Goal: Task Accomplishment & Management: Use online tool/utility

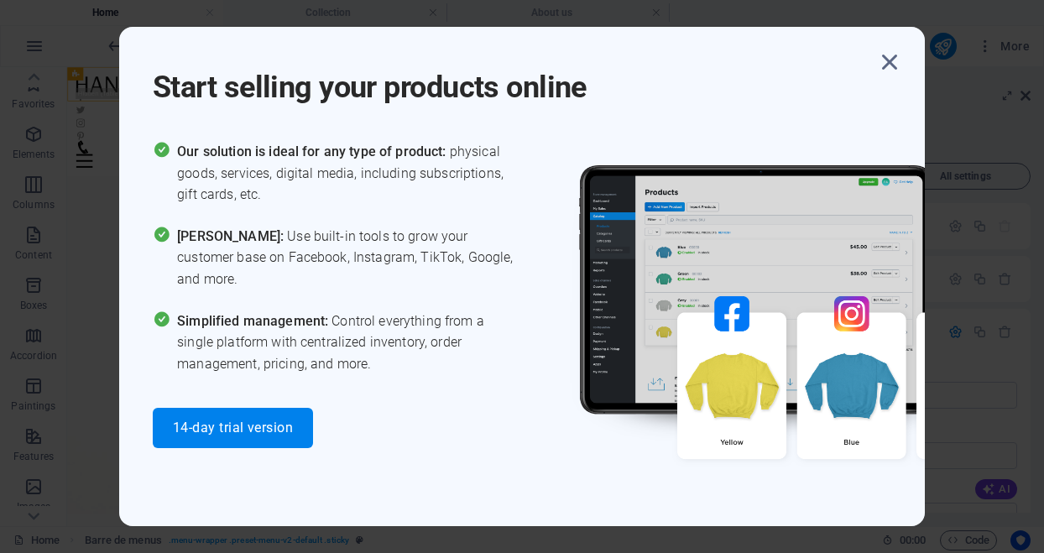
scroll to position [279, 0]
click at [887, 60] on icon "button" at bounding box center [889, 62] width 30 height 30
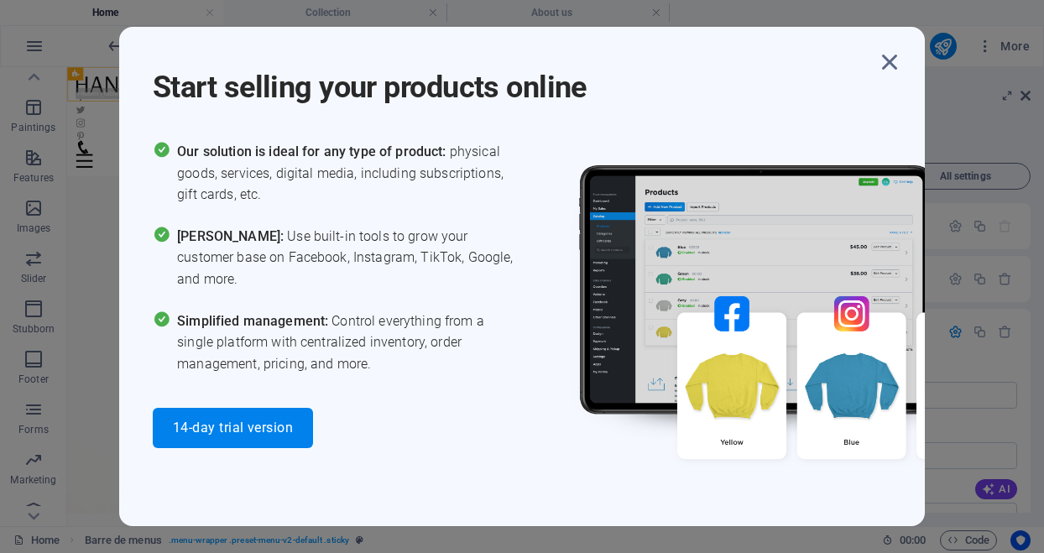
click at [887, 60] on icon "button" at bounding box center [889, 62] width 30 height 30
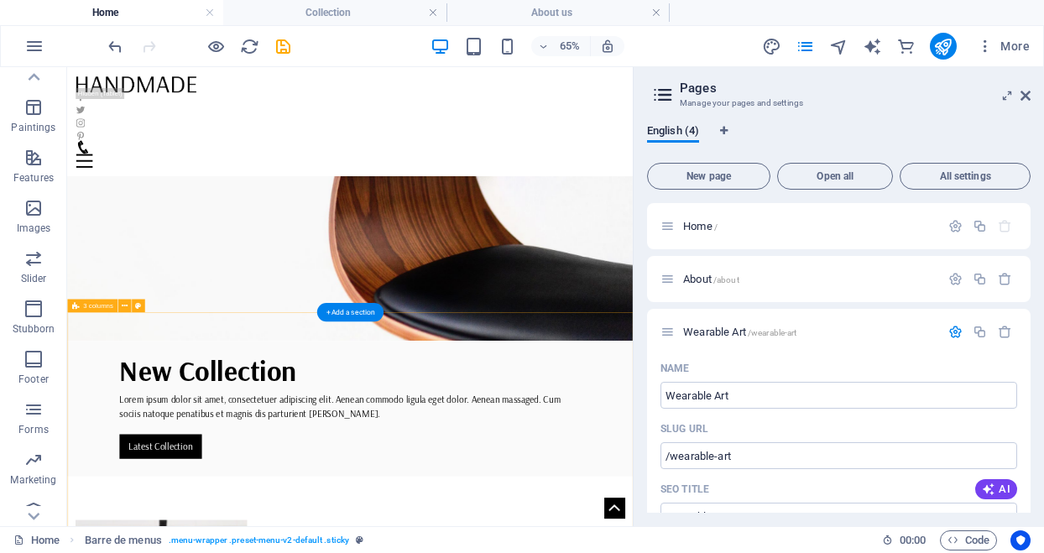
scroll to position [0, 0]
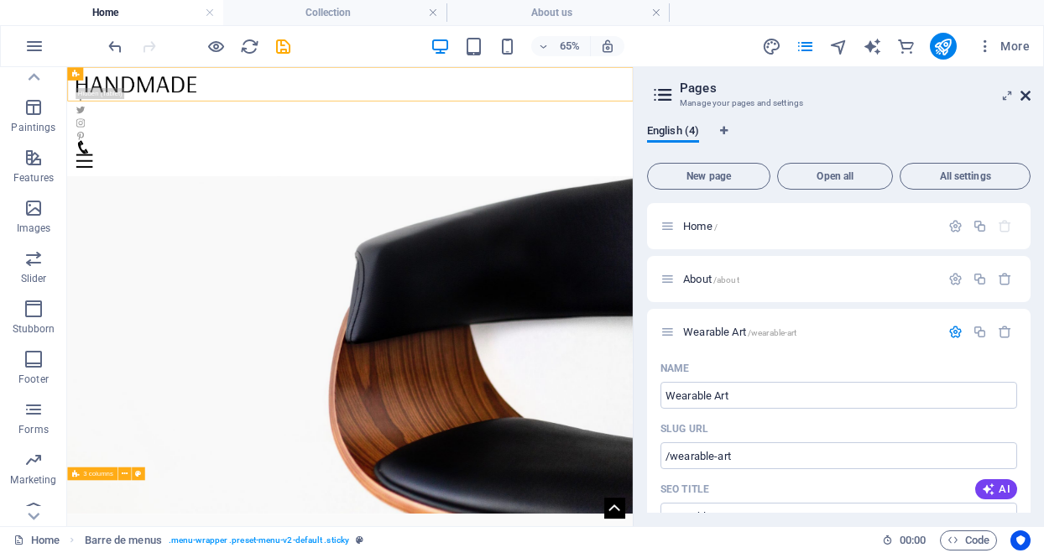
click at [1024, 94] on icon at bounding box center [1025, 95] width 10 height 13
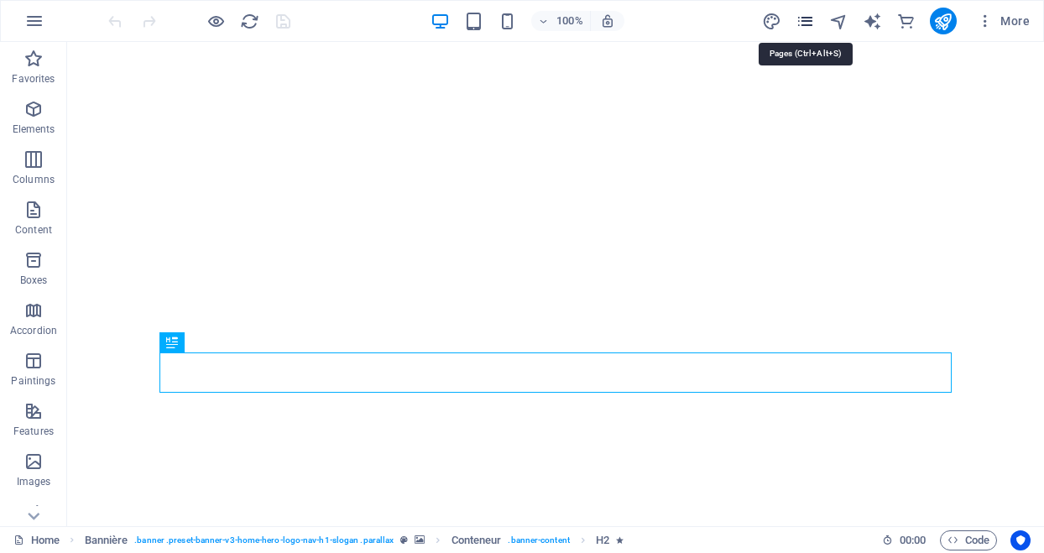
click at [808, 18] on icon "pages" at bounding box center [804, 21] width 19 height 19
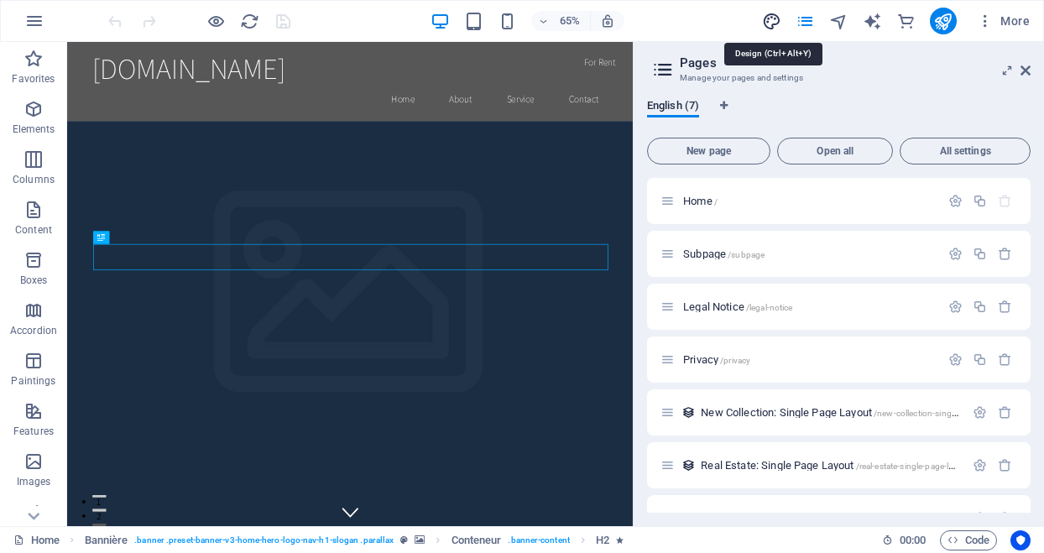
click at [768, 18] on icon "design" at bounding box center [771, 21] width 19 height 19
select select "rem"
select select "200"
select select "px"
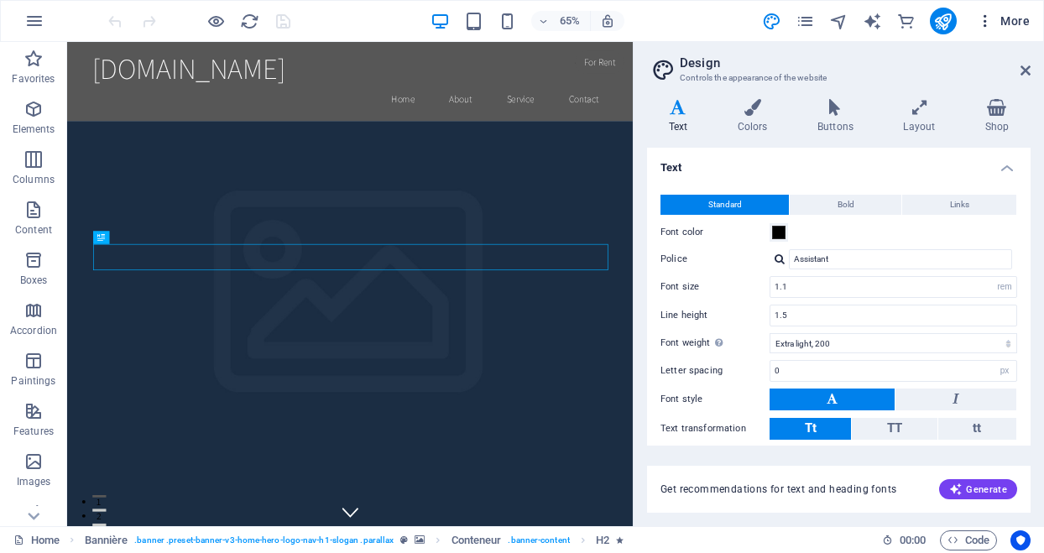
click at [982, 21] on icon "button" at bounding box center [985, 21] width 17 height 17
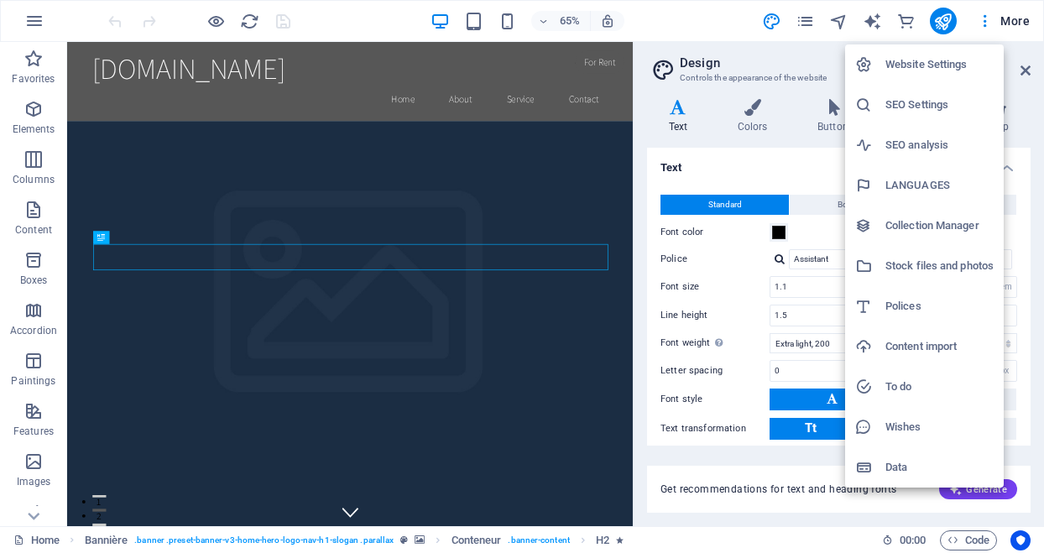
click at [947, 69] on font "Website Settings" at bounding box center [926, 64] width 82 height 13
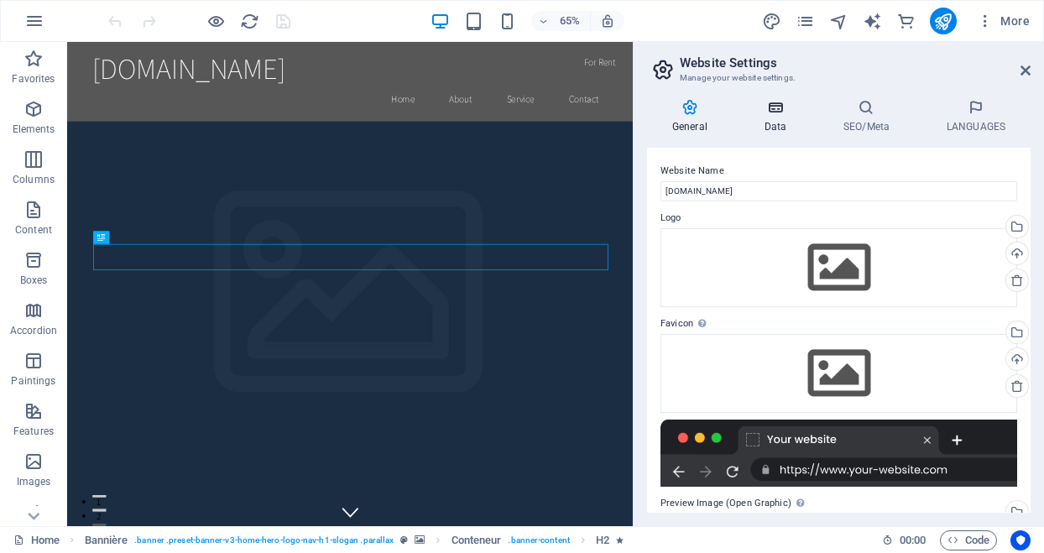
click at [764, 106] on icon at bounding box center [775, 107] width 72 height 17
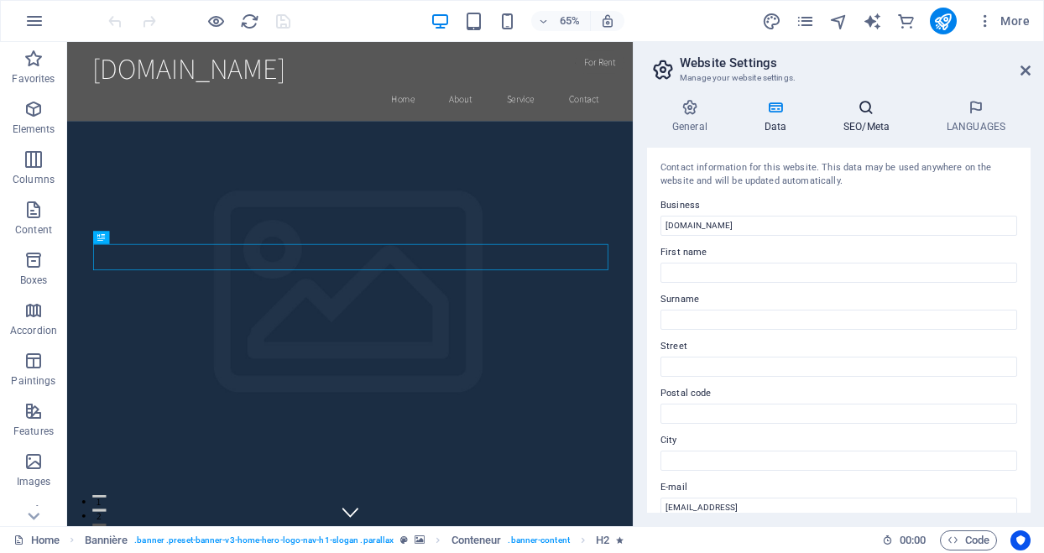
click at [870, 117] on h4 "SEO/Meta" at bounding box center [869, 116] width 103 height 35
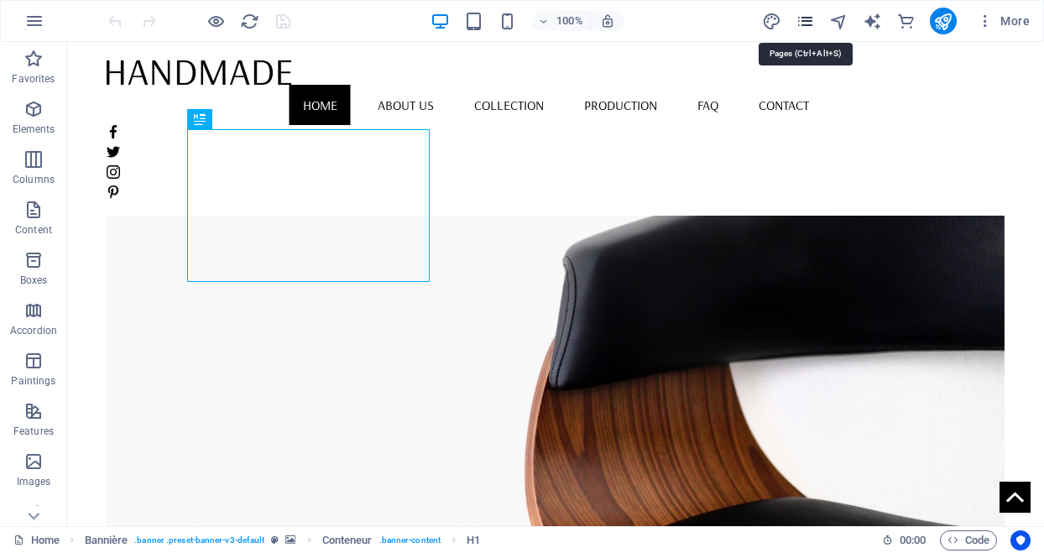
click at [807, 23] on icon "pages" at bounding box center [804, 21] width 19 height 19
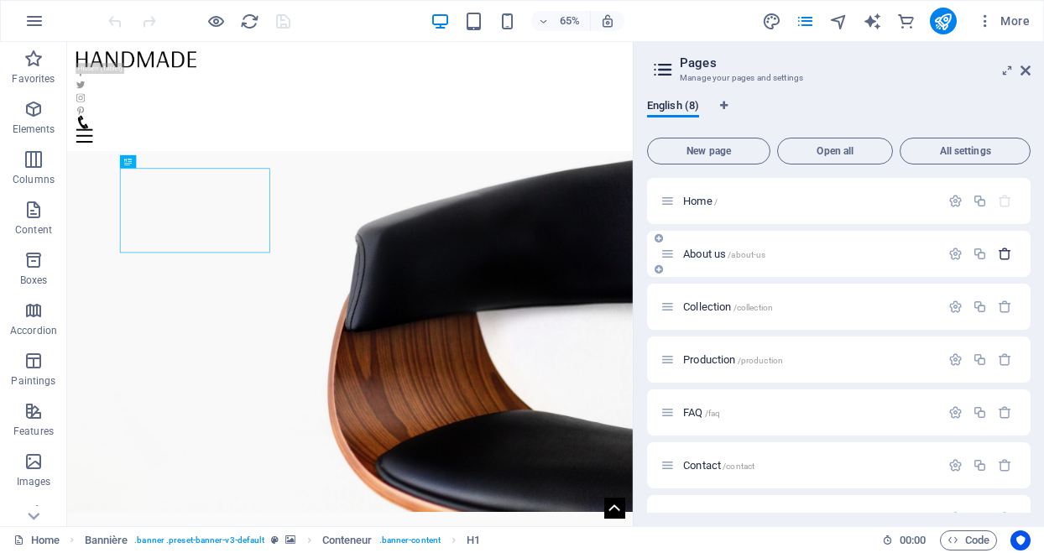
click at [1002, 252] on icon "button" at bounding box center [1005, 254] width 14 height 14
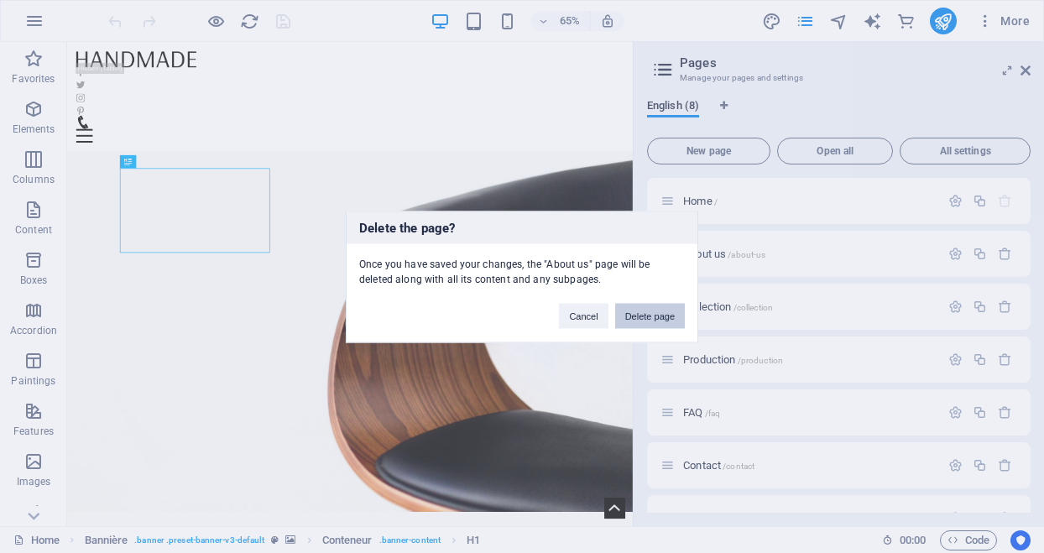
click at [657, 312] on font "Delete page" at bounding box center [649, 315] width 49 height 10
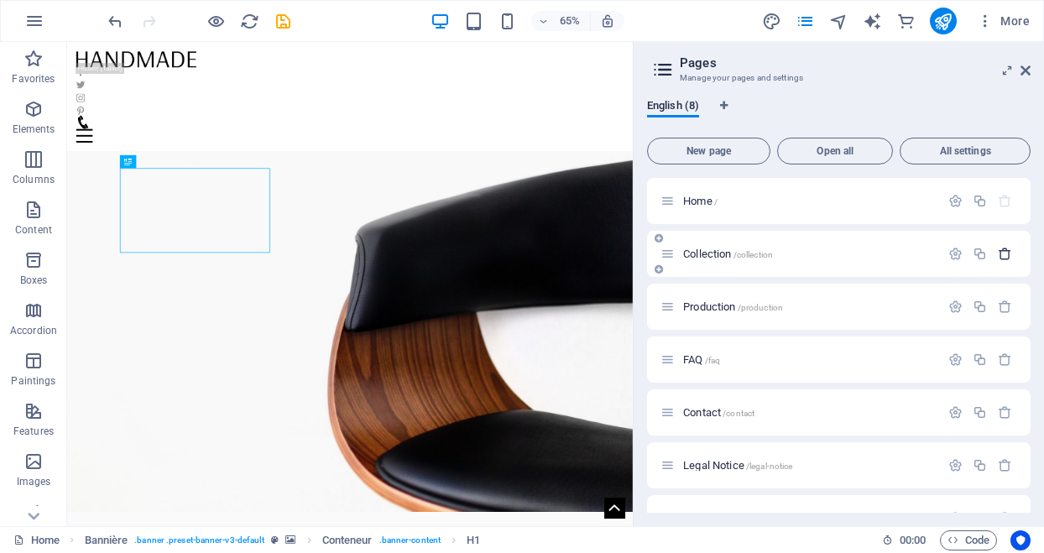
click at [993, 255] on button "button" at bounding box center [1005, 254] width 24 height 14
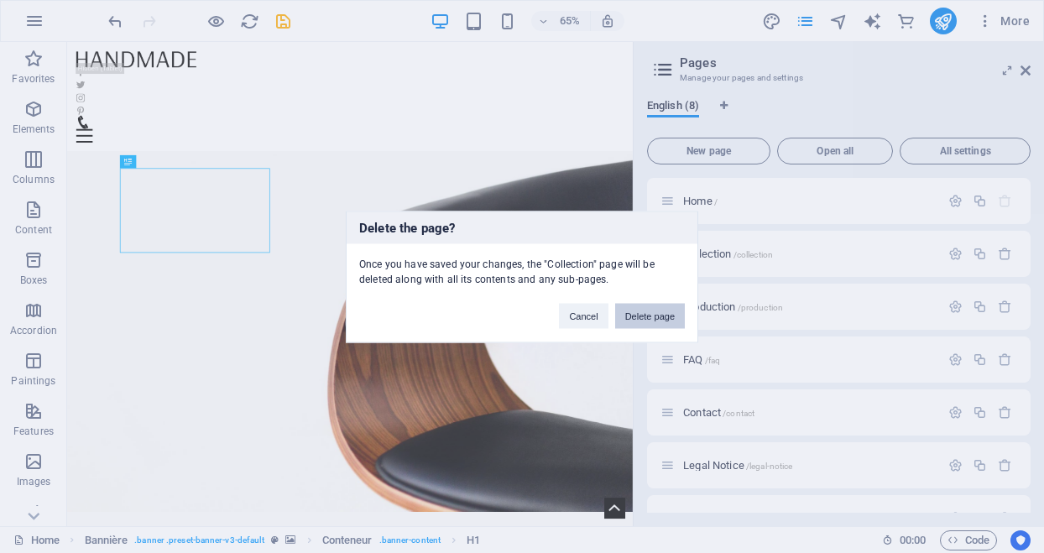
click at [666, 321] on button "Delete page" at bounding box center [650, 315] width 70 height 25
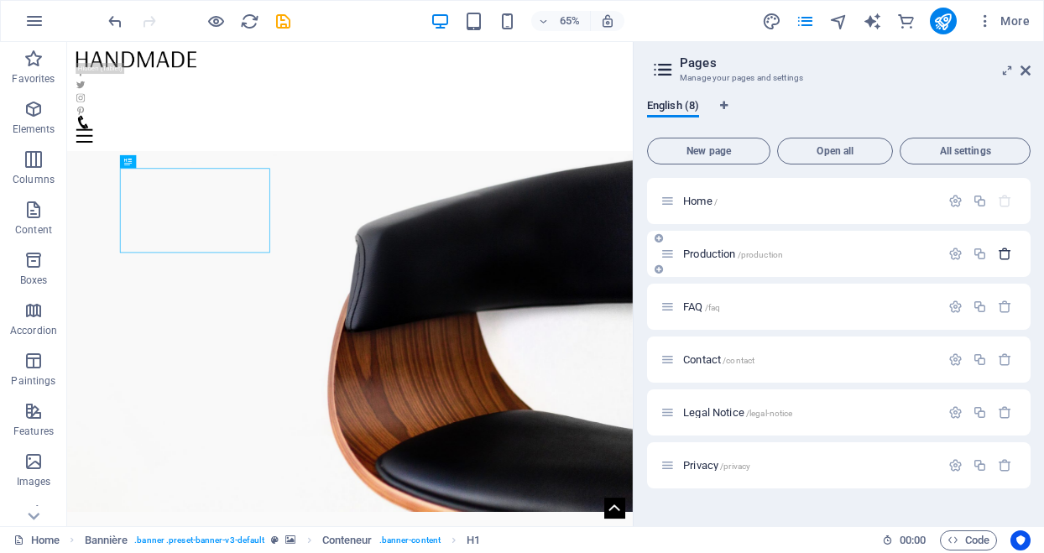
click at [1003, 254] on icon "button" at bounding box center [1005, 254] width 14 height 14
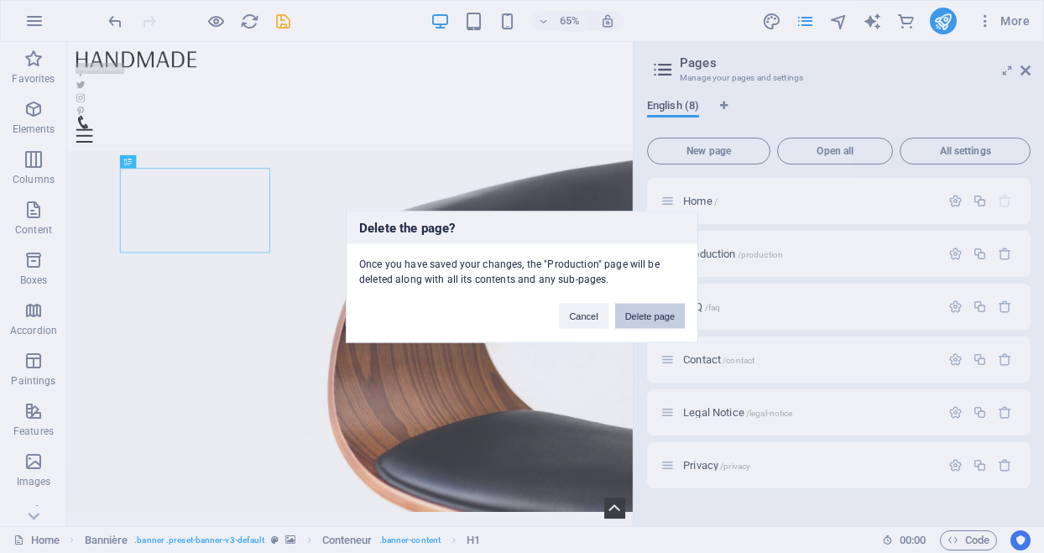
click at [645, 314] on font "Delete page" at bounding box center [649, 315] width 49 height 10
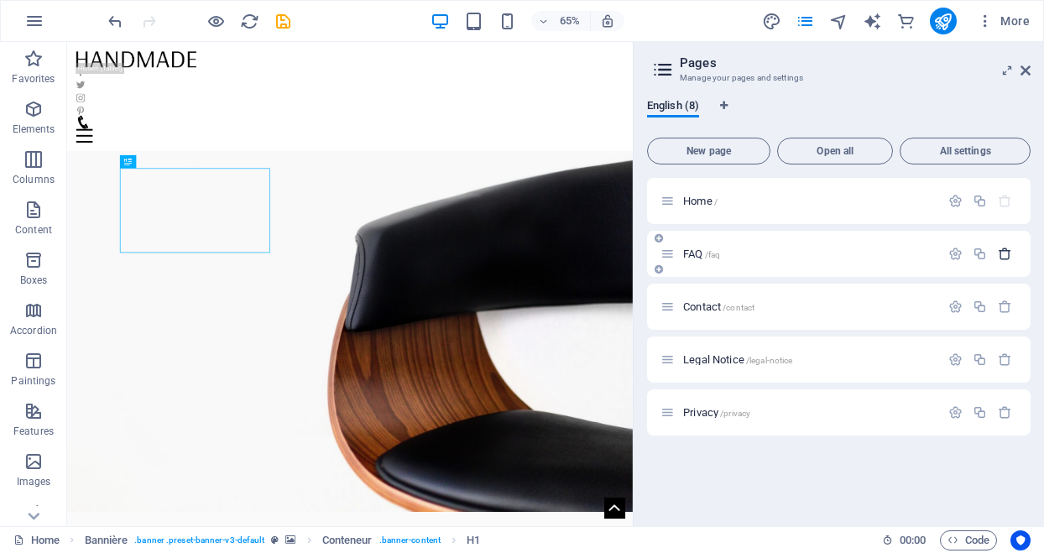
click at [1004, 255] on icon "button" at bounding box center [1005, 254] width 14 height 14
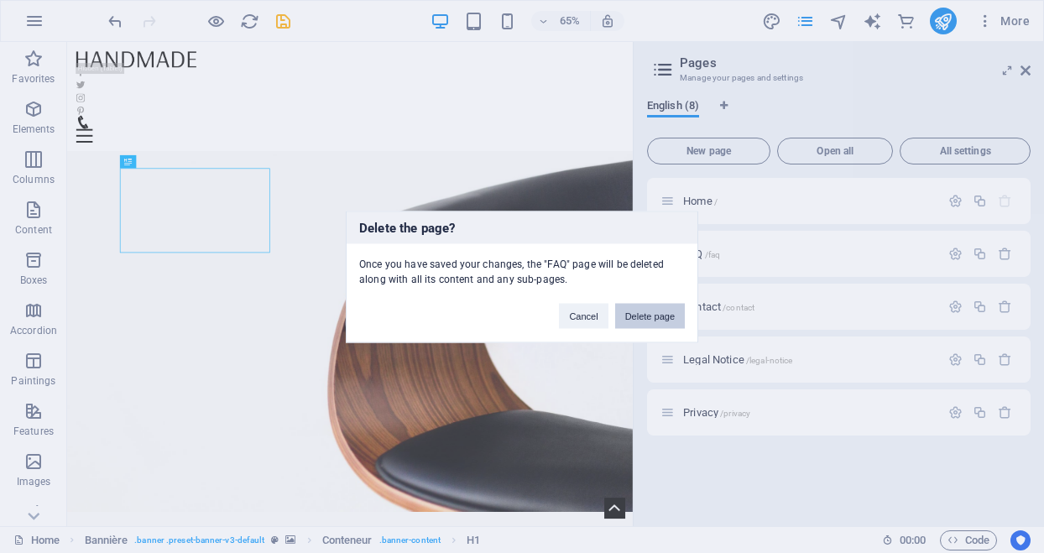
click at [666, 316] on font "Delete page" at bounding box center [649, 315] width 49 height 10
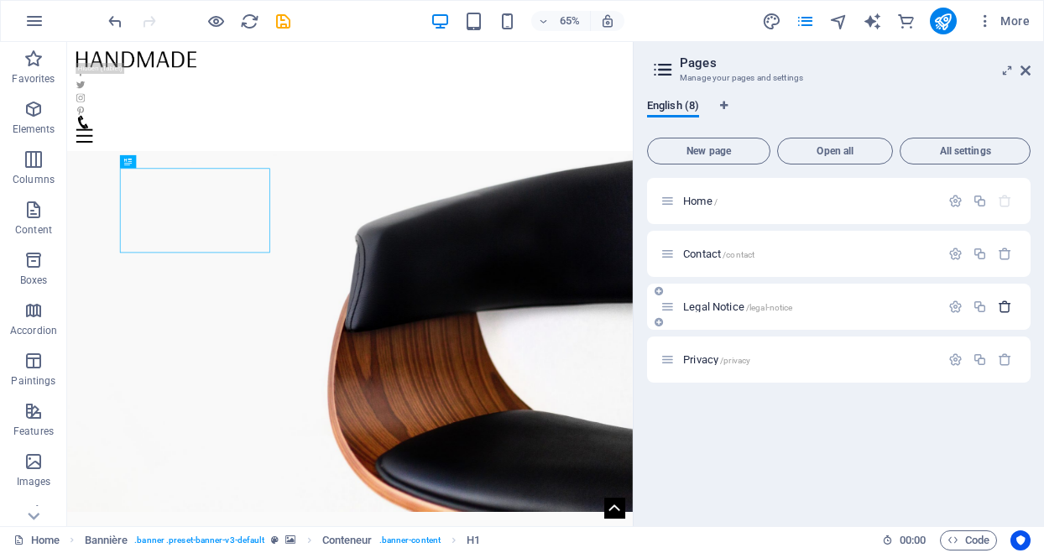
click at [1005, 306] on icon "button" at bounding box center [1005, 307] width 14 height 14
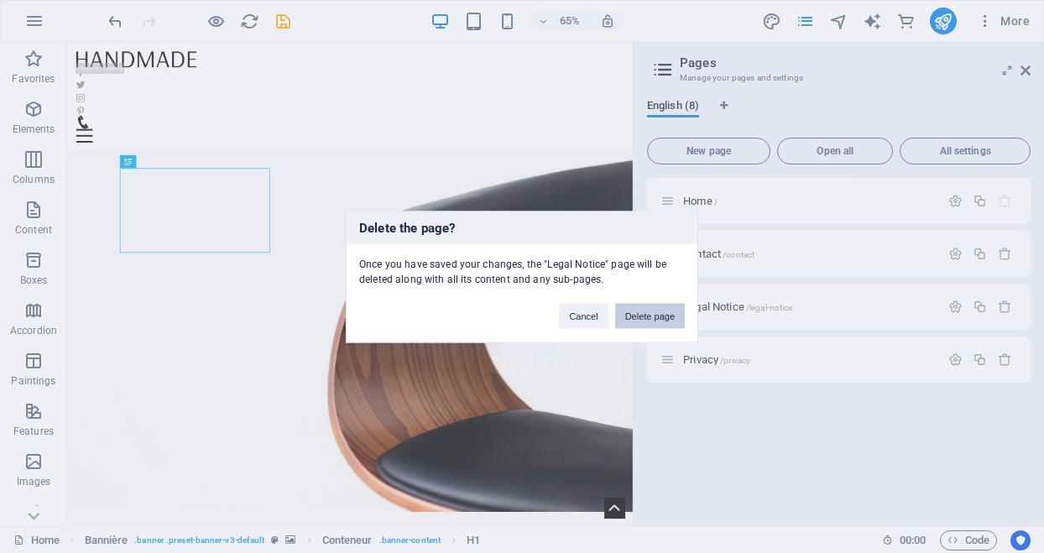
click at [675, 313] on button "Delete page" at bounding box center [650, 315] width 70 height 25
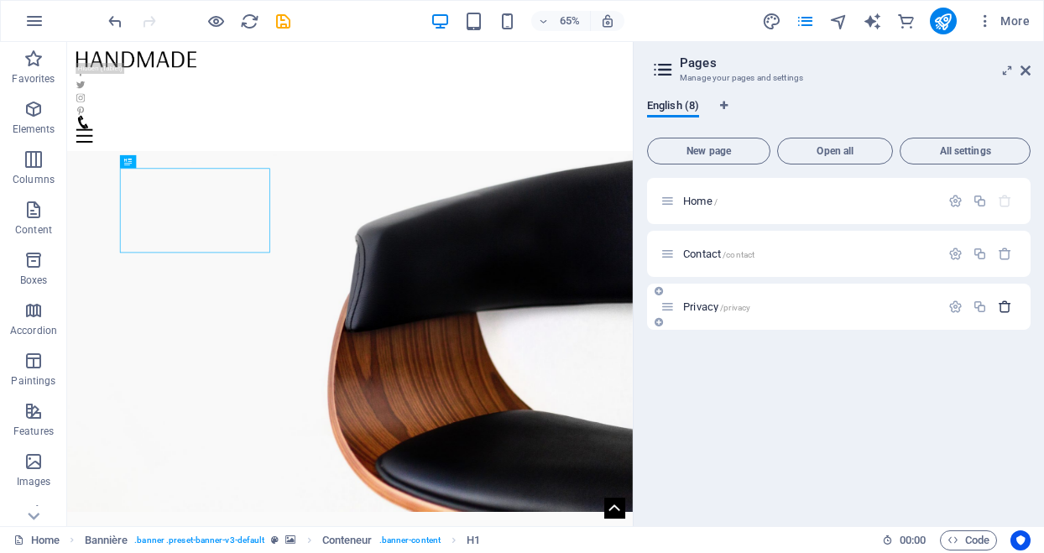
click at [1003, 301] on icon "button" at bounding box center [1005, 307] width 14 height 14
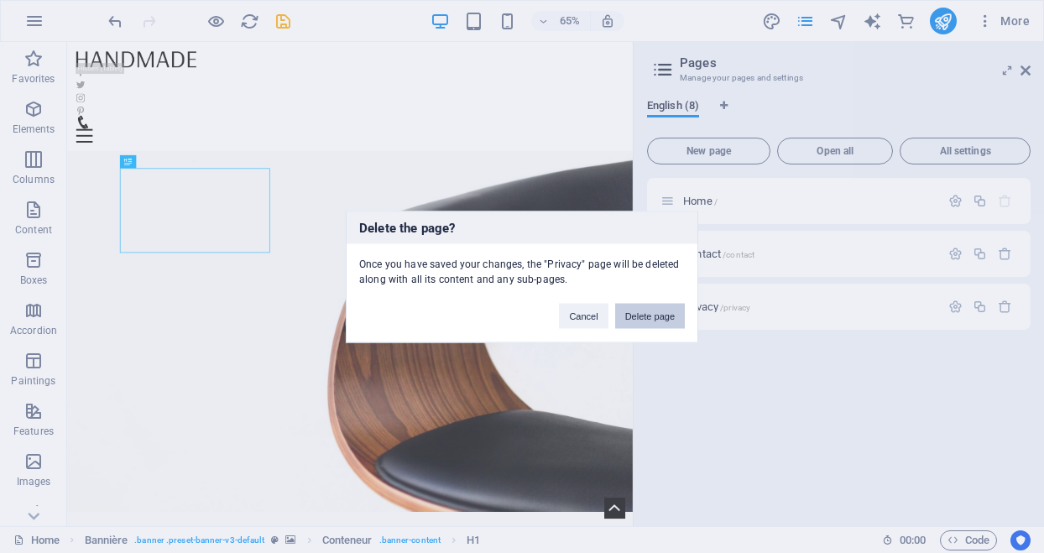
click at [664, 314] on font "Delete page" at bounding box center [649, 315] width 49 height 10
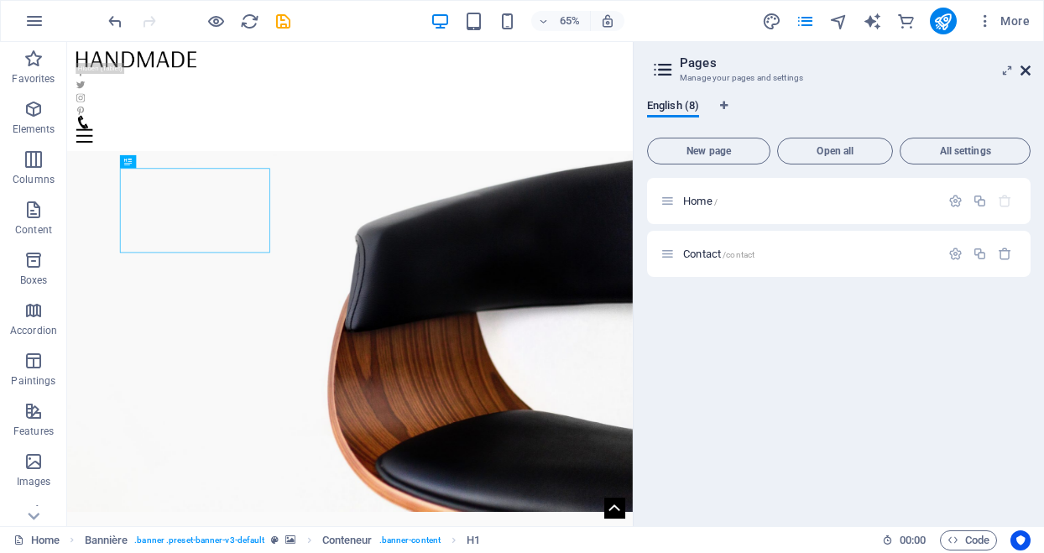
click at [1021, 68] on icon at bounding box center [1025, 70] width 10 height 13
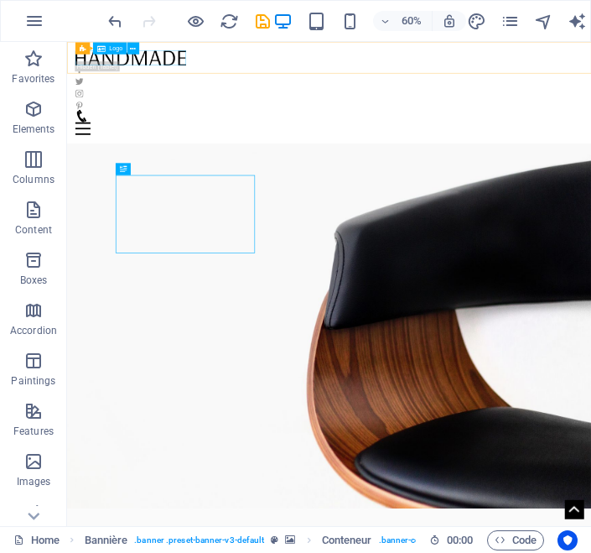
click at [166, 69] on div at bounding box center [504, 67] width 847 height 25
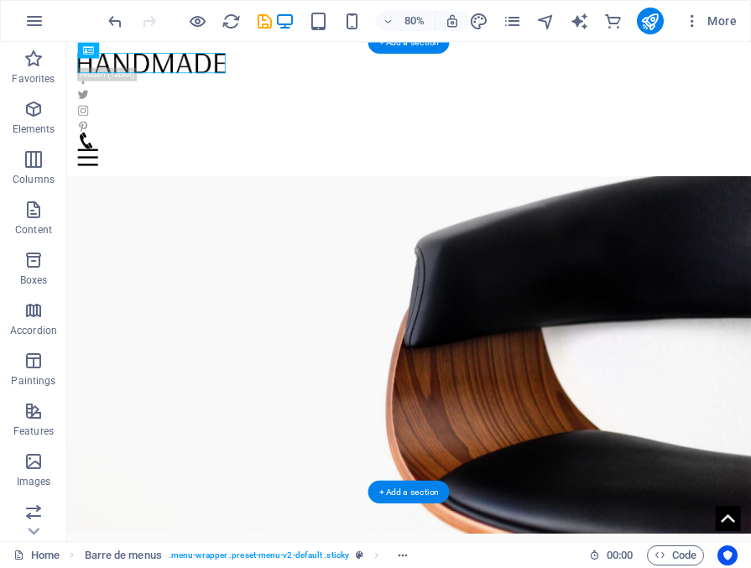
click at [557, 362] on figure at bounding box center [494, 375] width 855 height 562
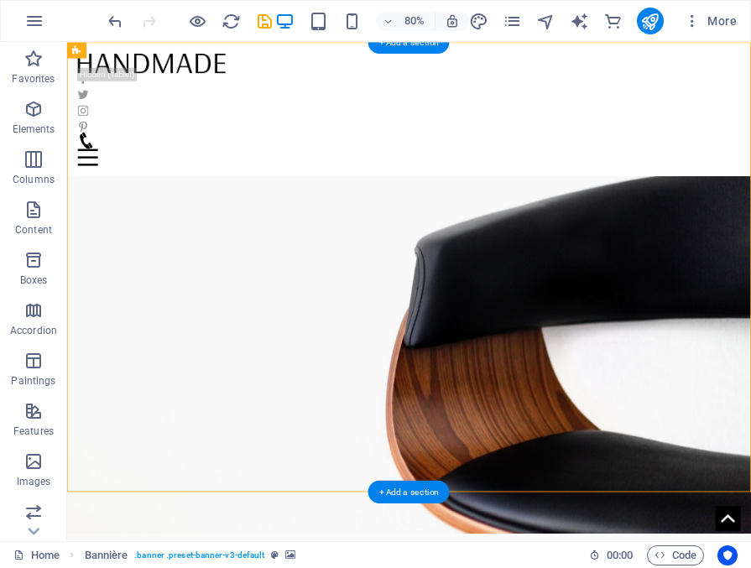
click at [557, 362] on figure at bounding box center [494, 375] width 855 height 562
click at [635, 352] on figure at bounding box center [494, 375] width 855 height 562
select select "vh"
select select "banner"
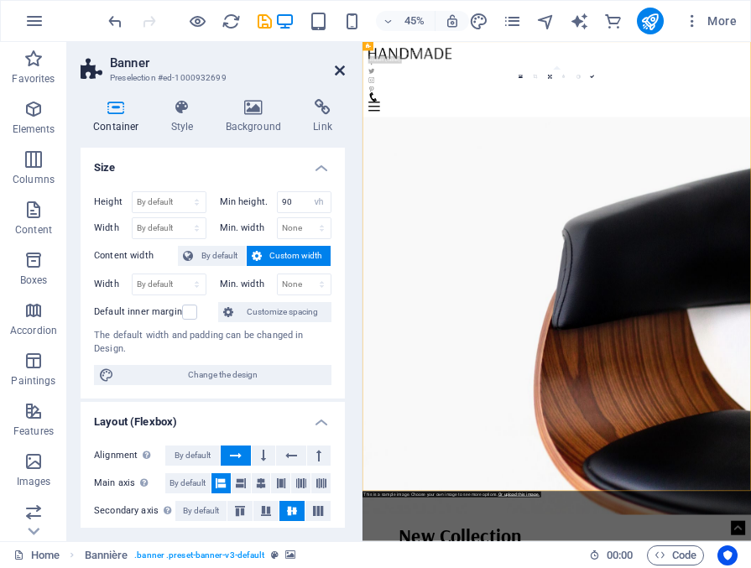
click at [340, 70] on icon at bounding box center [340, 70] width 10 height 13
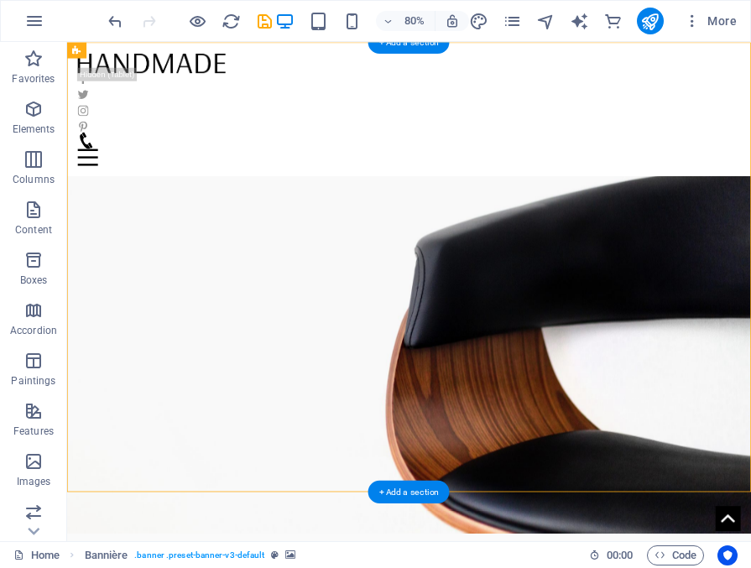
click at [573, 253] on figure at bounding box center [494, 375] width 855 height 562
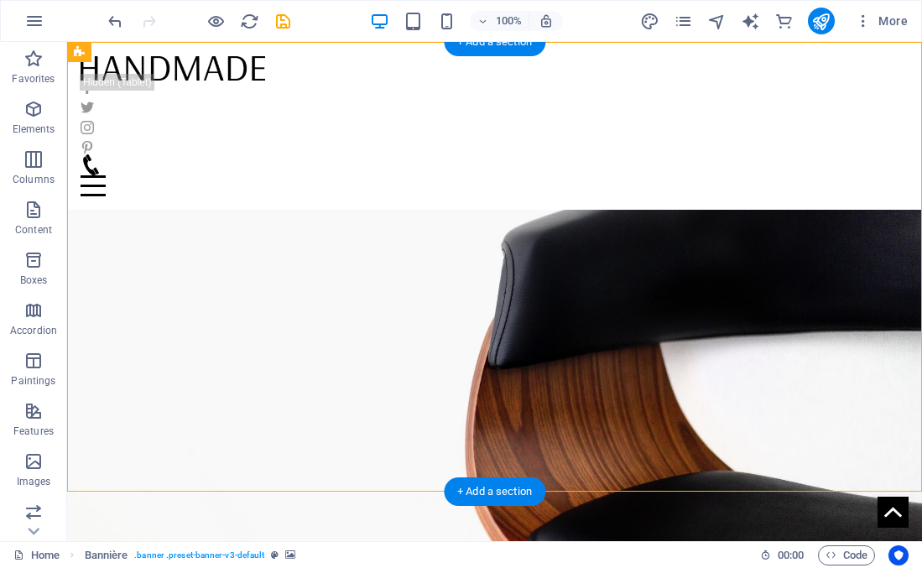
click at [734, 227] on figure at bounding box center [494, 319] width 855 height 450
click at [454, 265] on figure at bounding box center [494, 319] width 855 height 450
click at [598, 280] on figure at bounding box center [494, 319] width 855 height 450
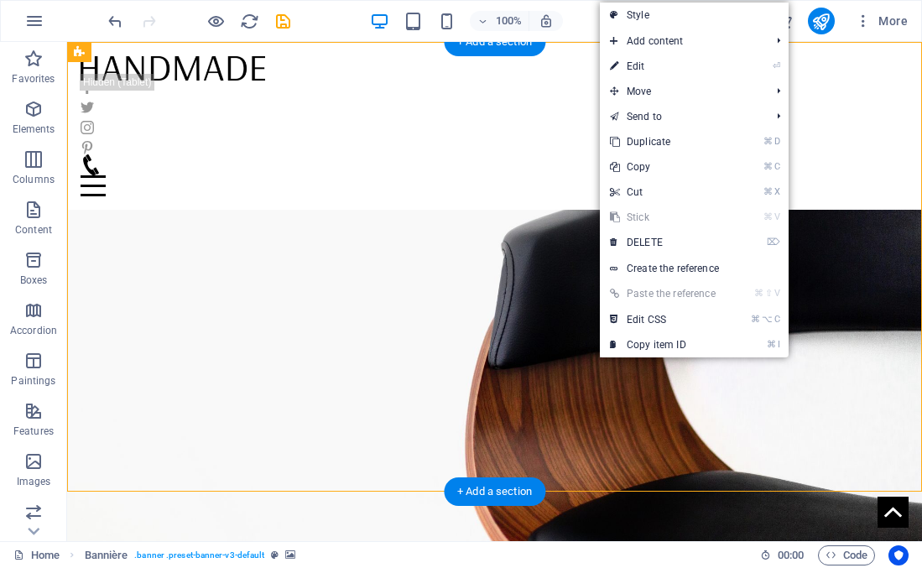
click at [480, 210] on figure at bounding box center [494, 319] width 855 height 450
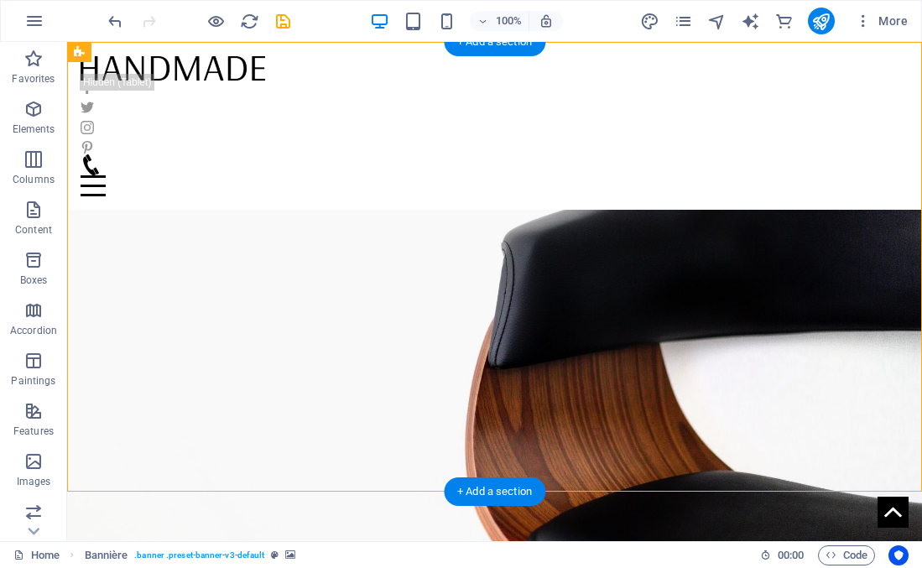
click at [477, 210] on figure at bounding box center [494, 319] width 855 height 450
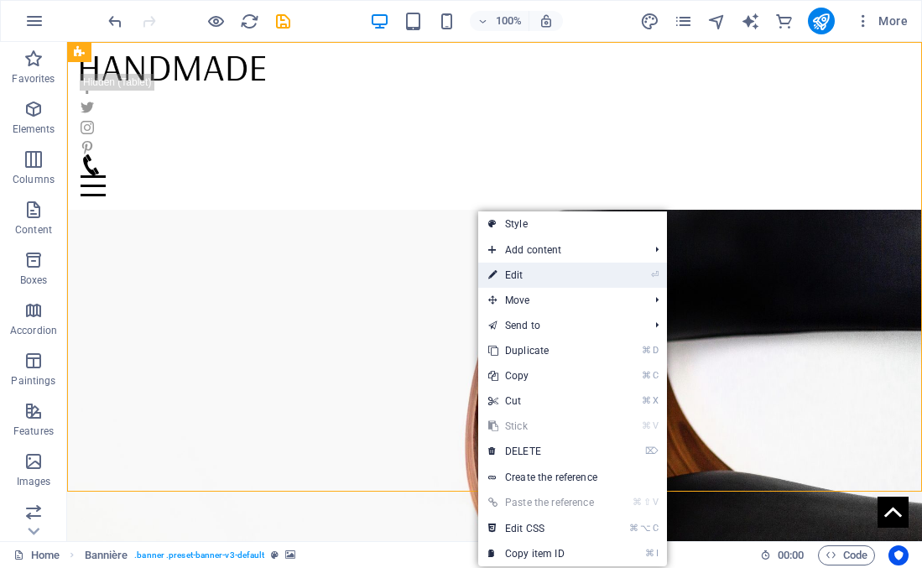
click at [507, 274] on font "Edit" at bounding box center [514, 275] width 18 height 12
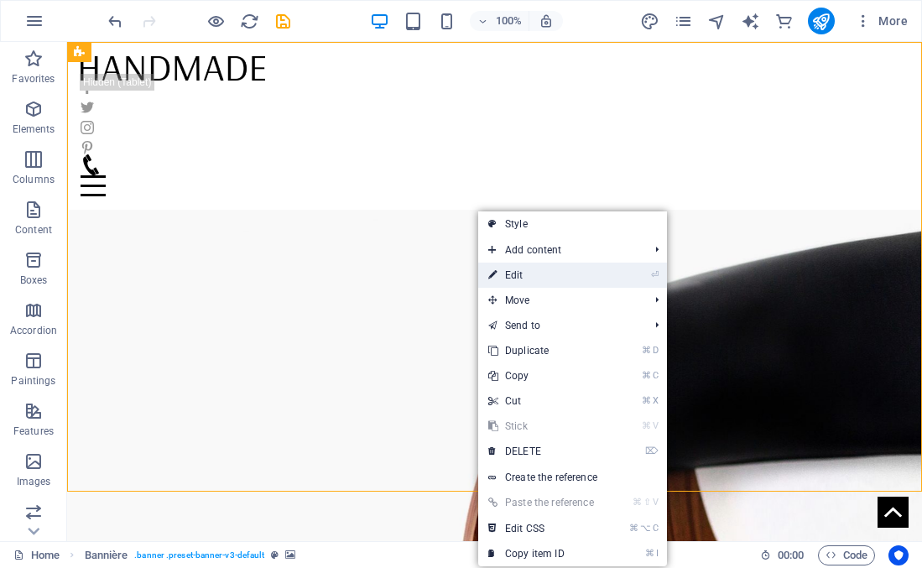
select select "vh"
select select "banner"
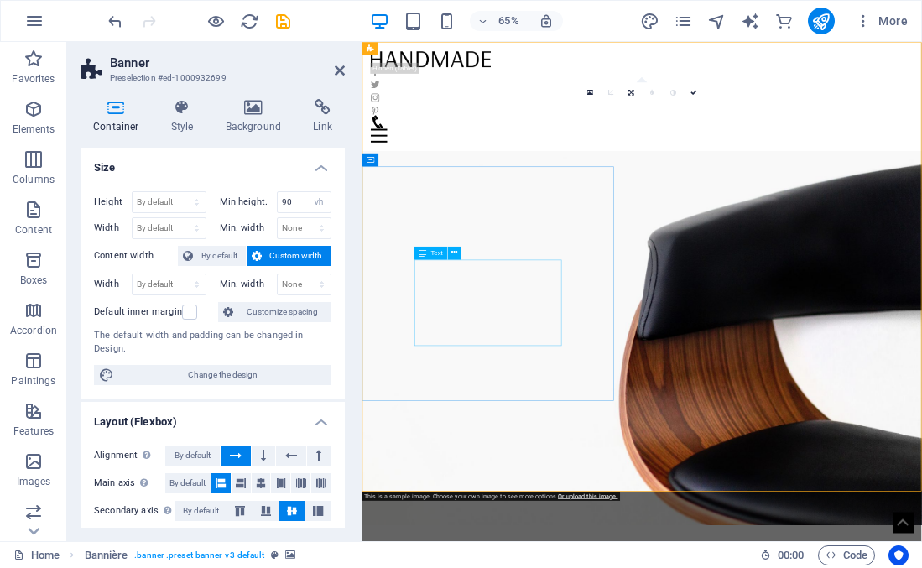
click at [337, 70] on icon at bounding box center [340, 70] width 10 height 13
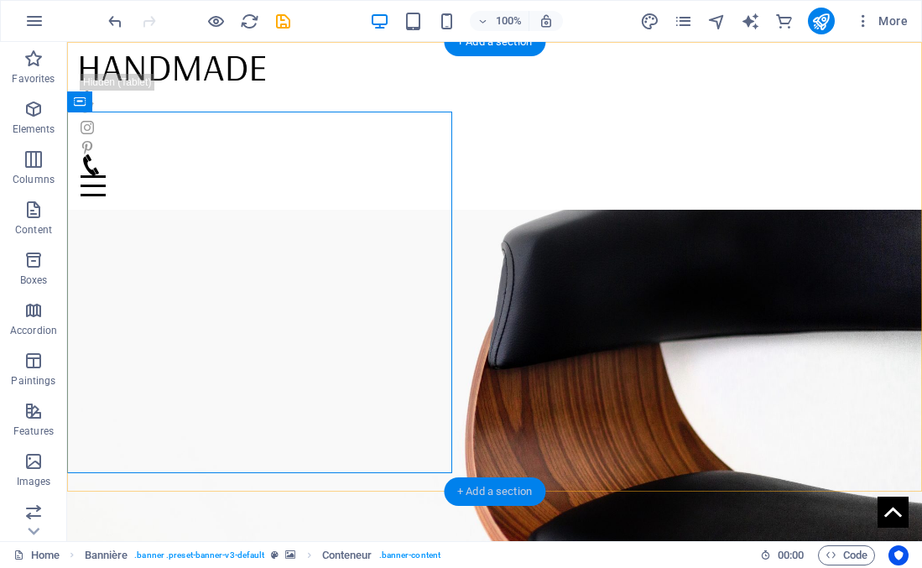
click at [492, 495] on font "+ Add a section" at bounding box center [494, 491] width 75 height 13
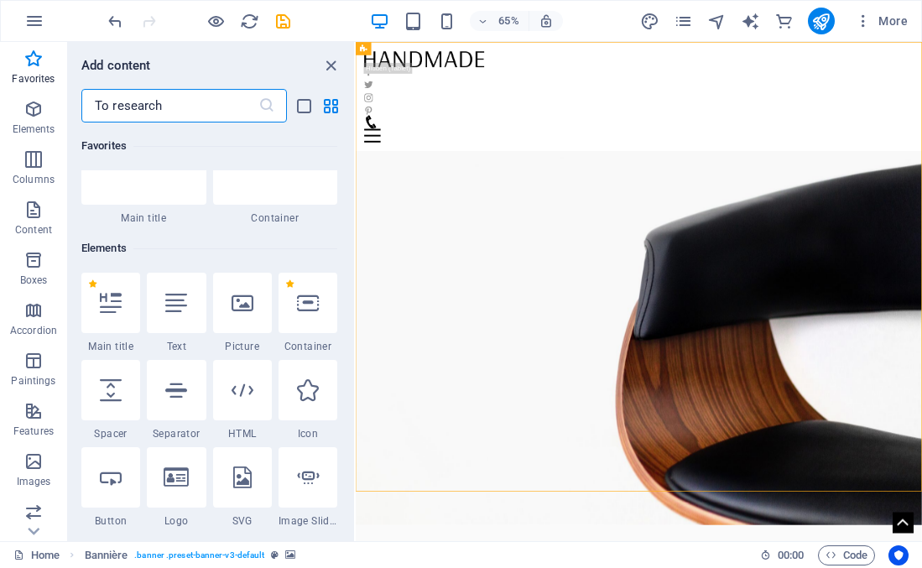
scroll to position [87, 0]
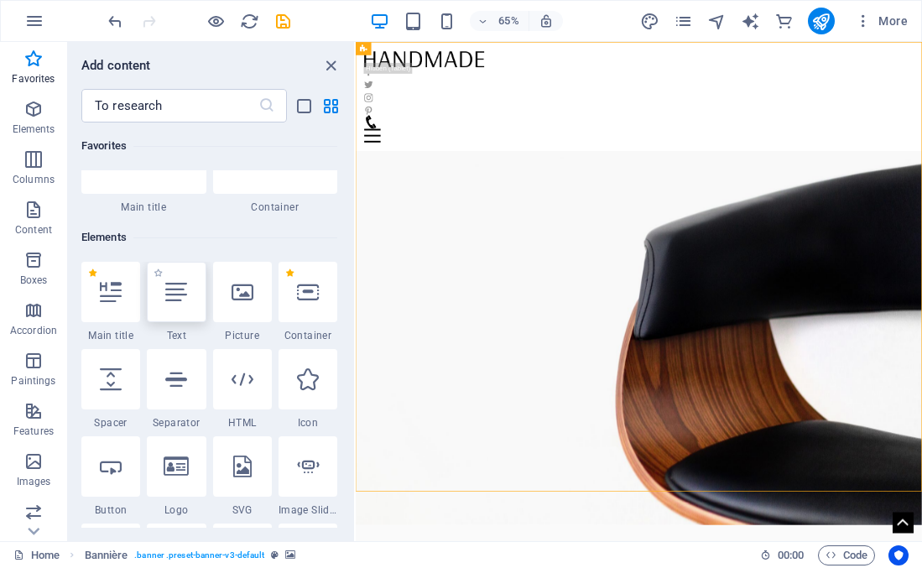
click at [178, 297] on icon at bounding box center [176, 292] width 22 height 22
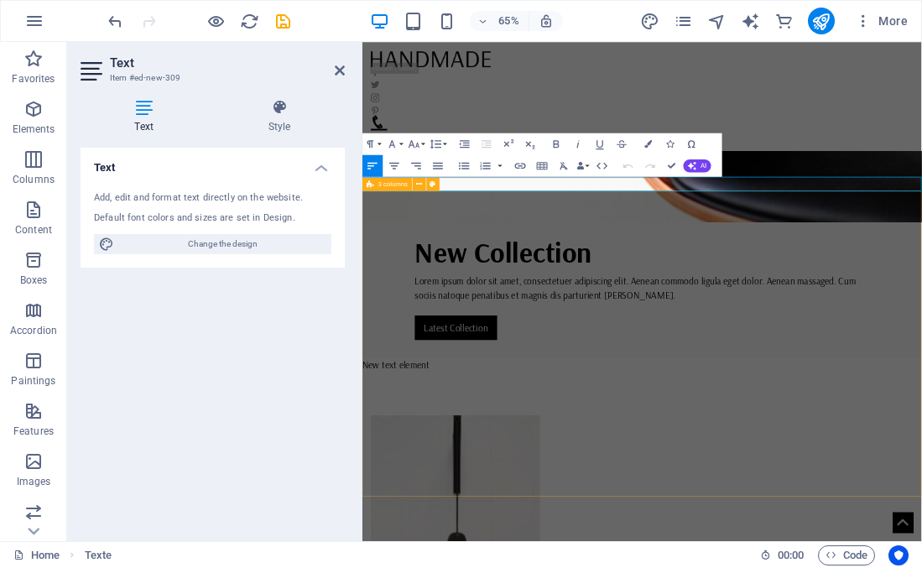
scroll to position [484, 0]
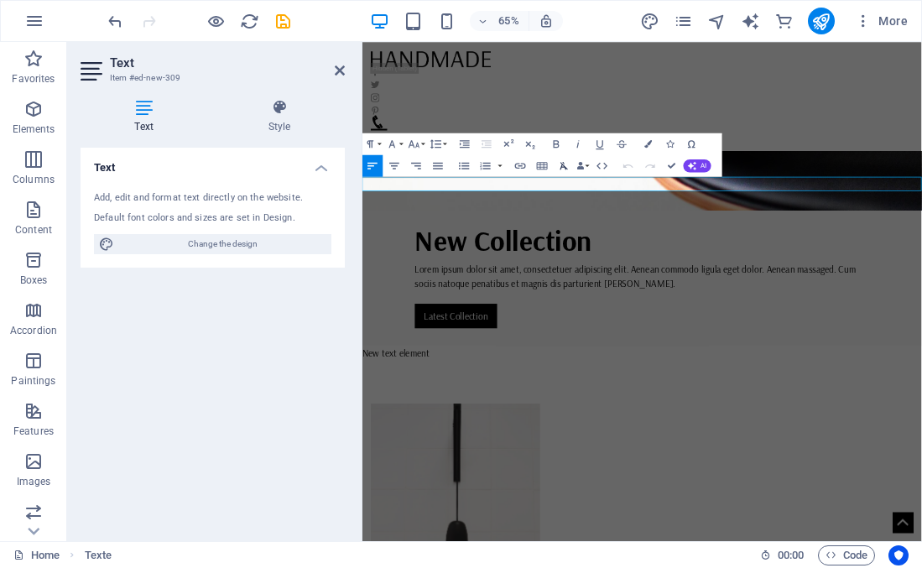
click at [565, 172] on button "Clear Formatting" at bounding box center [564, 166] width 21 height 22
click at [502, 509] on p "New text element ​" at bounding box center [792, 520] width 861 height 22
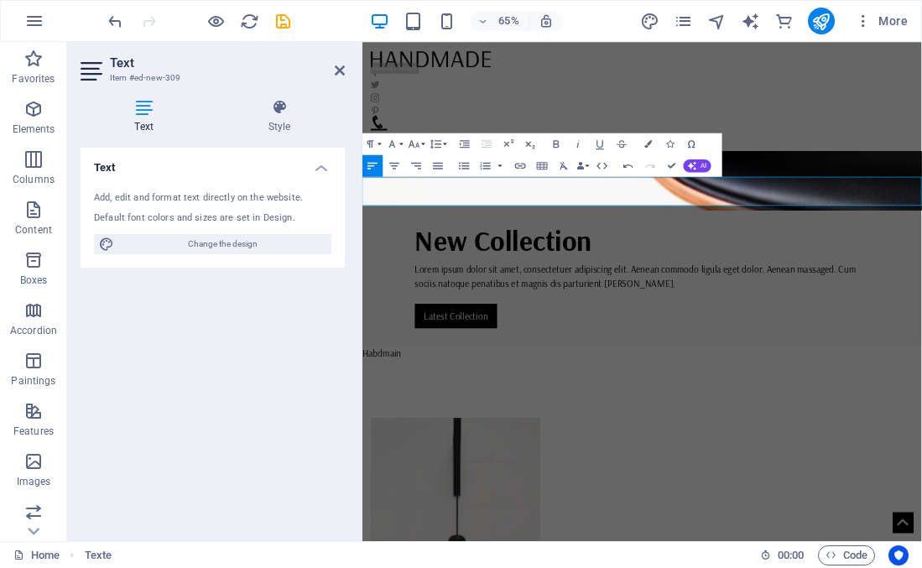
click at [143, 110] on icon at bounding box center [144, 107] width 127 height 17
click at [422, 511] on font "Habdmain" at bounding box center [392, 520] width 60 height 18
click at [282, 115] on h4 "Style" at bounding box center [279, 116] width 131 height 35
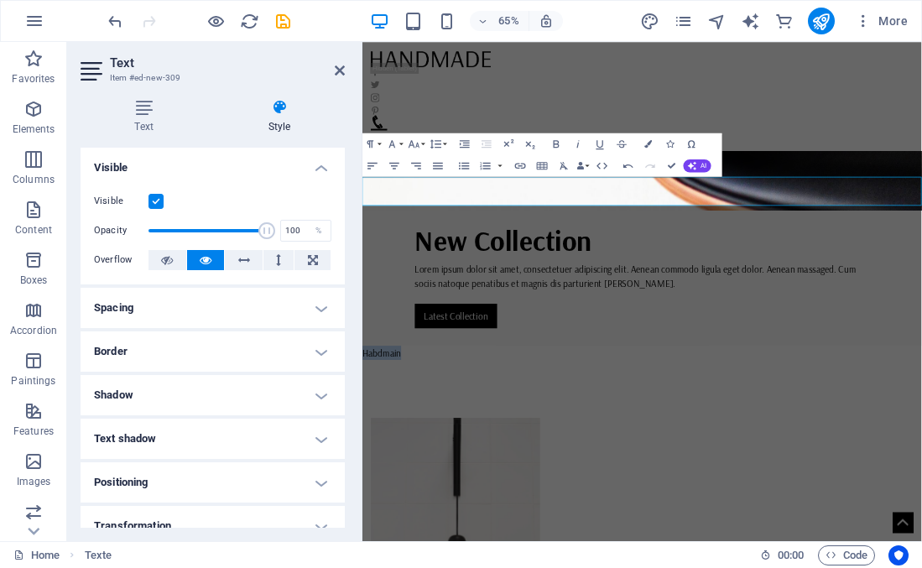
click at [412, 509] on p "Habdmain" at bounding box center [792, 520] width 861 height 22
click at [472, 511] on font "Upcycled Wearable Art, Handmade in BC" at bounding box center [538, 520] width 352 height 18
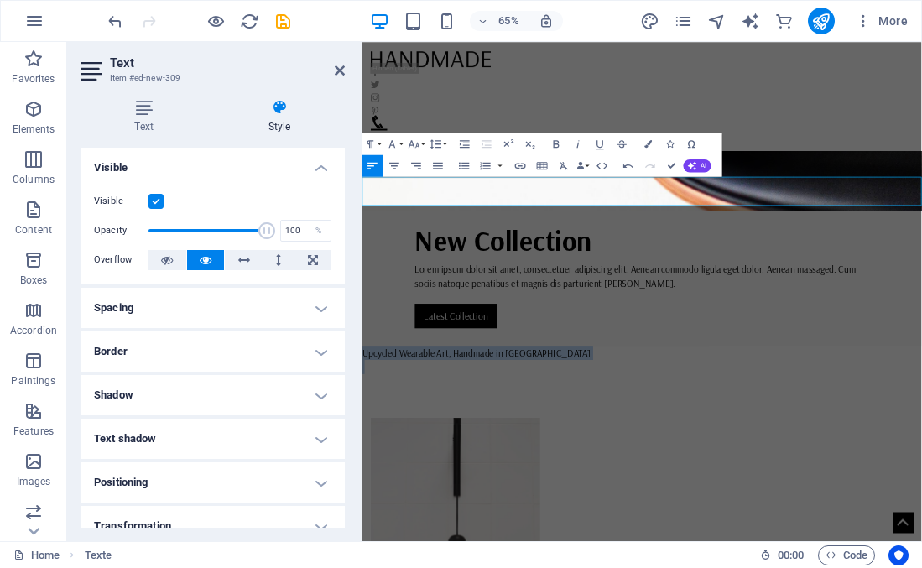
click at [472, 511] on font "Upcycled Wearable Art, Handmade in BC" at bounding box center [538, 520] width 352 height 18
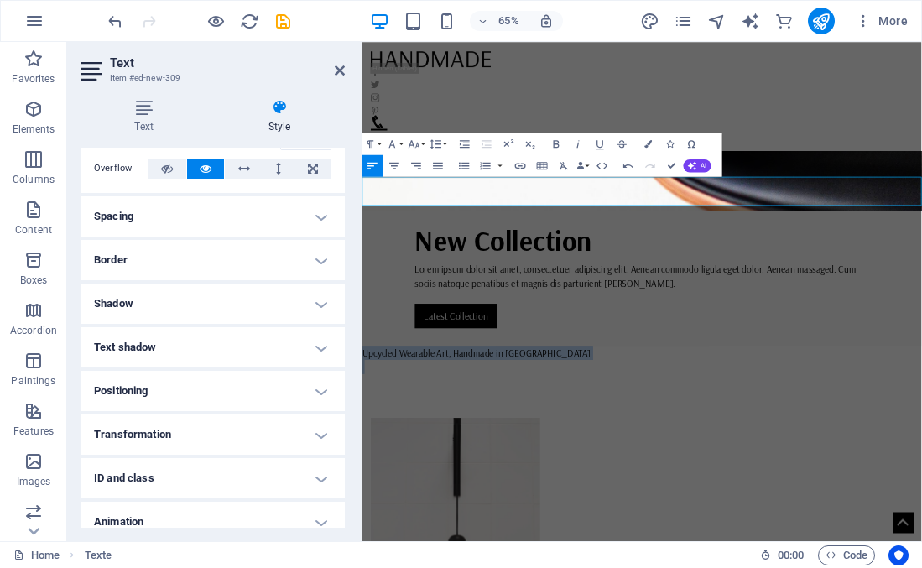
scroll to position [0, 0]
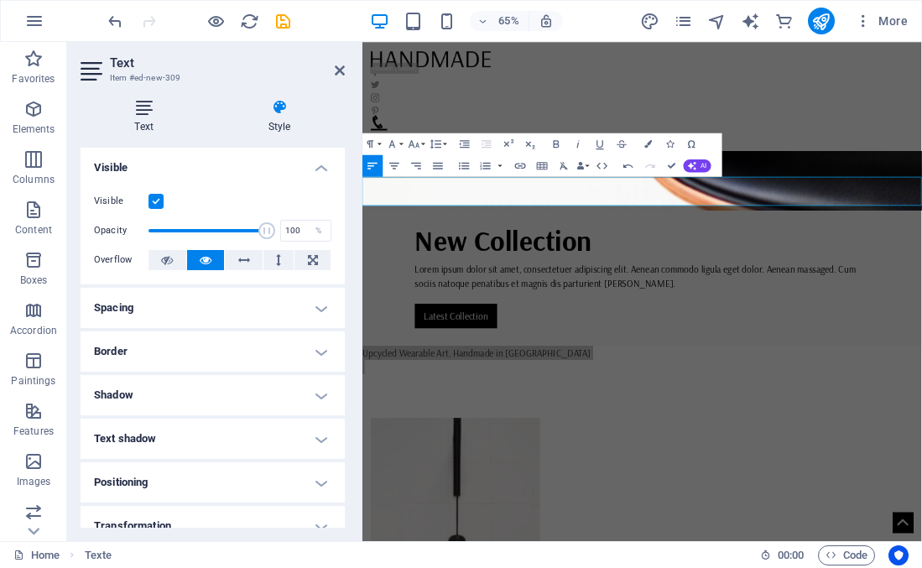
click at [145, 105] on icon at bounding box center [144, 107] width 127 height 17
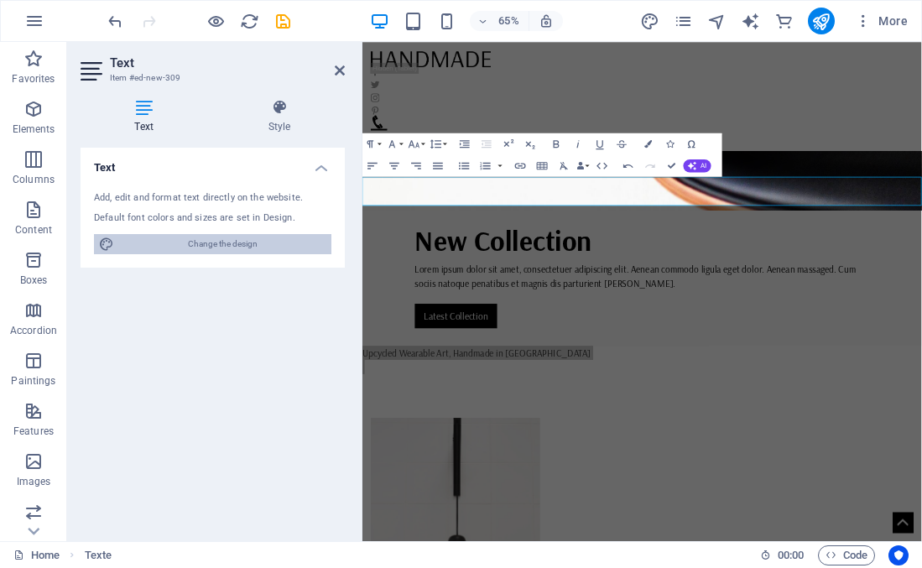
click at [195, 246] on font "Change the design" at bounding box center [223, 243] width 70 height 9
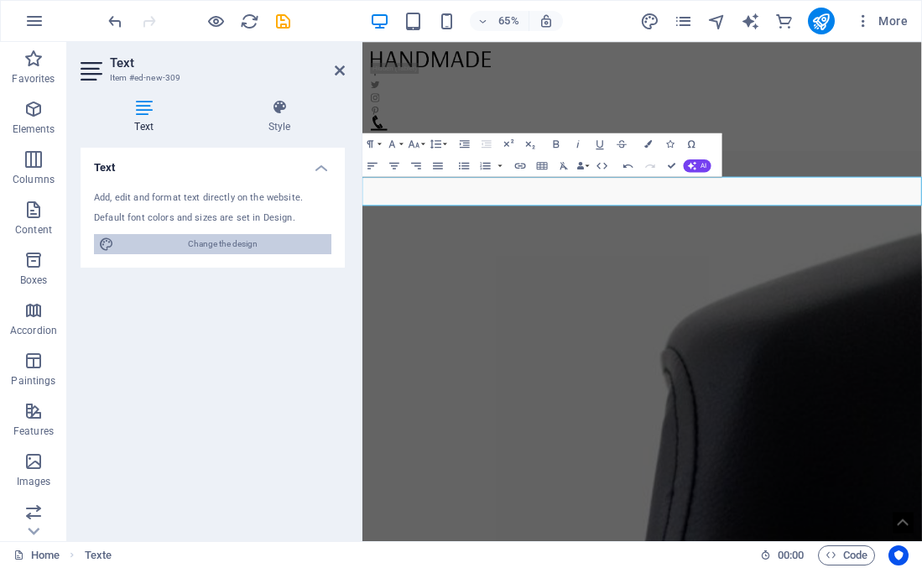
select select "rem"
select select "400"
select select "px"
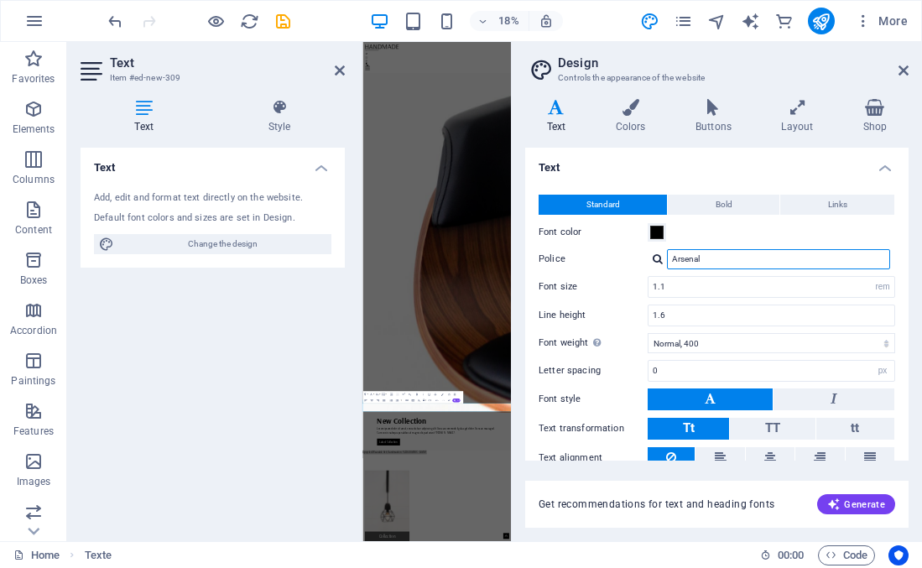
click at [758, 264] on input "Arsenal" at bounding box center [778, 259] width 223 height 20
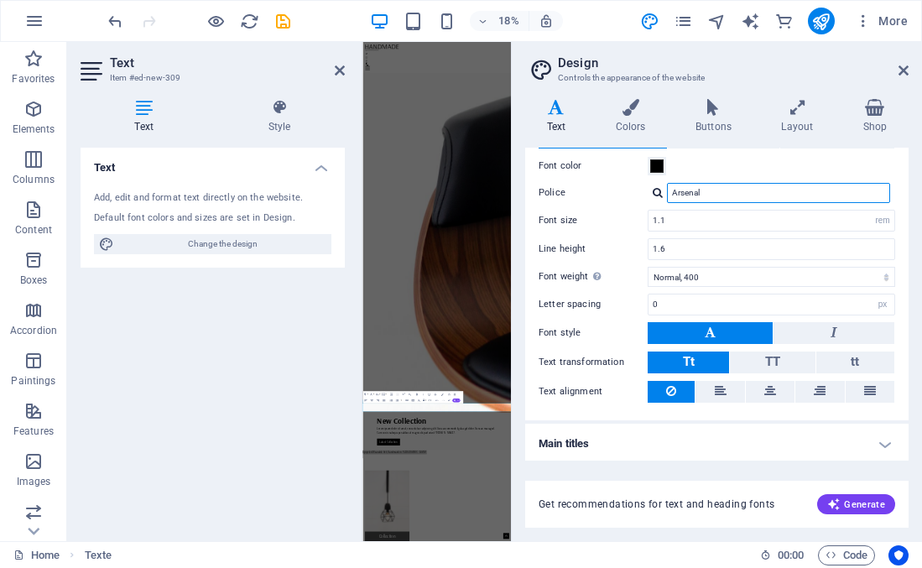
scroll to position [68, 0]
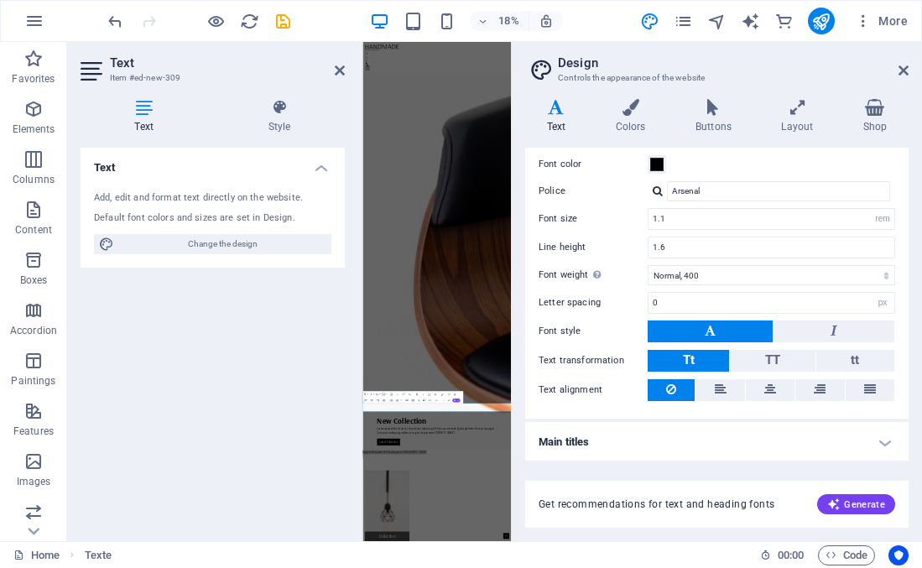
click at [879, 445] on h4 "Main titles" at bounding box center [716, 442] width 383 height 40
click at [884, 436] on h4 "Main titles" at bounding box center [716, 437] width 383 height 30
click at [690, 188] on input "Arsenal" at bounding box center [778, 191] width 223 height 20
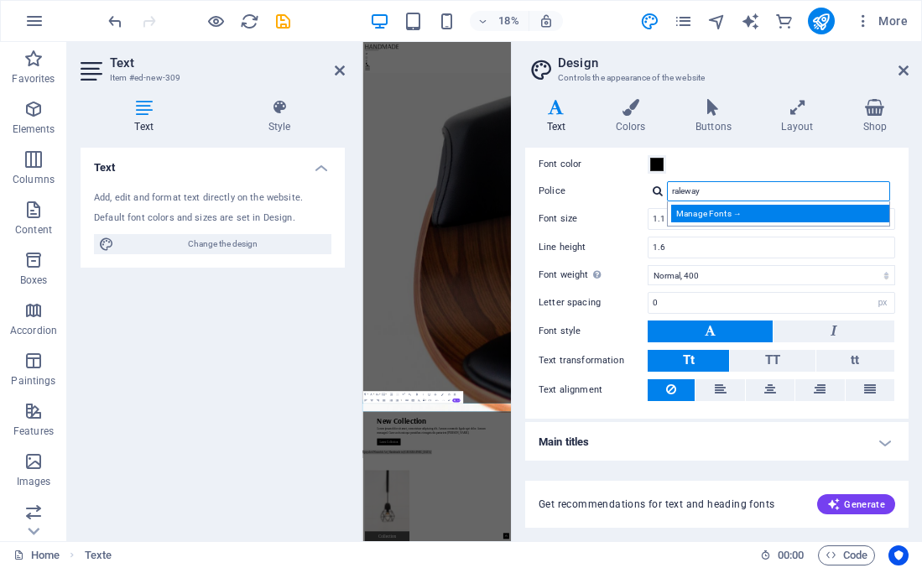
type input "raleway"
click at [696, 220] on div "Manage Fonts →" at bounding box center [781, 214] width 221 height 18
select select "popularity"
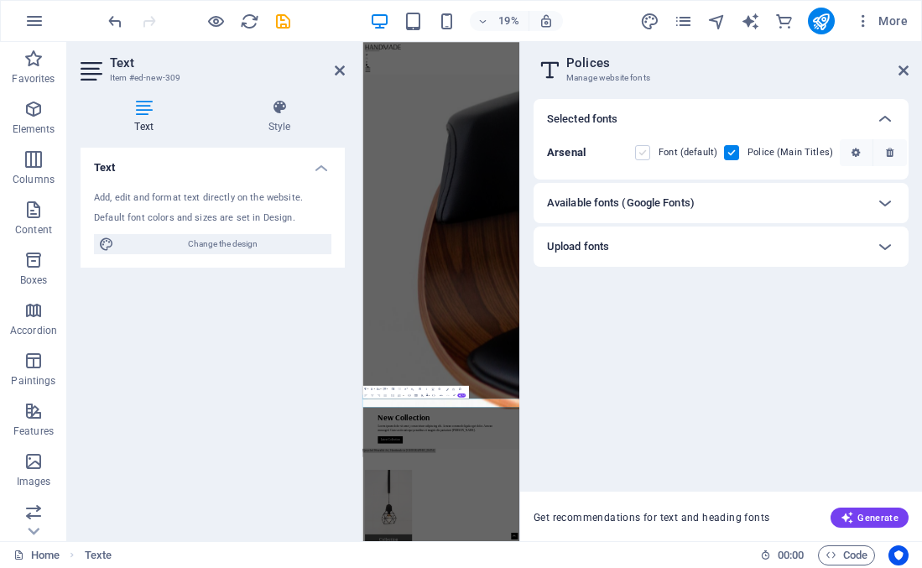
click at [638, 152] on label at bounding box center [642, 152] width 15 height 15
click at [0, 0] on input "checkbox" at bounding box center [0, 0] width 0 height 0
click at [638, 152] on label at bounding box center [642, 152] width 15 height 15
click at [0, 0] on input "checkbox" at bounding box center [0, 0] width 0 height 0
click at [885, 201] on icon at bounding box center [885, 203] width 20 height 20
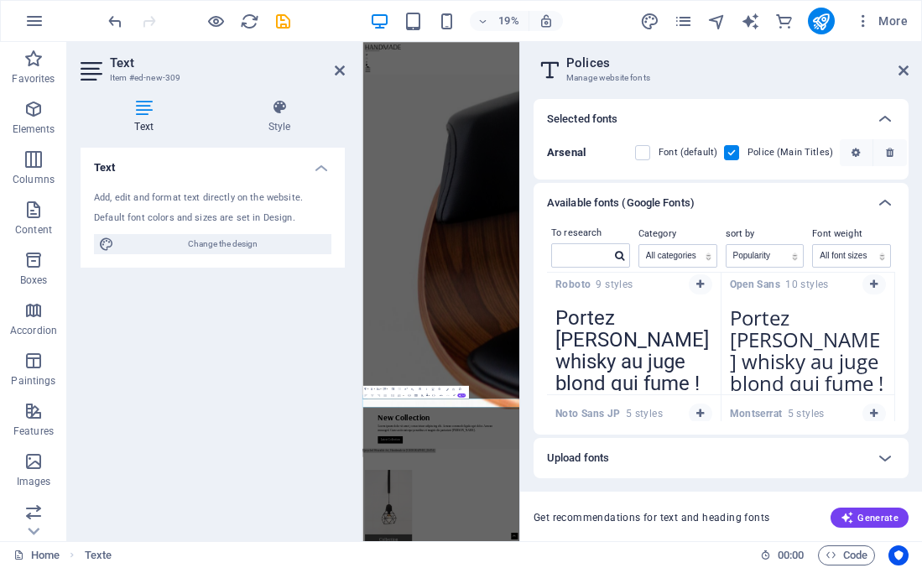
scroll to position [0, 0]
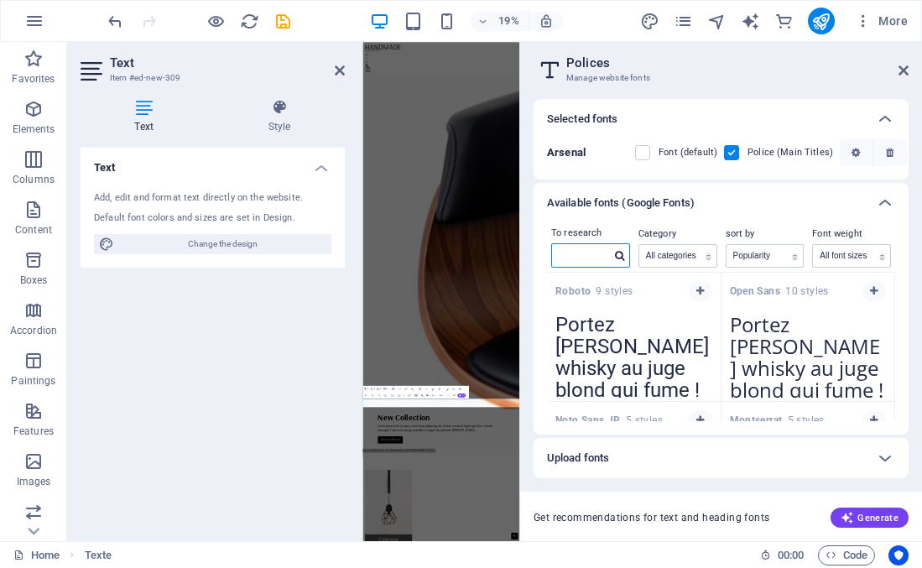
click at [574, 252] on input "text" at bounding box center [581, 255] width 59 height 22
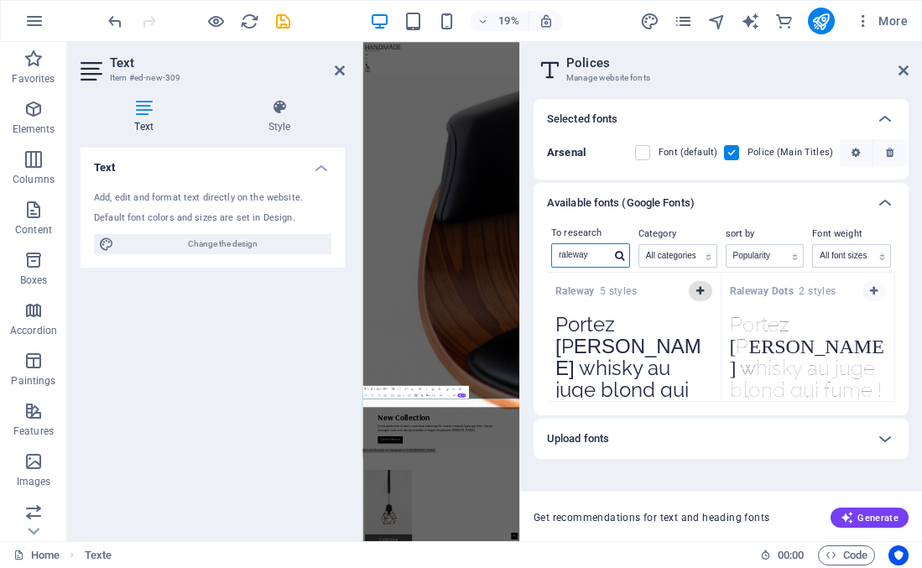
type input "raleway"
click at [698, 289] on icon "button" at bounding box center [700, 291] width 8 height 10
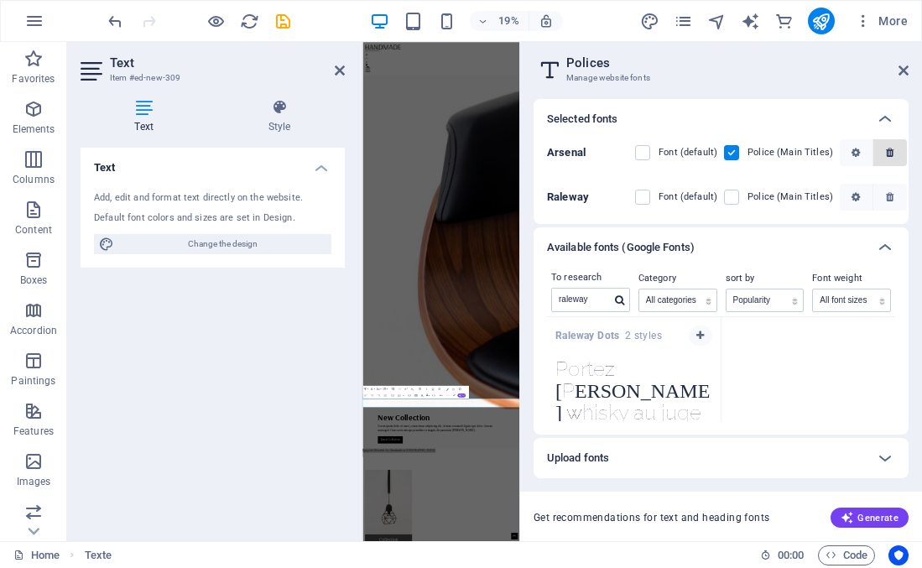
click at [886, 155] on icon "button" at bounding box center [890, 153] width 8 height 10
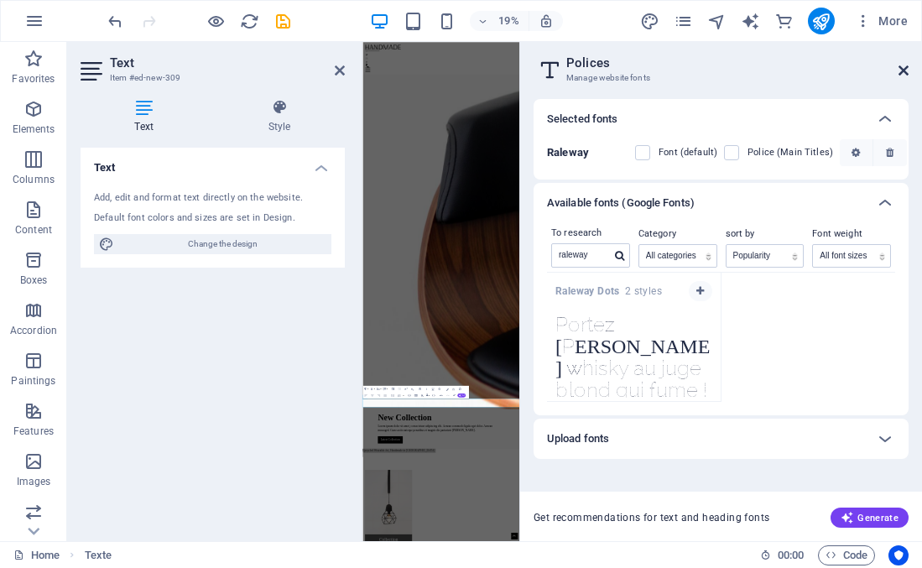
click at [903, 65] on icon at bounding box center [904, 70] width 10 height 13
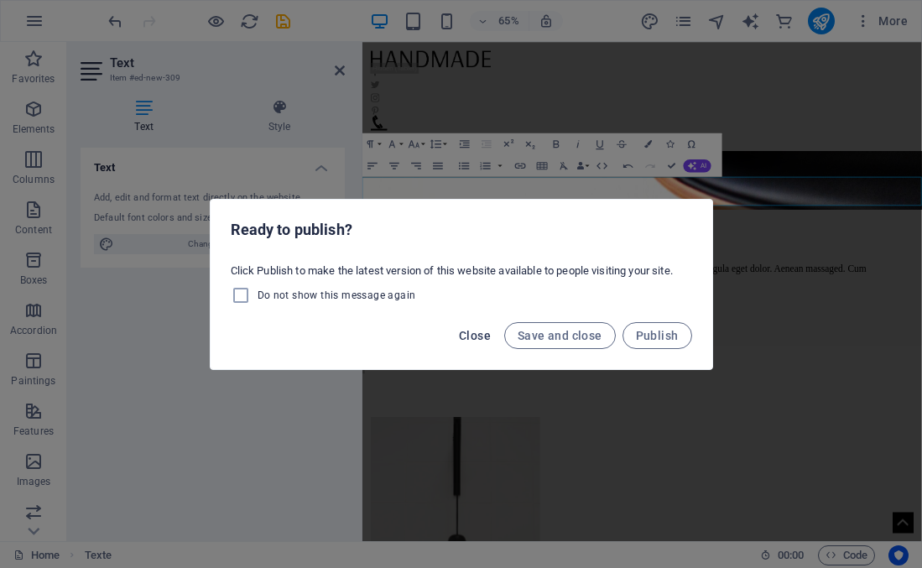
click at [478, 335] on font "Close" at bounding box center [475, 335] width 32 height 13
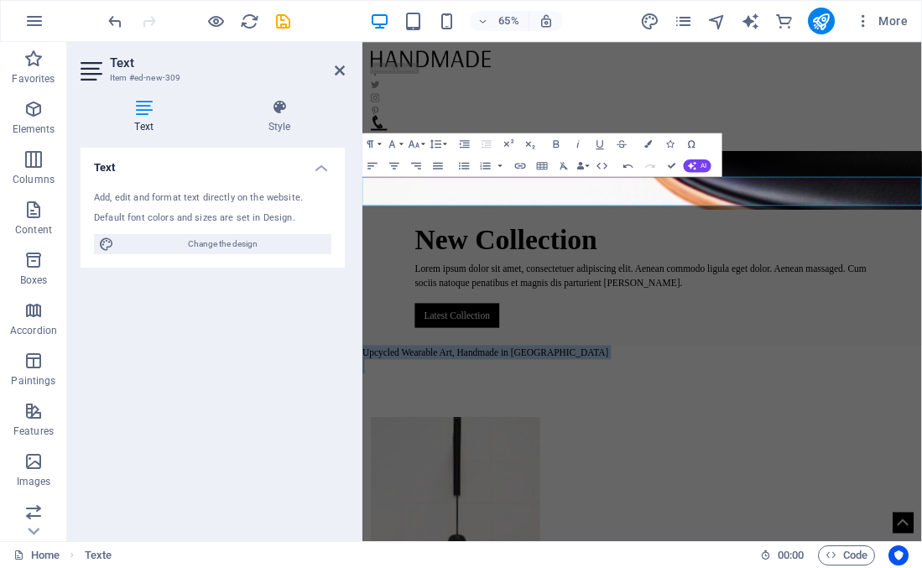
click at [544, 511] on font "Upcycled Wearable Art, Handmade in BC" at bounding box center [551, 519] width 378 height 17
click at [508, 511] on font "Upcycled Wearable Art, Handmade in BC" at bounding box center [551, 519] width 378 height 17
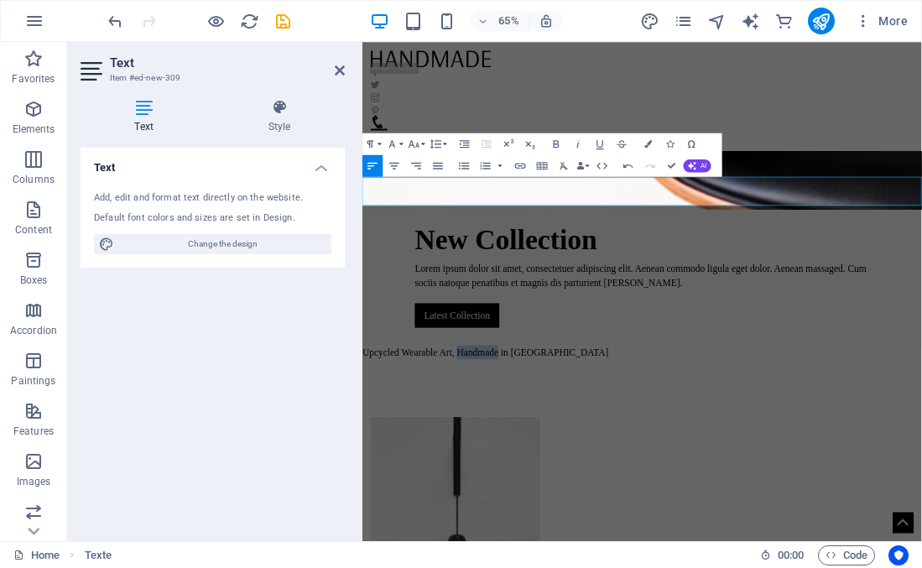
click at [508, 511] on font "Upcycled Wearable Art, Handmade in BC" at bounding box center [551, 519] width 378 height 17
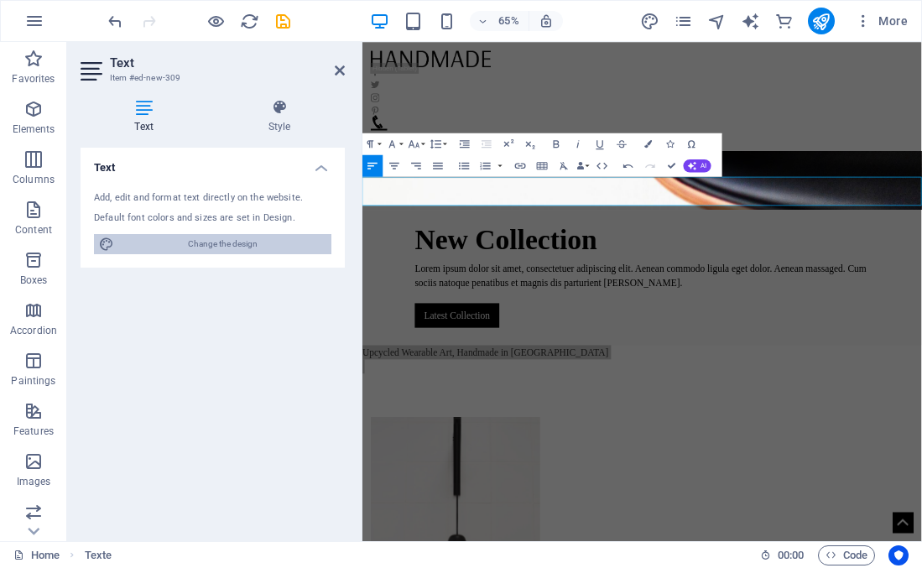
click at [245, 237] on span "Change the design" at bounding box center [222, 244] width 207 height 20
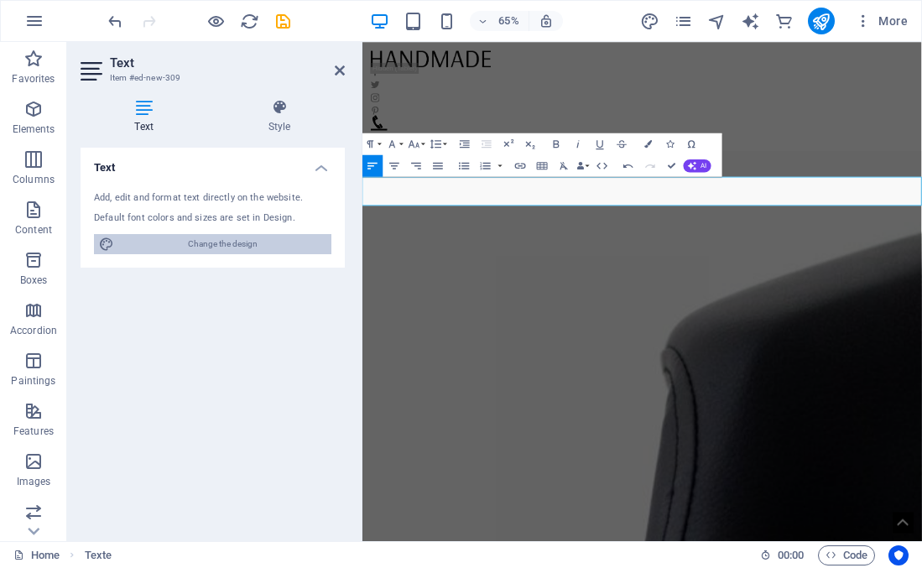
select select "rem"
select select "400"
select select "px"
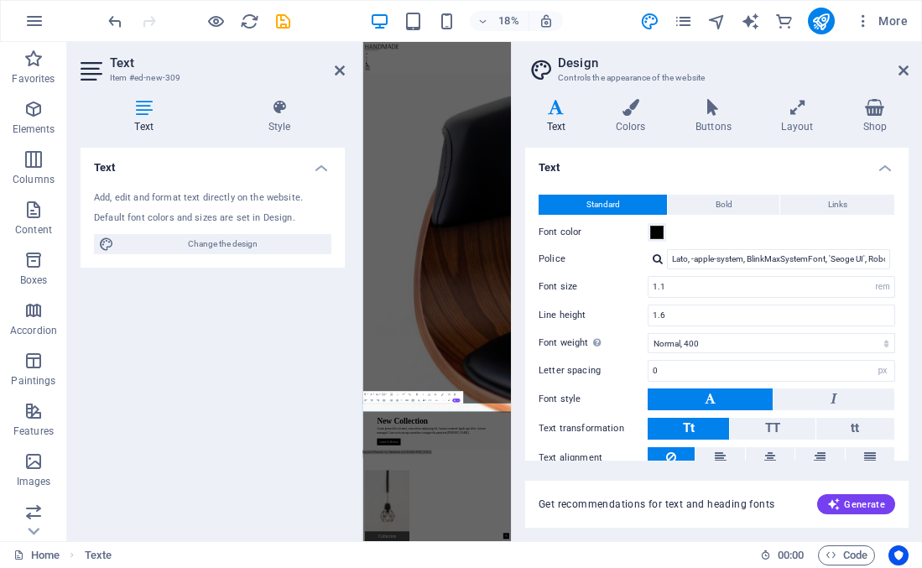
click at [565, 110] on icon at bounding box center [556, 107] width 62 height 17
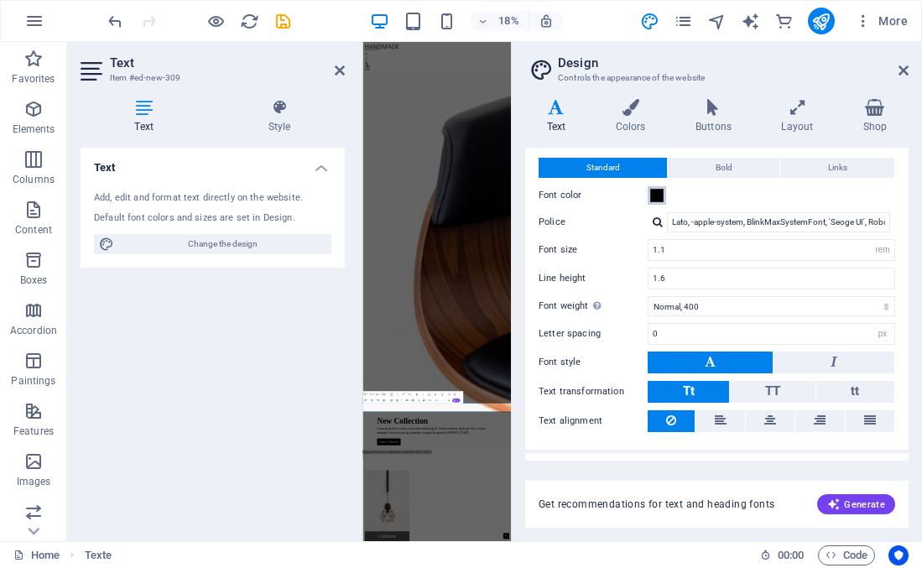
scroll to position [39, 0]
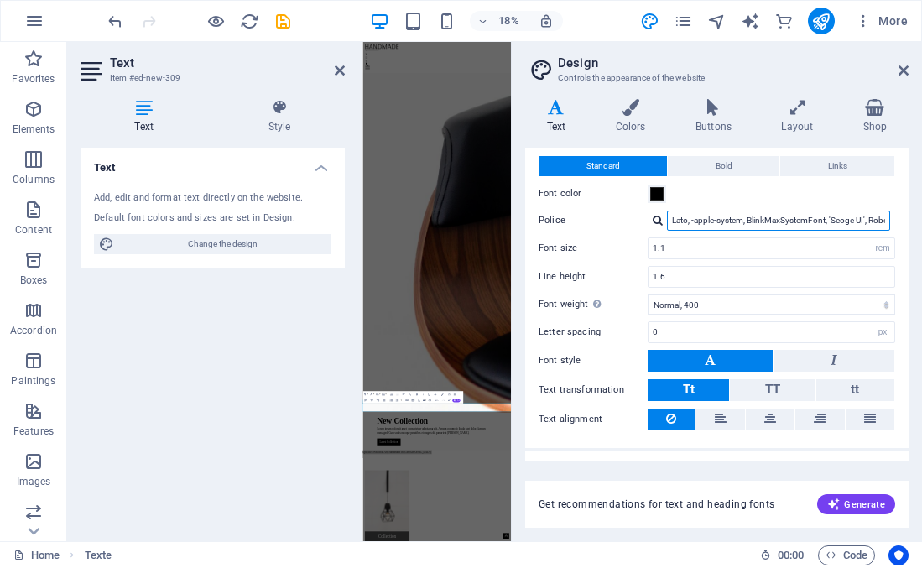
click at [713, 227] on input "Lato, -apple-system, BlinkMaxSystemFont, 'Seoge UI', Roboto, 'Helvetica Neue', …" at bounding box center [778, 221] width 223 height 20
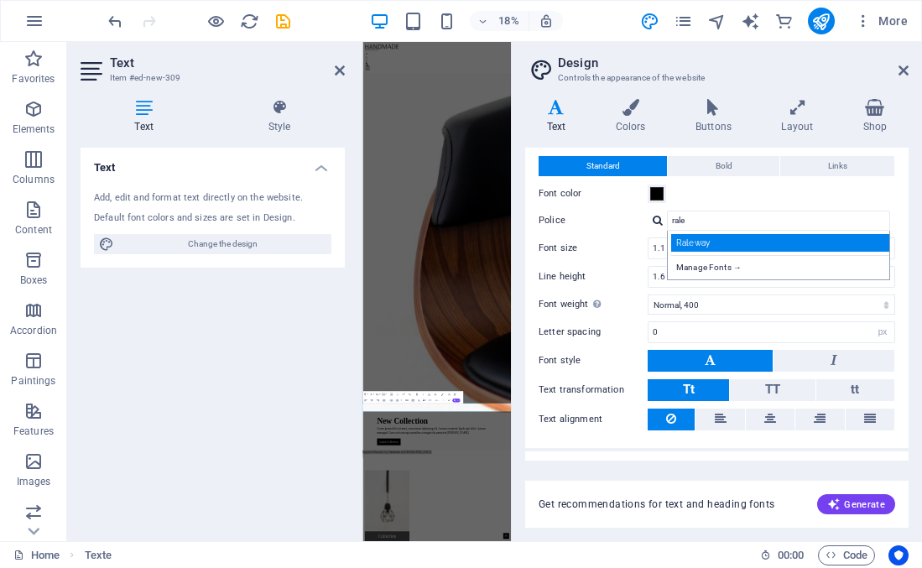
click at [716, 241] on div "Raleway" at bounding box center [781, 243] width 221 height 18
type input "Raleway"
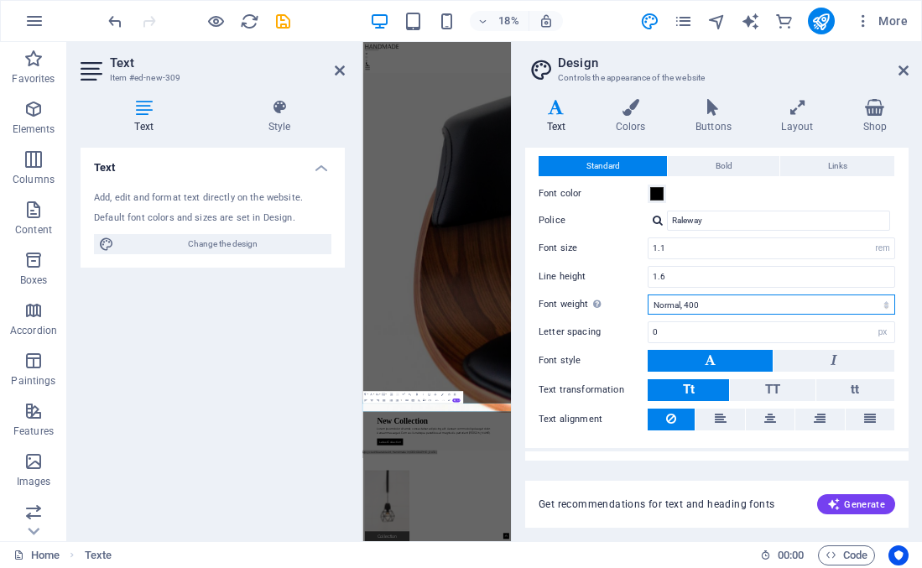
click at [719, 301] on select "Thin, 100 Extra light, 200 Light, 300 Normal, 400 Medium, 500 Semi-fat, 600 Fat…" at bounding box center [771, 304] width 247 height 20
select select "300"
click at [648, 294] on select "Thin, 100 Extra light, 200 Light, 300 Normal, 400 Medium, 500 Semi-fat, 600 Fat…" at bounding box center [771, 304] width 247 height 20
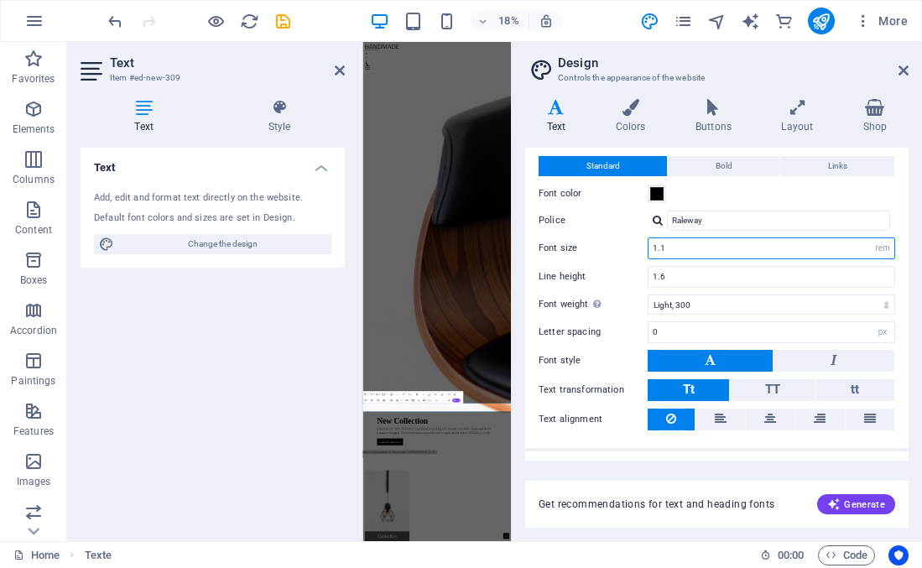
click at [685, 247] on input "1.1" at bounding box center [772, 248] width 246 height 20
type input "1"
type input "22"
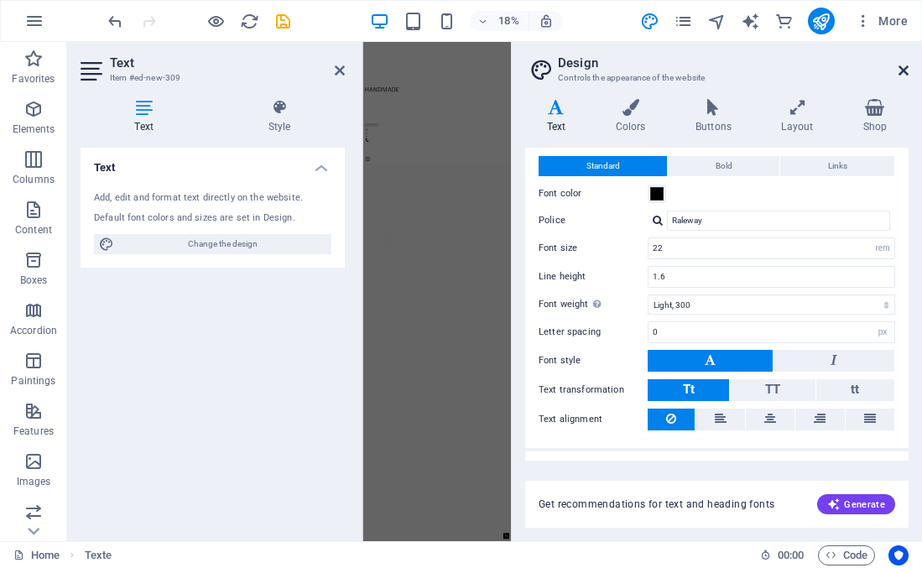
click at [902, 67] on icon at bounding box center [904, 70] width 10 height 13
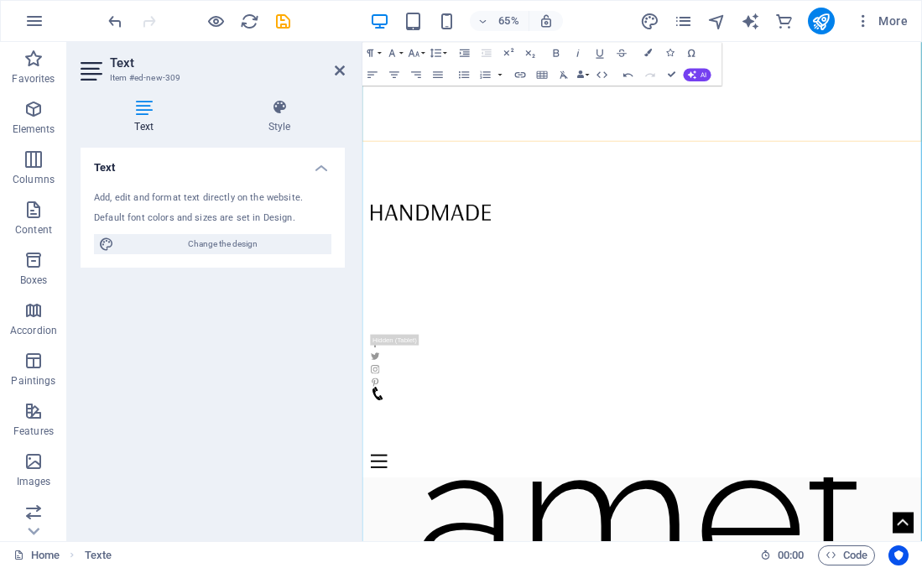
scroll to position [14120, 0]
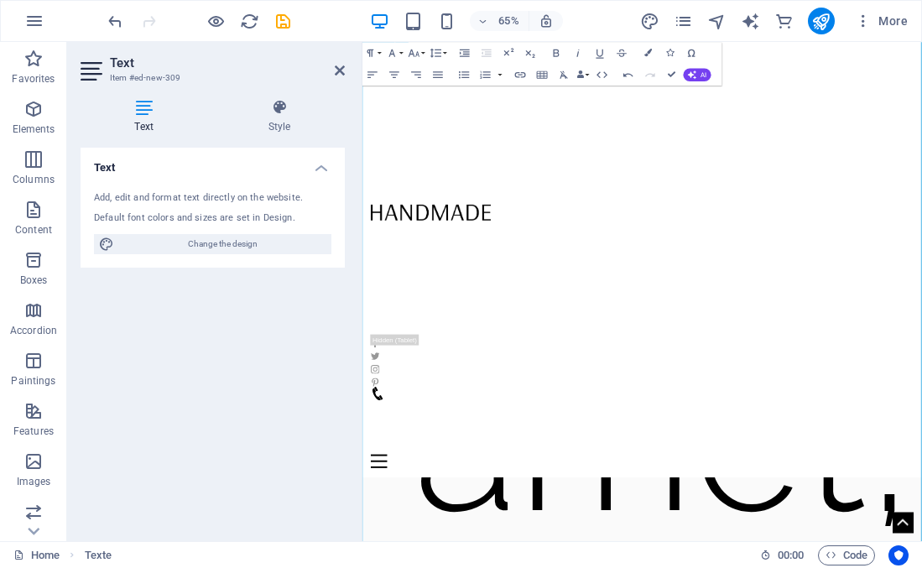
click at [288, 232] on div "Add, edit and format text directly on the website. Default font colors and size…" at bounding box center [213, 223] width 264 height 90
click at [284, 243] on span "Change the design" at bounding box center [222, 244] width 207 height 20
select select "rem"
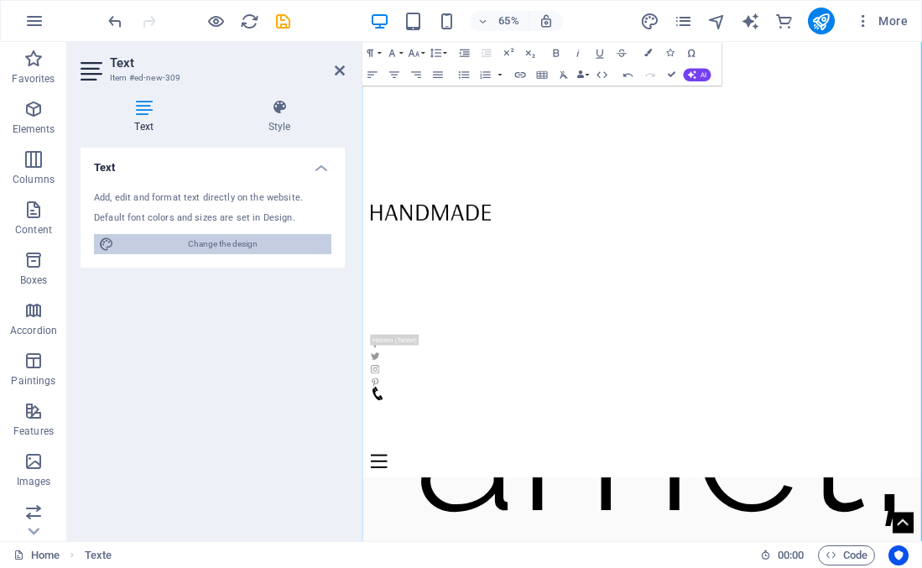
select select "300"
select select "px"
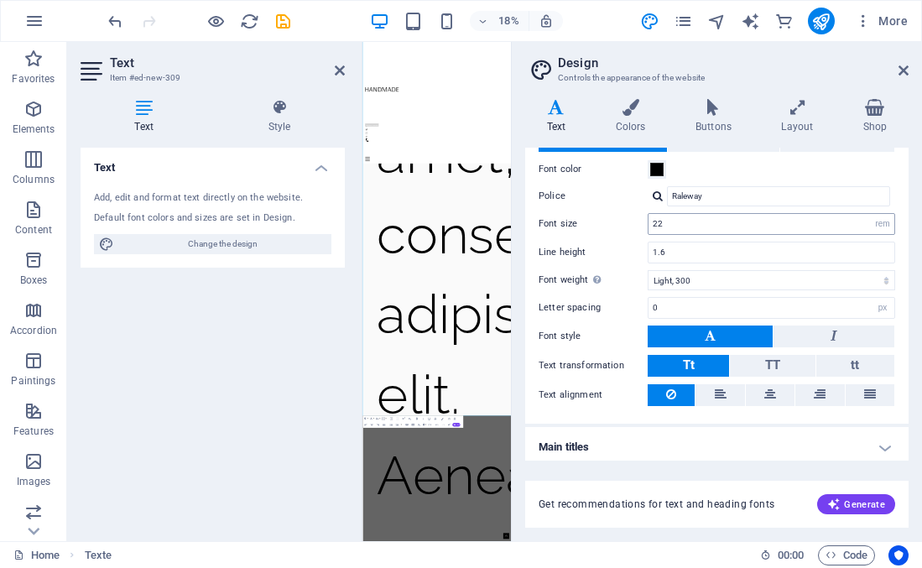
scroll to position [68, 0]
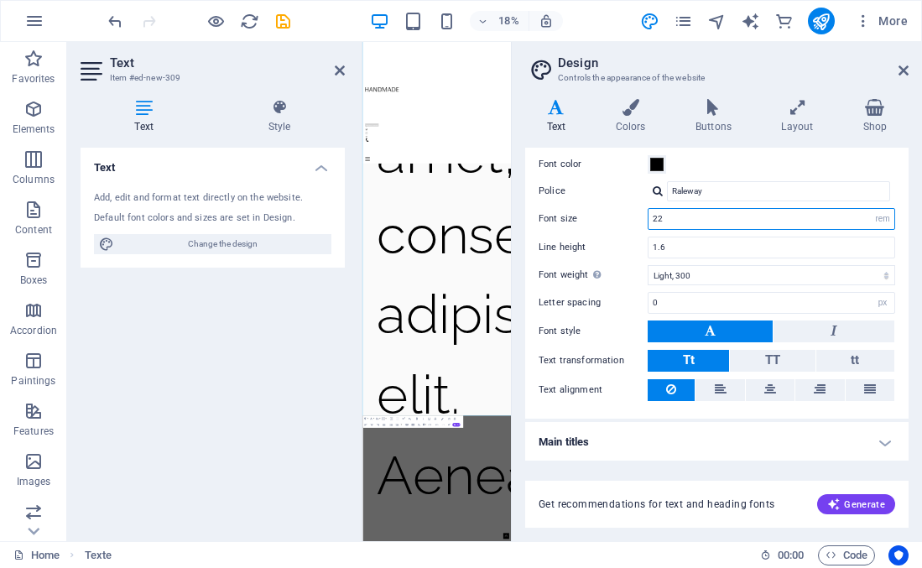
click at [675, 218] on input "22" at bounding box center [772, 219] width 246 height 20
click at [876, 221] on select "rem px" at bounding box center [882, 219] width 23 height 20
select select "px"
click at [871, 209] on select "rem px" at bounding box center [882, 219] width 23 height 20
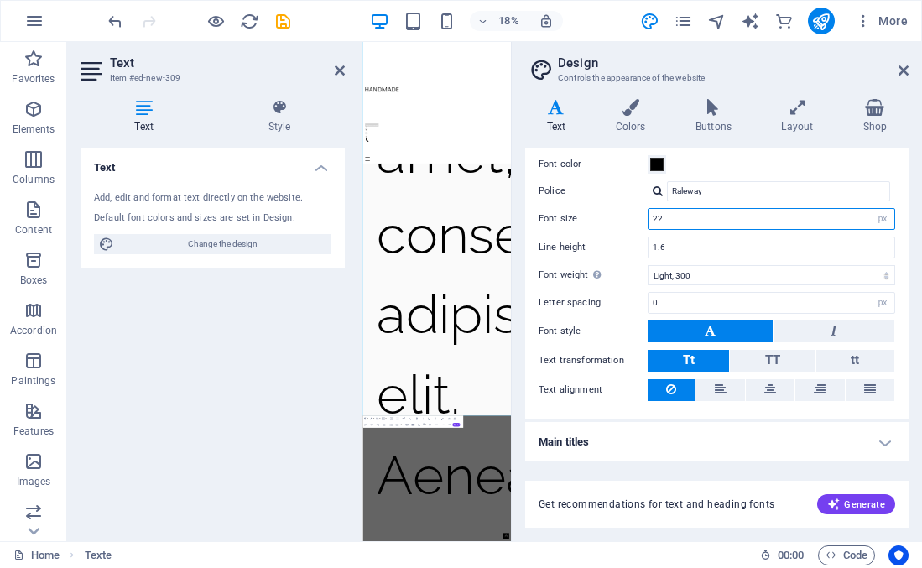
type input "352"
click at [904, 70] on icon at bounding box center [904, 70] width 10 height 13
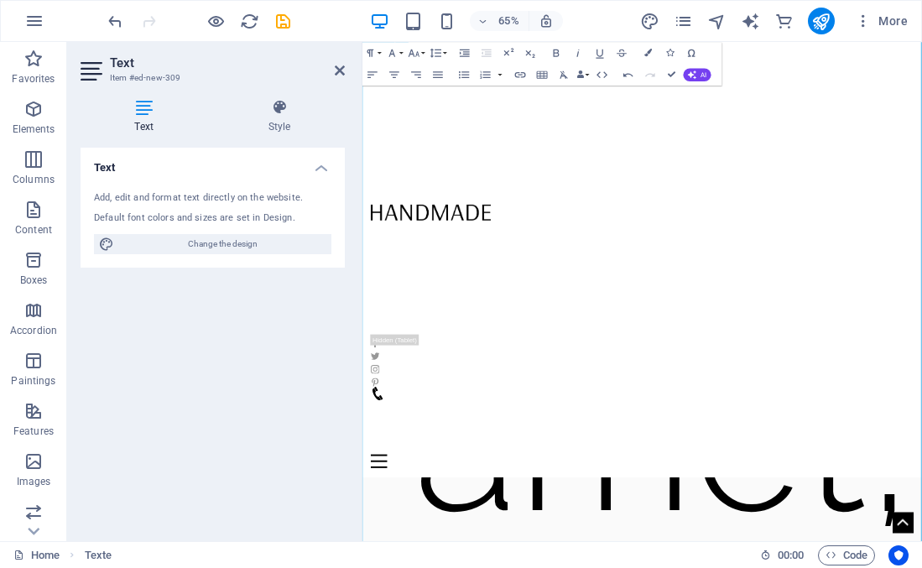
click at [447, 310] on div at bounding box center [793, 276] width 834 height 443
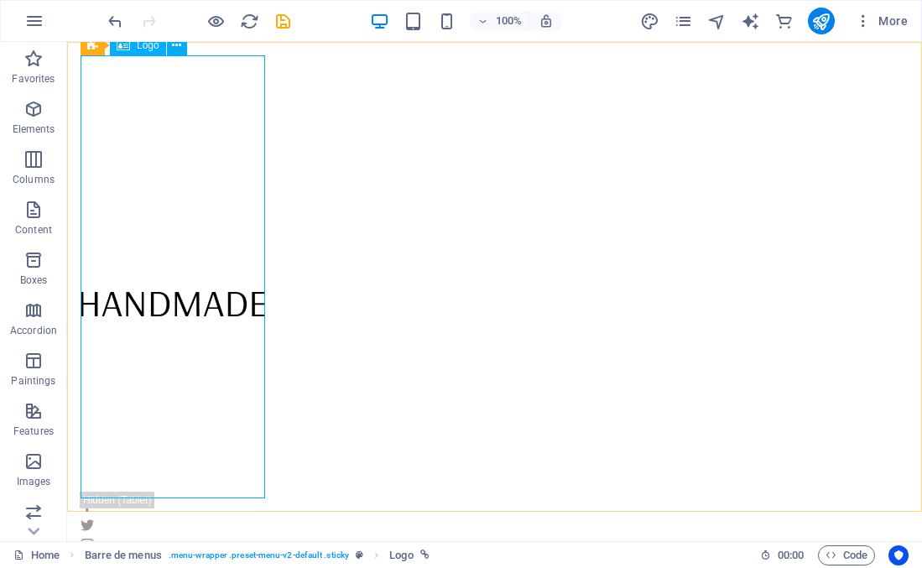
click at [250, 330] on div at bounding box center [495, 276] width 828 height 443
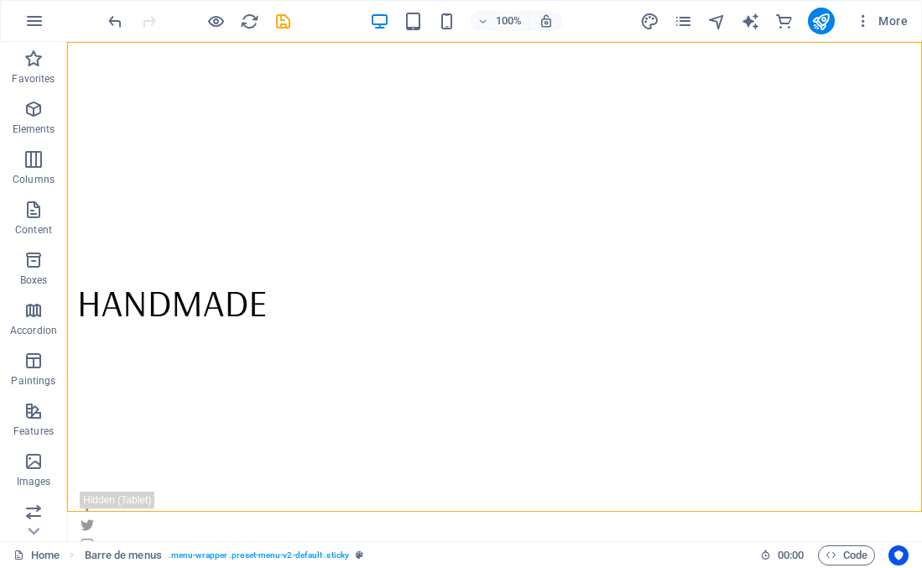
drag, startPoint x: 266, startPoint y: 320, endPoint x: 378, endPoint y: 339, distance: 113.2
click at [378, 339] on div "Home Contact Menu" at bounding box center [494, 376] width 855 height 669
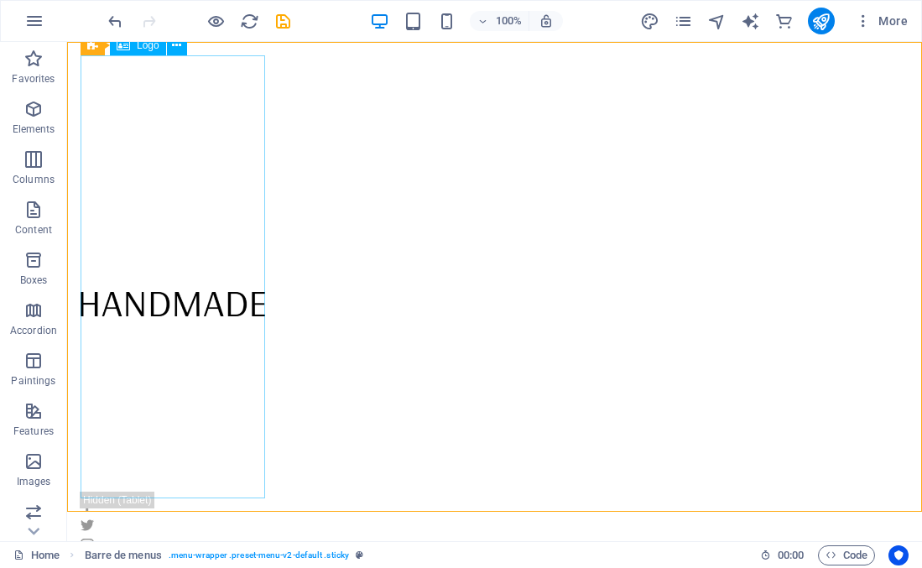
click at [239, 305] on div at bounding box center [495, 276] width 828 height 443
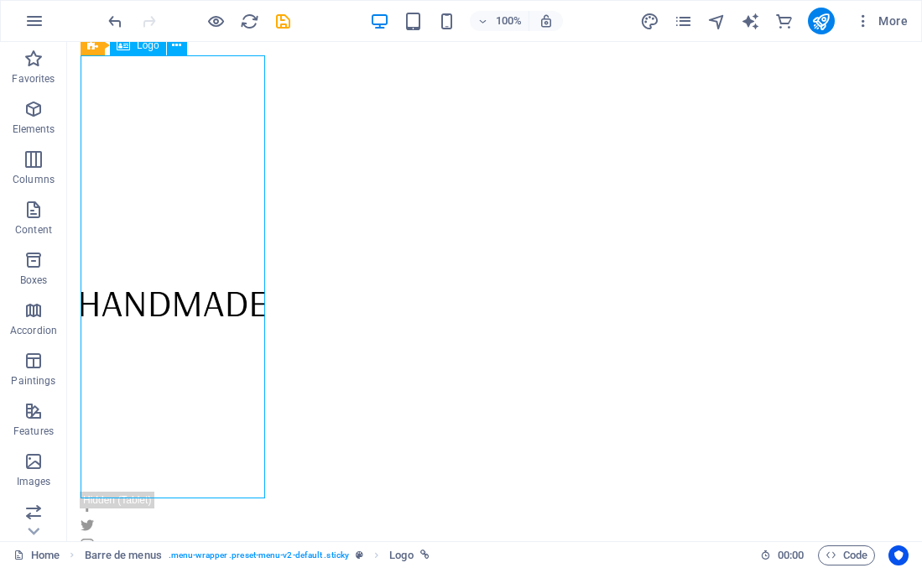
click at [239, 305] on div at bounding box center [495, 276] width 828 height 443
select select "px"
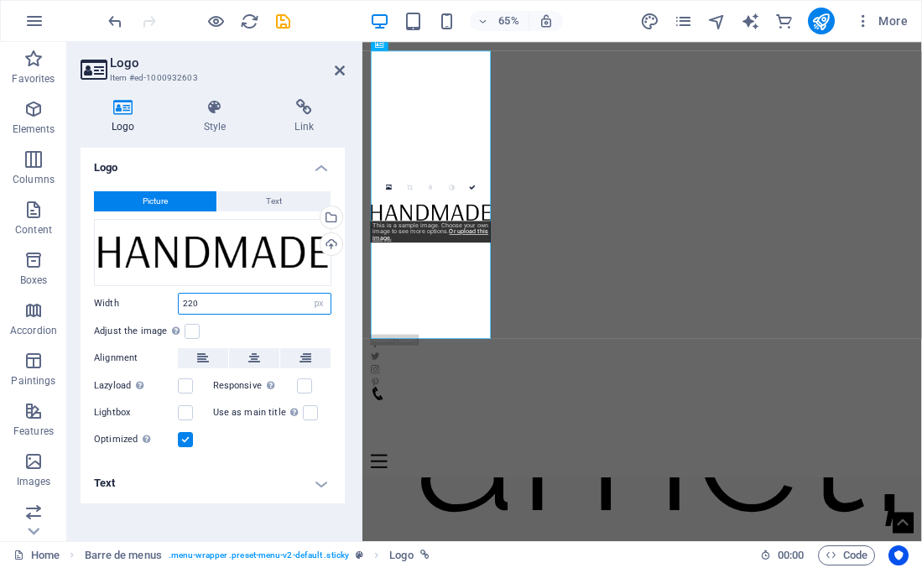
click at [295, 303] on input "220" at bounding box center [255, 304] width 152 height 20
click at [803, 445] on div "Home Contact Menu" at bounding box center [792, 376] width 861 height 669
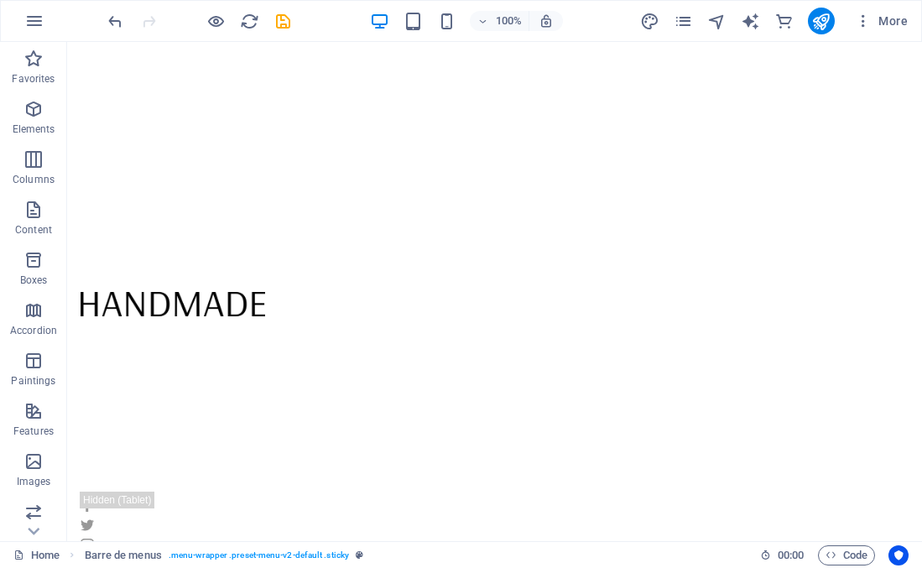
scroll to position [17243, 0]
click at [633, 472] on div "Home Contact Menu" at bounding box center [494, 376] width 855 height 669
click at [678, 23] on icon "pages" at bounding box center [683, 21] width 19 height 19
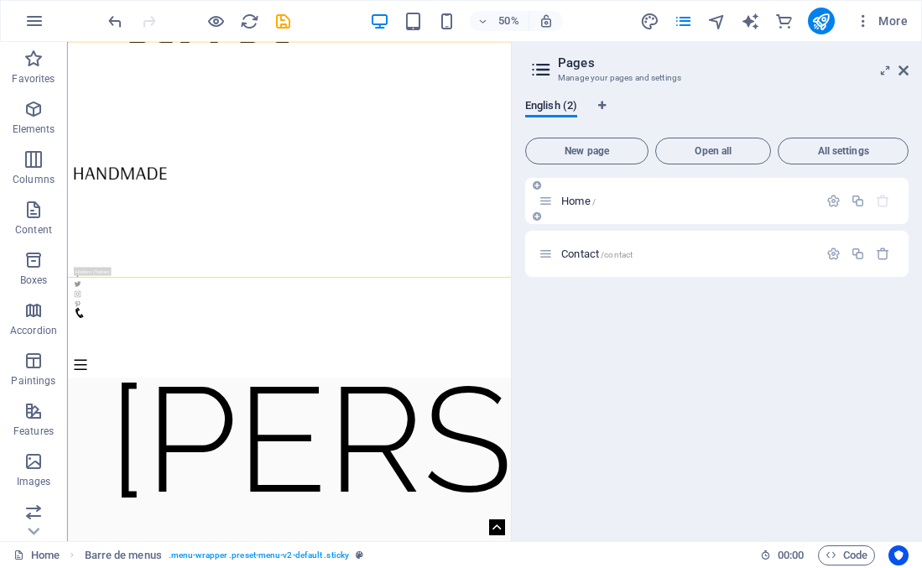
click at [581, 207] on div "Home /" at bounding box center [678, 200] width 279 height 19
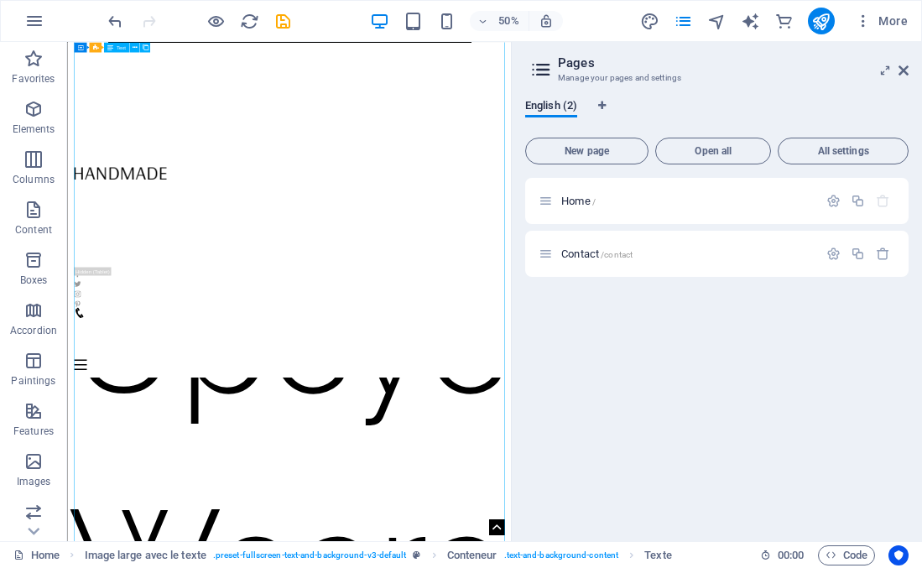
scroll to position [23962, 0]
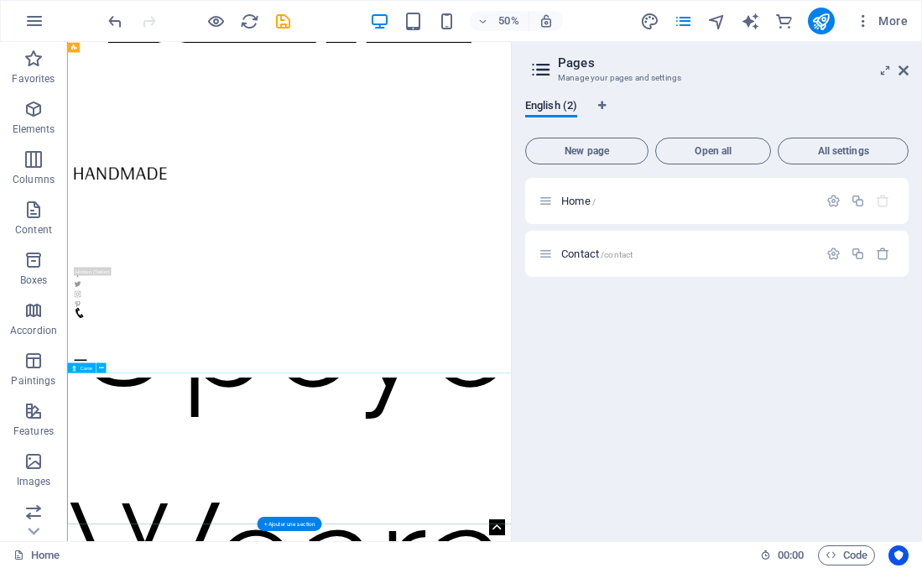
scroll to position [20282, 0]
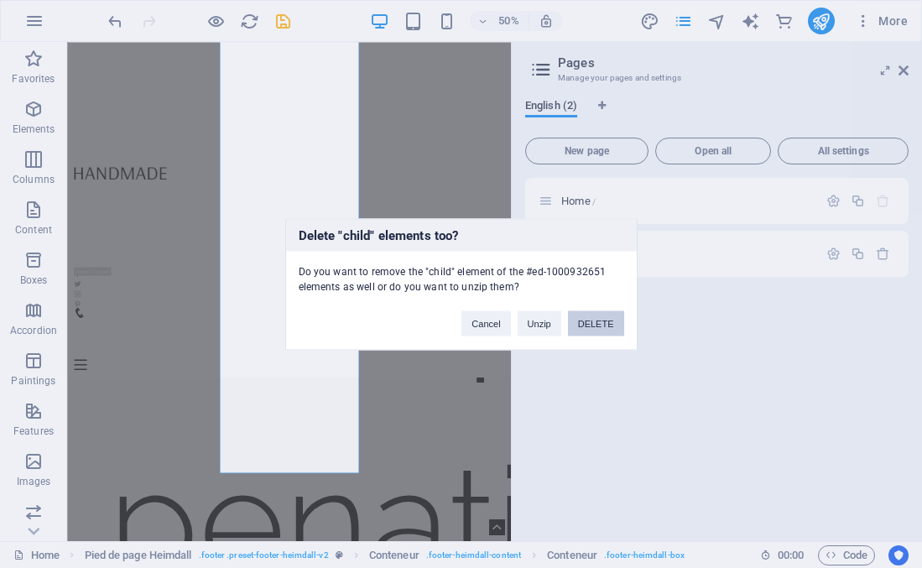
click at [593, 324] on font "DELETE" at bounding box center [596, 323] width 36 height 10
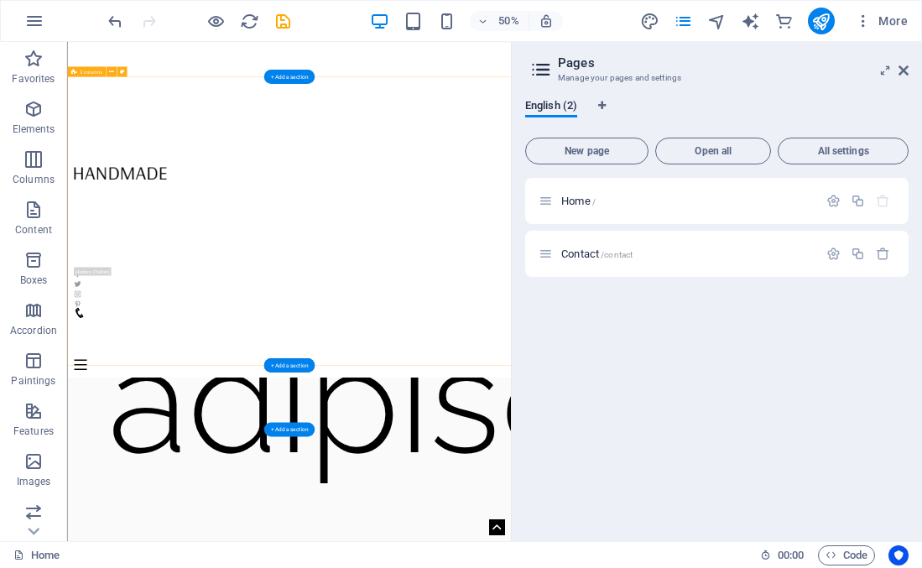
scroll to position [14783, 0]
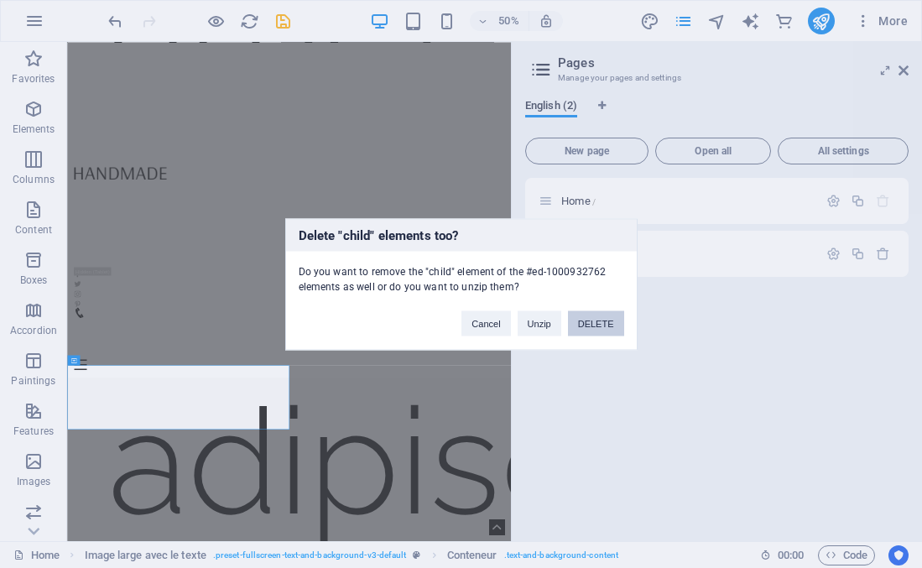
click at [586, 318] on font "DELETE" at bounding box center [596, 323] width 36 height 10
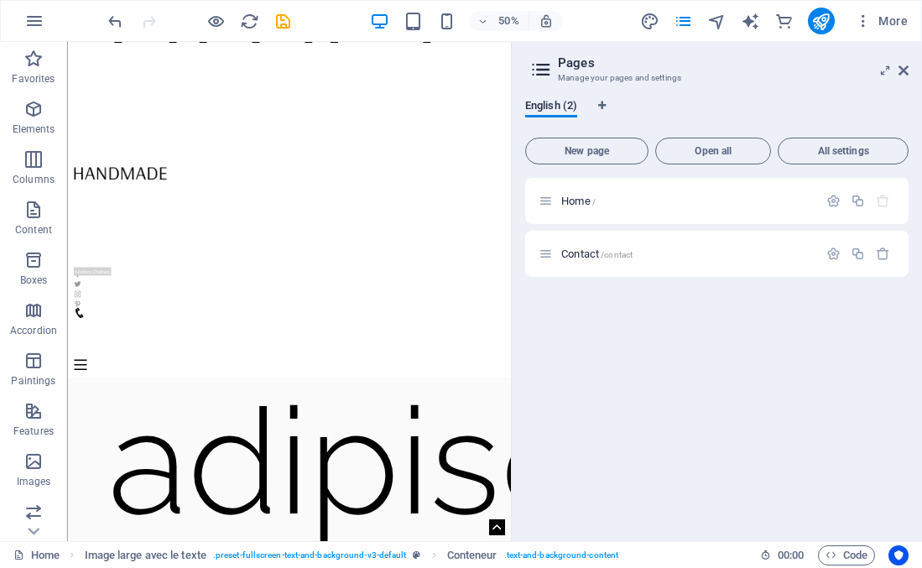
scroll to position [14773, 0]
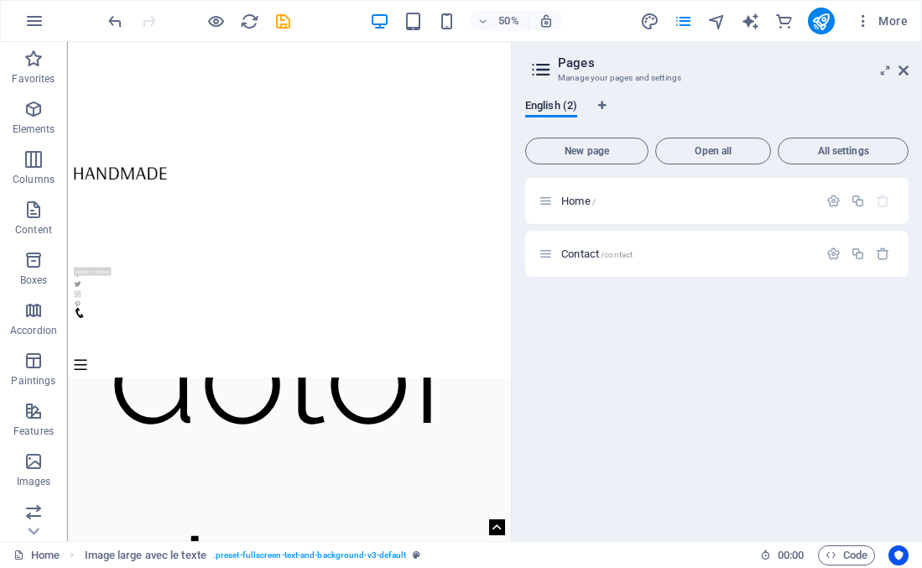
scroll to position [12795, 0]
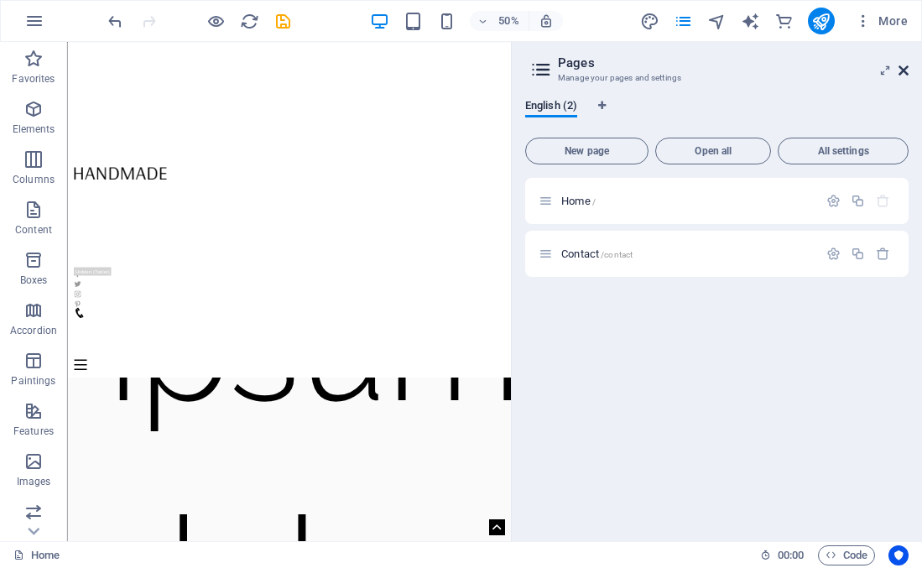
click at [900, 71] on icon at bounding box center [904, 70] width 10 height 13
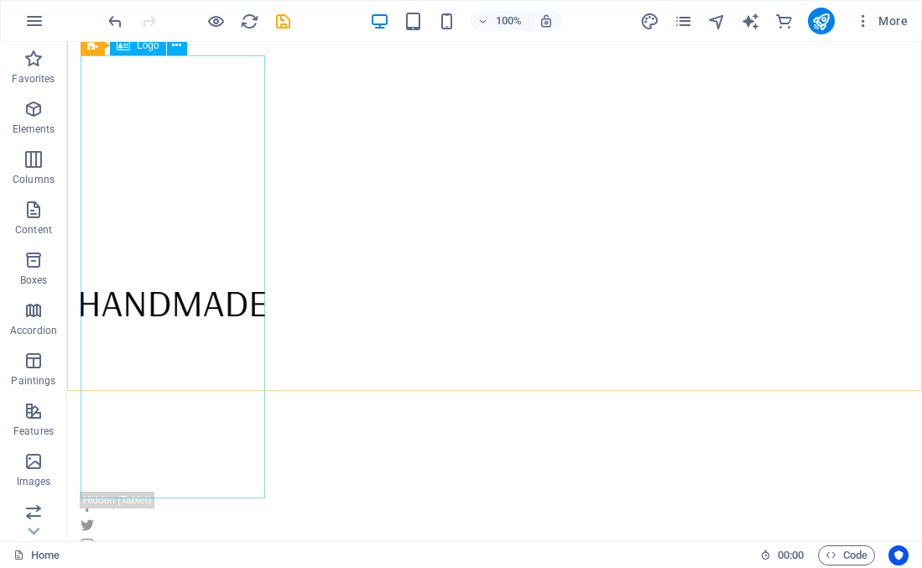
scroll to position [12916, 0]
click at [202, 309] on div at bounding box center [495, 276] width 828 height 443
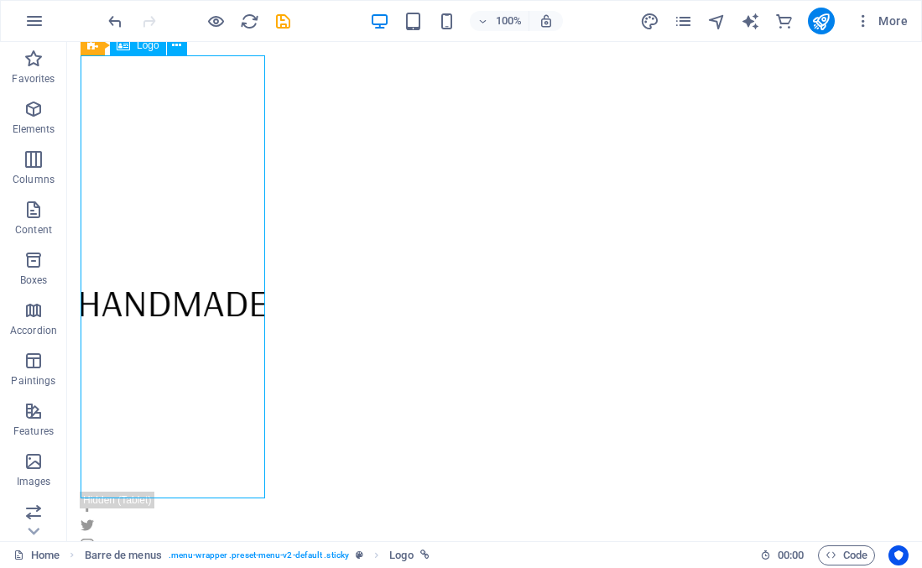
click at [202, 309] on div at bounding box center [495, 276] width 828 height 443
select select "px"
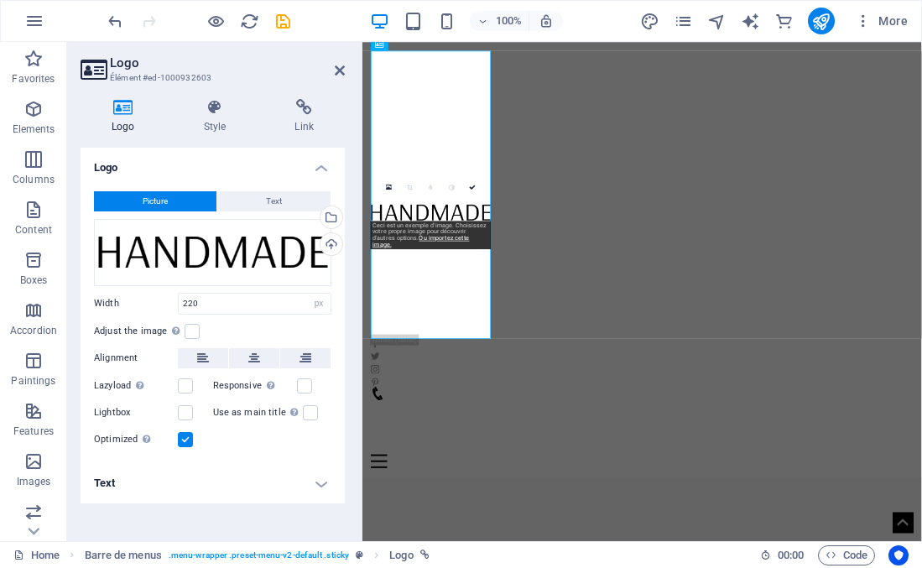
click at [202, 309] on input "220" at bounding box center [255, 304] width 152 height 20
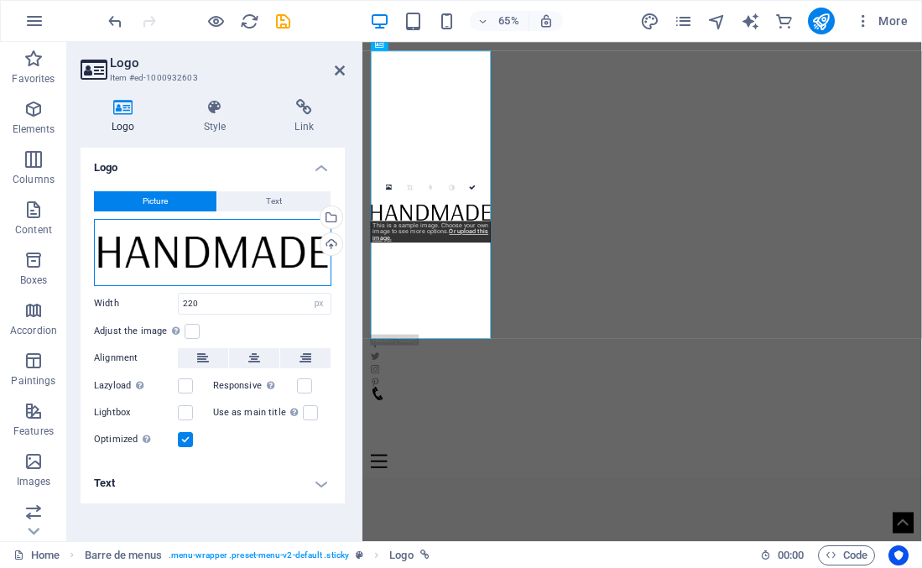
click at [212, 251] on div "Drag files here, click to choose files, or select files from Files or from our …" at bounding box center [212, 252] width 237 height 67
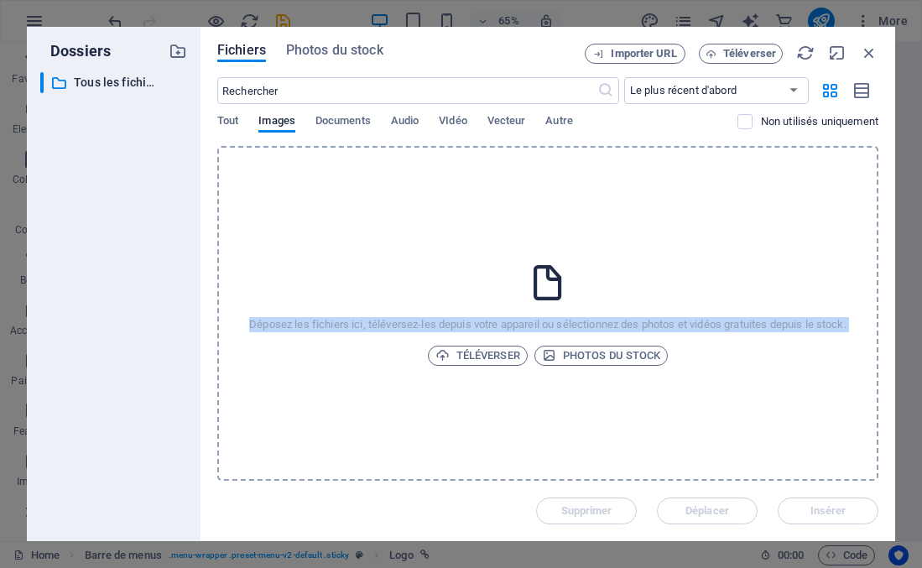
click at [212, 251] on div "Fichiers Photos du stock Importer URL Téléverser ​ Le plus récent d'abord Le pl…" at bounding box center [548, 284] width 695 height 514
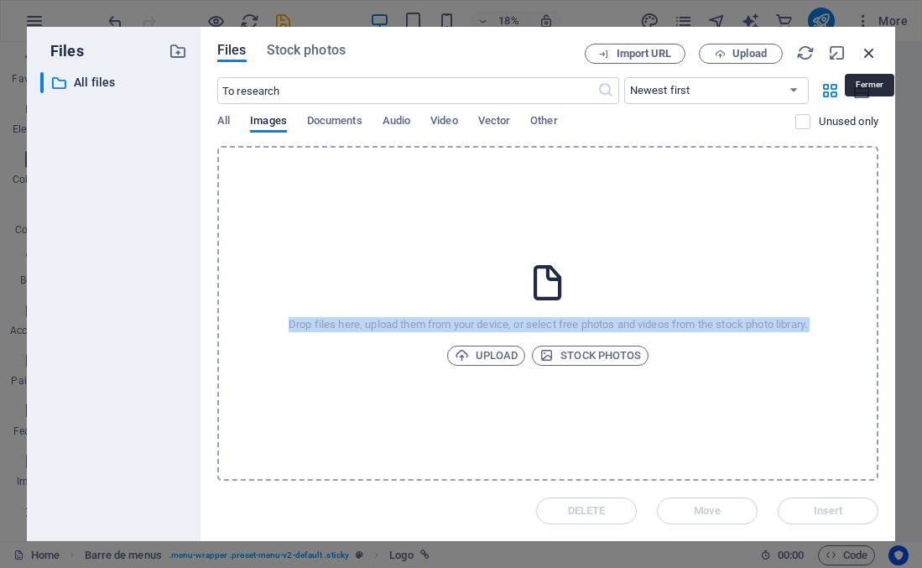
click at [868, 45] on icon "button" at bounding box center [869, 53] width 18 height 18
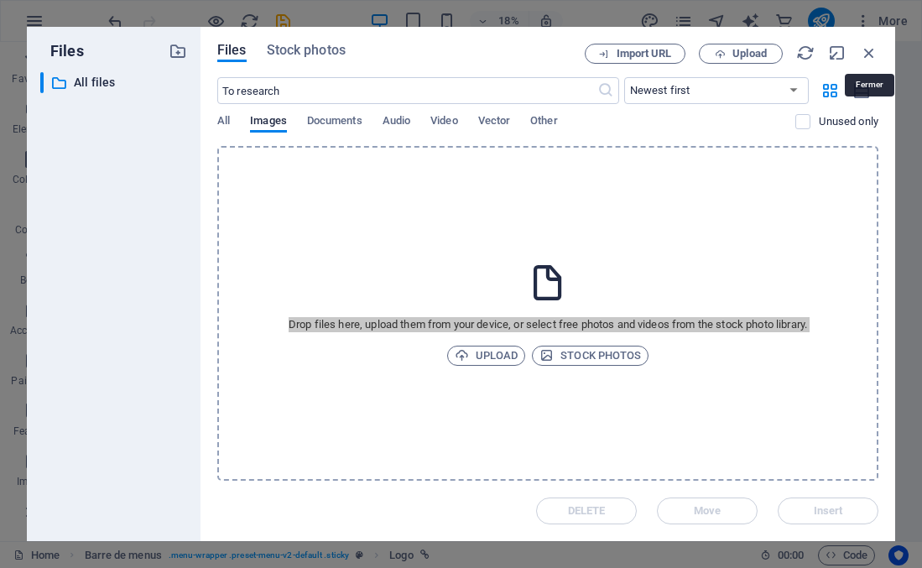
drag, startPoint x: 1231, startPoint y: 87, endPoint x: 1141, endPoint y: 49, distance: 97.4
click at [1043, 46] on div "Home Contact Menu" at bounding box center [771, 376] width 819 height 669
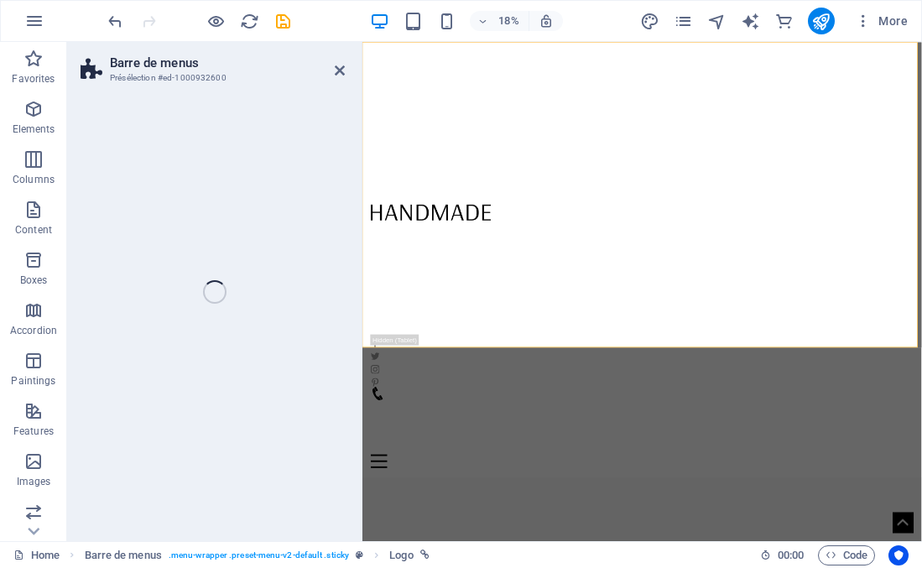
select select "header"
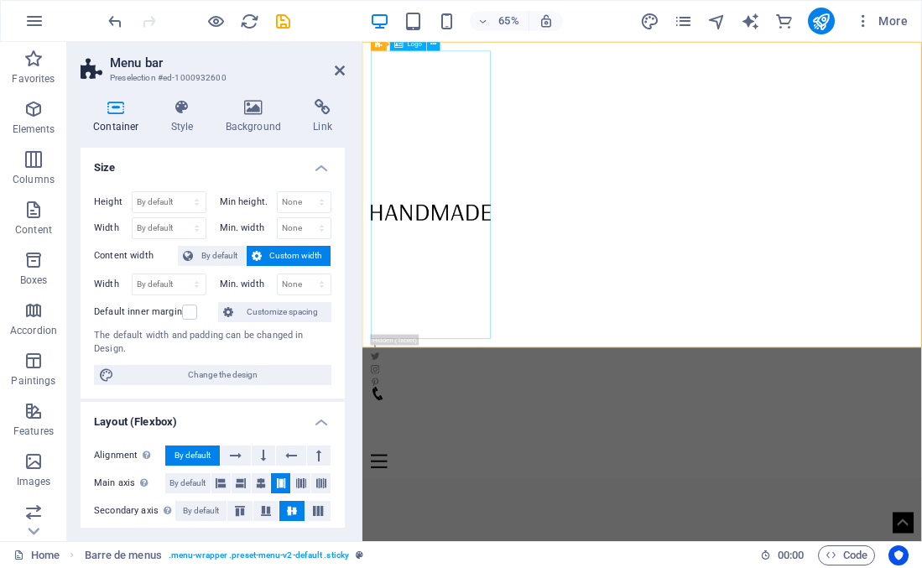
click at [461, 305] on div at bounding box center [793, 276] width 834 height 443
select select "px"
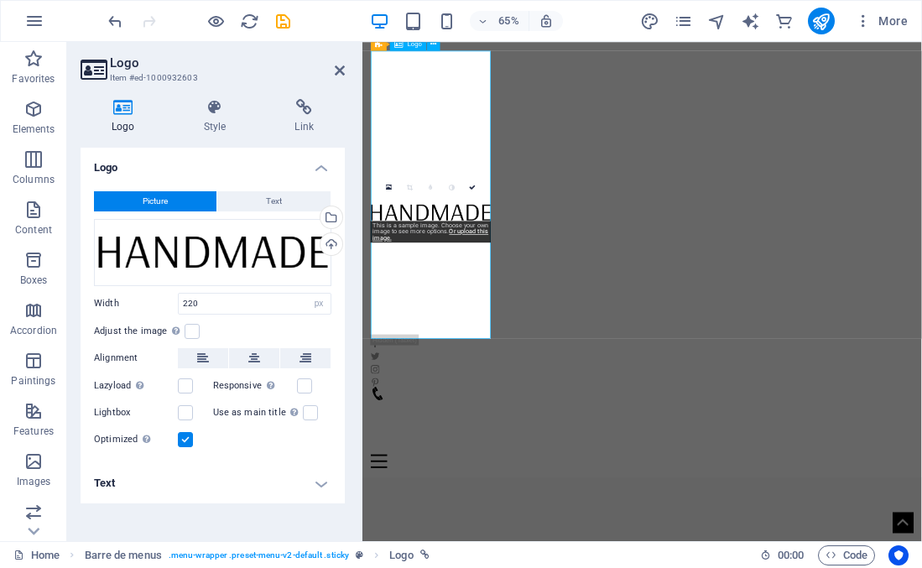
click at [458, 301] on div at bounding box center [793, 276] width 834 height 443
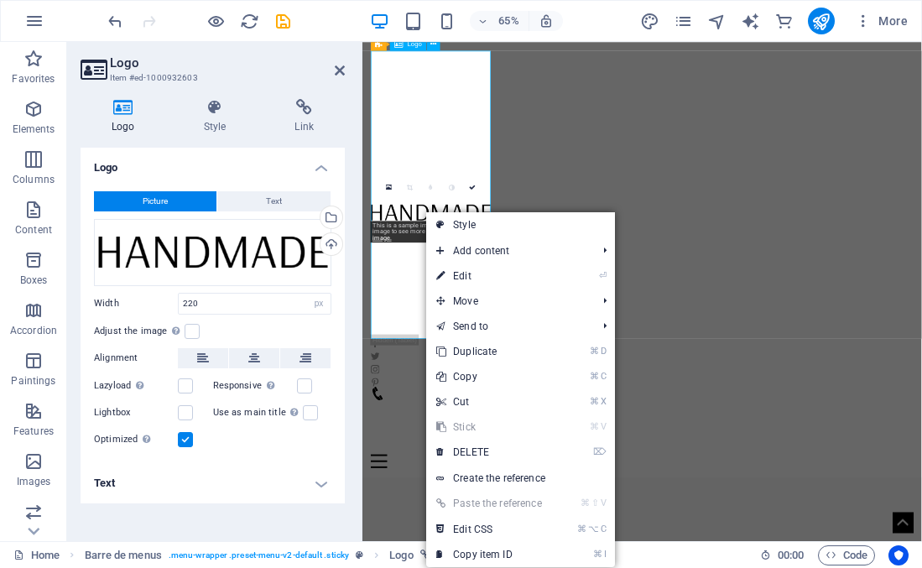
click at [458, 301] on div at bounding box center [793, 276] width 834 height 443
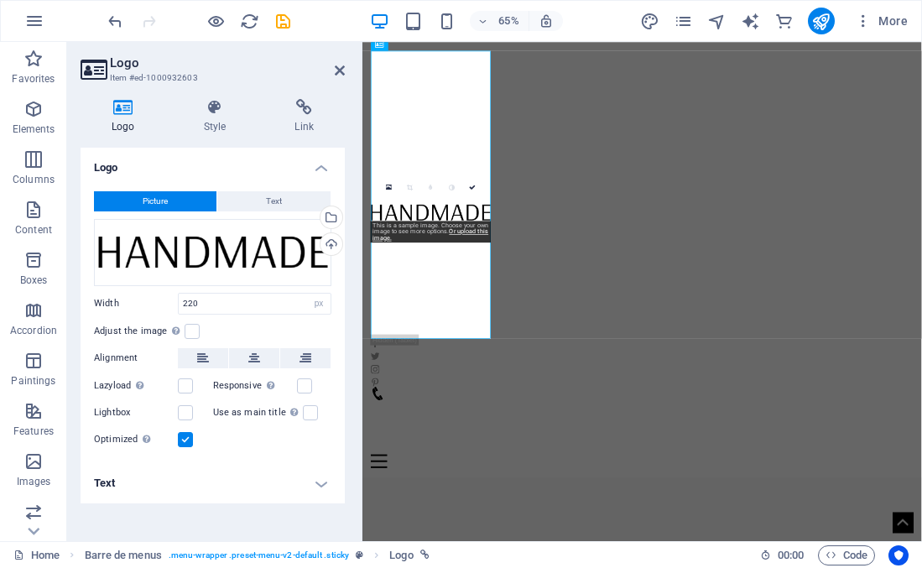
click at [321, 482] on h4 "Text" at bounding box center [213, 483] width 264 height 40
click at [478, 305] on div at bounding box center [793, 276] width 834 height 443
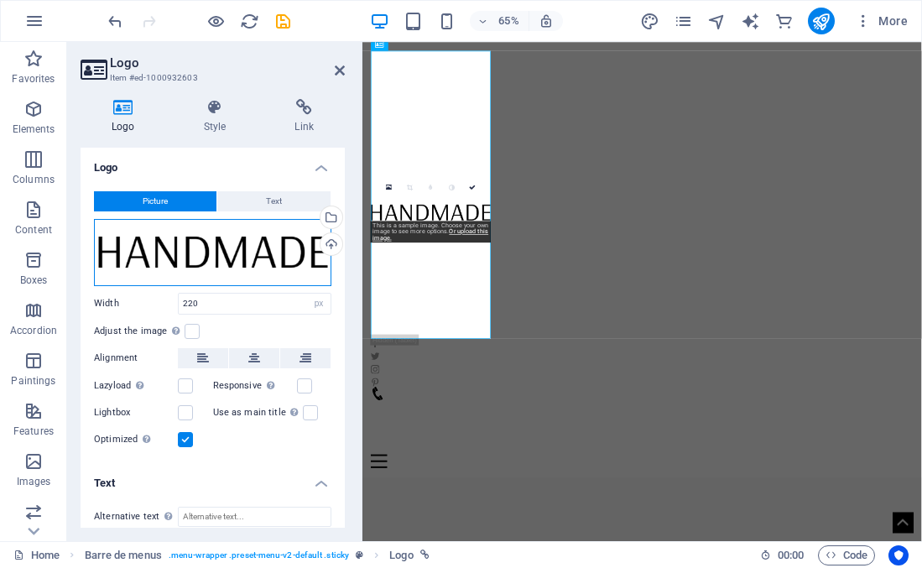
click at [231, 267] on div "Drag files here, click to choose files, or select files from Files or from our …" at bounding box center [212, 252] width 237 height 67
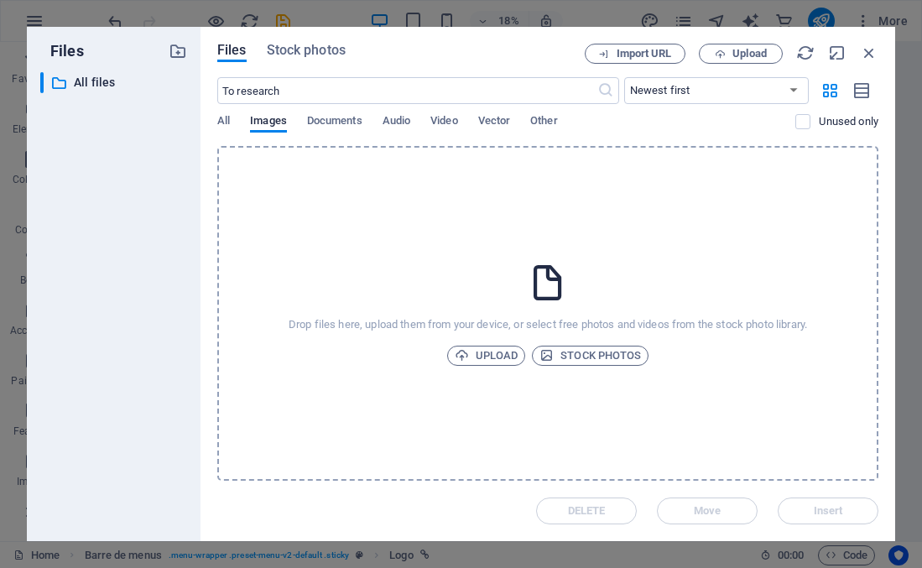
click at [880, 52] on div "Files Stock photos Import URL Upload ​ Newest first Oldest first Name (AZ) Name…" at bounding box center [548, 284] width 695 height 514
click at [863, 51] on icon "button" at bounding box center [869, 53] width 18 height 18
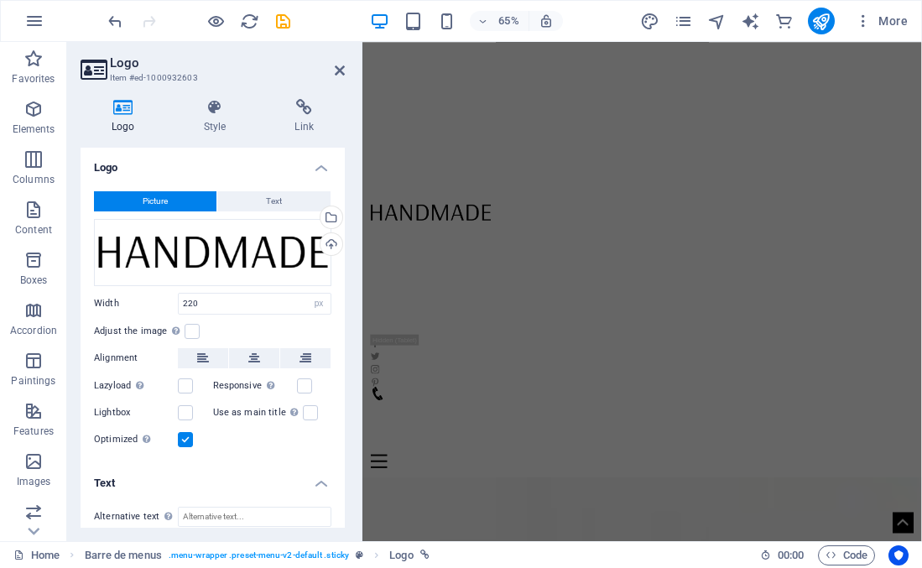
scroll to position [11663, 0]
click at [342, 65] on icon at bounding box center [340, 70] width 10 height 13
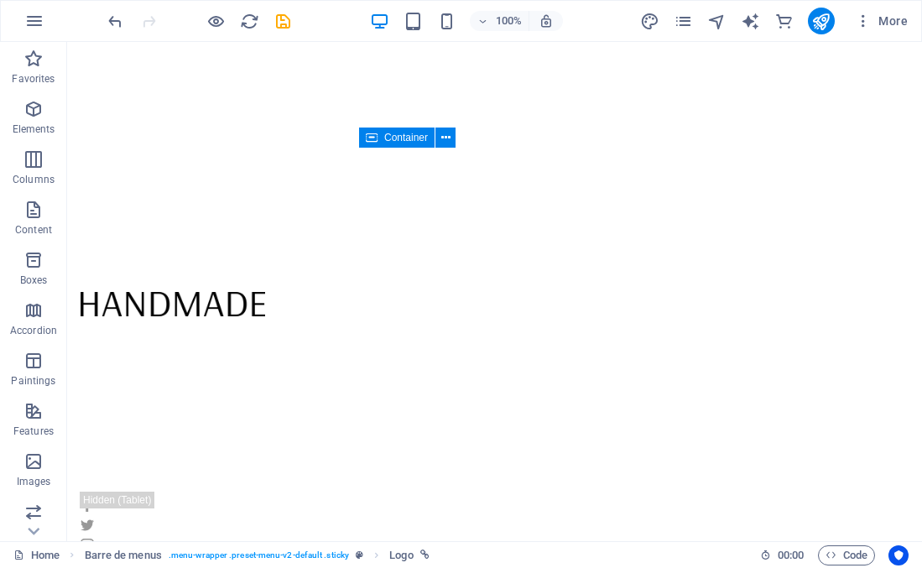
scroll to position [12388, 0]
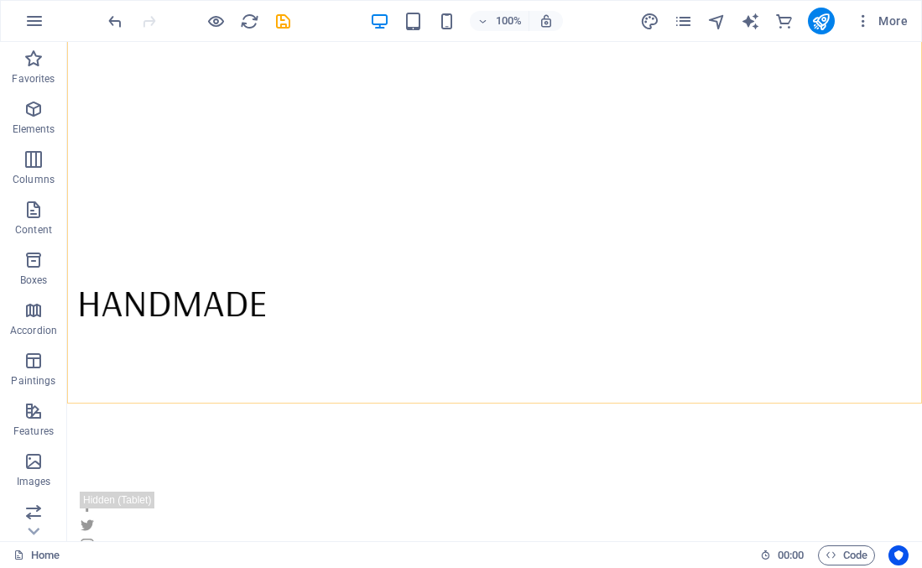
scroll to position [12614, 0]
drag, startPoint x: 390, startPoint y: 491, endPoint x: 390, endPoint y: 412, distance: 78.9
click at [390, 460] on div "Home Contact Menu" at bounding box center [494, 376] width 855 height 669
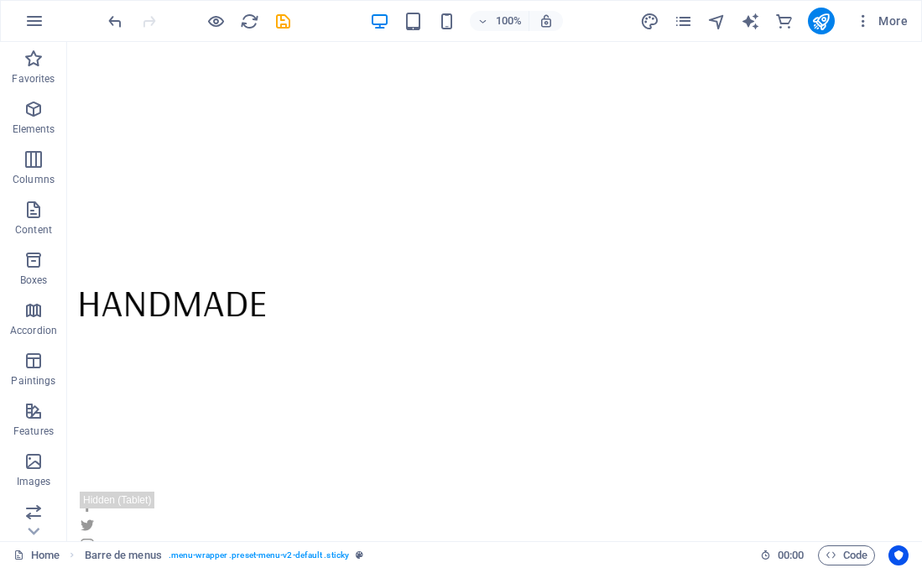
scroll to position [0, 0]
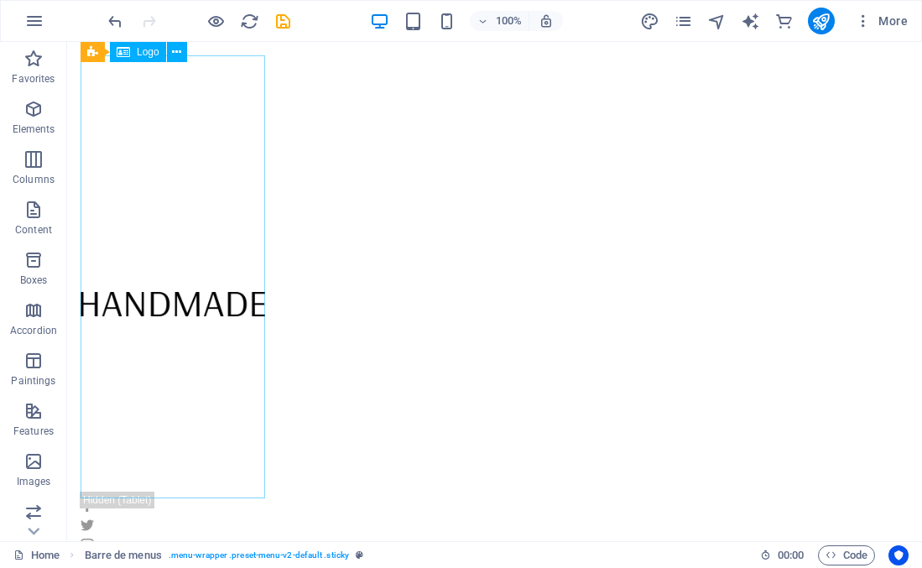
click at [227, 132] on div at bounding box center [495, 276] width 828 height 443
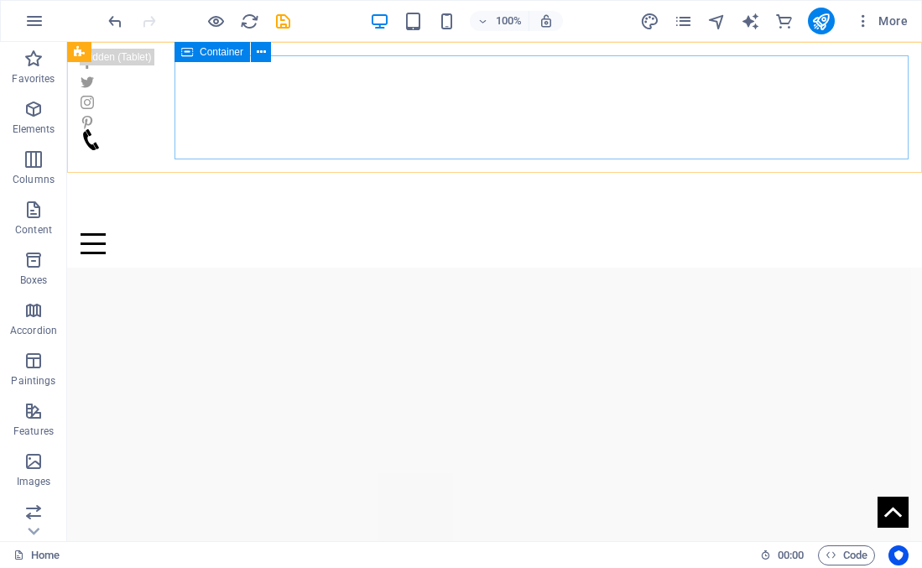
click at [261, 129] on div "Menu" at bounding box center [495, 191] width 828 height 125
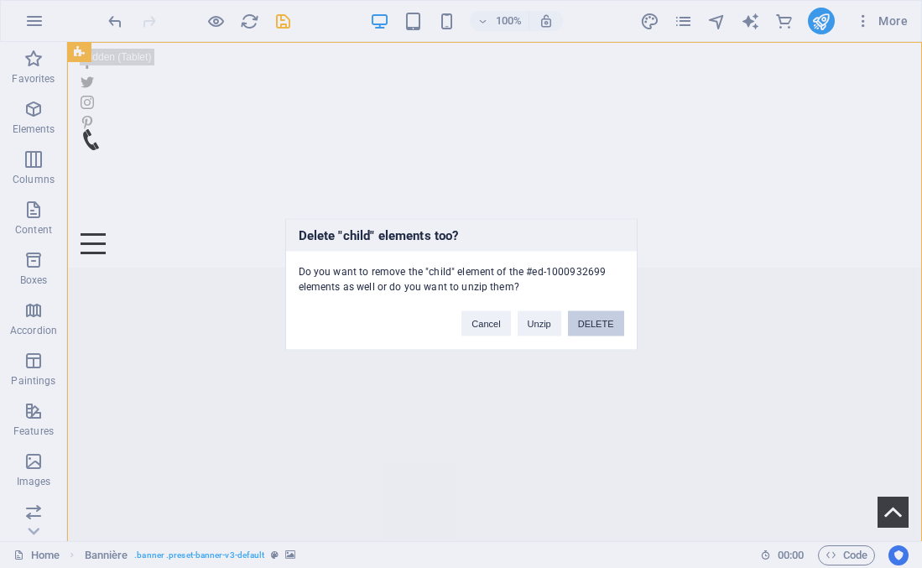
click at [582, 326] on font "DELETE" at bounding box center [596, 323] width 36 height 10
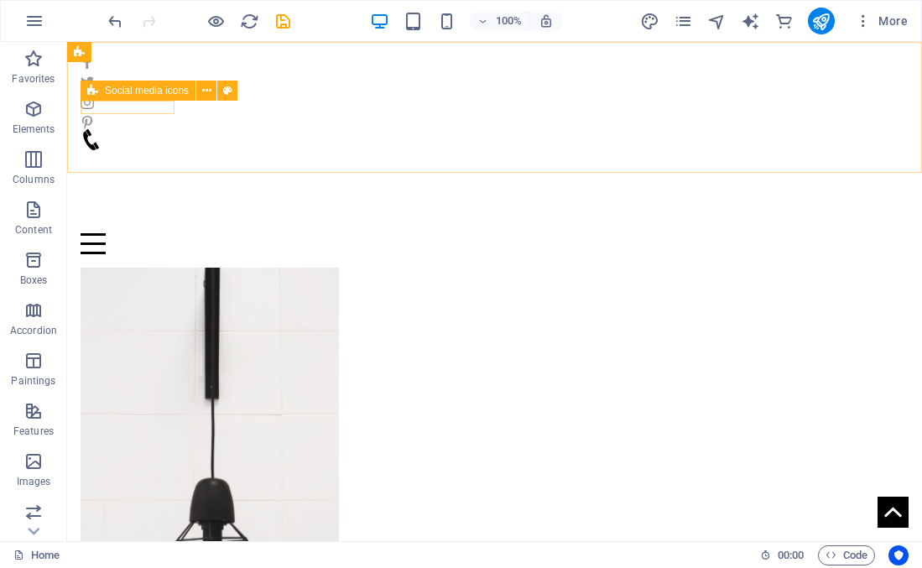
click at [124, 107] on div at bounding box center [495, 92] width 828 height 87
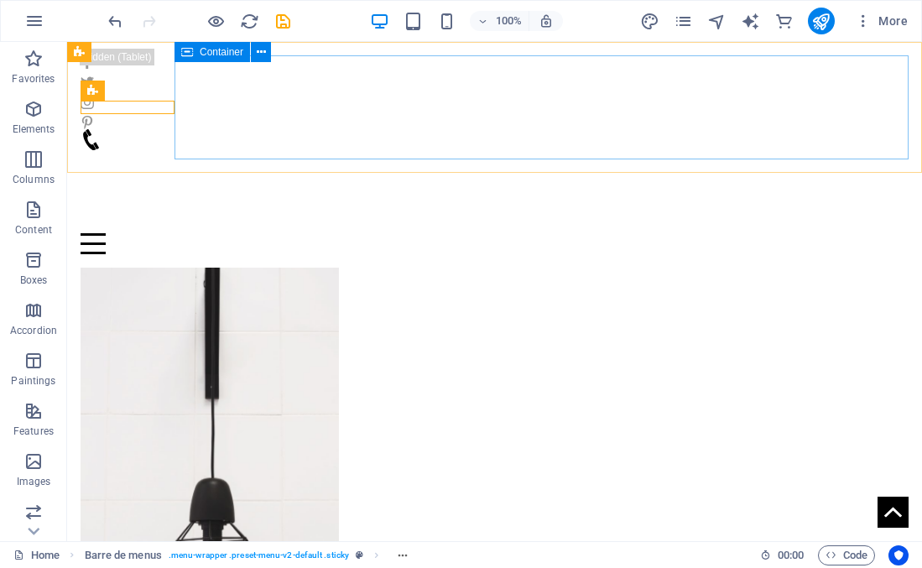
click at [369, 129] on div "Menu" at bounding box center [495, 191] width 828 height 125
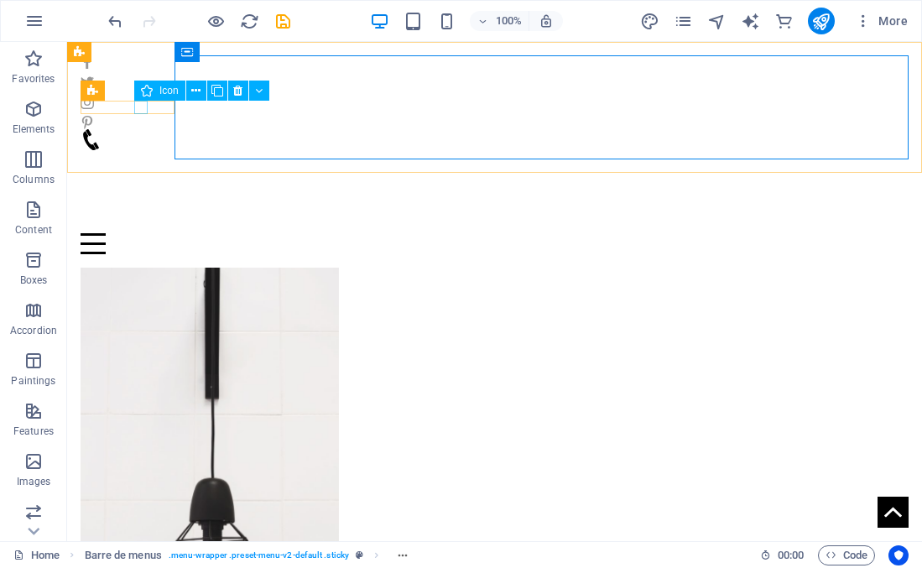
click at [143, 108] on figure at bounding box center [495, 102] width 828 height 13
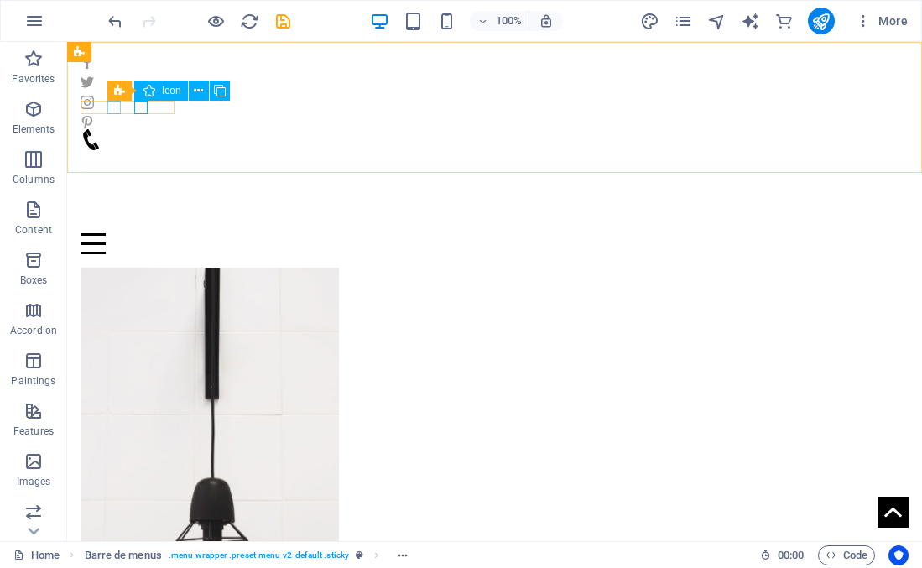
click at [112, 89] on figure at bounding box center [495, 82] width 828 height 13
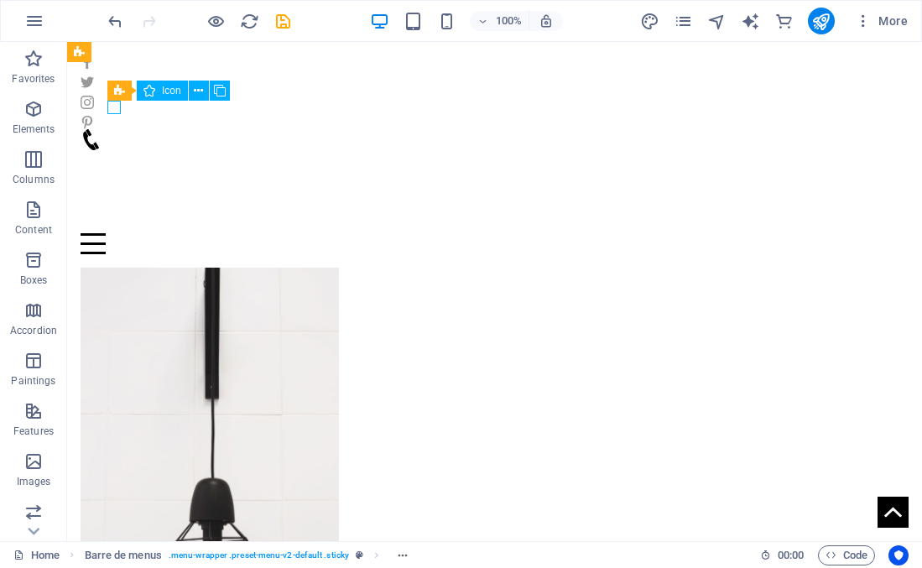
click at [112, 89] on figure at bounding box center [495, 82] width 828 height 13
select select "xMidYMid"
select select "px"
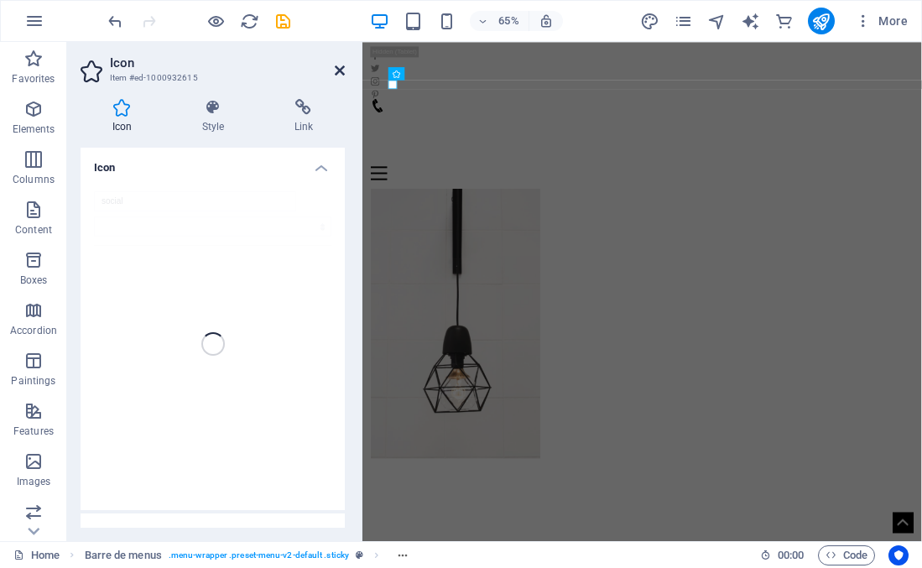
click at [339, 70] on icon at bounding box center [340, 70] width 10 height 13
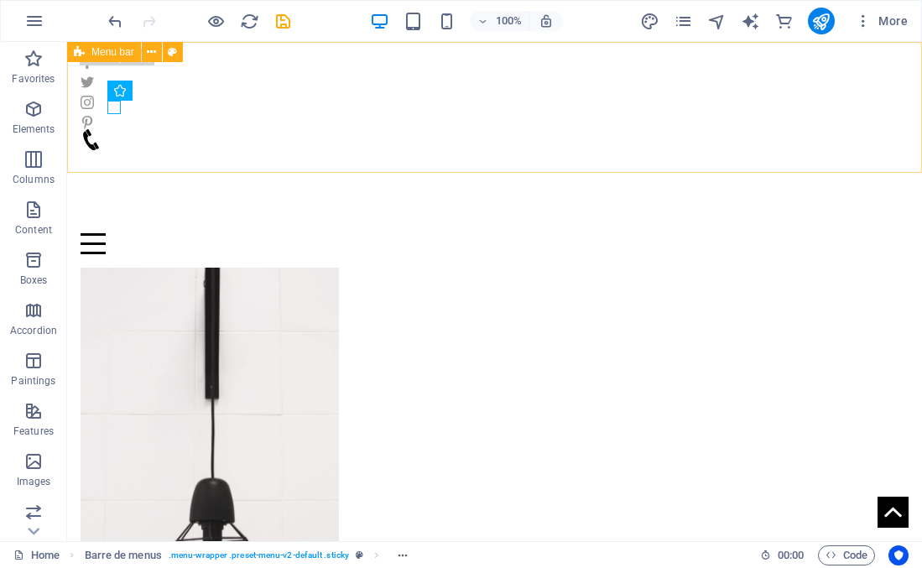
click at [134, 148] on div "Home Contact Menu" at bounding box center [494, 155] width 855 height 226
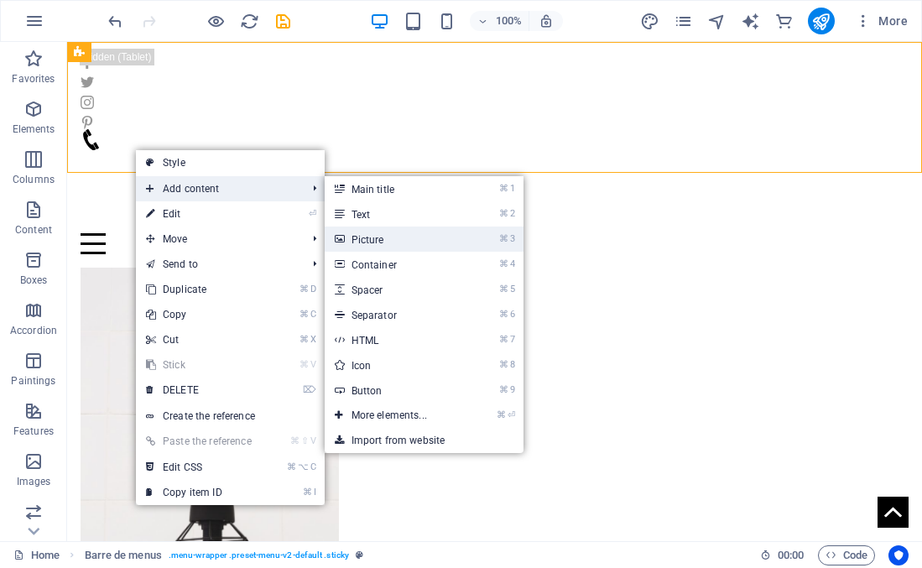
click at [362, 231] on link "⌘ 3 Picture" at bounding box center [393, 239] width 136 height 25
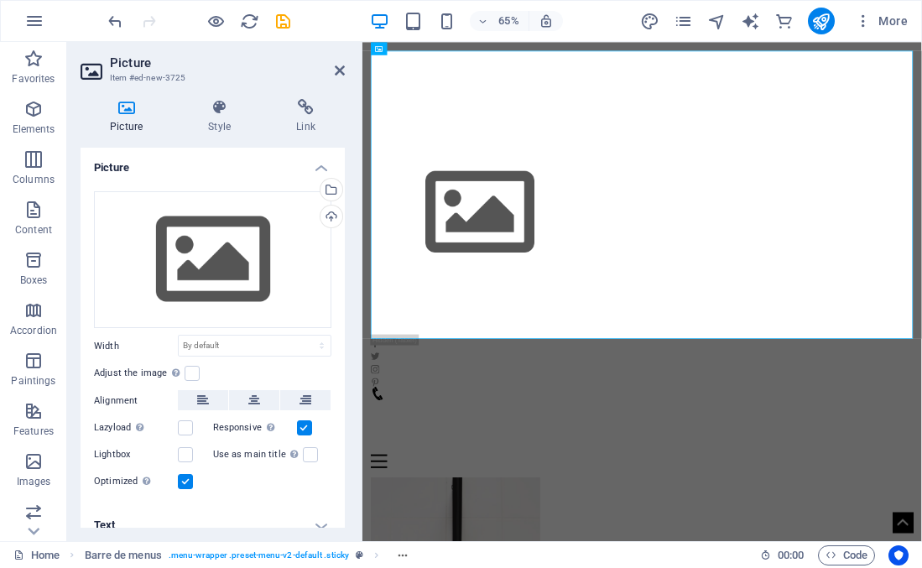
click at [125, 117] on h4 "Picture" at bounding box center [130, 116] width 98 height 35
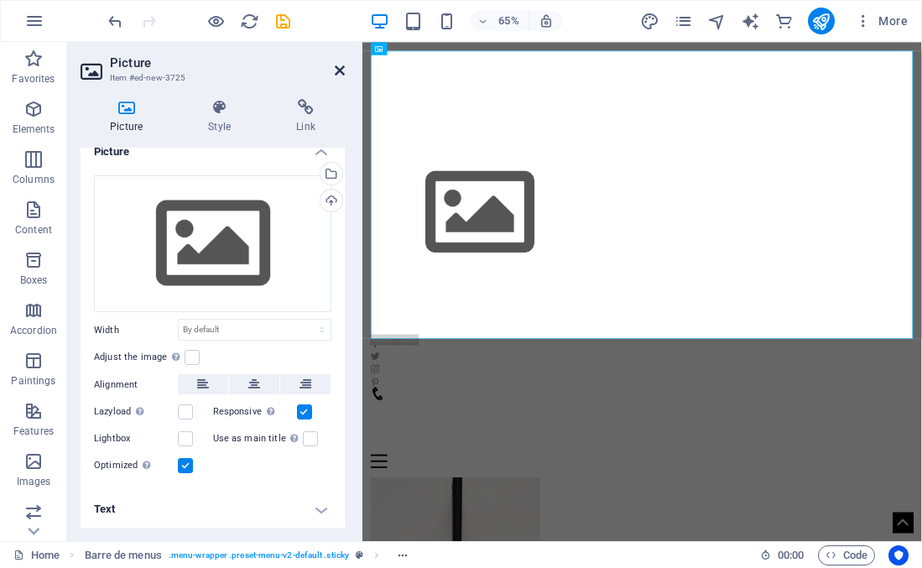
click at [338, 71] on icon at bounding box center [340, 70] width 10 height 13
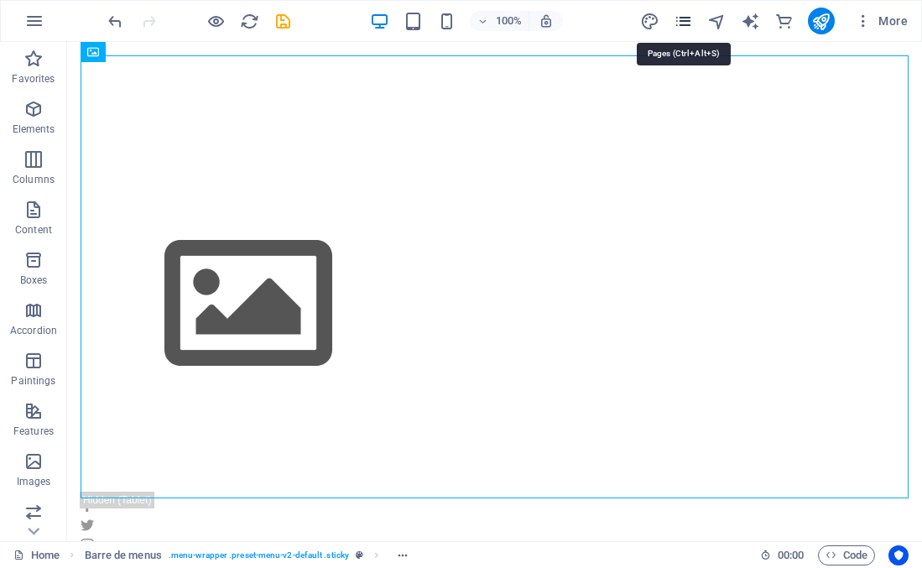
click at [689, 18] on icon "pages" at bounding box center [683, 21] width 19 height 19
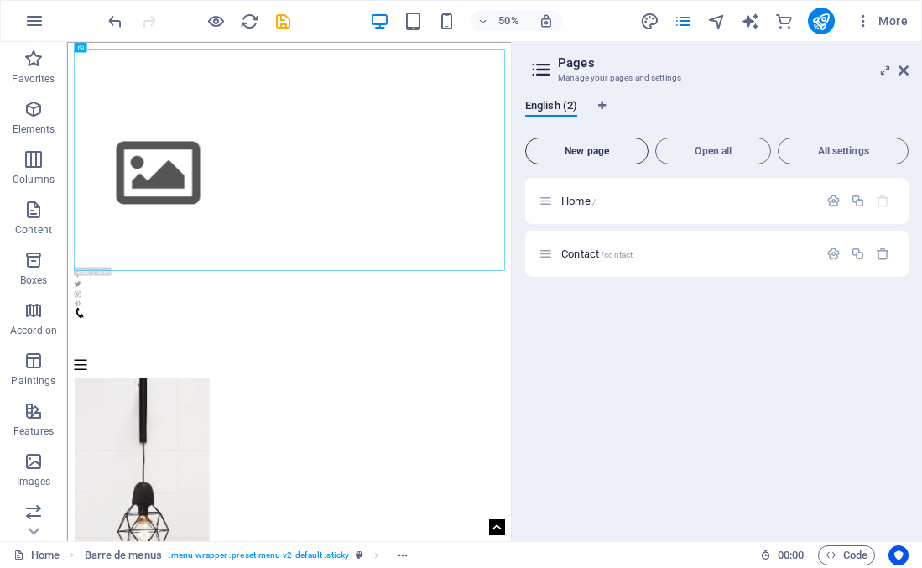
click at [579, 149] on font "New page" at bounding box center [587, 151] width 44 height 12
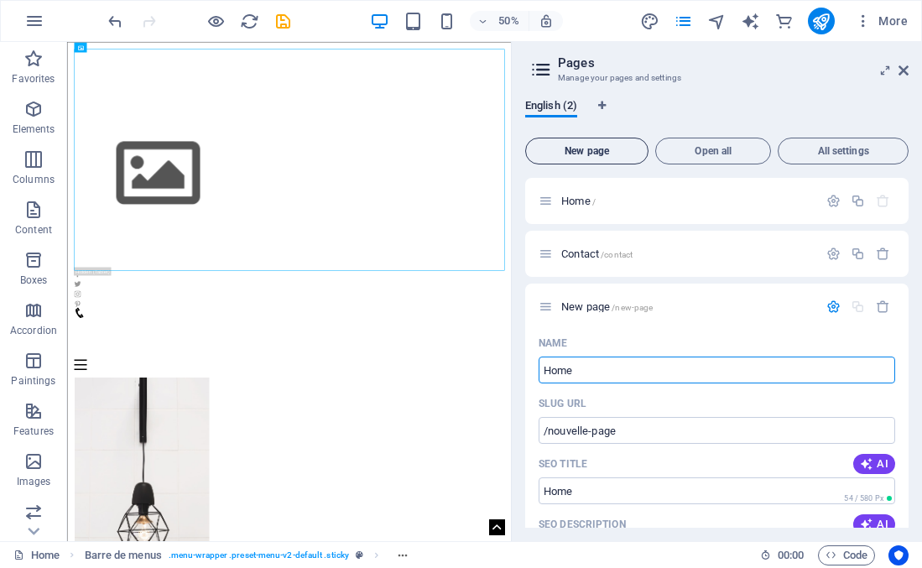
type input "Home"
type input "/home"
type input "Home"
click at [613, 430] on input "/home" at bounding box center [717, 430] width 357 height 27
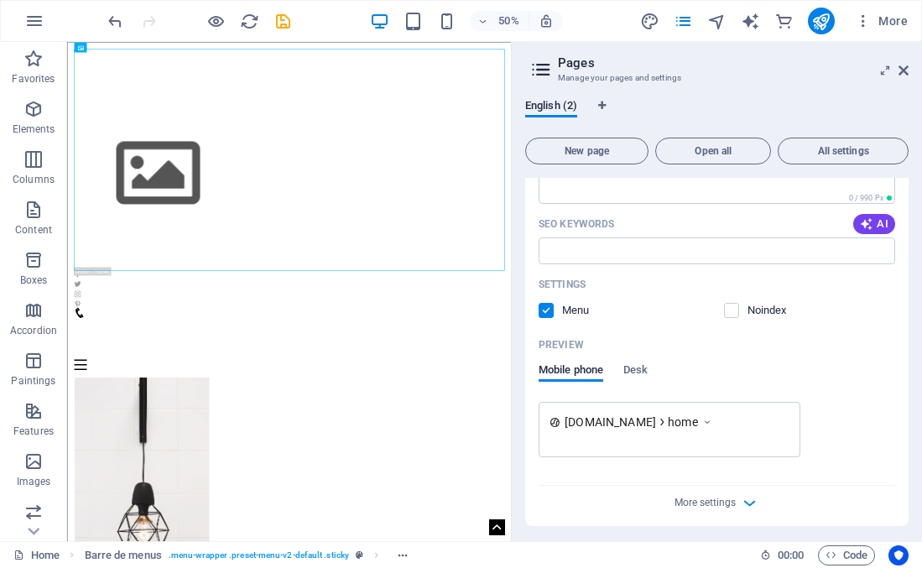
scroll to position [393, 0]
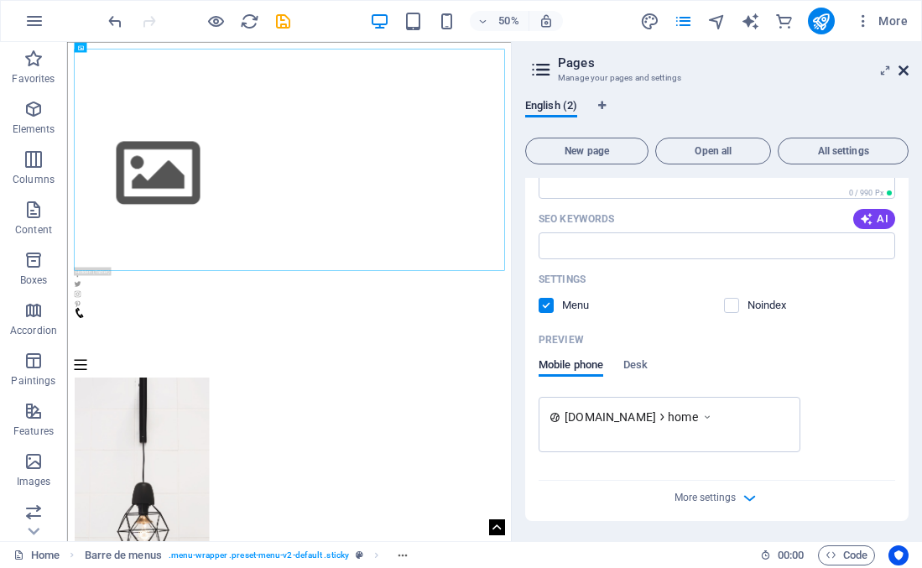
click at [902, 68] on icon at bounding box center [904, 70] width 10 height 13
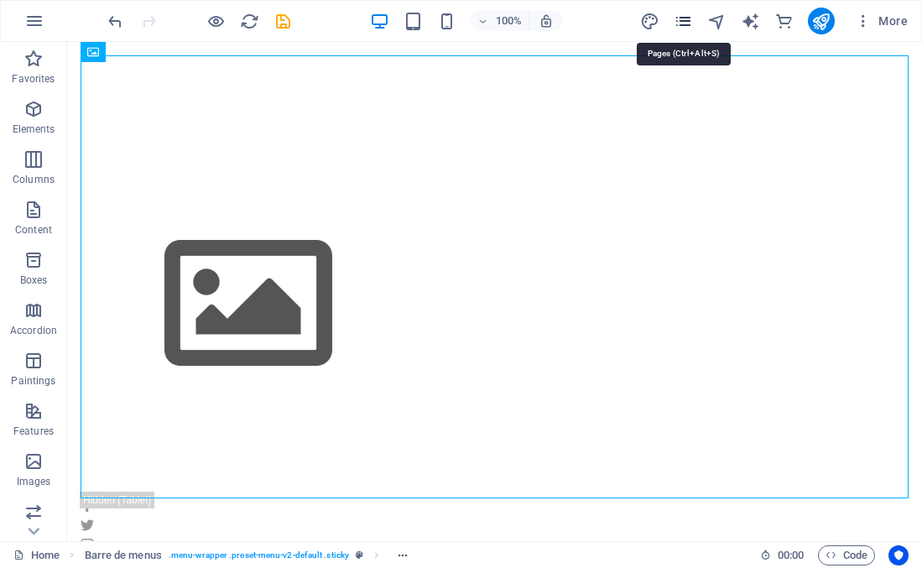
click at [683, 18] on icon "pages" at bounding box center [683, 21] width 19 height 19
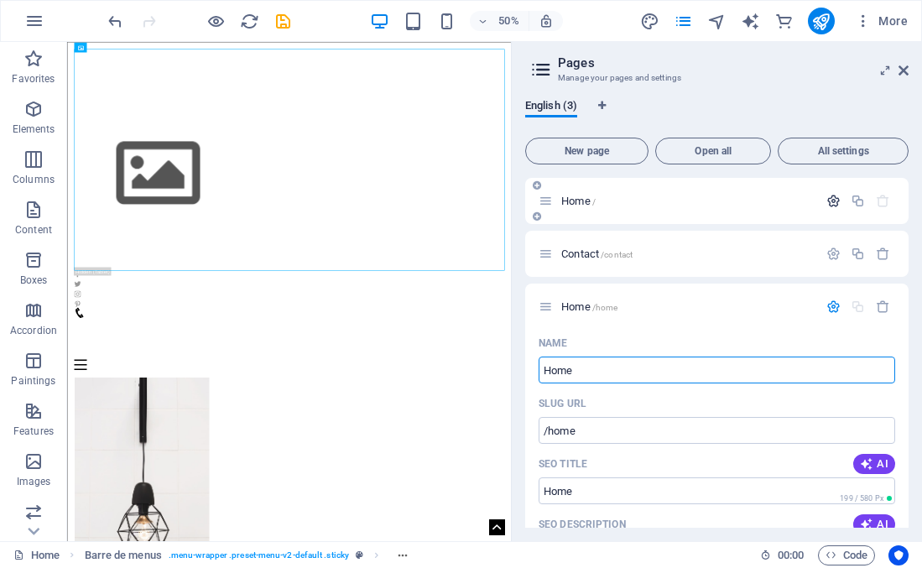
click at [829, 198] on icon "button" at bounding box center [833, 201] width 14 height 14
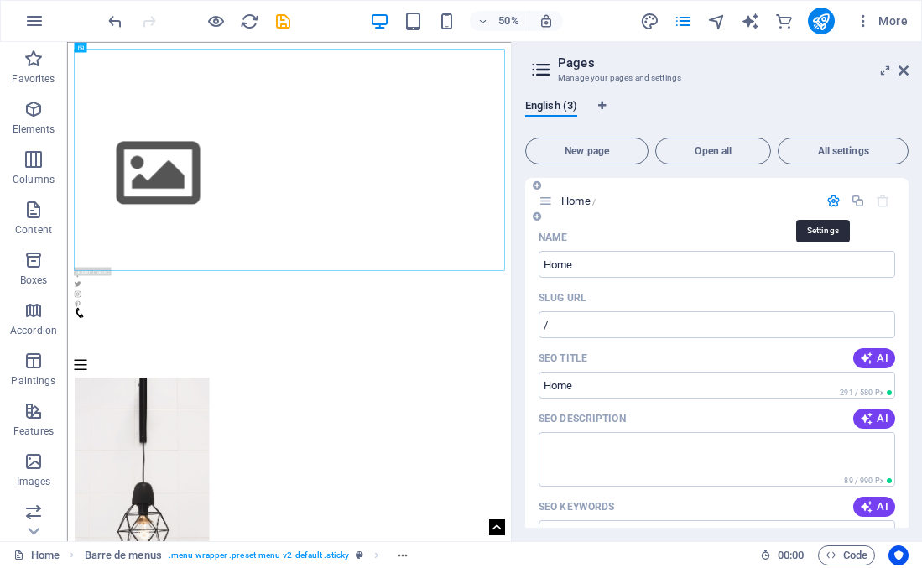
click at [827, 198] on icon "button" at bounding box center [833, 201] width 14 height 14
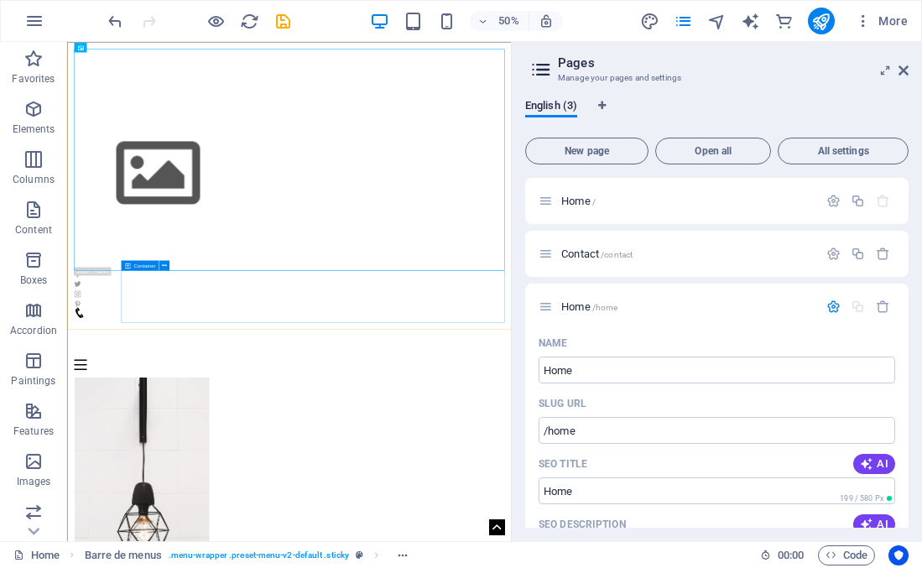
click at [899, 70] on icon at bounding box center [904, 70] width 10 height 13
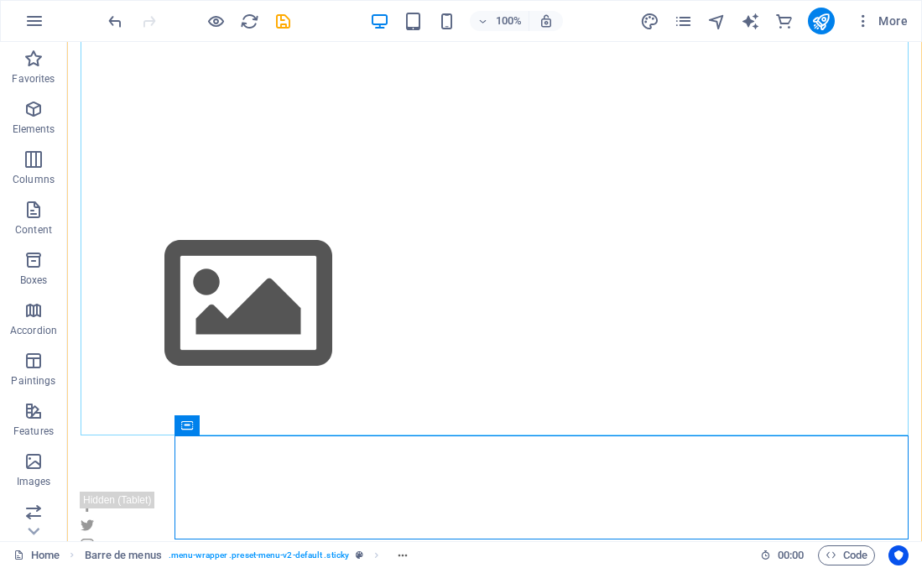
scroll to position [63, 0]
click at [454, 349] on figure at bounding box center [495, 276] width 828 height 443
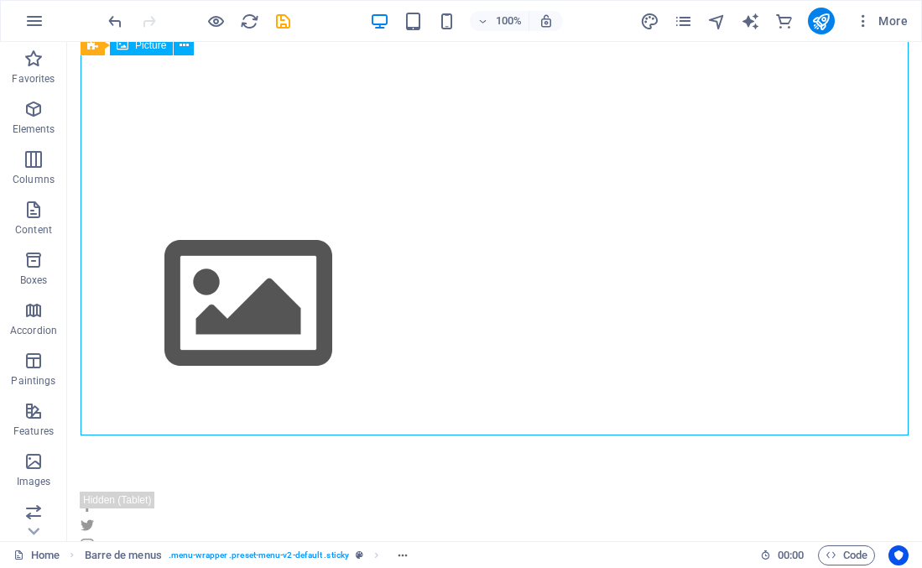
scroll to position [0, 0]
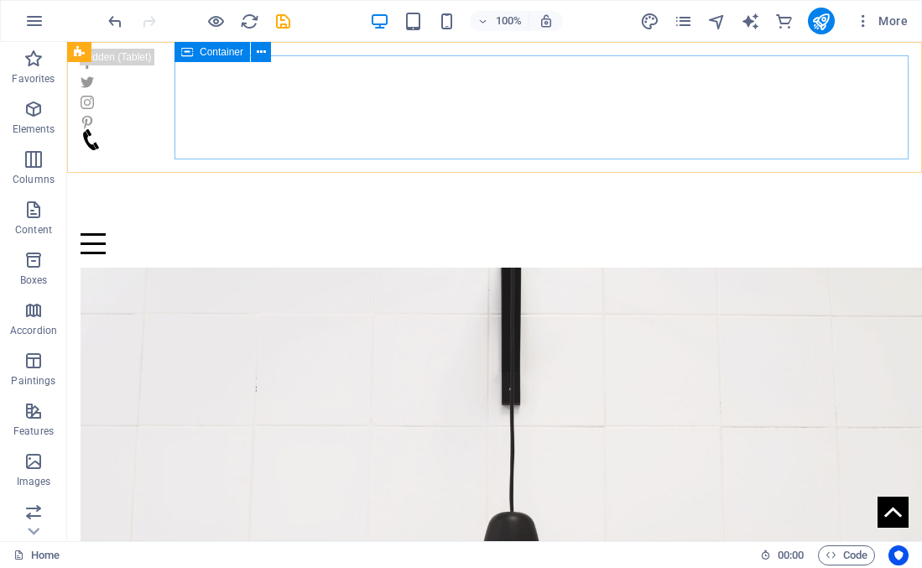
click at [279, 131] on div "Menu" at bounding box center [495, 191] width 828 height 125
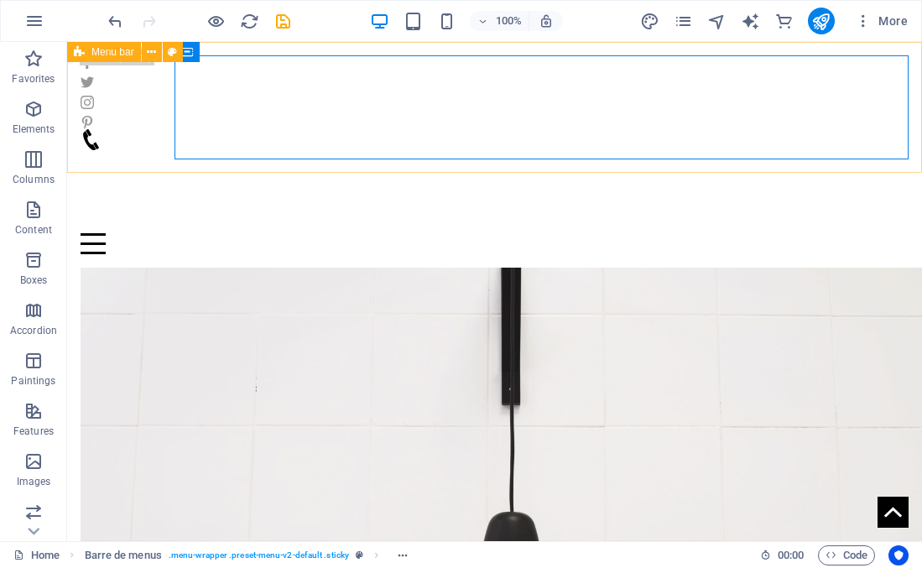
click at [133, 129] on div "Home Contact Home Menu" at bounding box center [494, 155] width 855 height 226
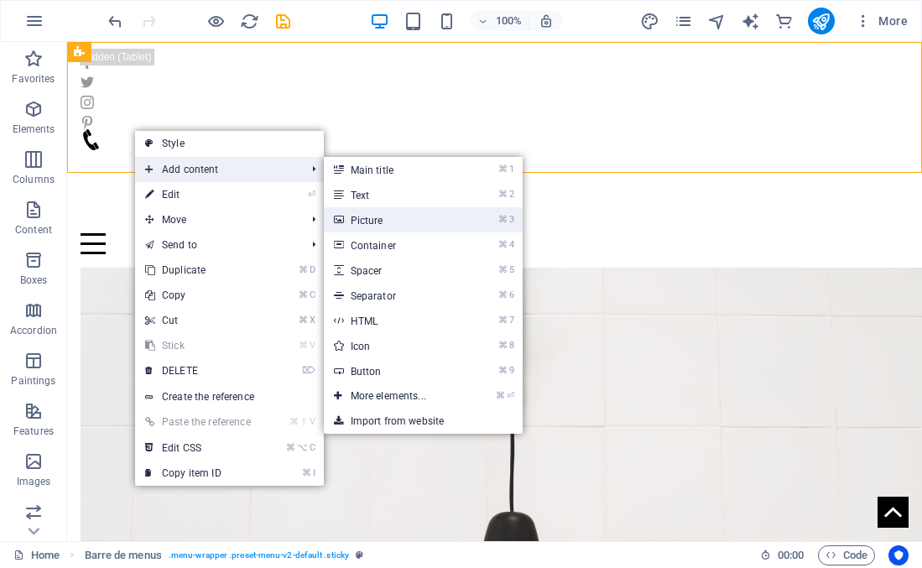
click at [358, 208] on link "⌘ 3 Picture" at bounding box center [392, 219] width 136 height 25
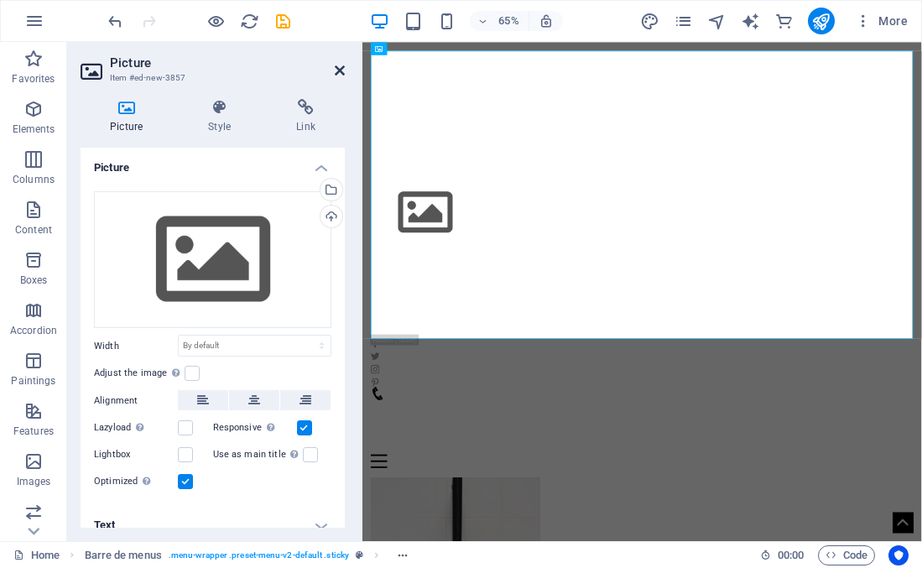
click at [338, 70] on icon at bounding box center [340, 70] width 10 height 13
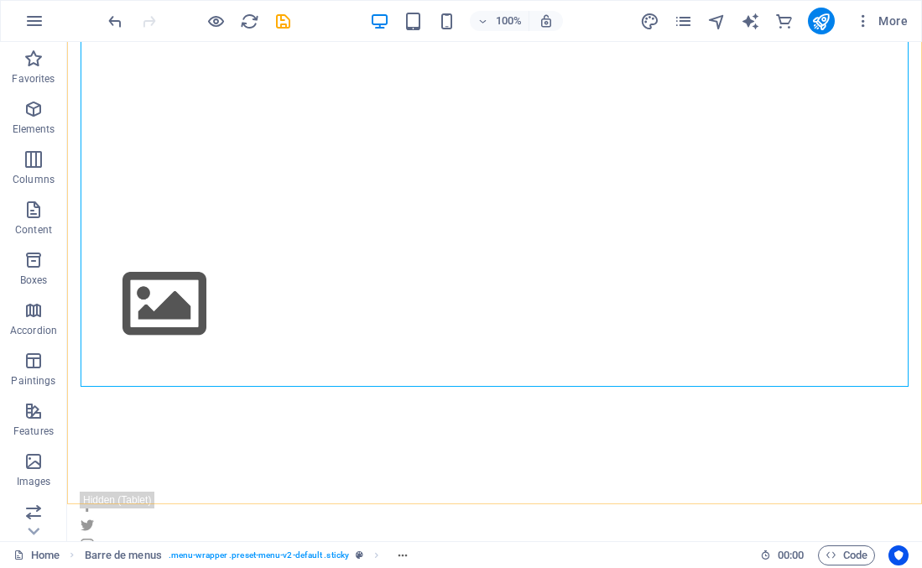
scroll to position [112, 0]
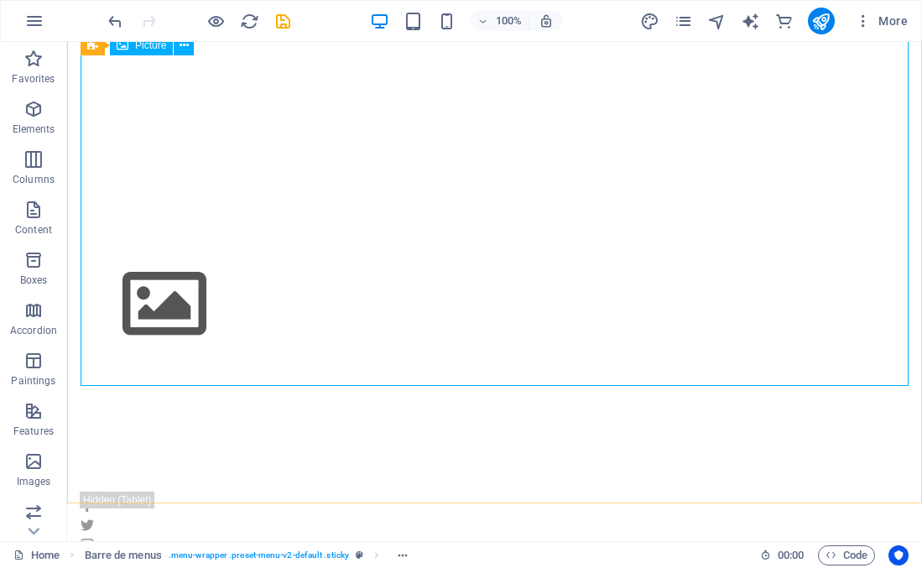
click at [414, 284] on figure at bounding box center [495, 276] width 828 height 443
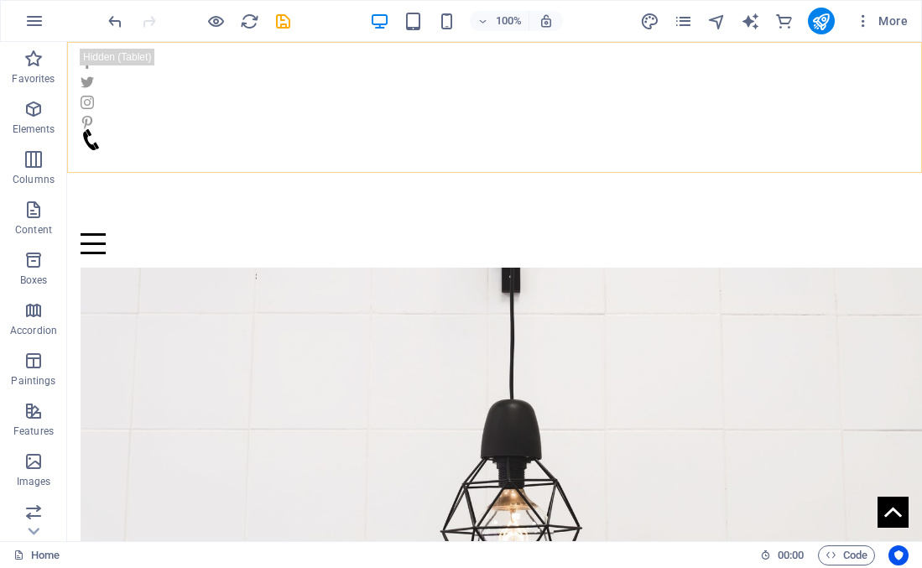
click at [330, 51] on div "Home Contact Home Menu" at bounding box center [494, 155] width 855 height 226
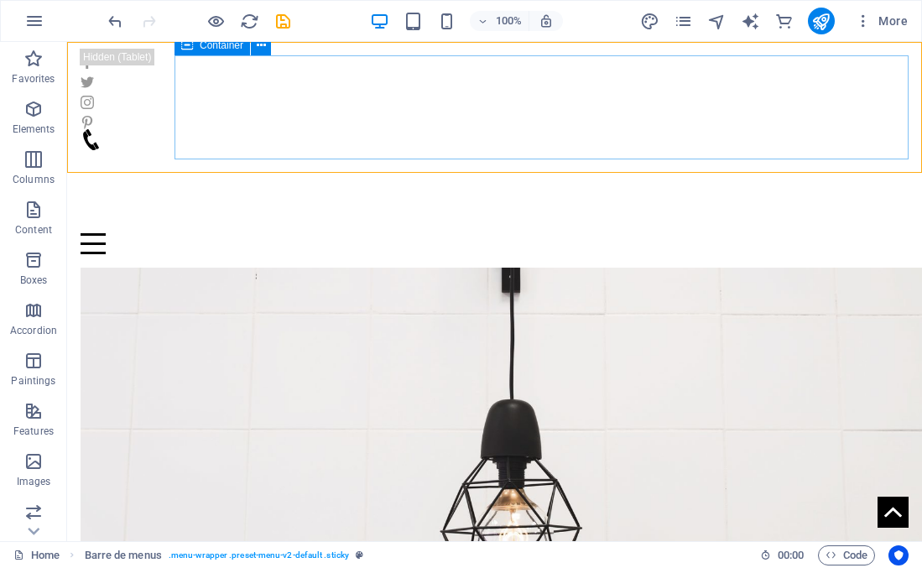
click at [393, 129] on div "Menu" at bounding box center [495, 191] width 828 height 125
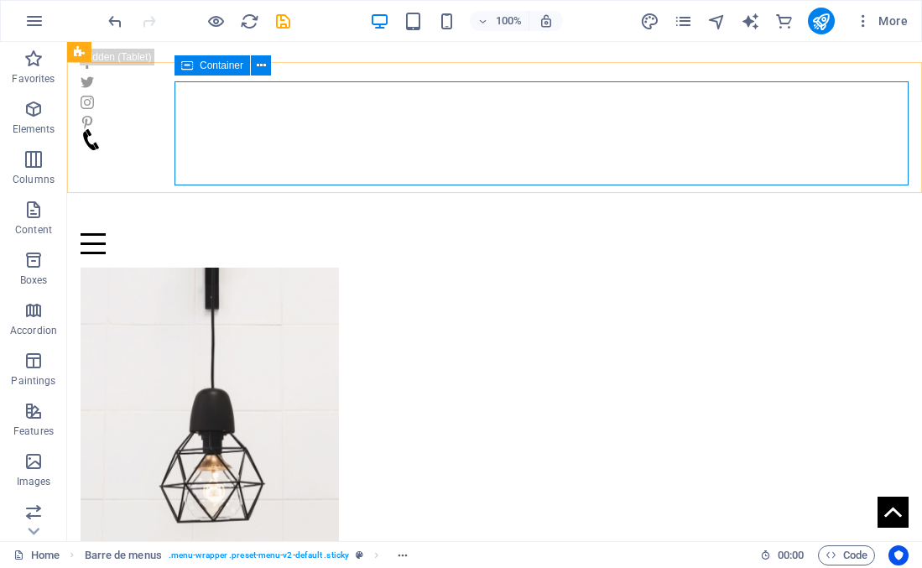
scroll to position [76, 0]
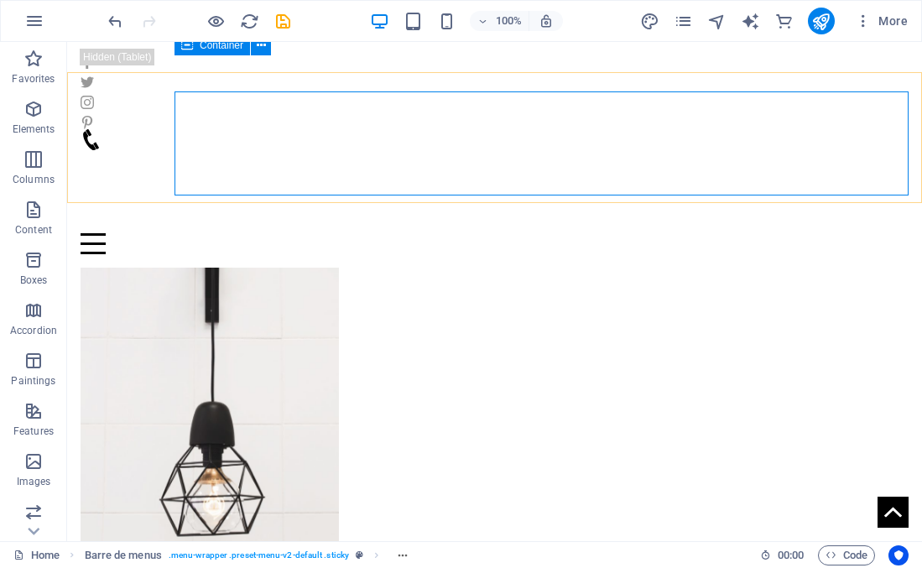
click at [334, 143] on div "Menu" at bounding box center [495, 191] width 828 height 125
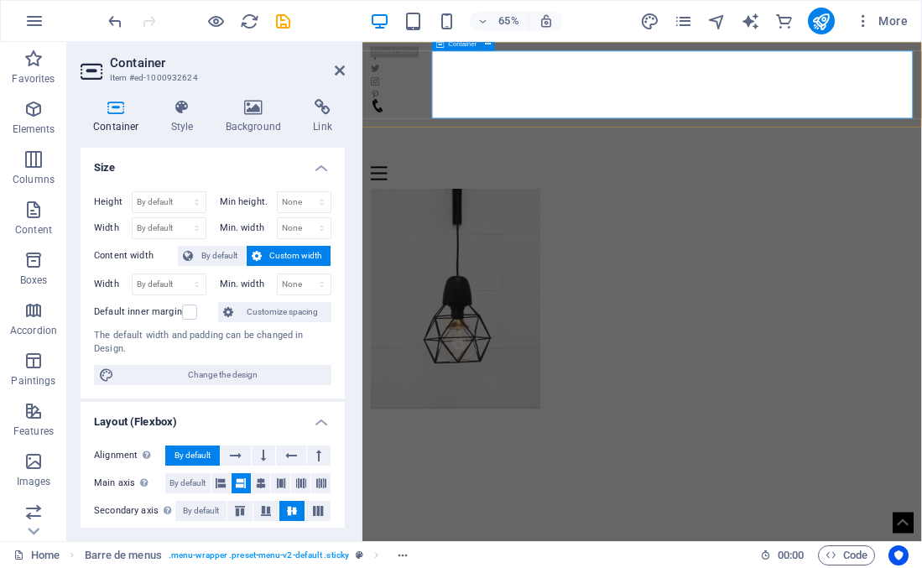
click at [525, 129] on div "Menu" at bounding box center [793, 191] width 834 height 125
click at [118, 117] on h4 "Container" at bounding box center [120, 116] width 78 height 35
click at [180, 115] on icon at bounding box center [183, 107] width 48 height 17
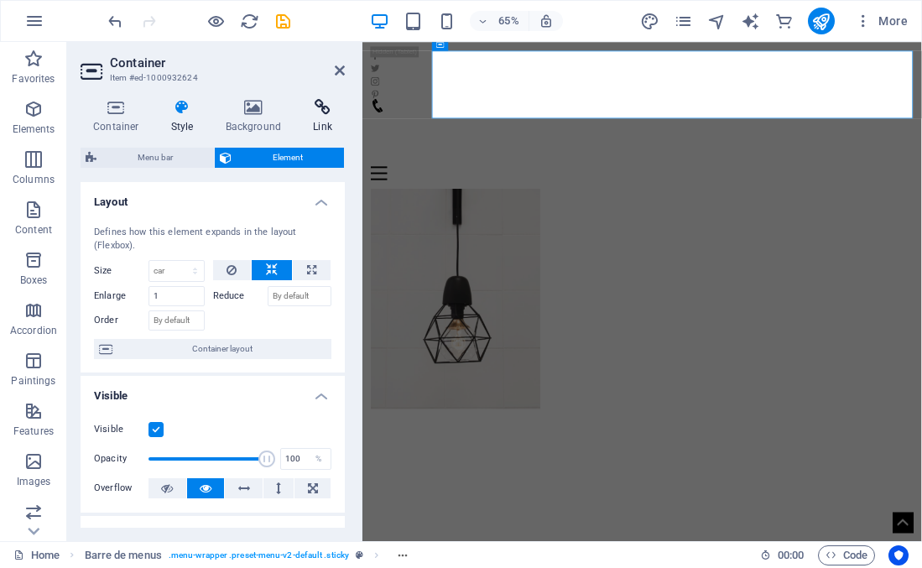
click at [320, 107] on icon at bounding box center [322, 107] width 44 height 17
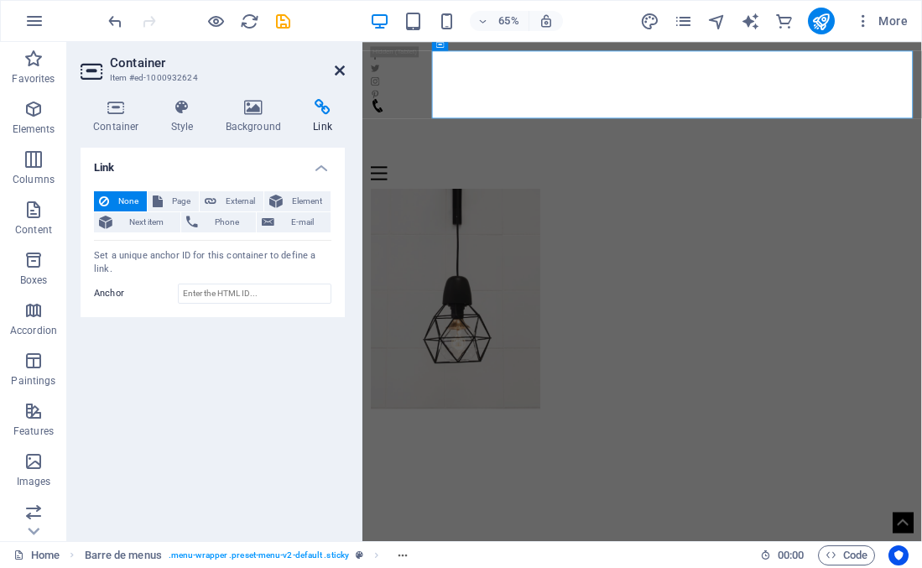
click at [337, 70] on icon at bounding box center [340, 70] width 10 height 13
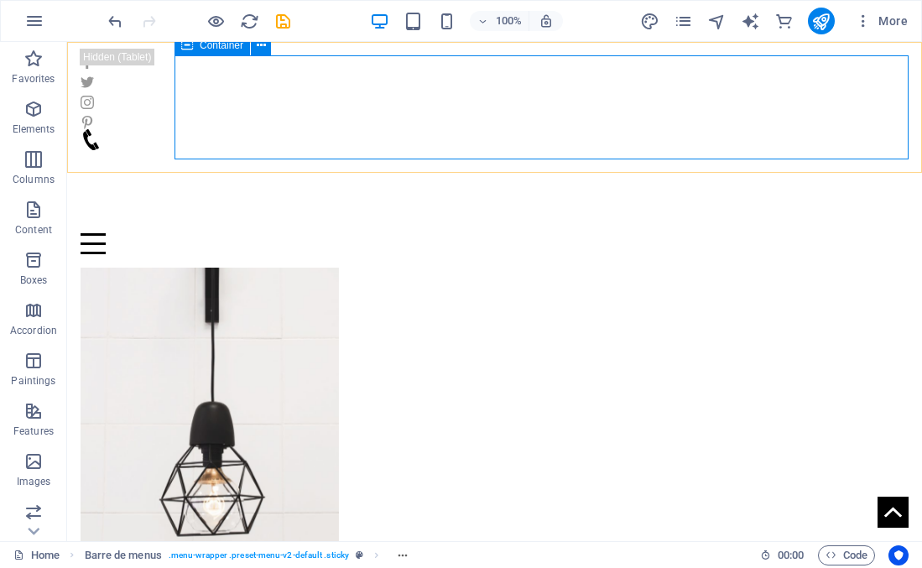
click at [476, 129] on div "Menu" at bounding box center [495, 191] width 828 height 125
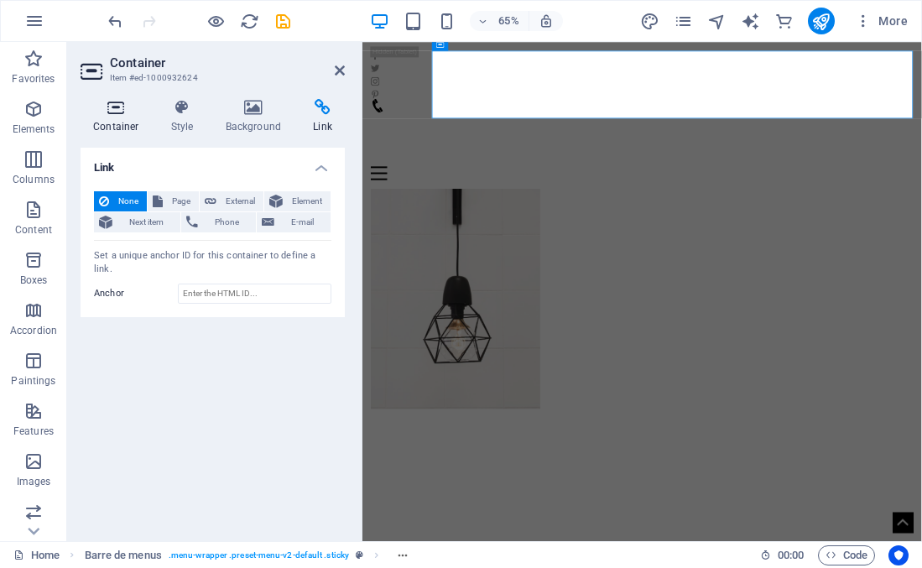
click at [115, 111] on icon at bounding box center [116, 107] width 71 height 17
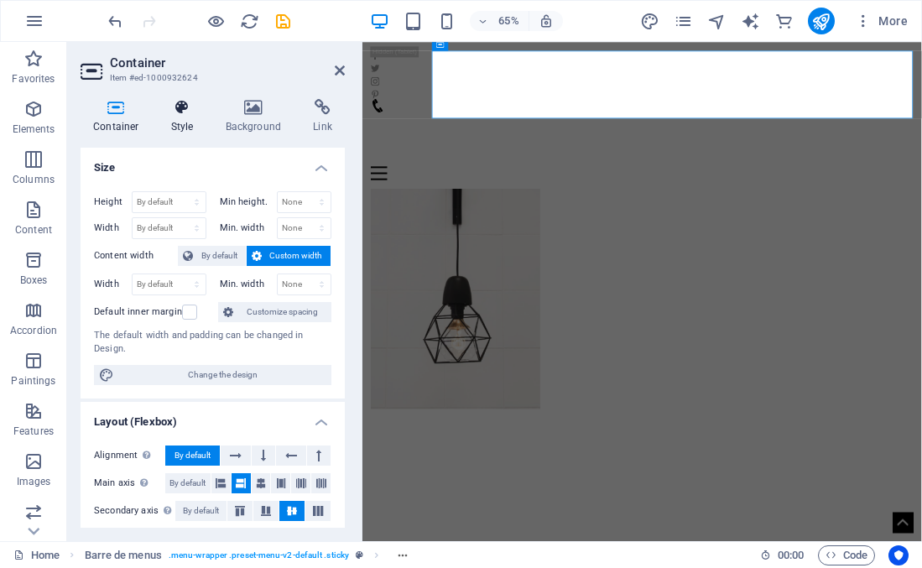
click at [180, 117] on h4 "Style" at bounding box center [186, 116] width 55 height 35
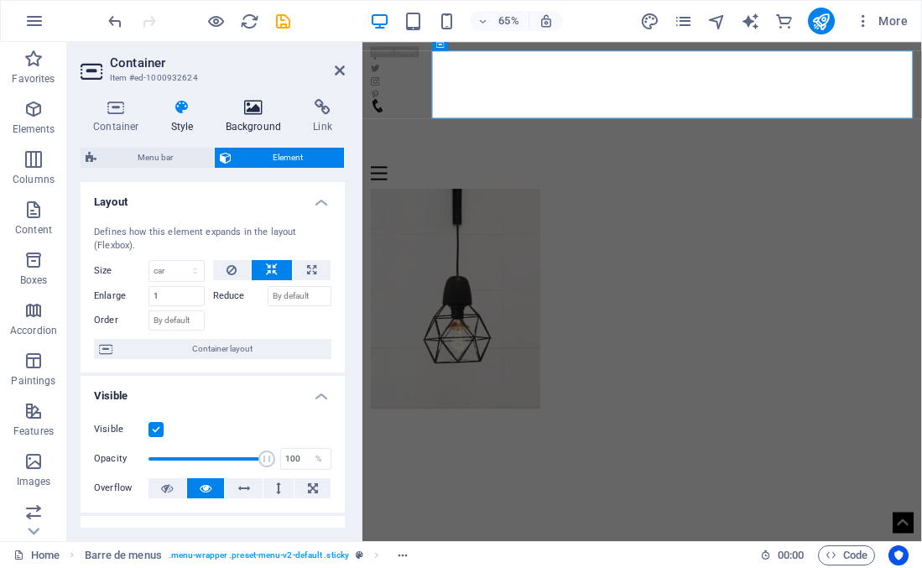
click at [246, 113] on icon at bounding box center [253, 107] width 81 height 17
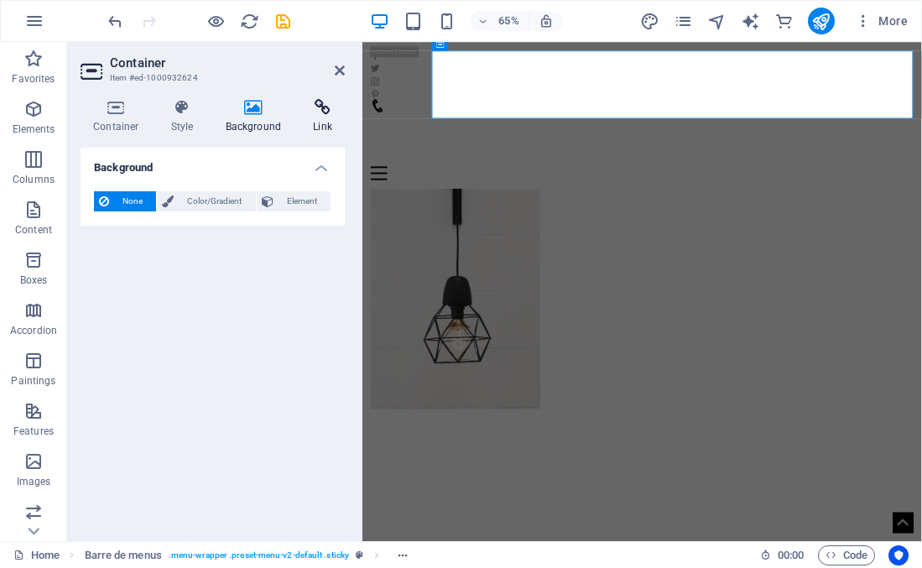
click at [320, 107] on icon at bounding box center [322, 107] width 44 height 17
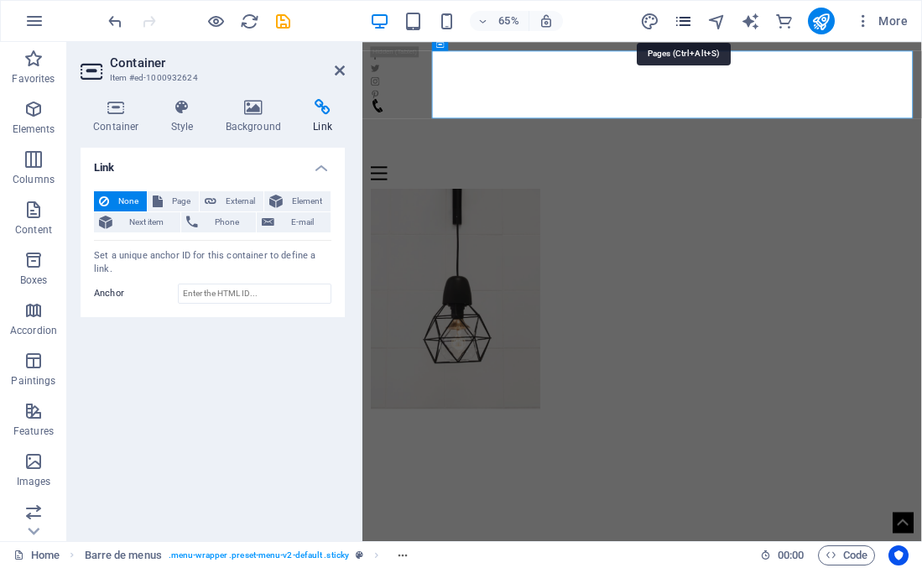
click at [682, 23] on icon "pages" at bounding box center [683, 21] width 19 height 19
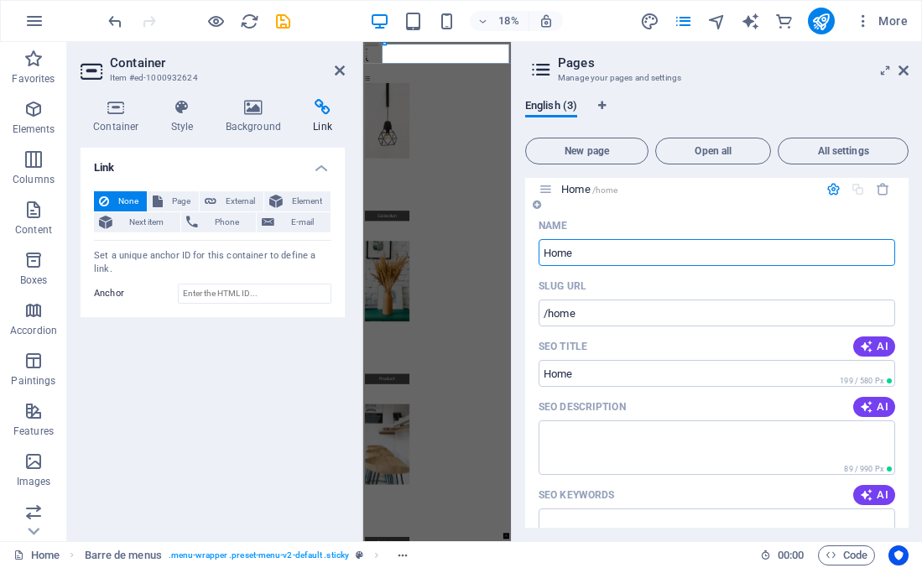
scroll to position [0, 0]
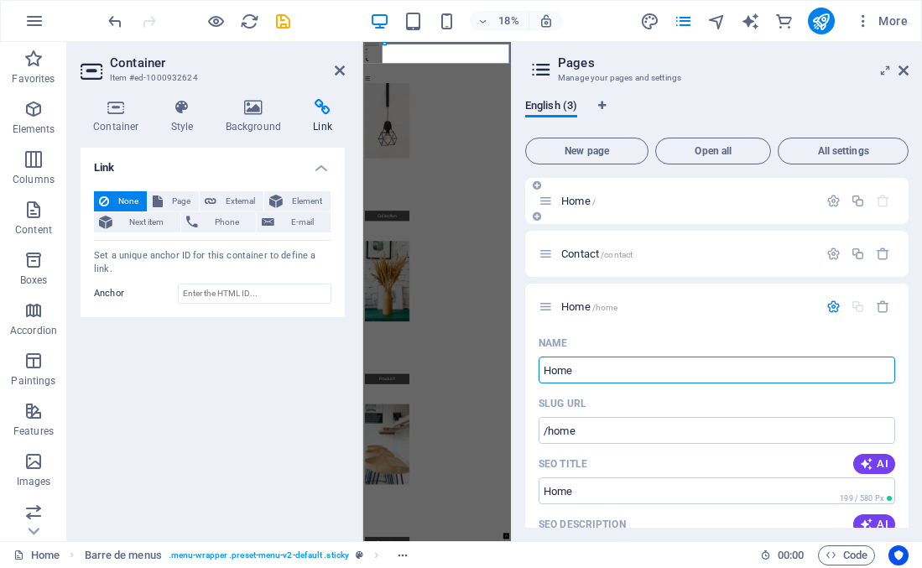
click at [768, 197] on p "Home /" at bounding box center [687, 200] width 252 height 11
click at [556, 202] on div "Home /" at bounding box center [687, 200] width 262 height 11
click at [907, 70] on icon at bounding box center [904, 70] width 10 height 13
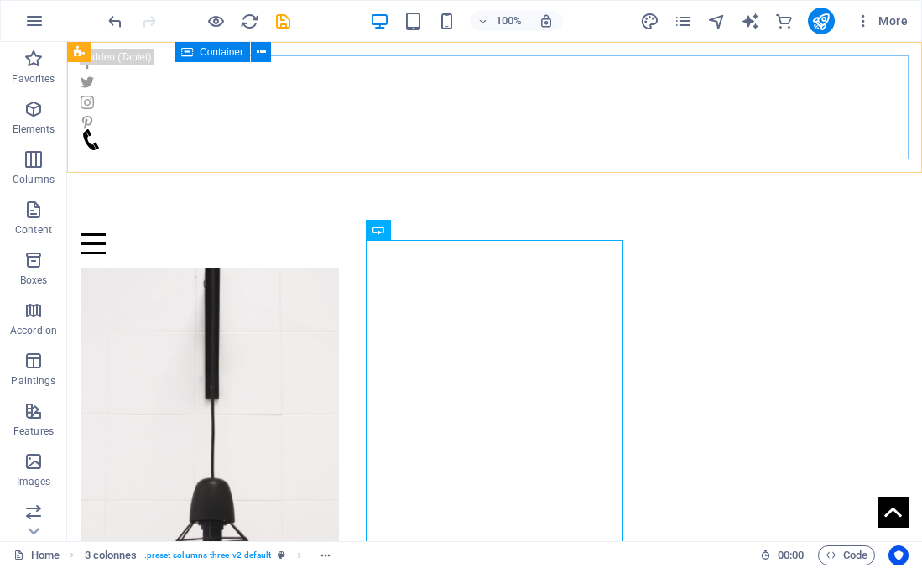
click at [618, 143] on div "Menu" at bounding box center [495, 191] width 828 height 125
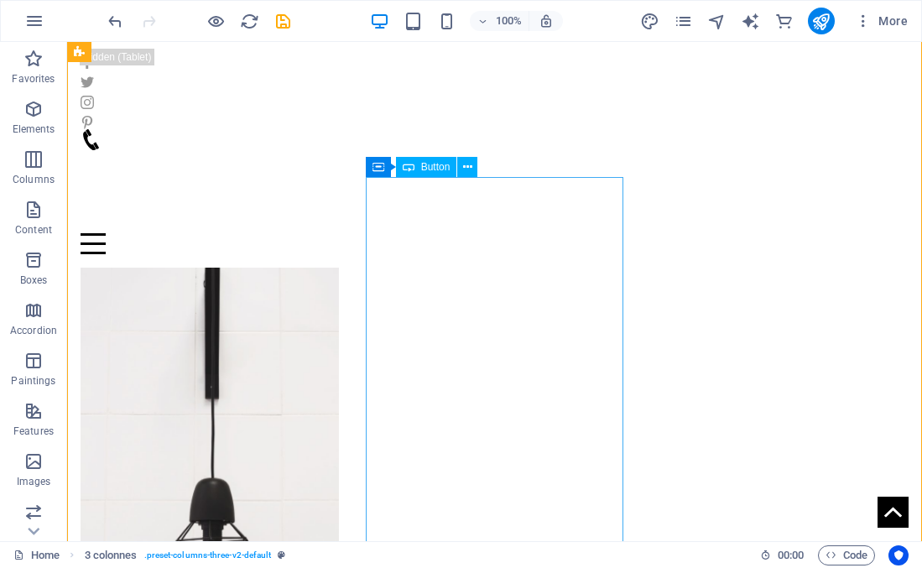
scroll to position [92, 0]
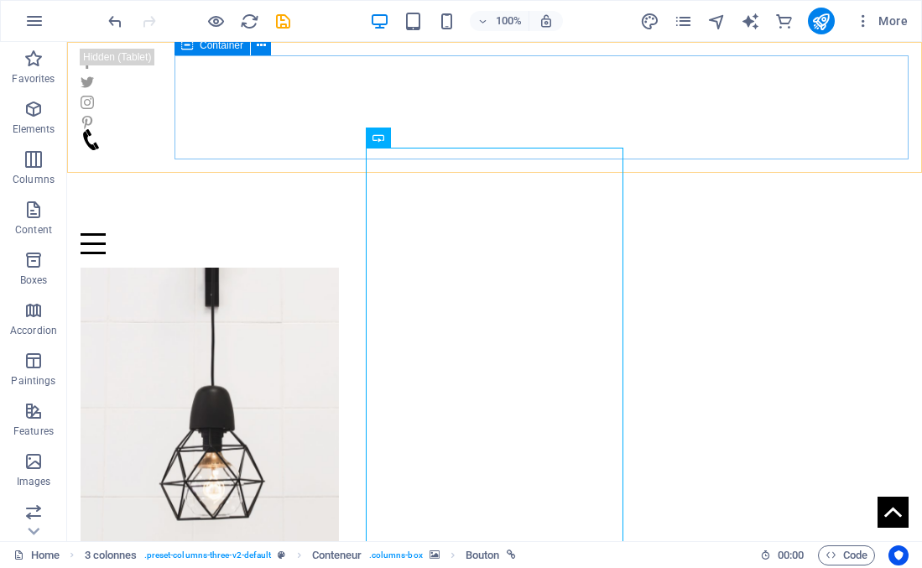
click at [389, 129] on div "Menu" at bounding box center [495, 191] width 828 height 125
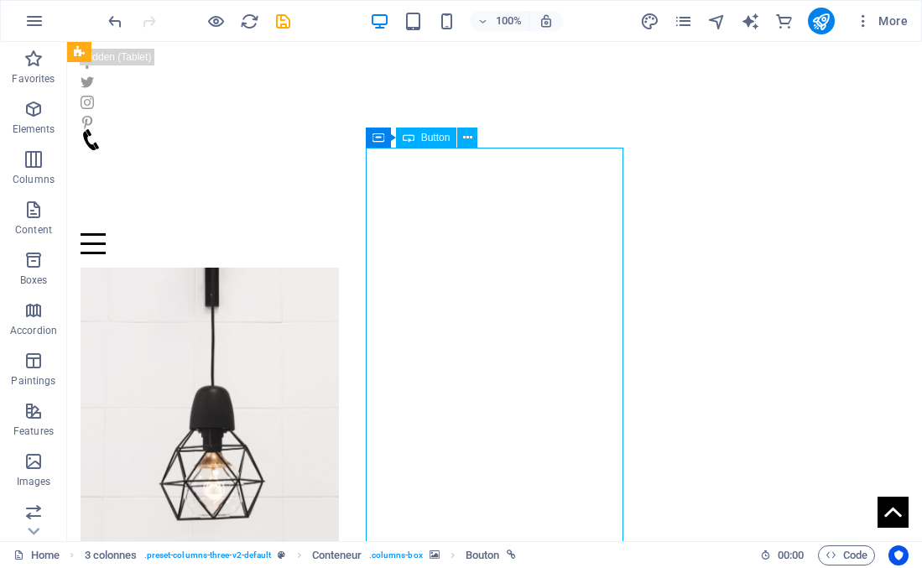
drag, startPoint x: 460, startPoint y: 218, endPoint x: 454, endPoint y: 335, distance: 116.8
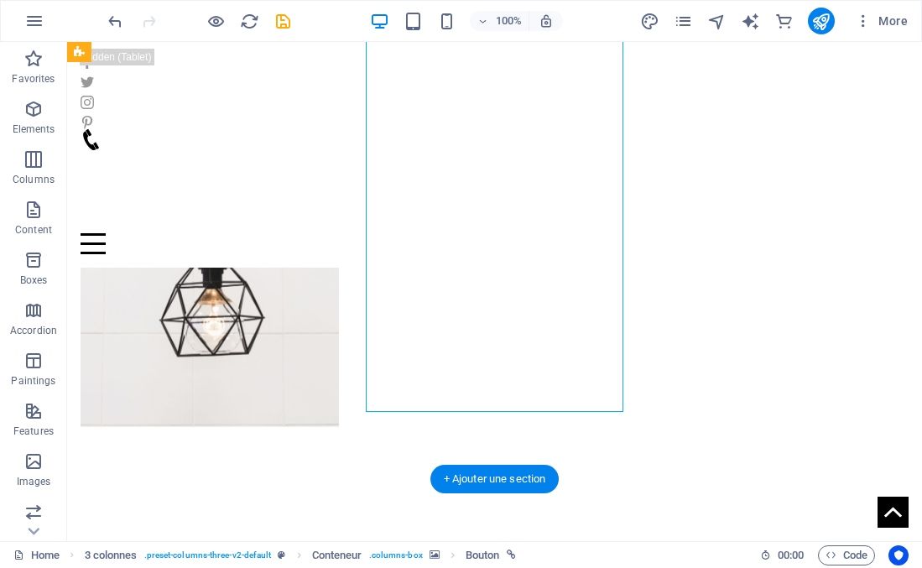
scroll to position [307, 0]
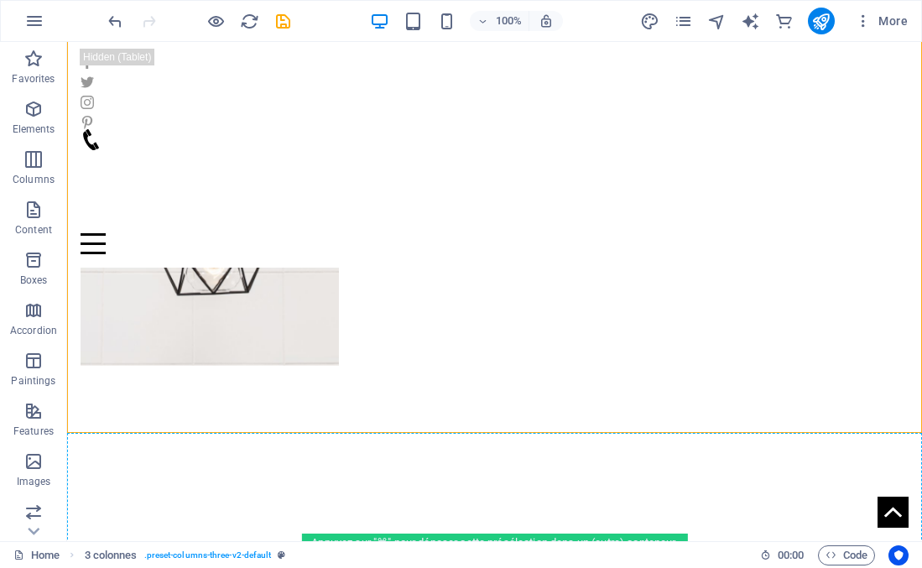
drag, startPoint x: 343, startPoint y: 426, endPoint x: 338, endPoint y: 561, distance: 135.2
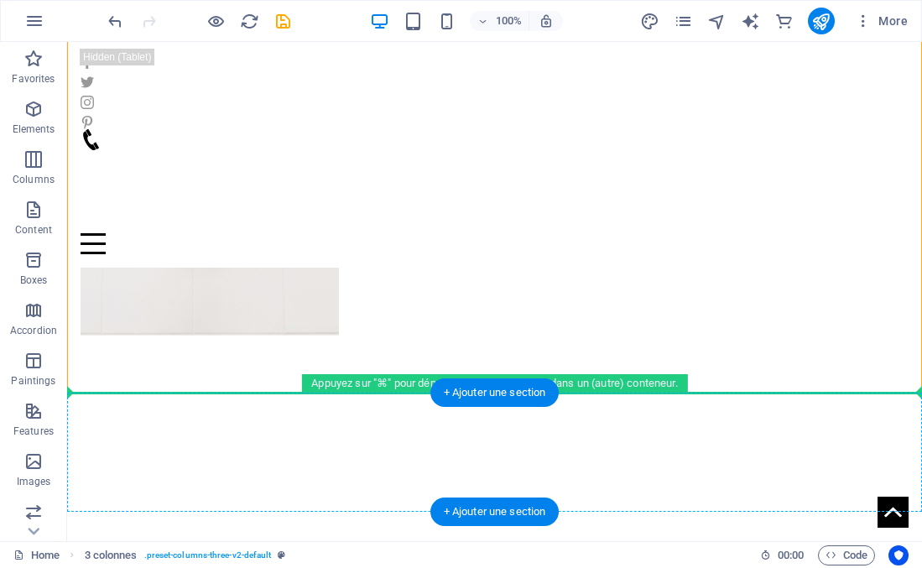
scroll to position [357, 0]
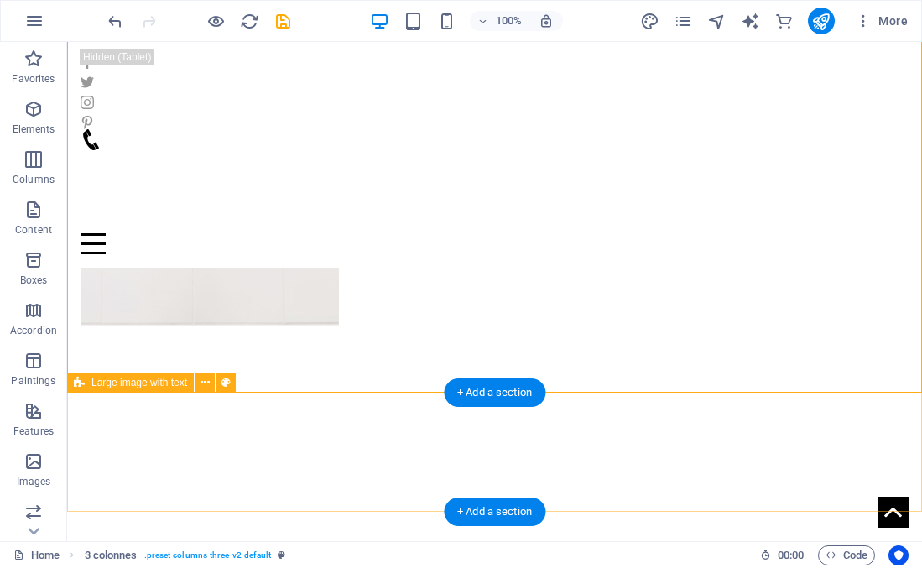
drag, startPoint x: 455, startPoint y: 365, endPoint x: 445, endPoint y: 502, distance: 137.1
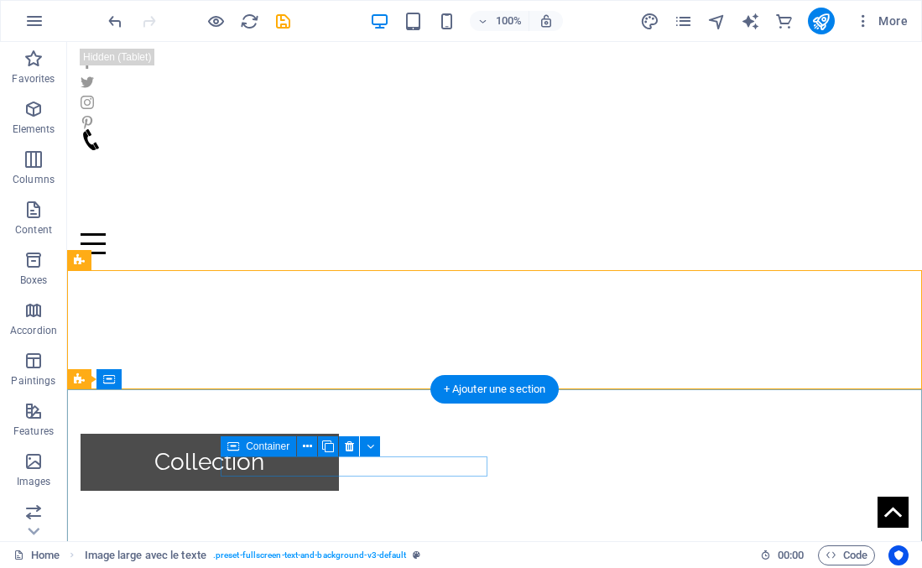
scroll to position [480, 0]
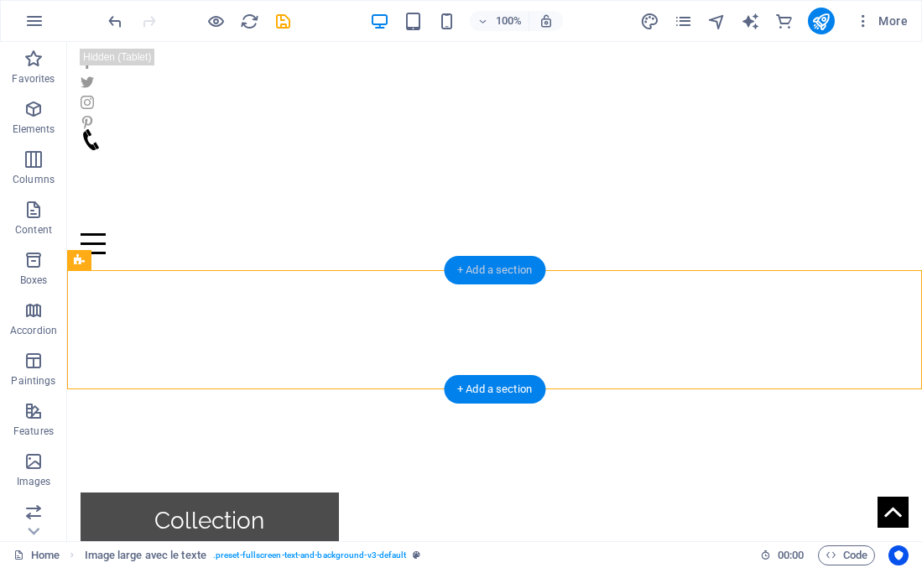
click at [487, 274] on font "+ Add a section" at bounding box center [494, 269] width 75 height 13
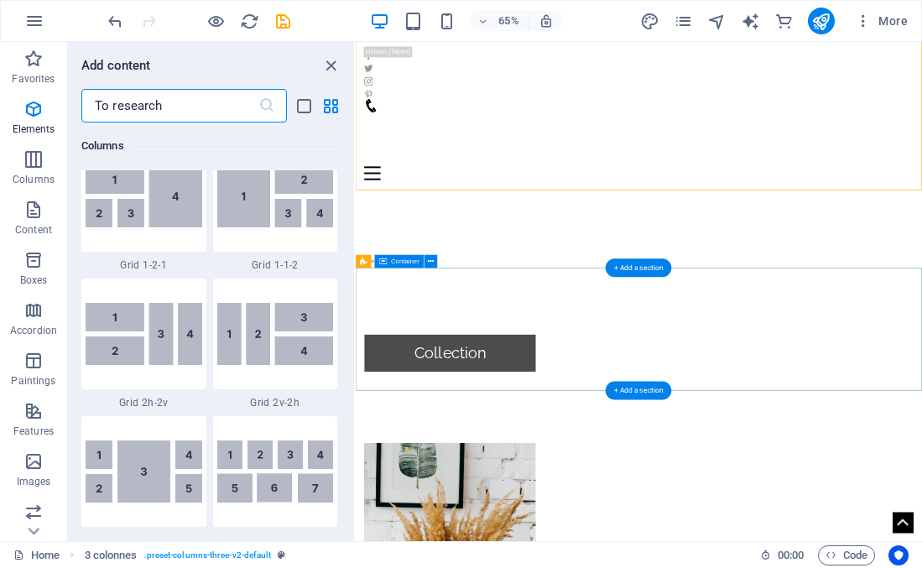
scroll to position [2936, 0]
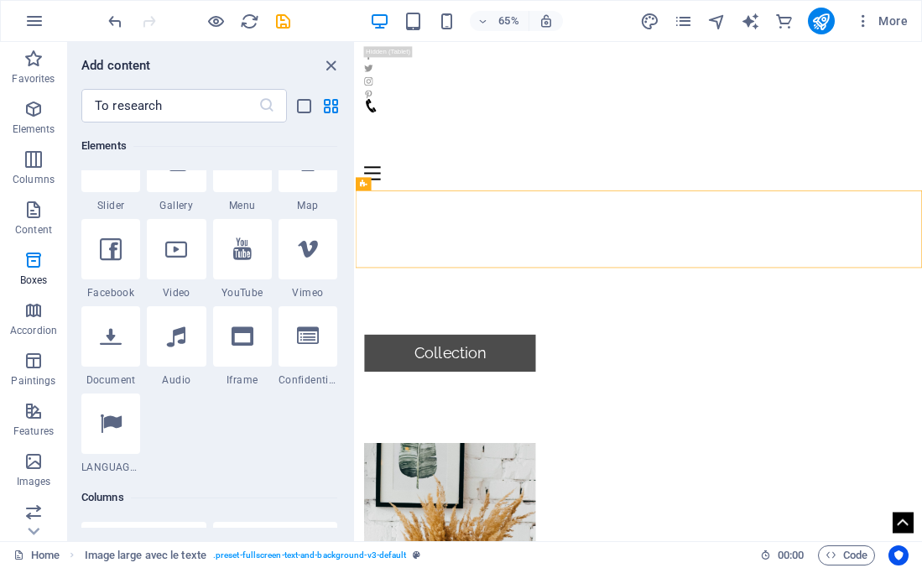
scroll to position [0, 0]
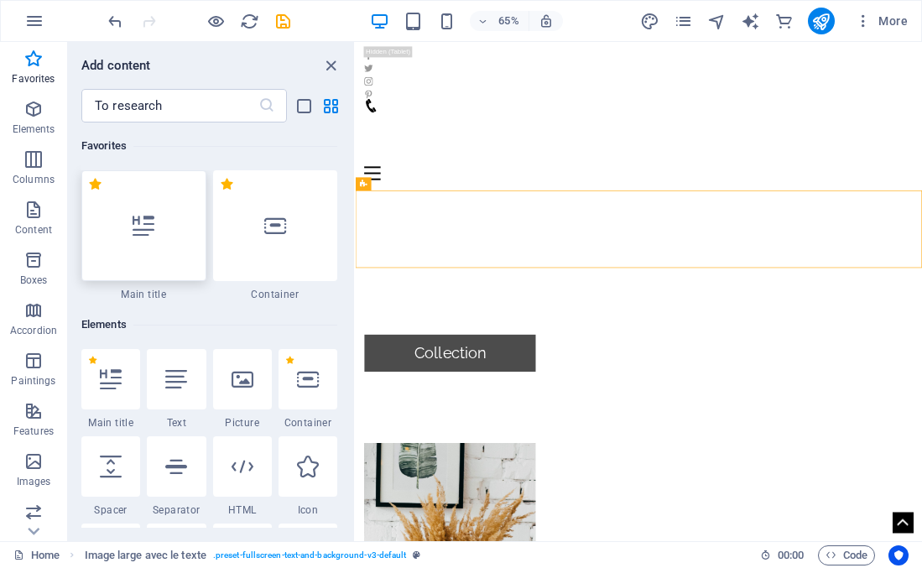
click at [152, 235] on icon at bounding box center [144, 226] width 22 height 22
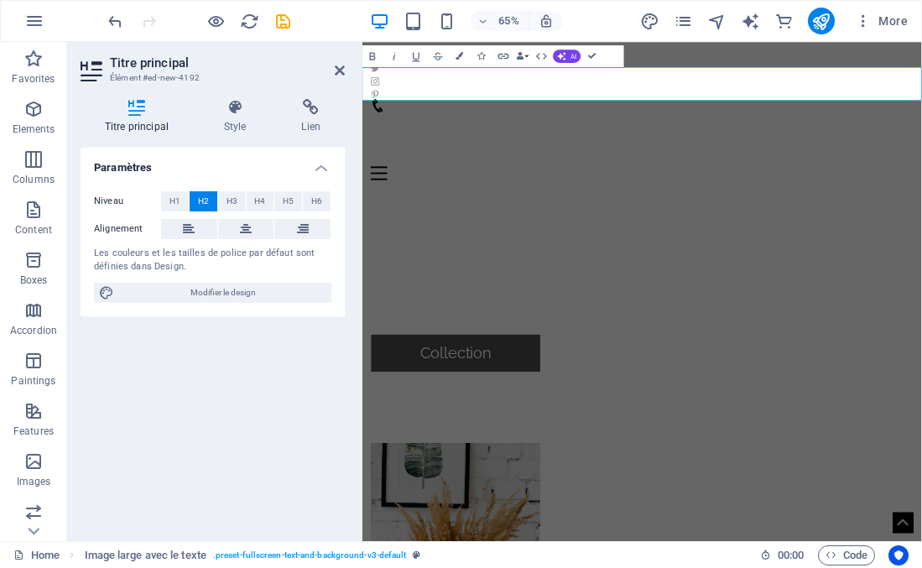
scroll to position [669, 0]
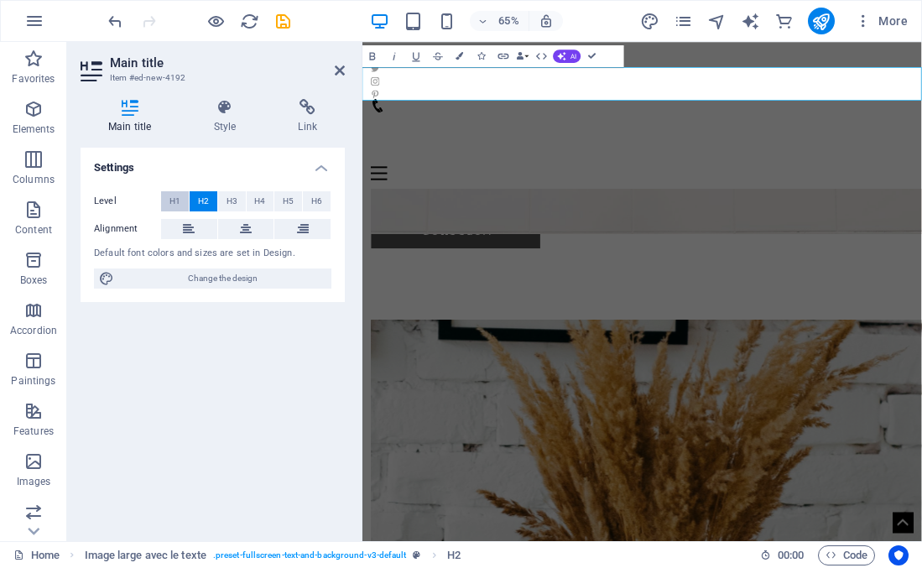
click at [172, 201] on font "H1" at bounding box center [174, 200] width 11 height 9
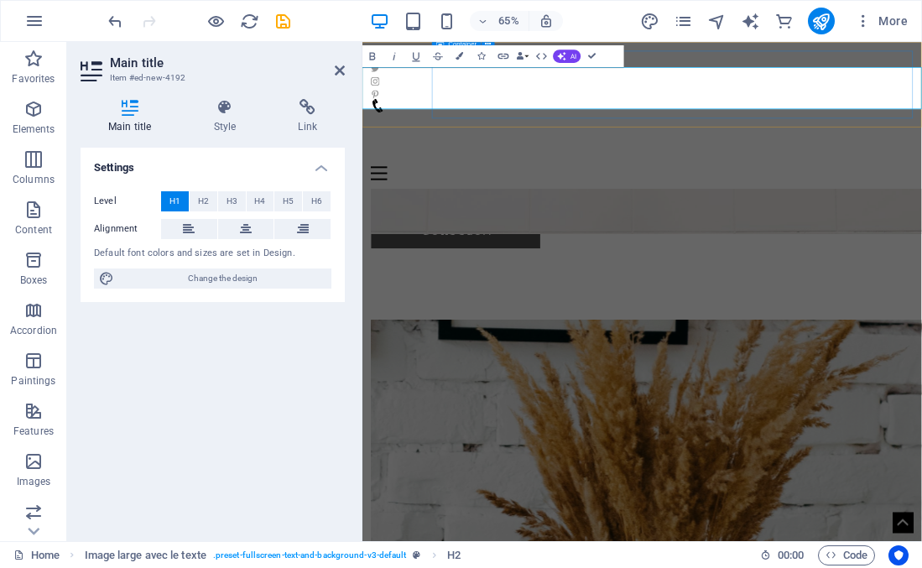
click at [514, 129] on div "Menu" at bounding box center [793, 191] width 834 height 125
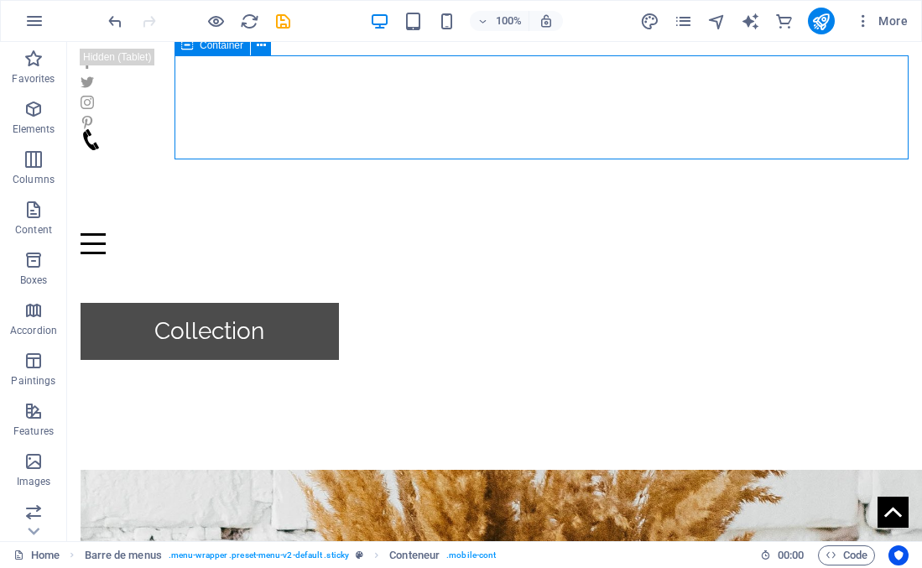
click at [417, 129] on div "Menu" at bounding box center [495, 191] width 828 height 125
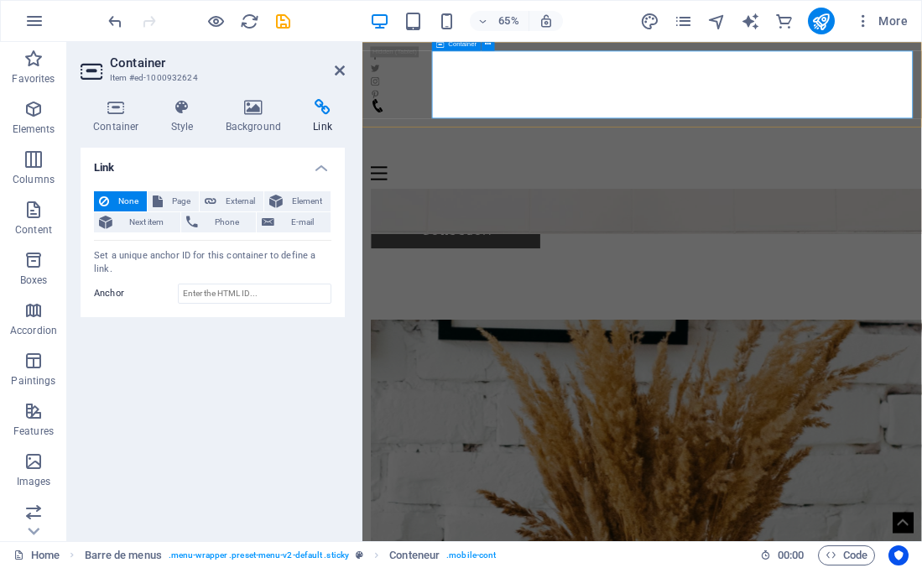
click at [509, 129] on div "Menu" at bounding box center [793, 191] width 834 height 125
click at [617, 129] on div "Menu" at bounding box center [793, 191] width 834 height 125
click at [180, 109] on icon at bounding box center [183, 107] width 48 height 17
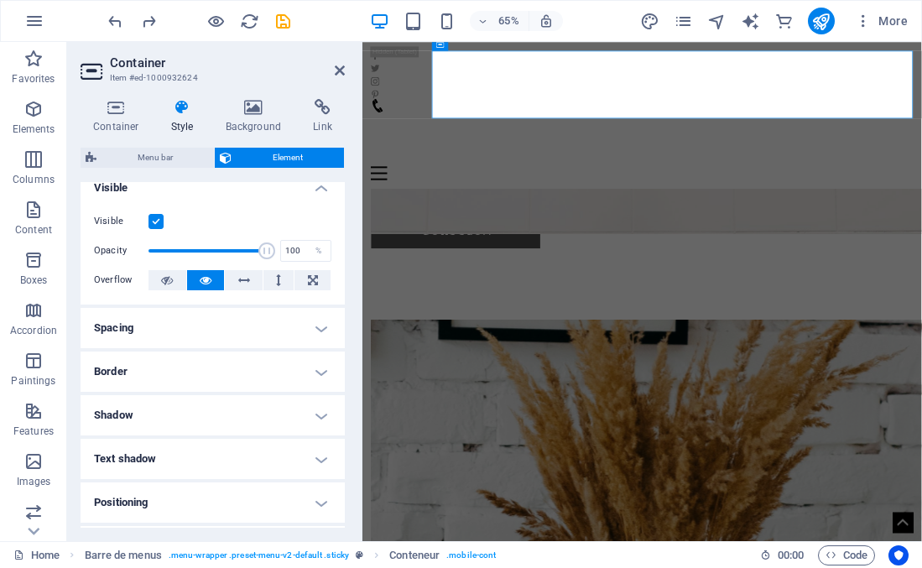
scroll to position [236, 0]
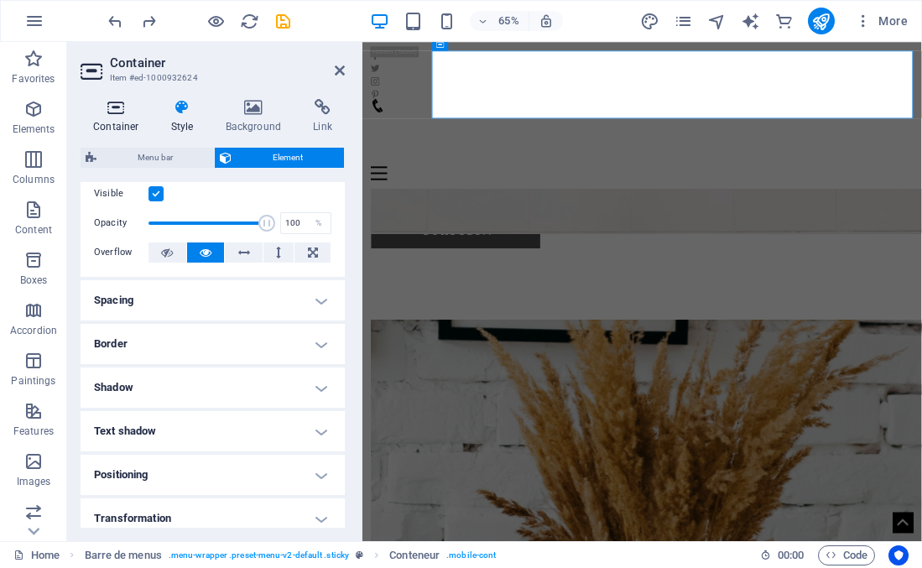
click at [118, 107] on icon at bounding box center [116, 107] width 71 height 17
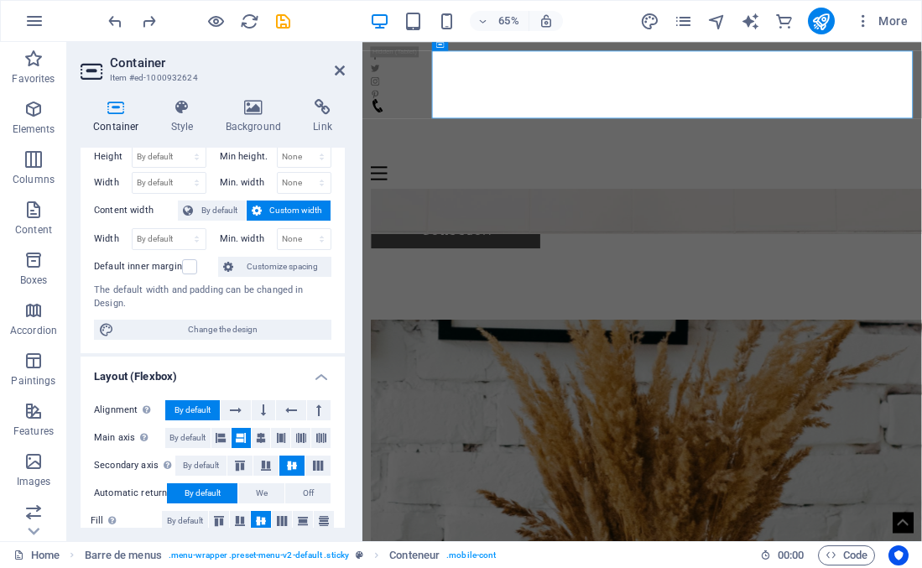
scroll to position [0, 0]
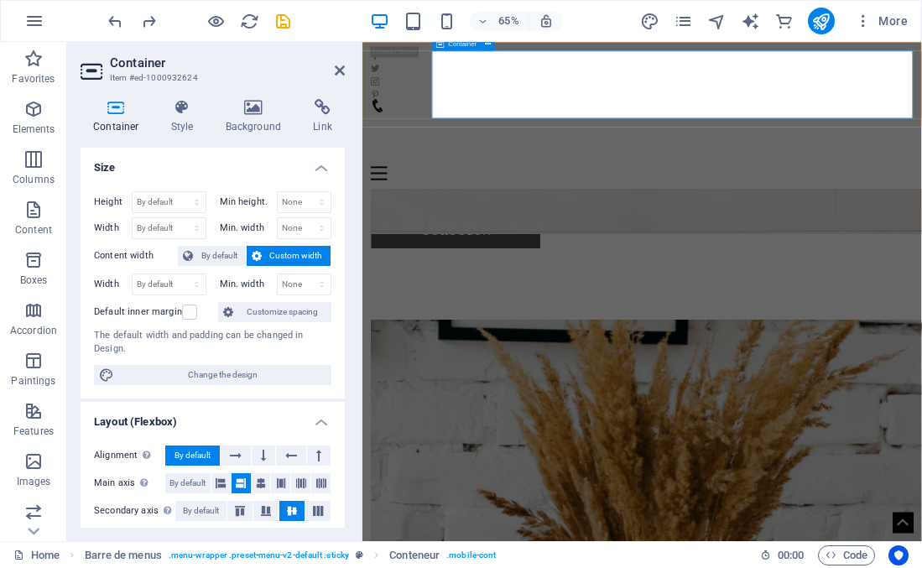
click at [718, 129] on div "Menu" at bounding box center [793, 191] width 834 height 125
click at [107, 110] on icon at bounding box center [116, 107] width 71 height 17
click at [645, 129] on div "Menu" at bounding box center [793, 191] width 834 height 125
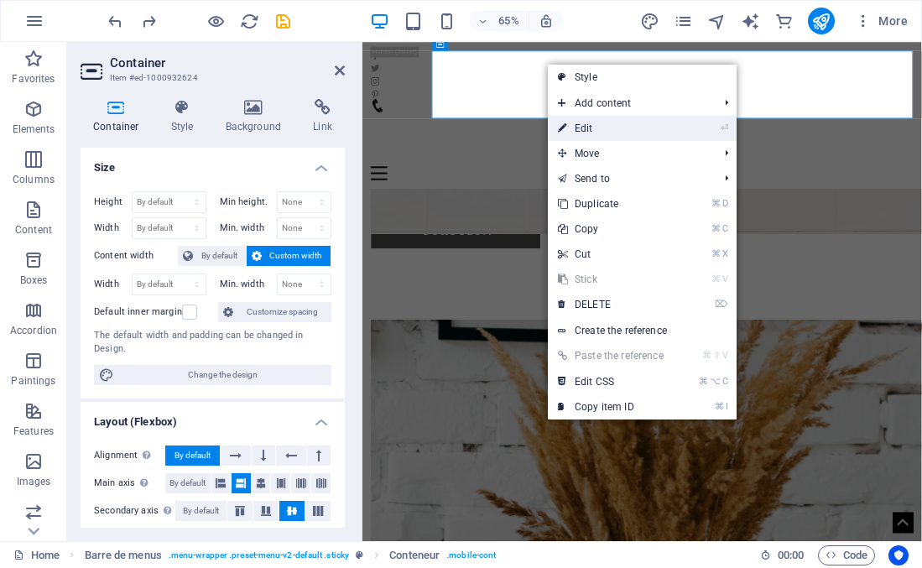
click at [561, 119] on icon at bounding box center [562, 128] width 8 height 25
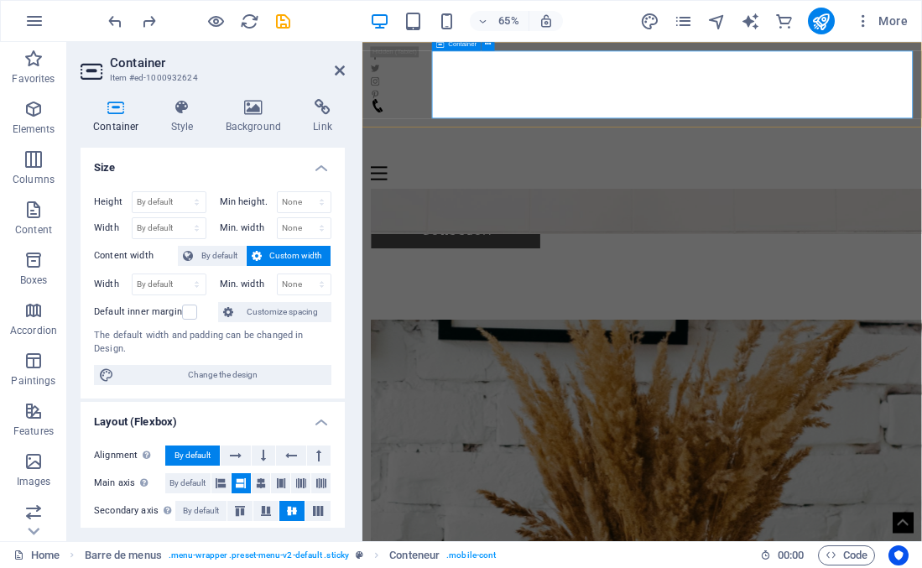
click at [598, 129] on div "Menu" at bounding box center [793, 191] width 834 height 125
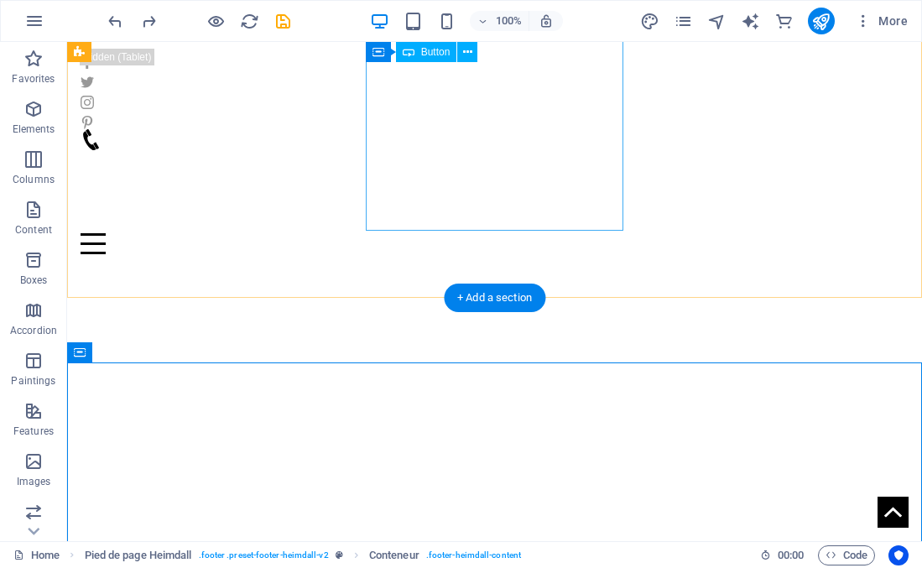
scroll to position [452, 0]
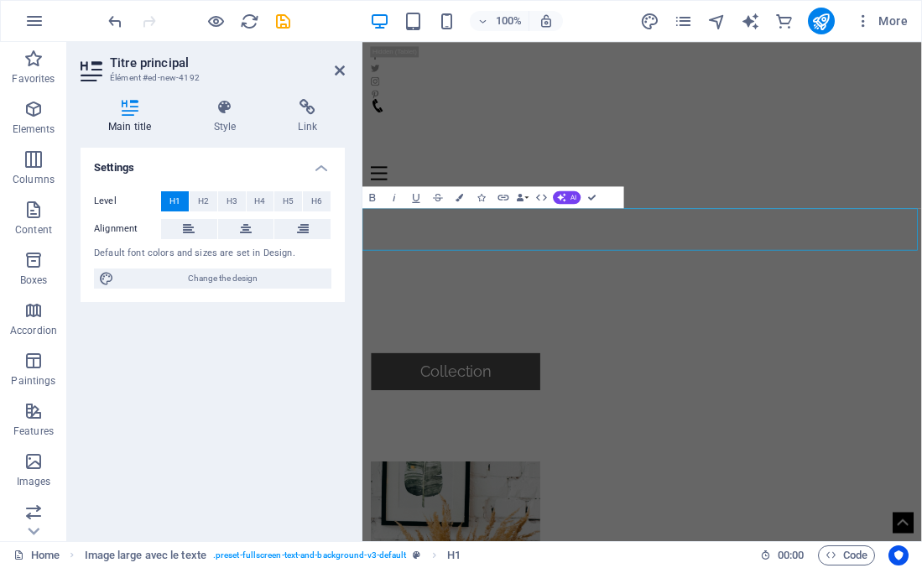
click at [281, 329] on div "Settings Level H1 H2 H3 H4 H5 H6 Alignment Default font colors and sizes are se…" at bounding box center [213, 338] width 264 height 380
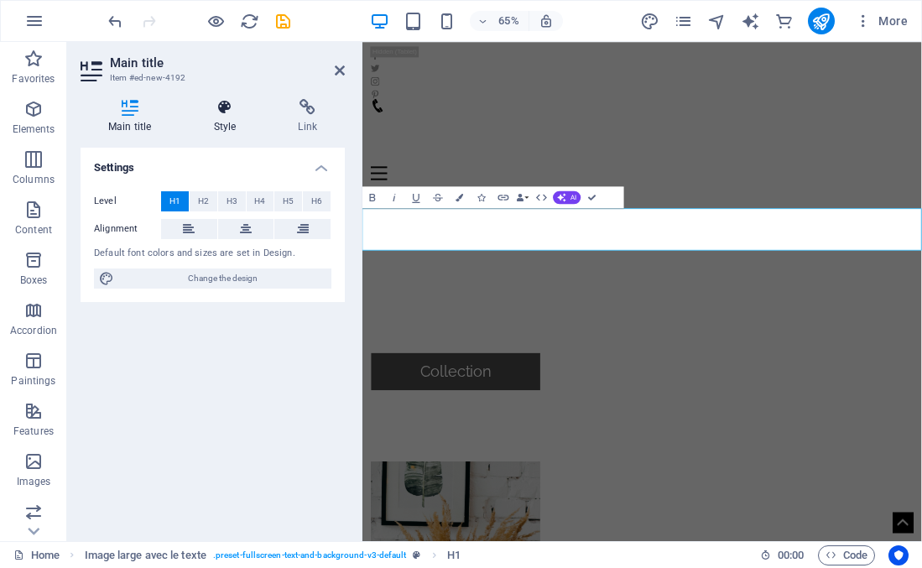
click at [221, 111] on icon at bounding box center [225, 107] width 78 height 17
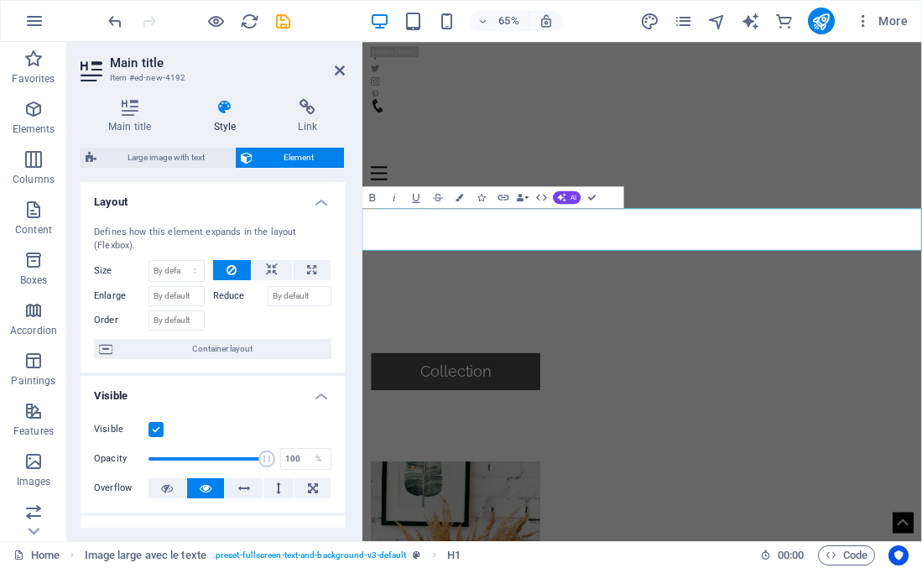
click at [219, 113] on icon at bounding box center [225, 107] width 78 height 17
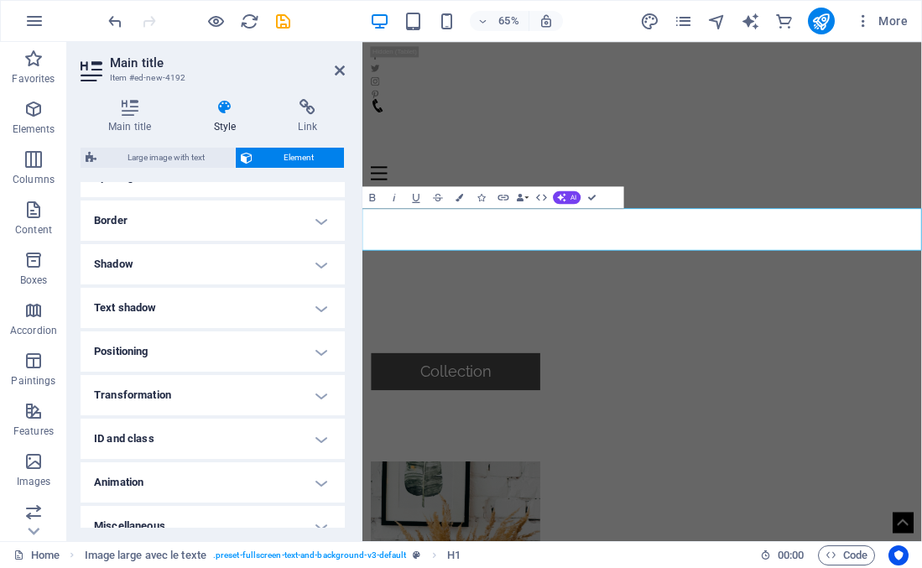
scroll to position [0, 0]
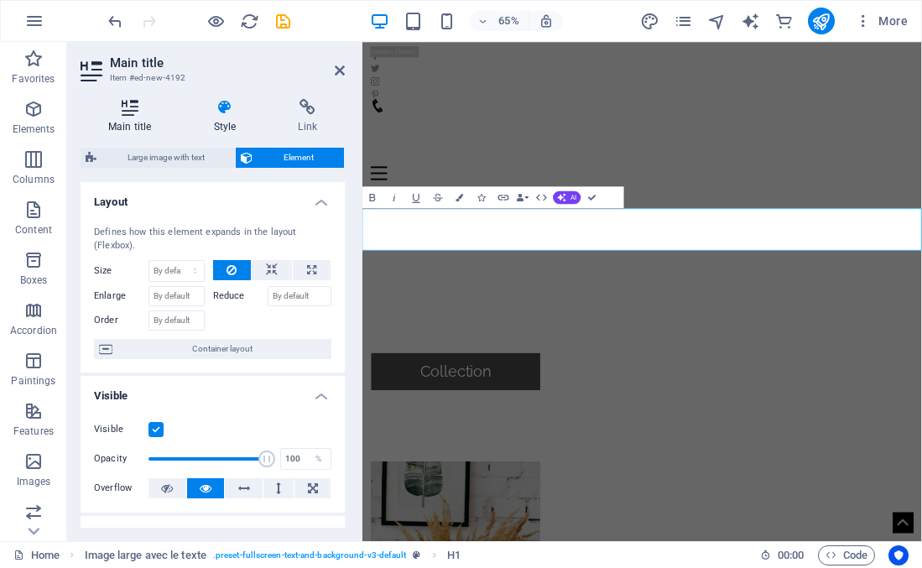
click at [130, 112] on icon at bounding box center [130, 107] width 99 height 17
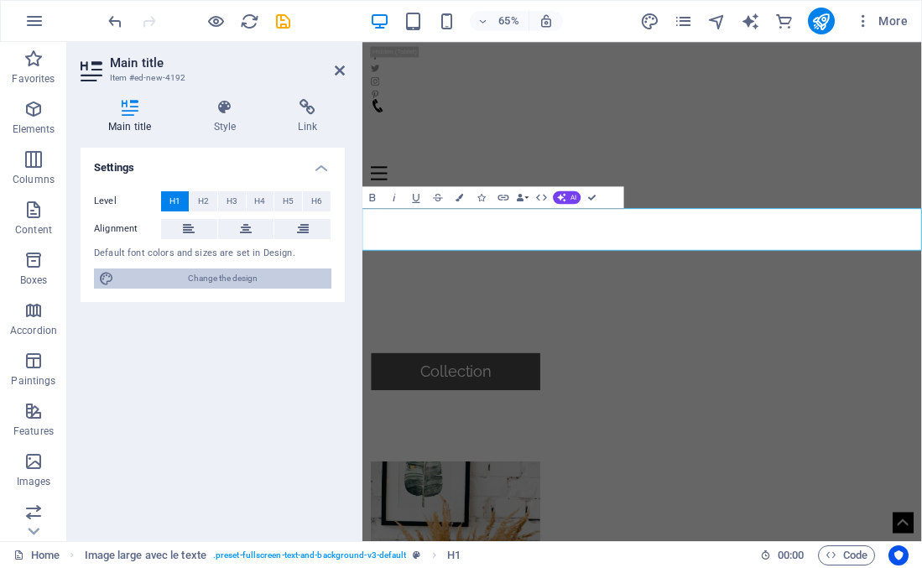
click at [190, 272] on span "Change the design" at bounding box center [222, 278] width 207 height 20
select select "px"
select select "300"
select select "px"
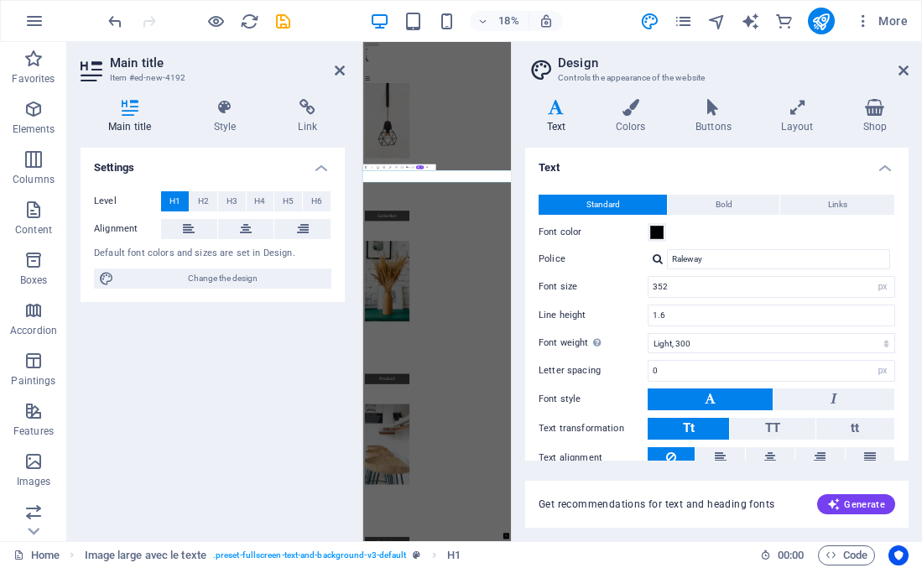
click at [899, 74] on icon at bounding box center [904, 70] width 10 height 13
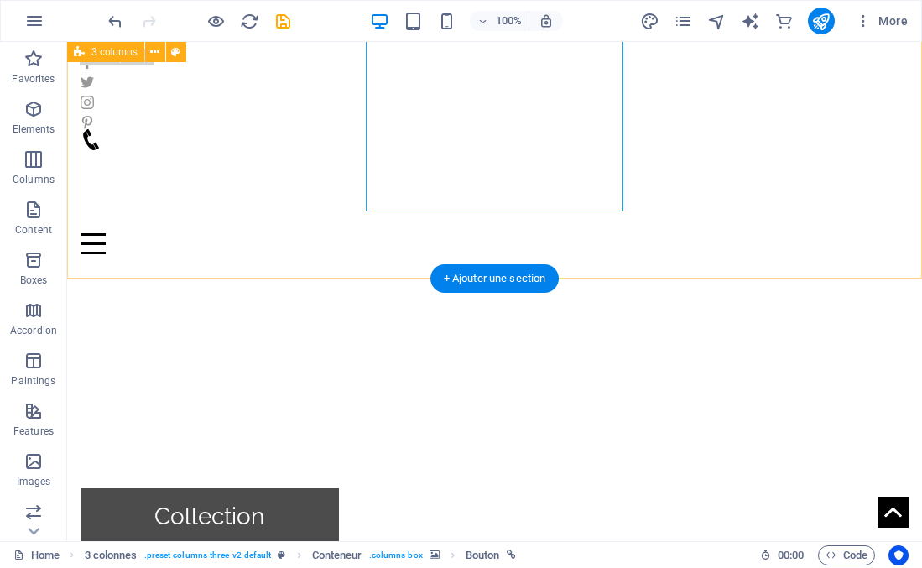
scroll to position [472, 0]
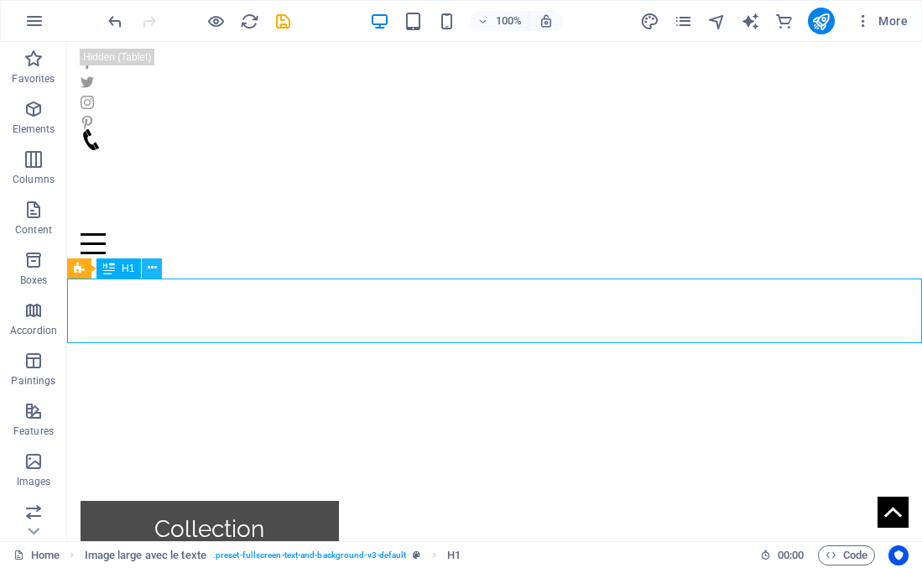
click at [152, 266] on icon at bounding box center [152, 268] width 9 height 18
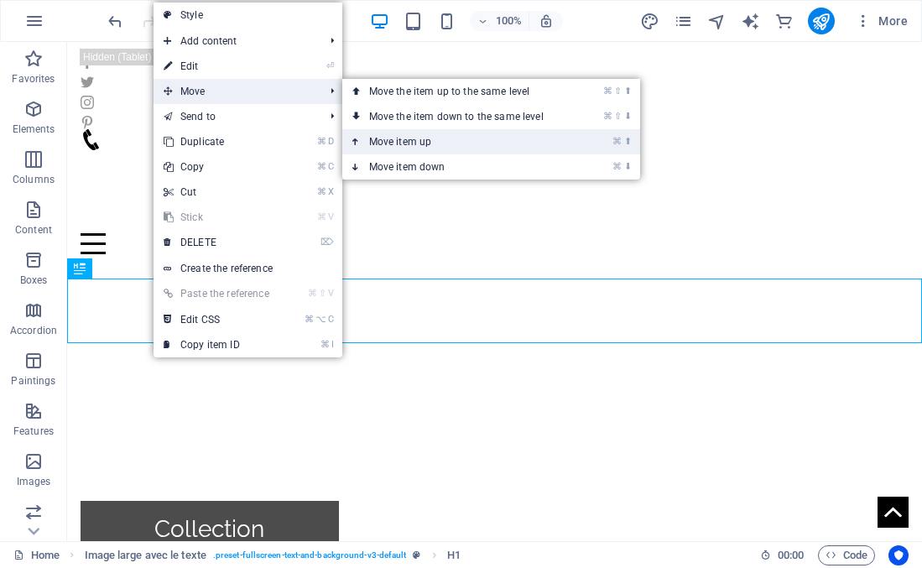
click at [378, 144] on font "Move item up" at bounding box center [400, 142] width 63 height 12
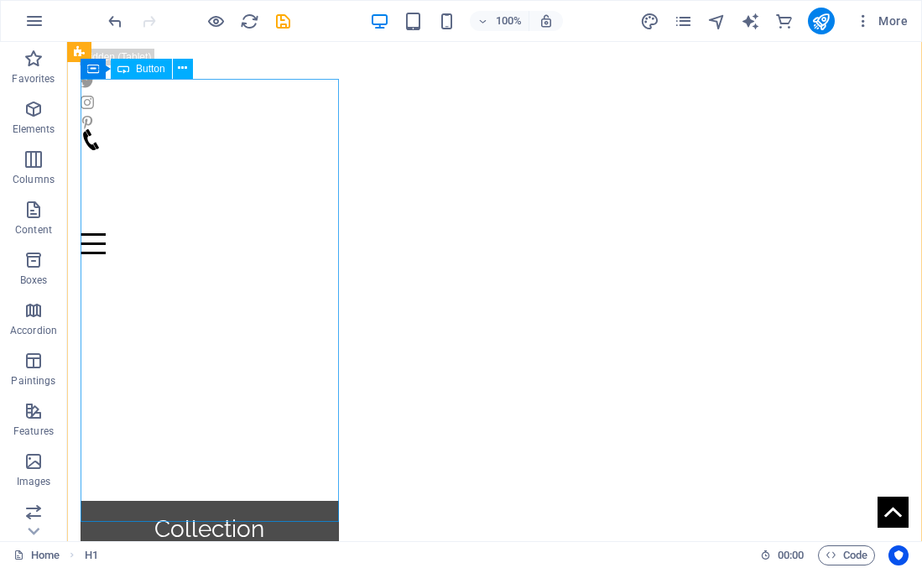
scroll to position [0, 0]
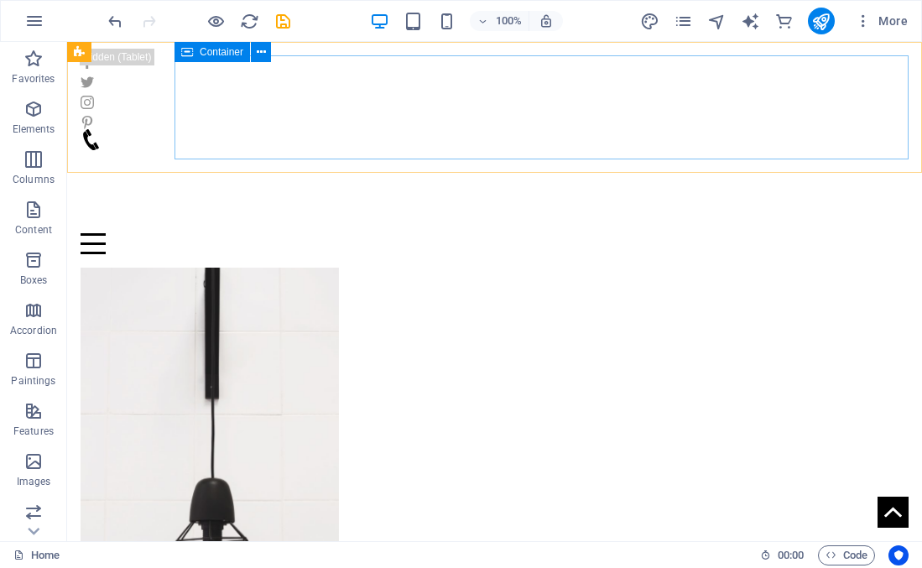
click at [243, 138] on div "Menu" at bounding box center [495, 191] width 828 height 125
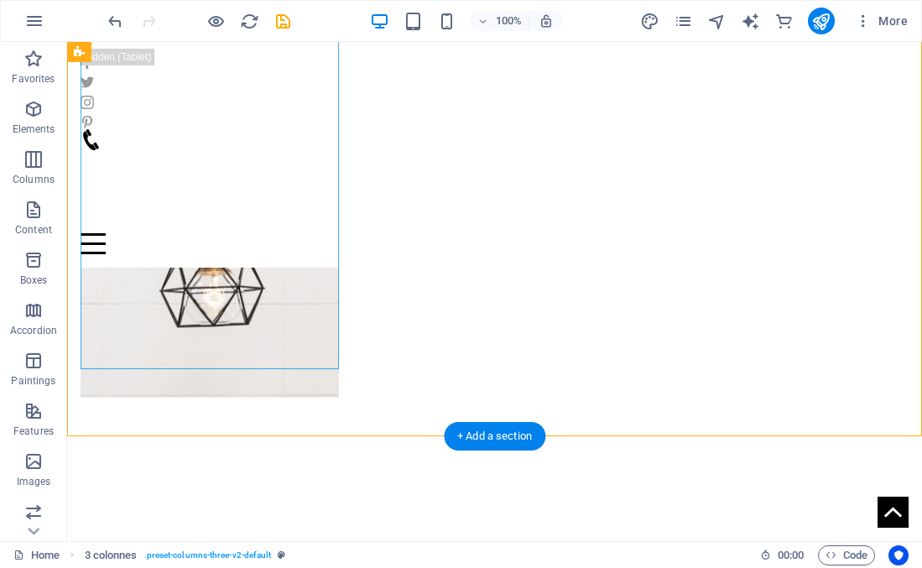
scroll to position [352, 0]
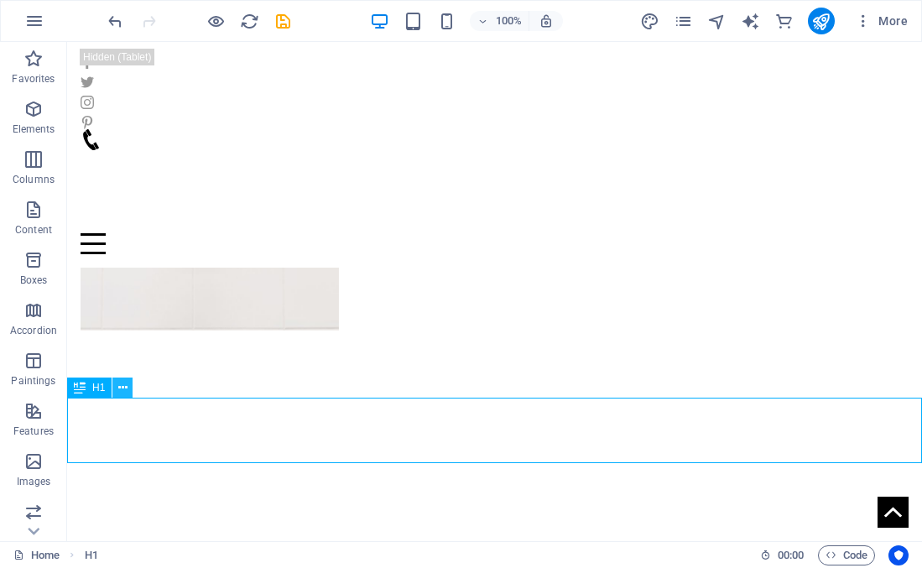
click at [122, 389] on icon at bounding box center [122, 388] width 9 height 18
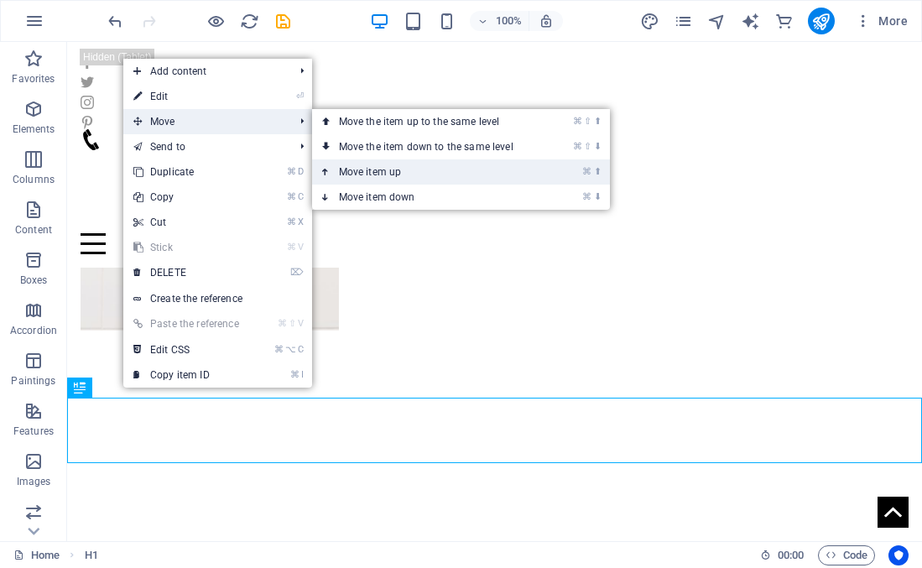
click at [348, 171] on font "Move item up" at bounding box center [370, 172] width 63 height 12
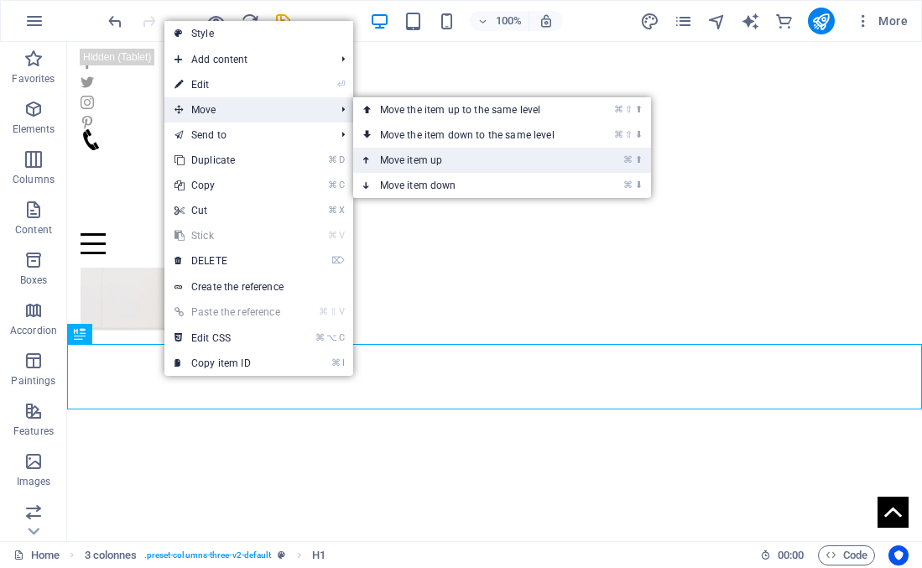
click at [417, 164] on font "Move item up" at bounding box center [411, 160] width 63 height 12
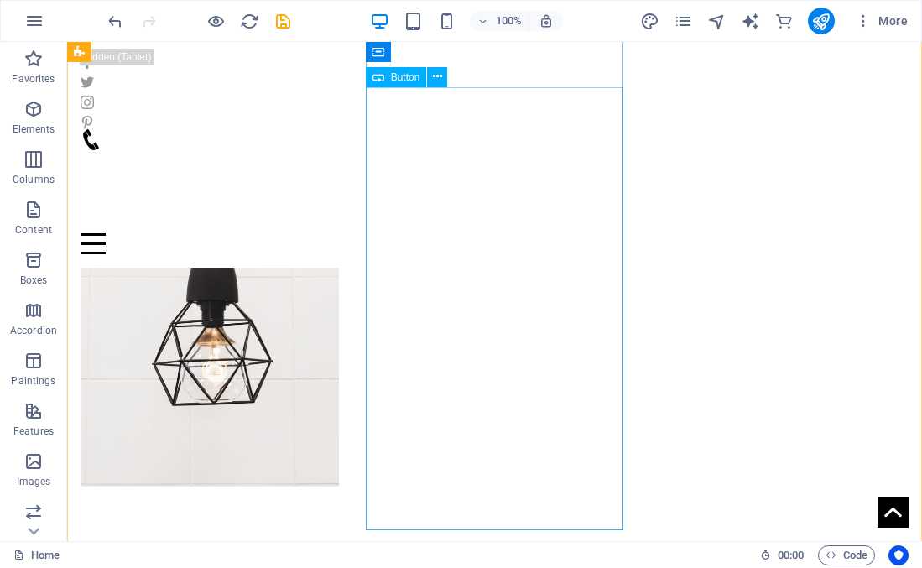
scroll to position [218, 0]
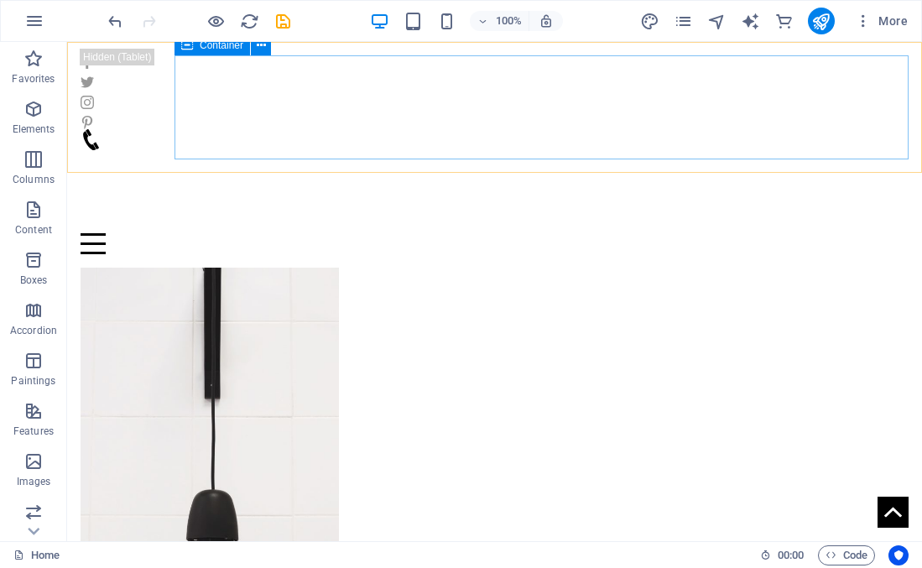
scroll to position [0, 0]
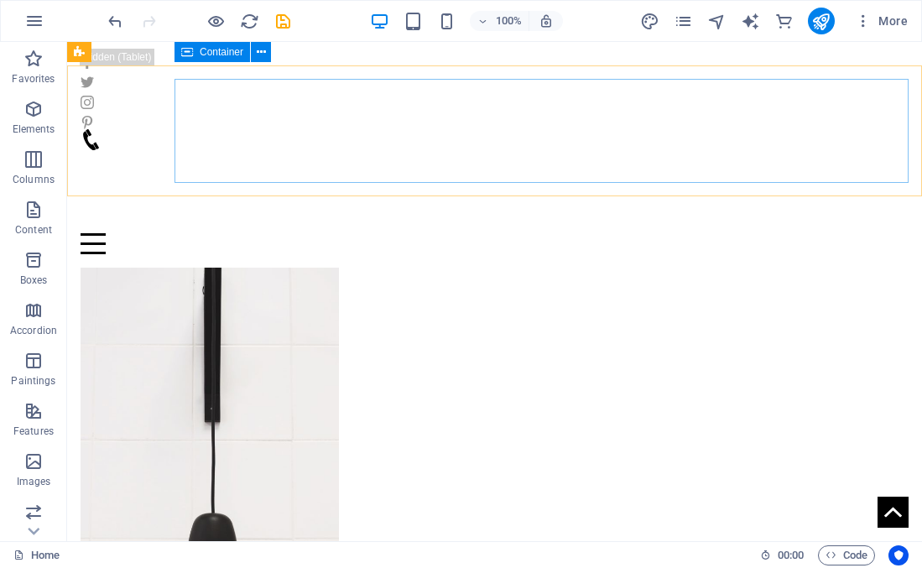
click at [344, 138] on div "Menu" at bounding box center [495, 191] width 828 height 125
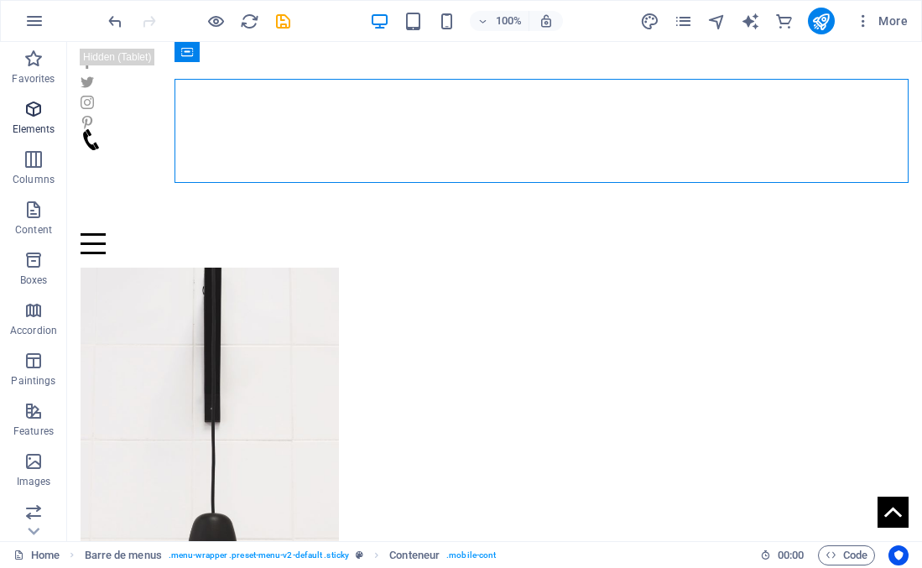
click at [33, 107] on icon "button" at bounding box center [33, 109] width 20 height 20
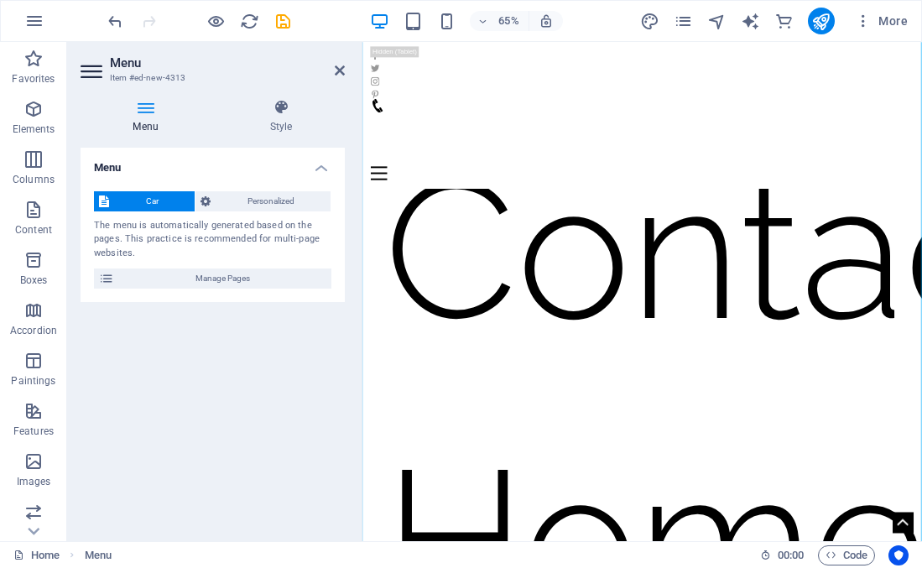
scroll to position [315, 0]
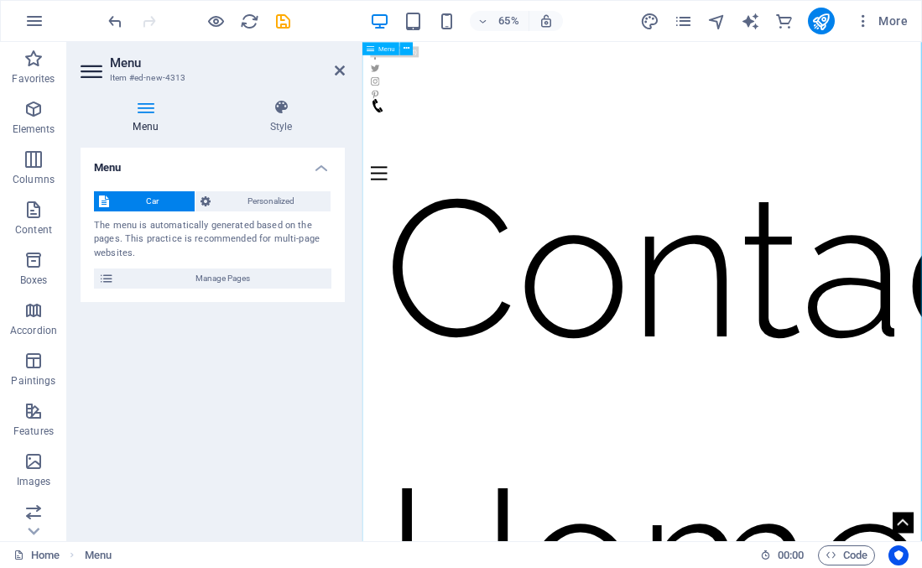
click at [711, 370] on nav "Home Contact Home" at bounding box center [792, 391] width 861 height 1329
click at [301, 199] on span "Personalized" at bounding box center [271, 201] width 110 height 20
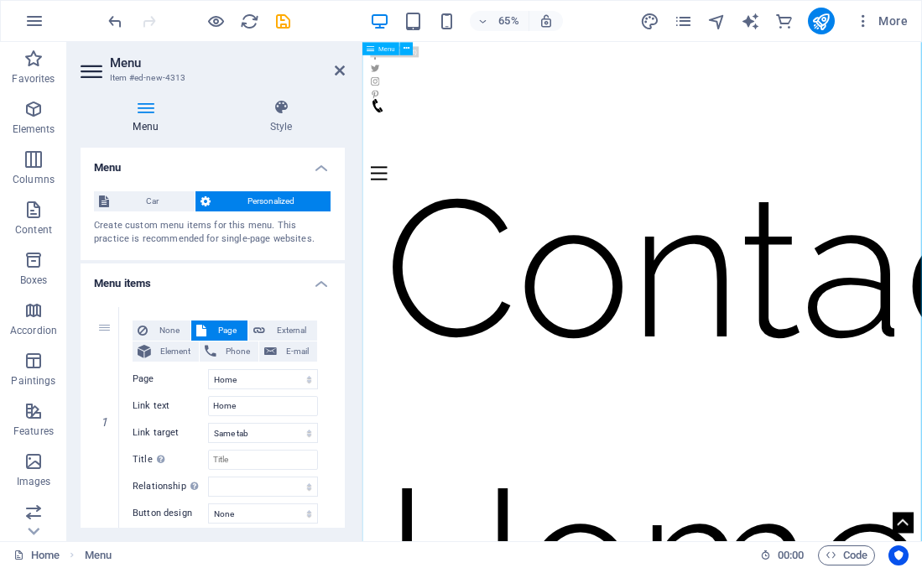
click at [567, 346] on nav "Home Contact Home" at bounding box center [792, 391] width 861 height 1329
click at [387, 65] on div "Home Contact Home Menu" at bounding box center [792, 155] width 861 height 226
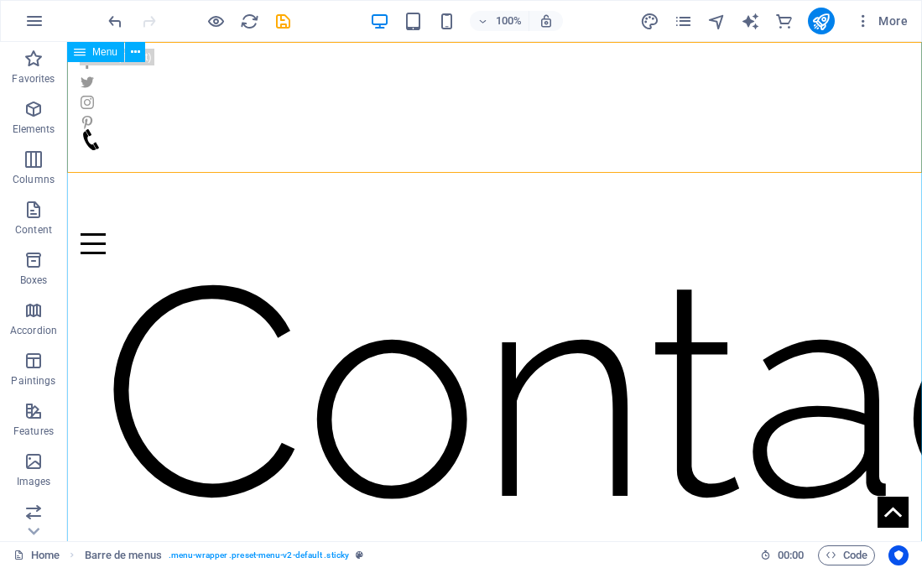
click at [492, 240] on nav "Home Contact Home" at bounding box center [494, 391] width 855 height 1329
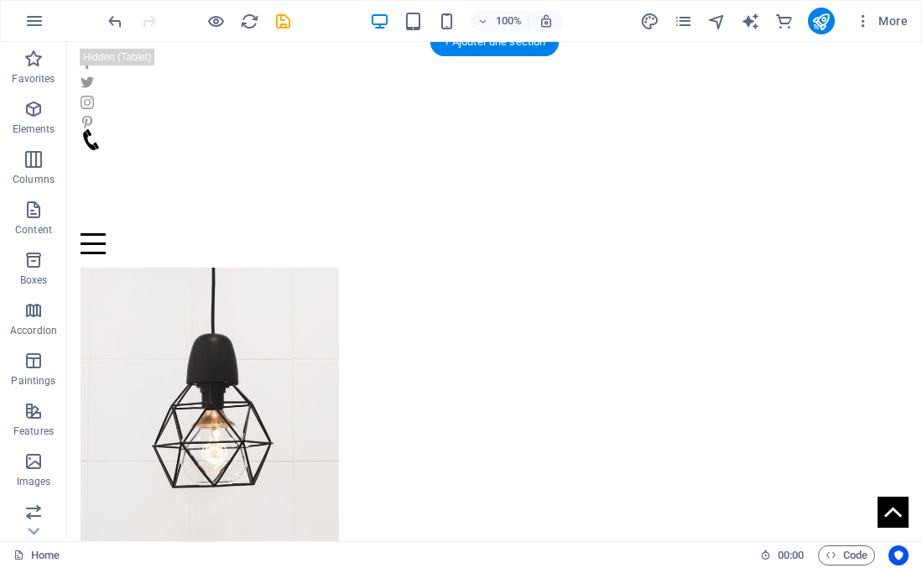
scroll to position [0, 0]
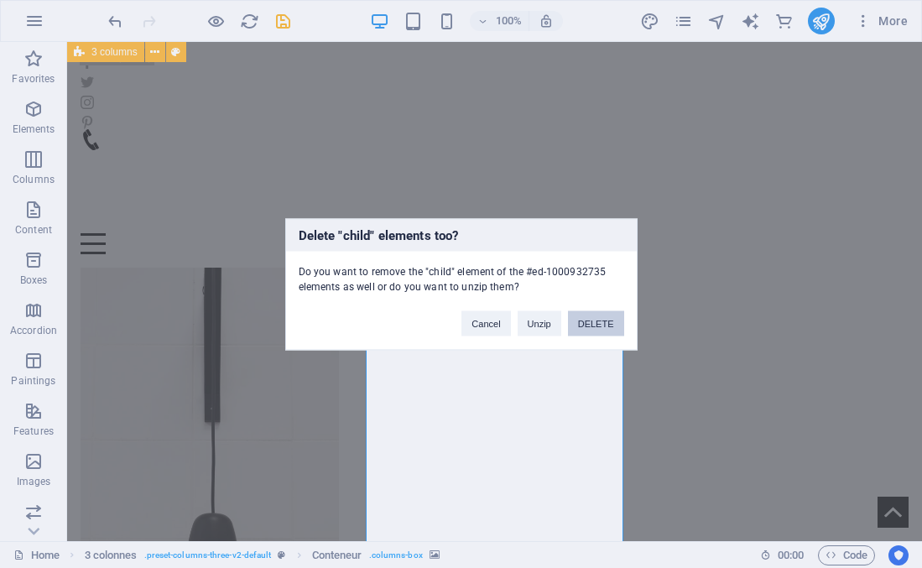
click at [586, 324] on font "DELETE" at bounding box center [596, 323] width 36 height 10
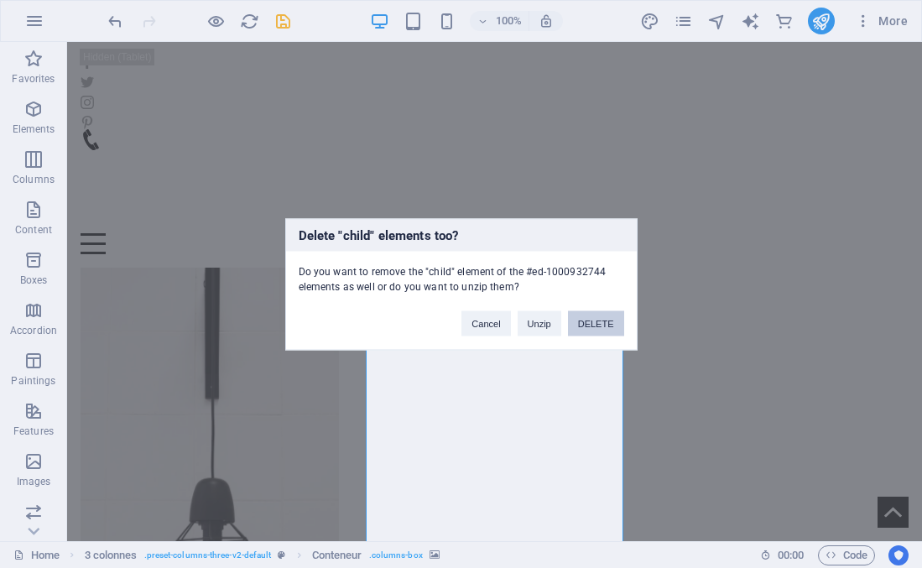
click at [588, 316] on button "DELETE" at bounding box center [596, 322] width 56 height 25
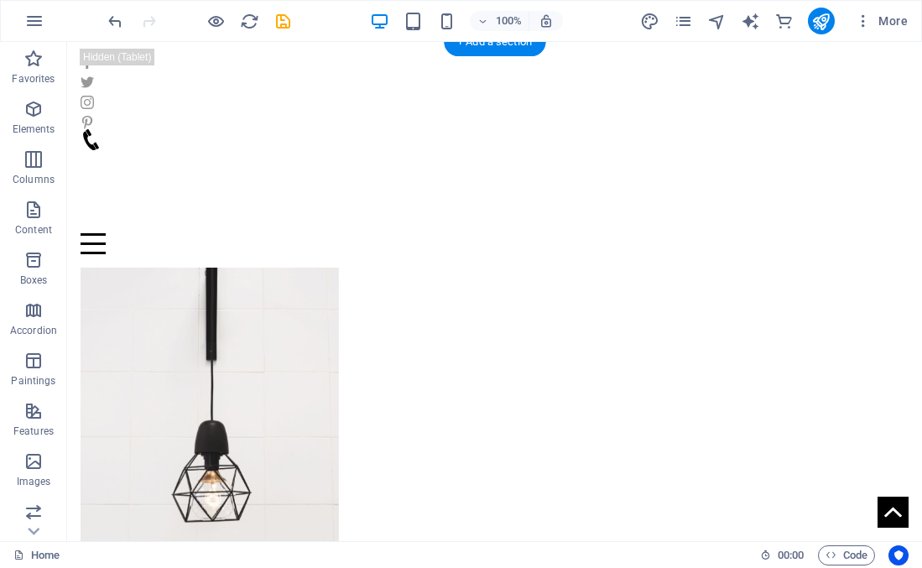
click at [278, 344] on figure at bounding box center [210, 408] width 258 height 336
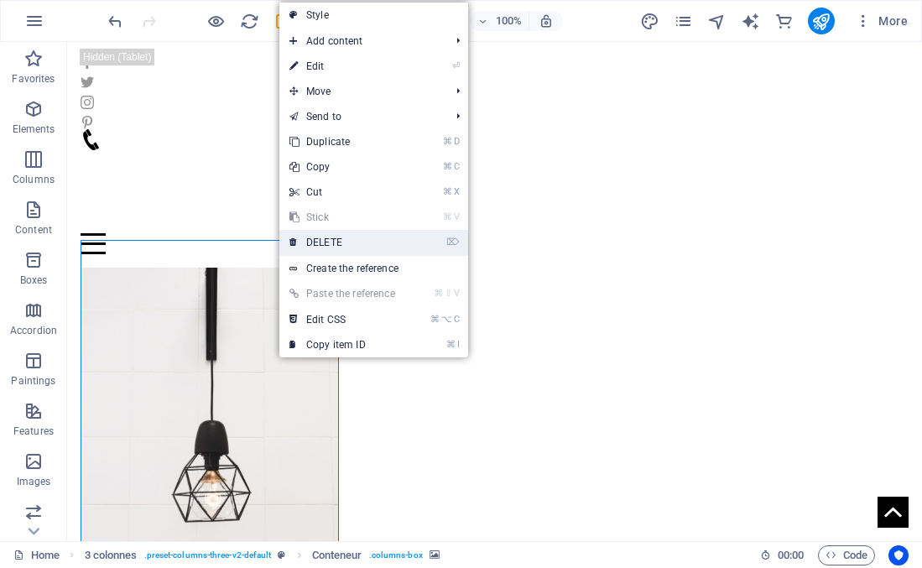
click at [338, 239] on font "DELETE" at bounding box center [324, 243] width 36 height 12
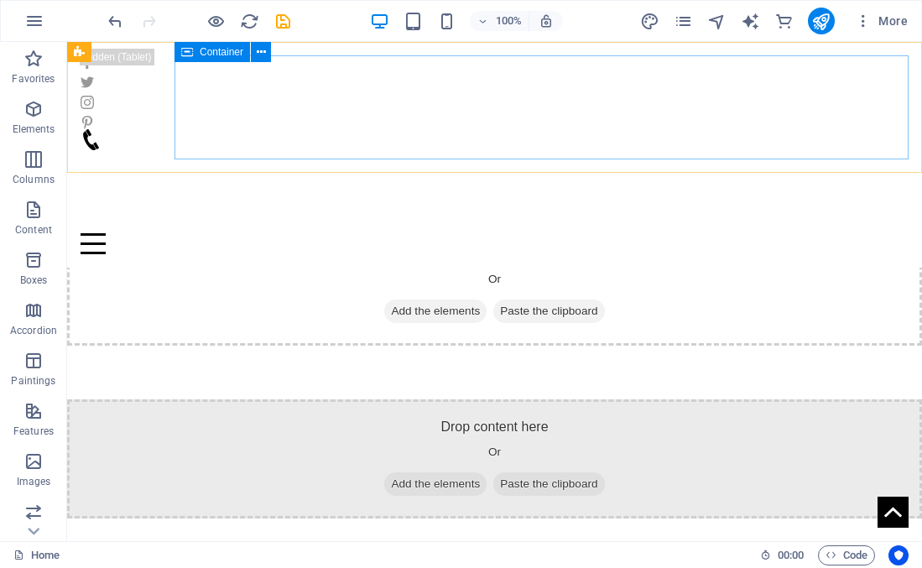
click at [485, 142] on div "Menu" at bounding box center [495, 191] width 828 height 125
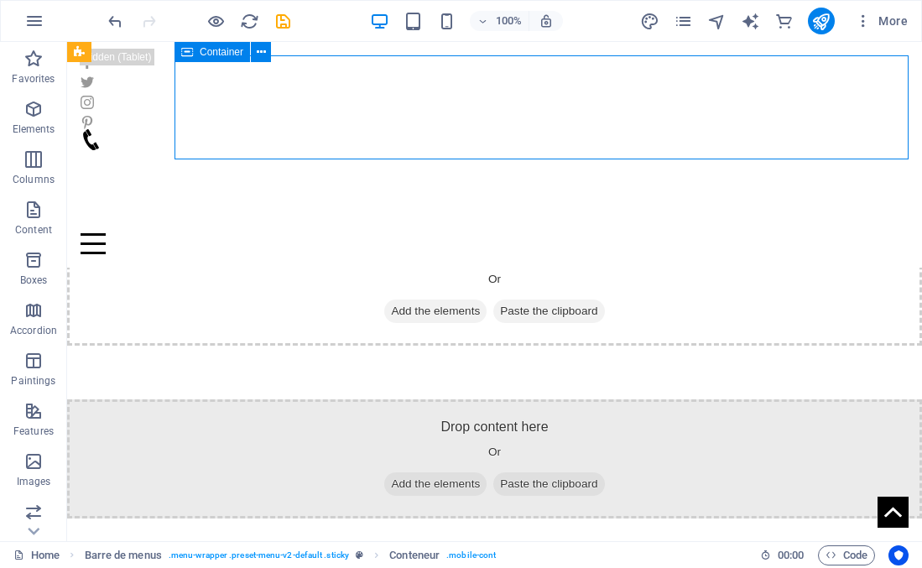
click at [514, 129] on div "Menu" at bounding box center [495, 191] width 828 height 125
click at [37, 109] on icon "button" at bounding box center [33, 109] width 20 height 20
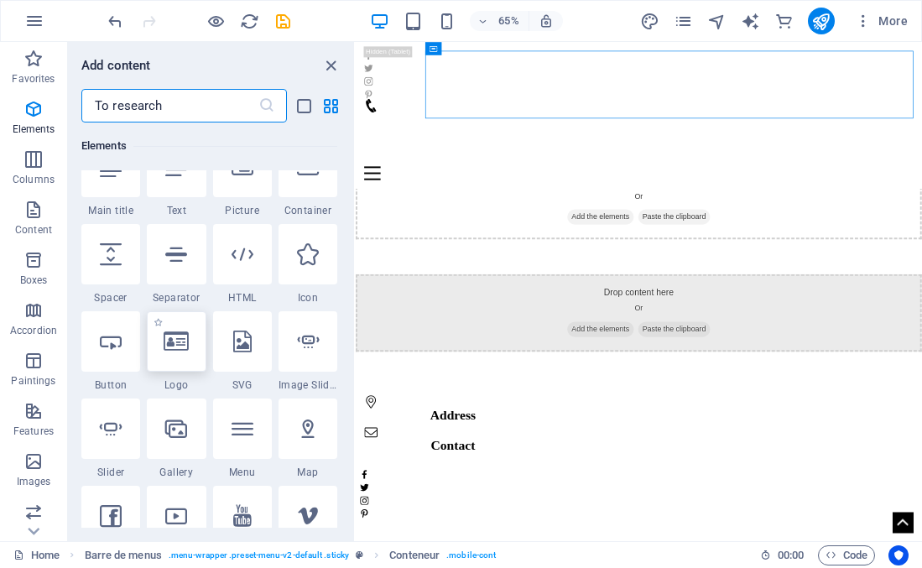
scroll to position [252, 0]
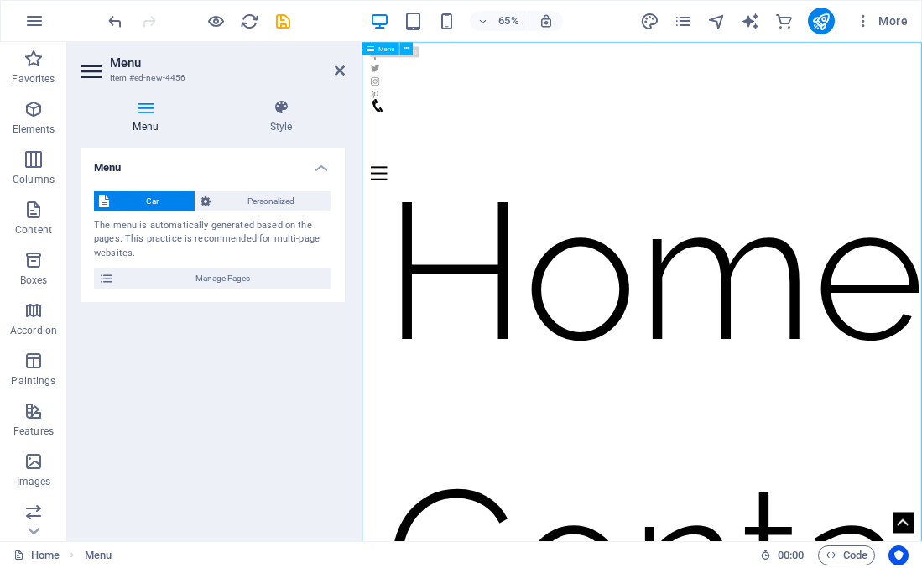
click at [280, 105] on icon at bounding box center [281, 107] width 128 height 17
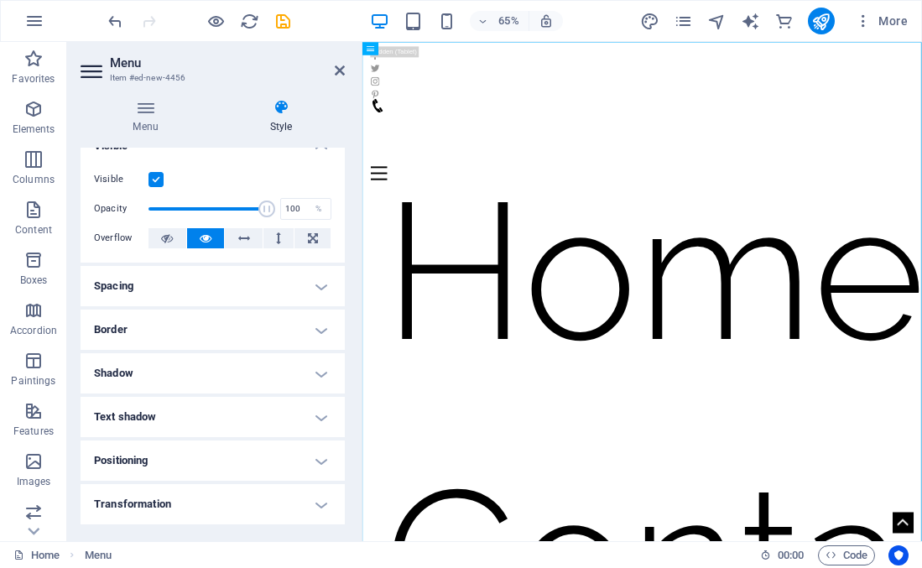
scroll to position [0, 0]
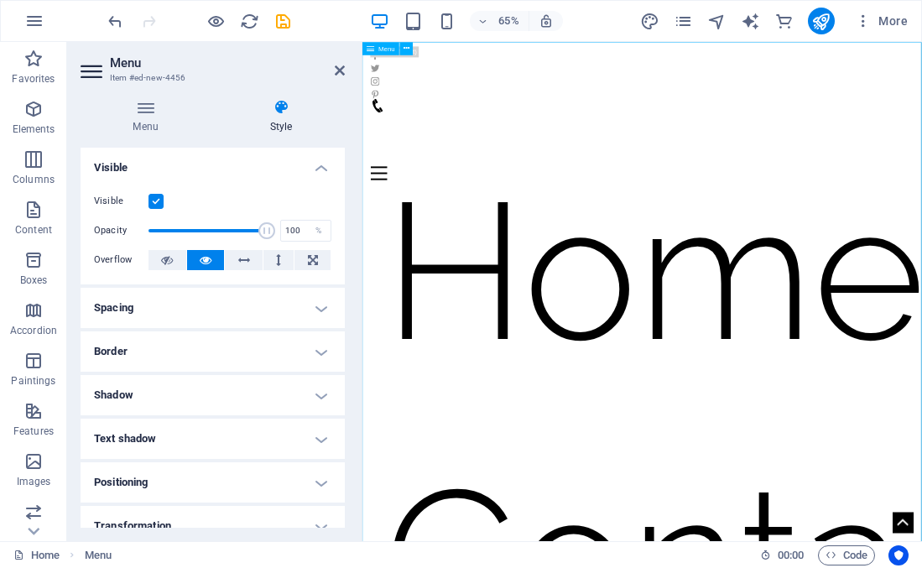
click at [143, 113] on icon at bounding box center [146, 107] width 130 height 17
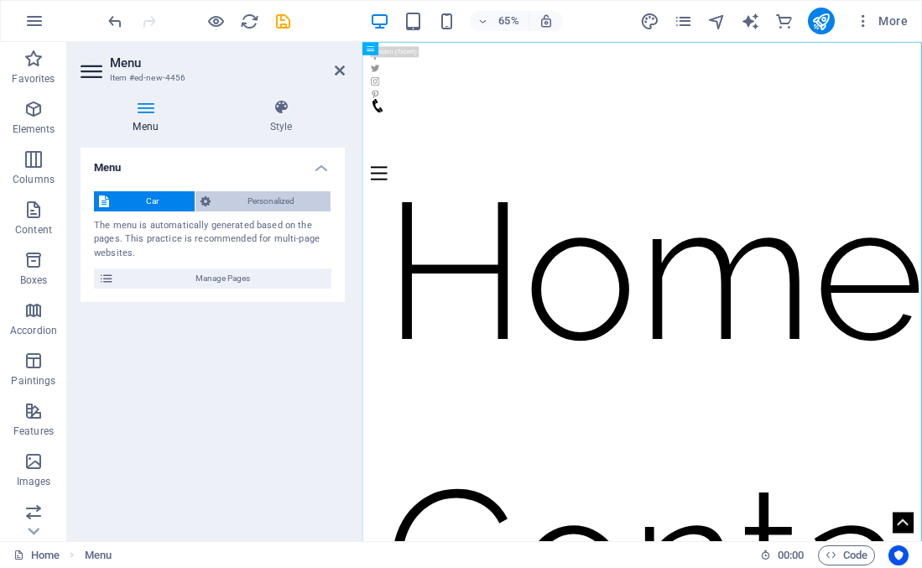
click at [247, 203] on font "Personalized" at bounding box center [270, 200] width 47 height 9
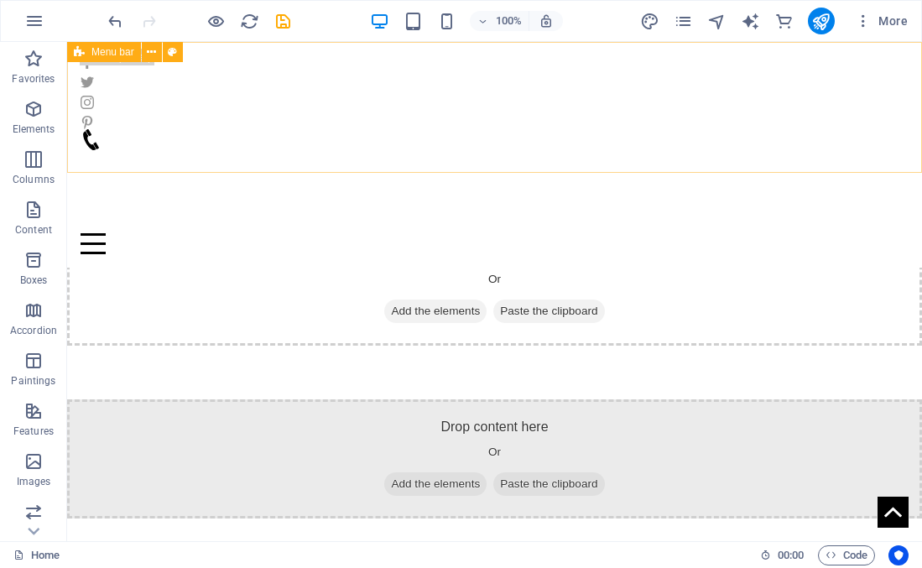
click at [564, 159] on div "Menu" at bounding box center [495, 191] width 828 height 125
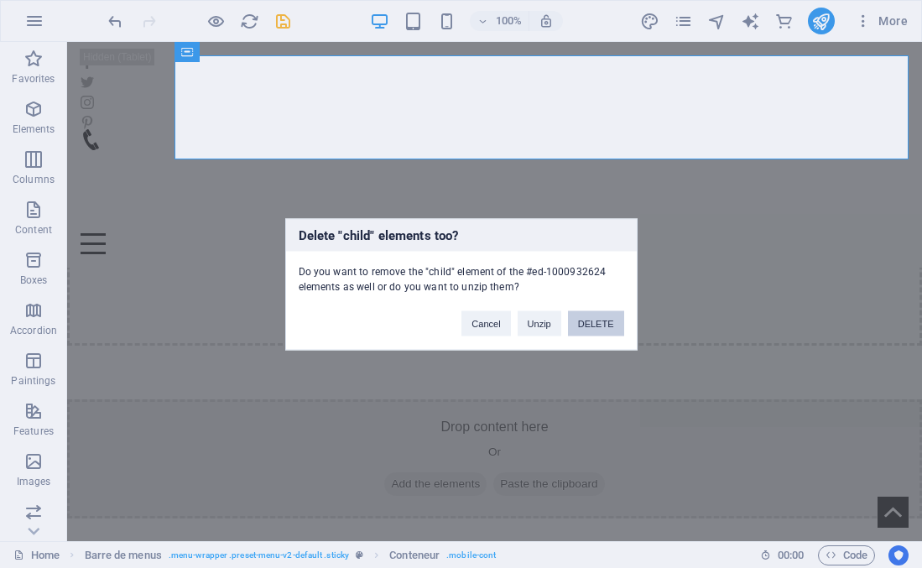
click at [590, 321] on font "DELETE" at bounding box center [596, 323] width 36 height 10
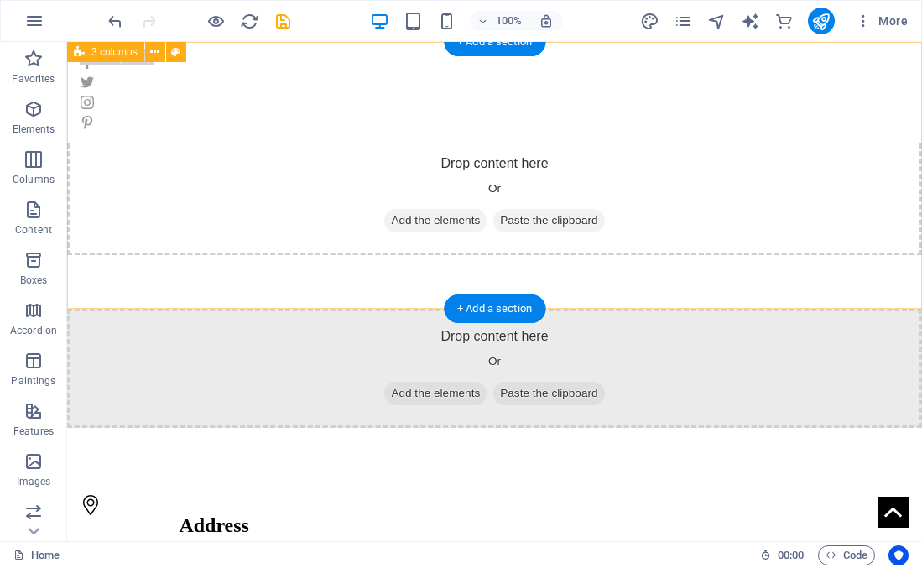
click at [490, 194] on div "Drop content here Or Add the elements Paste the clipboard" at bounding box center [494, 195] width 855 height 119
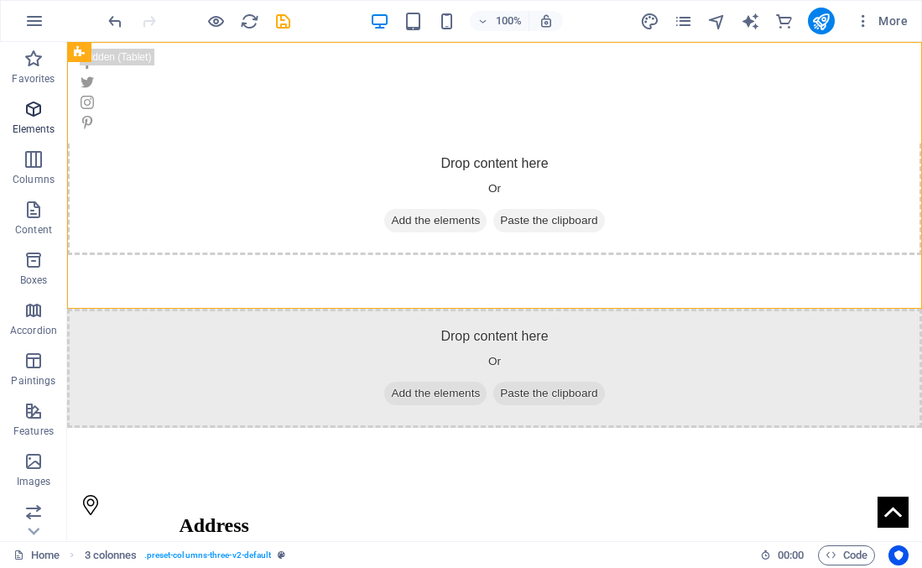
click at [38, 117] on icon "button" at bounding box center [33, 109] width 20 height 20
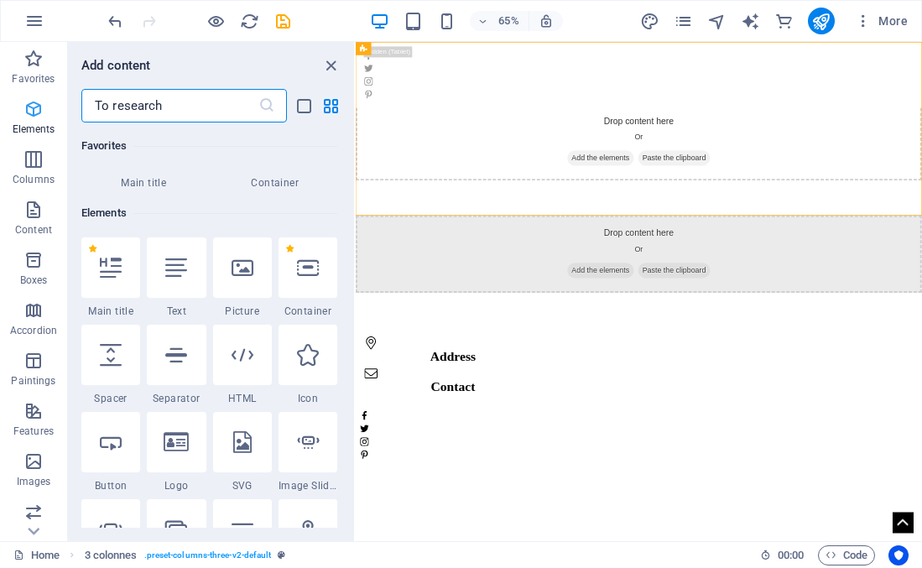
scroll to position [179, 0]
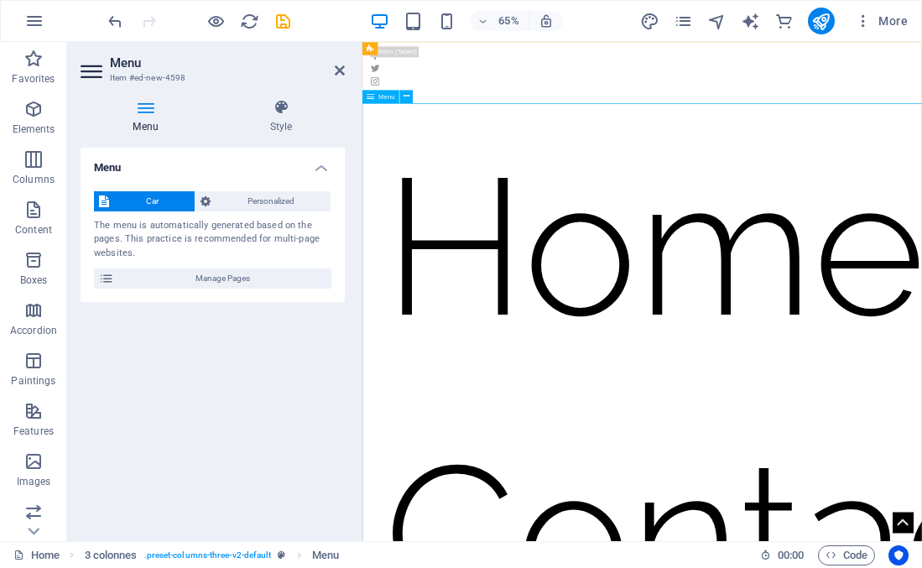
click at [336, 70] on icon at bounding box center [340, 70] width 10 height 13
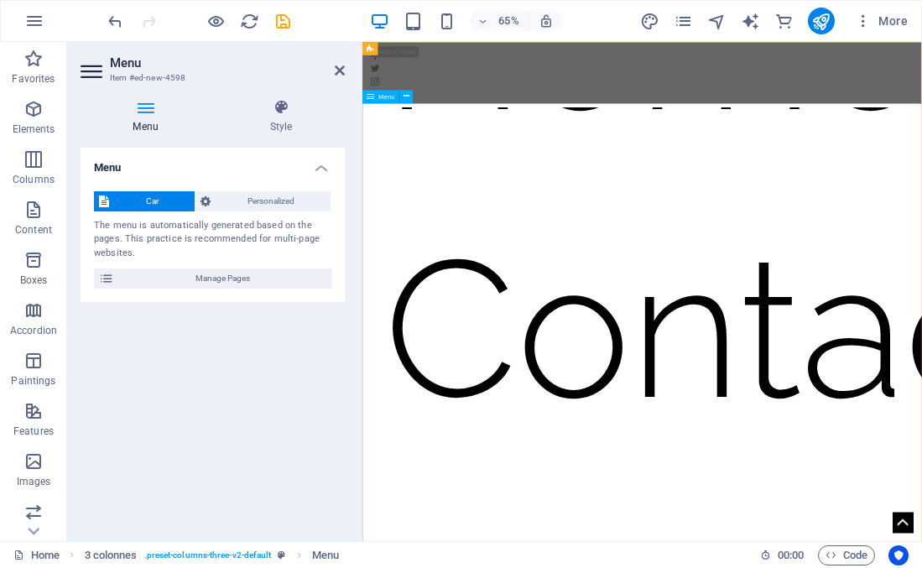
scroll to position [0, 0]
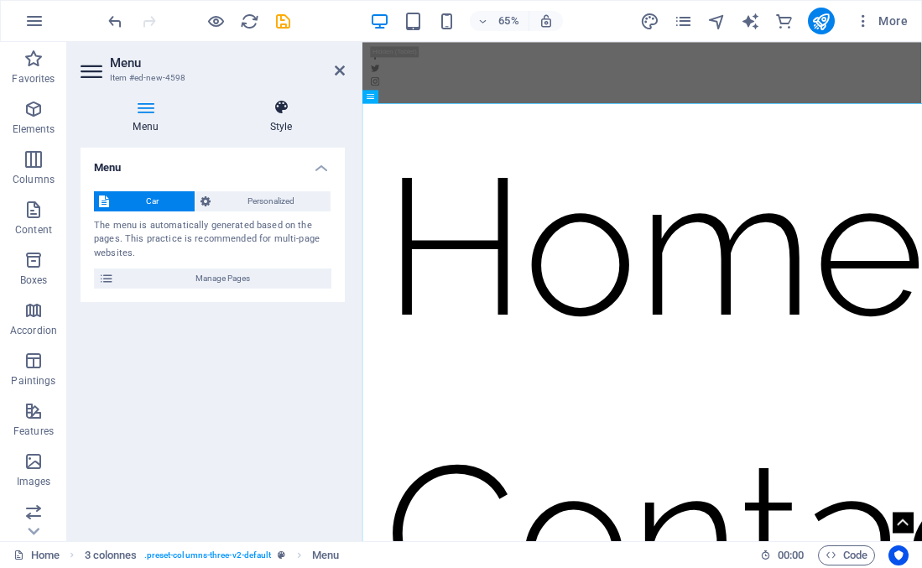
click at [284, 110] on icon at bounding box center [281, 107] width 128 height 17
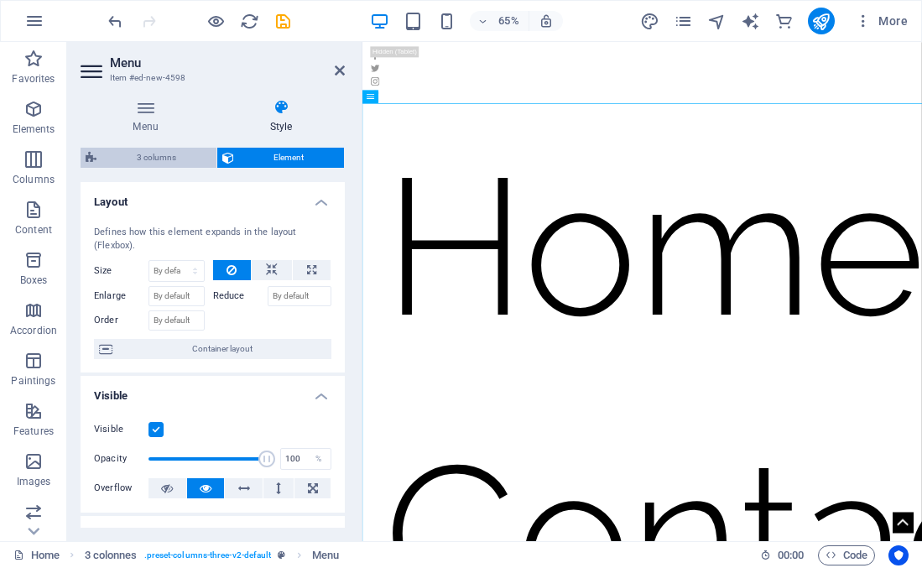
click at [146, 158] on font "3 columns" at bounding box center [156, 157] width 39 height 9
select select "rem"
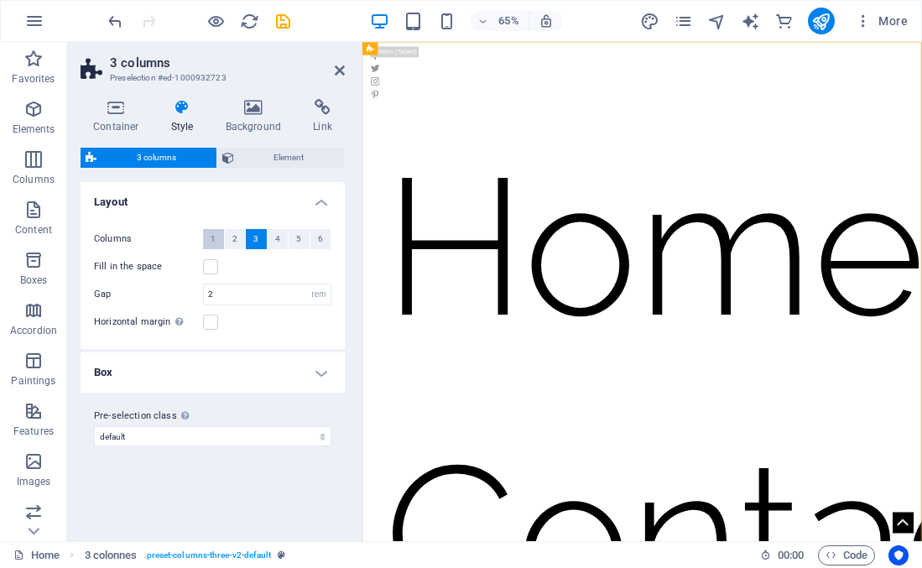
click at [211, 240] on font "1" at bounding box center [213, 238] width 5 height 9
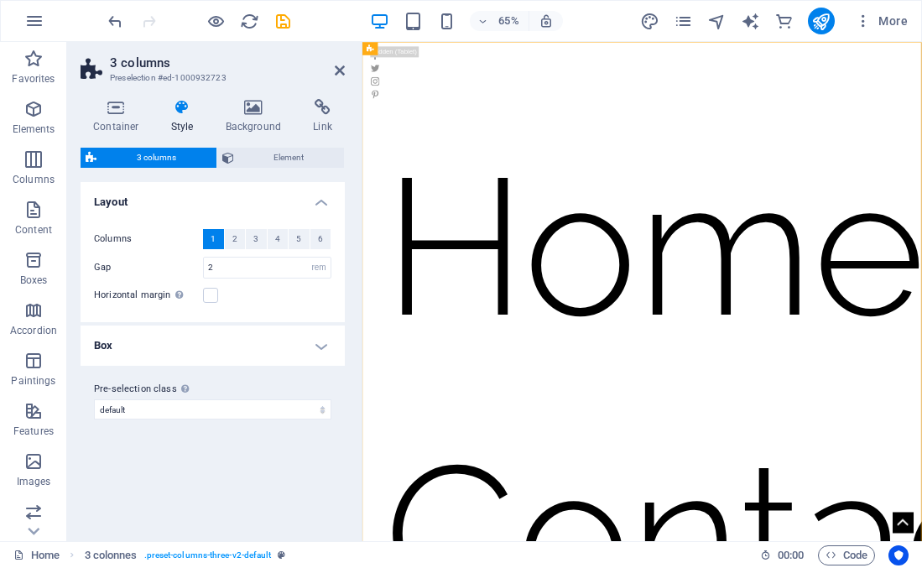
click at [233, 342] on h4 "Box" at bounding box center [213, 346] width 264 height 40
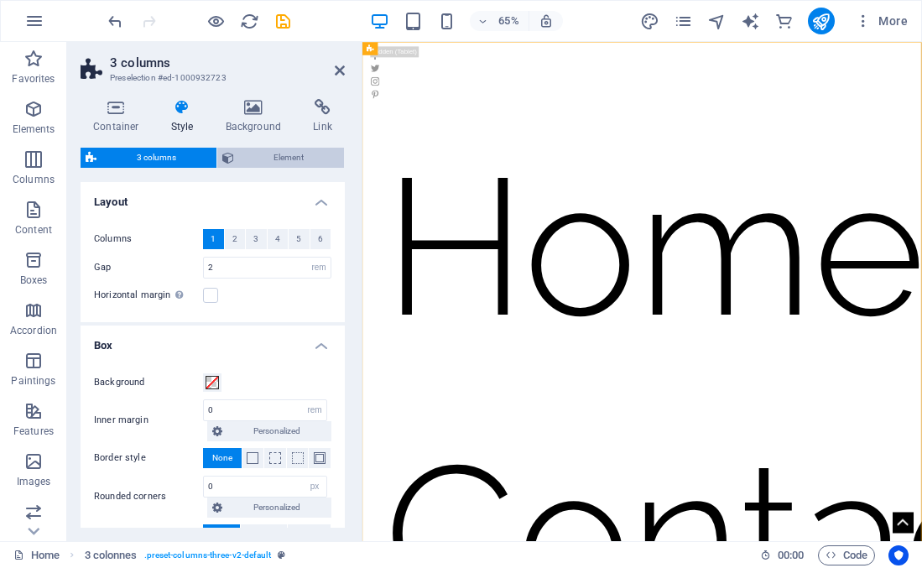
click at [267, 164] on span "Element" at bounding box center [289, 158] width 101 height 20
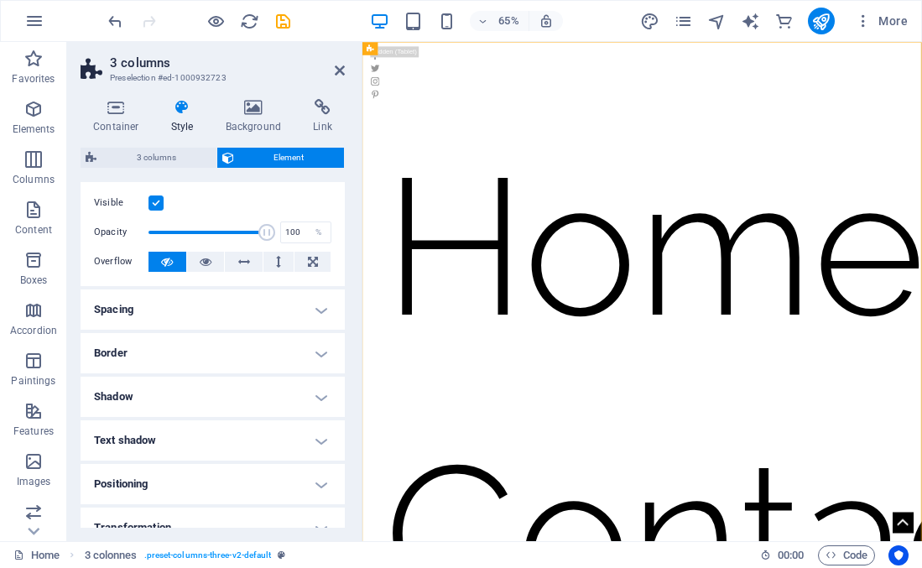
scroll to position [41, 0]
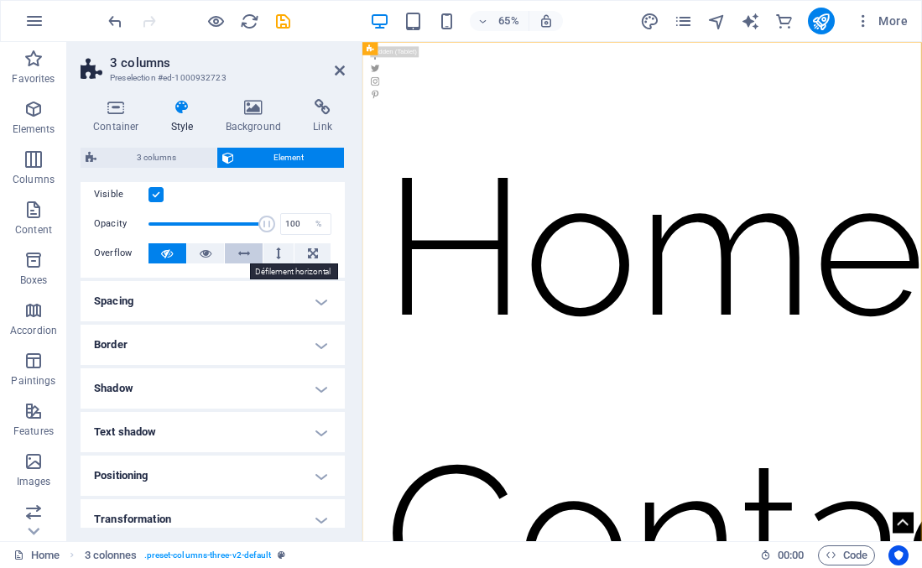
click at [242, 249] on icon at bounding box center [244, 253] width 12 height 20
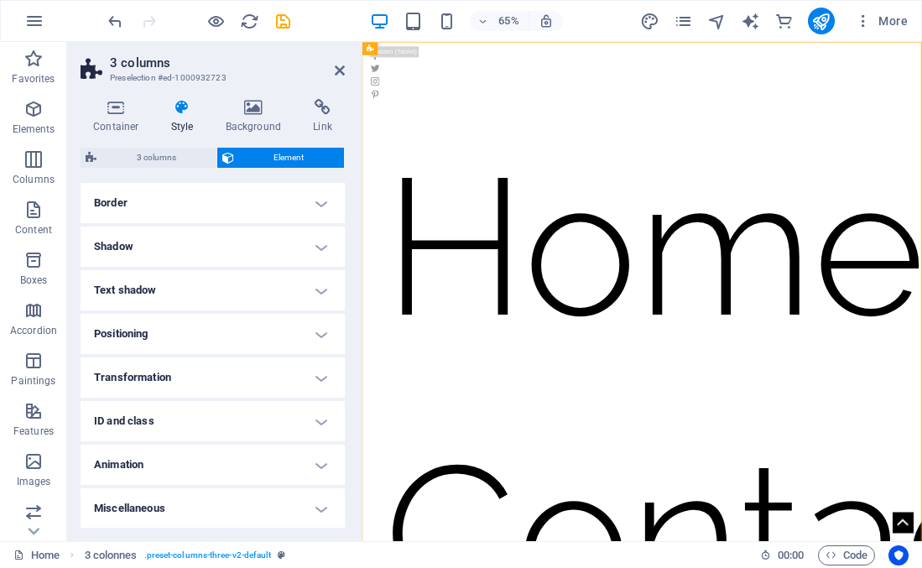
scroll to position [0, 0]
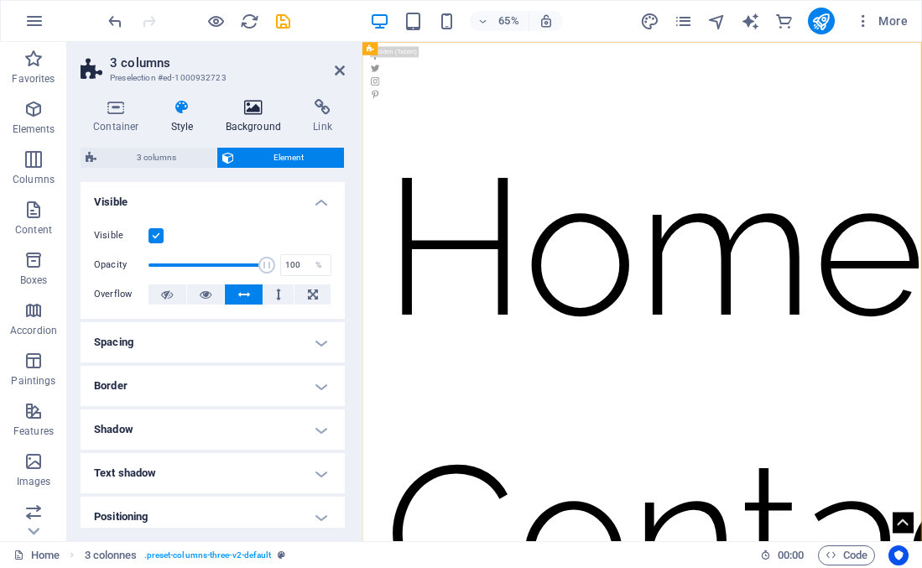
click at [251, 110] on icon at bounding box center [253, 107] width 81 height 17
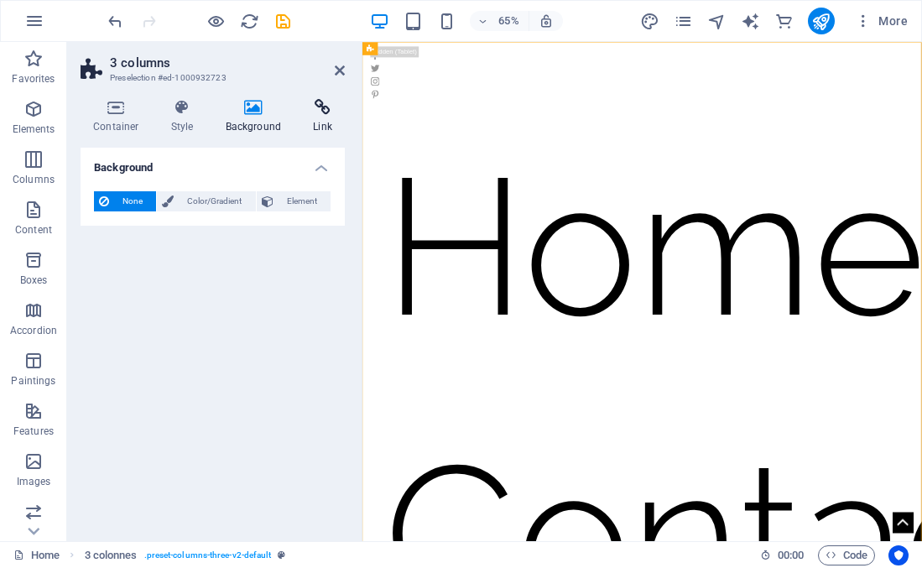
click at [319, 112] on icon at bounding box center [322, 107] width 44 height 17
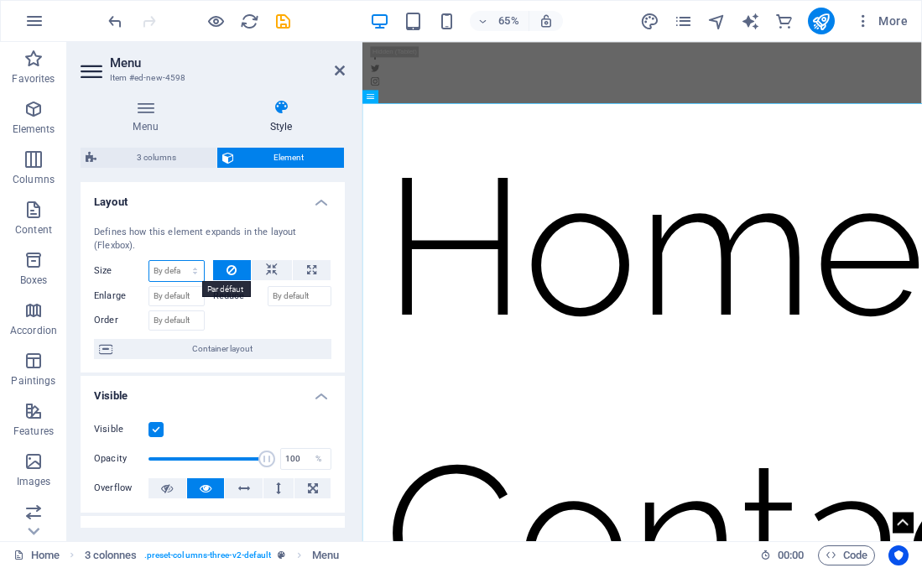
click at [192, 268] on select "By default car px % 1/1 1/2 1/3 1/4 1/5 1/6 1/7 1/8 1/9 1/10" at bounding box center [176, 271] width 55 height 20
select select "px"
click at [178, 261] on select "By default car px % 1/1 1/2 1/3 1/4 1/5 1/6 1/7 1/8 1/9 1/10" at bounding box center [176, 271] width 55 height 20
type input "22"
click at [336, 73] on icon at bounding box center [340, 70] width 10 height 13
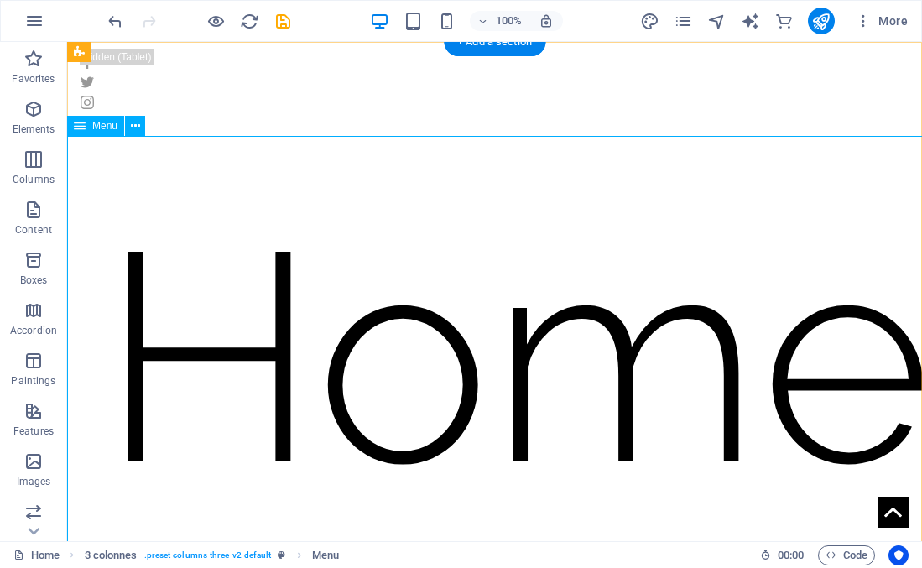
select select "px"
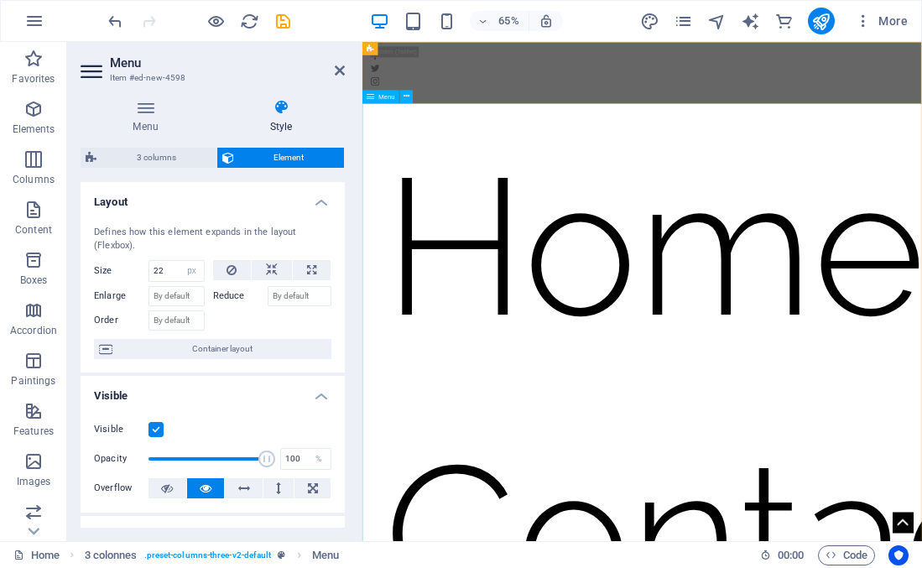
click at [385, 97] on font "Menu" at bounding box center [387, 96] width 17 height 8
click at [337, 64] on header "Menu Item #ed-new-4598" at bounding box center [213, 64] width 264 height 44
click at [341, 71] on icon at bounding box center [340, 70] width 10 height 13
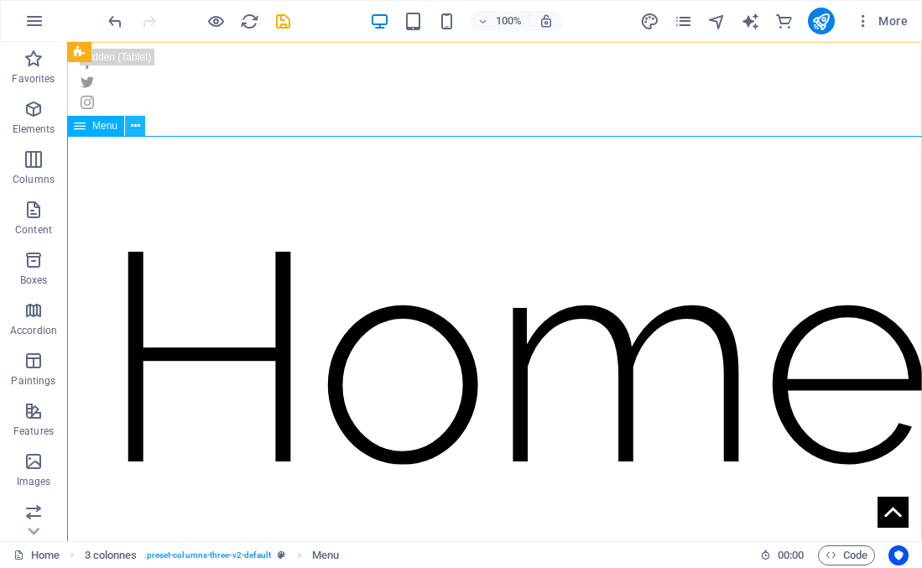
click at [136, 125] on icon at bounding box center [135, 126] width 9 height 18
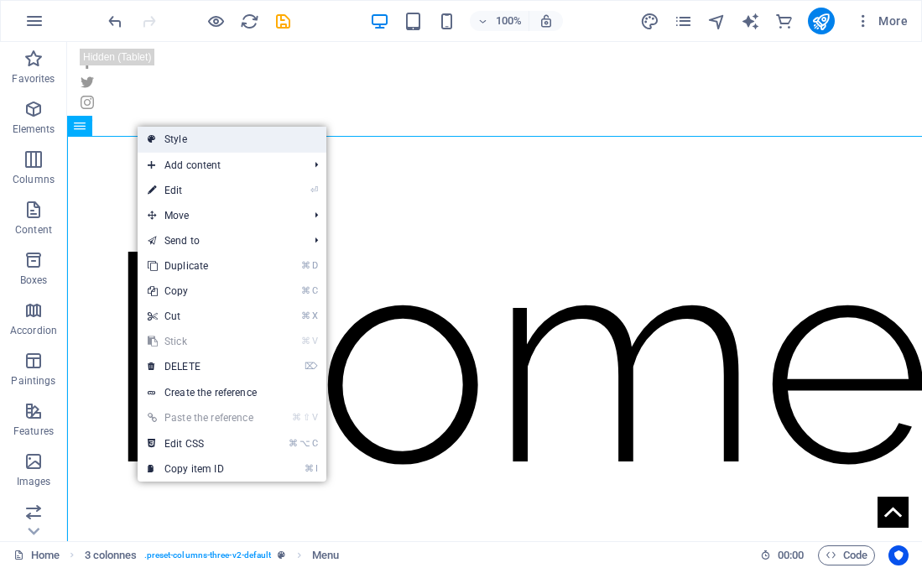
click at [147, 140] on link "Style" at bounding box center [232, 139] width 189 height 25
select select "rem"
select select "px"
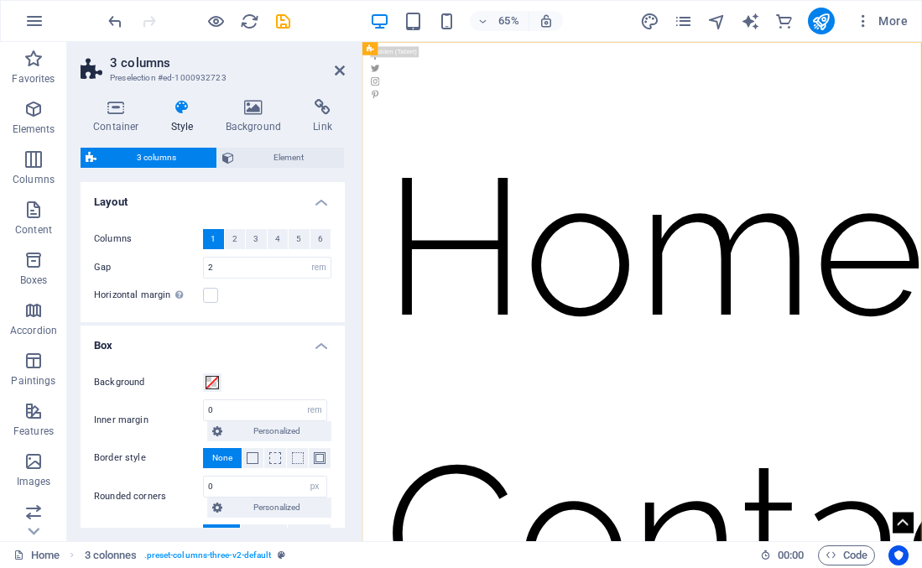
click at [211, 239] on font "1" at bounding box center [213, 238] width 5 height 9
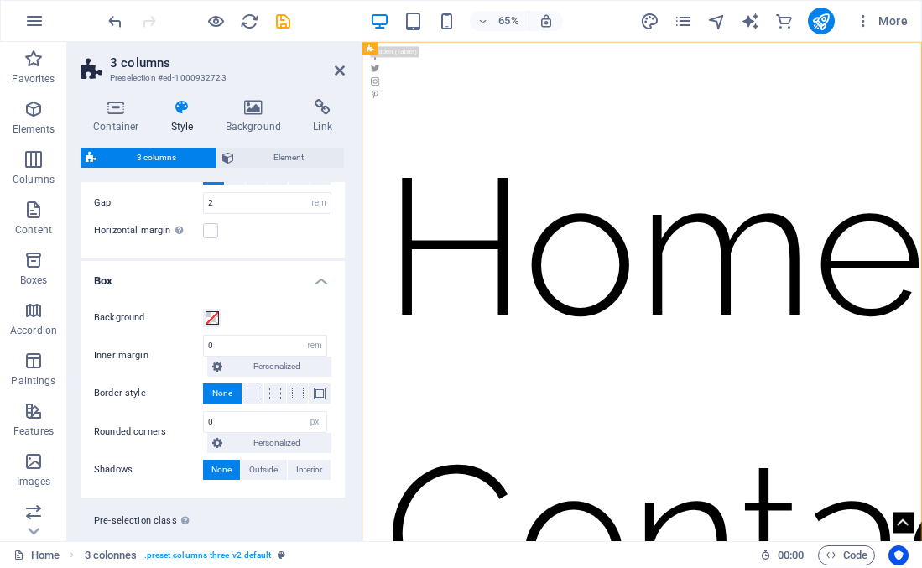
scroll to position [101, 0]
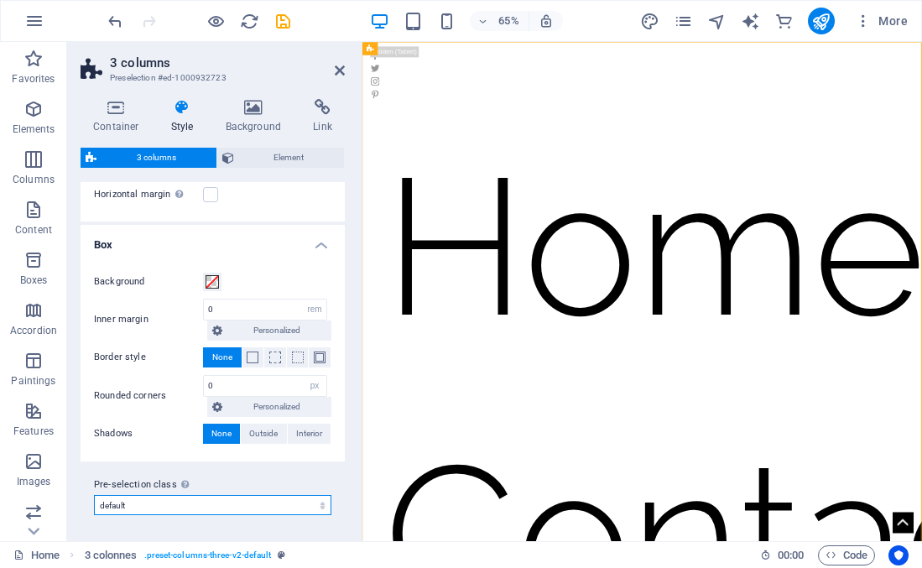
click at [206, 502] on select "default about-us Add class from preselection" at bounding box center [212, 505] width 237 height 20
click at [94, 495] on select "default about-us Add class from preselection" at bounding box center [212, 505] width 237 height 20
select select "preset-columns-three-v2-default"
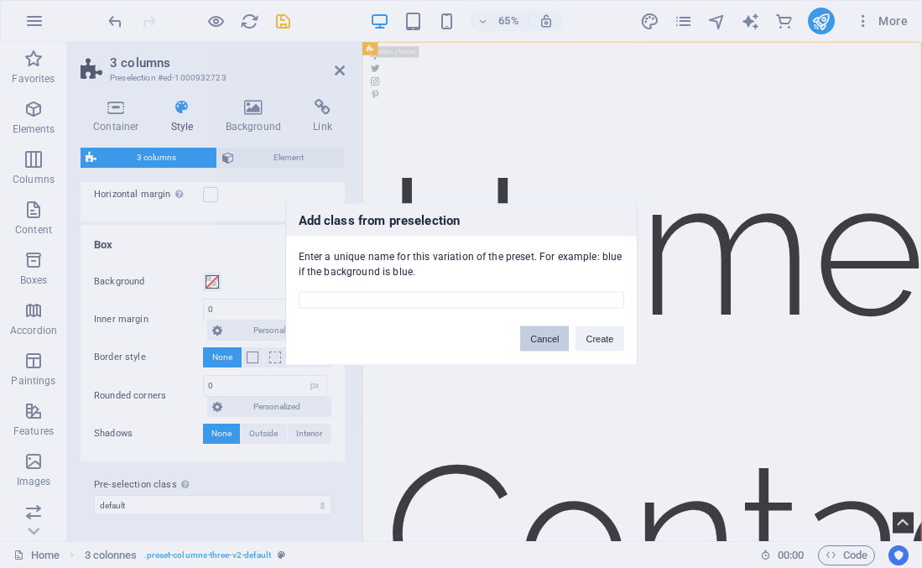
click at [541, 334] on font "Cancel" at bounding box center [544, 338] width 29 height 10
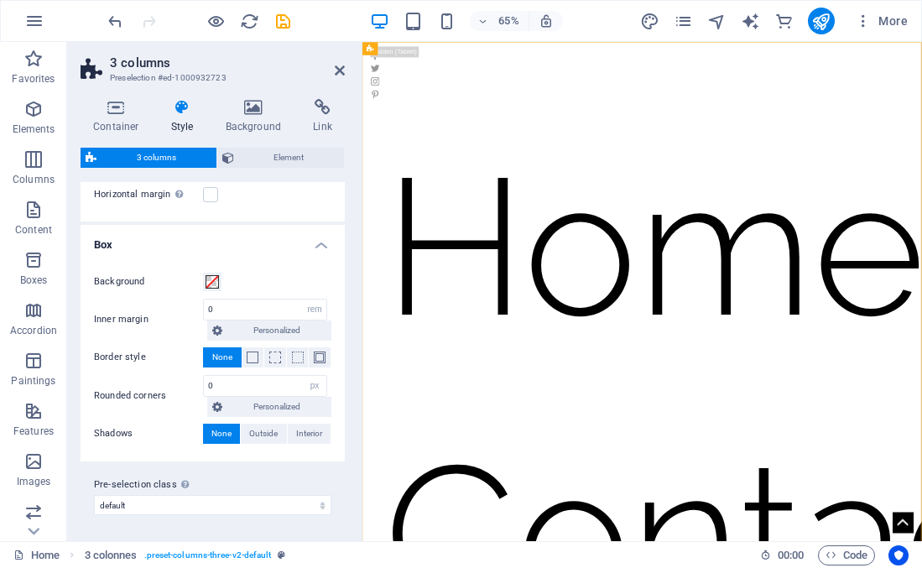
scroll to position [0, 0]
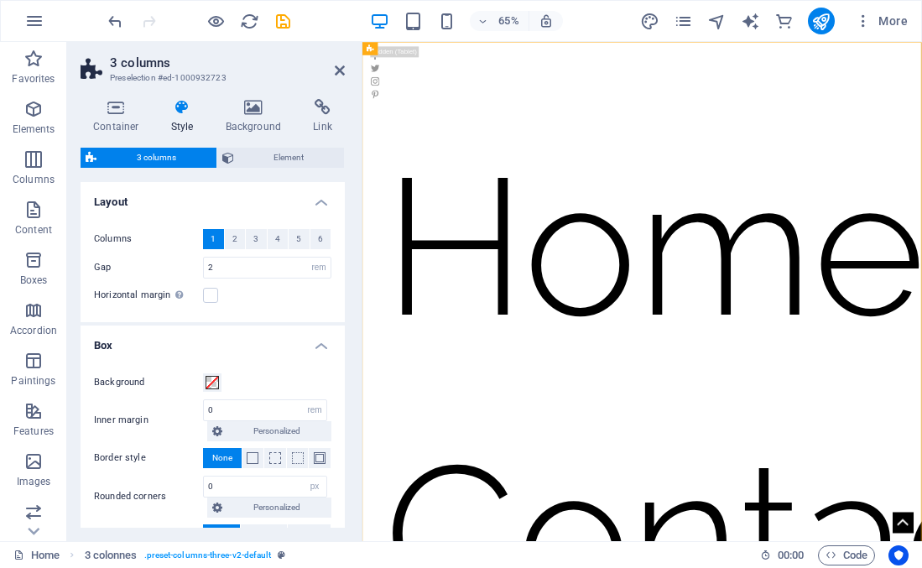
click at [211, 240] on font "1" at bounding box center [213, 238] width 5 height 9
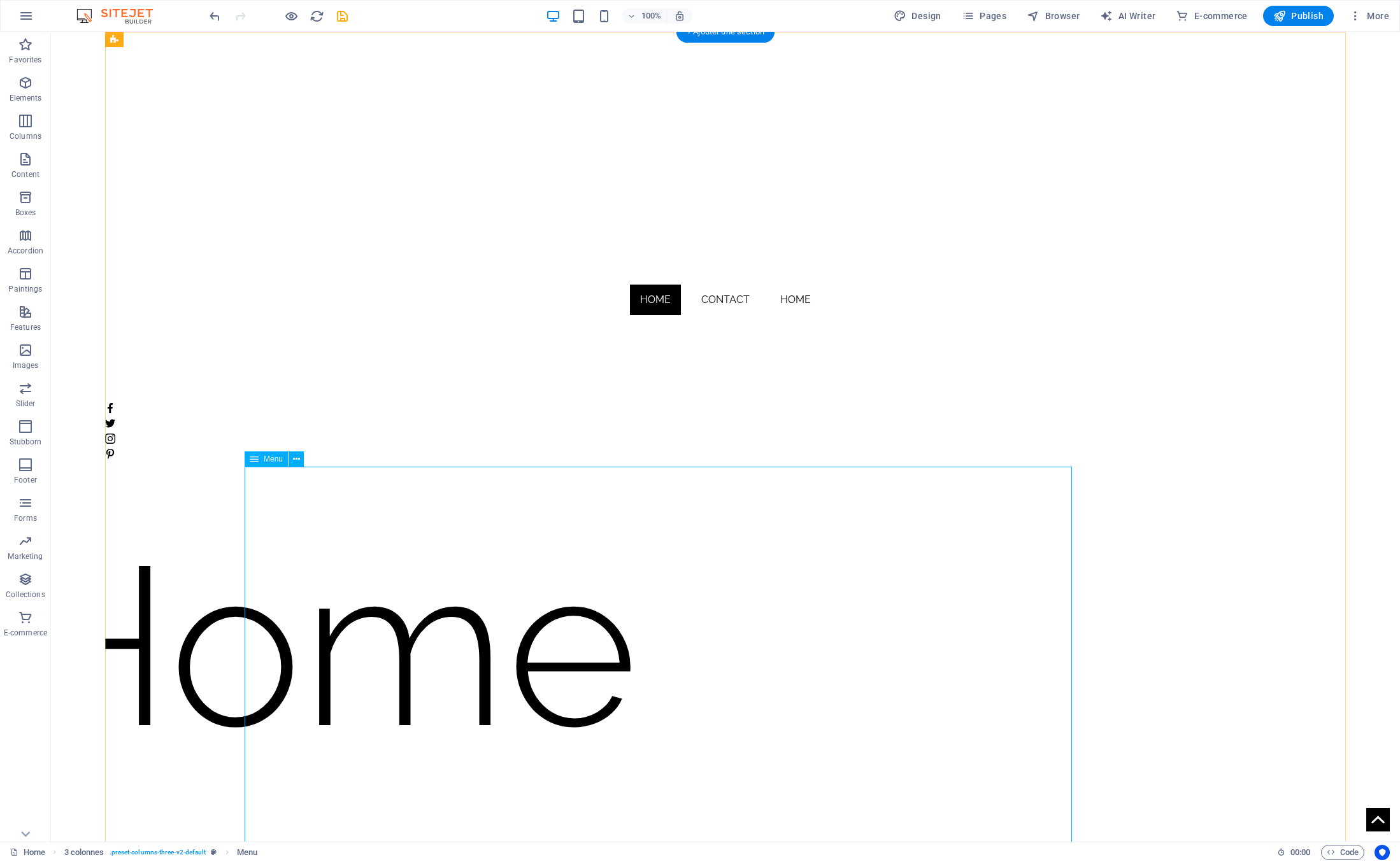
scroll to position [0, 134]
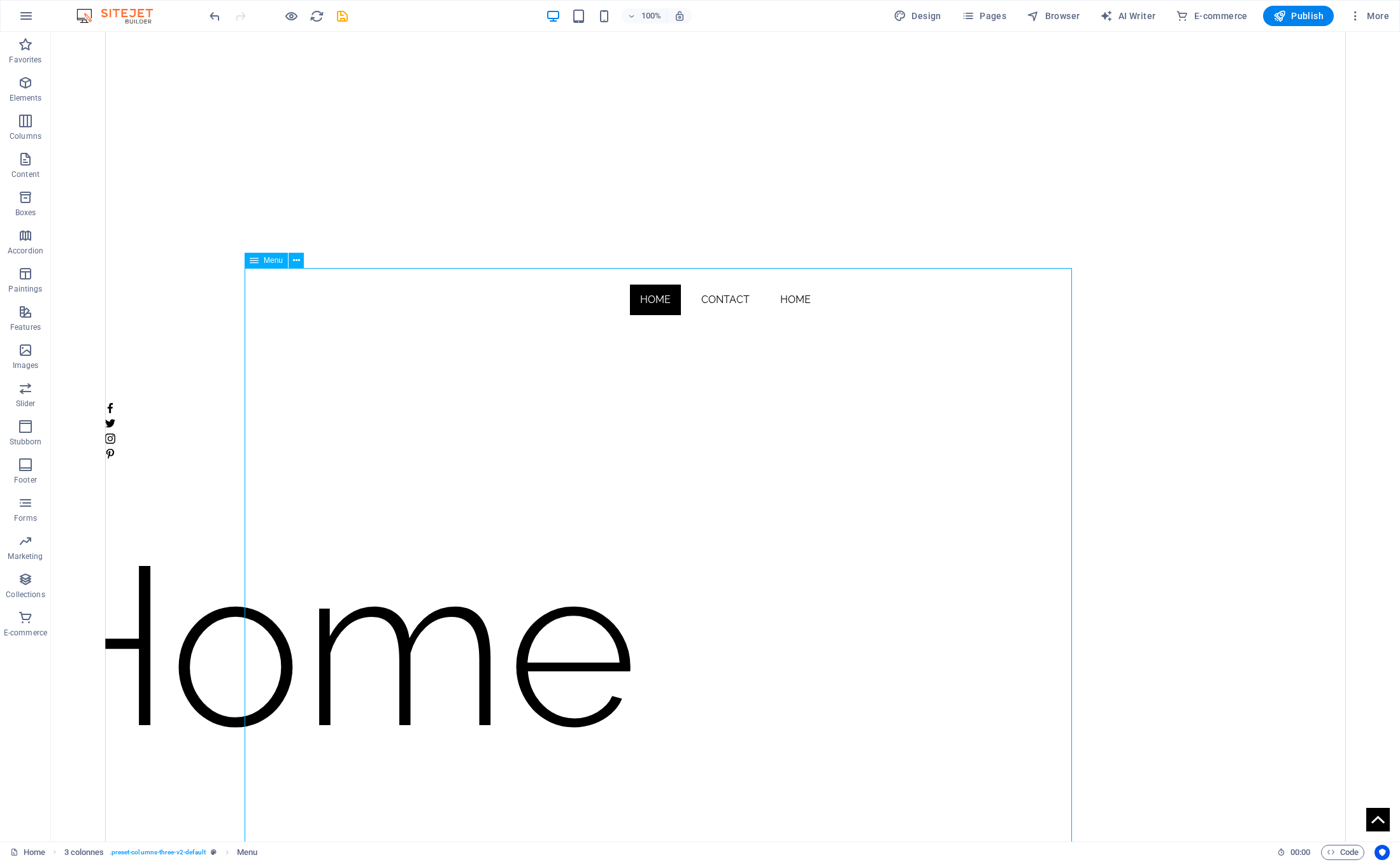
scroll to position [209, 0]
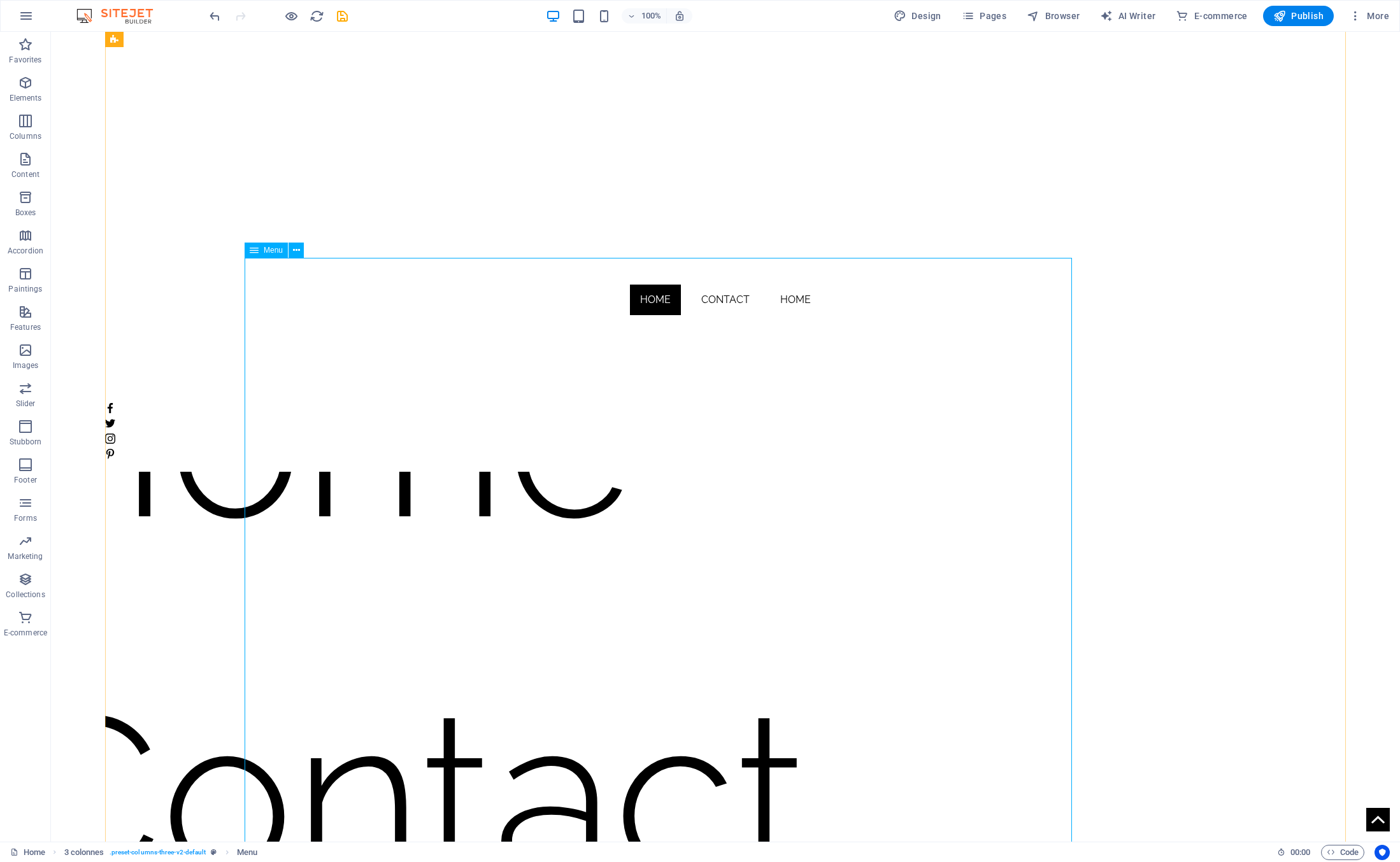
click at [671, 419] on nav "Home Contact Home" at bounding box center [327, 796] width 693 height 1076
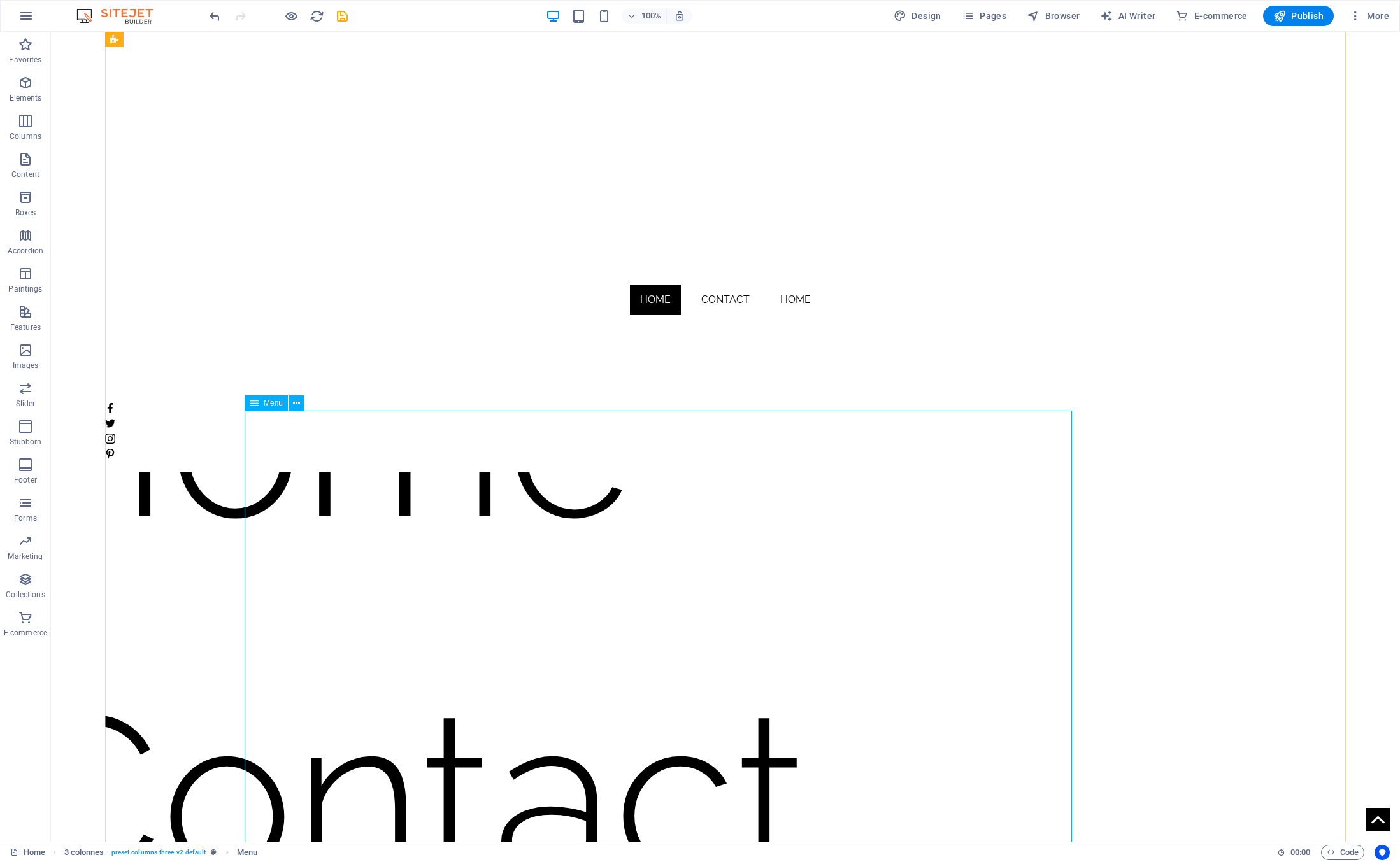
scroll to position [56, 0]
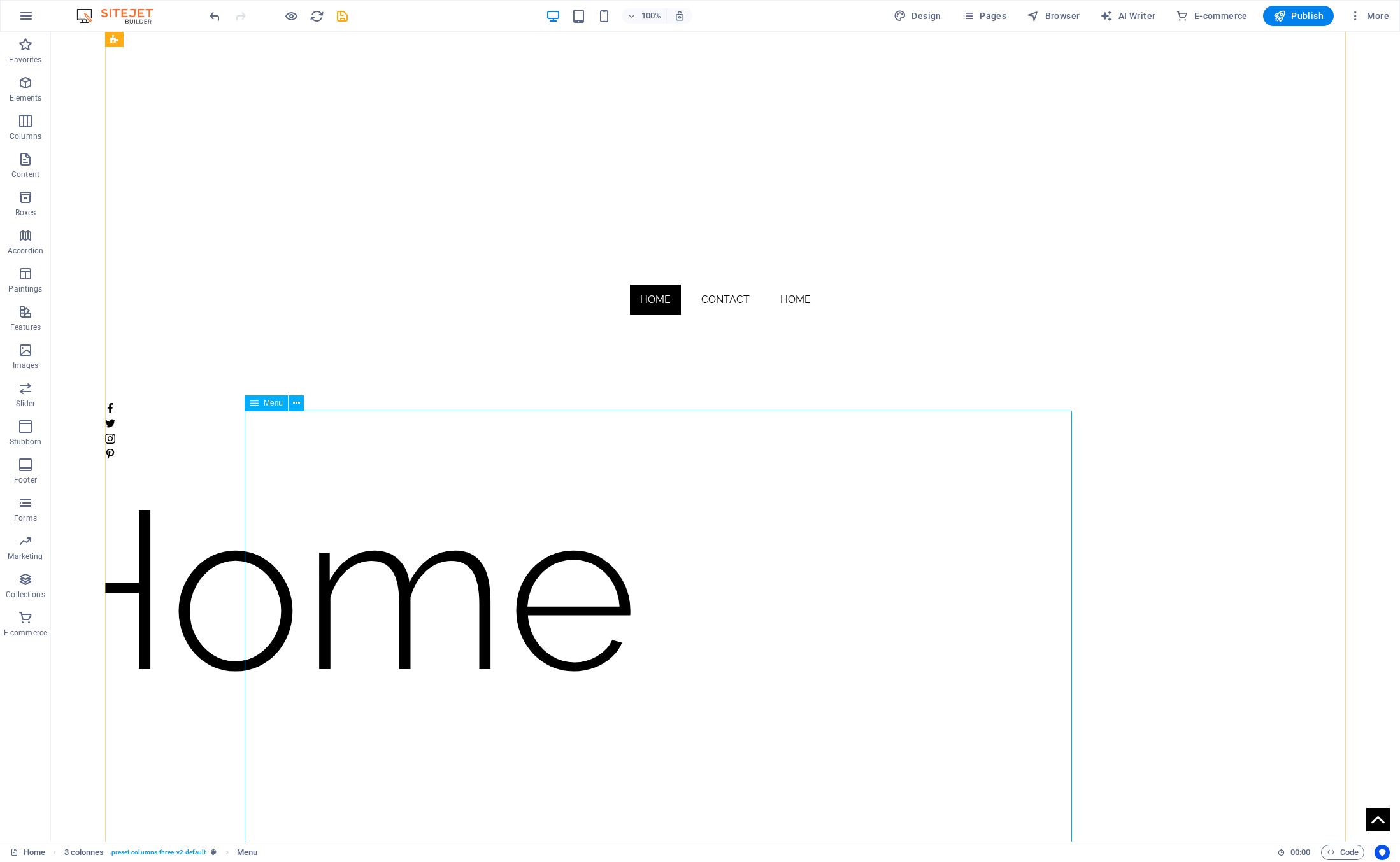
select select "px"
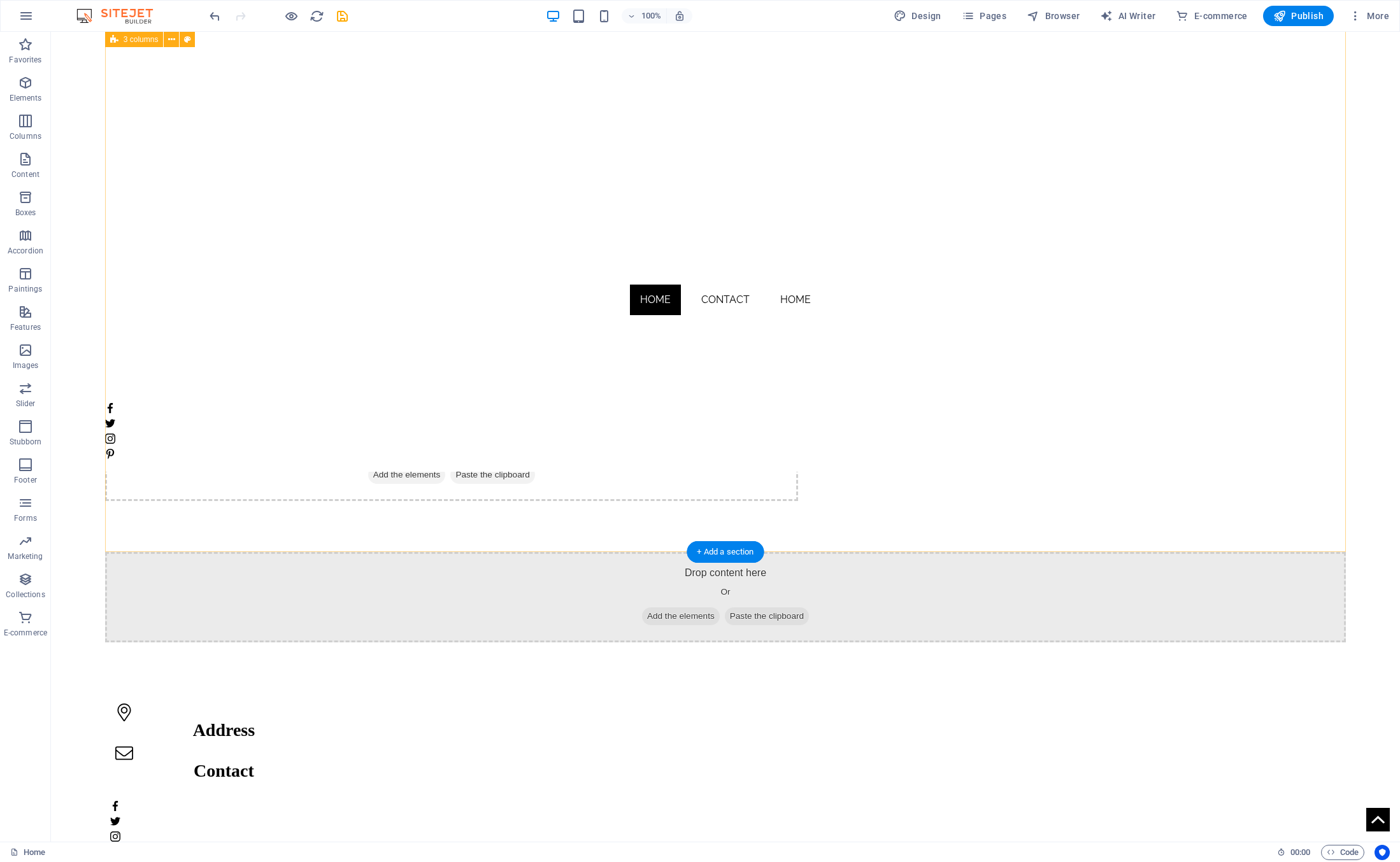
scroll to position [0, 0]
click at [685, 301] on nav "Home Contact Home" at bounding box center [725, 224] width 1241 height 358
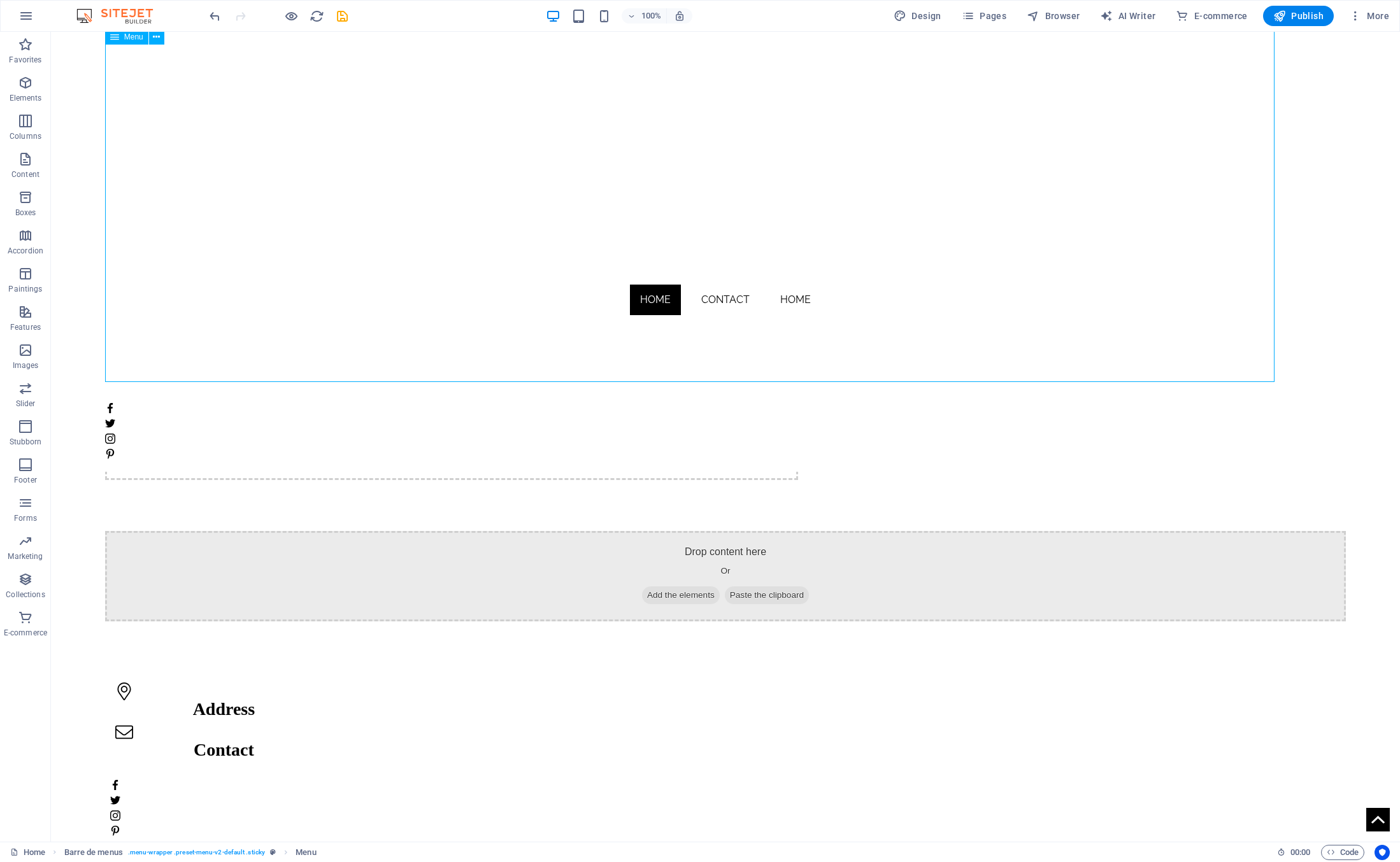
scroll to position [76, 0]
click at [670, 414] on div "Home Contact Home" at bounding box center [725, 252] width 1349 height 440
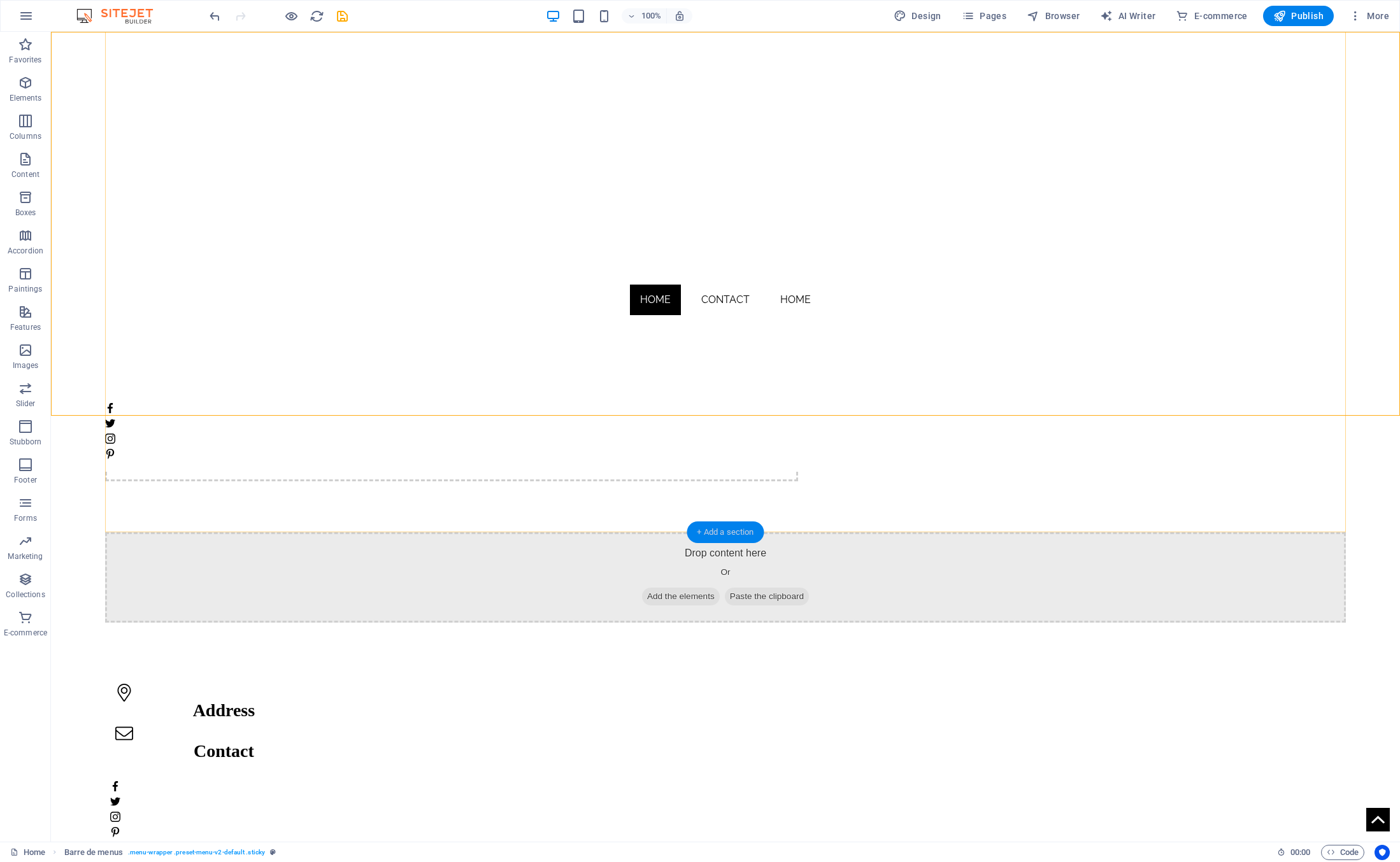
click at [719, 419] on div "+ Add a section" at bounding box center [725, 532] width 77 height 22
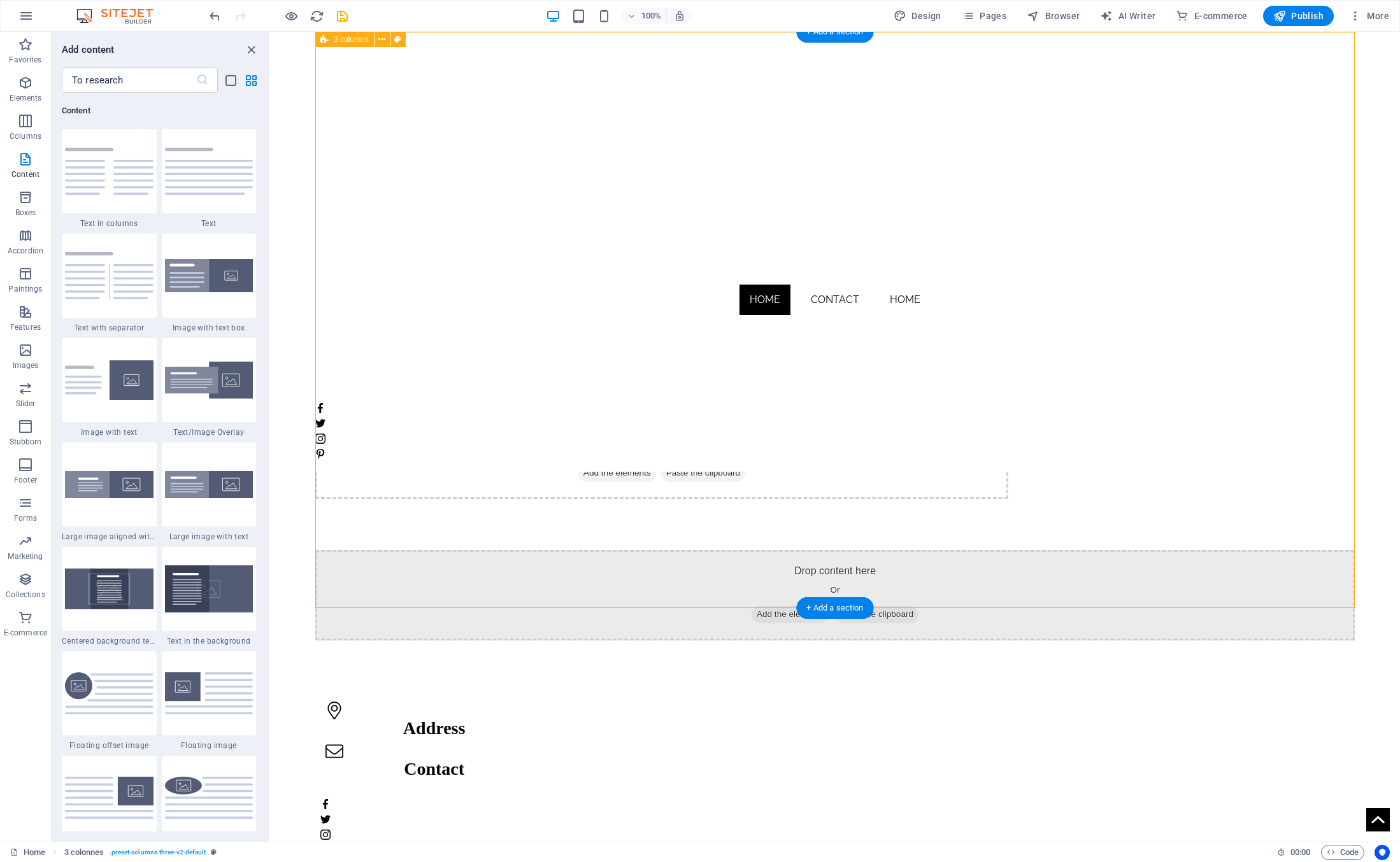
scroll to position [0, 0]
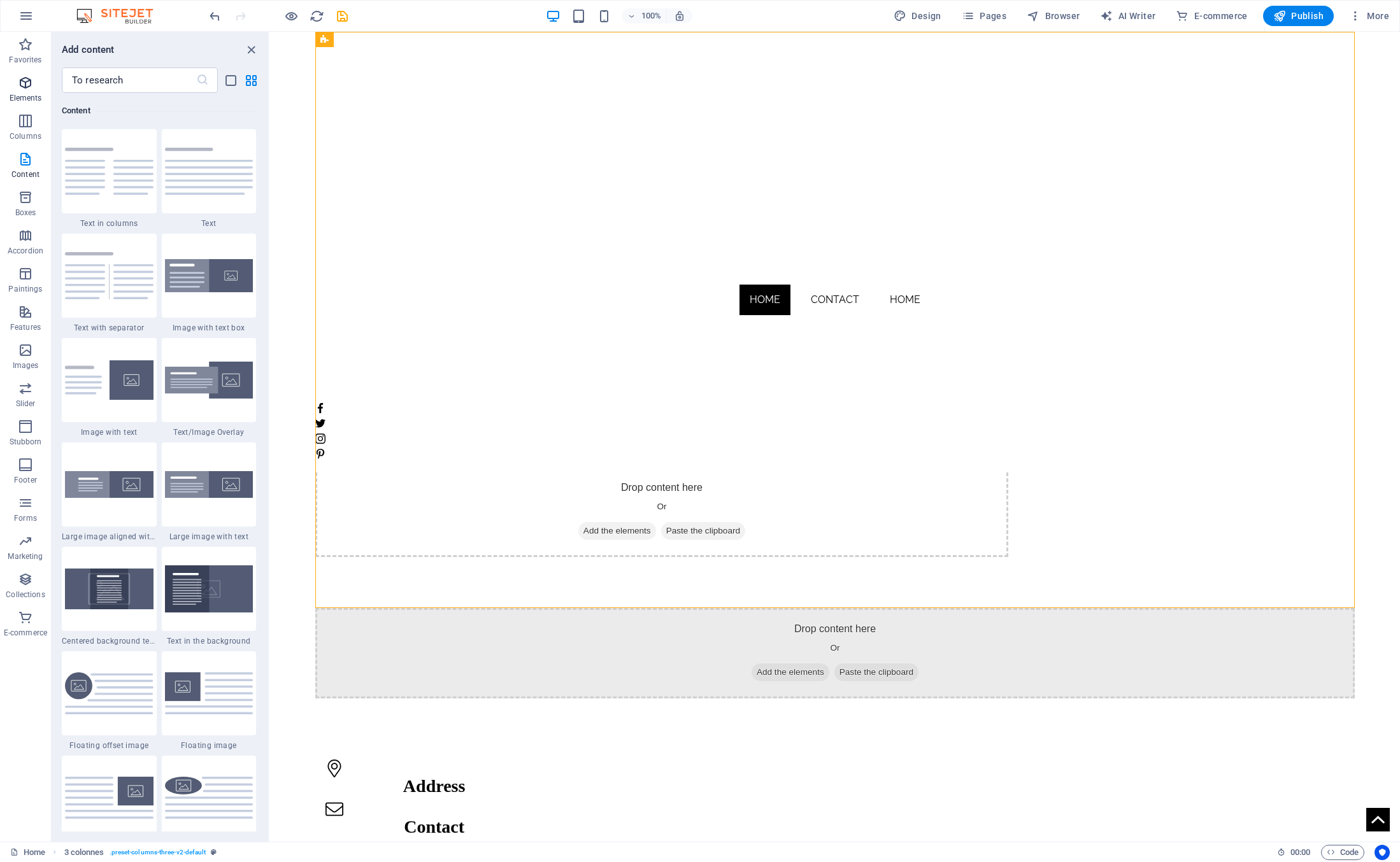
click at [21, 81] on icon "button" at bounding box center [25, 83] width 15 height 15
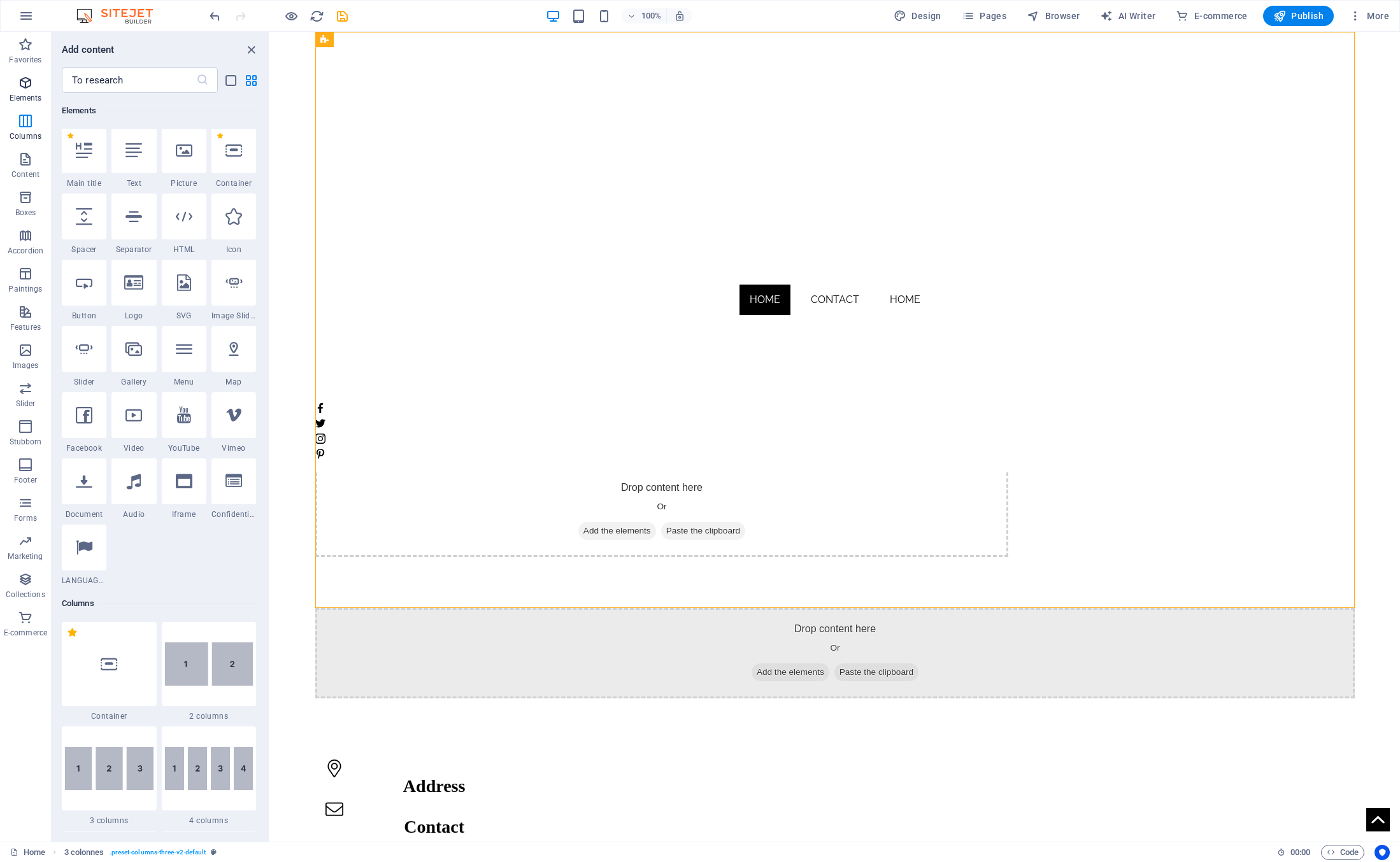
scroll to position [136, 0]
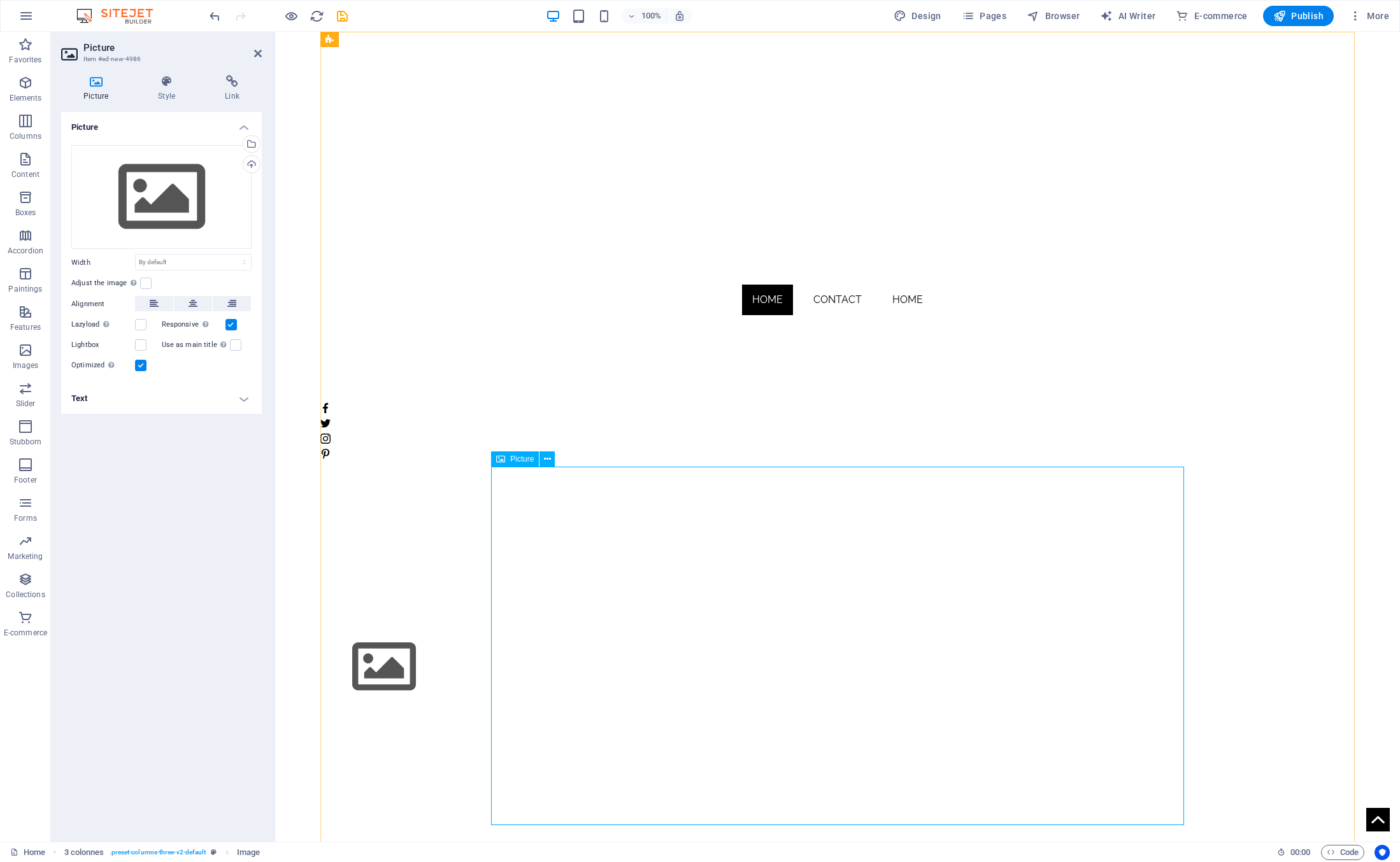
click at [781, 419] on figure at bounding box center [667, 646] width 693 height 358
click at [18, 87] on icon "button" at bounding box center [25, 83] width 15 height 15
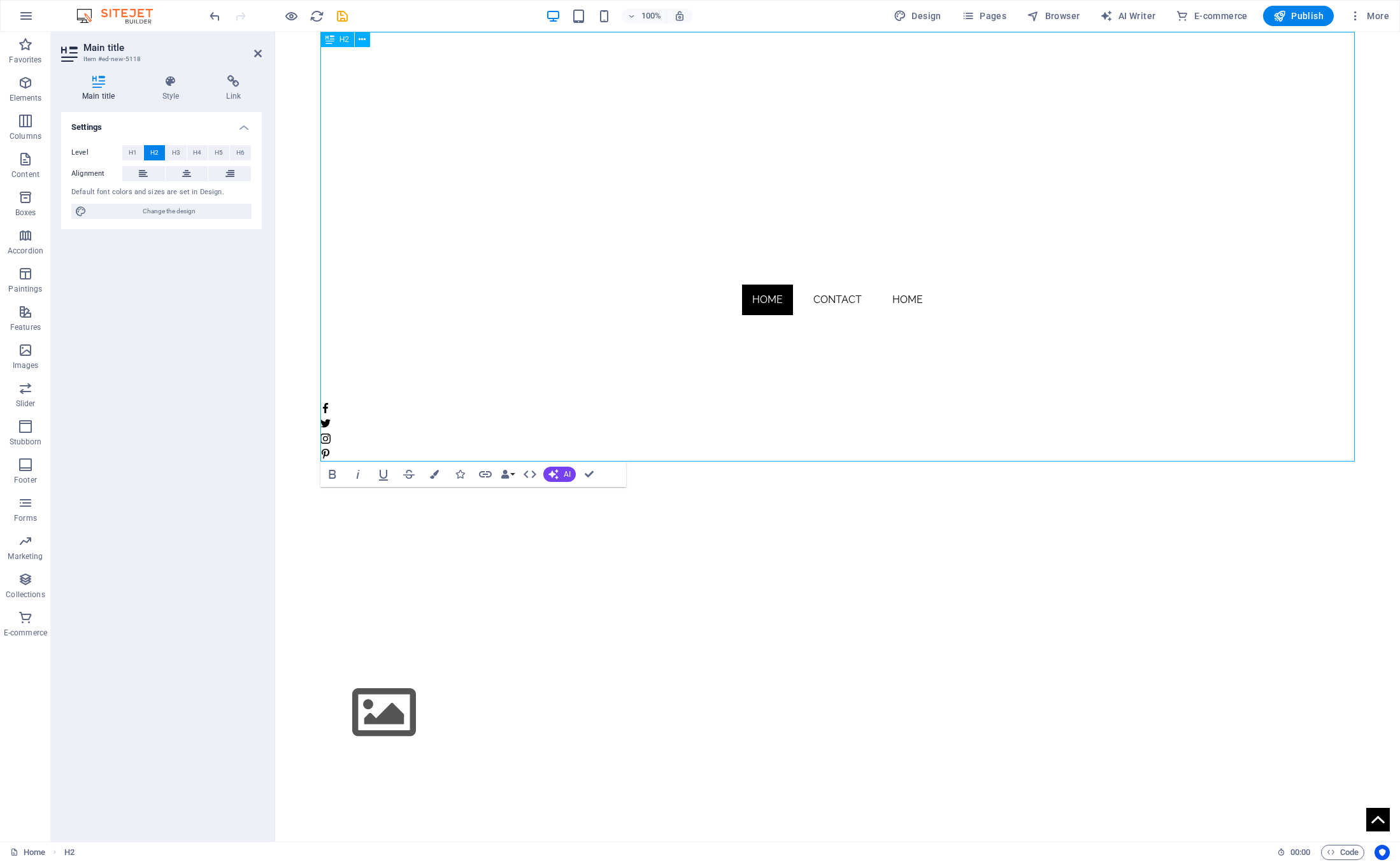
click at [548, 419] on h2 "New title" at bounding box center [837, 439] width 1035 height 46
click at [185, 176] on icon at bounding box center [187, 174] width 9 height 15
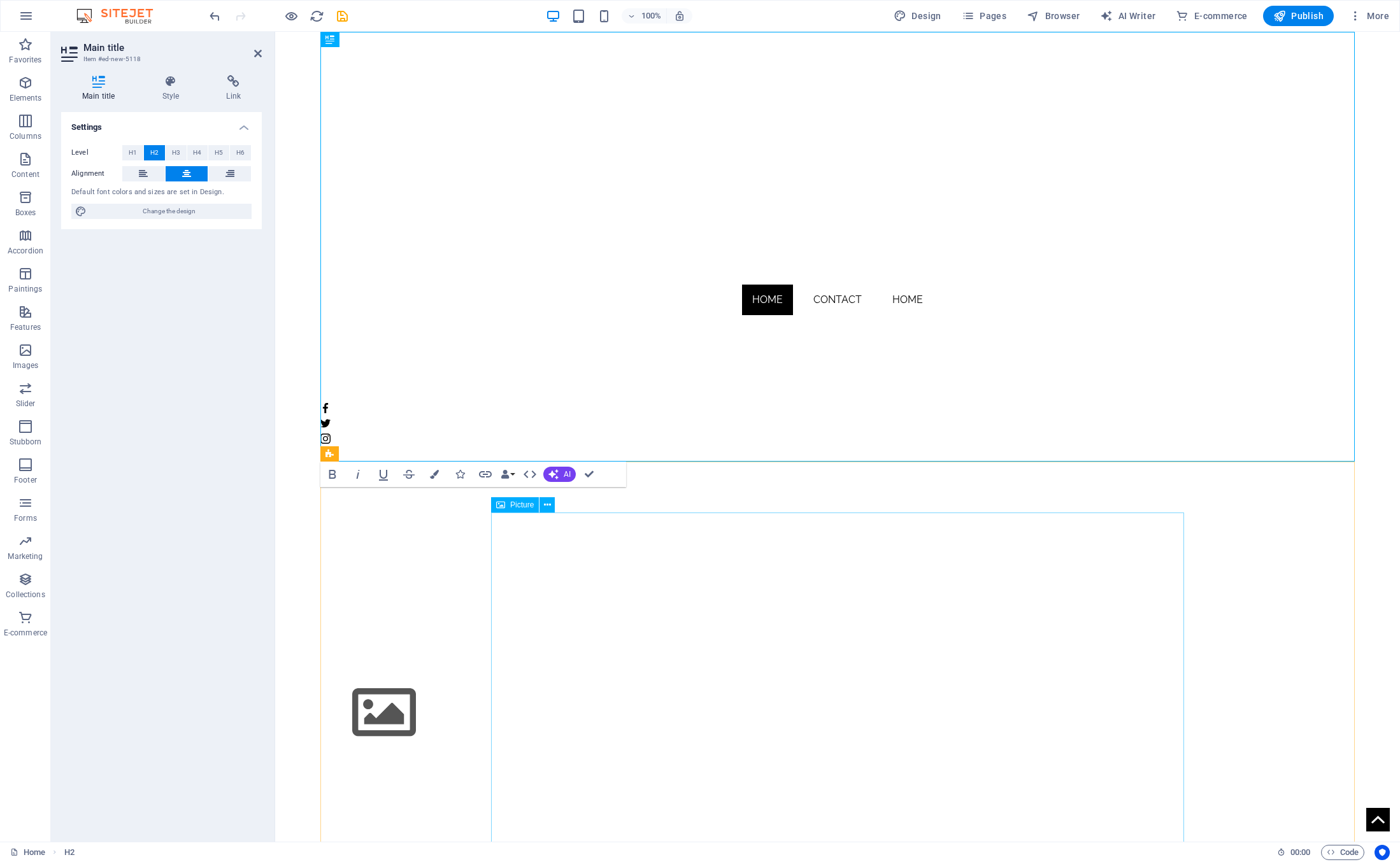
click at [566, 419] on figure at bounding box center [667, 691] width 693 height 358
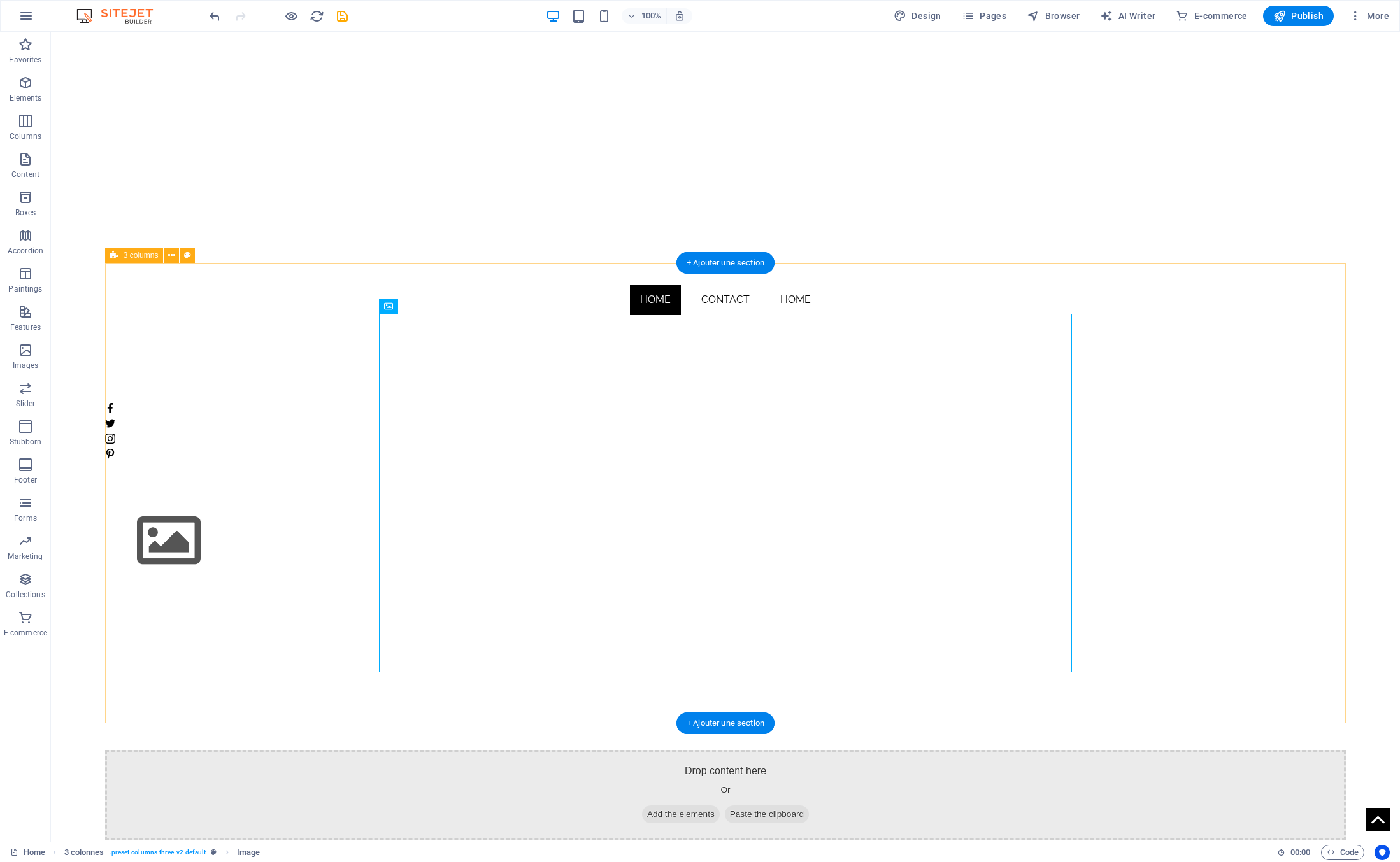
scroll to position [248, 0]
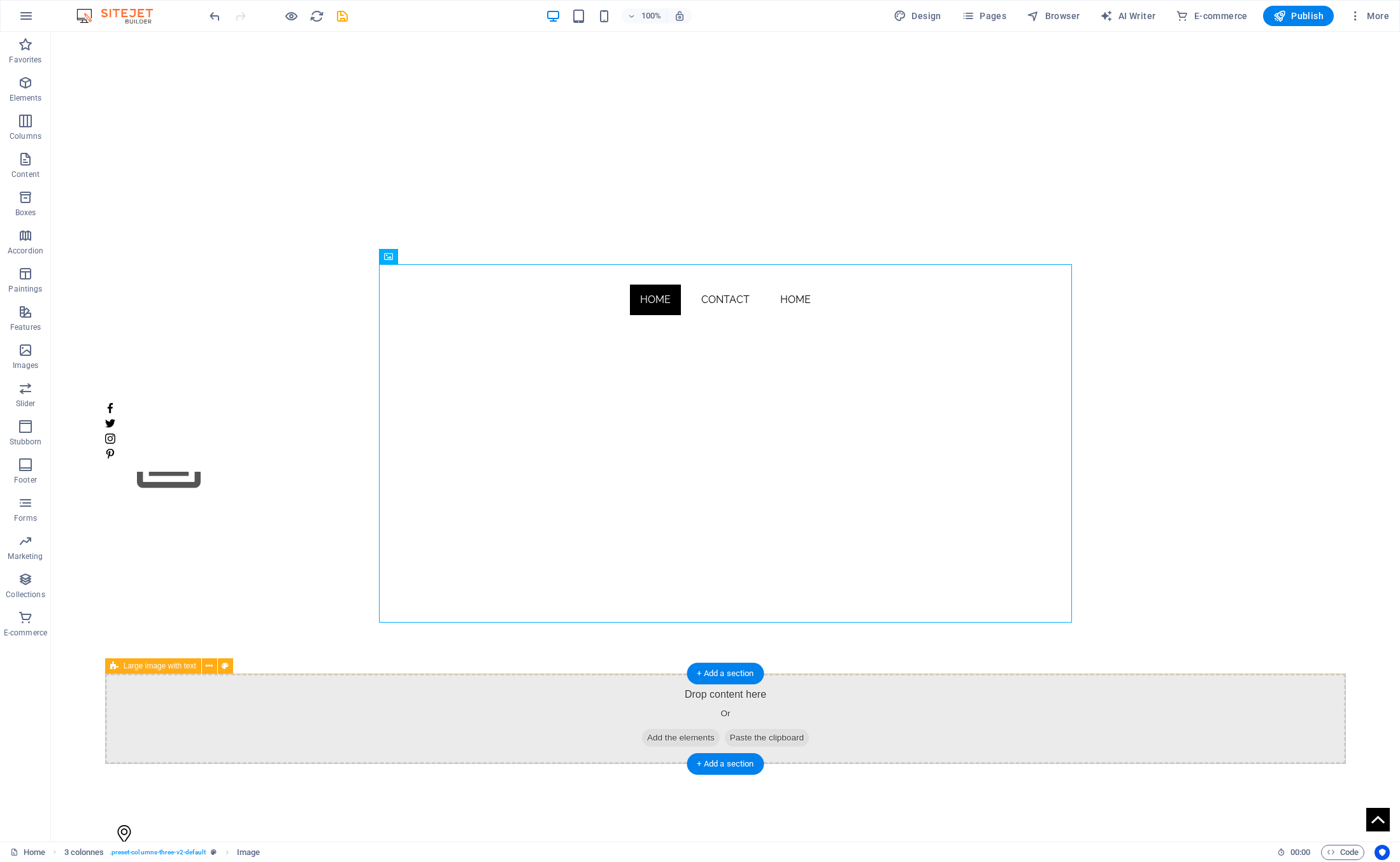
click at [679, 419] on div "Drop content here Or Add the elements Paste the clipboard" at bounding box center [725, 719] width 1241 height 90
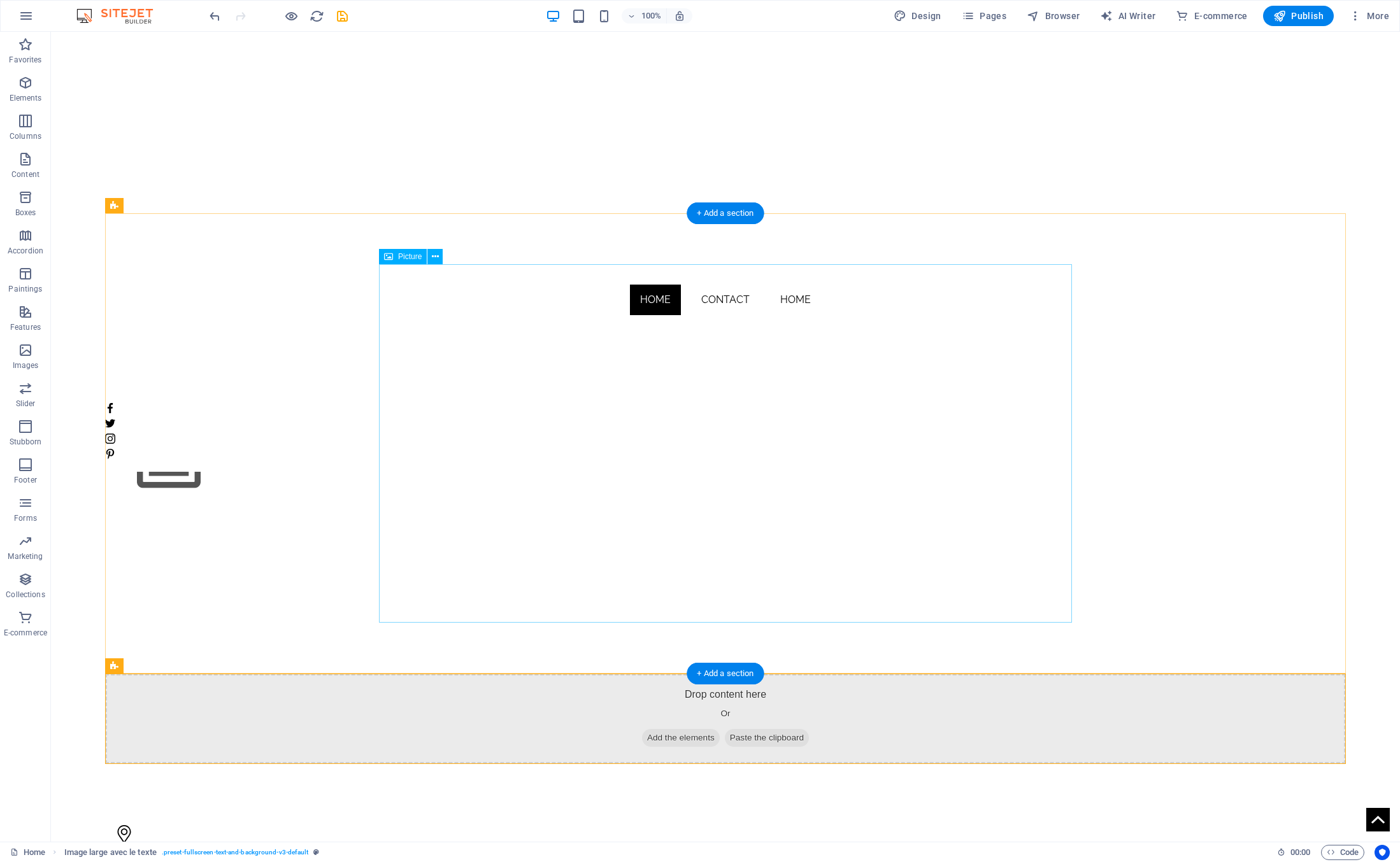
click at [465, 419] on figure at bounding box center [451, 443] width 693 height 358
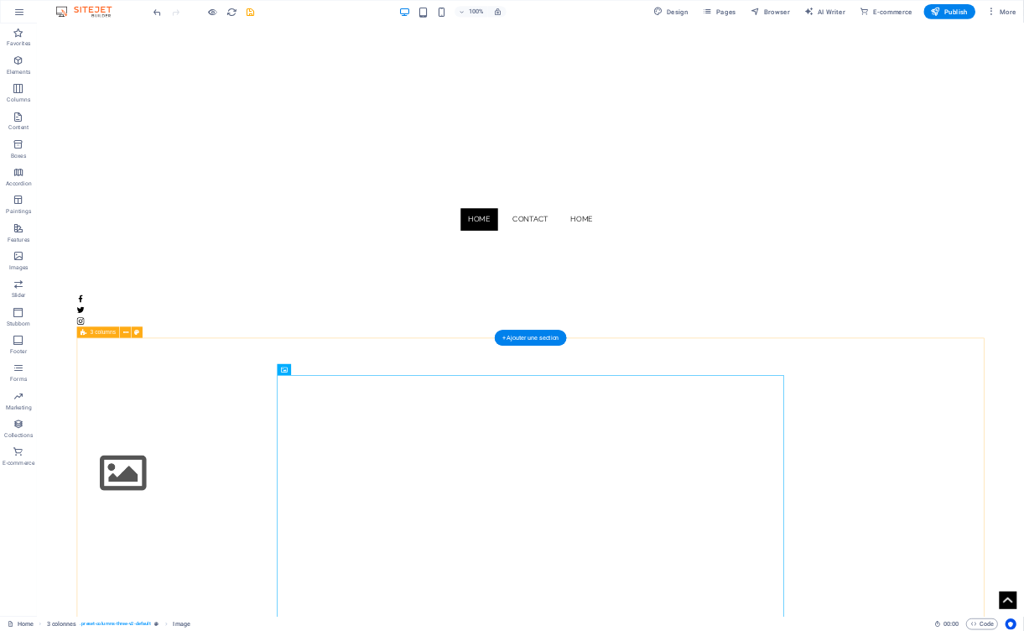
scroll to position [0, 0]
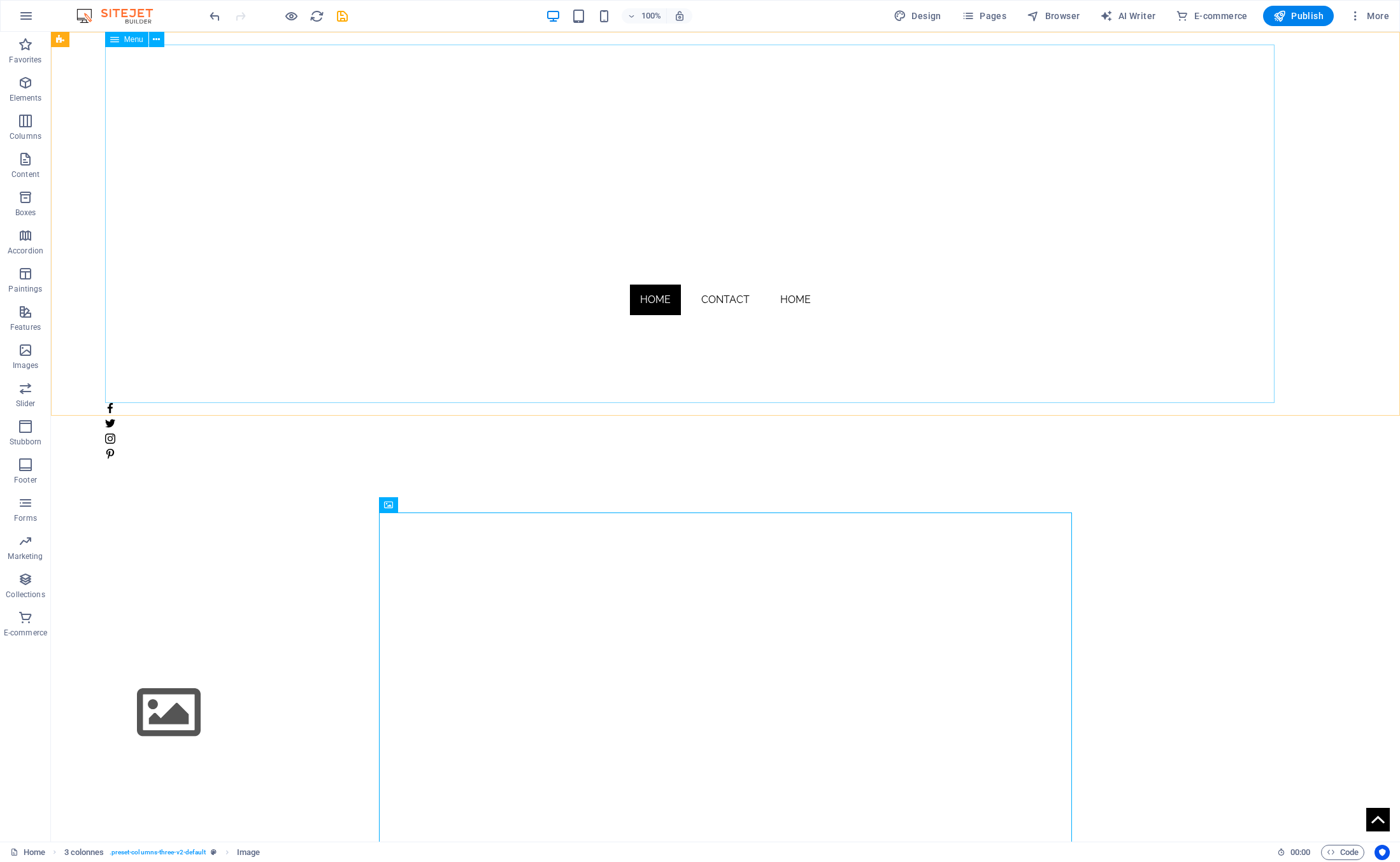
click at [792, 400] on nav "Home Contact Home" at bounding box center [725, 224] width 1241 height 358
click at [328, 358] on nav "Home Contact Home" at bounding box center [725, 224] width 1241 height 358
drag, startPoint x: 612, startPoint y: 49, endPoint x: 599, endPoint y: 241, distance: 192.4
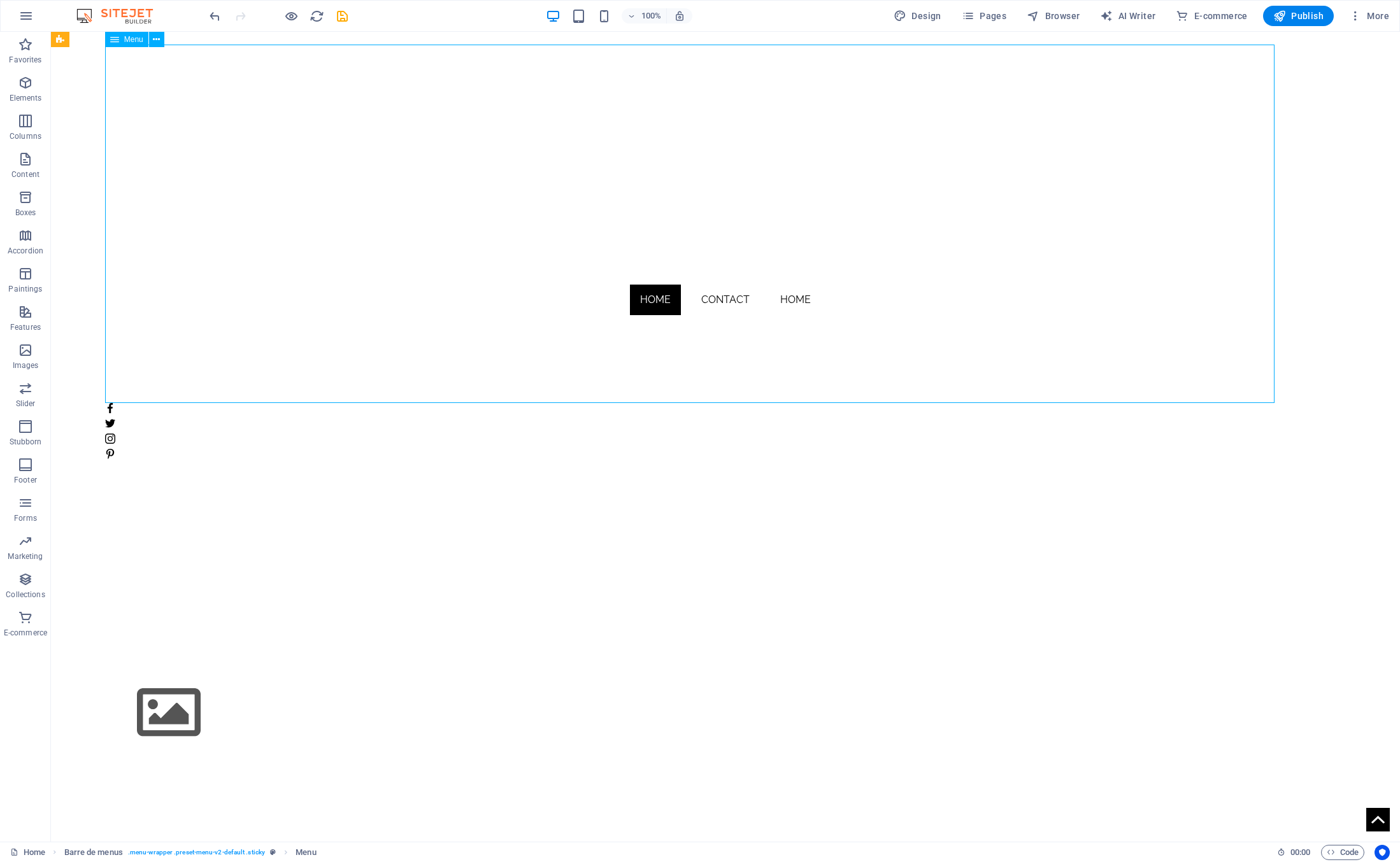
click at [599, 241] on nav "Home Contact Home" at bounding box center [725, 224] width 1241 height 358
click at [116, 42] on icon at bounding box center [115, 40] width 7 height 14
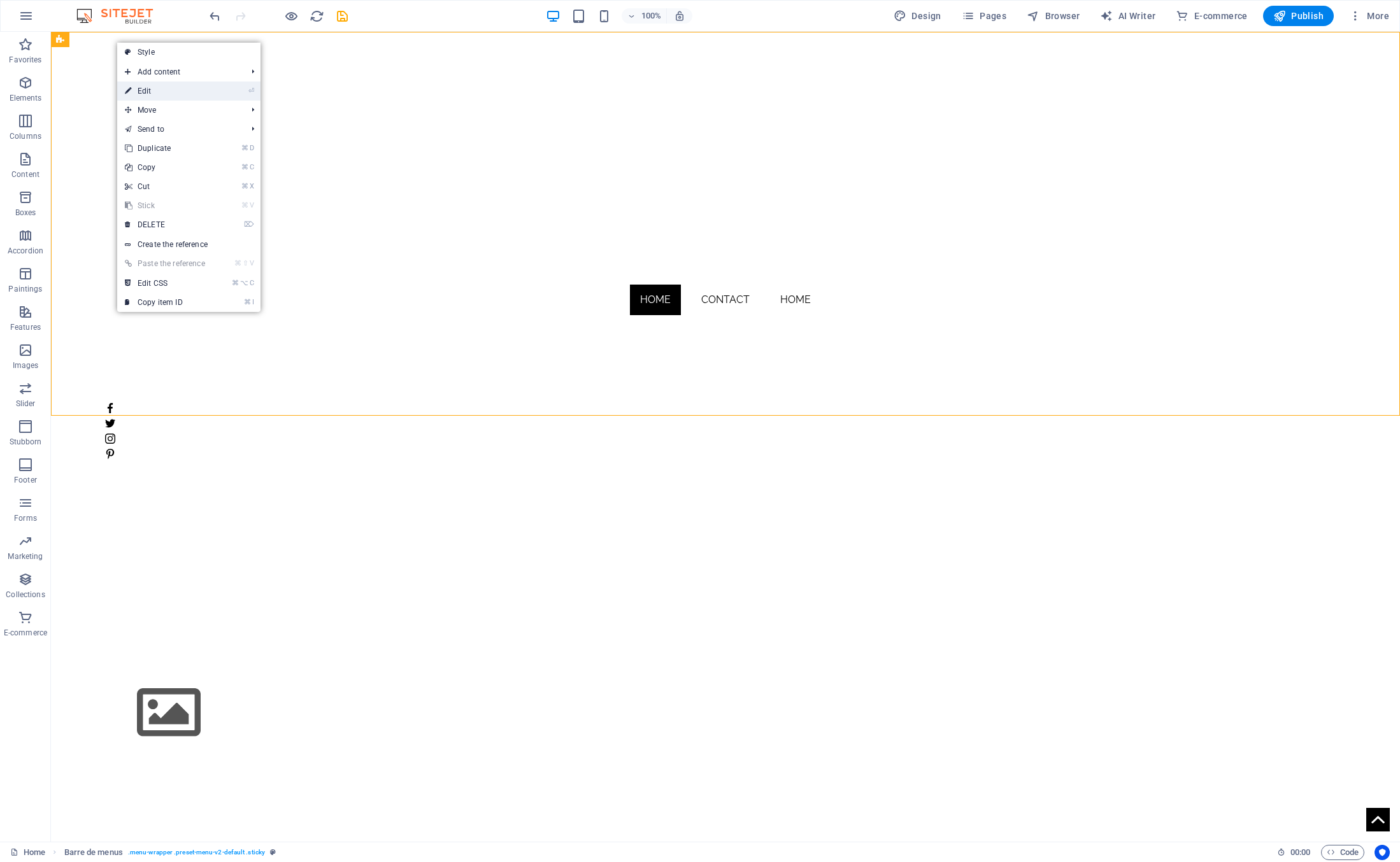
click at [147, 88] on font "Edit" at bounding box center [144, 91] width 14 height 9
select select "header"
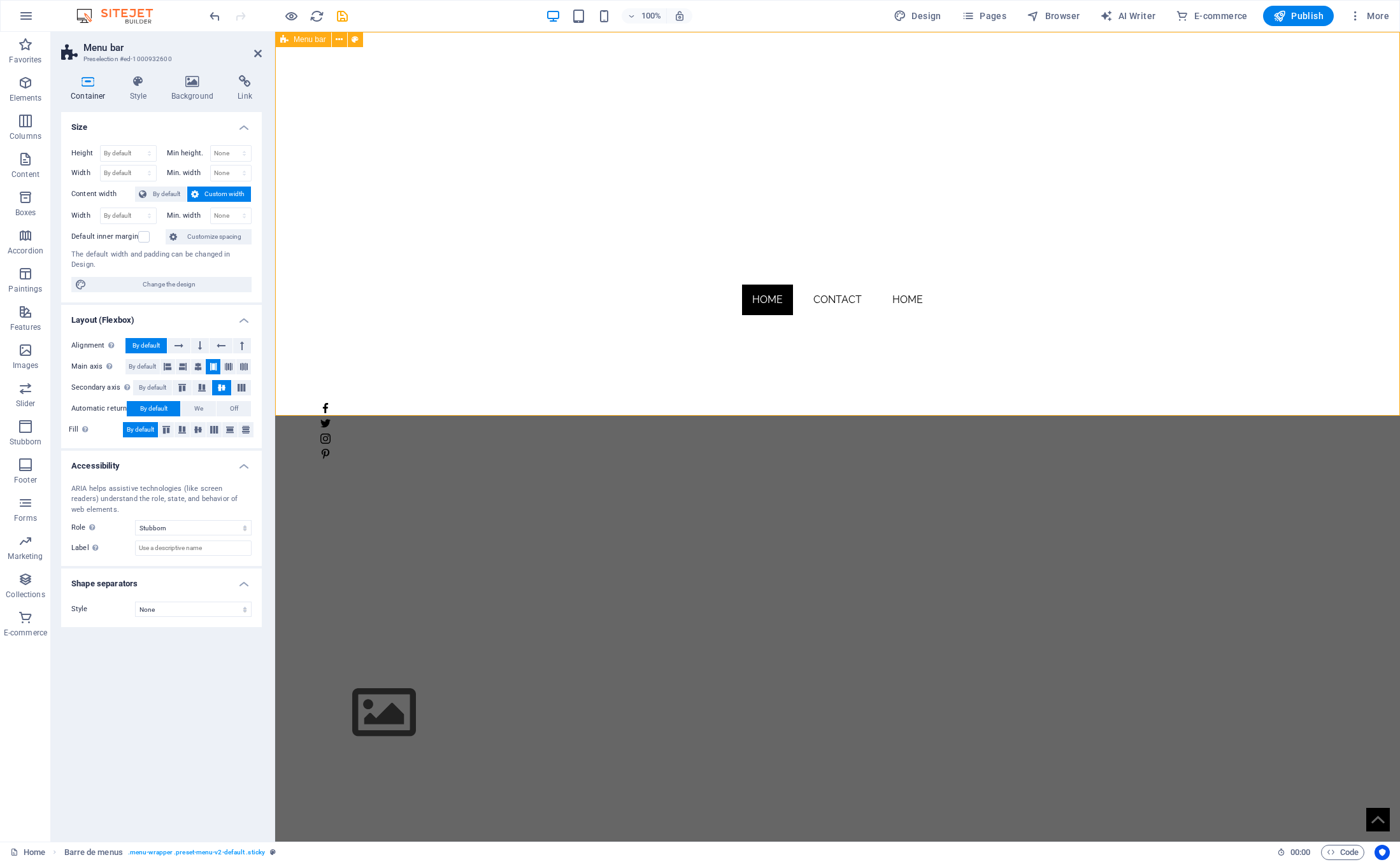
click at [792, 416] on div "Home Contact Home main title Drop content here Or Add the elements Paste the cl…" at bounding box center [837, 657] width 1035 height 1251
click at [792, 379] on nav "Home Contact Home" at bounding box center [837, 224] width 1035 height 358
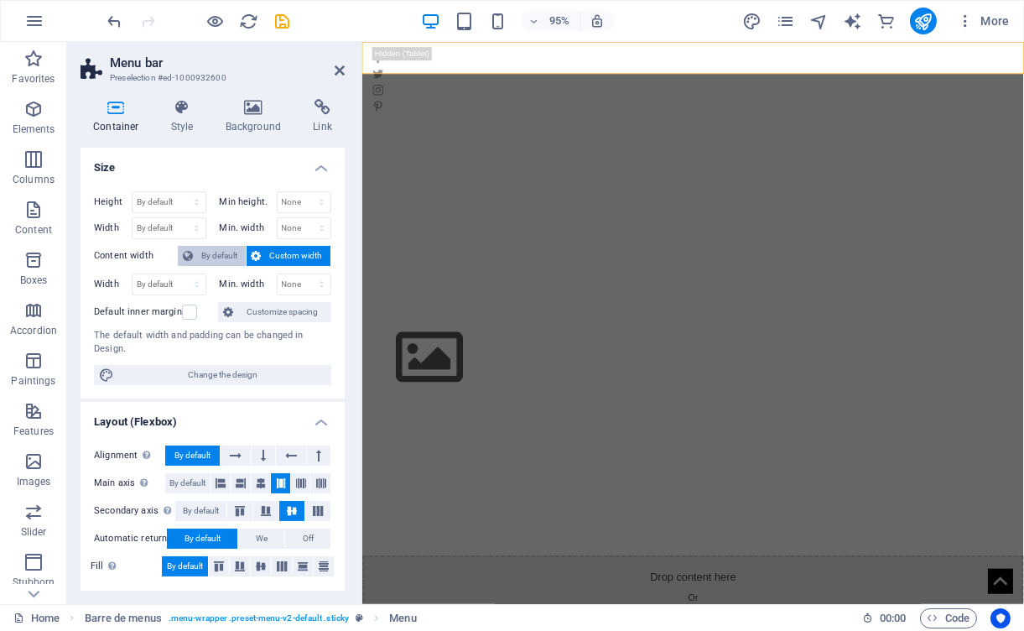
click at [194, 250] on button "By default" at bounding box center [212, 256] width 68 height 20
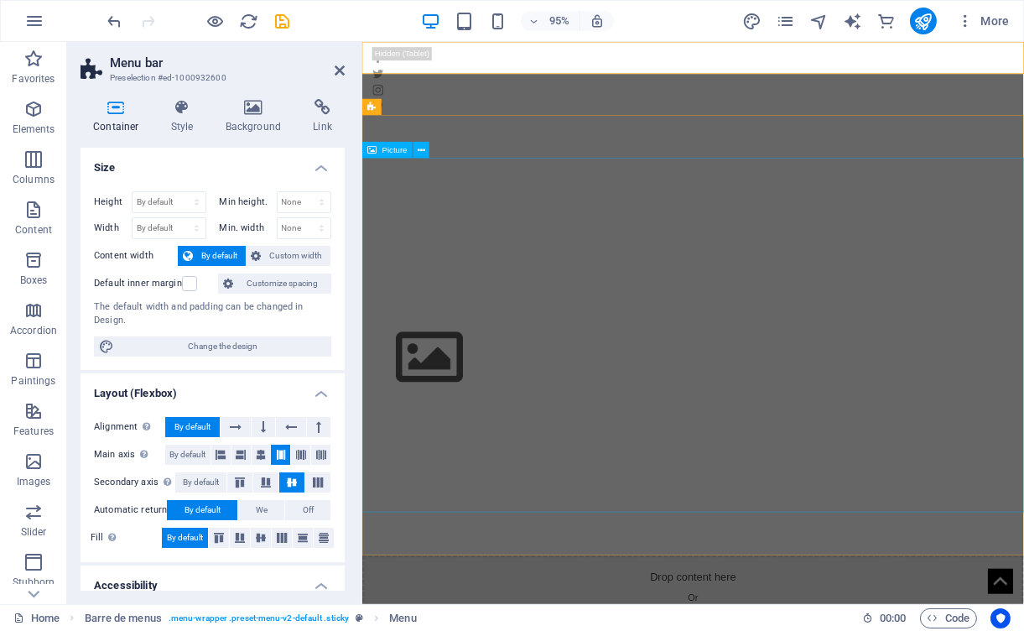
click at [612, 422] on figure at bounding box center [775, 408] width 827 height 443
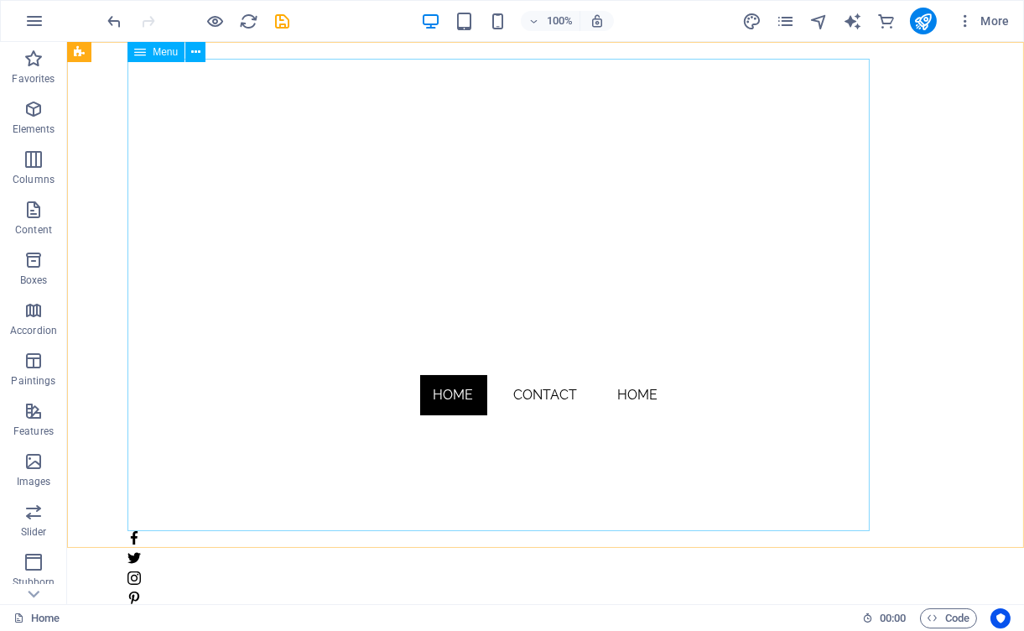
click at [539, 380] on nav "Home Contact Home" at bounding box center [546, 295] width 836 height 472
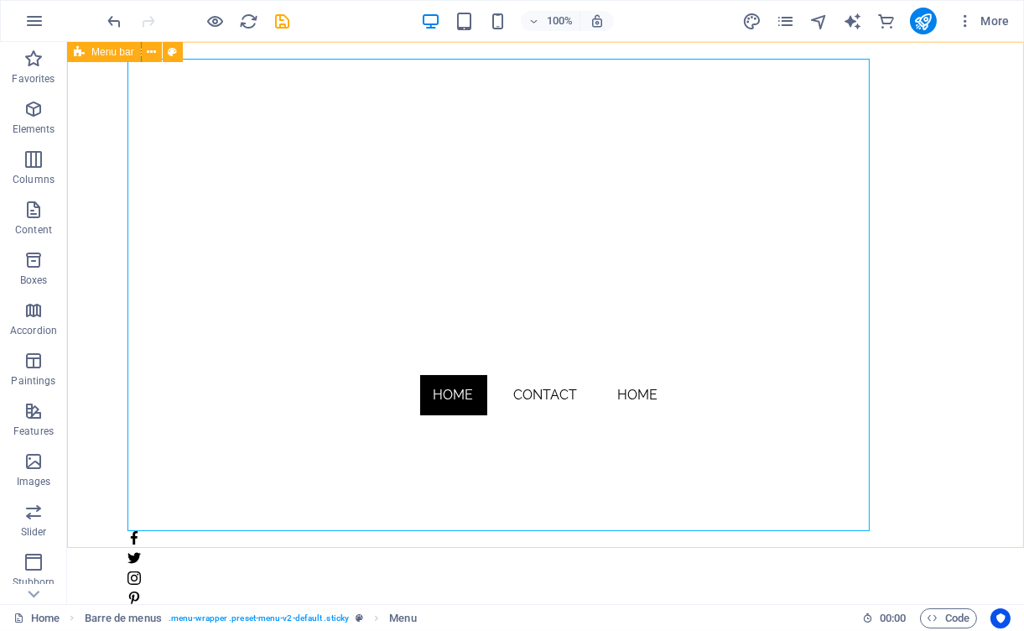
click at [914, 447] on div "Home Contact Home" at bounding box center [545, 332] width 957 height 580
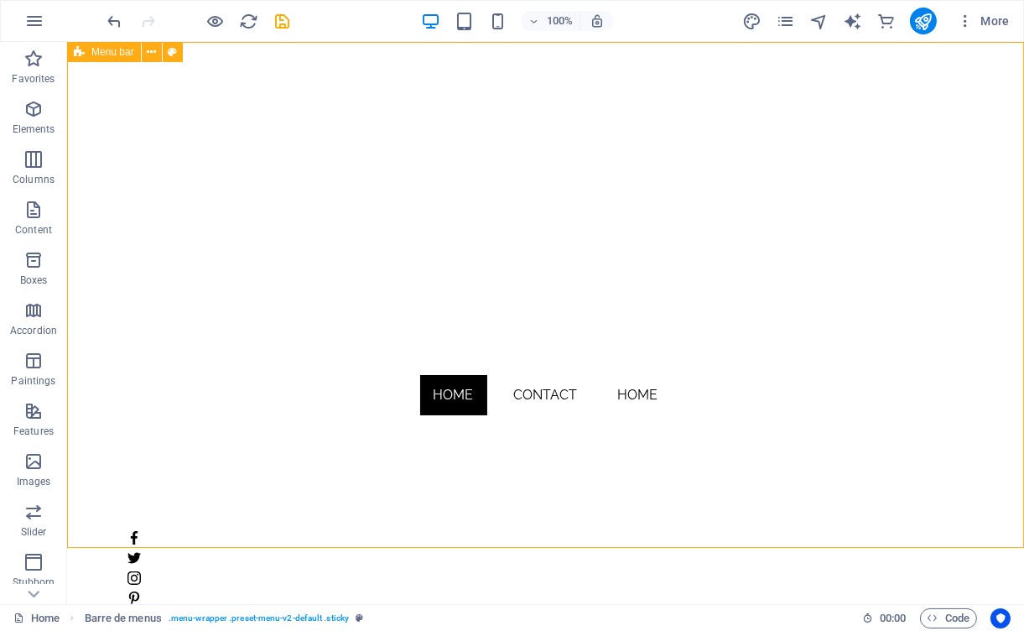
click at [890, 543] on div "Home Contact Home" at bounding box center [545, 332] width 957 height 580
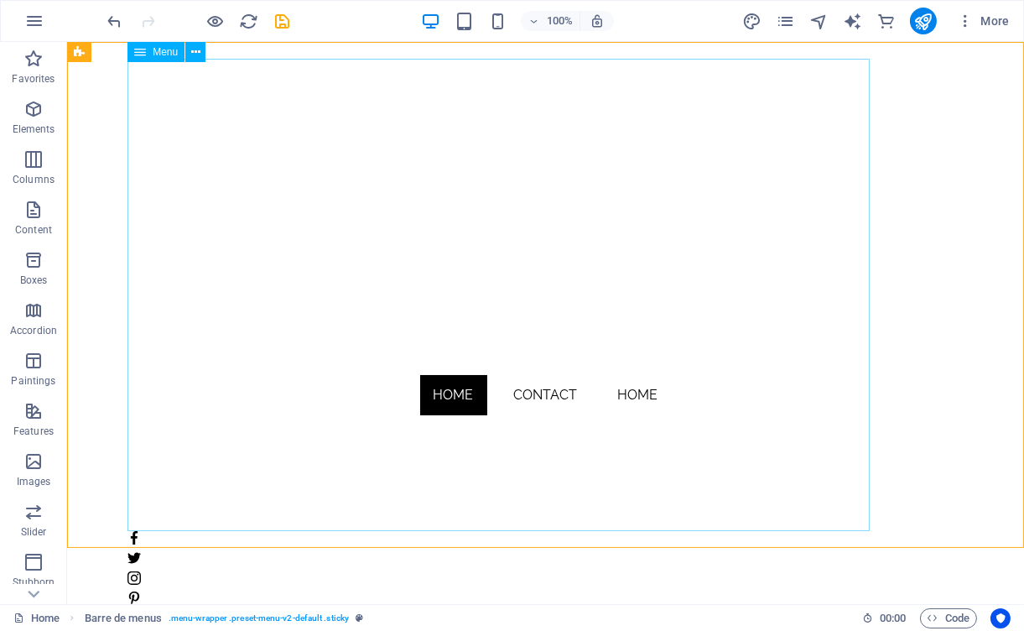
click at [569, 404] on nav "Home Contact Home" at bounding box center [546, 295] width 836 height 472
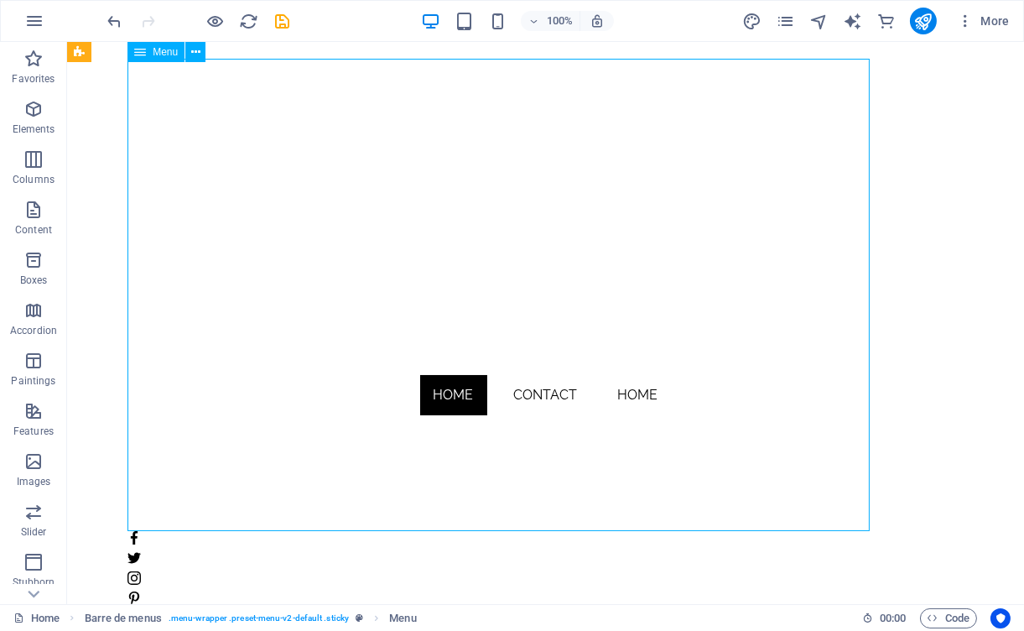
click at [569, 404] on nav "Home Contact Home" at bounding box center [546, 295] width 836 height 472
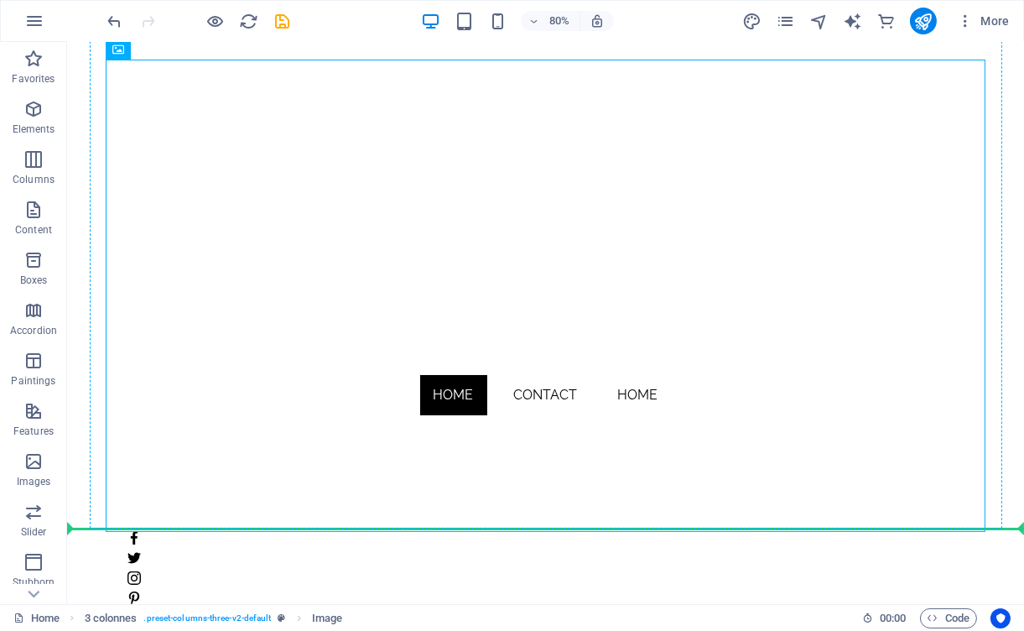
drag, startPoint x: 569, startPoint y: 404, endPoint x: 581, endPoint y: 412, distance: 14.4
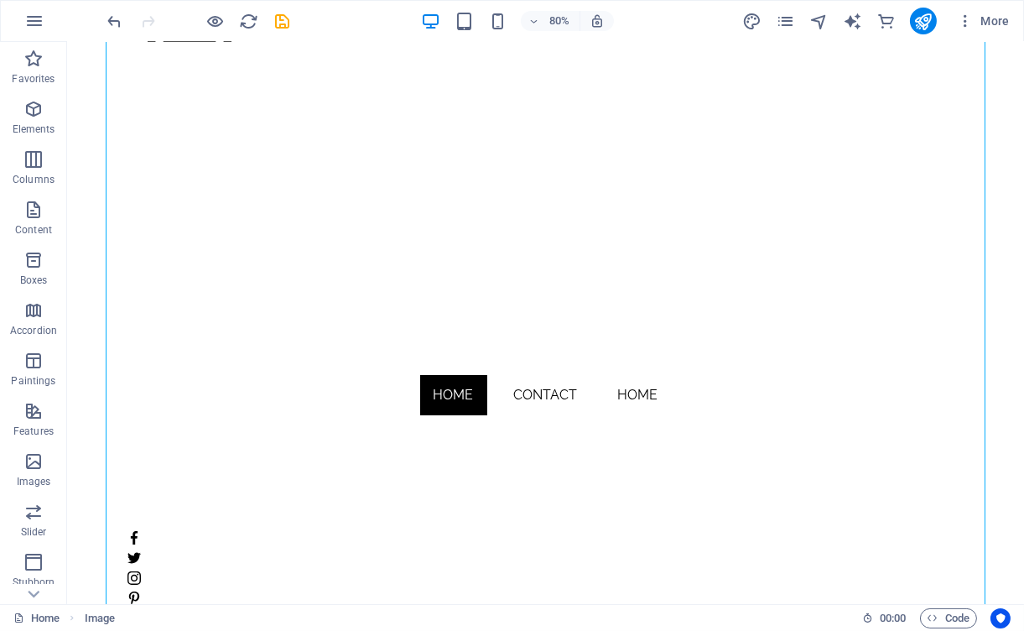
scroll to position [207, 0]
click at [525, 388] on nav "Home Contact Home" at bounding box center [546, 295] width 836 height 472
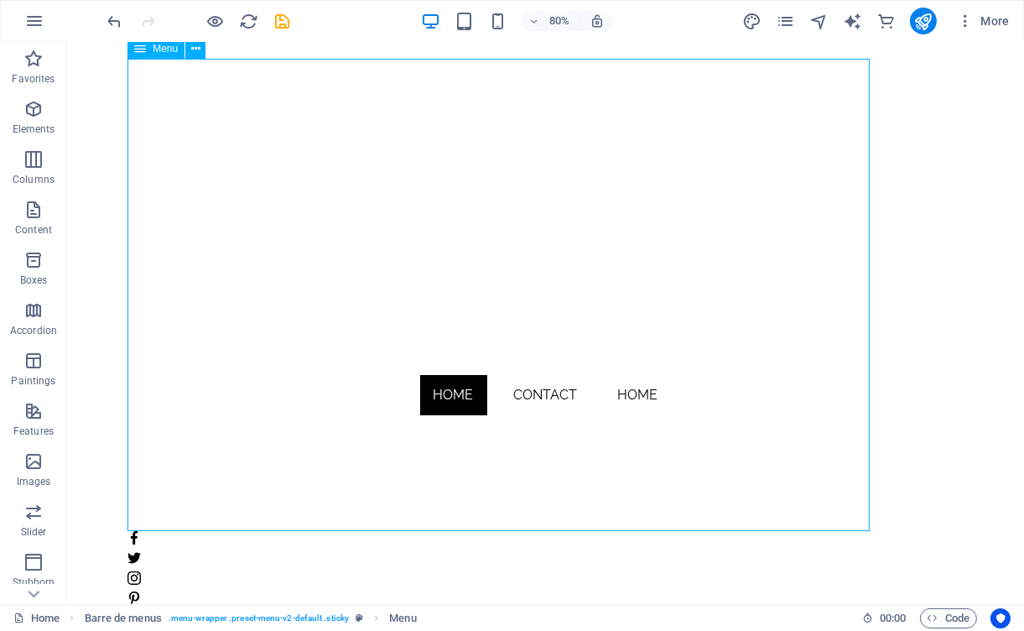
drag, startPoint x: 494, startPoint y: 527, endPoint x: 492, endPoint y: 364, distance: 162.8
click at [492, 364] on nav "Home Contact Home" at bounding box center [546, 295] width 836 height 472
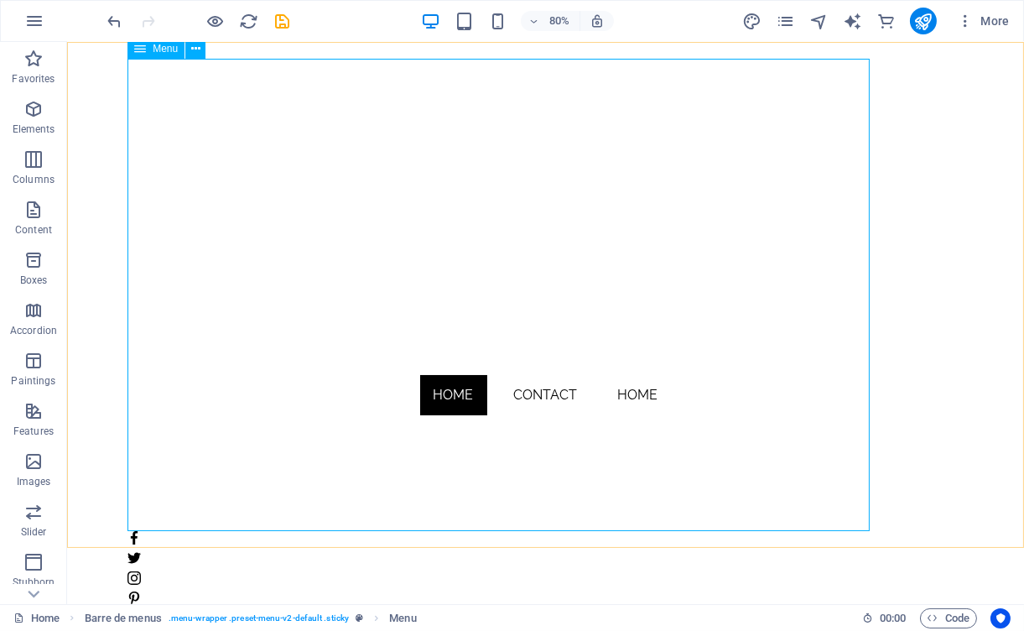
click at [146, 49] on div "Menu" at bounding box center [156, 49] width 57 height 20
click at [196, 49] on icon at bounding box center [195, 49] width 9 height 18
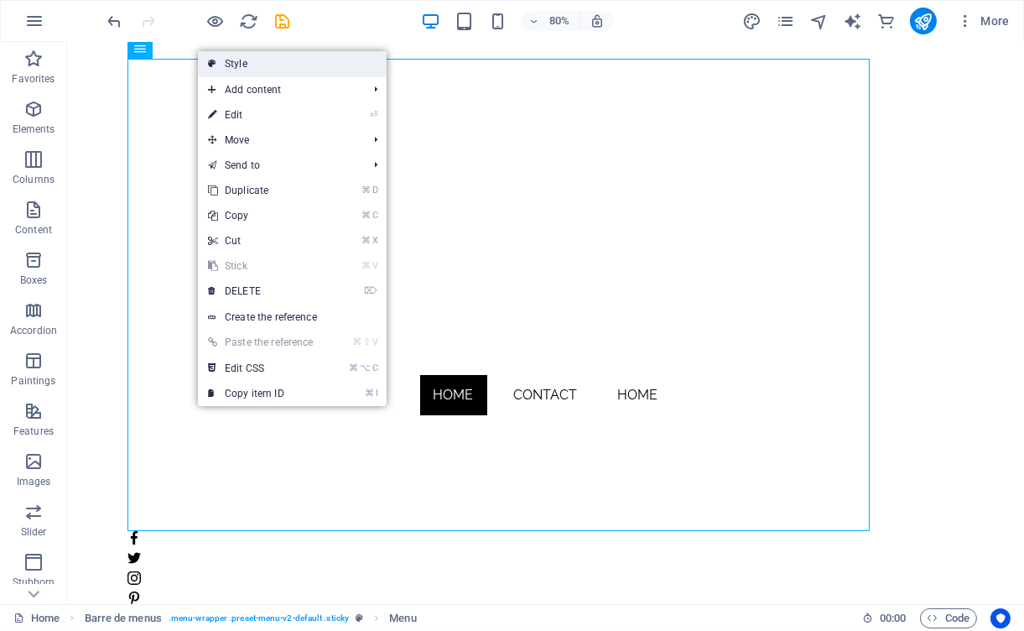
click at [208, 65] on icon at bounding box center [212, 63] width 8 height 25
select select "vw"
select select "px"
select select "vw"
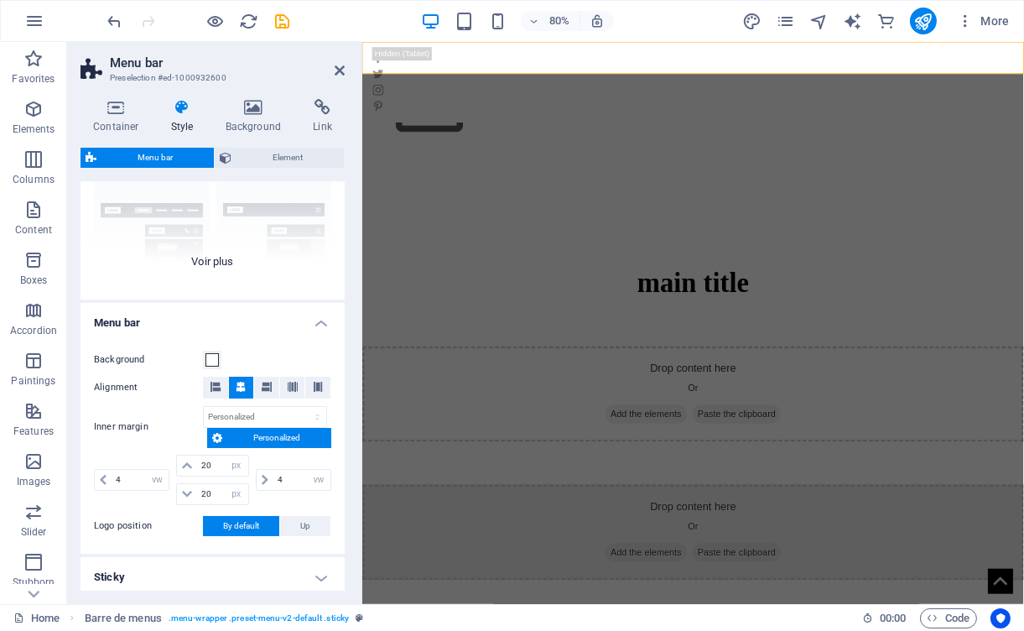
scroll to position [169, 0]
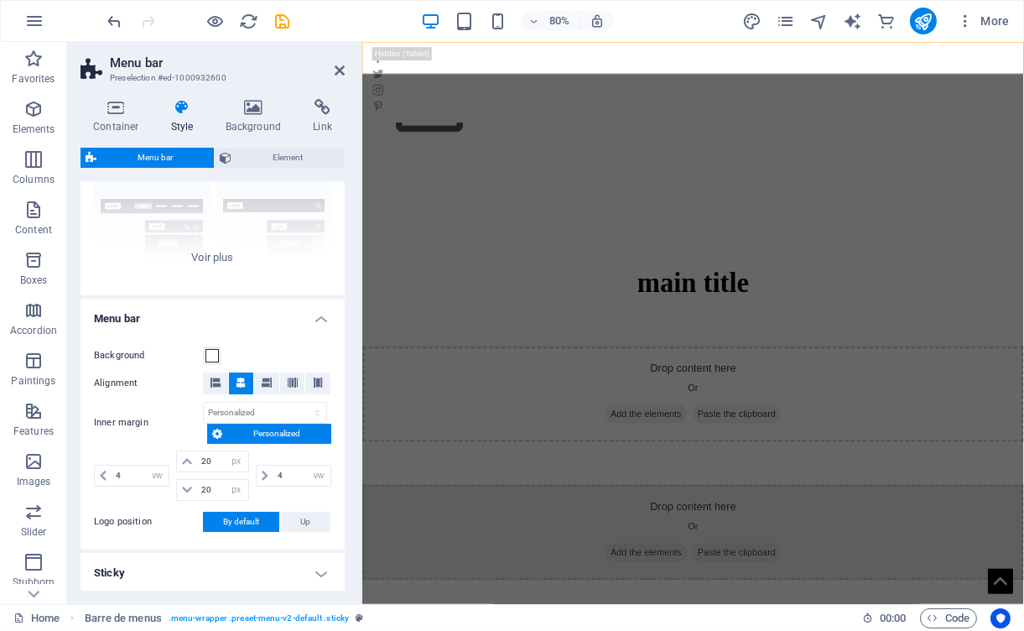
click at [221, 428] on icon at bounding box center [217, 434] width 10 height 20
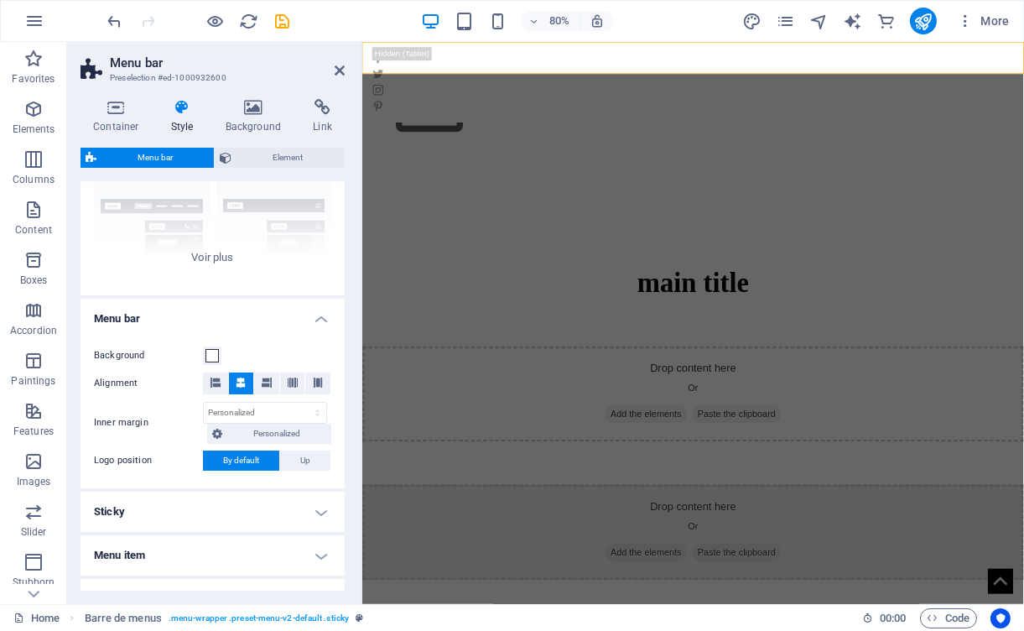
click at [224, 460] on font "By default" at bounding box center [241, 460] width 36 height 9
click at [321, 508] on h4 "Sticky" at bounding box center [213, 512] width 264 height 40
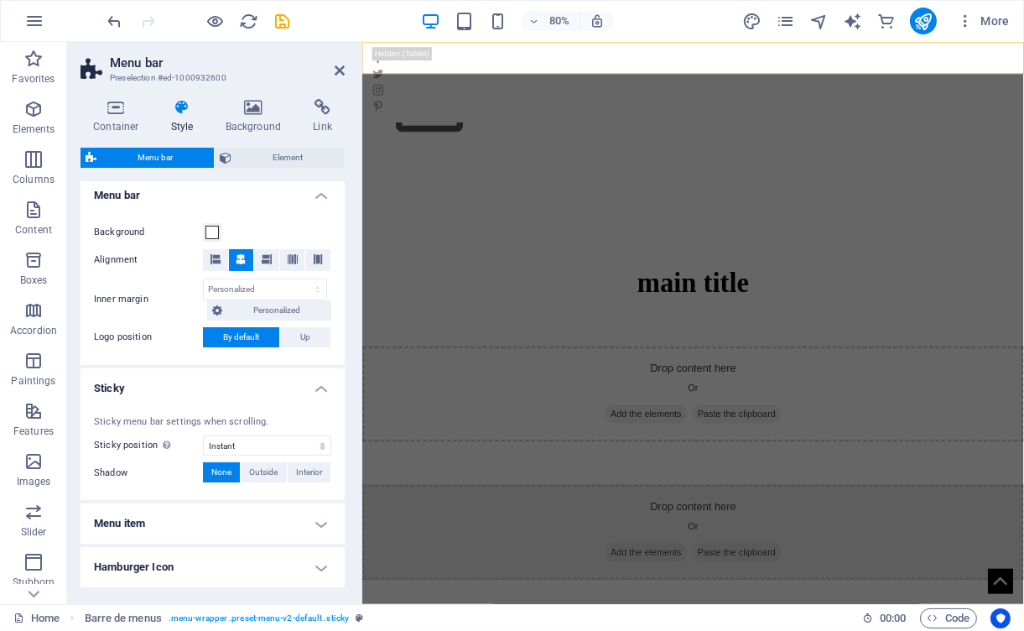
scroll to position [294, 0]
click at [143, 518] on font "Menu item" at bounding box center [119, 521] width 51 height 13
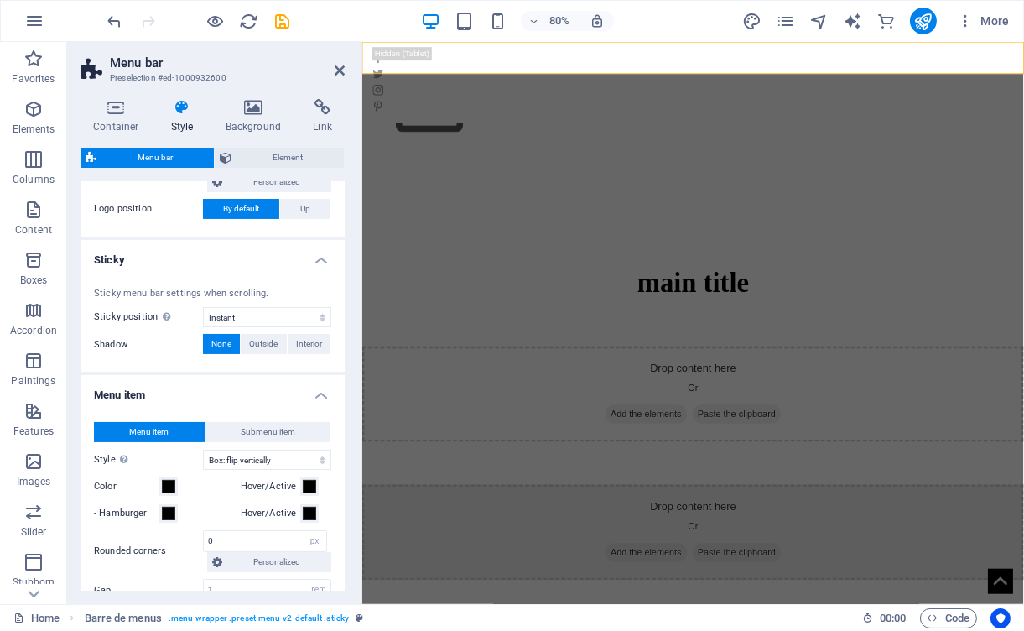
scroll to position [0, 0]
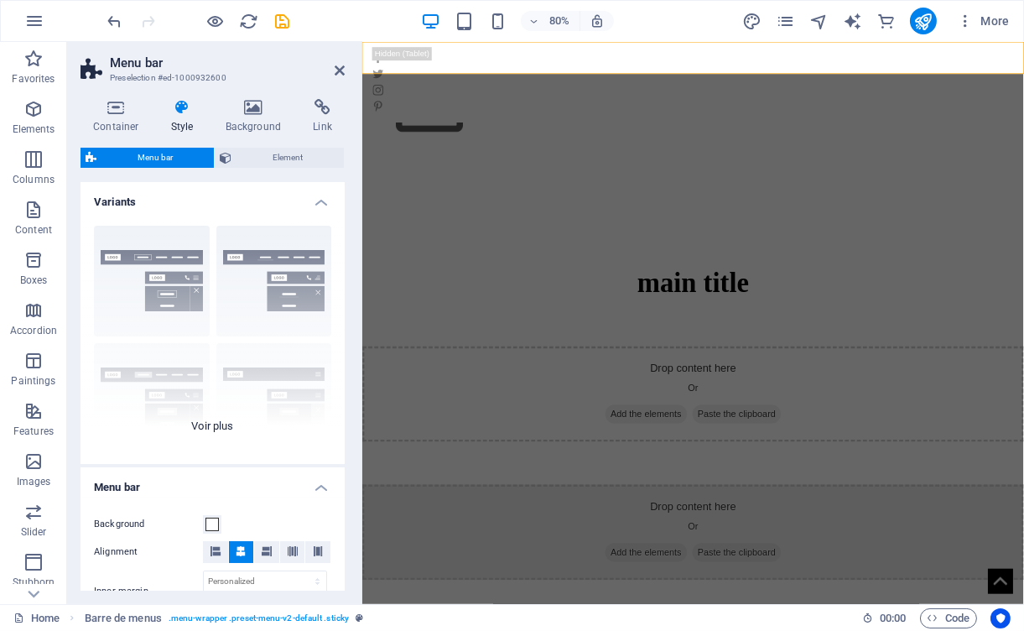
click at [175, 254] on div "Border Center By default Fixed Loki Trigger Wide XXL" at bounding box center [213, 338] width 264 height 252
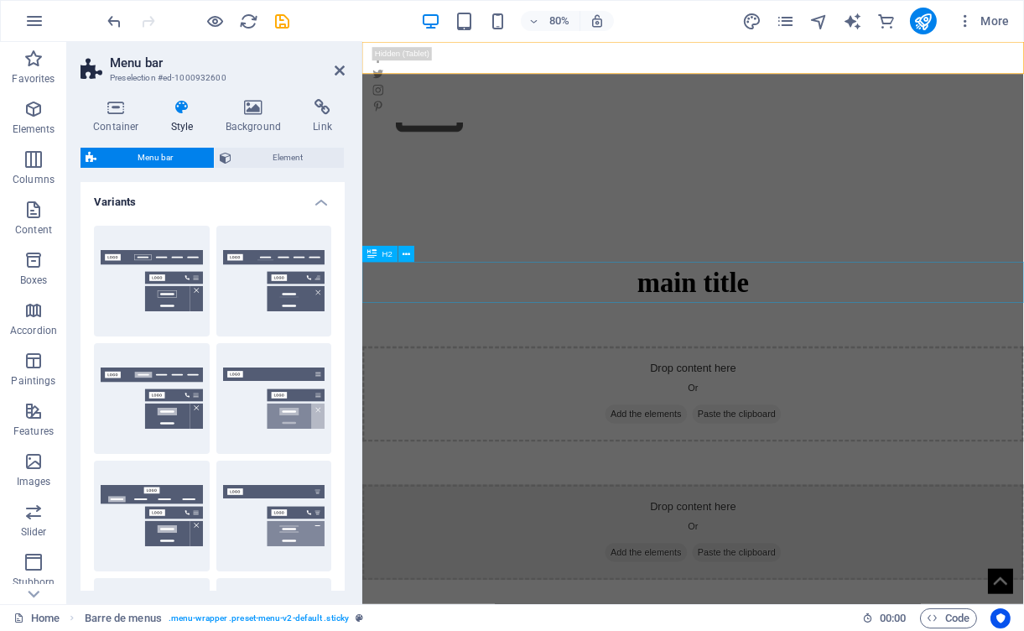
click at [581, 343] on div "main title" at bounding box center [775, 343] width 827 height 51
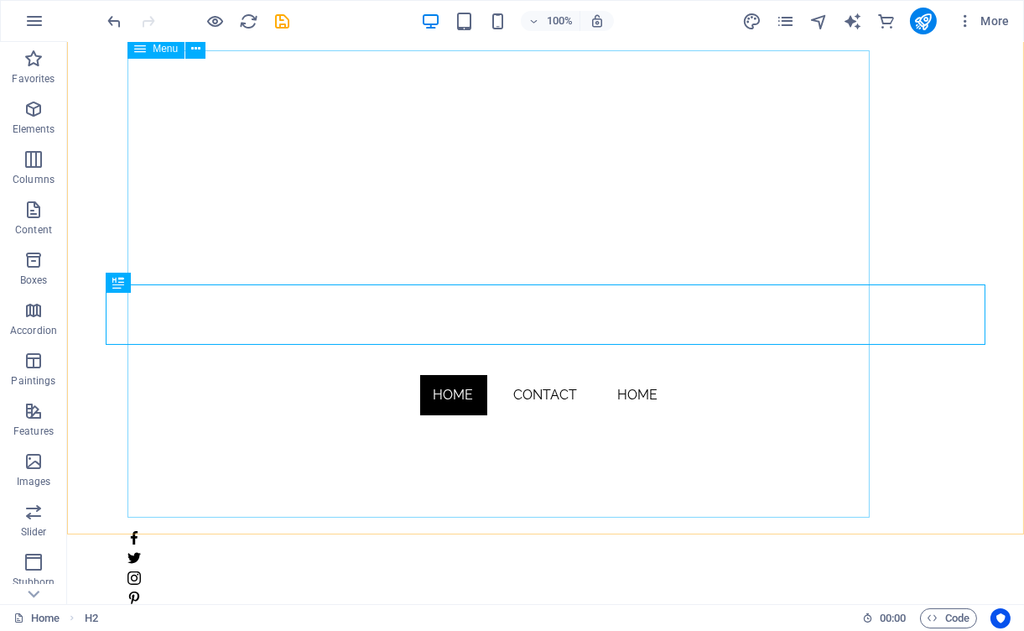
scroll to position [727, 0]
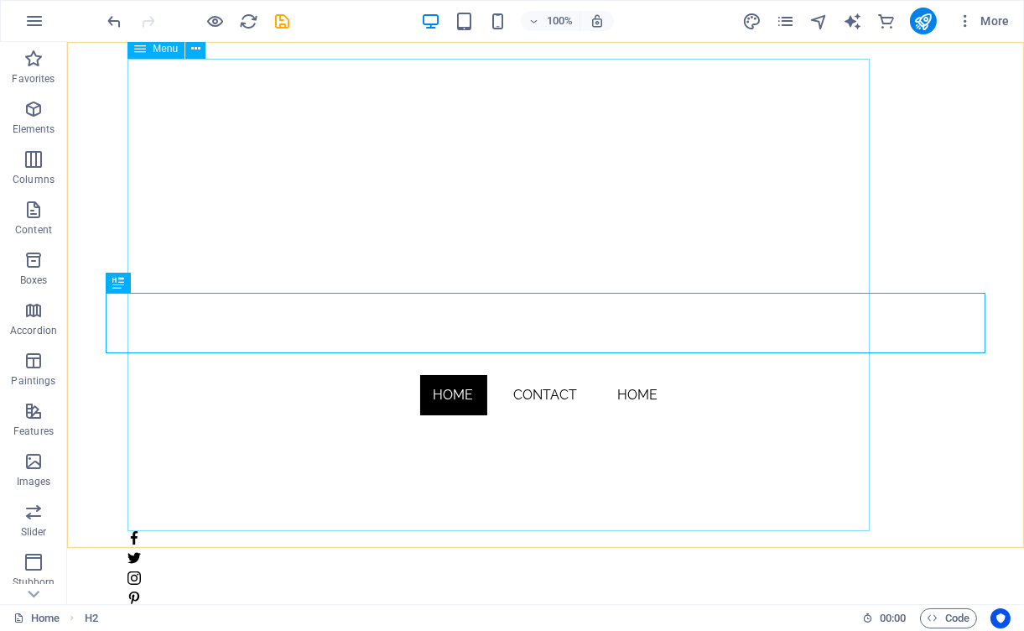
click at [528, 393] on nav "Home Contact Home" at bounding box center [546, 295] width 836 height 472
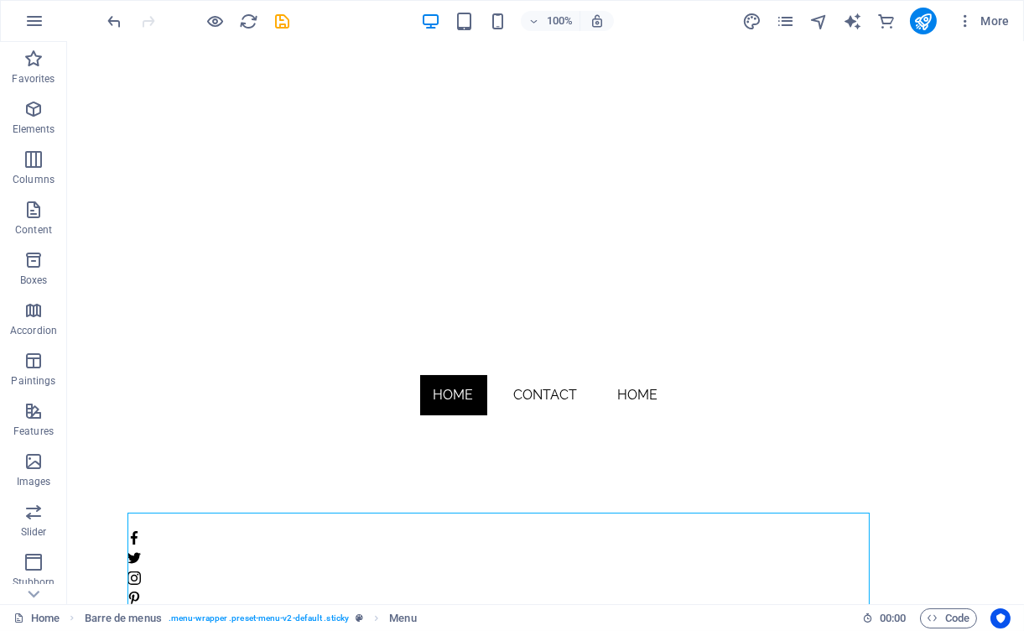
scroll to position [274, 0]
click at [528, 393] on nav "Home Contact Home" at bounding box center [546, 295] width 836 height 472
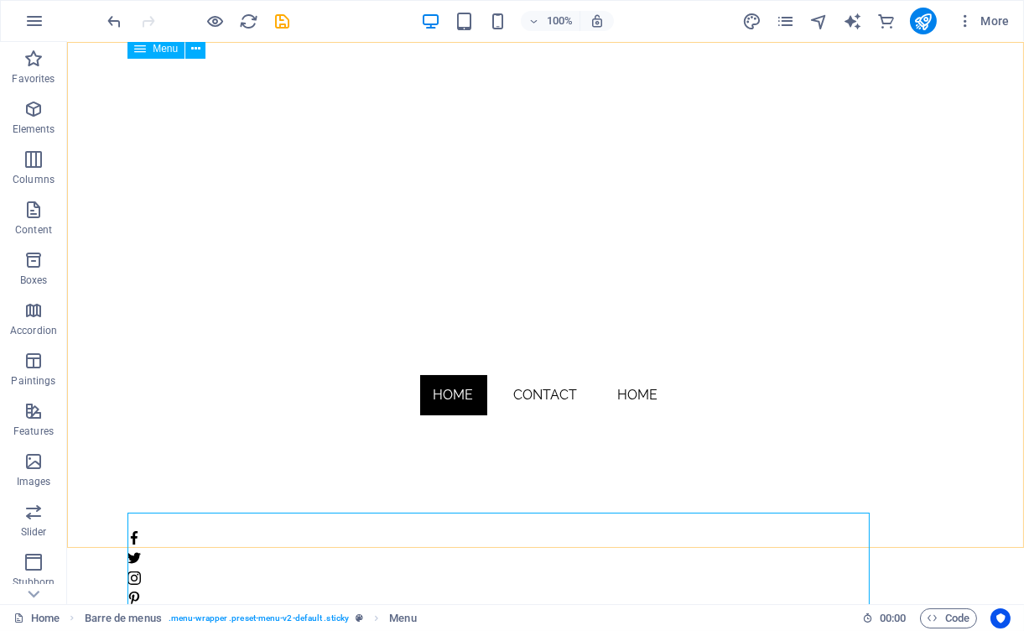
click at [584, 373] on nav "Home Contact Home" at bounding box center [546, 295] width 836 height 472
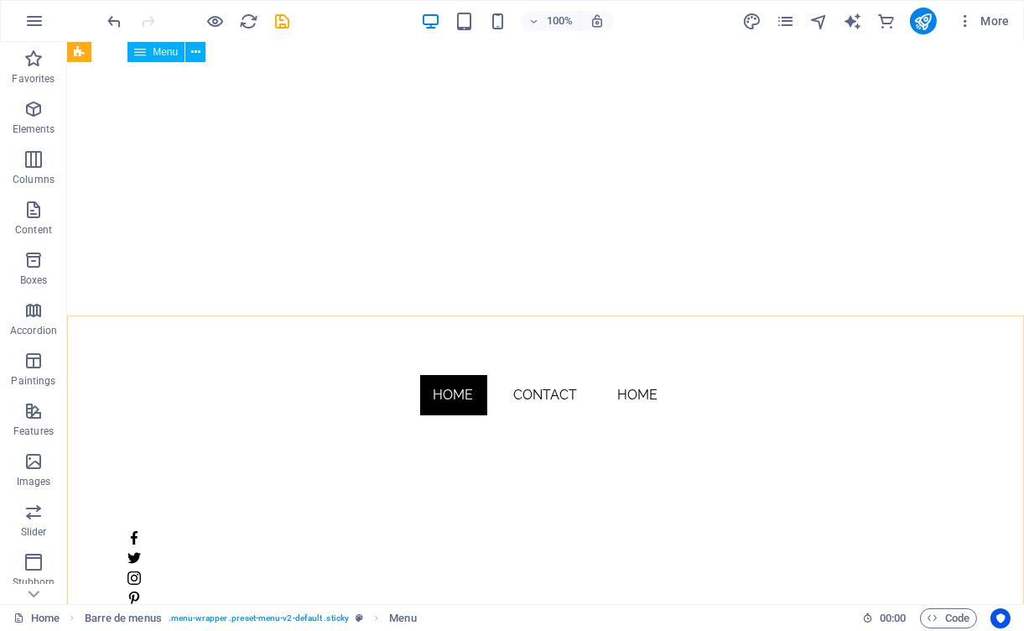
scroll to position [0, 0]
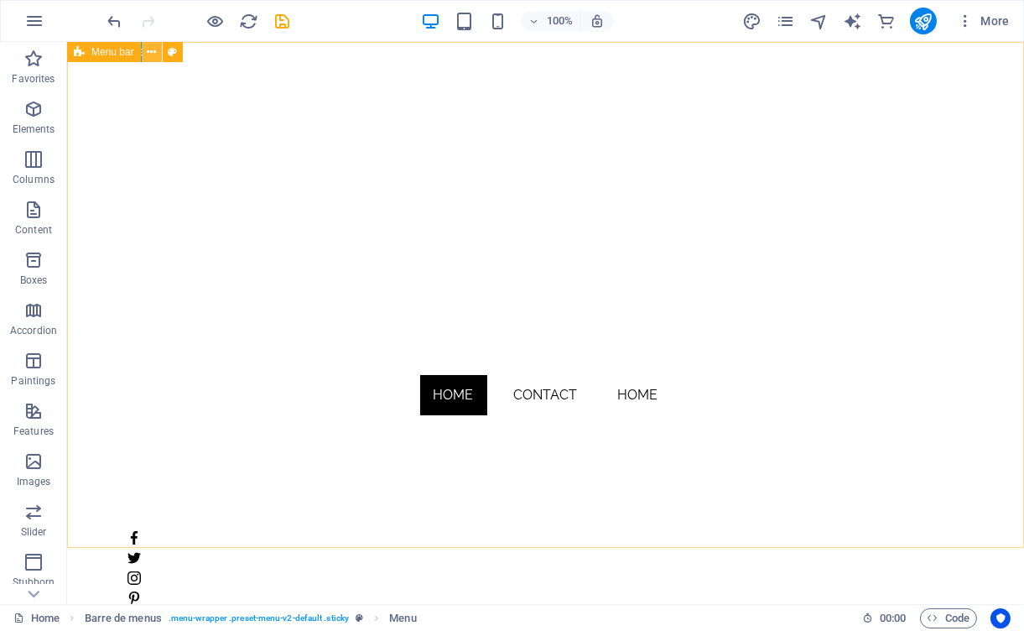
click at [148, 48] on icon at bounding box center [151, 53] width 9 height 18
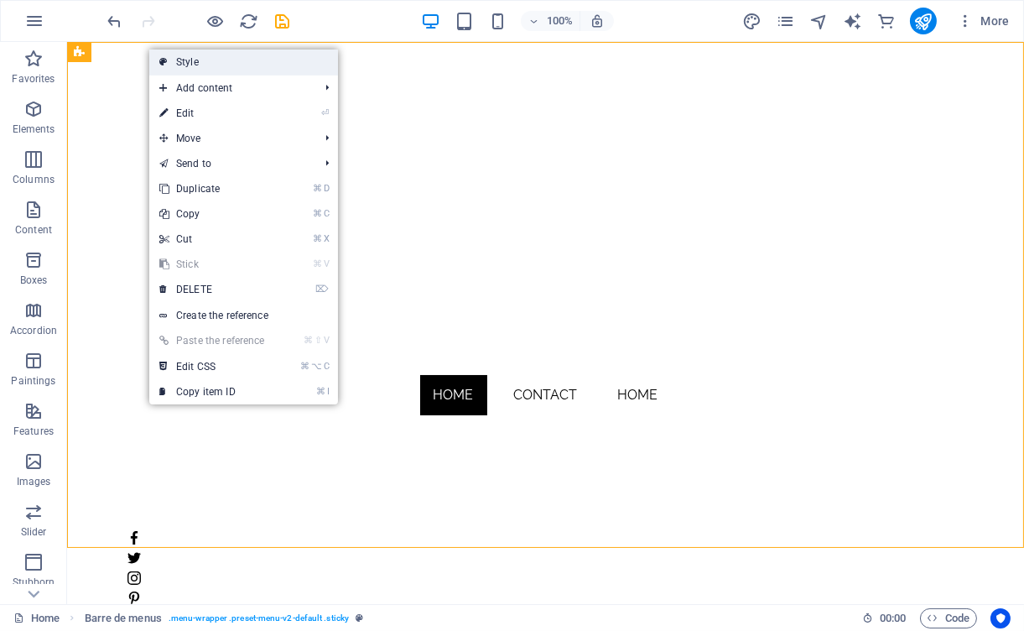
click at [165, 67] on icon at bounding box center [163, 61] width 8 height 25
select select "vw"
select select "px"
select select "vw"
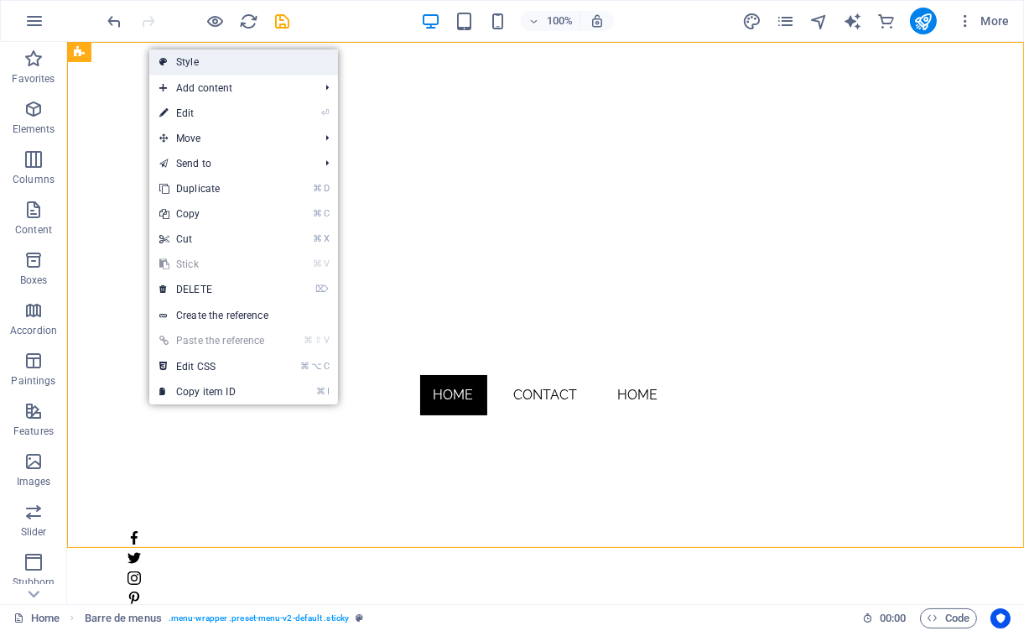
select select "sticky_instant"
select select "hover_box_vertical"
select select "px"
select select "rem"
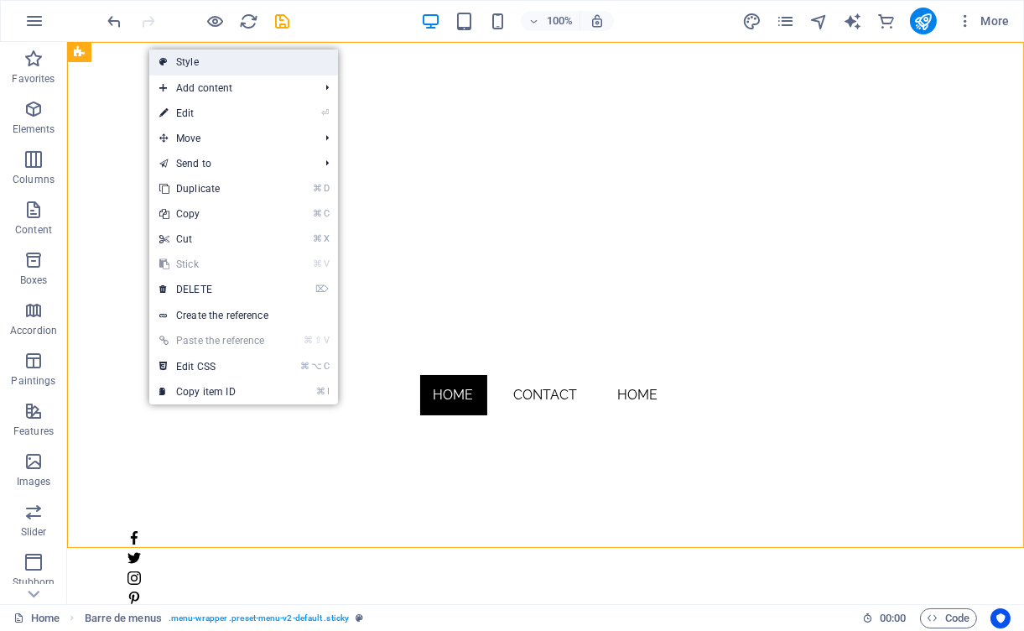
select select "rem"
select select "400"
select select "px"
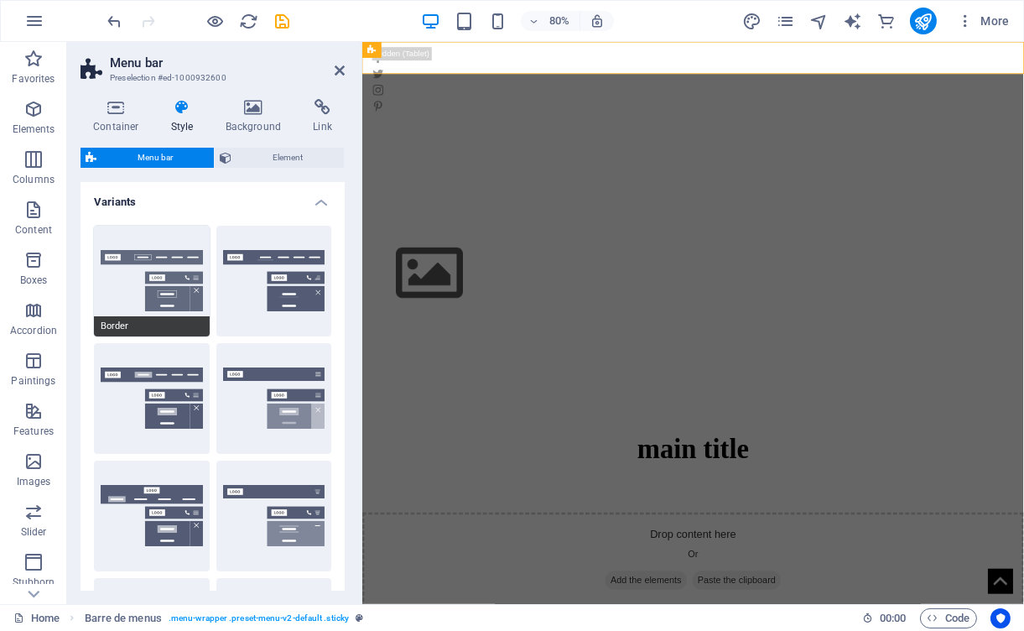
click at [150, 258] on button "Border" at bounding box center [152, 281] width 116 height 111
type input "1"
select select "rem"
type input "1"
select select "rem"
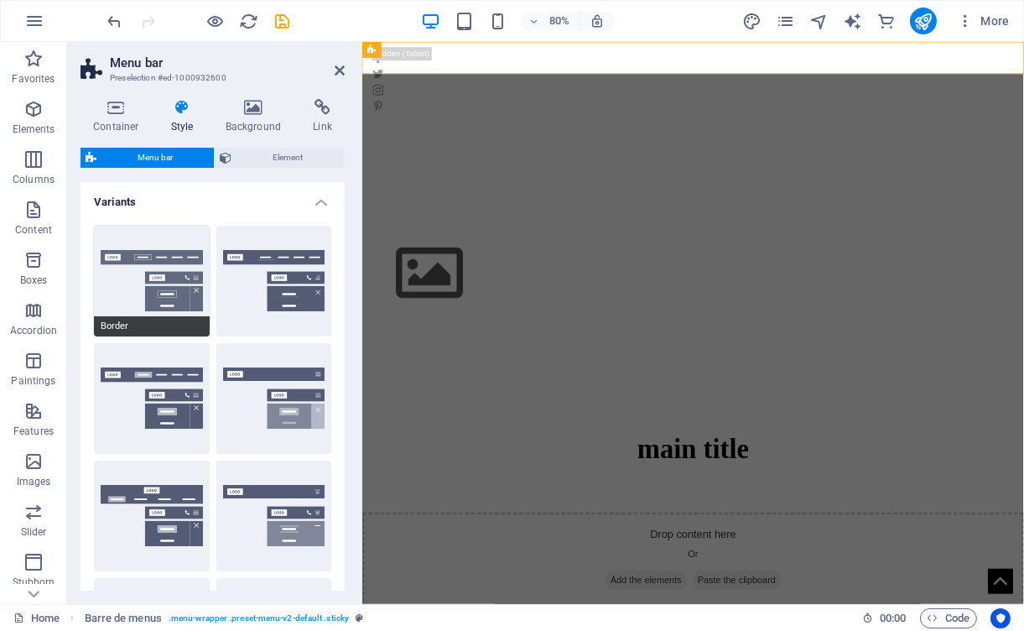
type input "1"
select select "rem"
type input "1"
select select "rem"
type input "1"
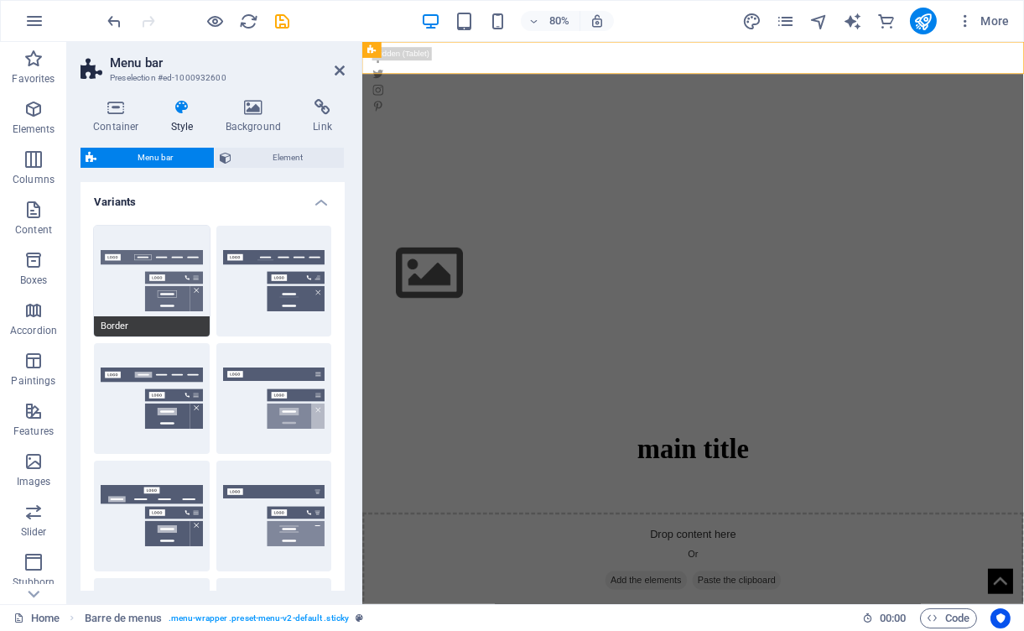
select select "rem"
select select "sticky_reverse"
type input "2"
select select "hover_border"
type input "1"
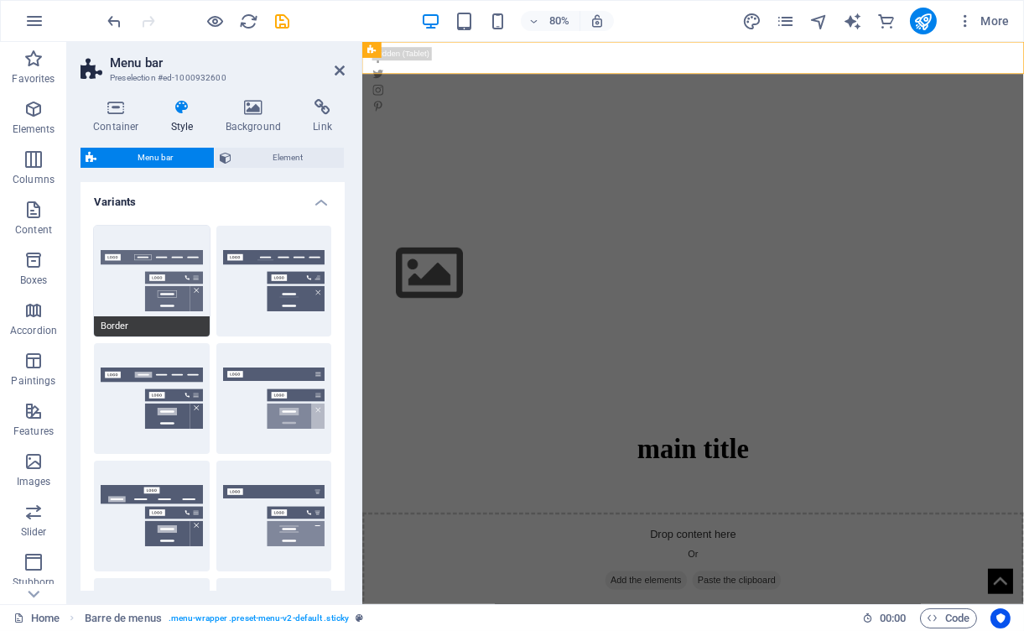
type input "3"
type input "1"
select select "link-special-font"
type input "1.1"
select select "rem"
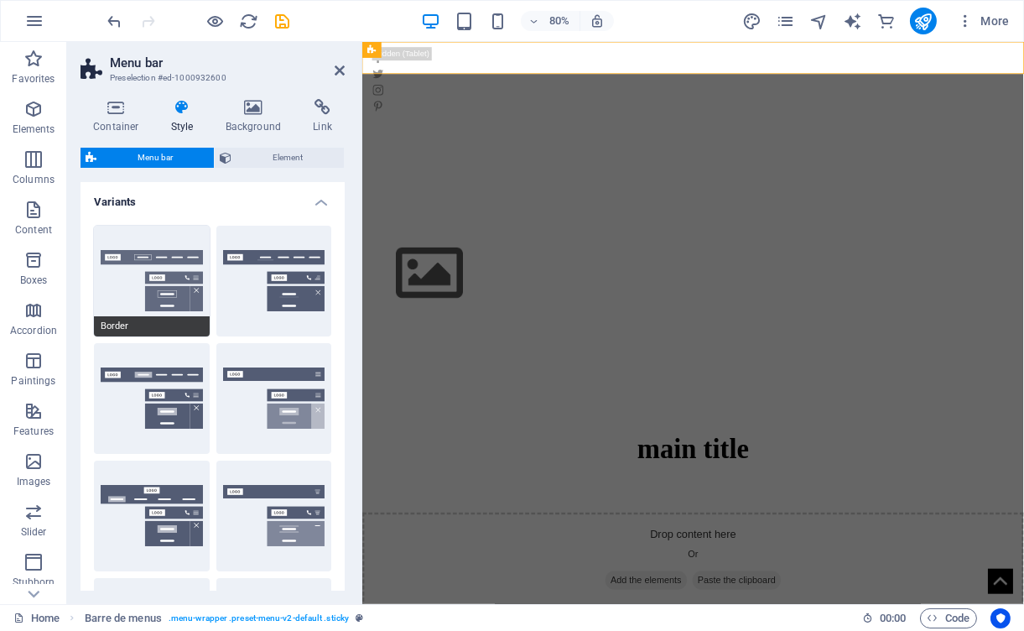
select select
type input "1"
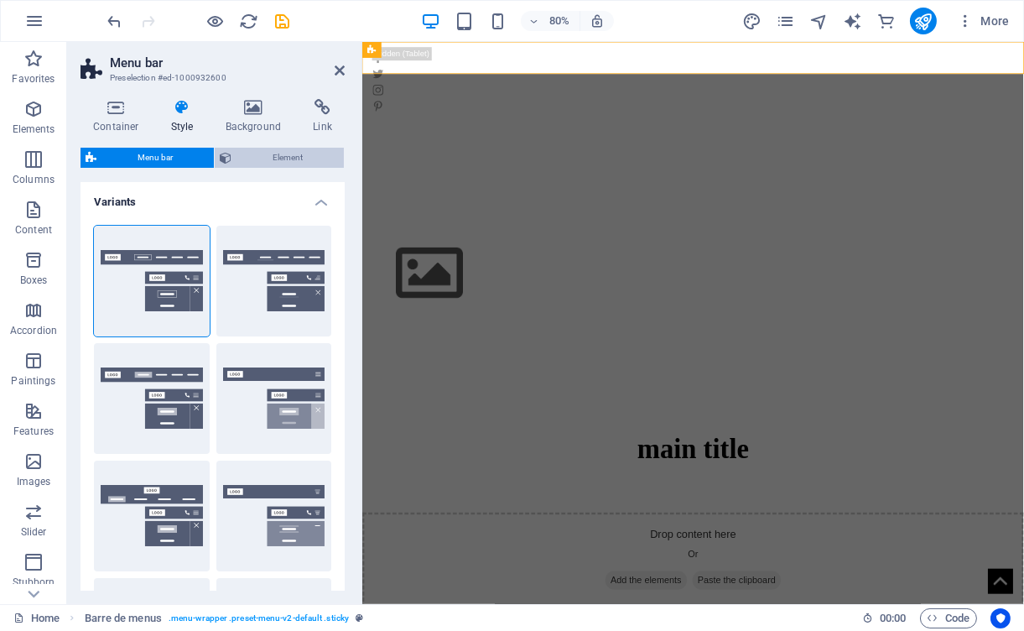
select select "300"
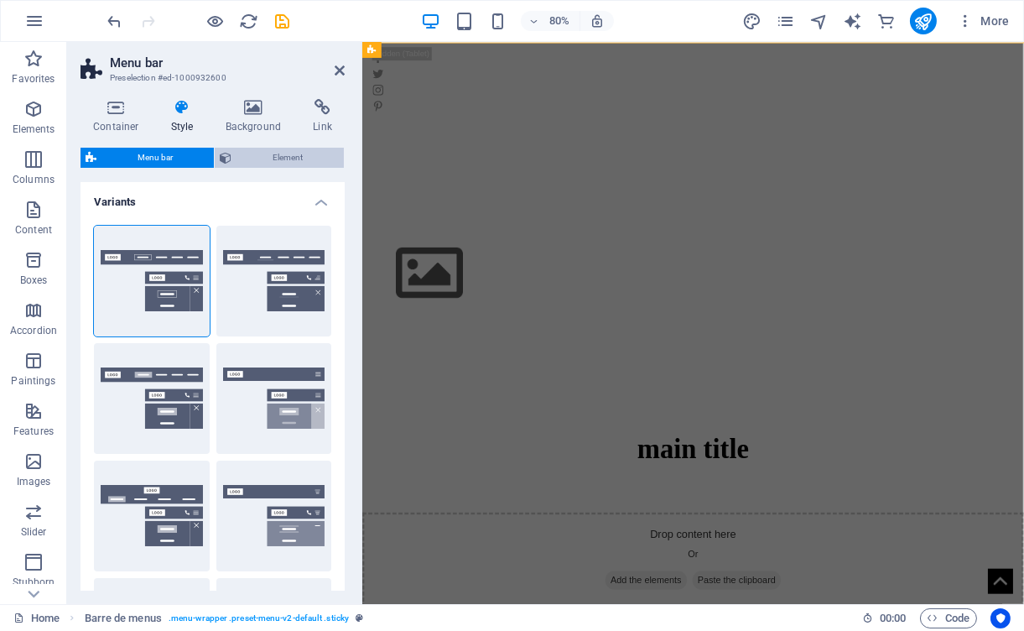
click at [295, 155] on font "Element" at bounding box center [288, 157] width 30 height 9
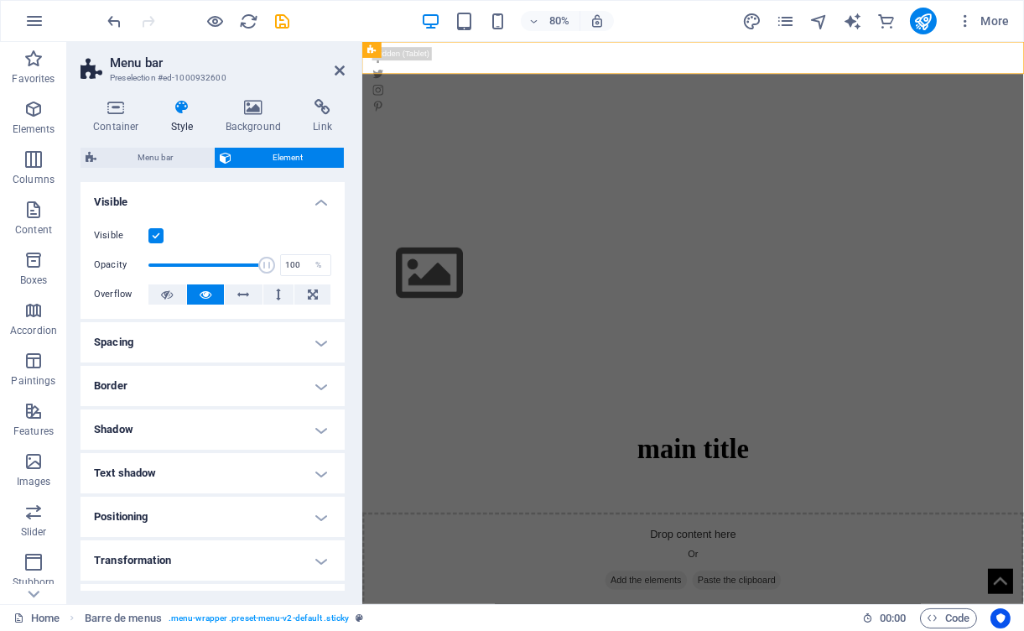
click at [178, 104] on icon at bounding box center [183, 107] width 48 height 17
click at [164, 294] on icon at bounding box center [167, 294] width 12 height 20
click at [164, 345] on h4 "Spacing" at bounding box center [213, 342] width 264 height 40
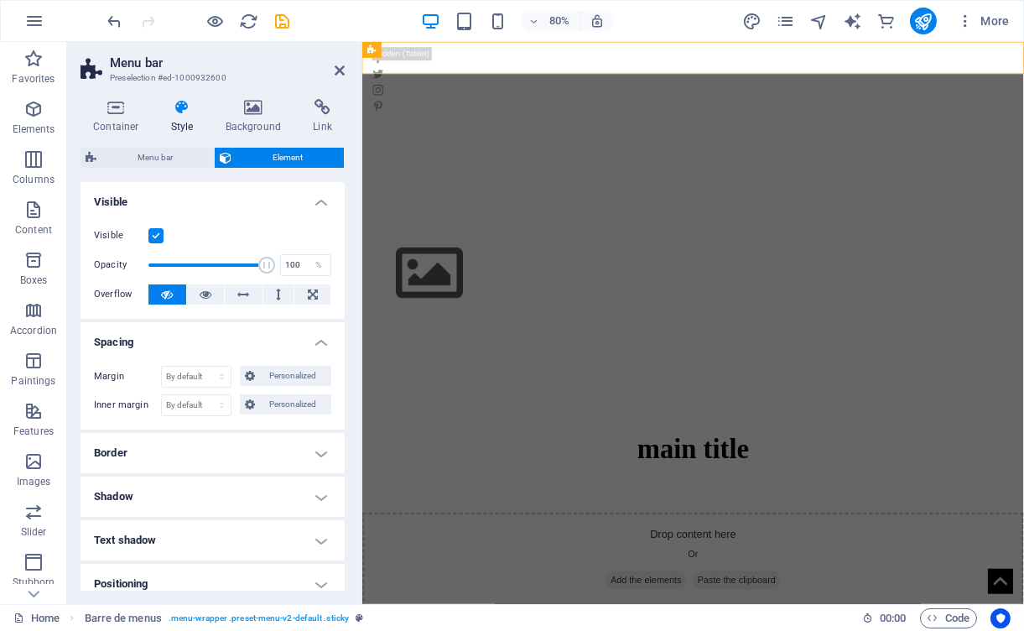
click at [164, 345] on h4 "Spacing" at bounding box center [213, 337] width 264 height 30
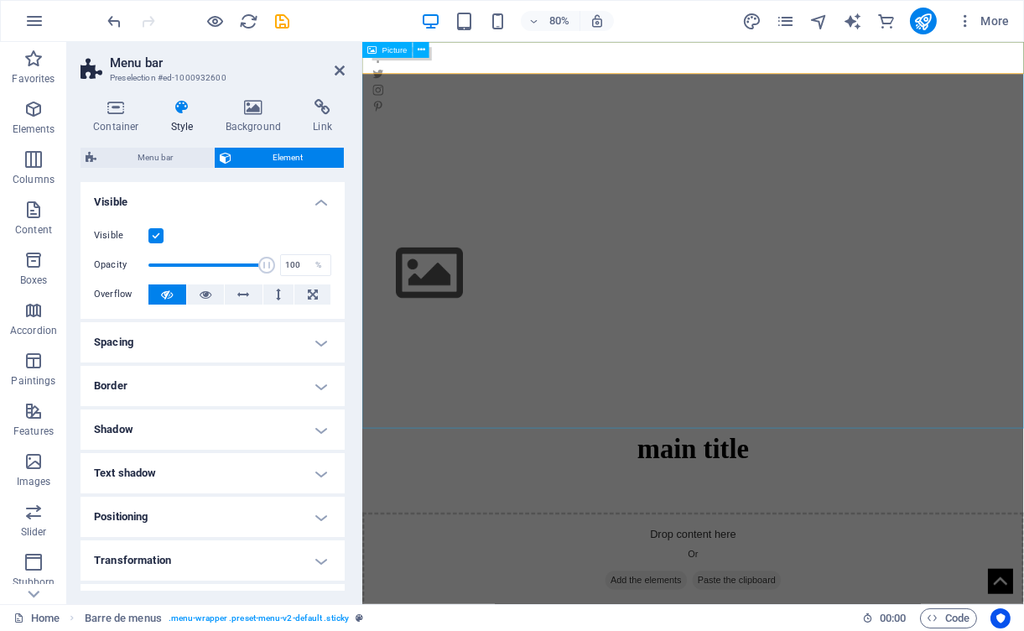
click at [597, 286] on figure at bounding box center [775, 283] width 827 height 483
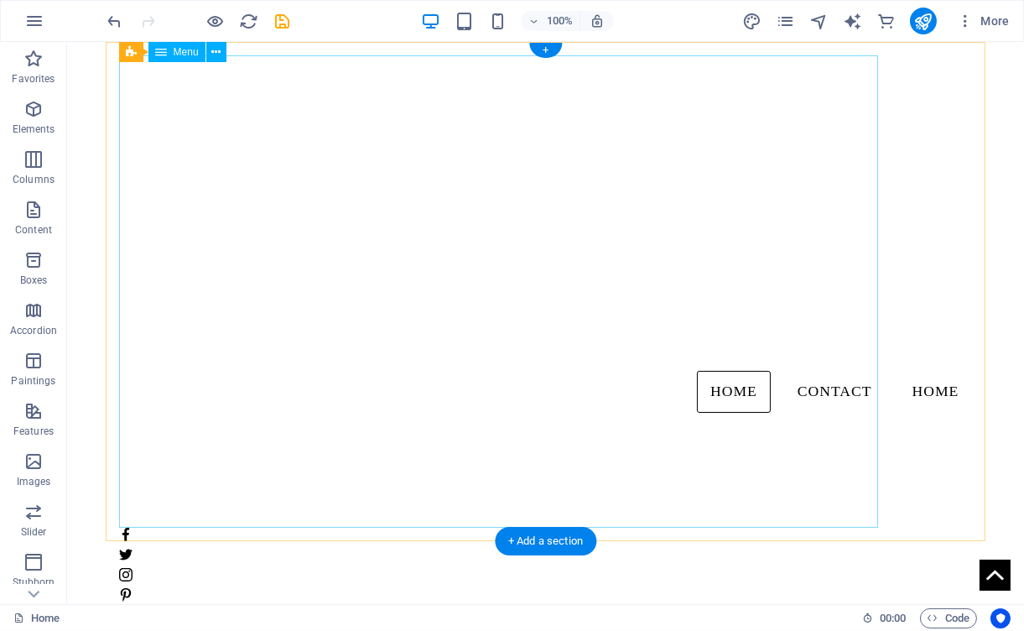
click at [633, 388] on nav "Home Contact Home" at bounding box center [546, 291] width 854 height 472
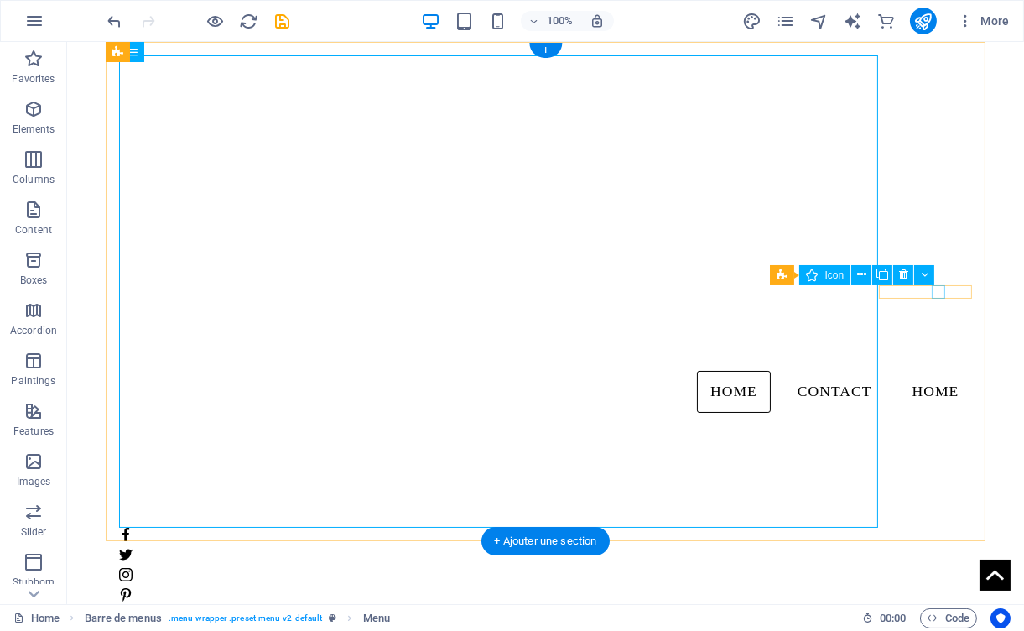
click at [937, 552] on figure at bounding box center [546, 574] width 854 height 13
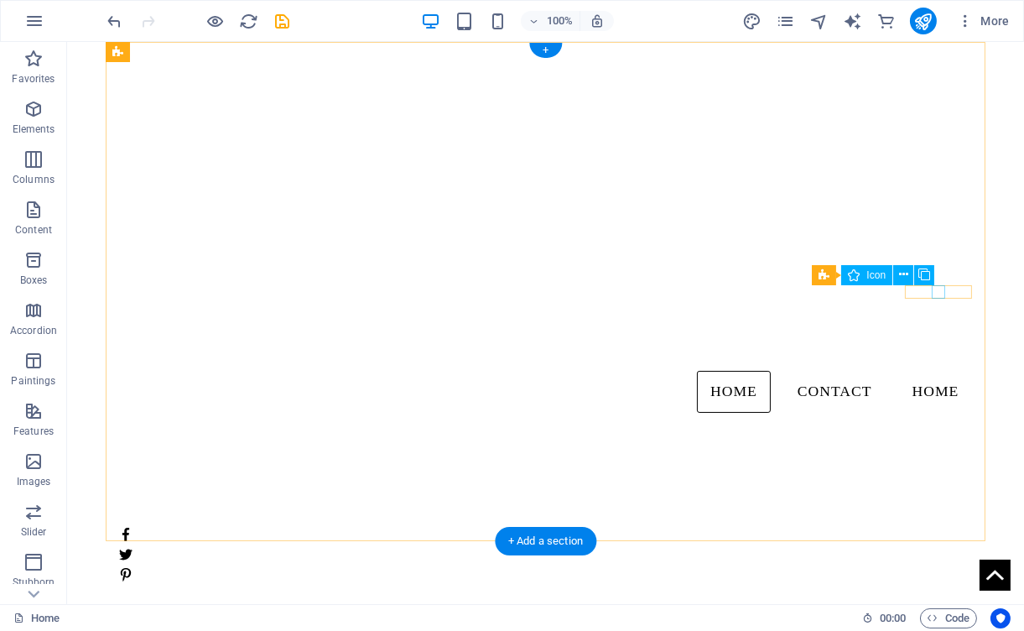
click at [937, 548] on figure at bounding box center [546, 554] width 854 height 13
click at [937, 528] on figure at bounding box center [546, 534] width 854 height 13
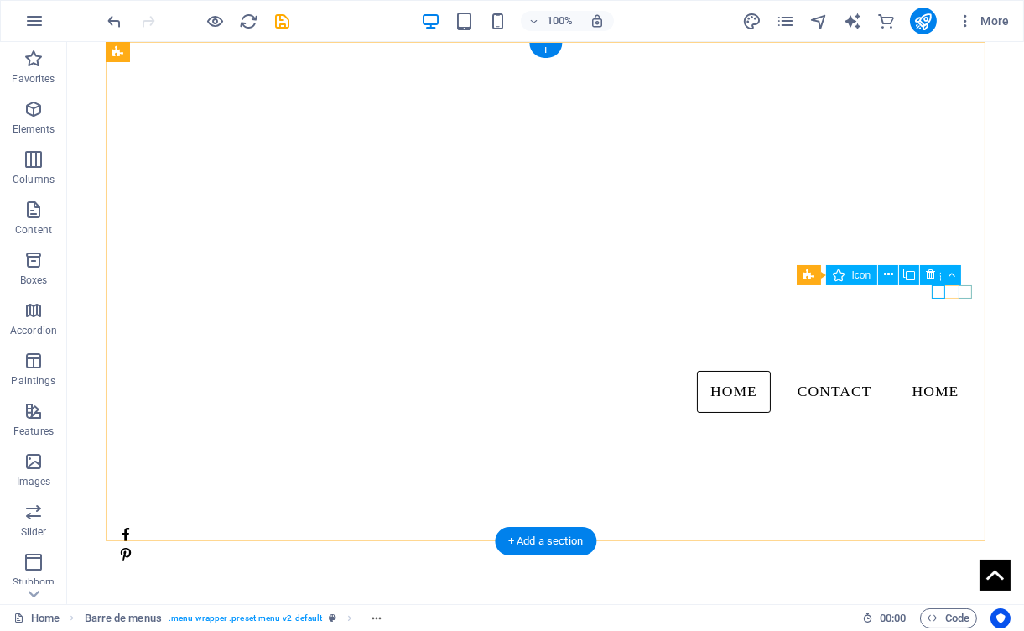
click at [967, 548] on figure at bounding box center [546, 554] width 854 height 13
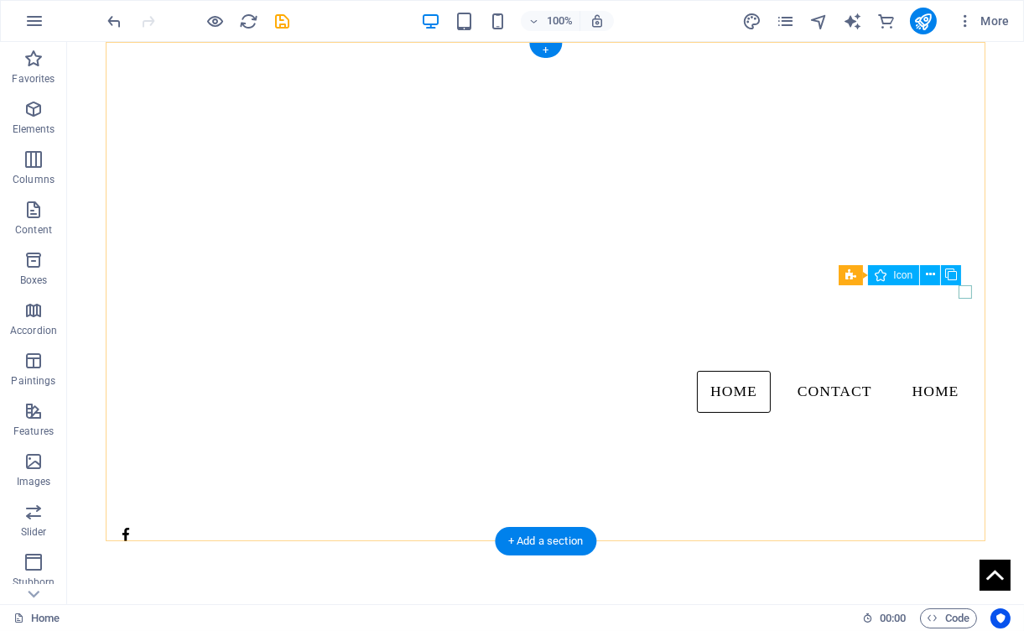
click at [963, 528] on figure at bounding box center [546, 534] width 854 height 13
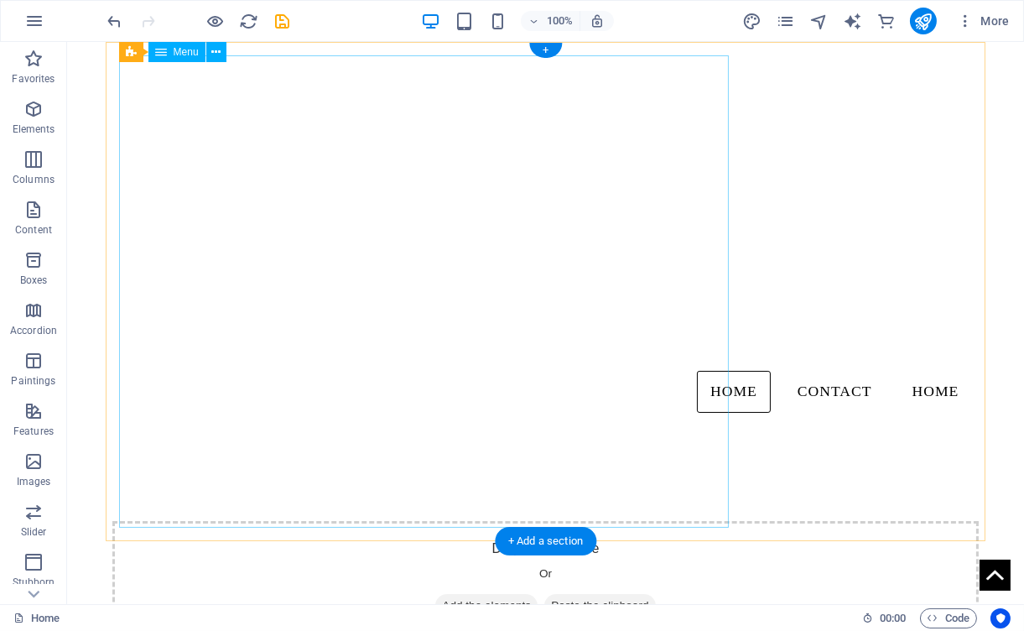
click at [543, 422] on nav "Home Contact Home" at bounding box center [546, 291] width 854 height 472
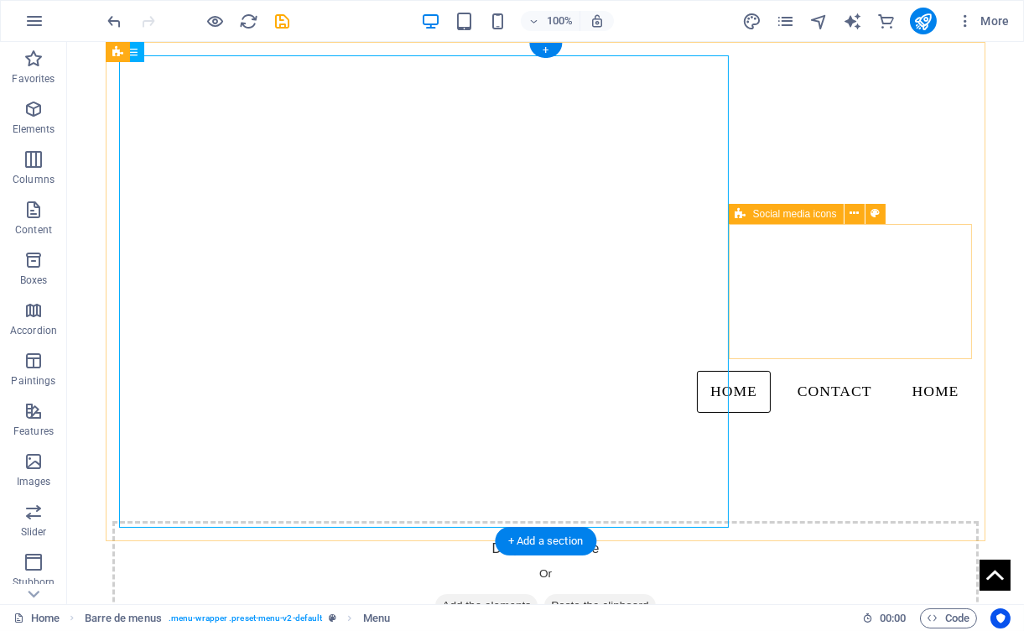
click at [912, 521] on div "Drop content here Or Add the elements Paste the clipboard" at bounding box center [545, 580] width 867 height 119
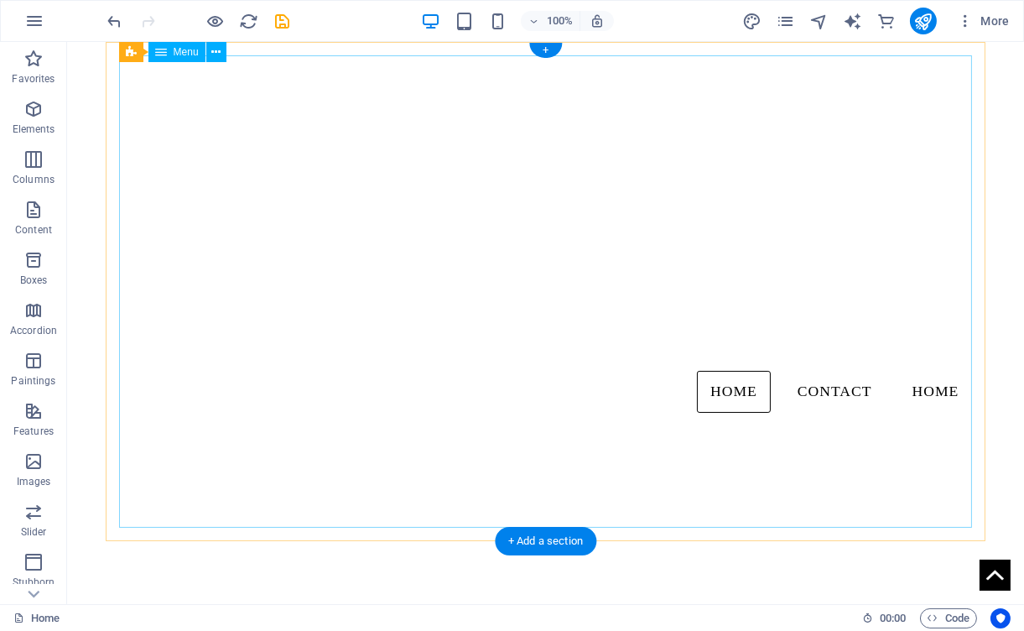
click at [859, 391] on nav "Home Contact Home" at bounding box center [546, 291] width 854 height 472
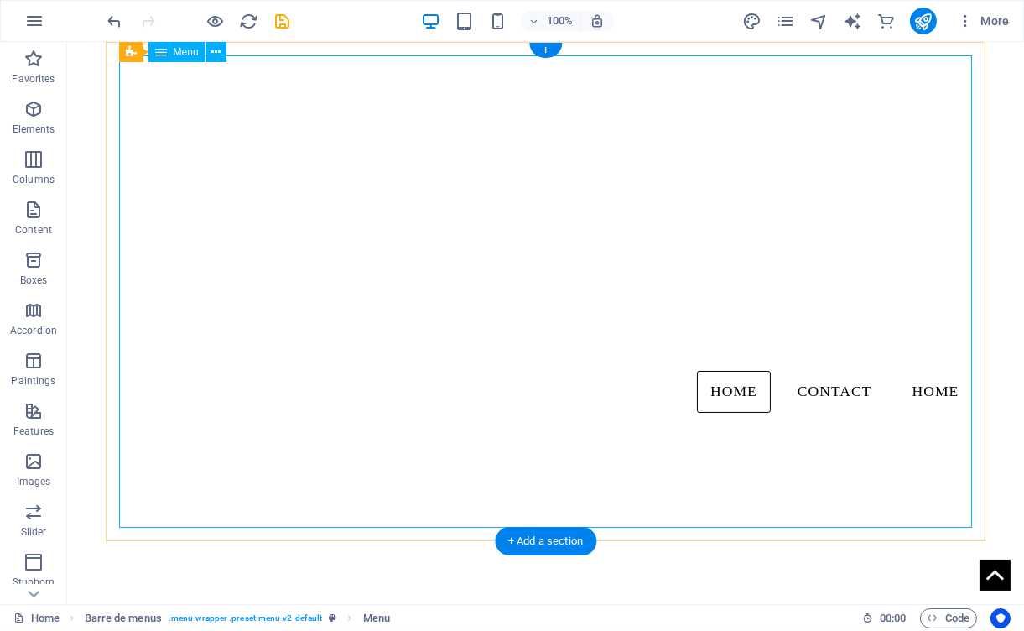
click at [755, 483] on nav "Home Contact Home" at bounding box center [546, 291] width 854 height 472
click at [567, 181] on nav "Home Contact Home" at bounding box center [546, 291] width 854 height 472
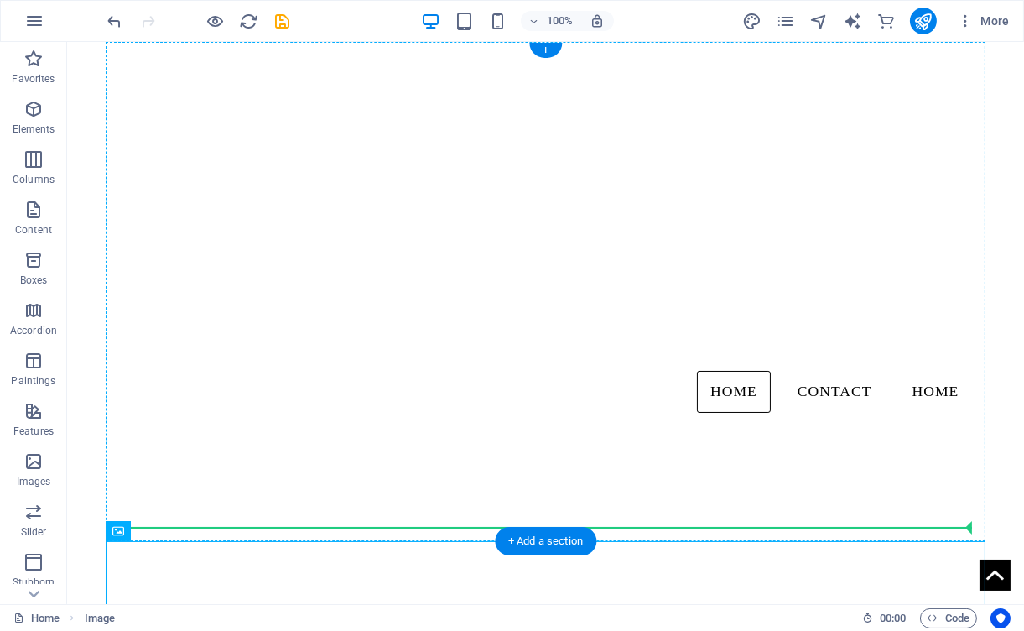
drag, startPoint x: 966, startPoint y: 545, endPoint x: 917, endPoint y: 488, distance: 75.5
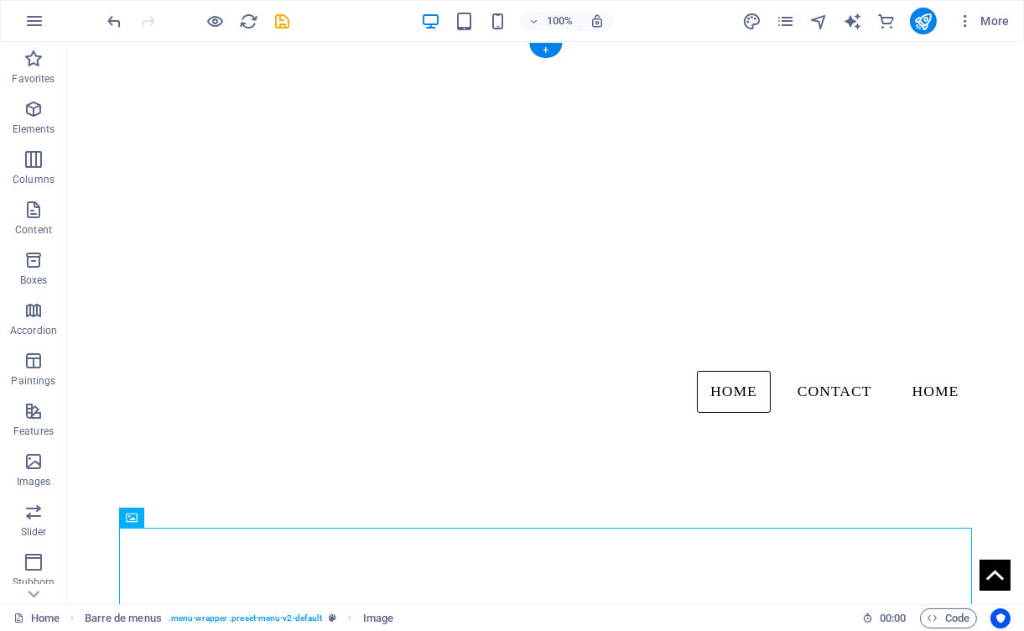
click at [903, 520] on nav "Home Contact Home" at bounding box center [546, 291] width 854 height 472
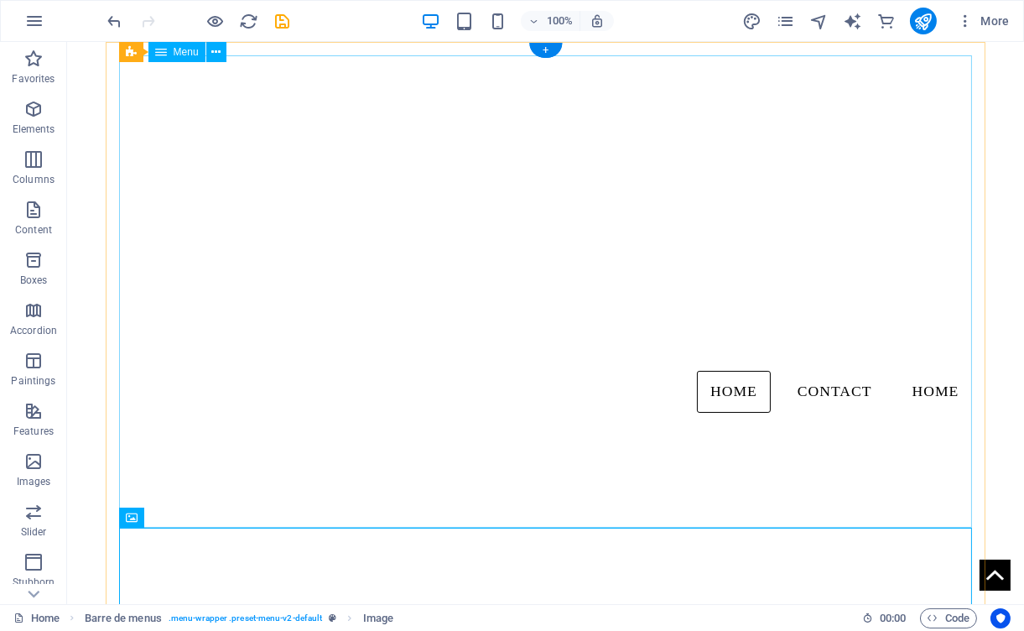
click at [885, 513] on nav "Home Contact Home" at bounding box center [546, 291] width 854 height 472
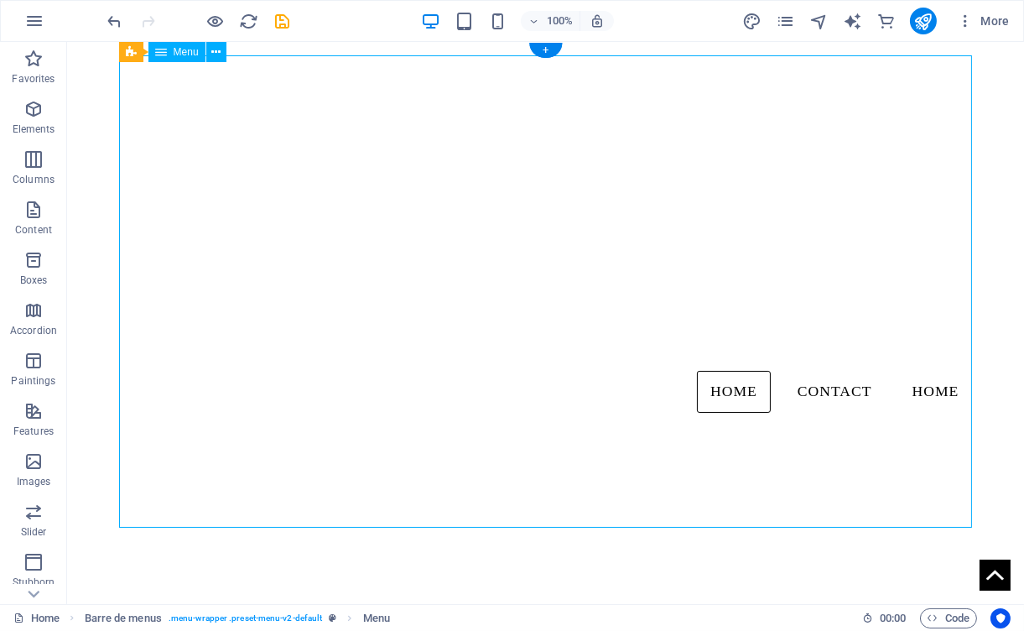
drag, startPoint x: 883, startPoint y: 525, endPoint x: 873, endPoint y: 470, distance: 56.4
click at [873, 467] on nav "Home Contact Home" at bounding box center [546, 291] width 854 height 472
drag, startPoint x: 822, startPoint y: 382, endPoint x: 790, endPoint y: 200, distance: 184.8
click at [790, 197] on nav "Home Contact Home" at bounding box center [546, 291] width 854 height 472
click at [810, 399] on nav "Home Contact Home" at bounding box center [546, 291] width 854 height 472
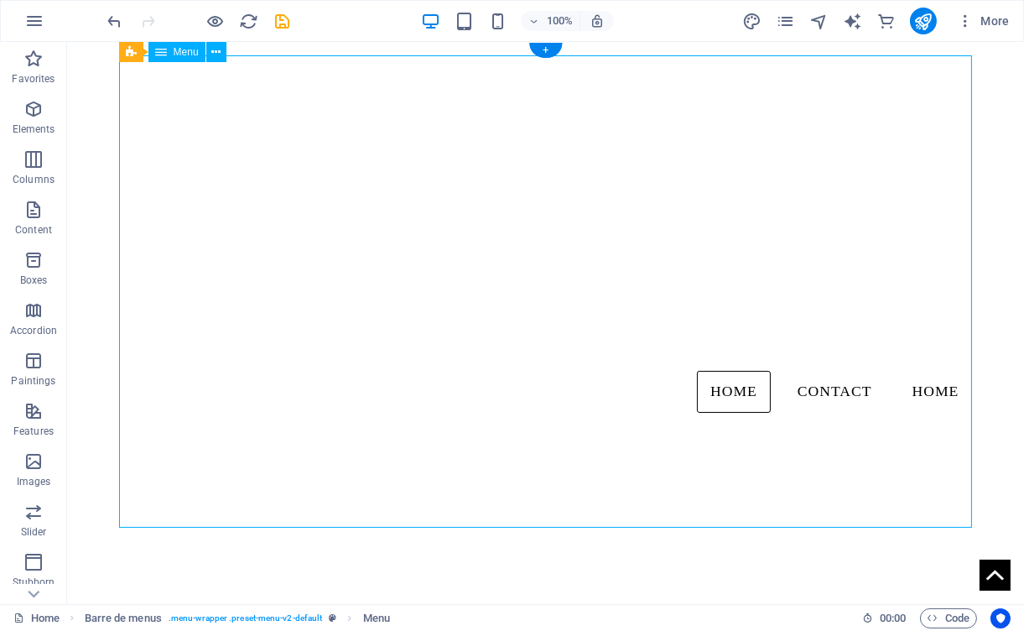
click at [810, 399] on nav "Home Contact Home" at bounding box center [546, 291] width 854 height 472
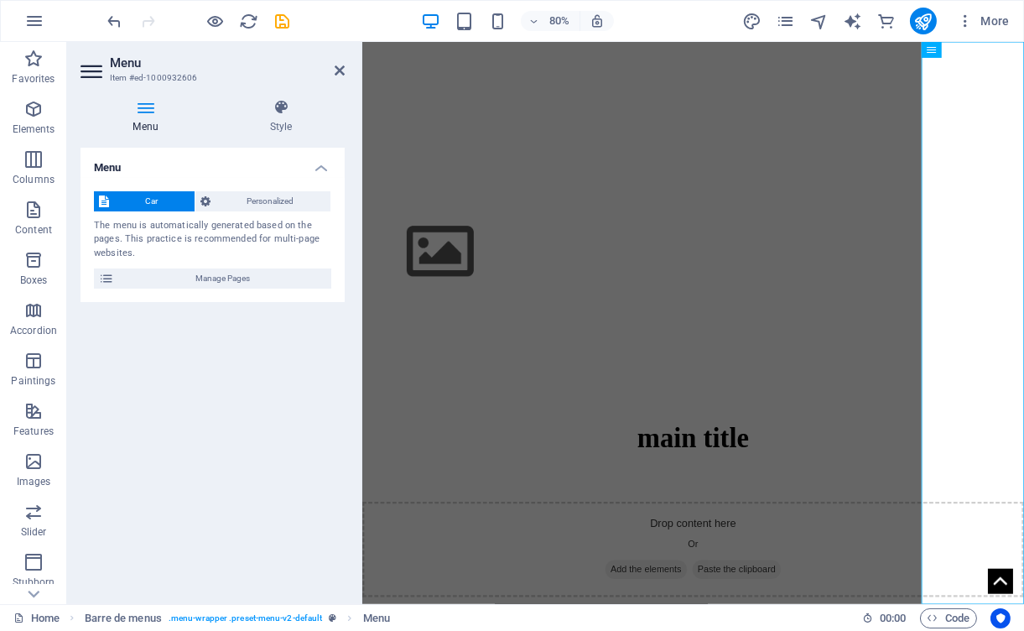
click at [137, 101] on icon at bounding box center [146, 107] width 130 height 17
click at [227, 274] on font "Manage Pages" at bounding box center [222, 278] width 55 height 9
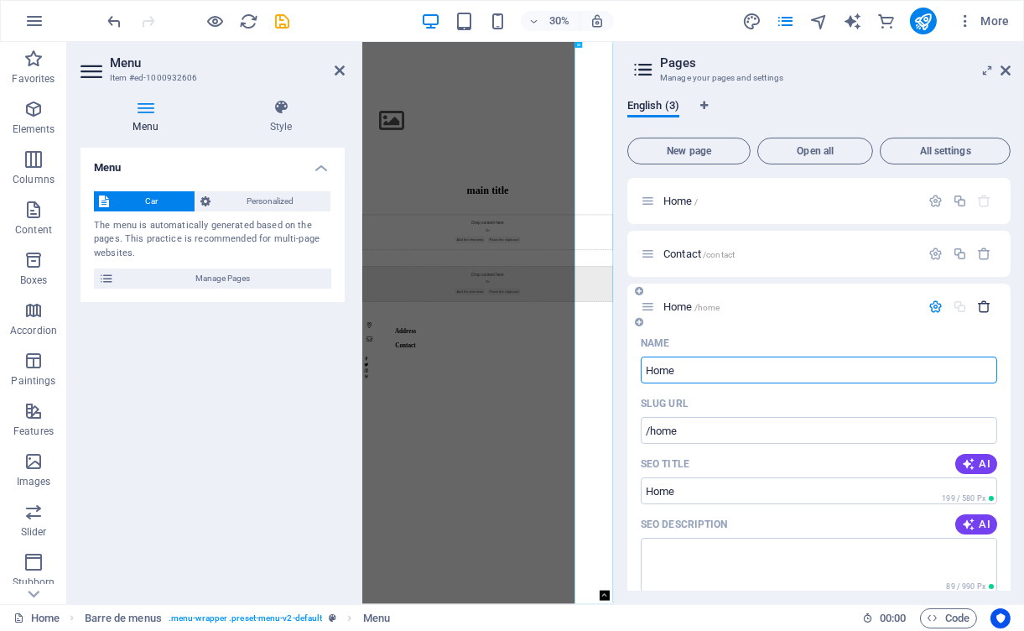
click at [984, 309] on icon "button" at bounding box center [985, 307] width 14 height 14
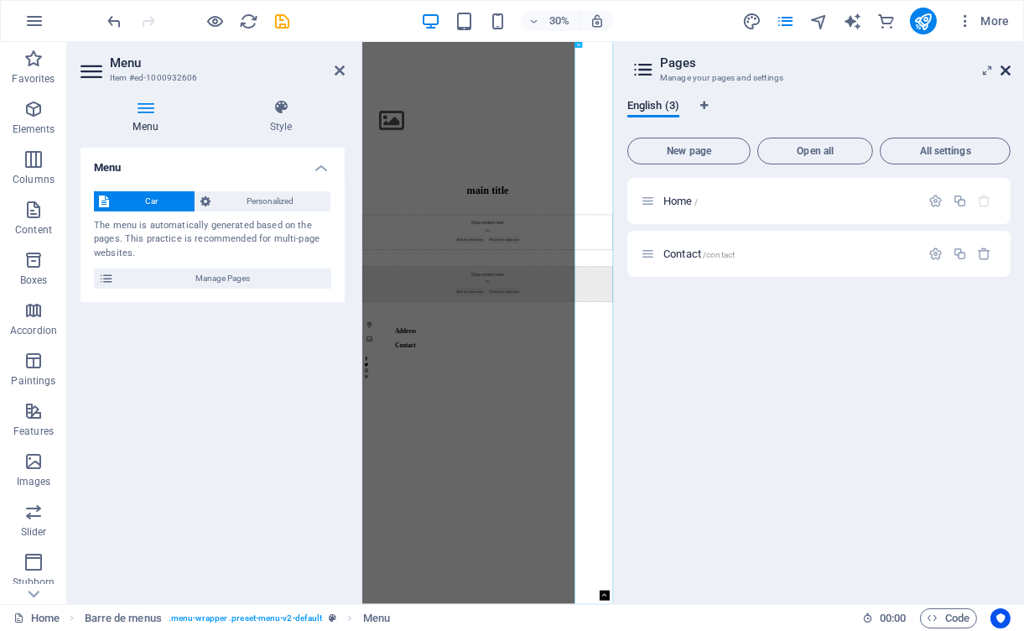
click at [1006, 66] on icon at bounding box center [1006, 70] width 10 height 13
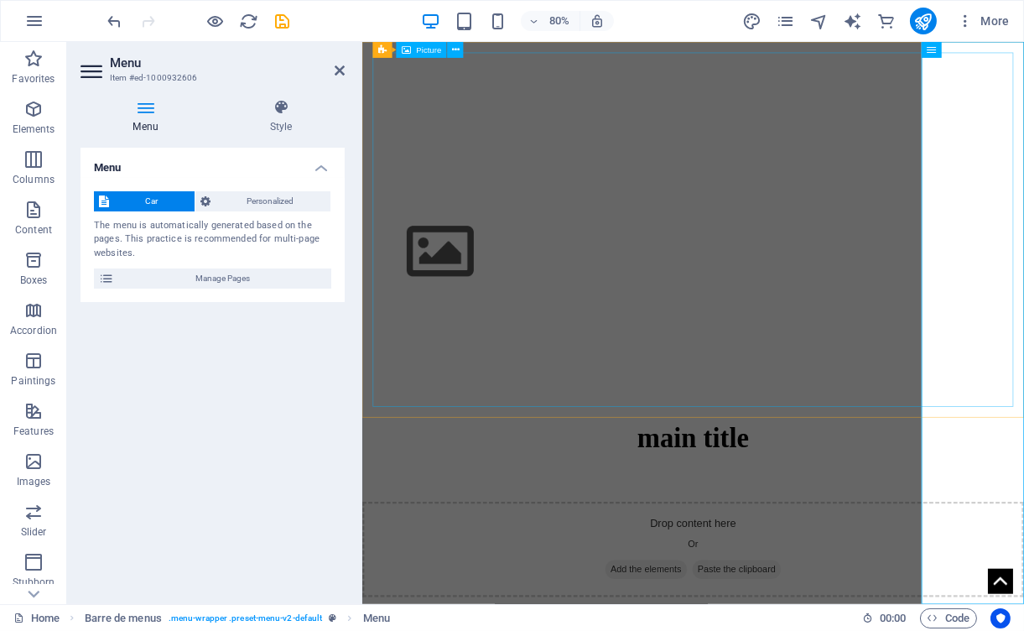
click at [810, 396] on figure at bounding box center [775, 276] width 800 height 443
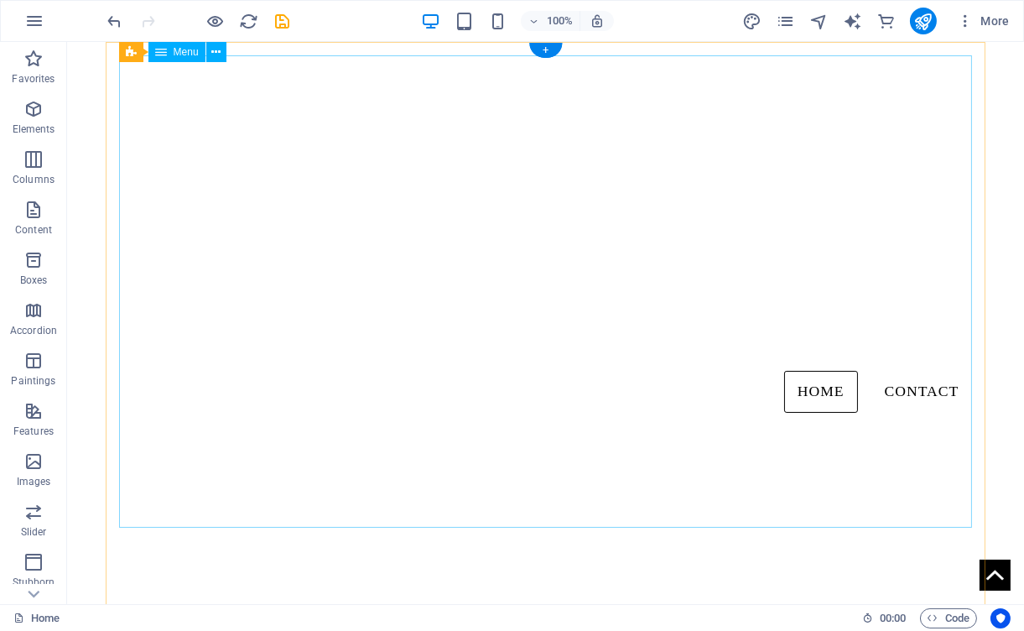
click at [873, 400] on nav "Home Contact" at bounding box center [546, 291] width 854 height 472
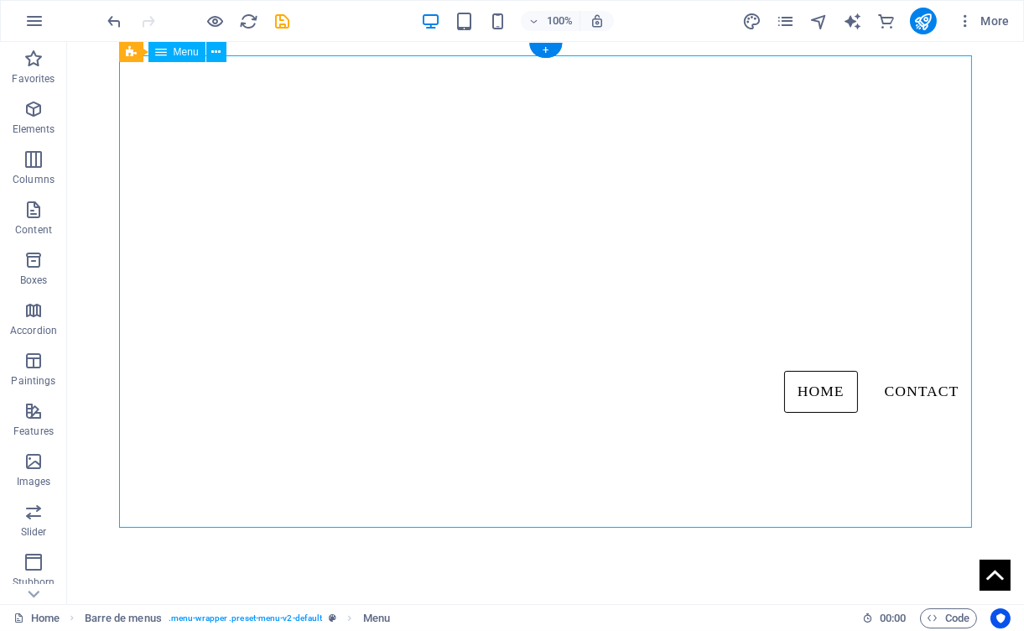
click at [701, 369] on nav "Home Contact" at bounding box center [546, 291] width 854 height 472
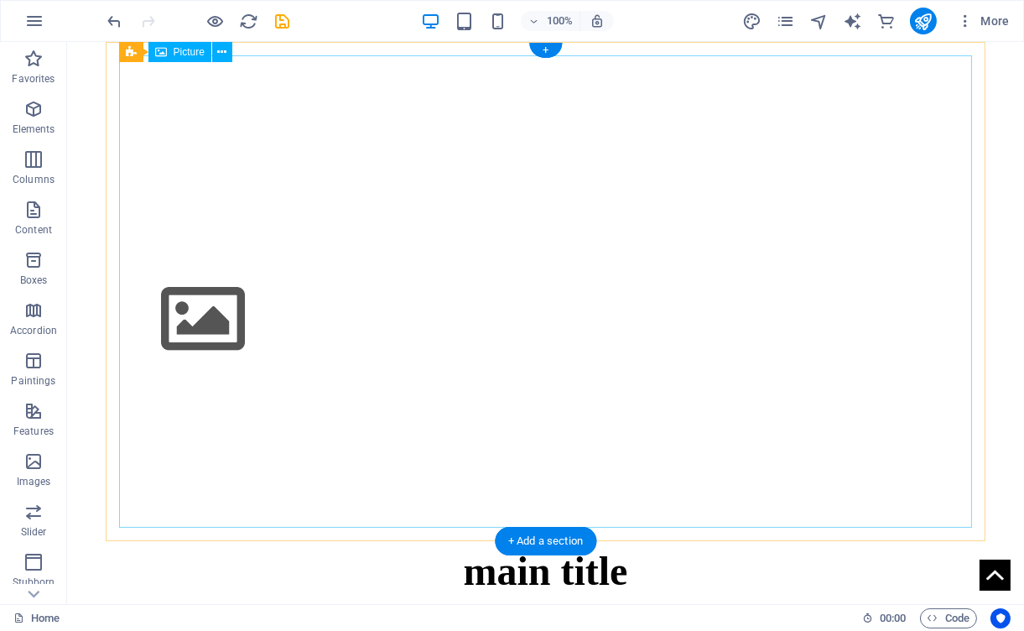
click at [624, 363] on figure at bounding box center [546, 291] width 854 height 472
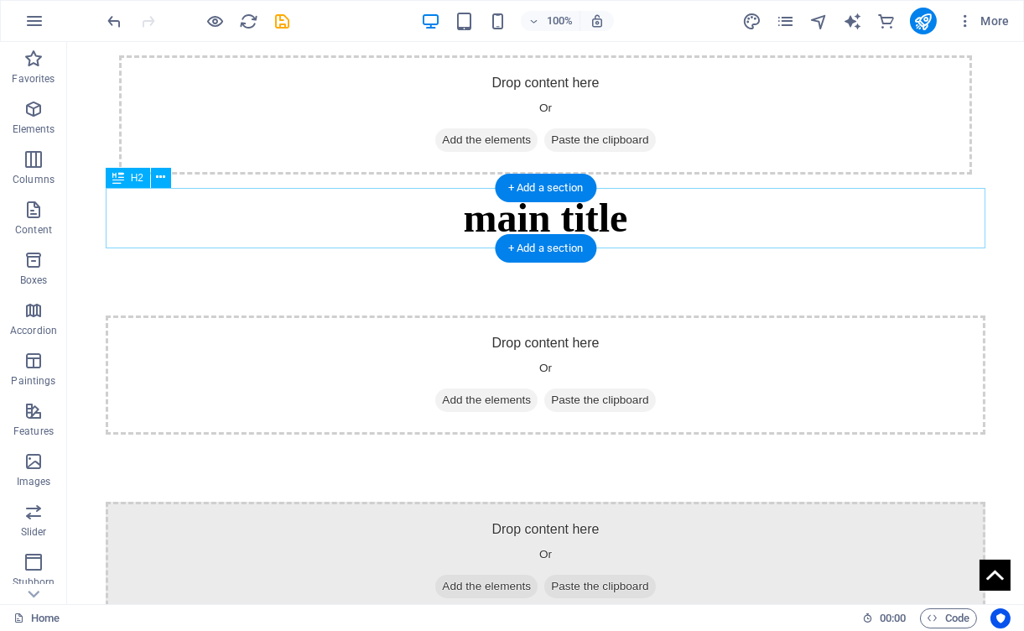
click at [548, 216] on div "main title" at bounding box center [546, 218] width 881 height 60
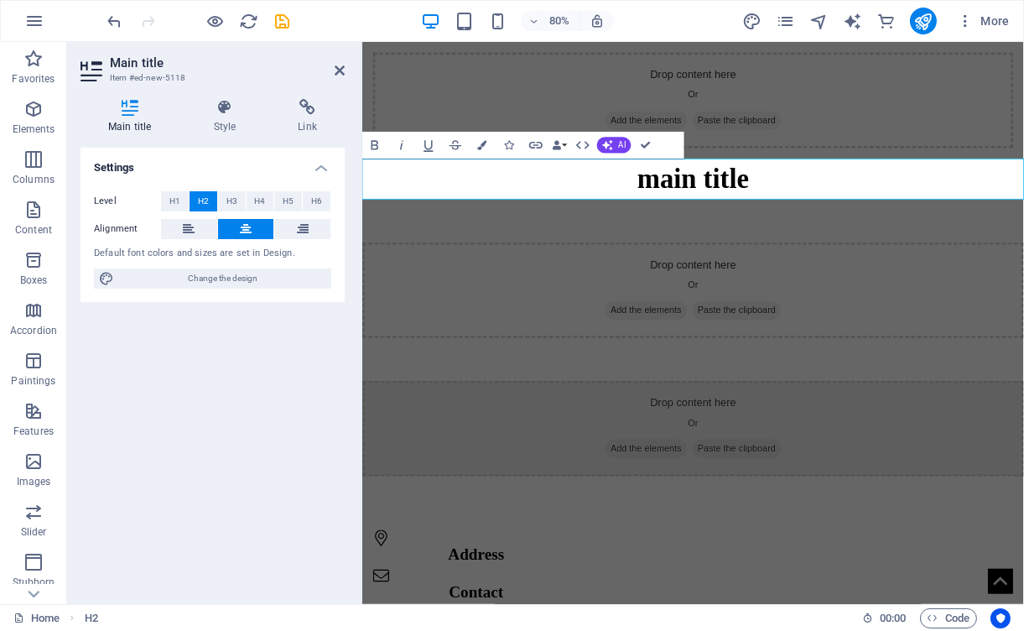
click at [771, 221] on font "main title" at bounding box center [776, 214] width 140 height 38
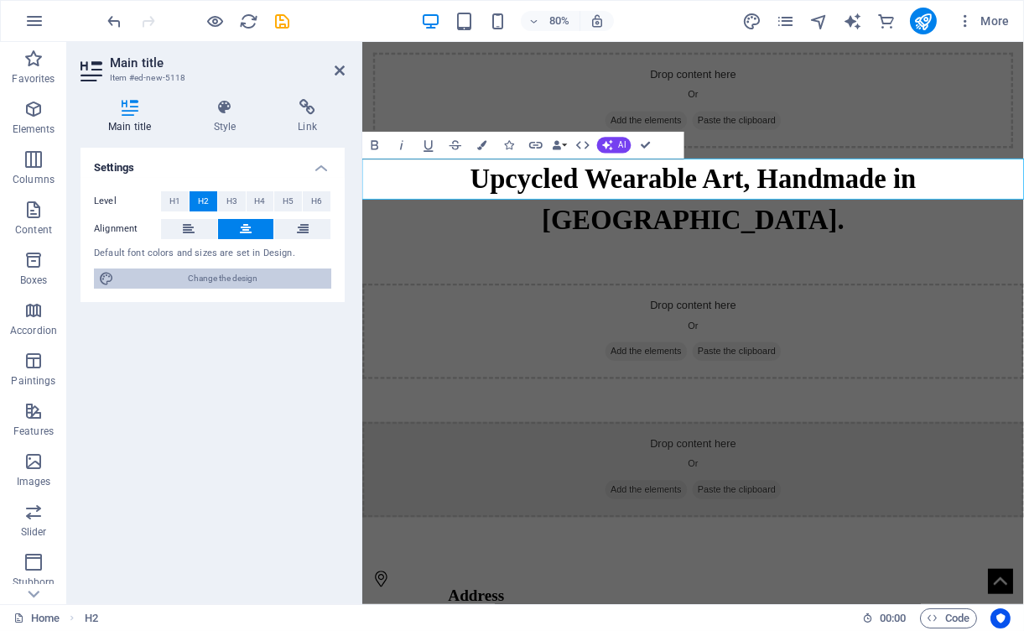
click at [213, 283] on font "Change the design" at bounding box center [223, 278] width 70 height 9
select select "px"
select select "300"
select select "px"
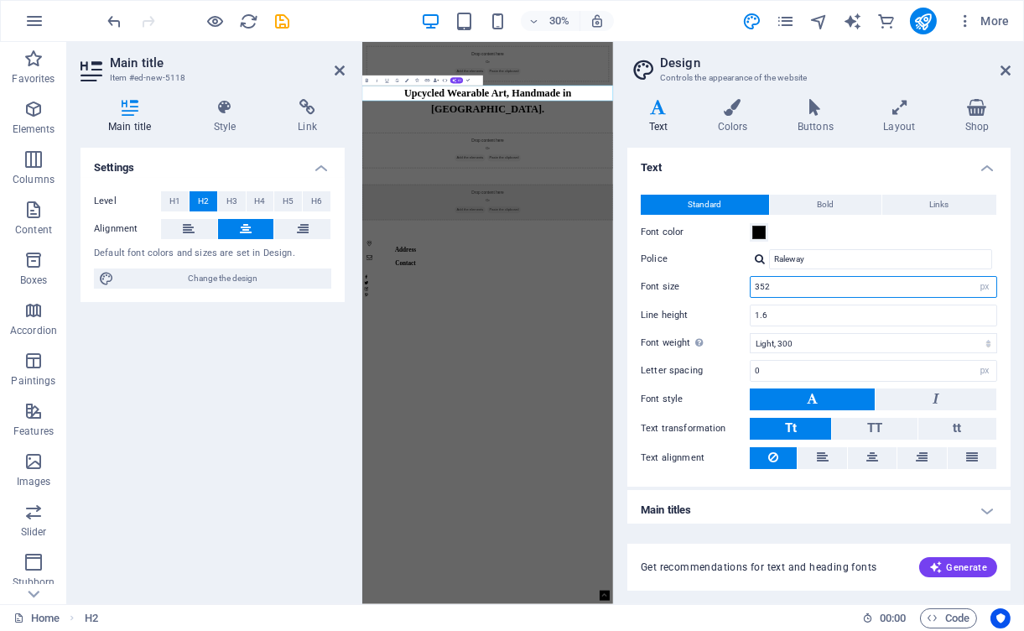
click at [843, 284] on input "352" at bounding box center [874, 287] width 246 height 20
type input "22"
click at [1004, 67] on icon at bounding box center [1006, 70] width 10 height 13
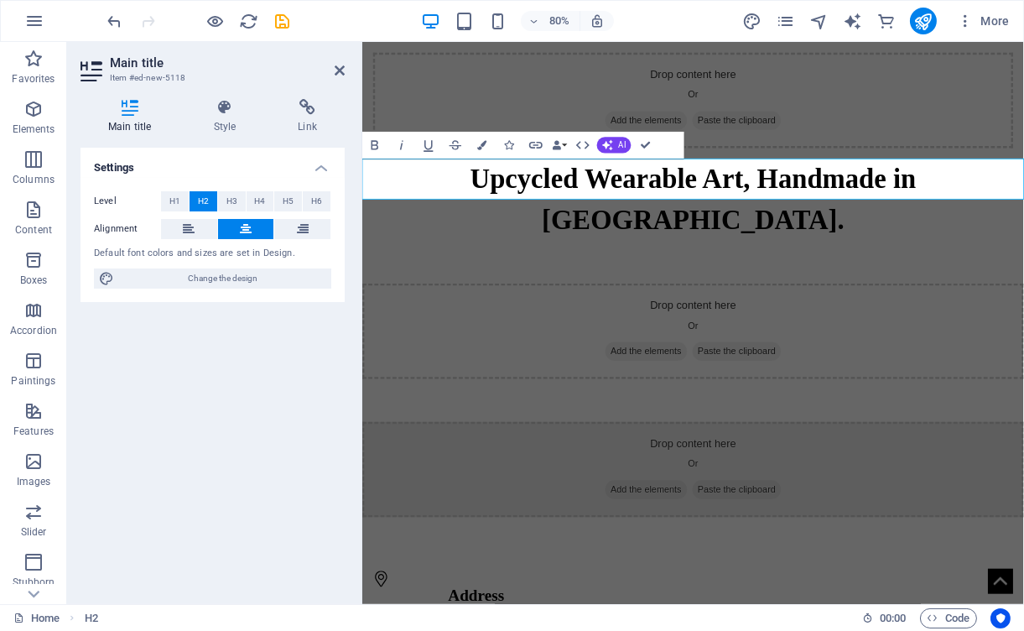
click at [827, 221] on font "Upcycled Wearable Art, Handmade in BC." at bounding box center [775, 239] width 557 height 89
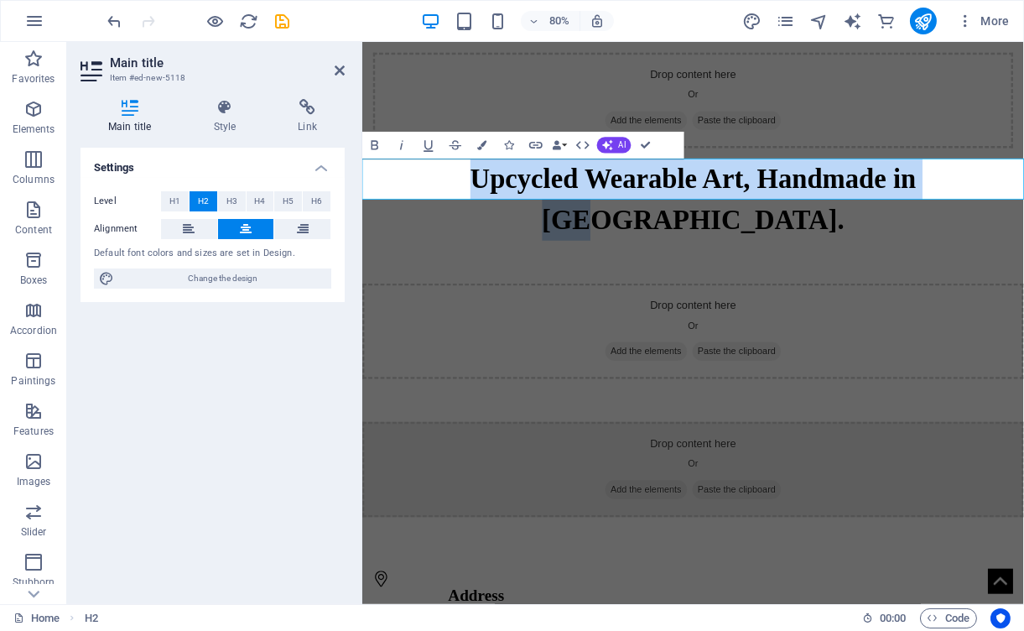
click at [827, 221] on font "Upcycled Wearable Art, Handmade in BC." at bounding box center [775, 239] width 557 height 89
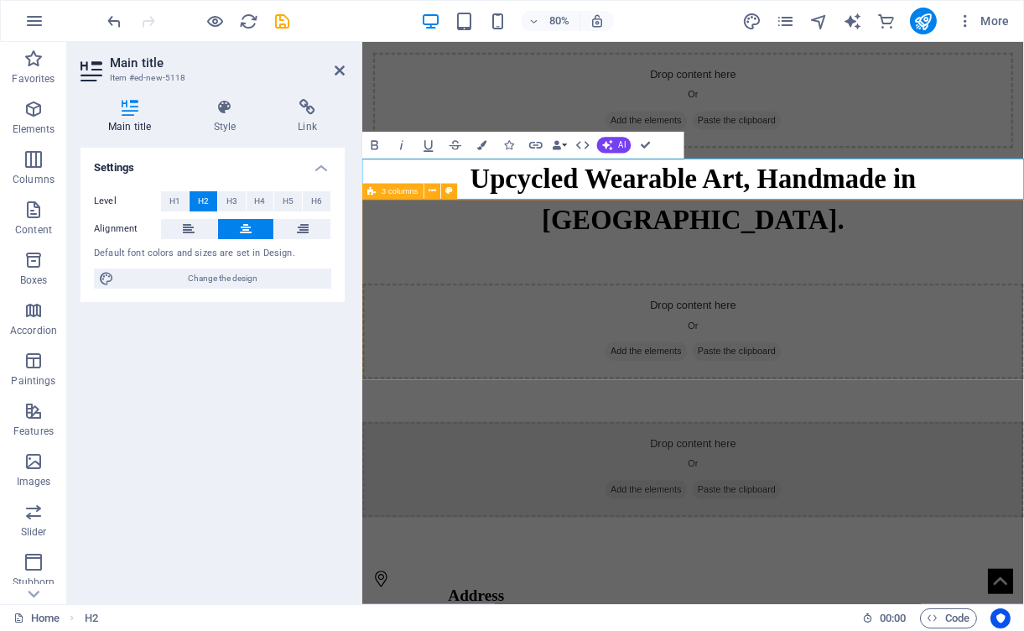
click at [628, 344] on div "Drop content here Or Add the elements Paste the clipboard" at bounding box center [775, 403] width 827 height 119
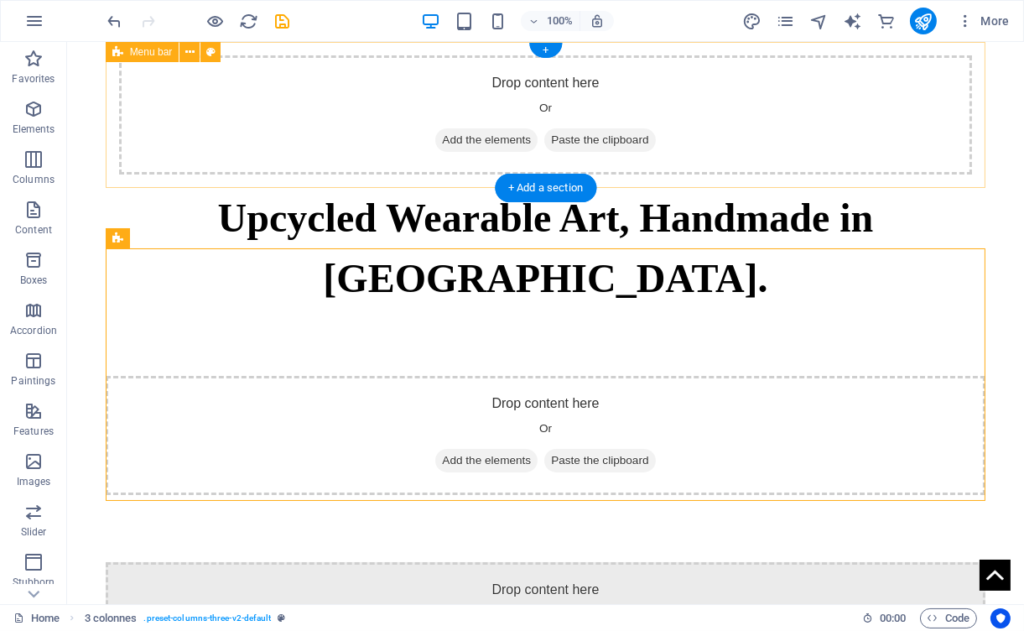
click at [581, 119] on div "Drop content here Or Add the elements Paste the clipboard" at bounding box center [546, 114] width 854 height 119
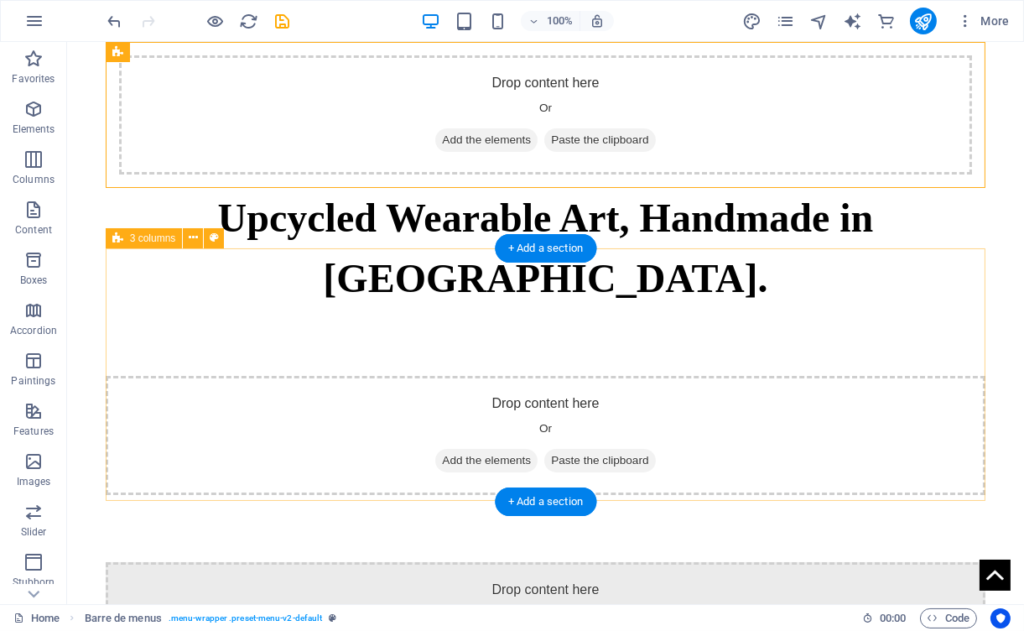
click at [636, 376] on div "Drop content here Or Add the elements Paste the clipboard" at bounding box center [546, 435] width 881 height 119
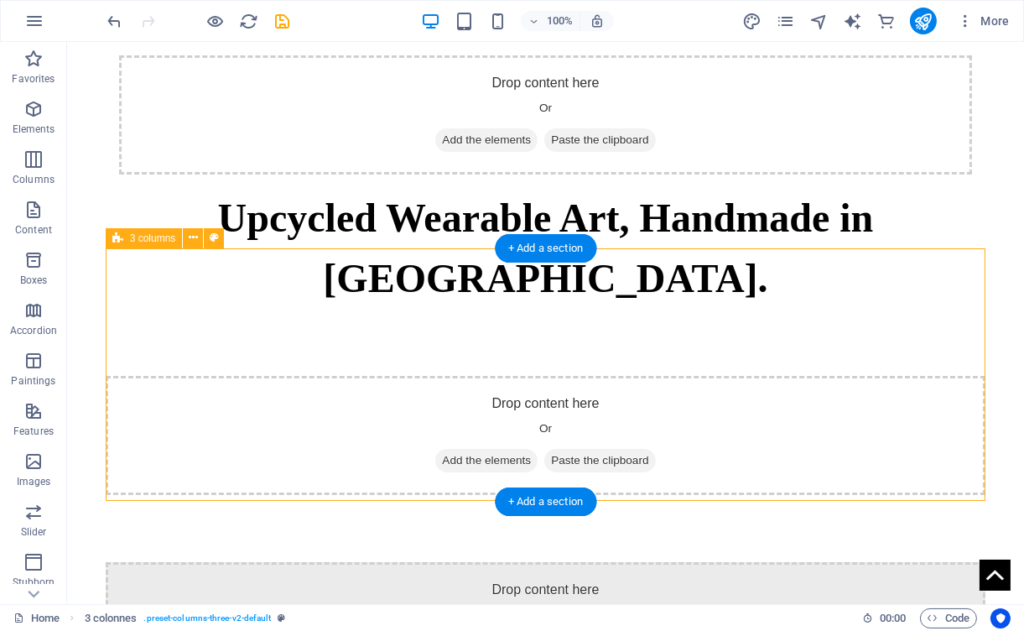
click at [463, 454] on font "Add the elements" at bounding box center [486, 460] width 89 height 13
click at [471, 454] on font "Add the elements" at bounding box center [486, 460] width 89 height 13
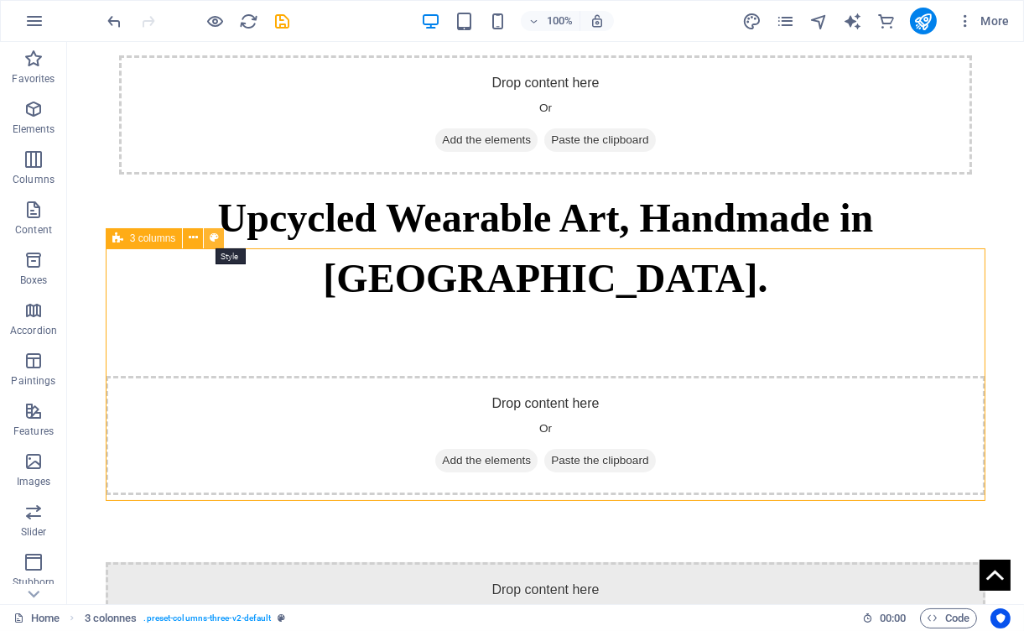
click at [211, 235] on icon at bounding box center [214, 238] width 9 height 18
select select "rem"
select select "px"
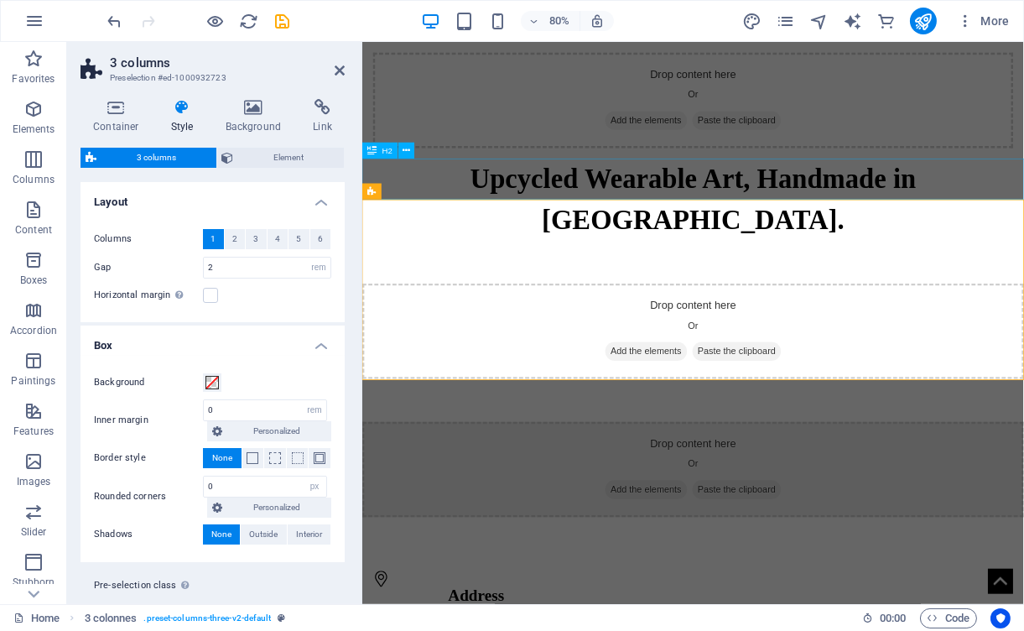
click at [581, 219] on div "Upcycled Wearable Art, Handmade in BC." at bounding box center [775, 239] width 827 height 102
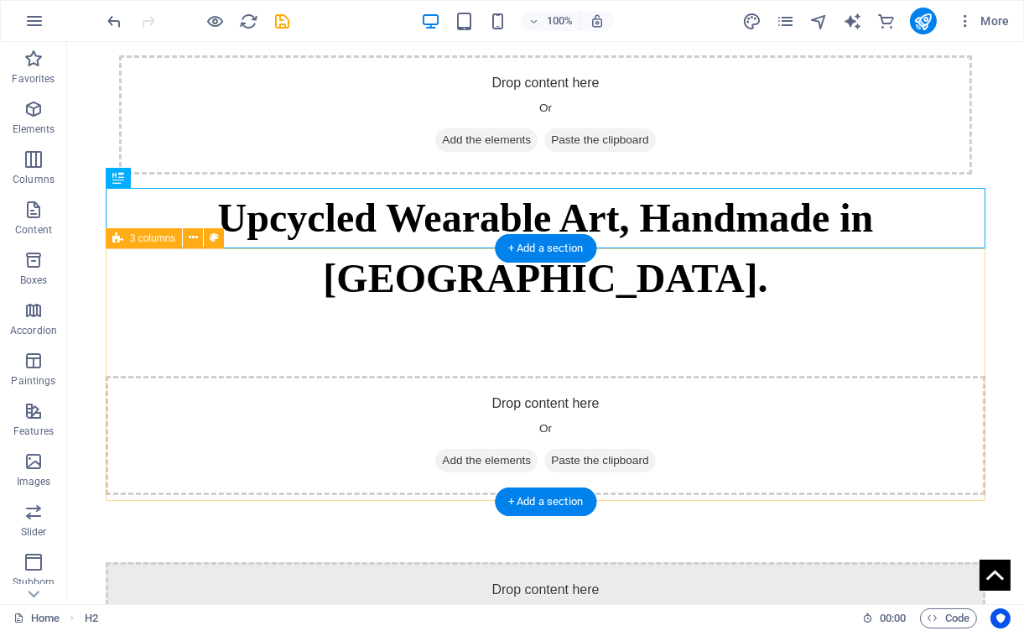
click at [616, 376] on div "Drop content here Or Add the elements Paste the clipboard" at bounding box center [546, 435] width 881 height 119
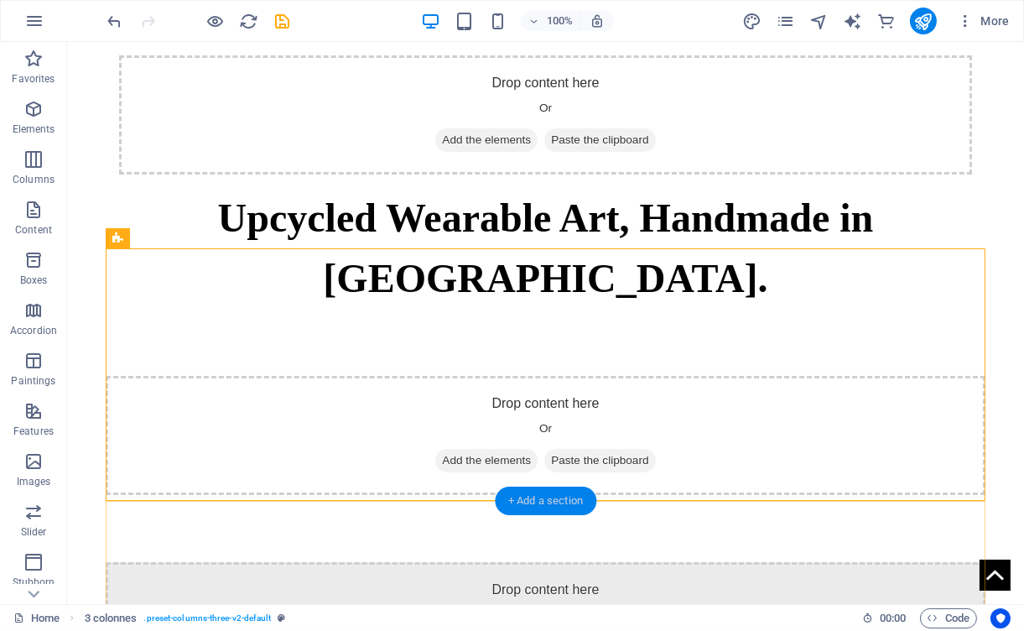
click at [542, 495] on font "+ Add a section" at bounding box center [545, 500] width 75 height 13
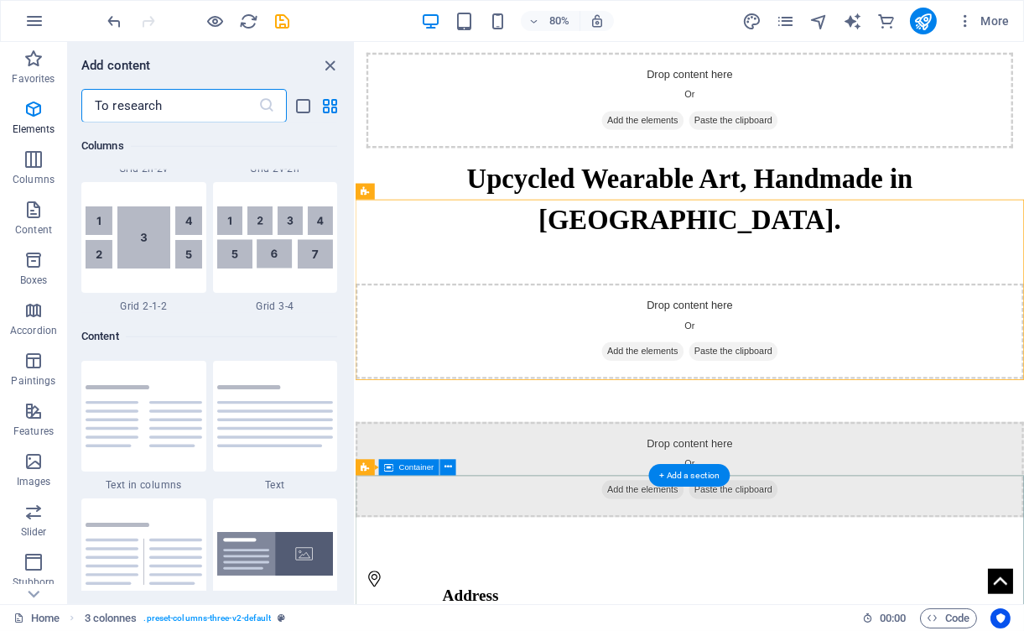
scroll to position [2935, 0]
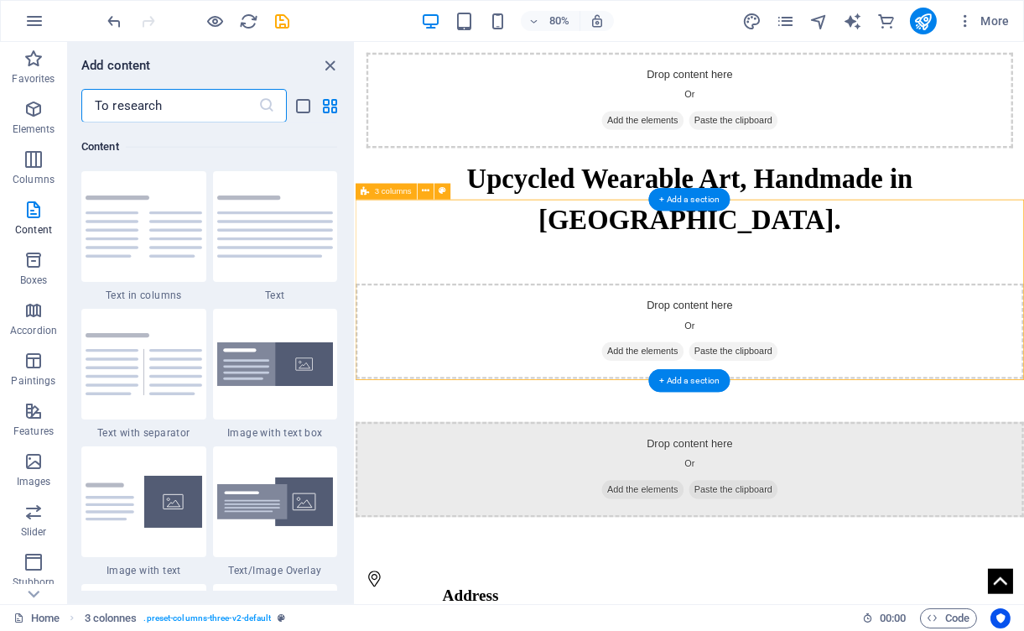
click at [696, 344] on div "Drop content here Or Add the elements Paste the clipboard" at bounding box center [773, 403] width 836 height 119
click at [382, 193] on font "3 columns" at bounding box center [393, 191] width 37 height 9
click at [426, 193] on icon at bounding box center [426, 192] width 8 height 14
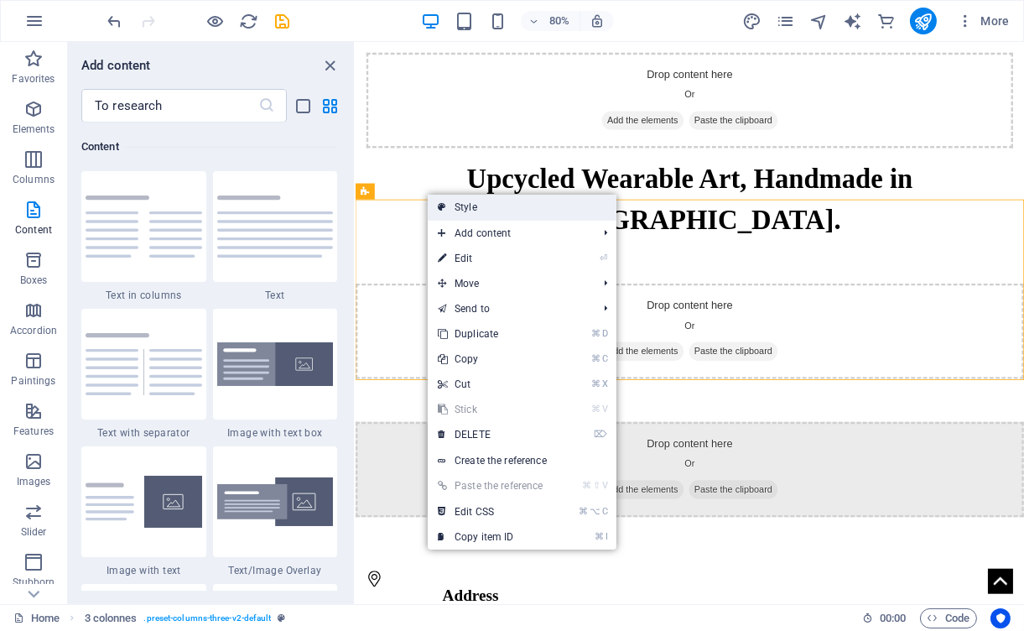
click at [450, 208] on link "Style" at bounding box center [522, 207] width 189 height 25
select select "rem"
select select "px"
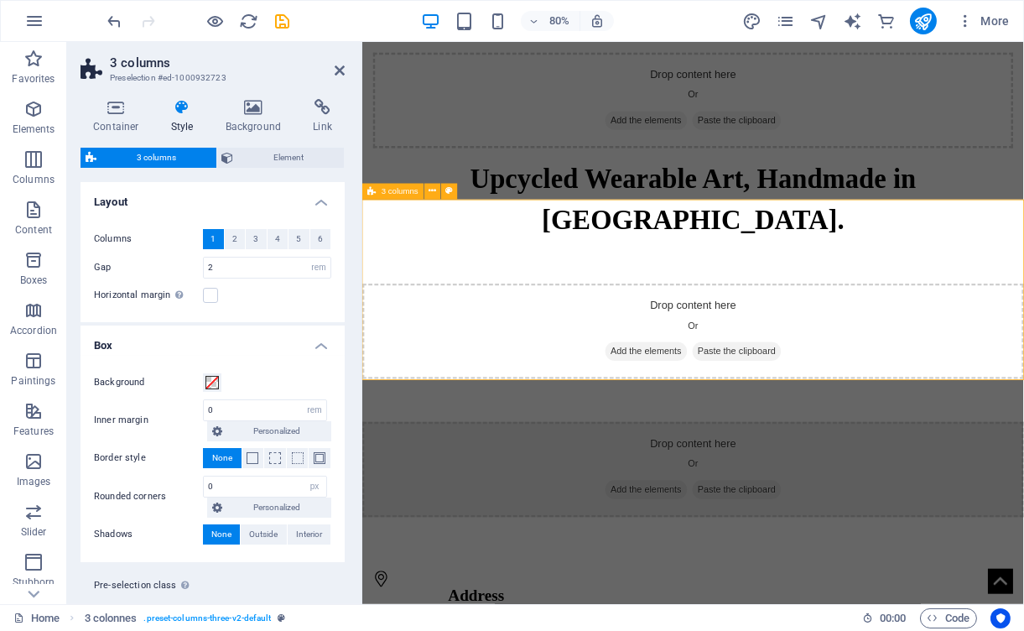
click at [388, 194] on font "3 columns" at bounding box center [400, 191] width 37 height 9
click at [434, 191] on icon at bounding box center [433, 192] width 8 height 14
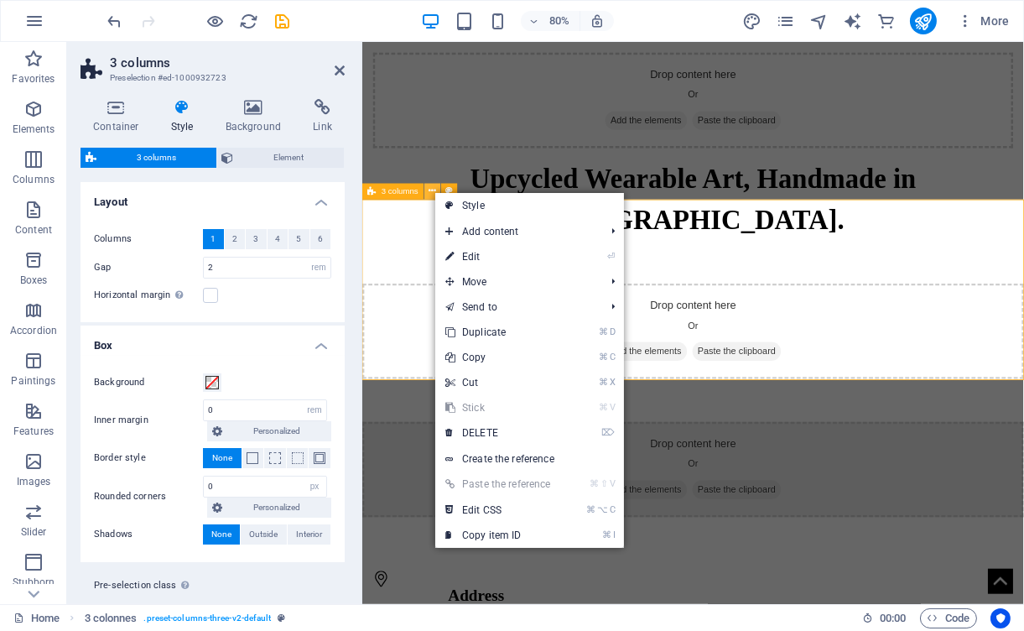
click at [434, 191] on icon at bounding box center [433, 192] width 8 height 14
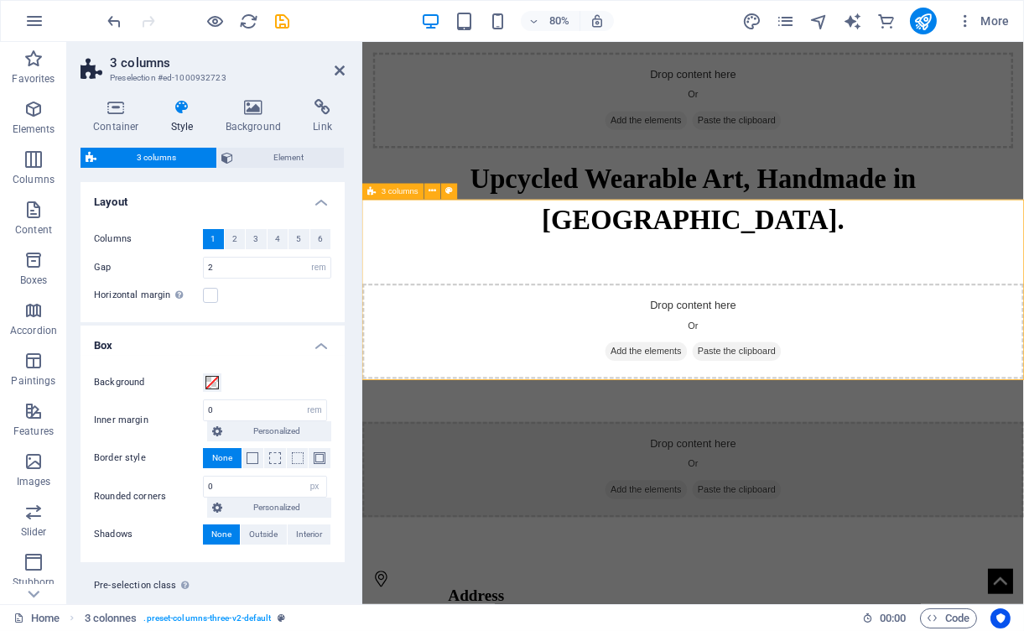
click at [402, 290] on div "Drop content here Or Add the elements Paste the clipboard" at bounding box center [775, 403] width 827 height 227
click at [447, 192] on icon at bounding box center [449, 192] width 8 height 14
click at [482, 344] on div "Drop content here Or Add the elements Paste the clipboard" at bounding box center [775, 403] width 827 height 119
click at [551, 203] on div "Upcycled Wearable Art, Handmade in BC." at bounding box center [775, 239] width 827 height 102
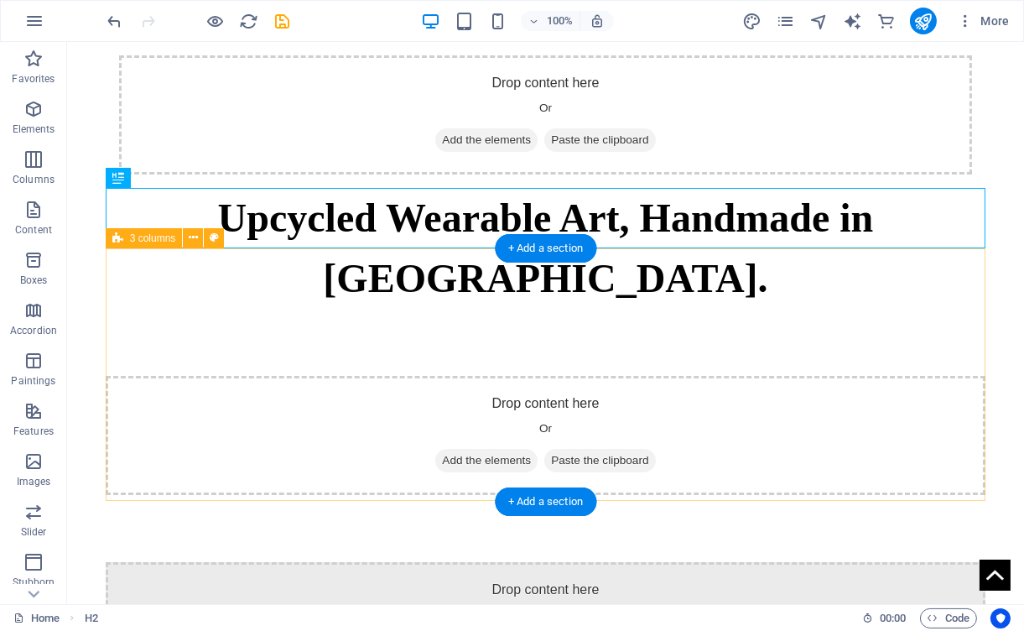
click at [477, 454] on font "Add the elements" at bounding box center [486, 460] width 89 height 13
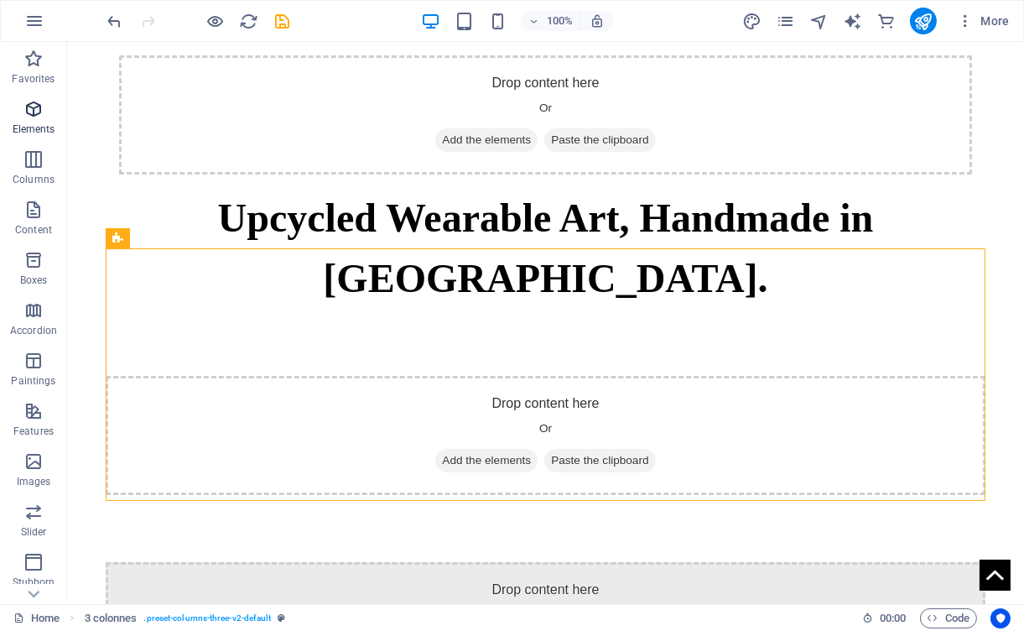
click at [33, 107] on icon "button" at bounding box center [33, 109] width 20 height 20
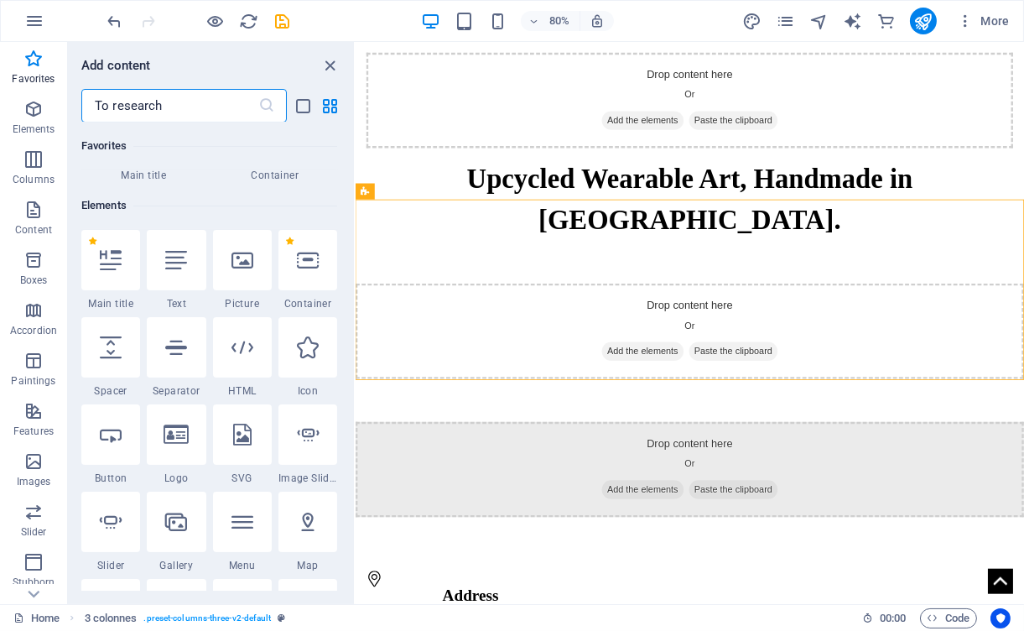
scroll to position [130, 0]
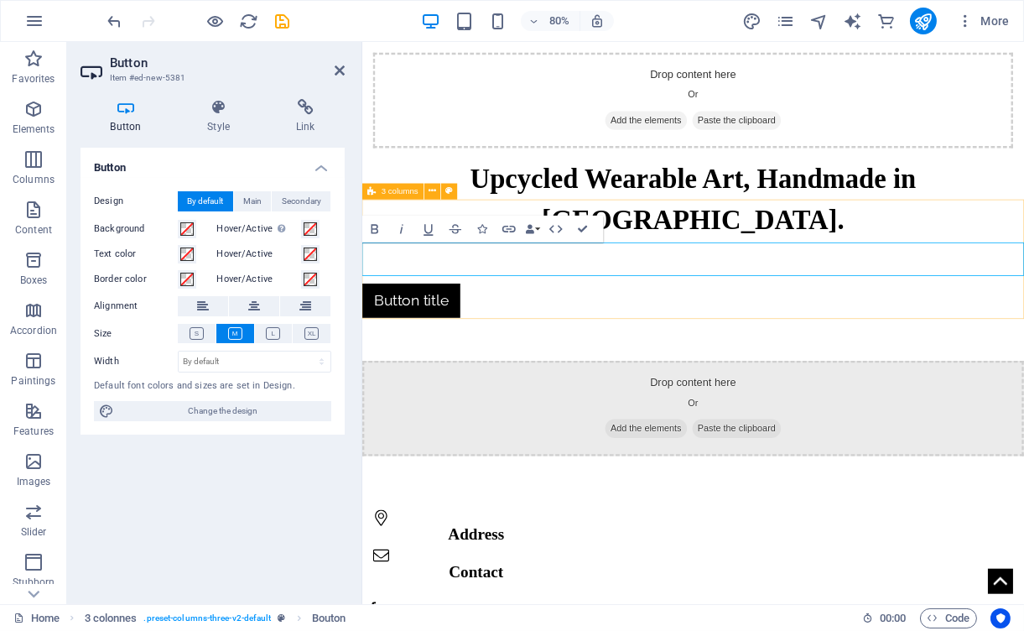
click at [396, 197] on div "3 columns" at bounding box center [392, 192] width 61 height 16
select select "rem"
select select "px"
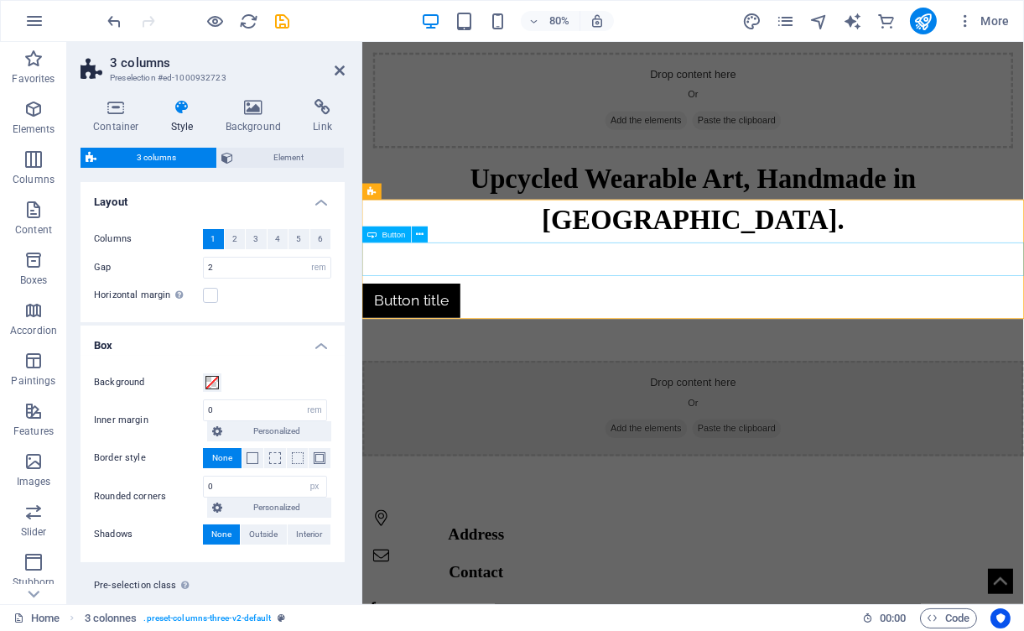
click at [539, 341] on div "Button title" at bounding box center [775, 365] width 827 height 150
click at [35, 107] on icon "button" at bounding box center [33, 109] width 20 height 20
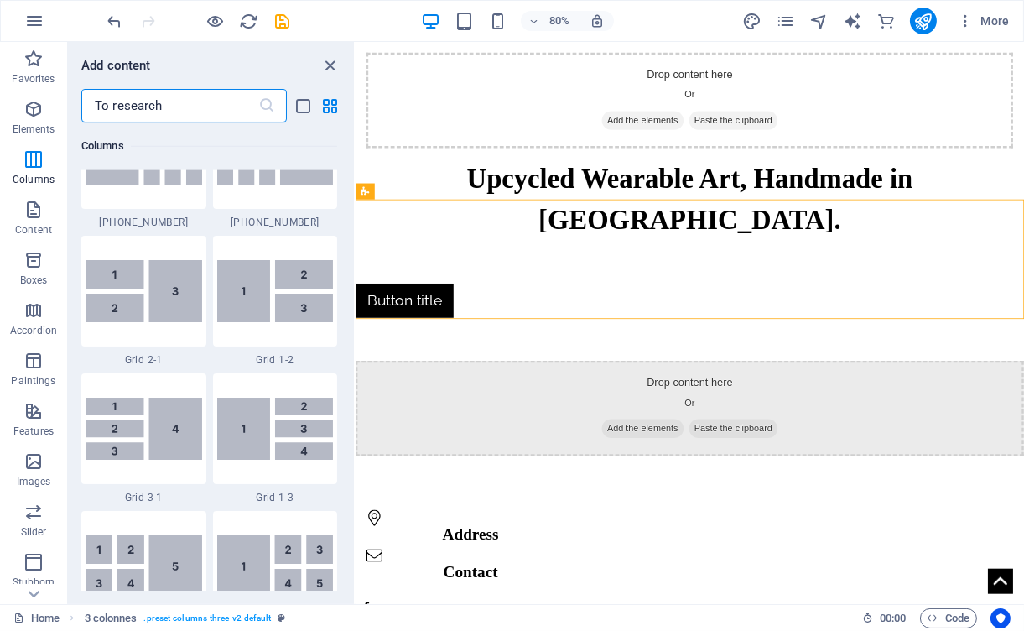
scroll to position [2002, 0]
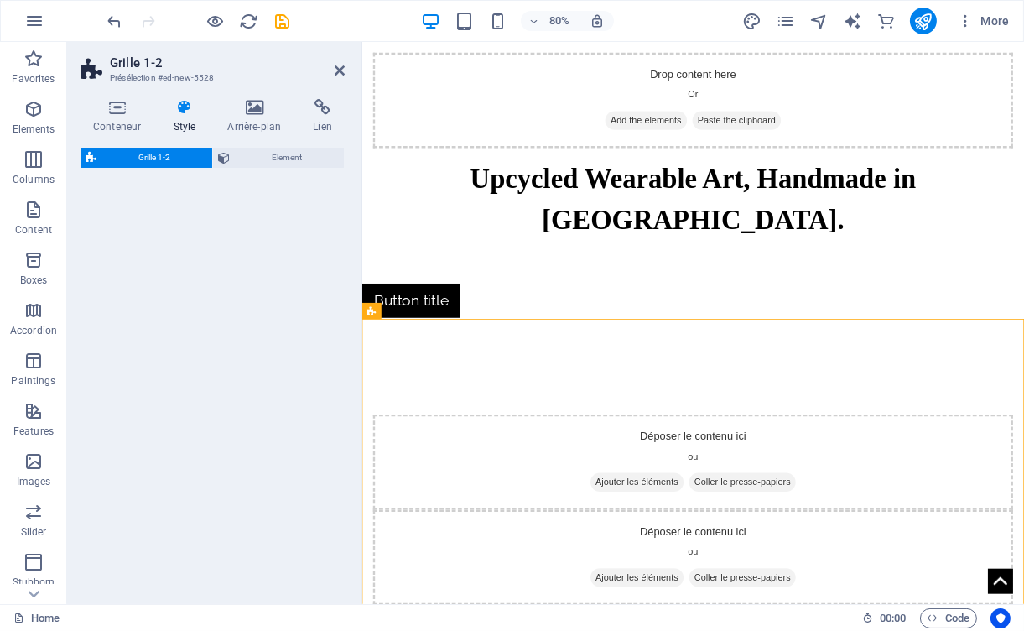
select select "rem"
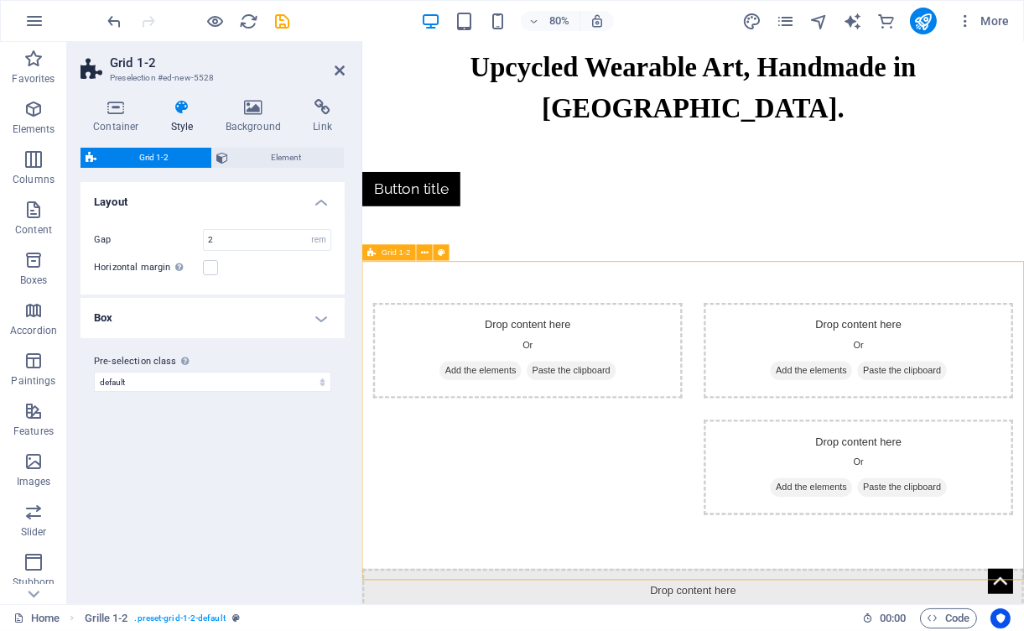
scroll to position [56, 0]
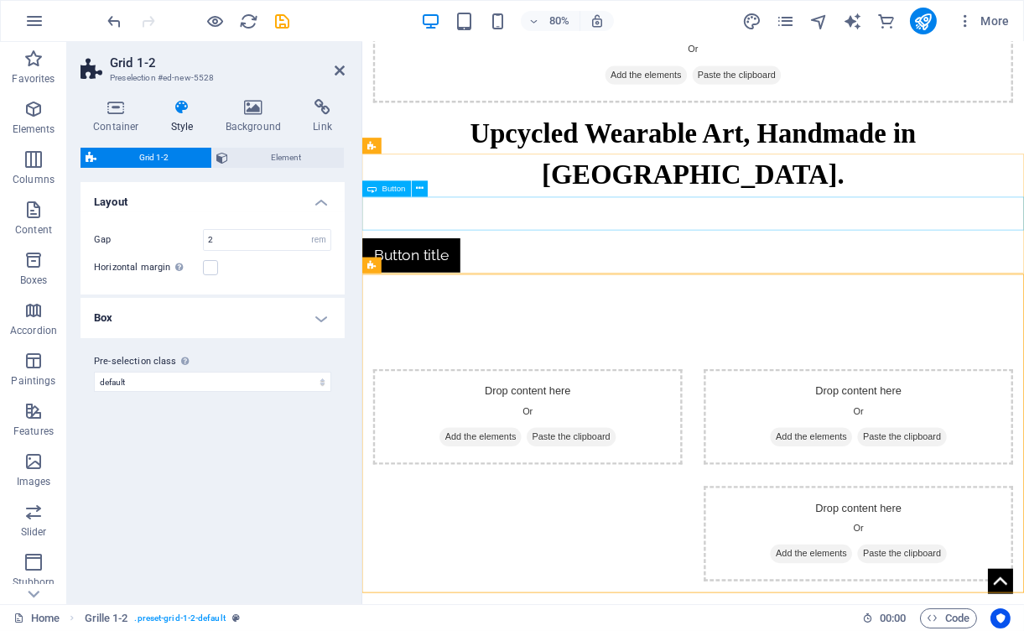
click at [446, 288] on div "Button title" at bounding box center [775, 309] width 827 height 43
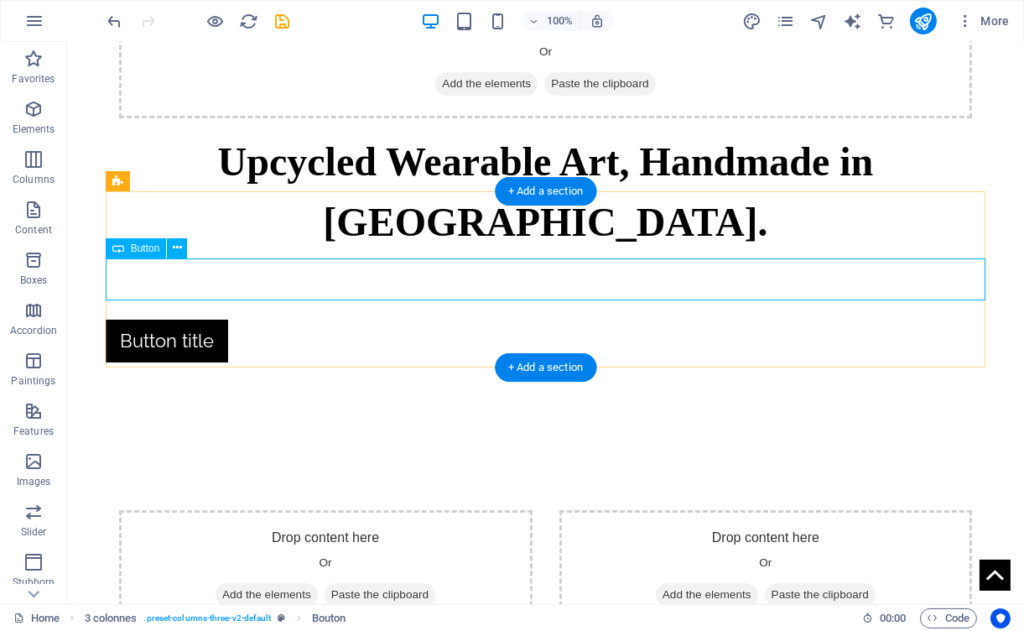
click at [274, 320] on div "Button title" at bounding box center [546, 341] width 881 height 43
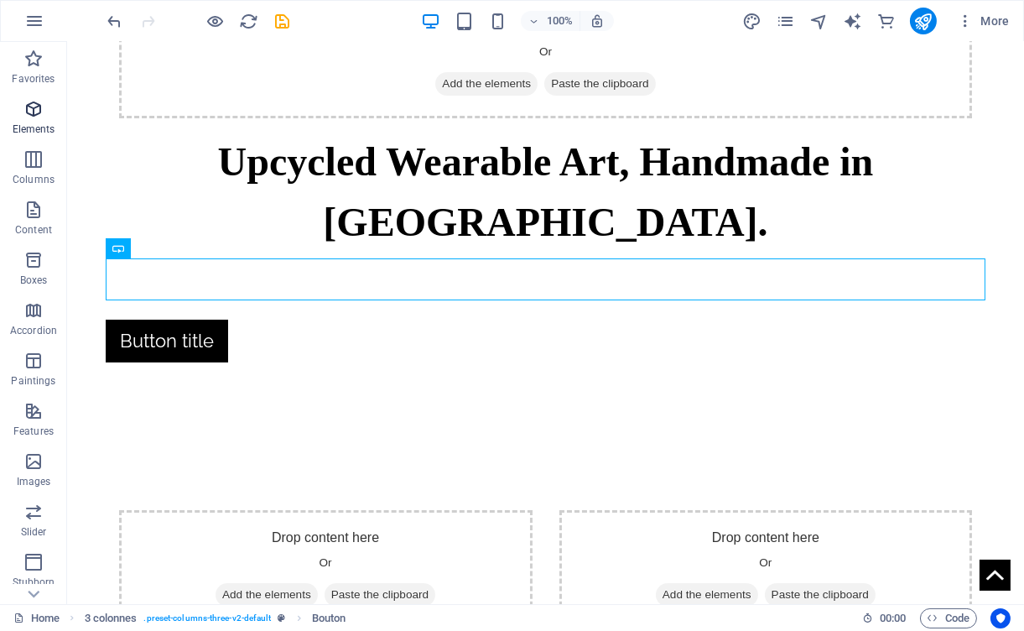
click at [29, 112] on icon "button" at bounding box center [33, 109] width 20 height 20
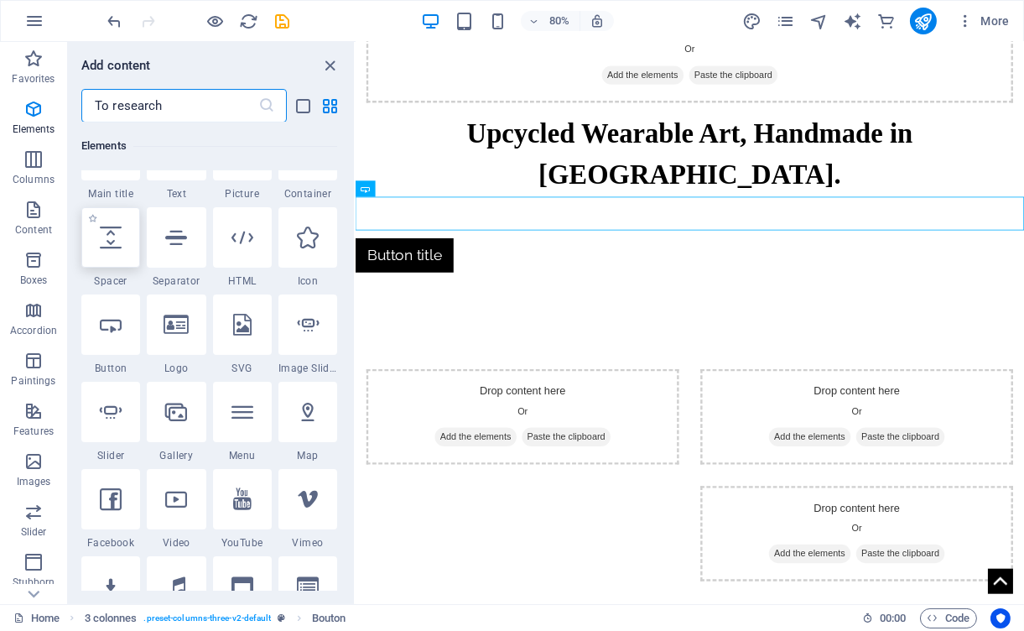
scroll to position [234, 0]
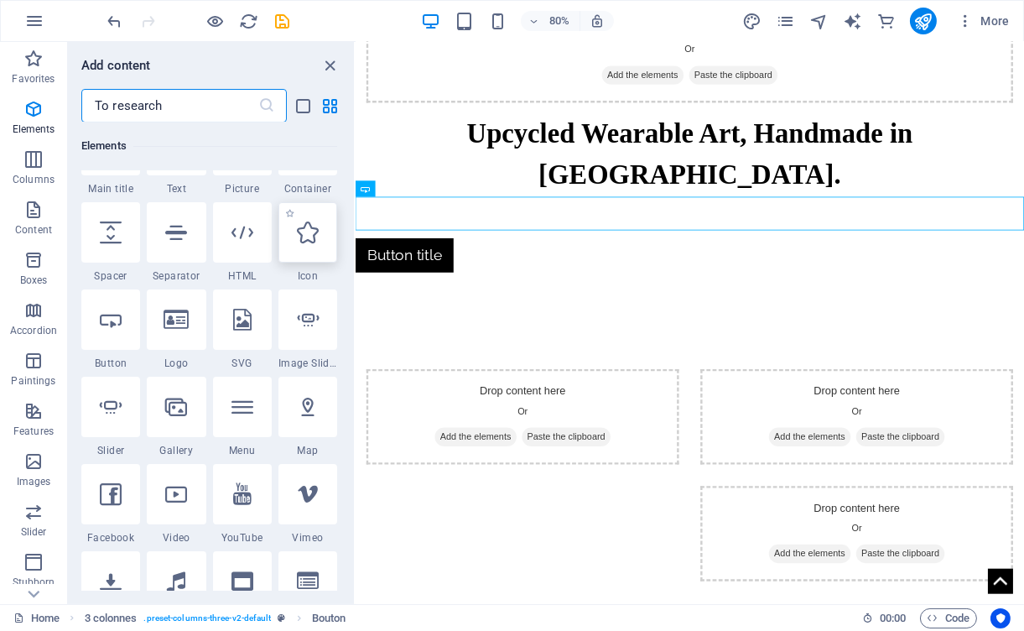
click at [298, 236] on icon at bounding box center [308, 232] width 22 height 22
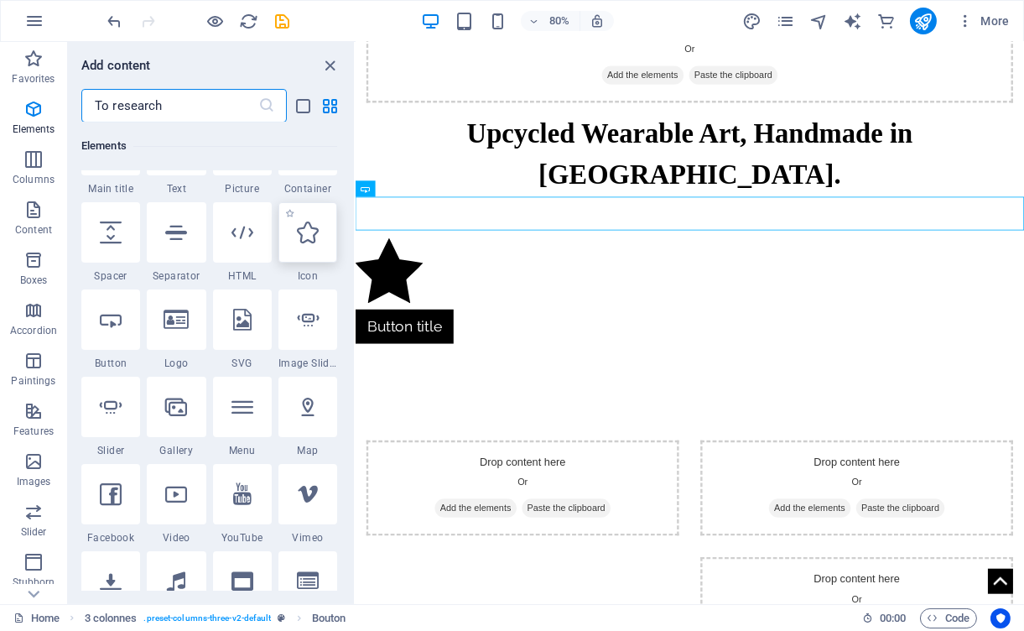
select select "xMidYMid"
select select "px"
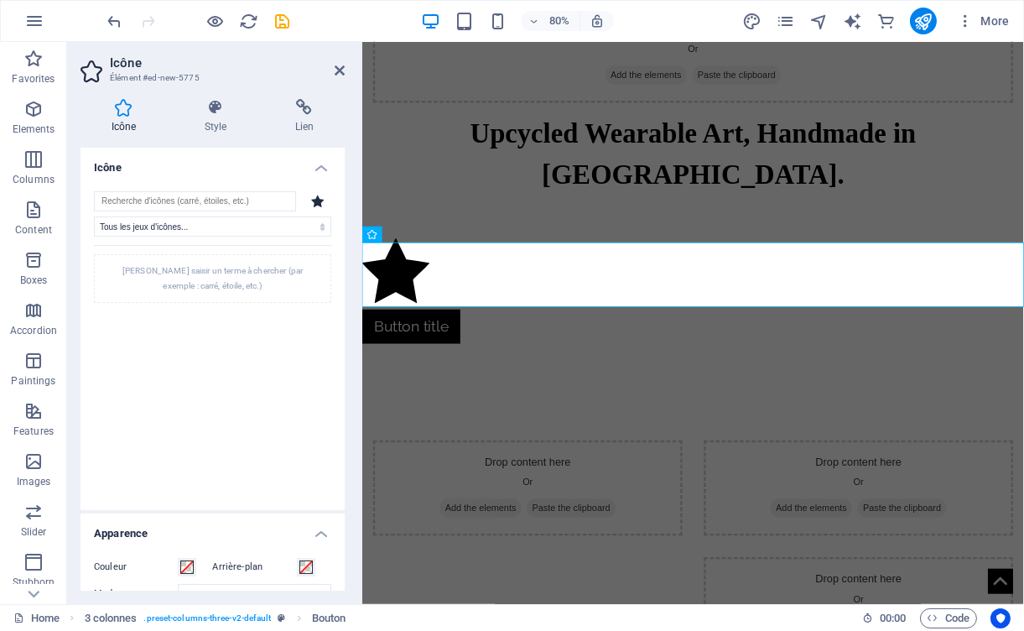
scroll to position [0, 0]
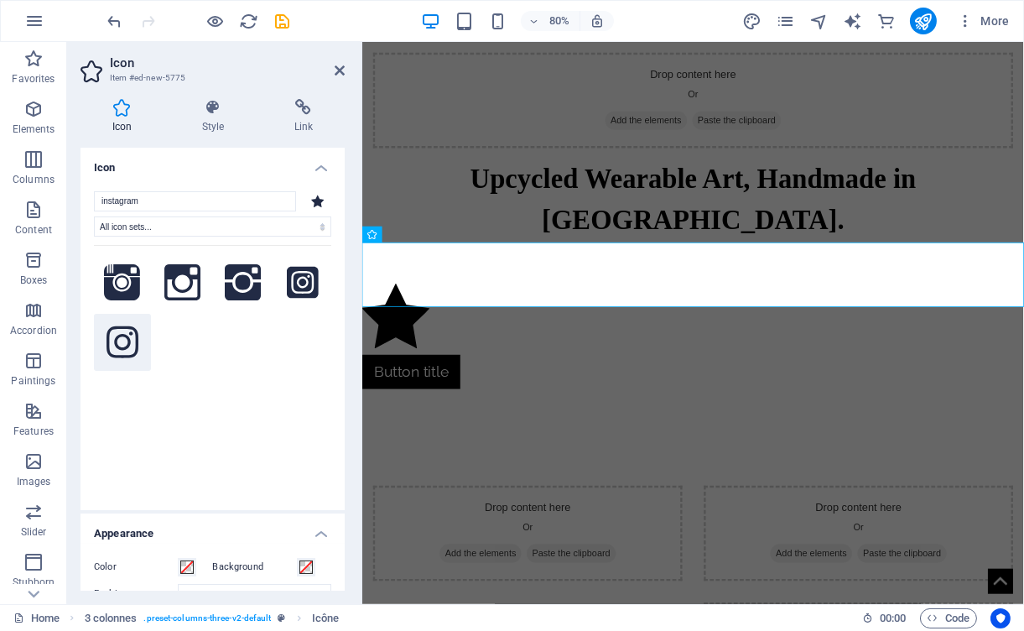
type input "instagram"
drag, startPoint x: 483, startPoint y: 377, endPoint x: 643, endPoint y: 340, distance: 164.4
click at [122, 346] on icon at bounding box center [123, 342] width 32 height 37
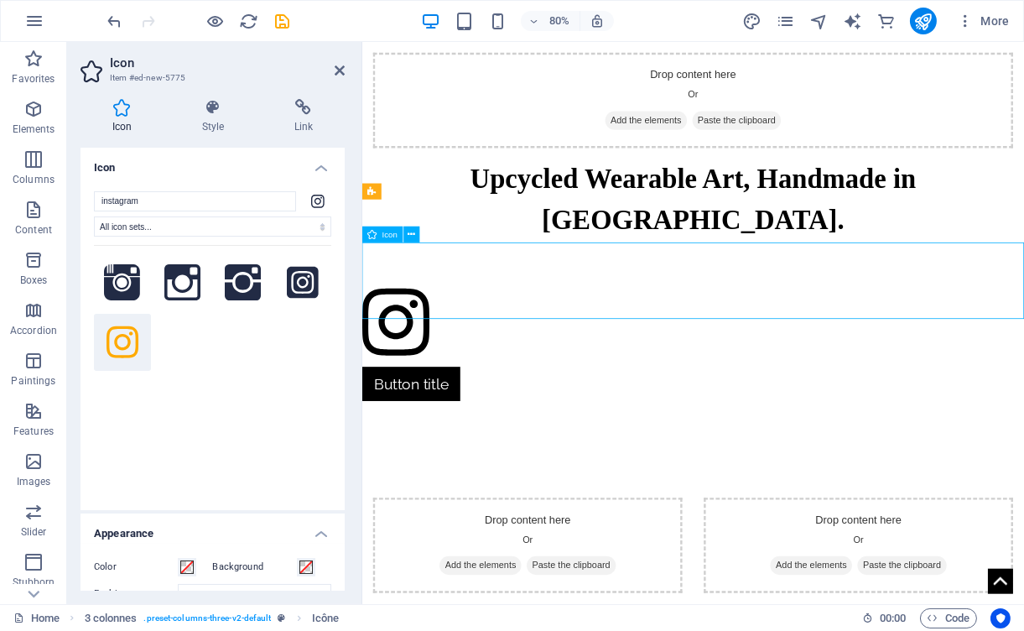
drag, startPoint x: 404, startPoint y: 338, endPoint x: 702, endPoint y: 322, distance: 298.3
click at [702, 344] on figure at bounding box center [775, 395] width 827 height 103
click at [664, 346] on figure at bounding box center [775, 395] width 827 height 103
click at [550, 363] on figure at bounding box center [775, 395] width 827 height 103
click at [499, 448] on div "Button title" at bounding box center [775, 469] width 827 height 43
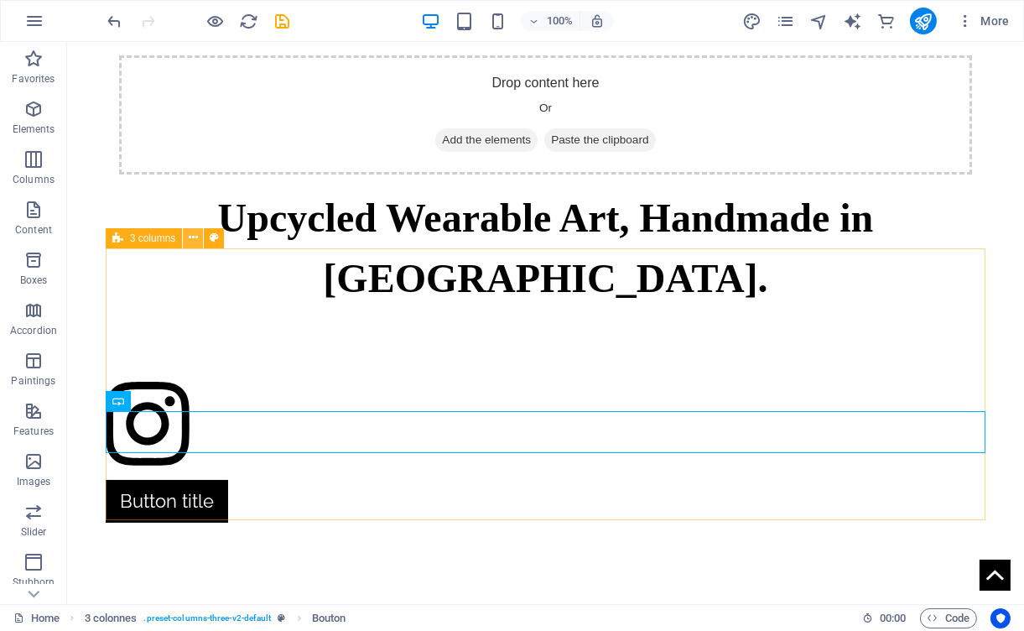
click at [191, 238] on icon at bounding box center [193, 238] width 9 height 18
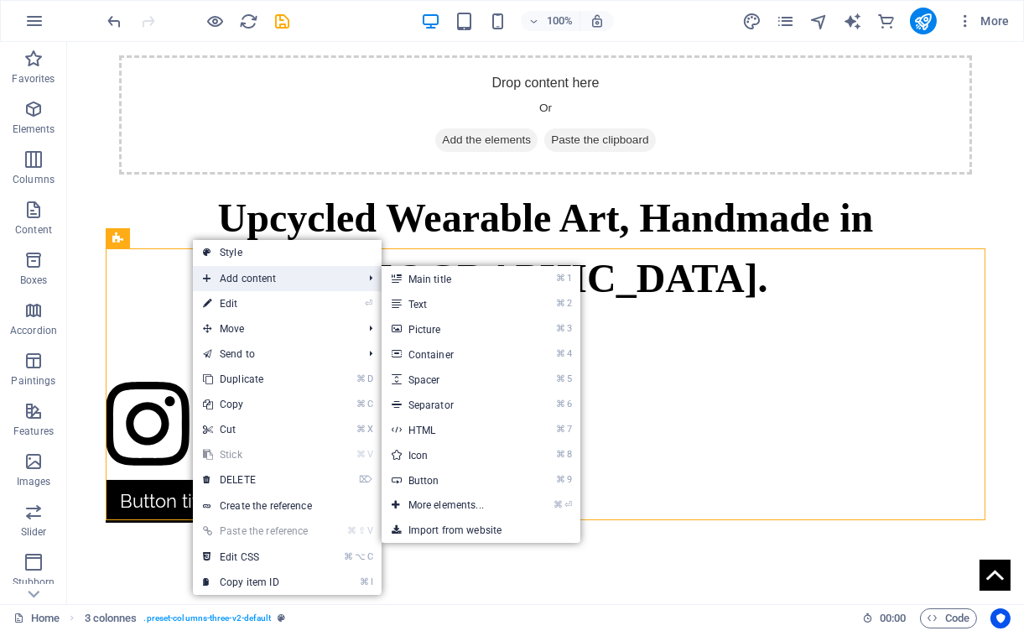
click at [214, 266] on span "Add content" at bounding box center [275, 278] width 164 height 25
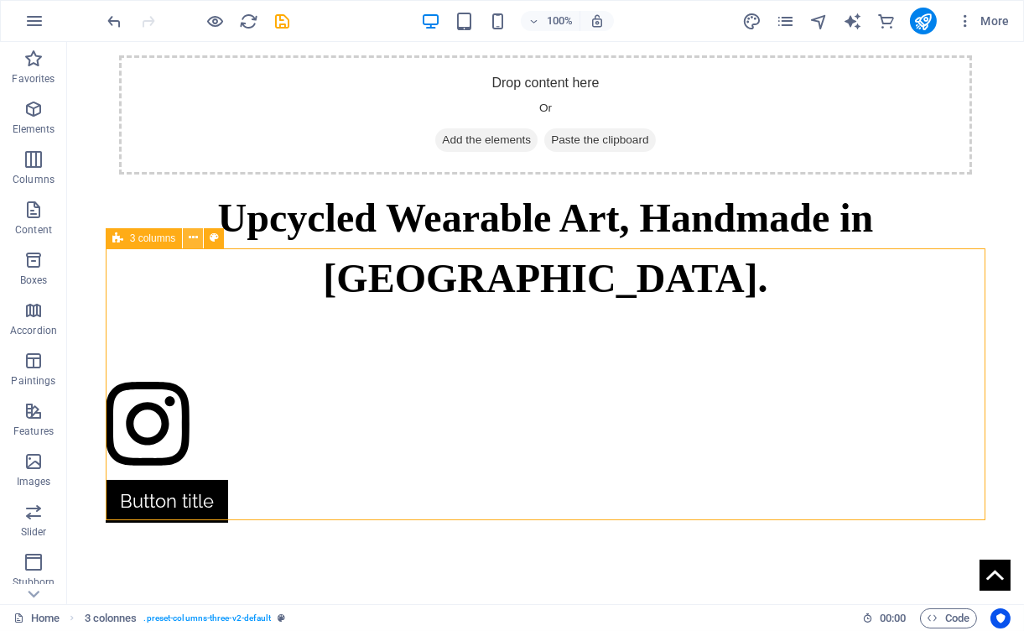
click at [197, 237] on icon at bounding box center [193, 238] width 9 height 18
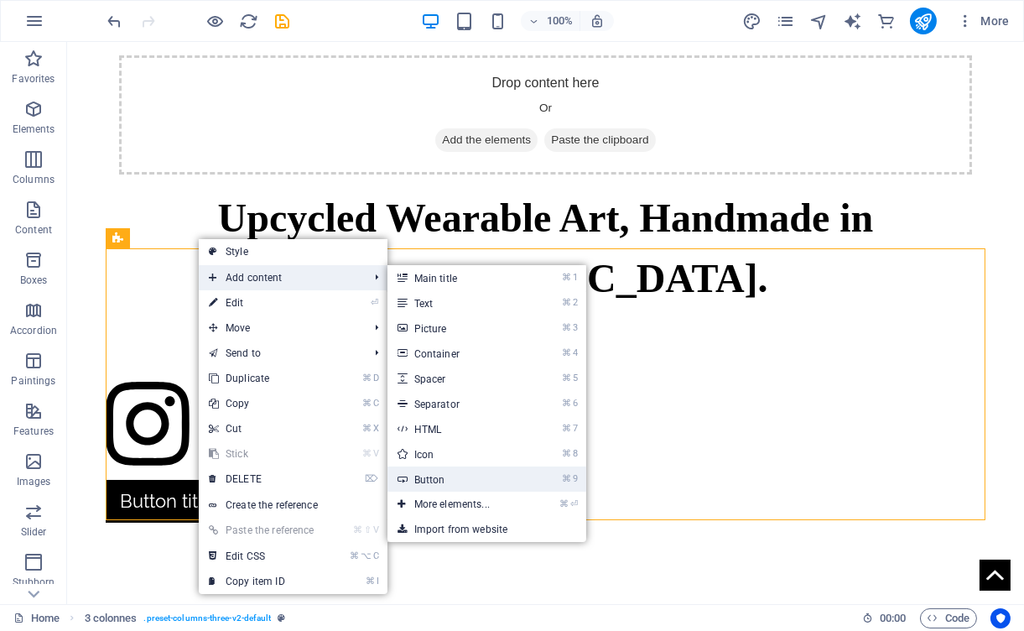
click at [467, 477] on link "⌘ 9 Button" at bounding box center [456, 478] width 136 height 25
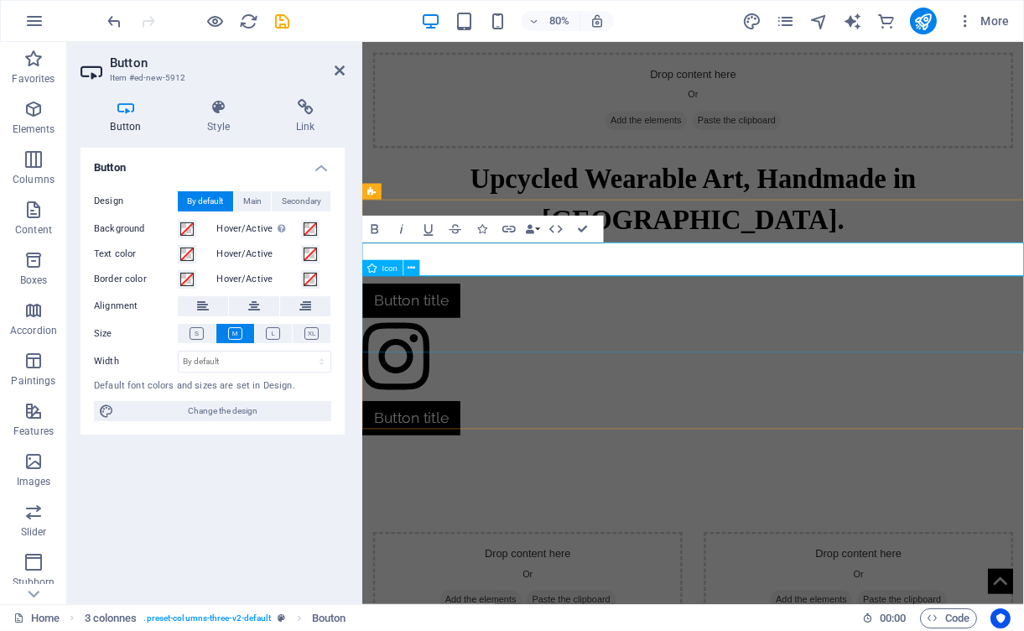
click at [592, 422] on figure at bounding box center [775, 438] width 827 height 103
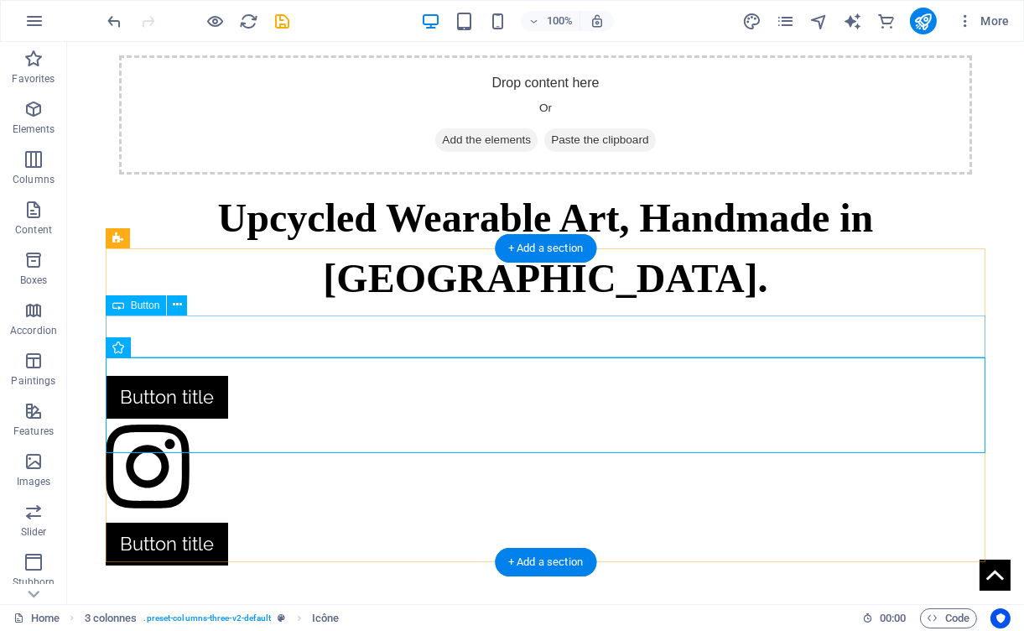
click at [182, 376] on div "Button title" at bounding box center [546, 397] width 881 height 43
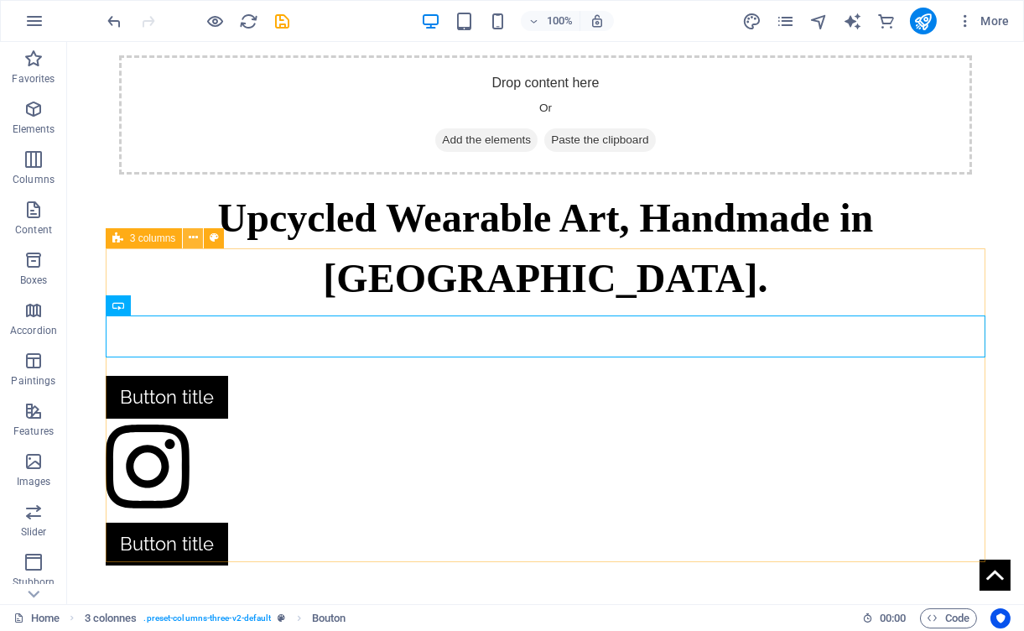
click at [190, 241] on icon at bounding box center [193, 238] width 9 height 18
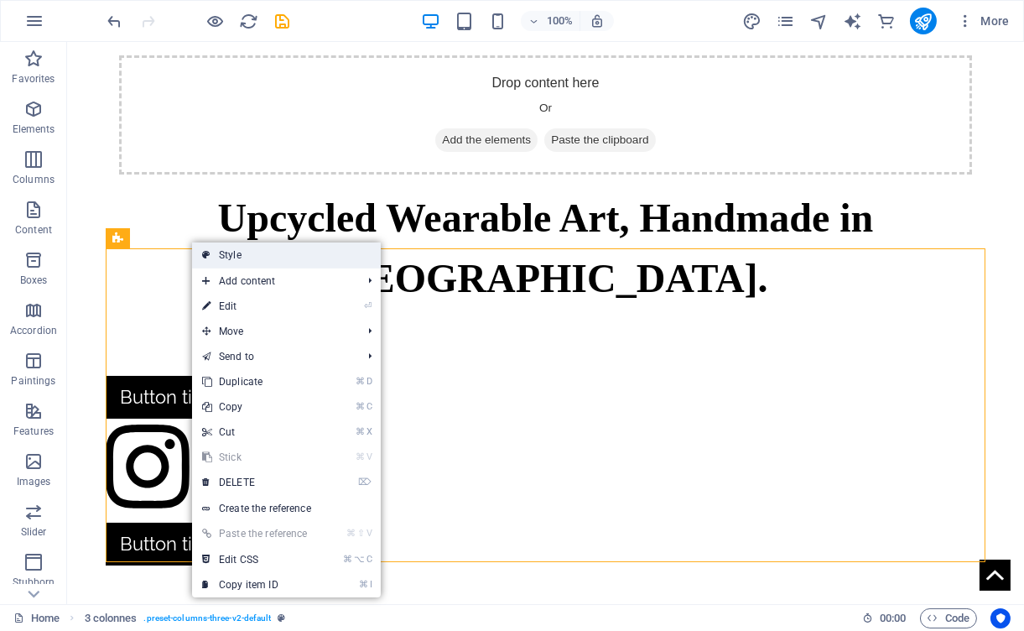
click at [206, 259] on icon at bounding box center [206, 254] width 8 height 25
select select "rem"
select select "px"
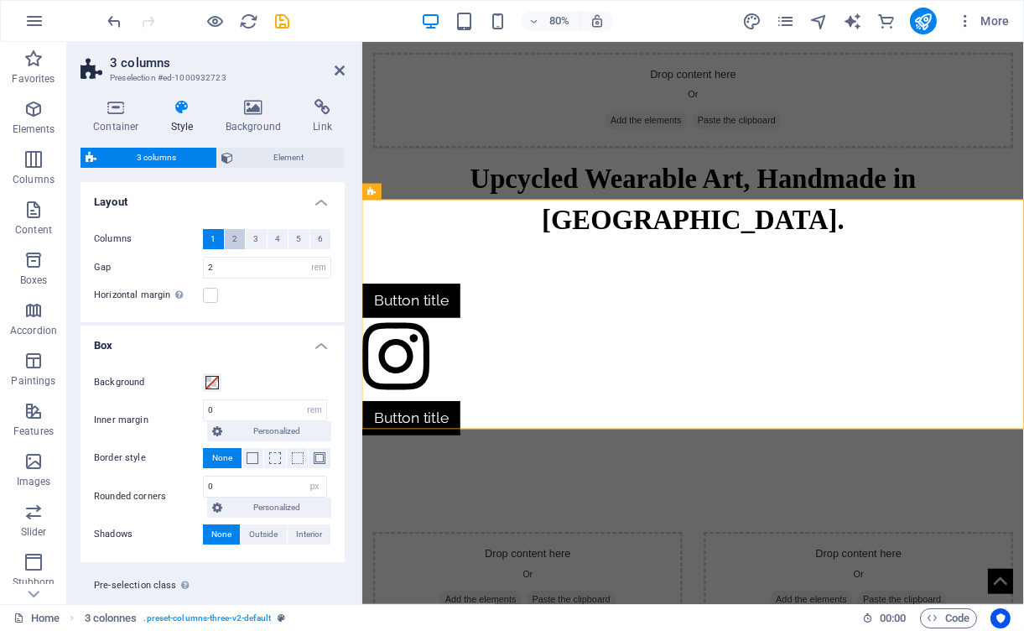
click at [232, 240] on font "2" at bounding box center [234, 238] width 5 height 9
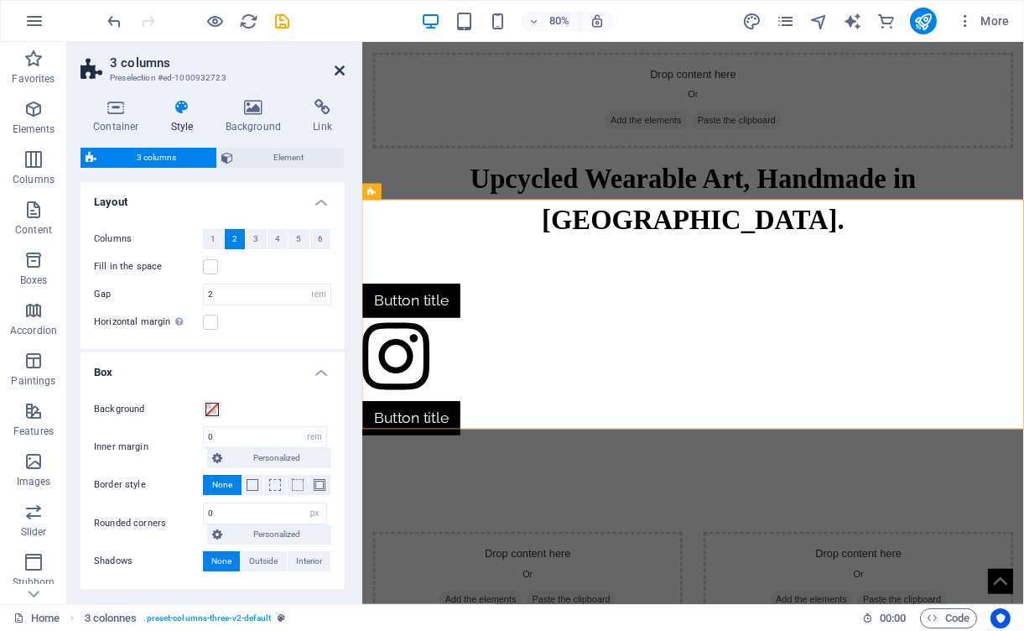
click at [340, 71] on icon at bounding box center [340, 70] width 10 height 13
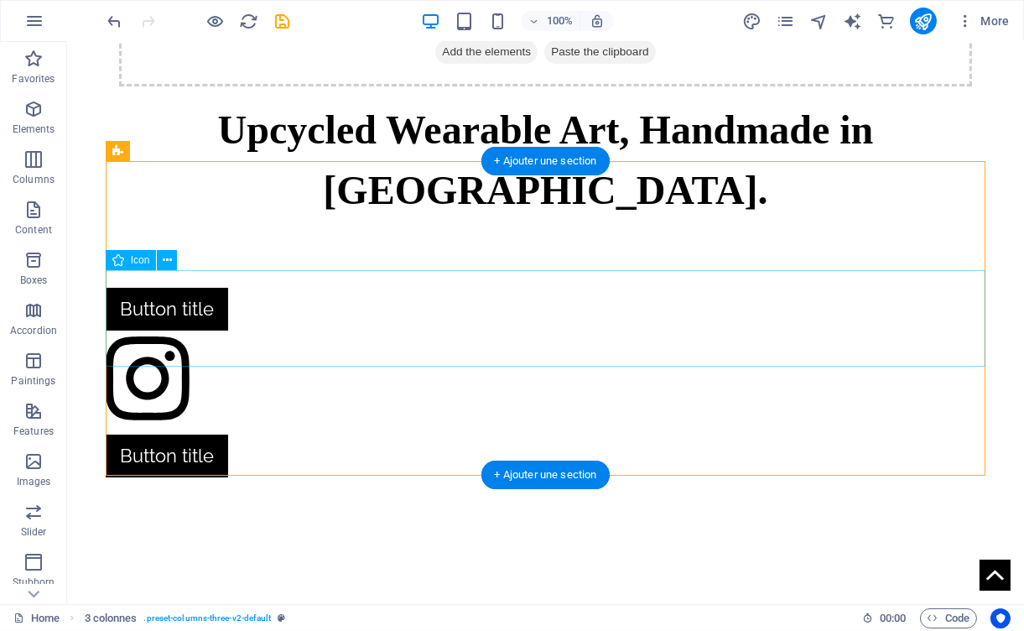
scroll to position [86, 0]
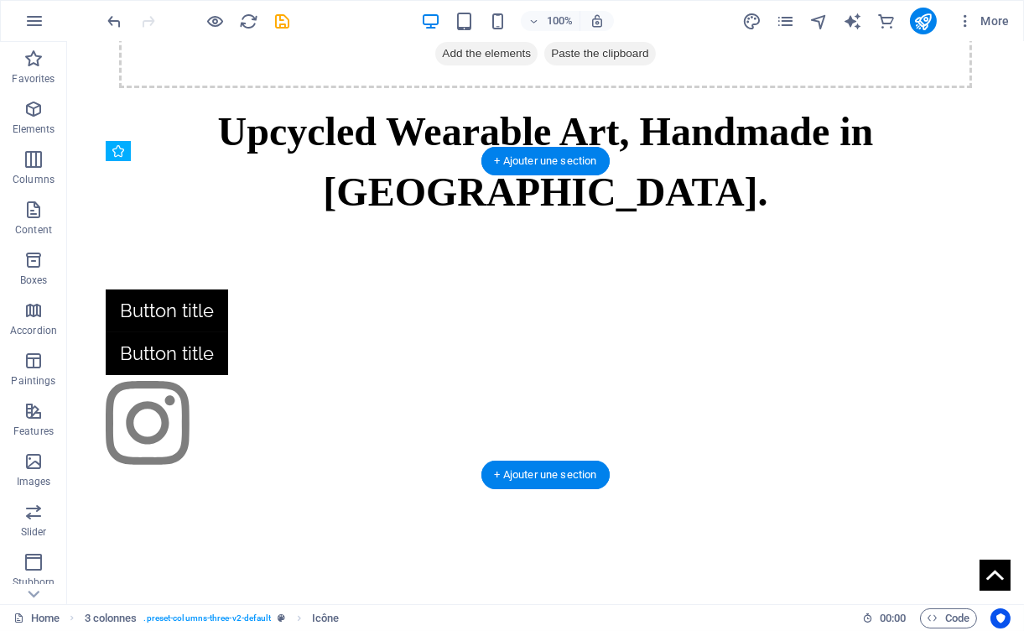
drag, startPoint x: 141, startPoint y: 306, endPoint x: 254, endPoint y: 396, distance: 144.5
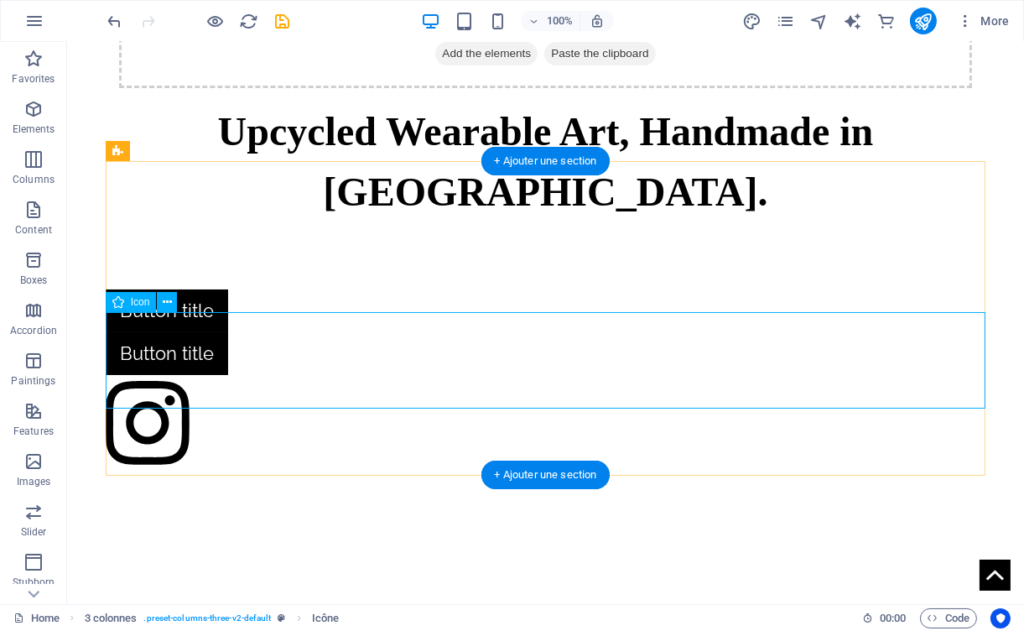
click at [254, 396] on figure at bounding box center [546, 427] width 881 height 104
drag, startPoint x: 527, startPoint y: 473, endPoint x: 201, endPoint y: 530, distance: 331.3
click at [527, 473] on font "+ Add a section" at bounding box center [545, 474] width 75 height 13
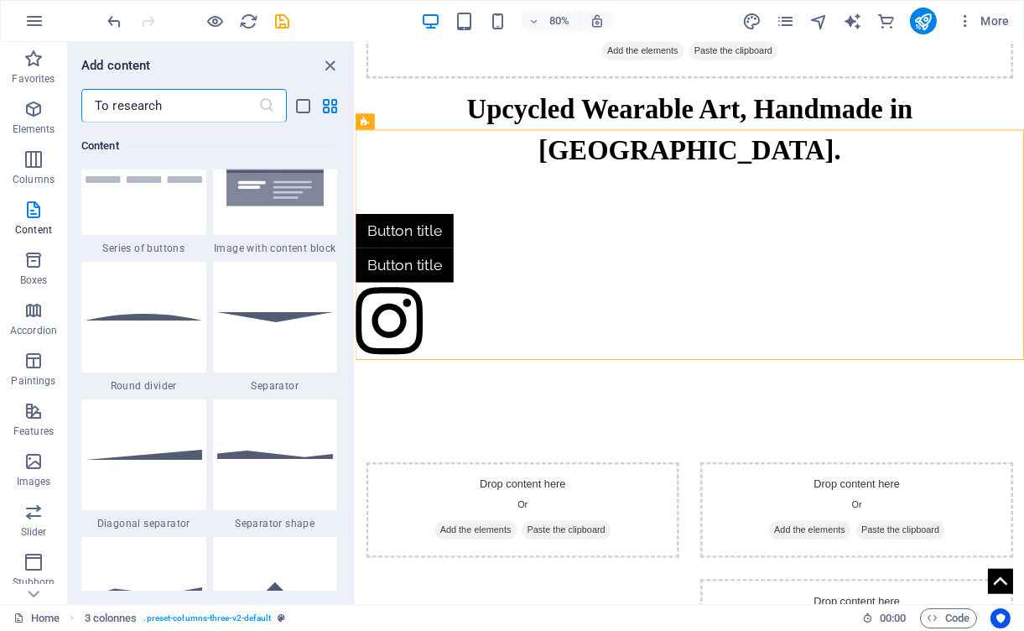
scroll to position [3921, 0]
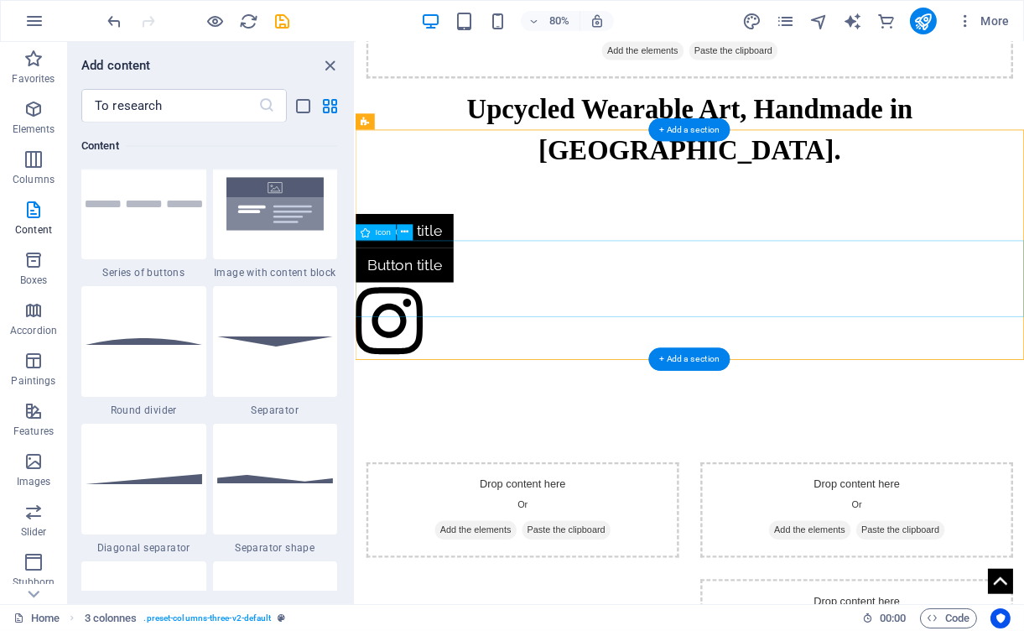
click at [555, 343] on figure at bounding box center [773, 394] width 836 height 103
click at [475, 204] on div "Button title Button title" at bounding box center [773, 352] width 836 height 296
click at [560, 204] on div "Button title Button title" at bounding box center [773, 352] width 836 height 296
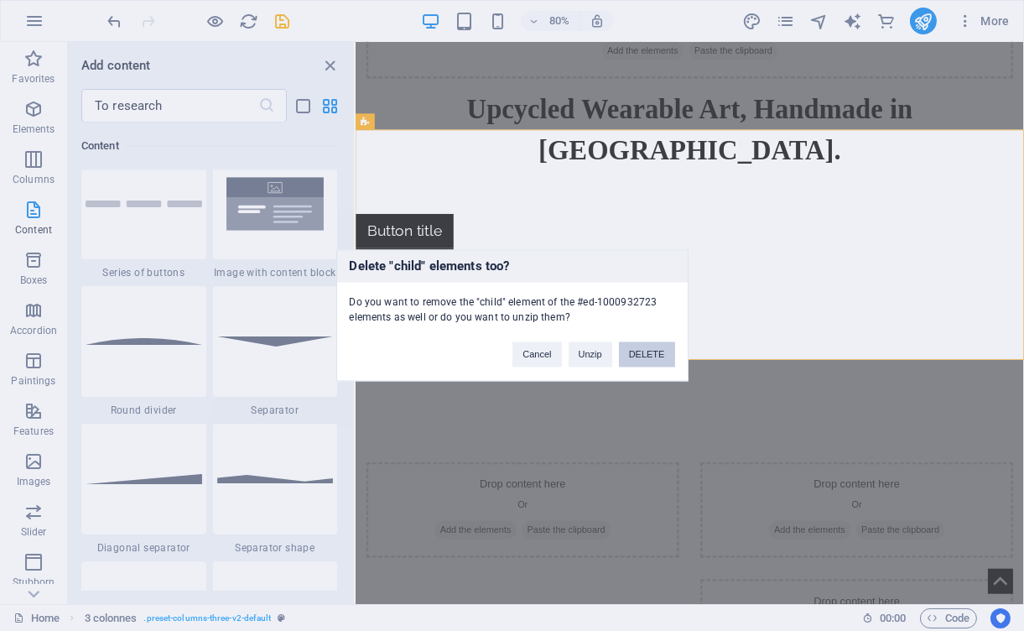
click at [630, 350] on font "DELETE" at bounding box center [647, 355] width 36 height 10
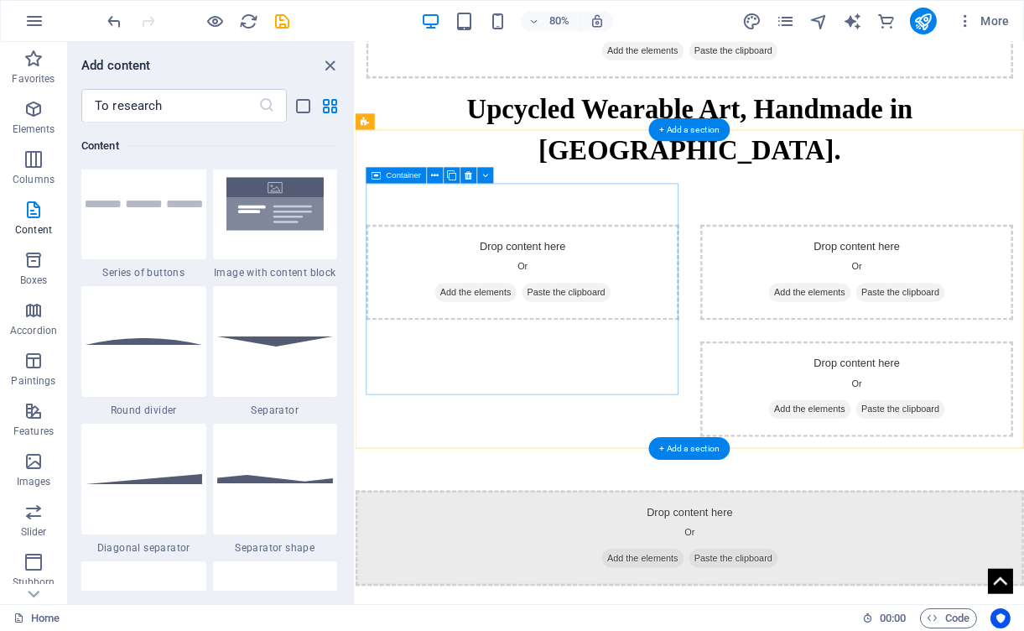
scroll to position [0, 0]
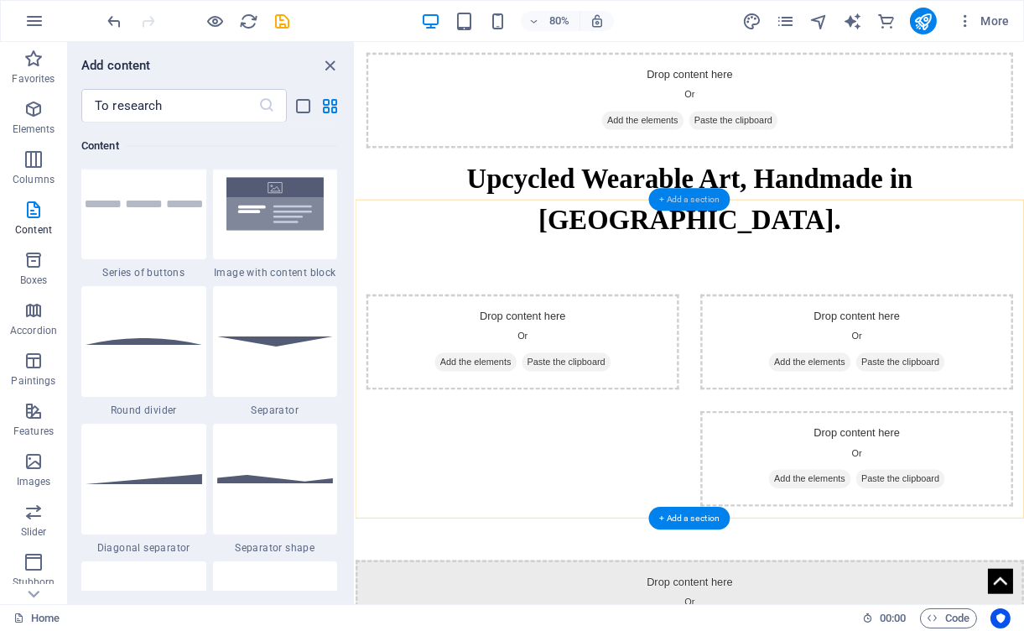
click at [693, 205] on div "+ Add a section" at bounding box center [689, 199] width 81 height 23
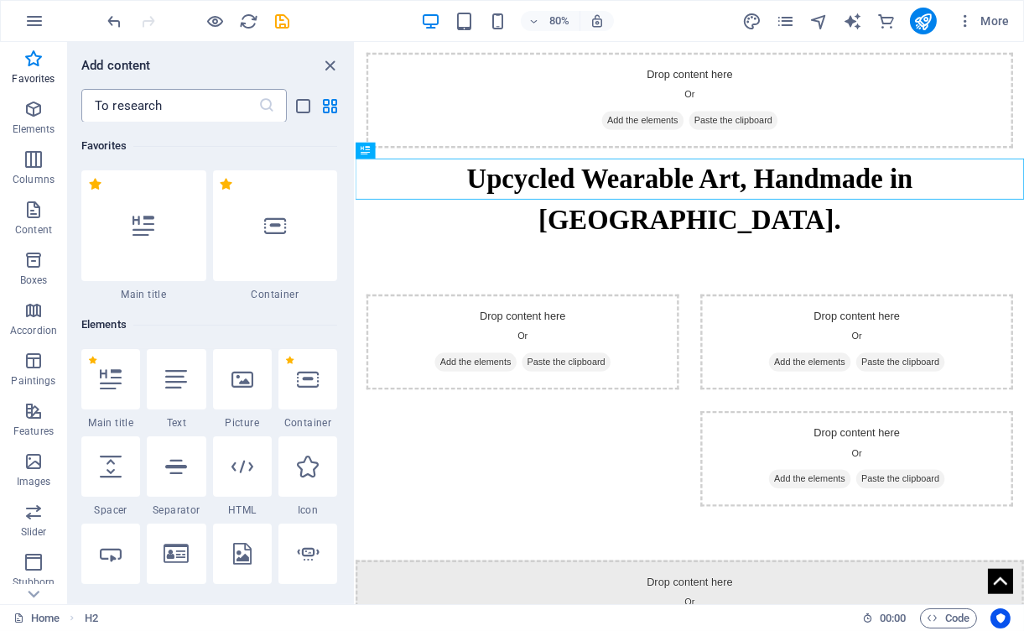
click at [165, 93] on input "text" at bounding box center [169, 106] width 177 height 34
click at [336, 109] on icon "grid view" at bounding box center [330, 105] width 19 height 19
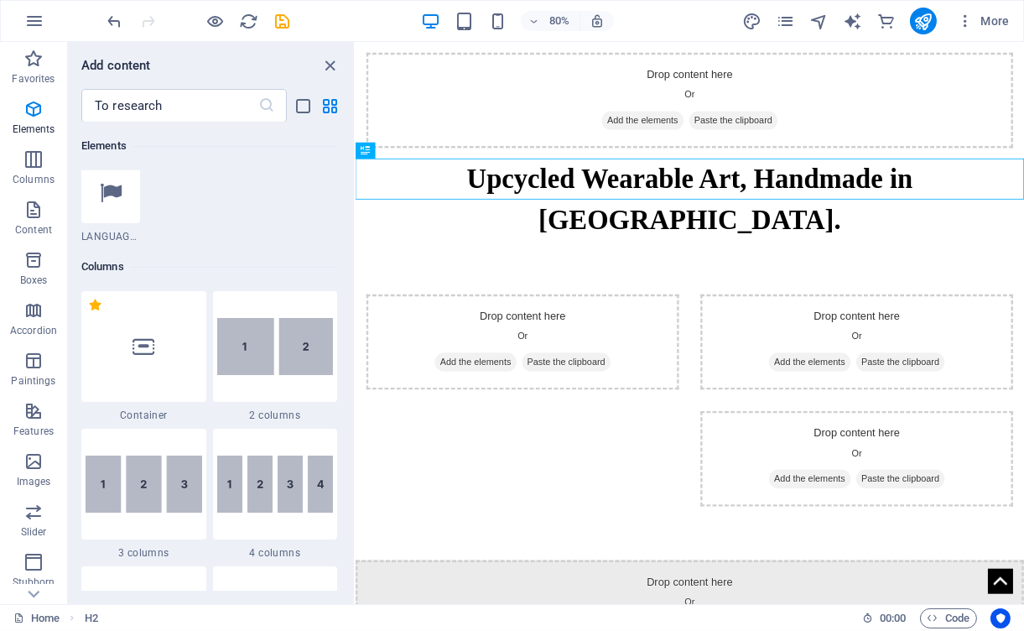
scroll to position [711, 0]
click at [276, 364] on img at bounding box center [275, 344] width 117 height 57
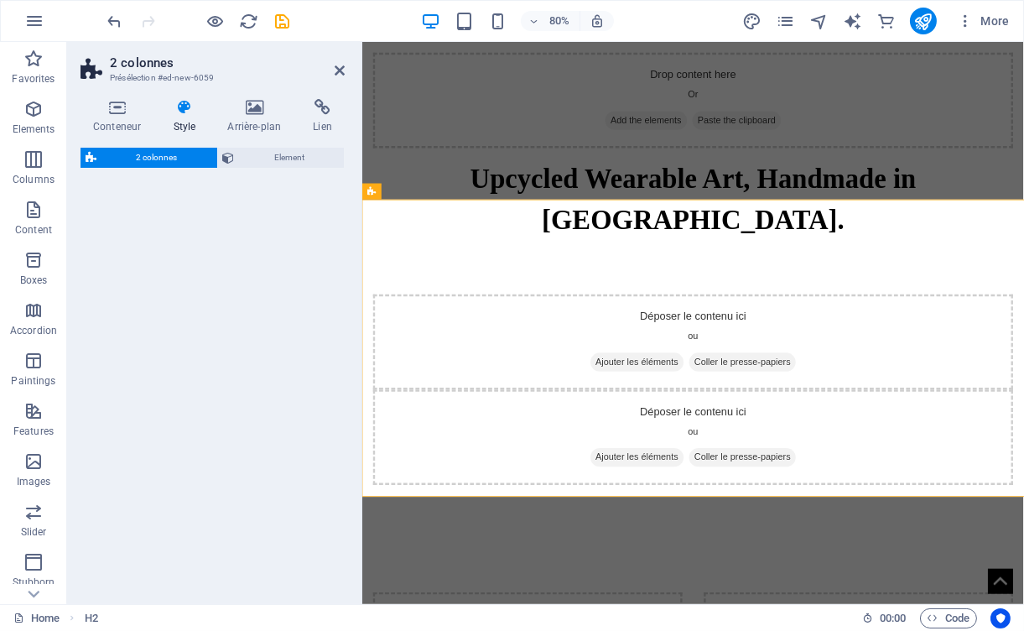
select select "rem"
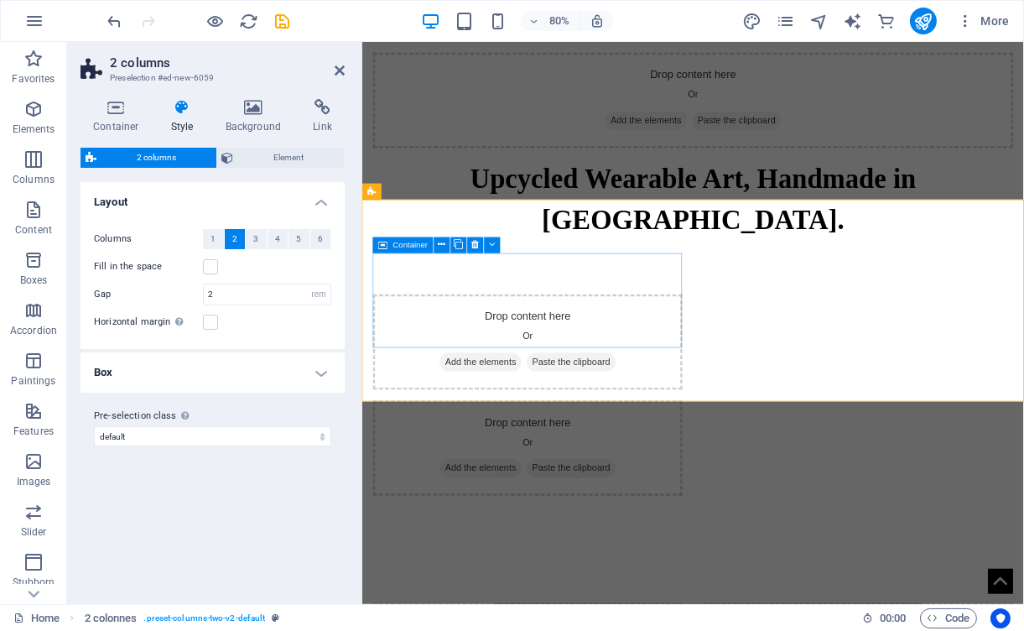
click at [611, 357] on div "Drop content here Or Add the elements Paste the clipboard" at bounding box center [568, 416] width 387 height 119
click at [28, 112] on icon "button" at bounding box center [33, 109] width 20 height 20
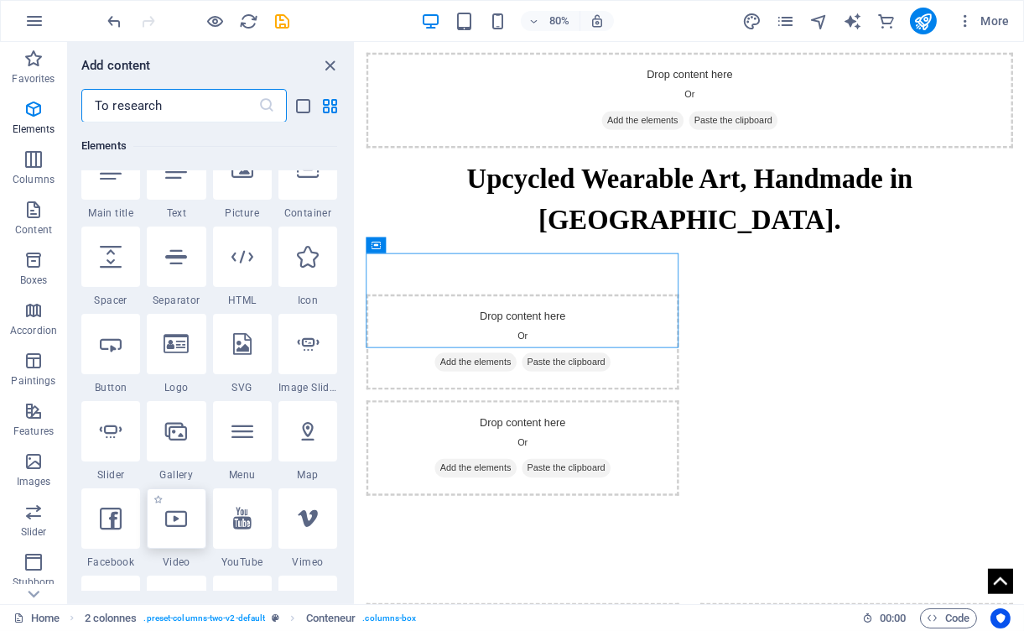
scroll to position [203, 0]
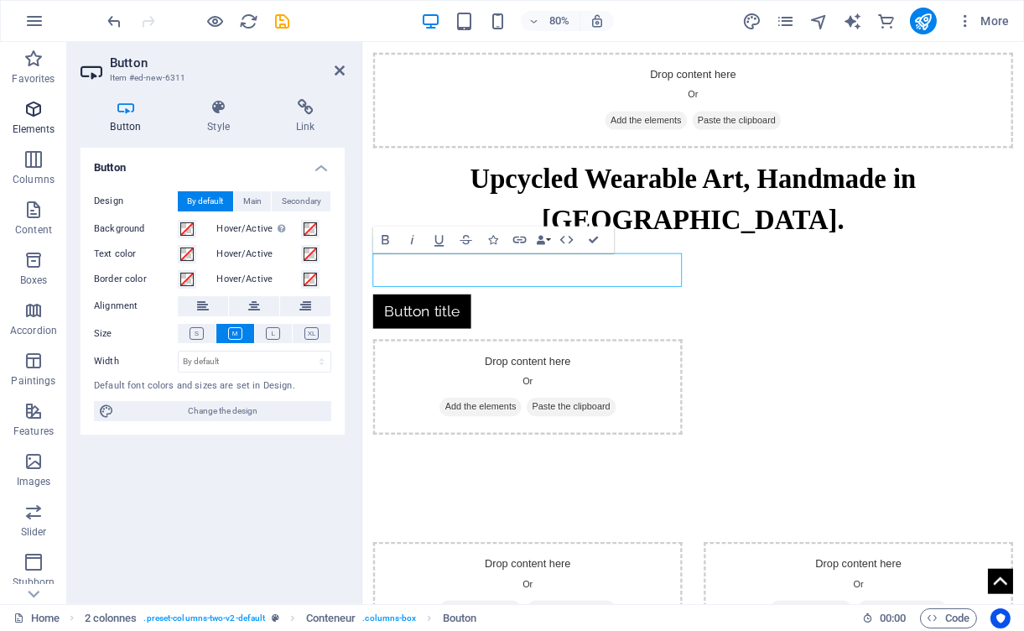
click at [36, 113] on icon "button" at bounding box center [33, 109] width 20 height 20
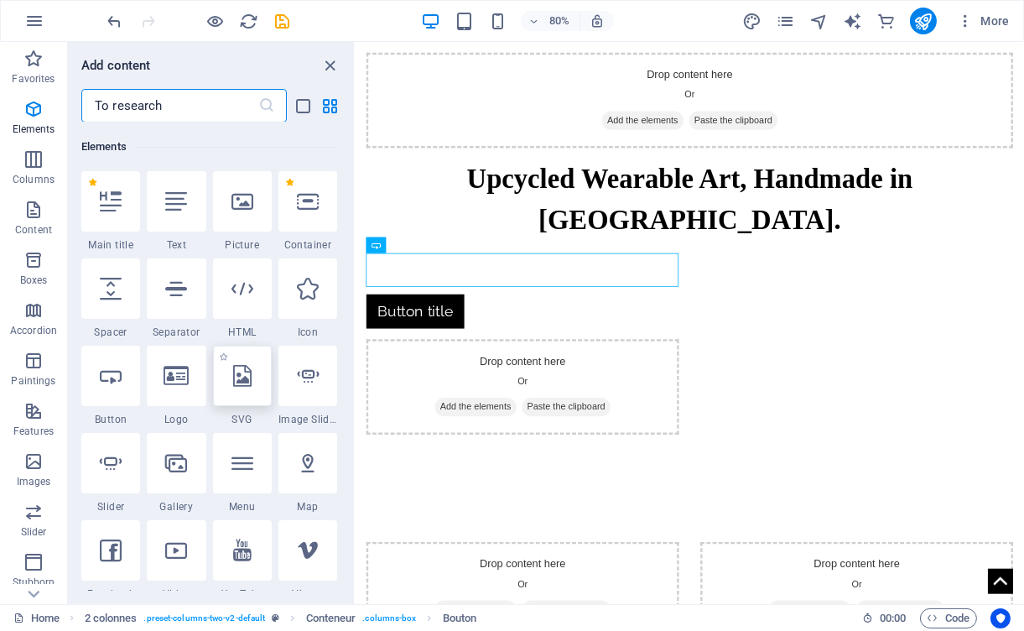
scroll to position [194, 0]
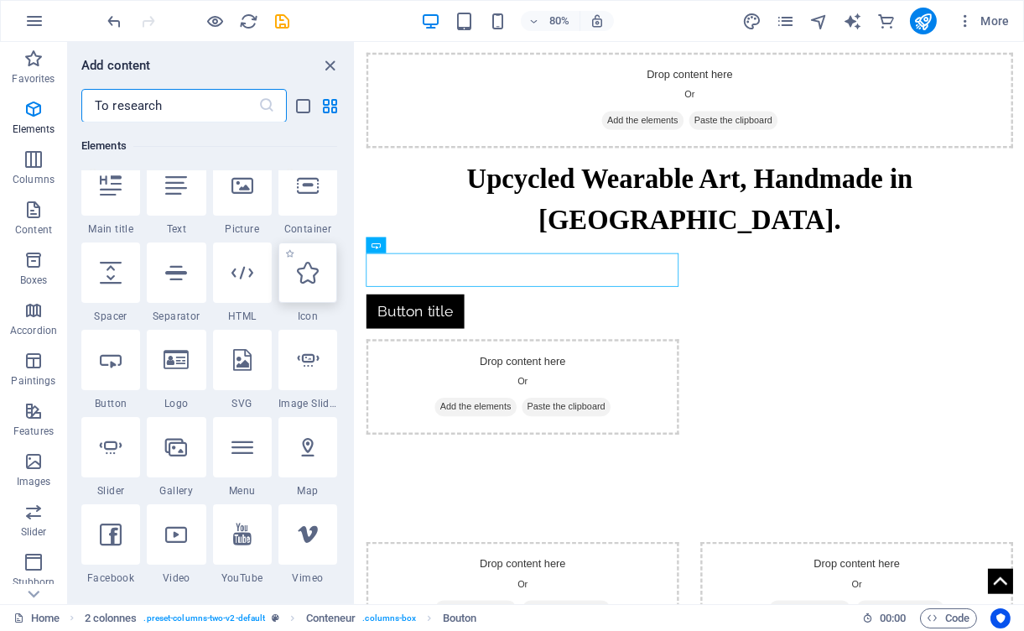
click at [305, 264] on icon at bounding box center [308, 273] width 22 height 22
select select "xMidYMid"
select select "px"
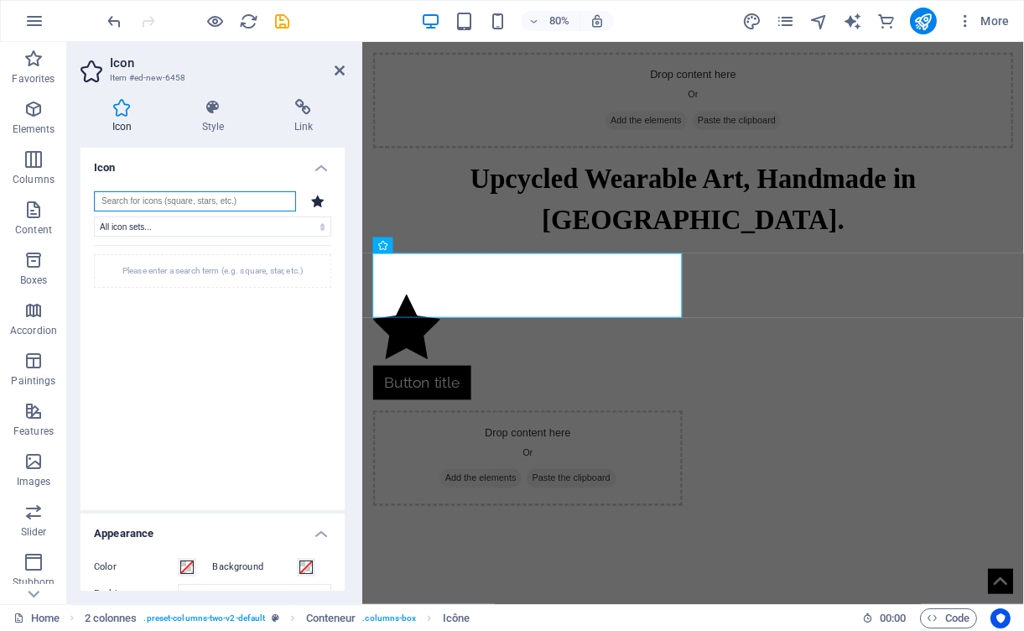
click at [183, 200] on input "search" at bounding box center [195, 201] width 202 height 20
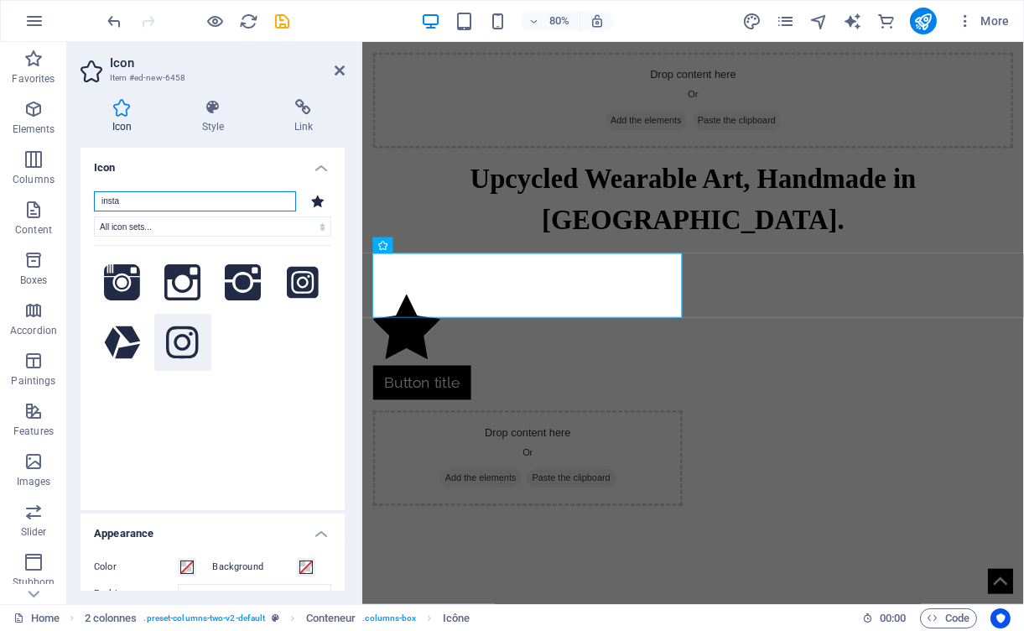
type input "insta"
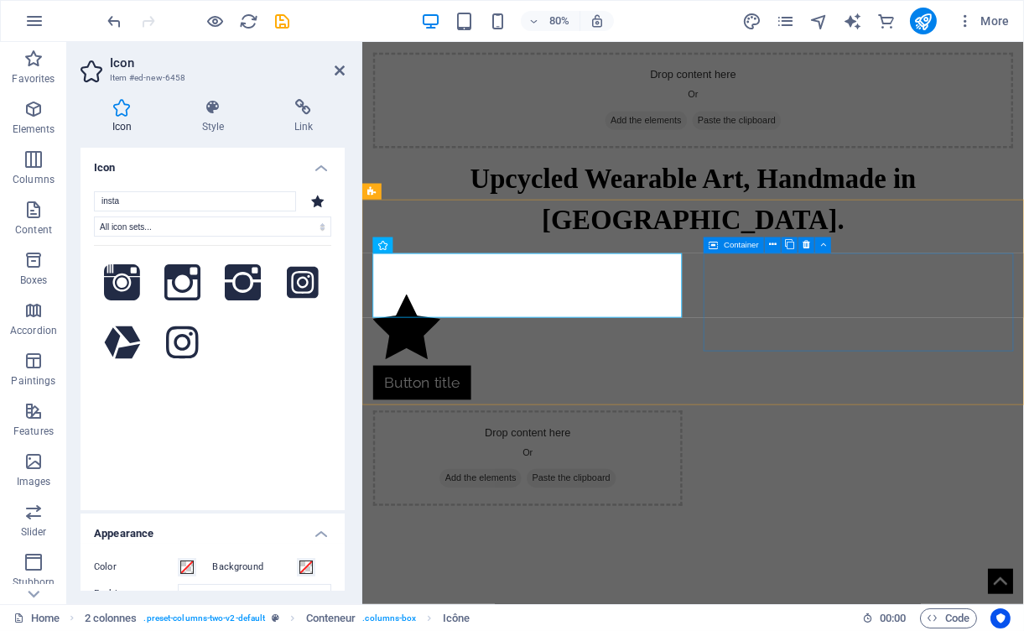
drag, startPoint x: 530, startPoint y: 385, endPoint x: 846, endPoint y: 352, distance: 317.2
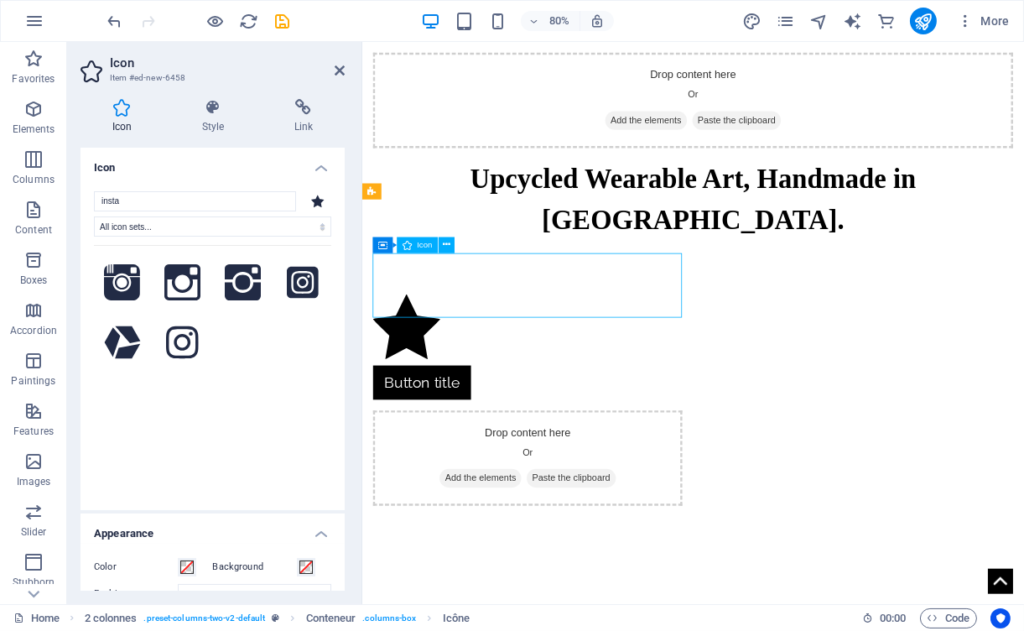
drag, startPoint x: 418, startPoint y: 360, endPoint x: 640, endPoint y: 341, distance: 223.2
click at [640, 357] on figure at bounding box center [568, 401] width 387 height 88
click at [762, 503] on div "Drop content here Or Add the elements Paste the clipboard" at bounding box center [568, 562] width 387 height 119
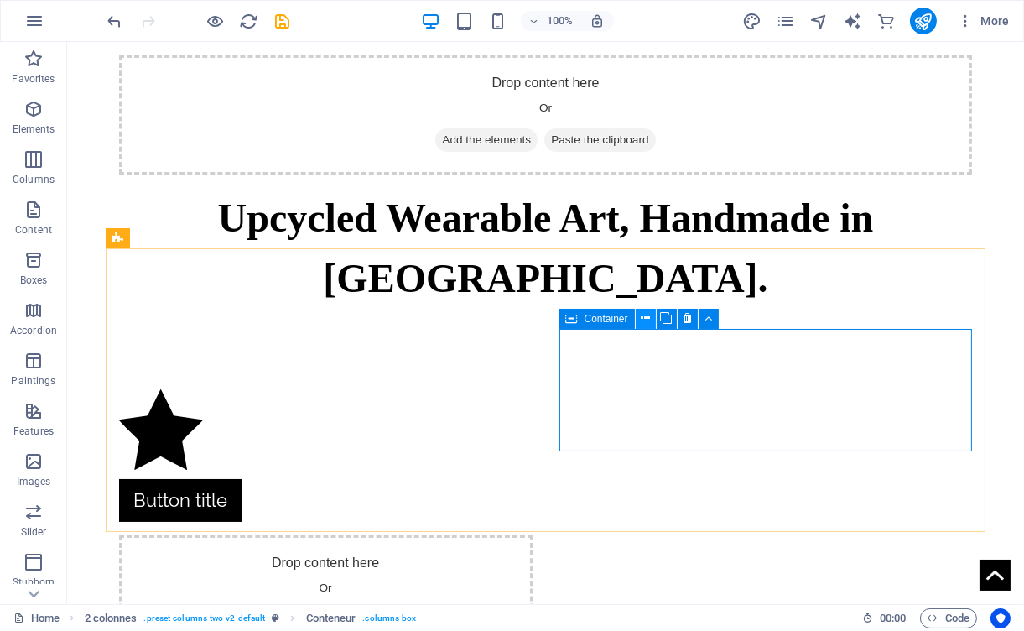
click at [644, 324] on icon at bounding box center [645, 319] width 9 height 18
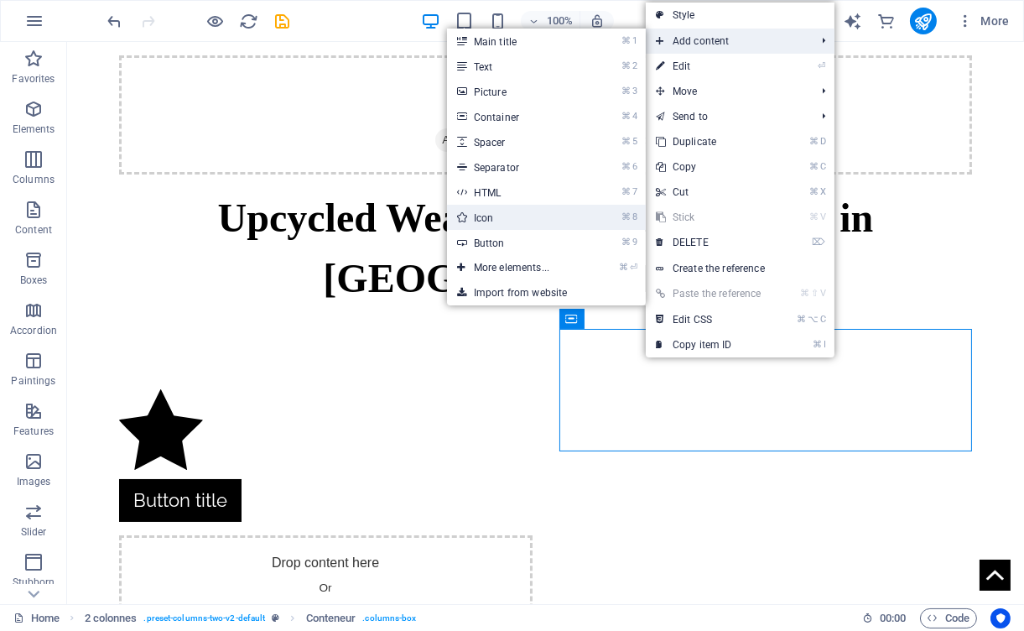
click at [526, 220] on link "⌘ 8 Icon" at bounding box center [515, 217] width 136 height 25
select select "xMidYMid"
select select "px"
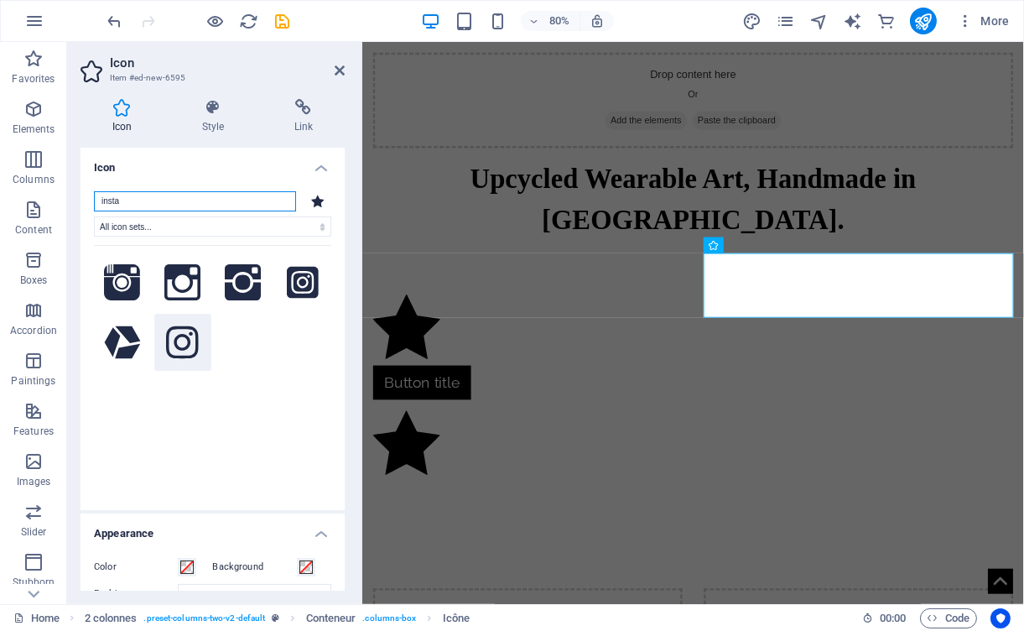
type input "insta"
click at [183, 339] on icon at bounding box center [182, 342] width 32 height 37
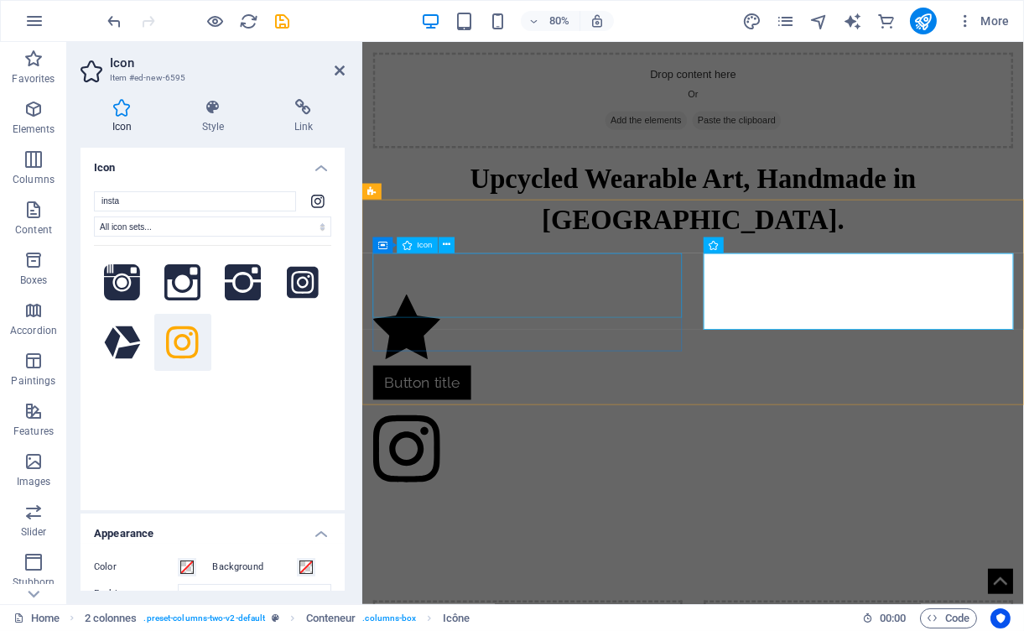
click at [438, 370] on figure at bounding box center [568, 401] width 387 height 88
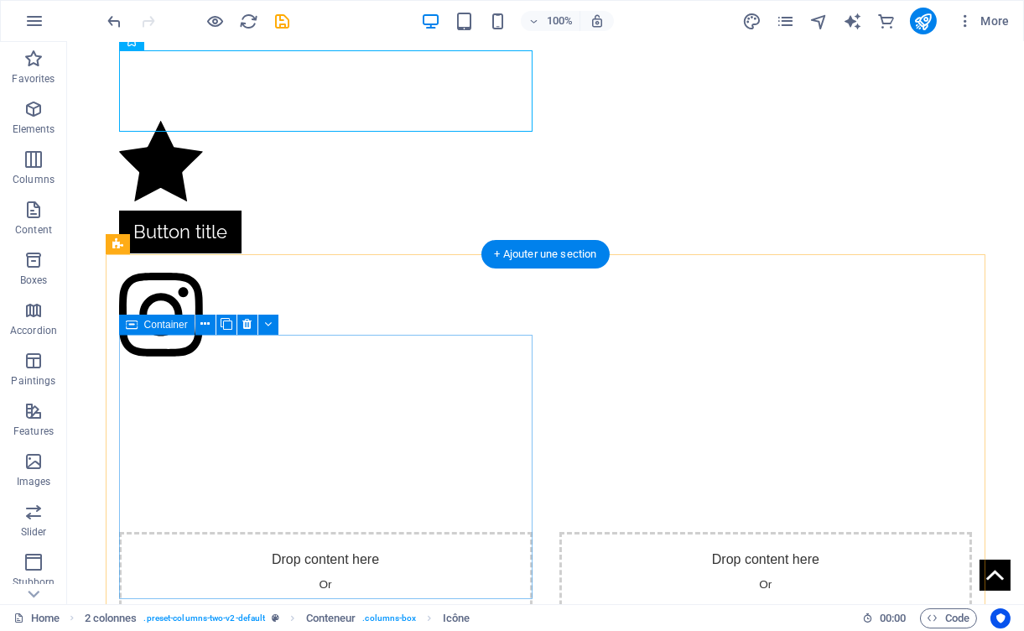
scroll to position [278, 0]
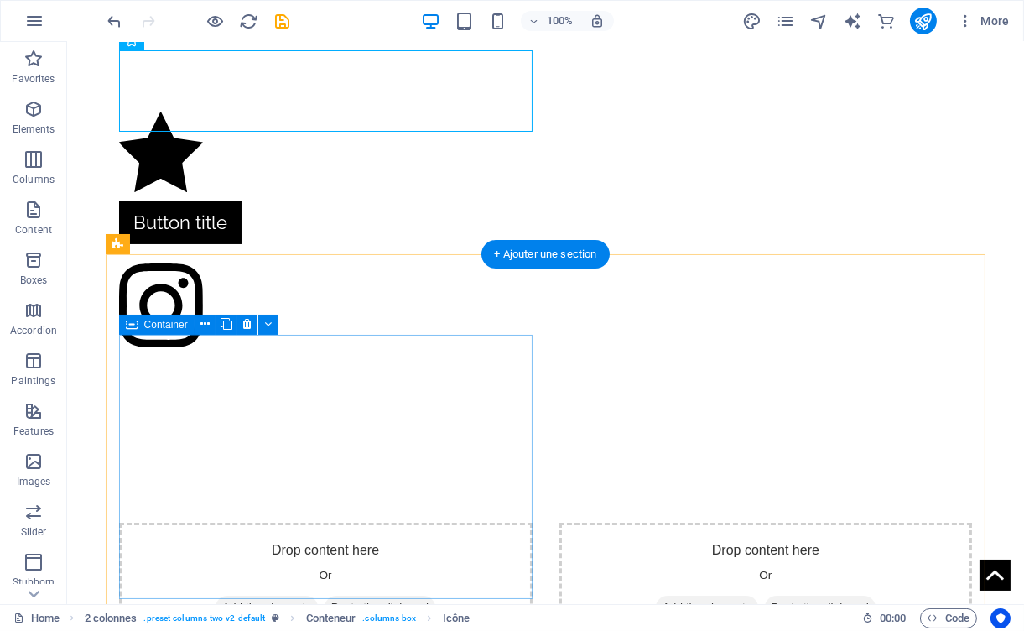
click at [445, 523] on div "Drop content here Or Add the elements Paste the clipboard" at bounding box center [326, 582] width 414 height 119
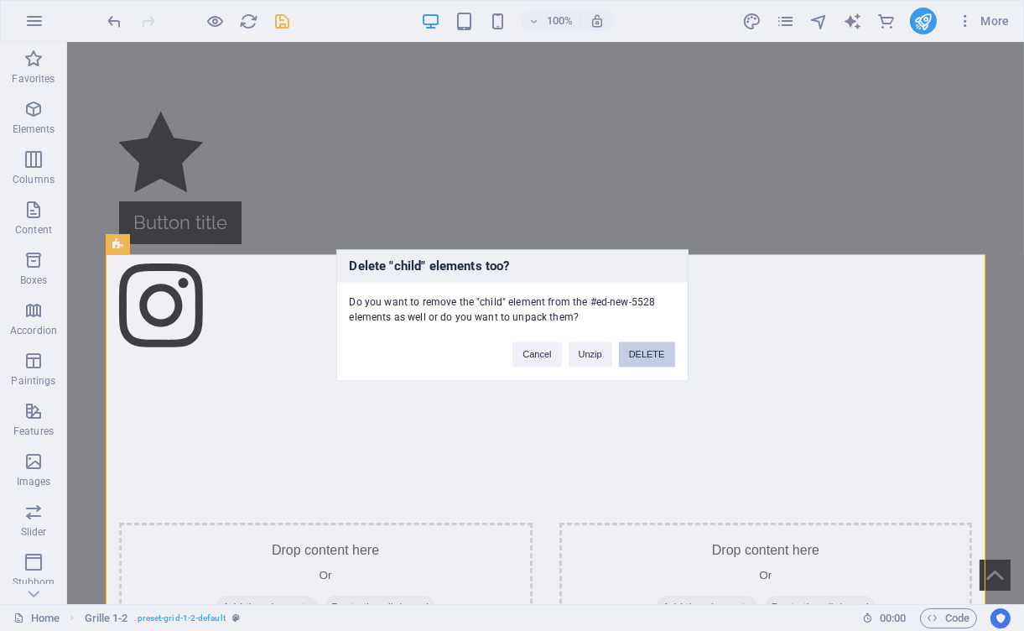
click at [638, 354] on font "DELETE" at bounding box center [647, 355] width 36 height 10
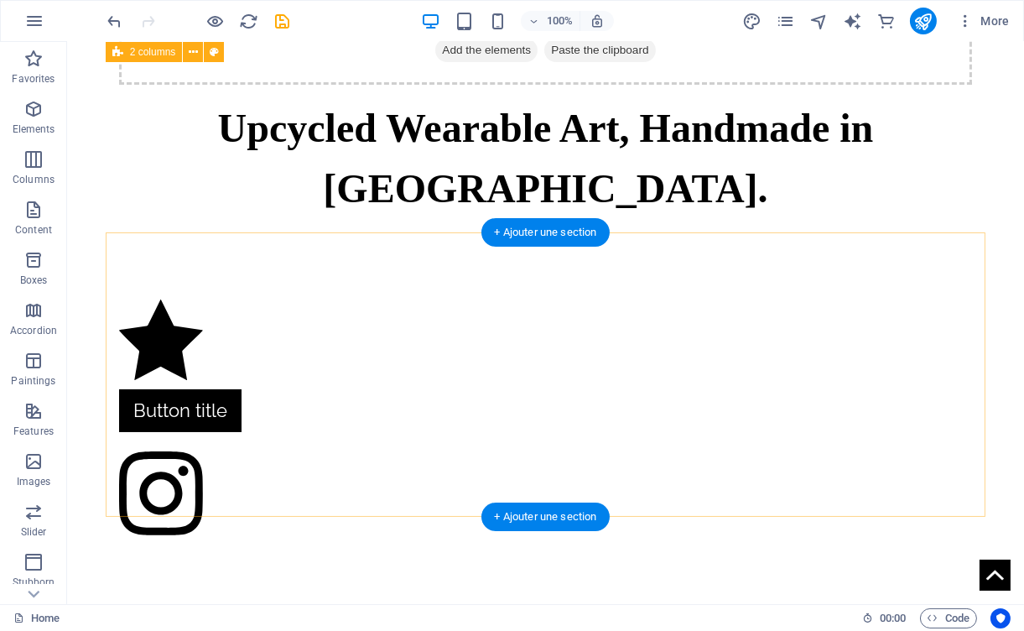
scroll to position [5, 0]
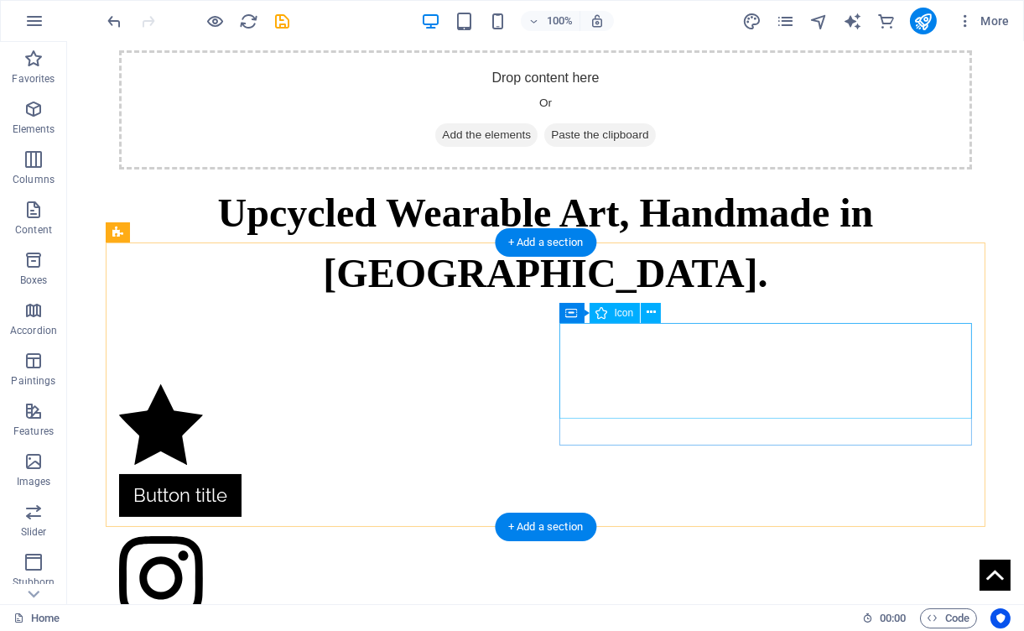
click at [533, 530] on figure at bounding box center [326, 582] width 414 height 104
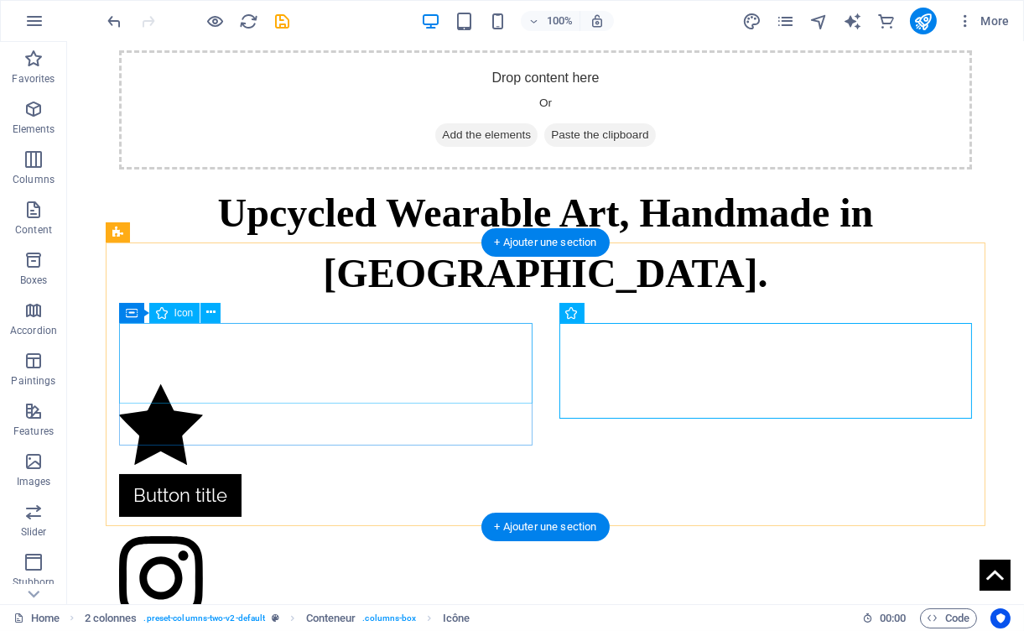
click at [312, 393] on figure at bounding box center [326, 429] width 414 height 90
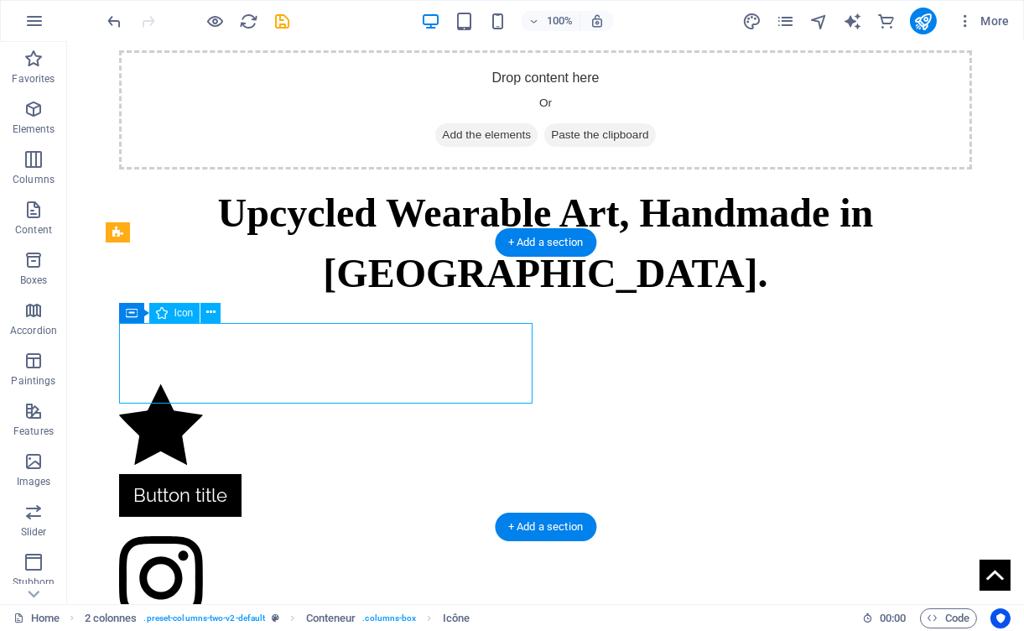
drag, startPoint x: 312, startPoint y: 393, endPoint x: 307, endPoint y: 360, distance: 33.9
click at [307, 384] on figure at bounding box center [326, 429] width 414 height 90
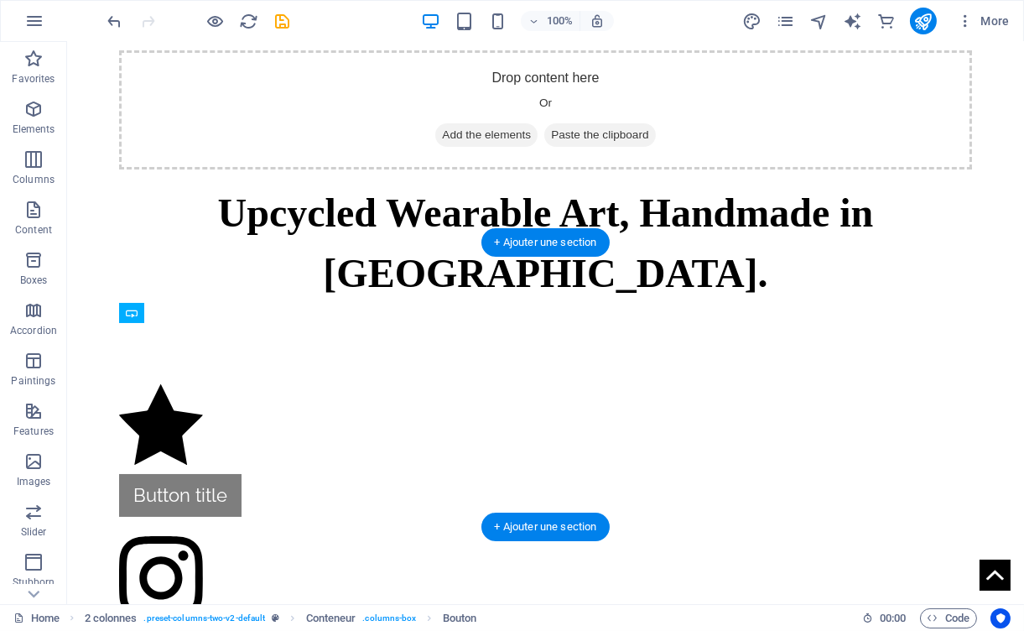
drag, startPoint x: 209, startPoint y: 425, endPoint x: 208, endPoint y: 379, distance: 45.3
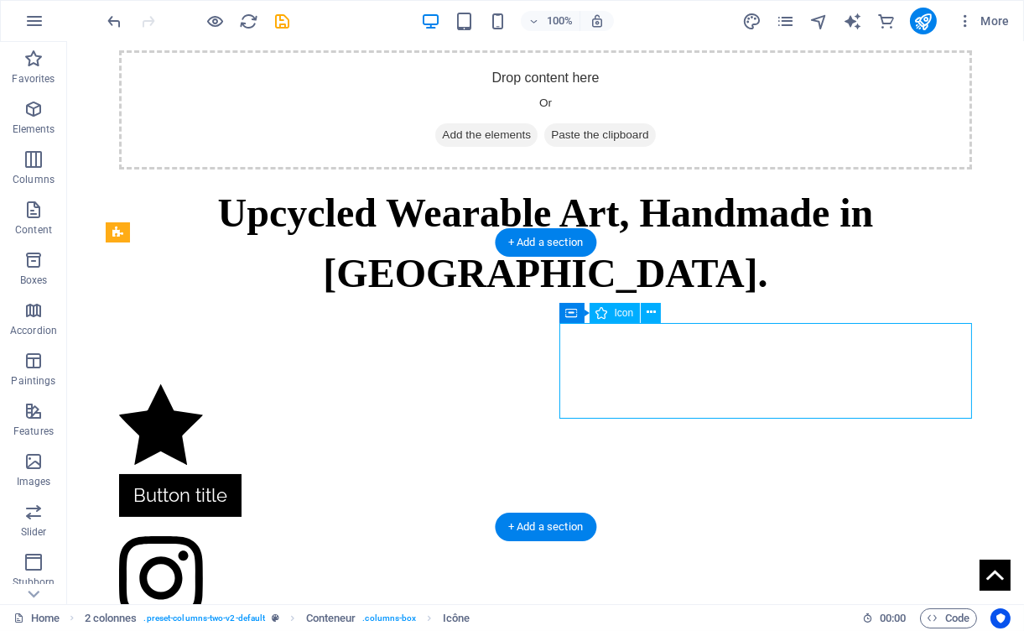
click at [533, 530] on figure at bounding box center [326, 582] width 414 height 104
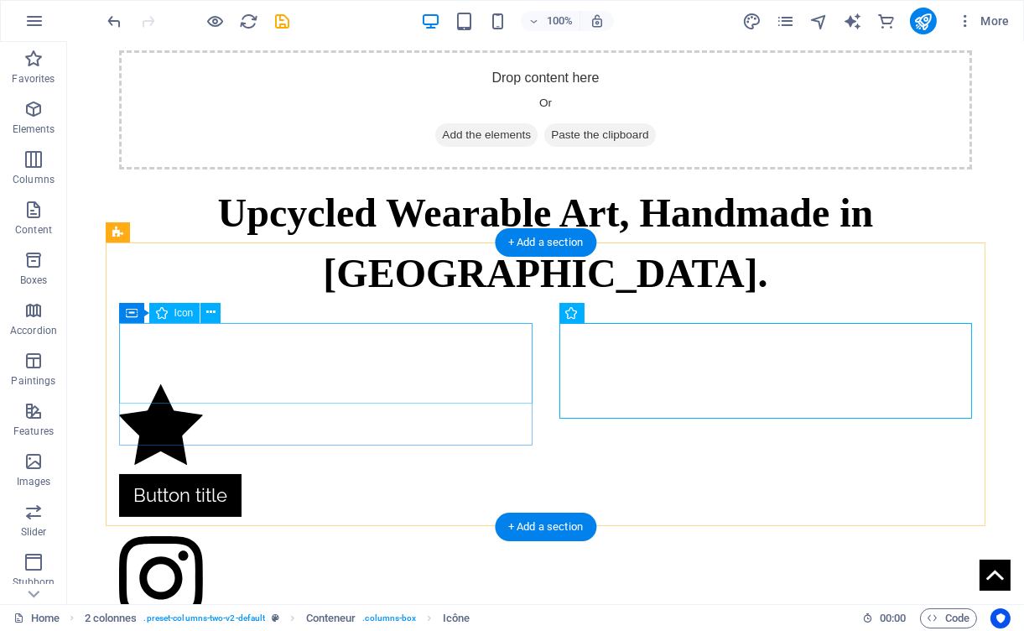
click at [196, 384] on figure at bounding box center [326, 429] width 414 height 90
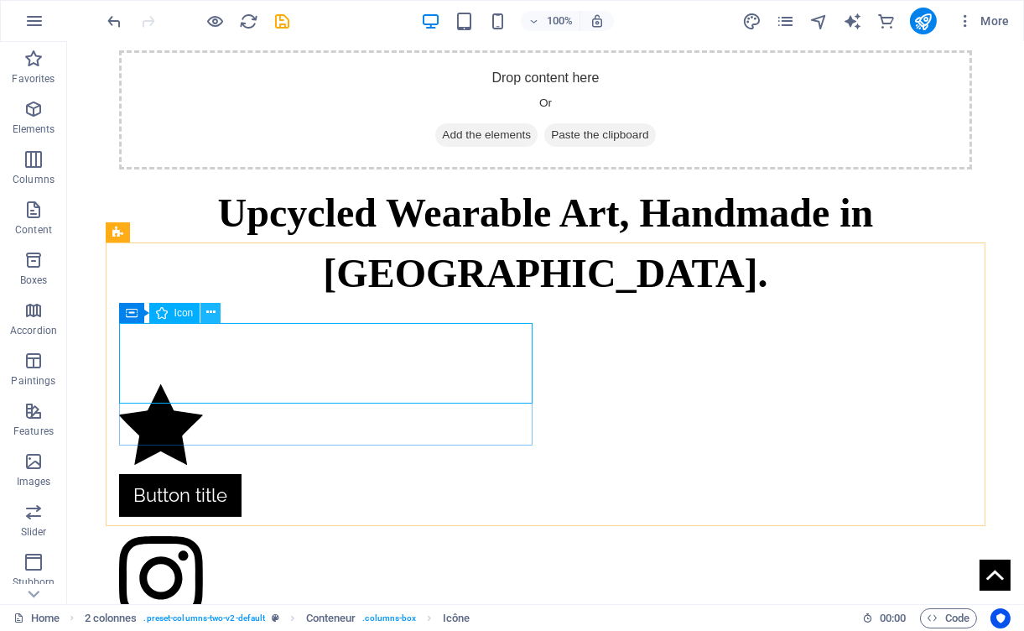
click at [207, 313] on icon at bounding box center [210, 313] width 9 height 18
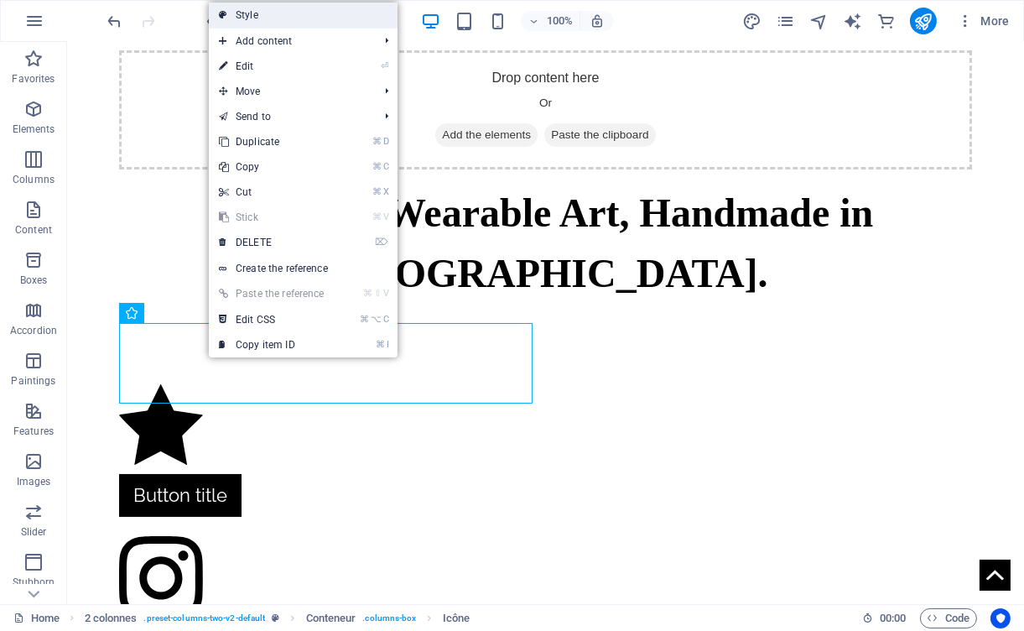
click at [248, 13] on font "Style" at bounding box center [247, 15] width 23 height 12
select select "rem"
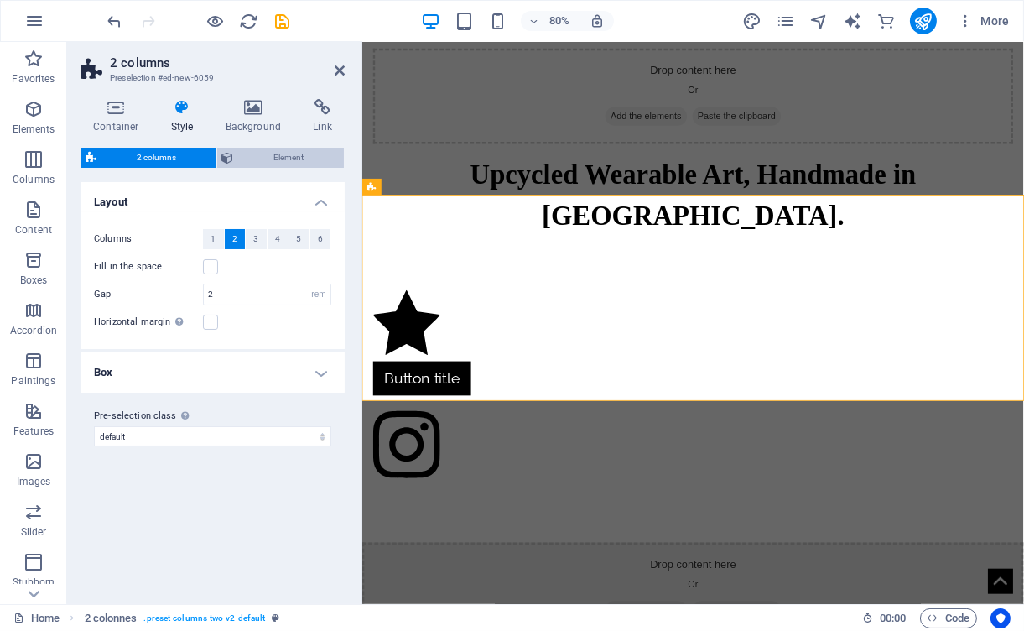
click at [271, 164] on span "Element" at bounding box center [289, 158] width 101 height 20
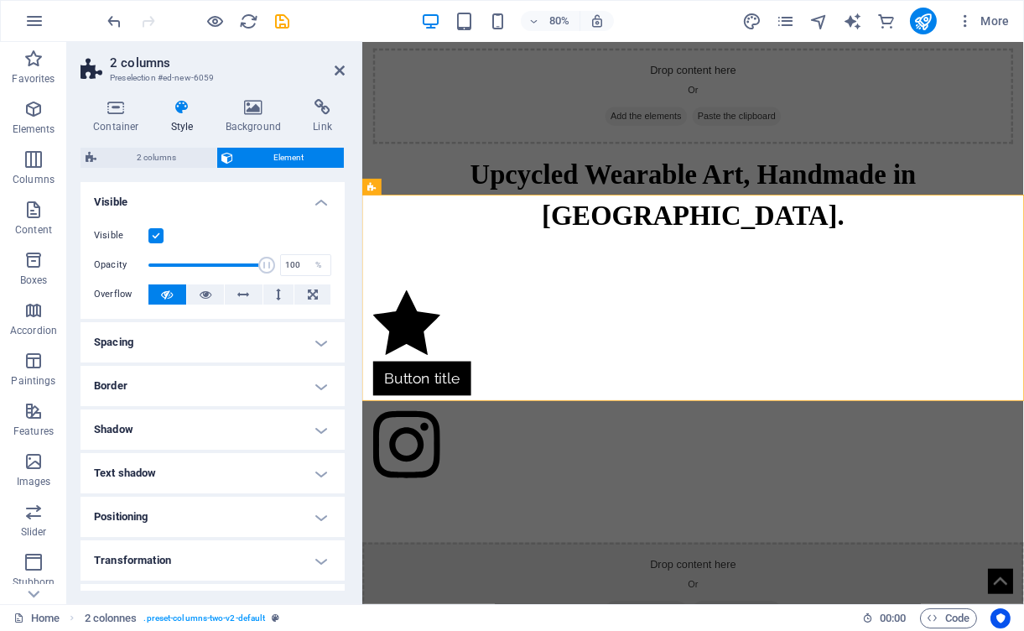
scroll to position [38, 0]
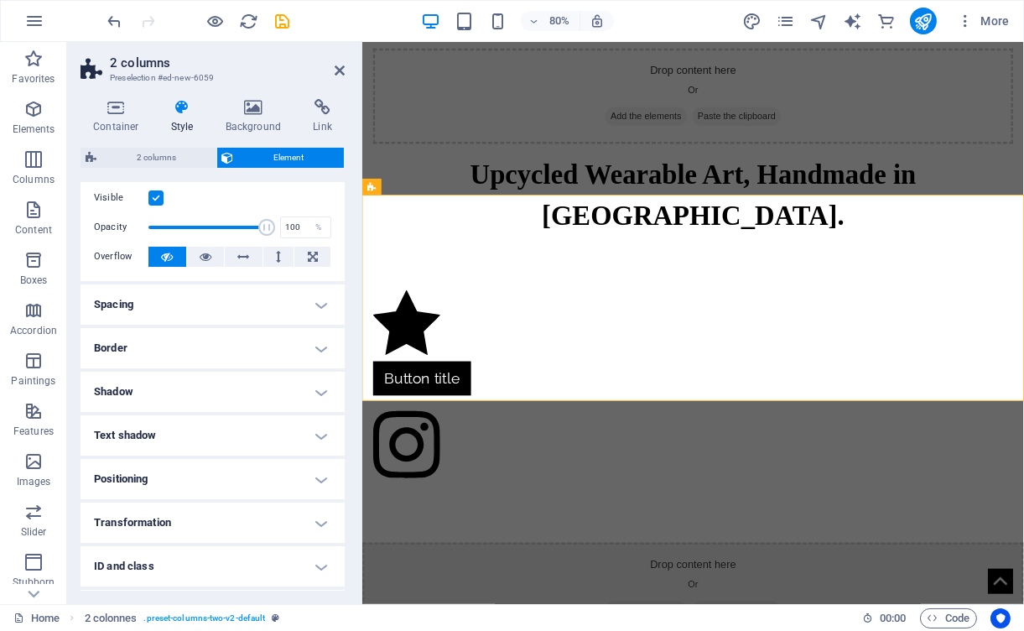
click at [216, 314] on h4 "Spacing" at bounding box center [213, 304] width 264 height 40
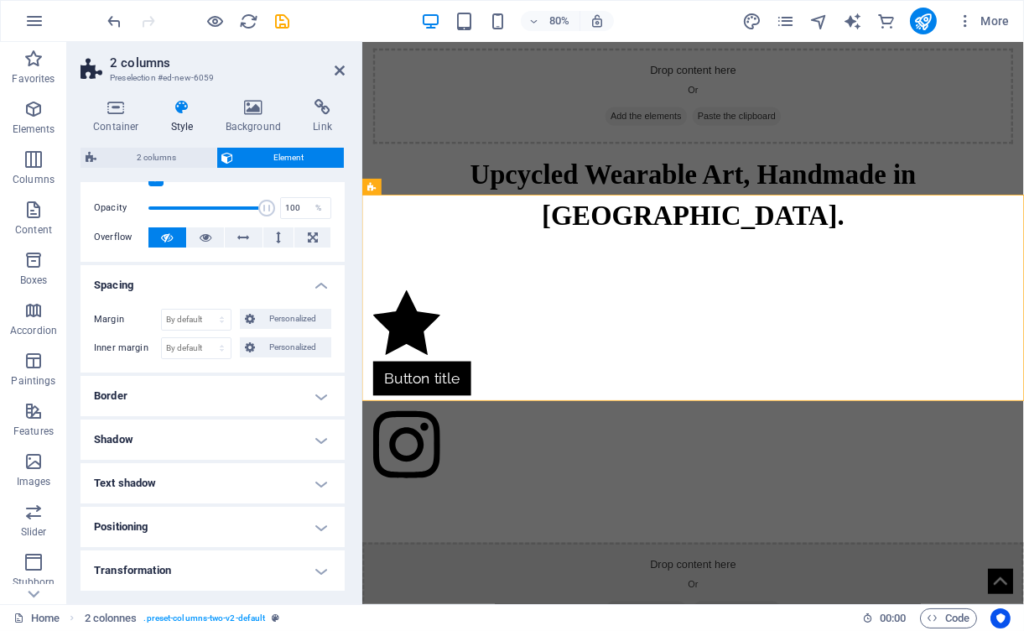
scroll to position [0, 0]
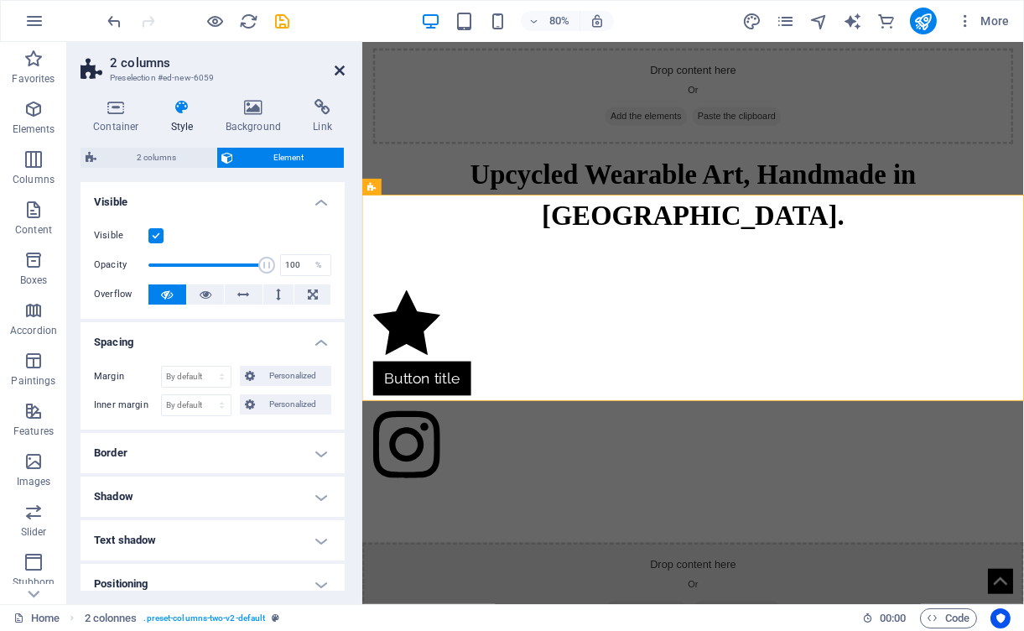
click at [337, 65] on icon at bounding box center [340, 70] width 10 height 13
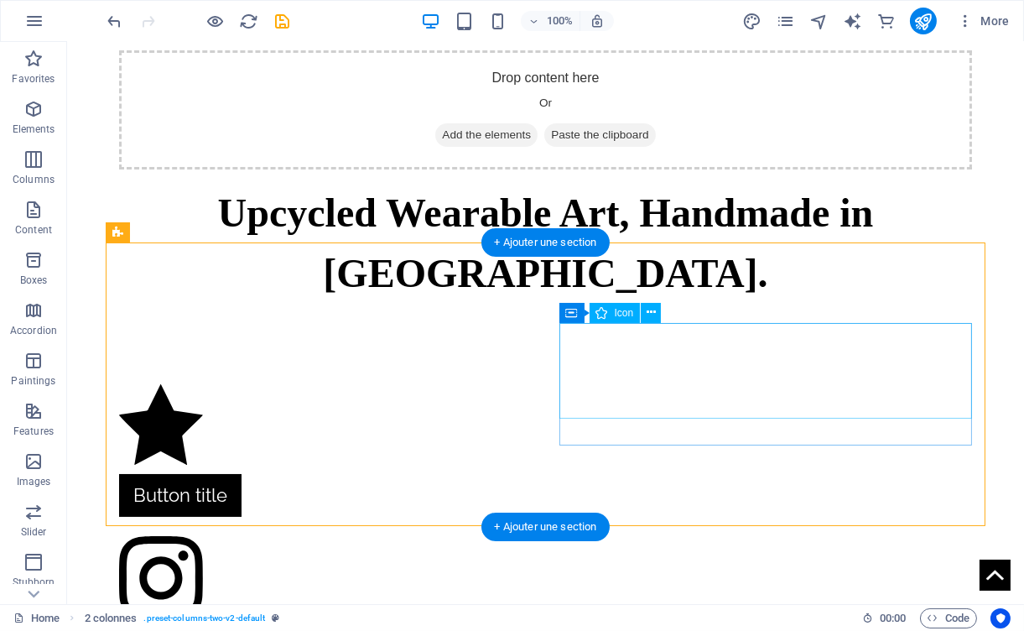
click at [533, 530] on figure at bounding box center [326, 582] width 414 height 104
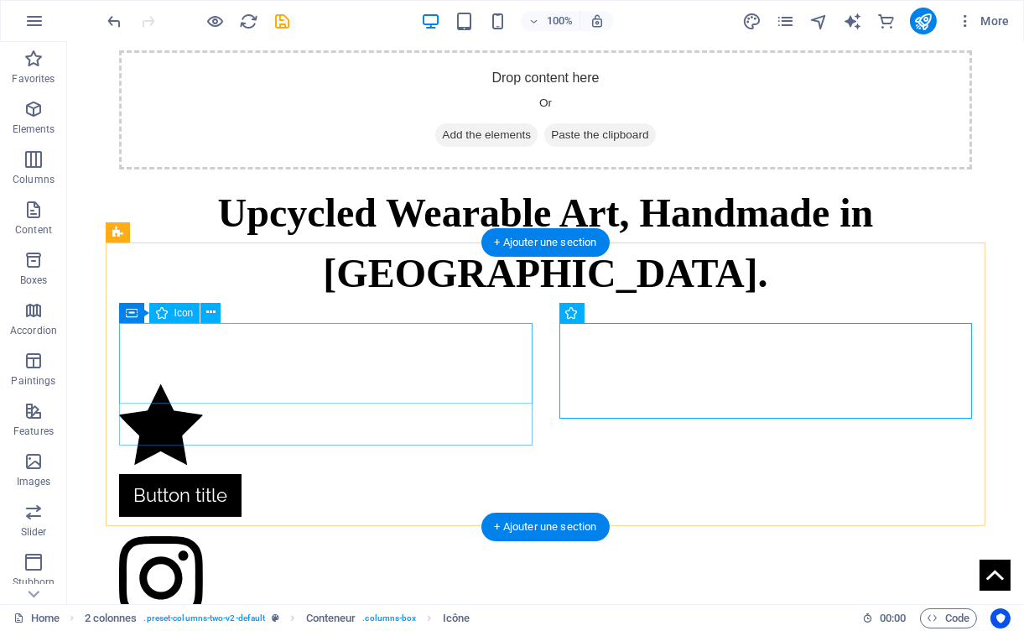
click at [428, 384] on figure at bounding box center [326, 429] width 414 height 90
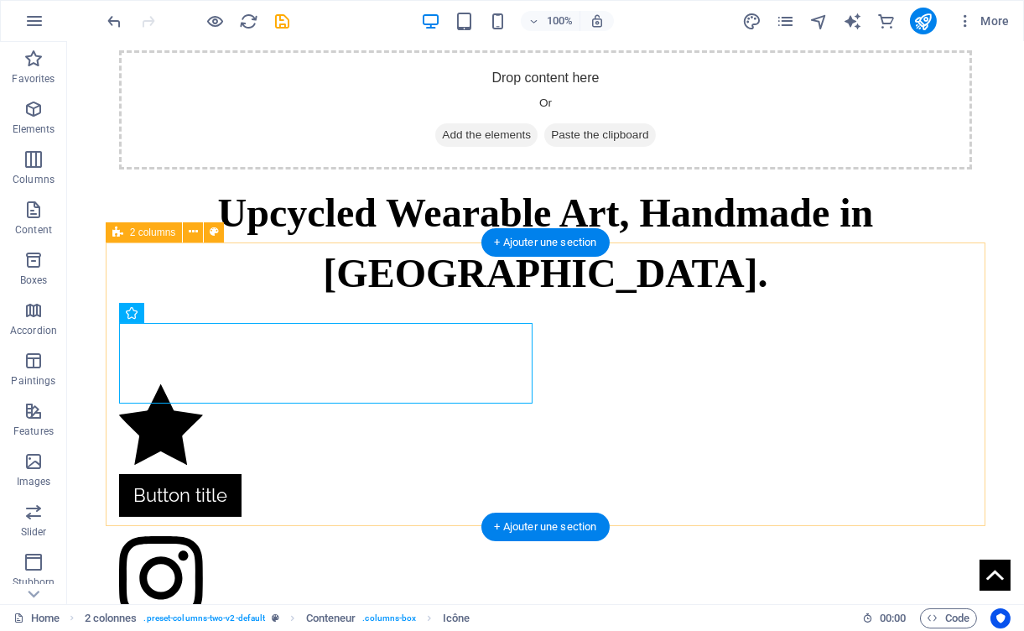
click at [529, 304] on div "Button title" at bounding box center [546, 509] width 881 height 411
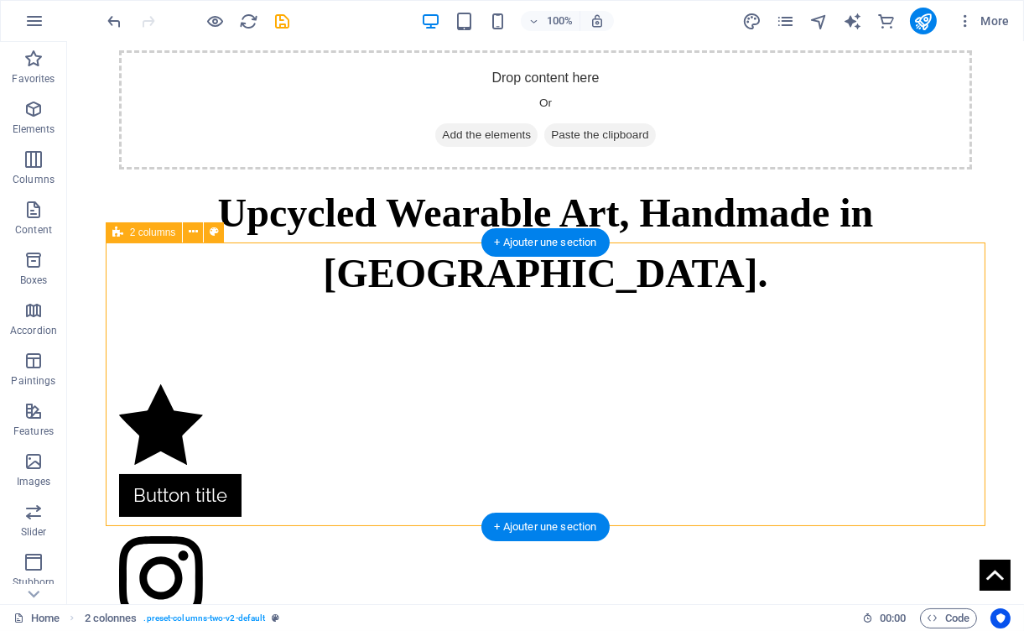
click at [529, 304] on div "Button title" at bounding box center [546, 509] width 881 height 411
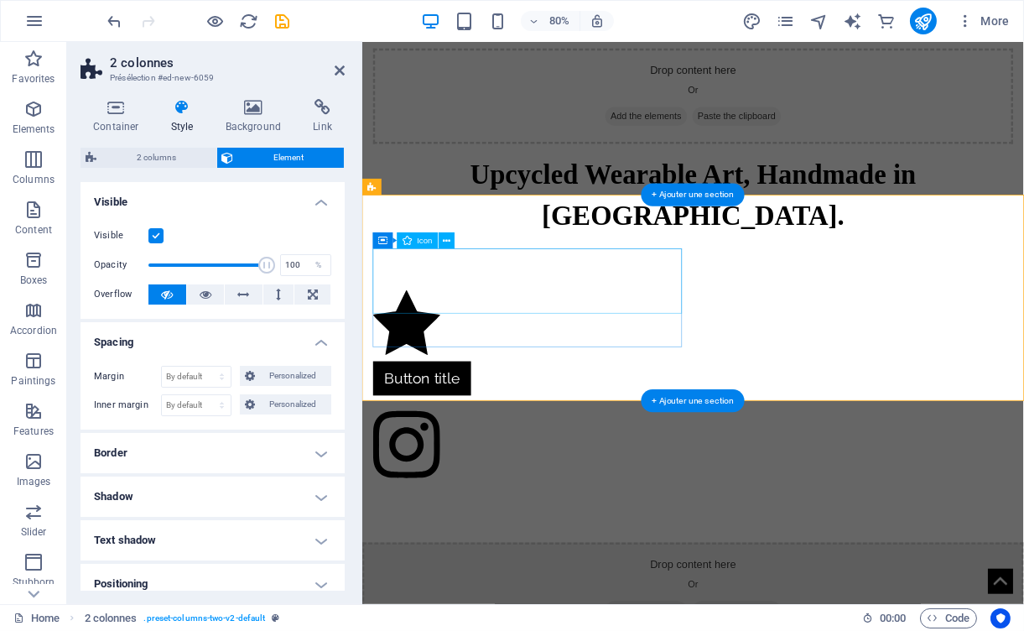
click at [416, 352] on figure at bounding box center [568, 396] width 387 height 88
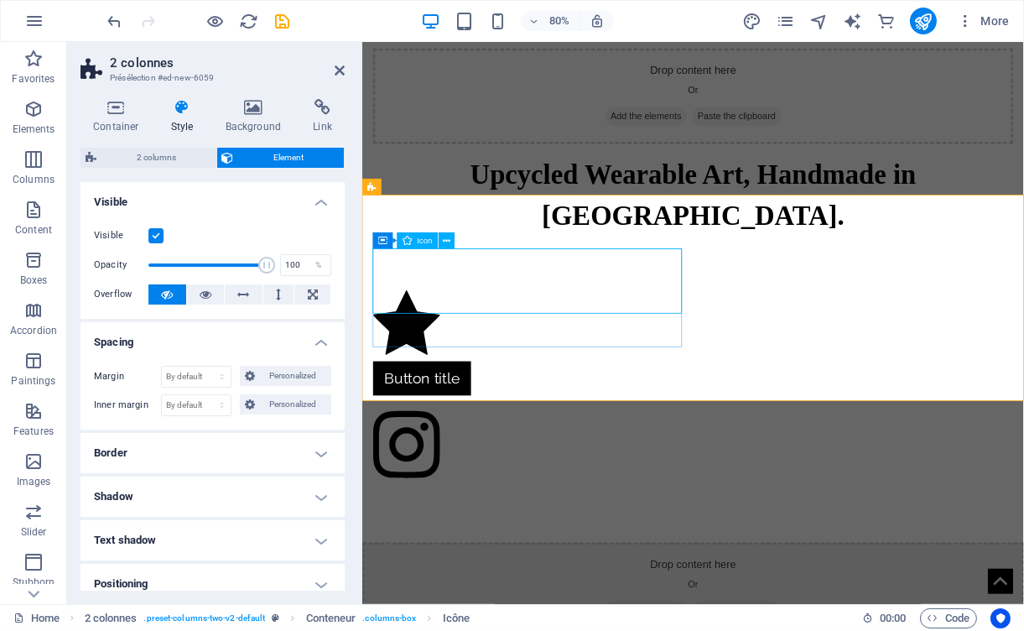
click at [606, 352] on figure at bounding box center [568, 396] width 387 height 88
click at [539, 352] on figure at bounding box center [568, 396] width 387 height 88
click at [586, 478] on div "Button title" at bounding box center [775, 476] width 827 height 383
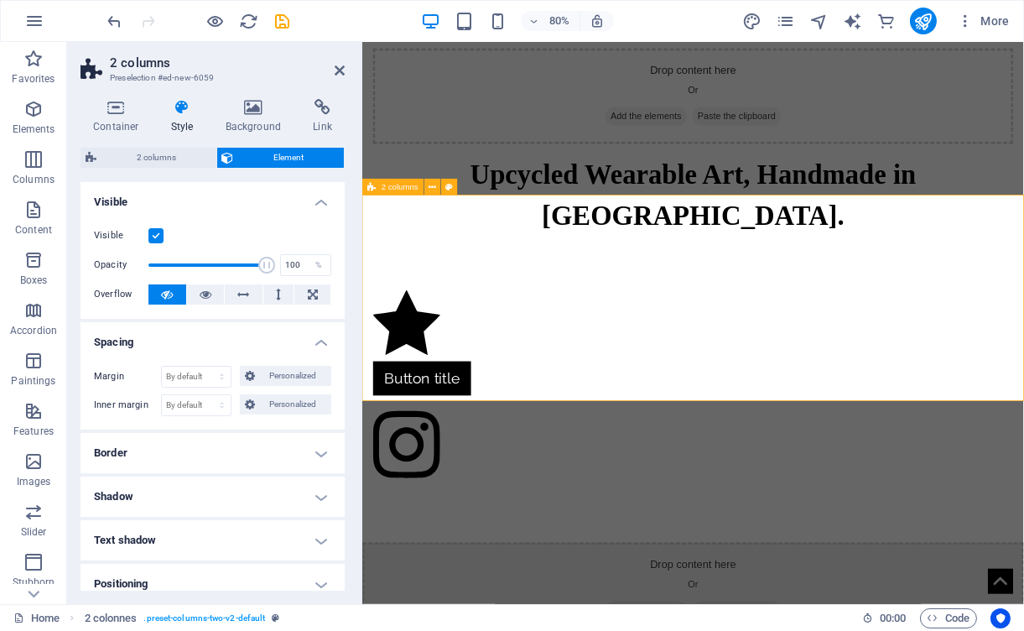
click at [586, 478] on div "Button title" at bounding box center [775, 476] width 827 height 383
click at [762, 498] on figure at bounding box center [568, 549] width 387 height 103
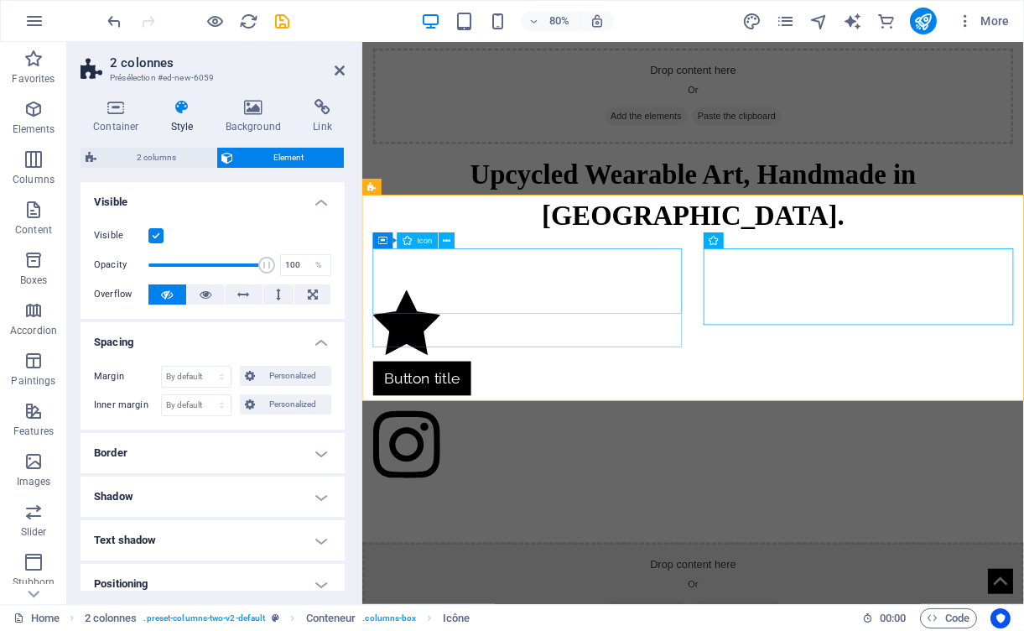
click at [595, 375] on figure at bounding box center [568, 396] width 387 height 88
select select "xMidYMid"
select select "px"
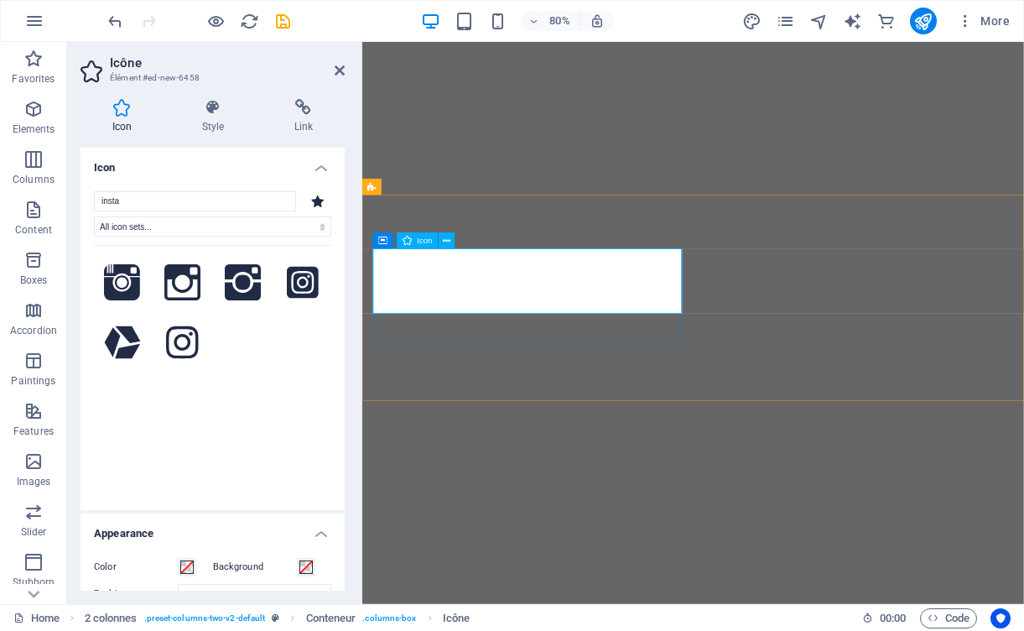
select select "xMidYMid"
select select "px"
click at [421, 239] on font "Icon" at bounding box center [425, 240] width 15 height 9
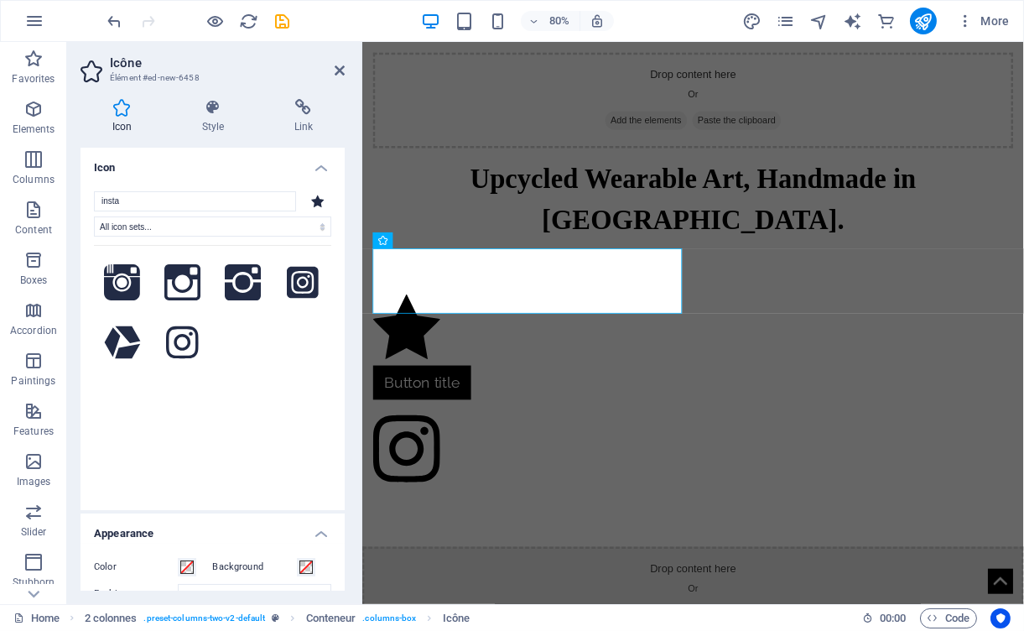
scroll to position [5, 0]
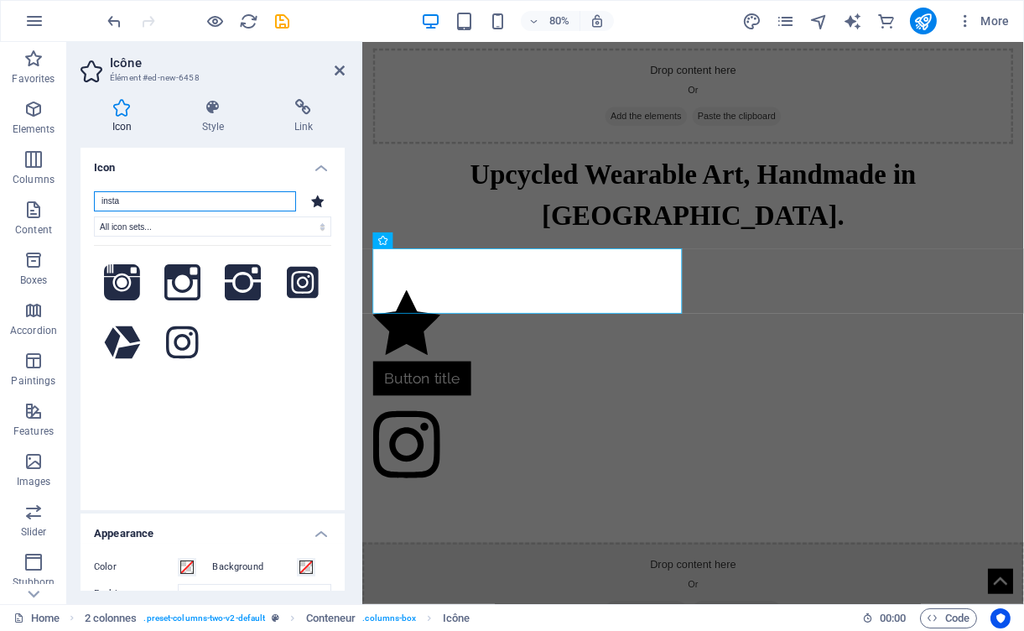
click at [155, 209] on input "insta" at bounding box center [195, 201] width 202 height 20
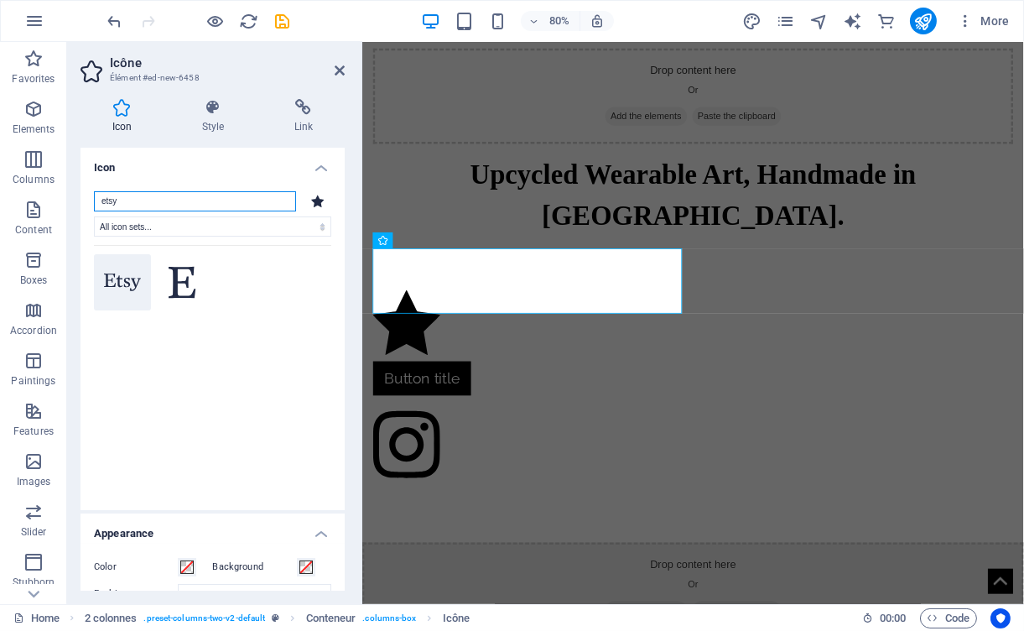
type input "etsy"
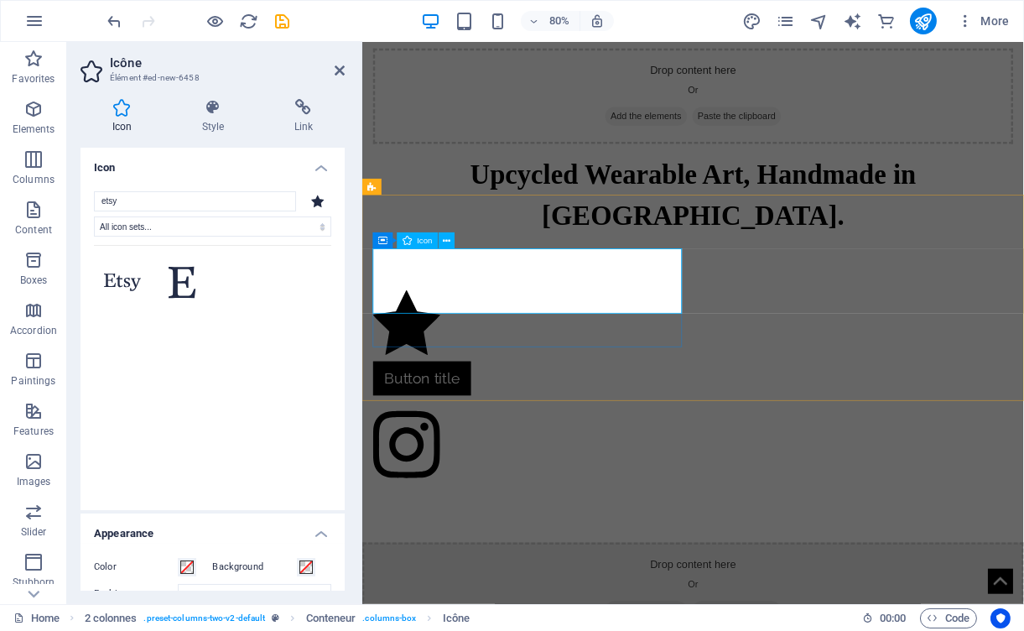
drag, startPoint x: 479, startPoint y: 321, endPoint x: 509, endPoint y: 343, distance: 37.3
click at [113, 289] on icon at bounding box center [122, 283] width 37 height 18
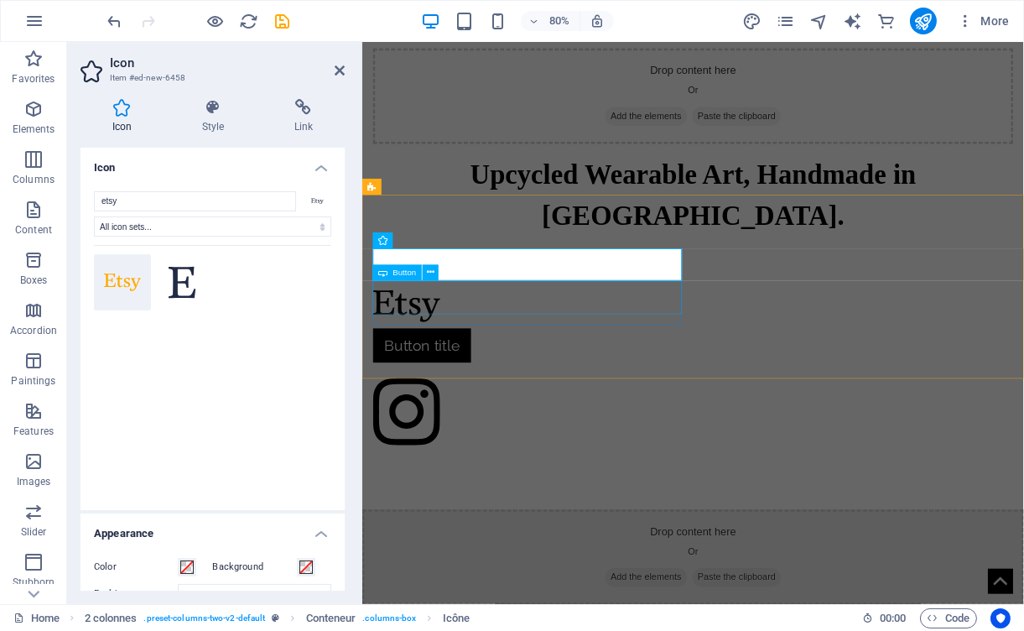
click at [508, 400] on div "Button title" at bounding box center [568, 421] width 387 height 43
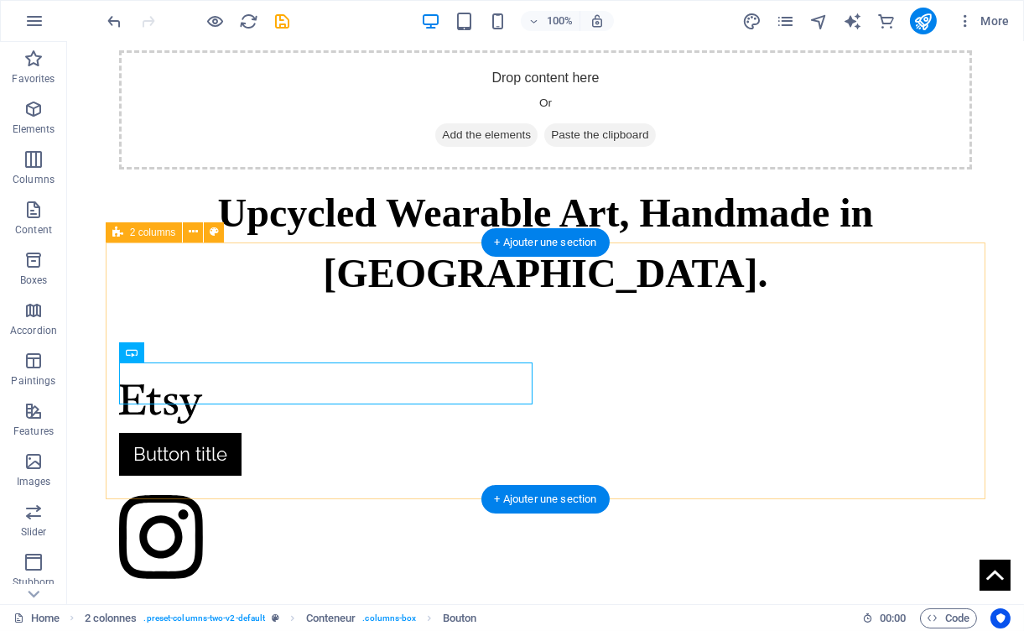
click at [390, 451] on div "Button title" at bounding box center [546, 489] width 881 height 370
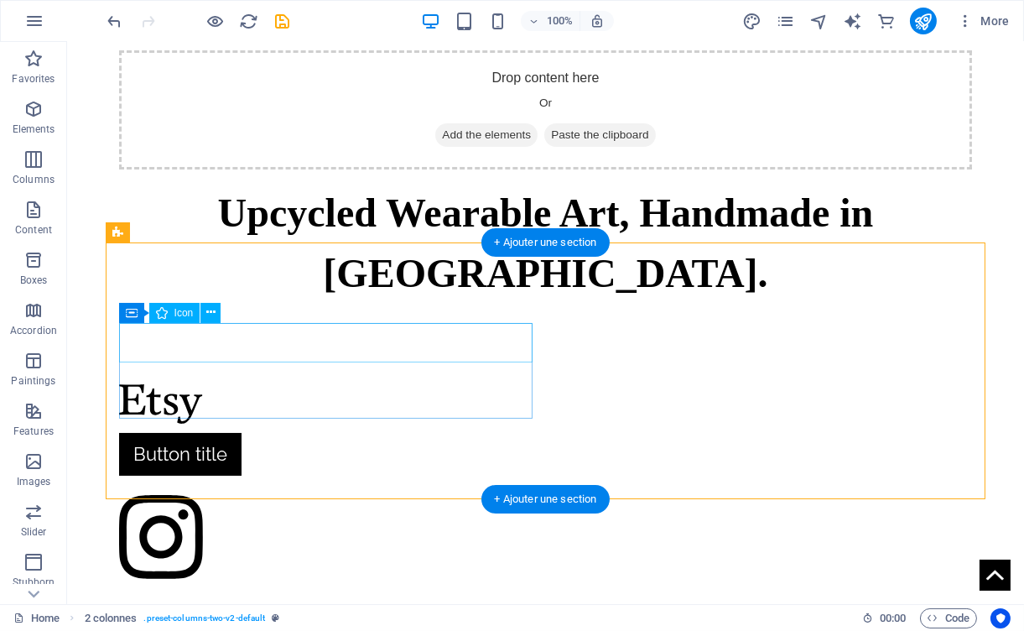
click at [182, 384] on figure at bounding box center [326, 408] width 414 height 49
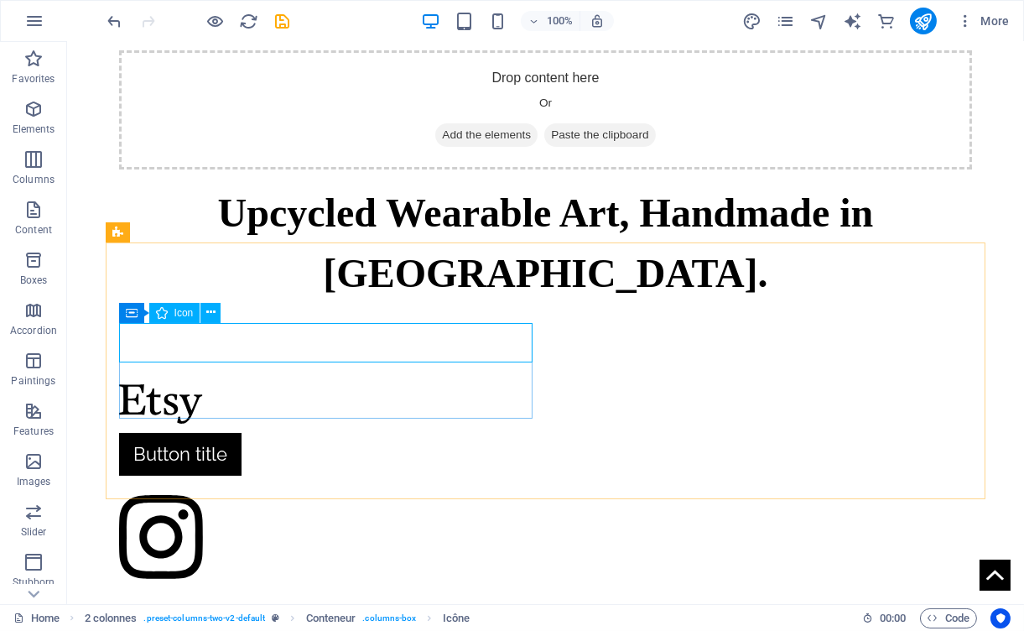
click at [185, 315] on font "Icon" at bounding box center [184, 313] width 19 height 12
click at [182, 311] on font "Icon" at bounding box center [184, 313] width 19 height 12
select select "xMidYMid"
select select "px"
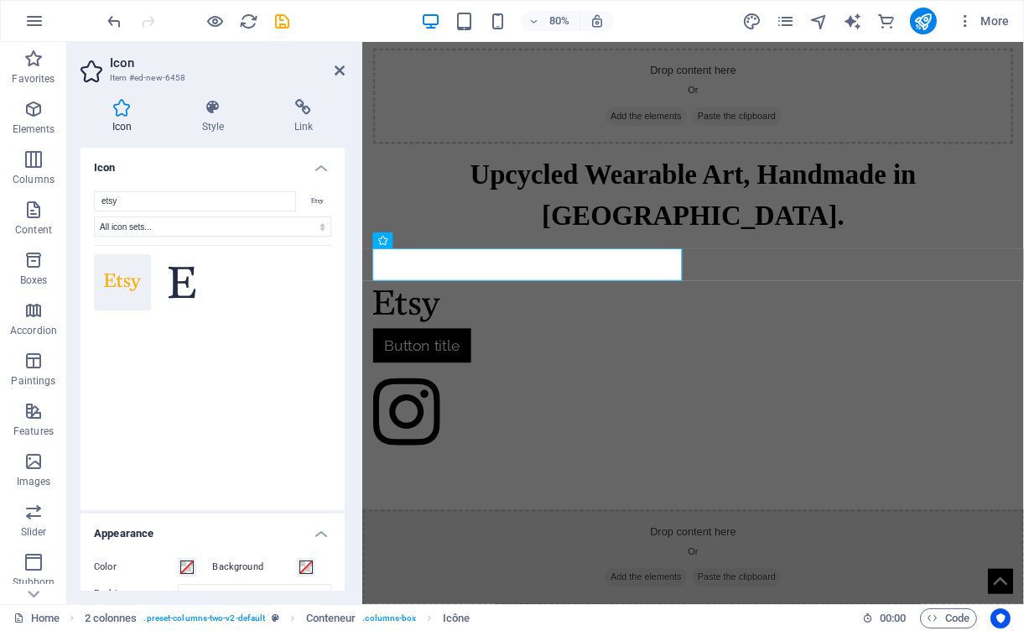
click at [122, 284] on icon at bounding box center [122, 283] width 37 height 18
click at [1008, 161] on div "Drop content here Or Add the elements Paste the clipboard" at bounding box center [775, 109] width 800 height 119
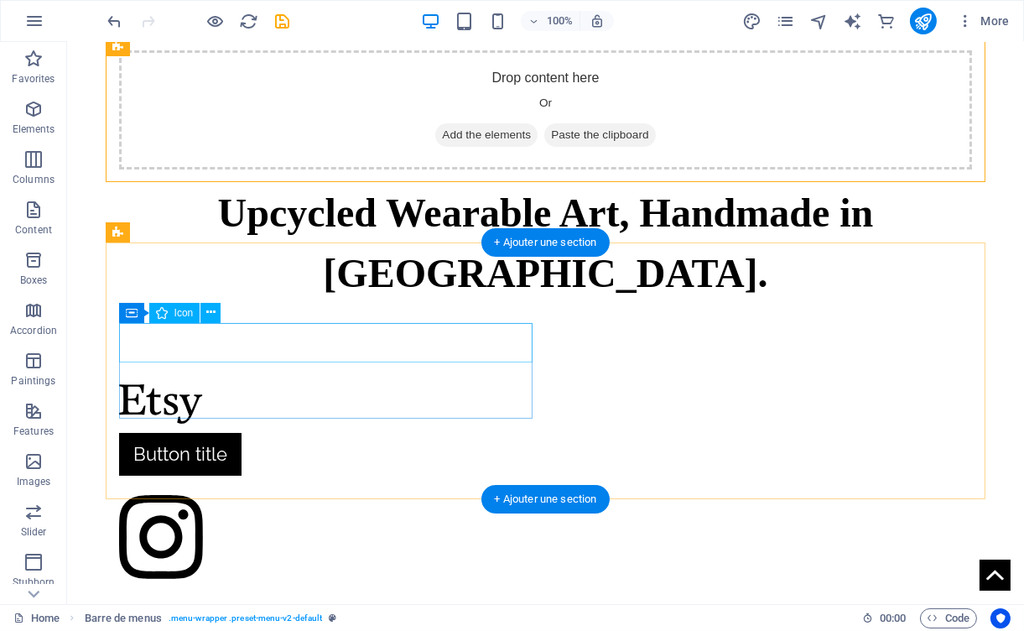
click at [157, 384] on figure at bounding box center [326, 408] width 414 height 49
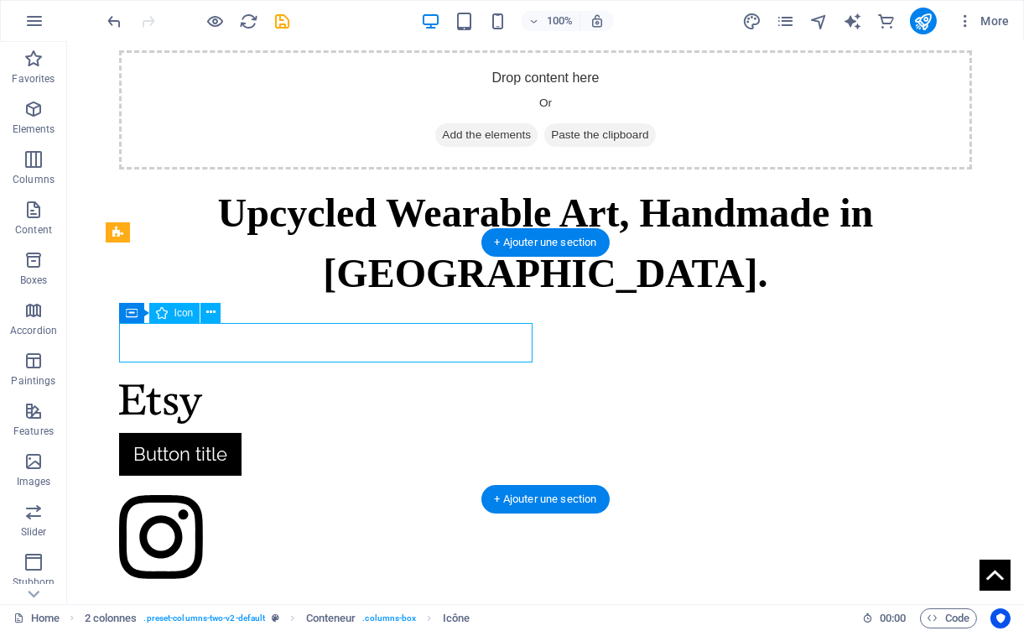
click at [532, 384] on figure at bounding box center [326, 408] width 414 height 49
click at [498, 433] on div "Button title" at bounding box center [326, 454] width 414 height 43
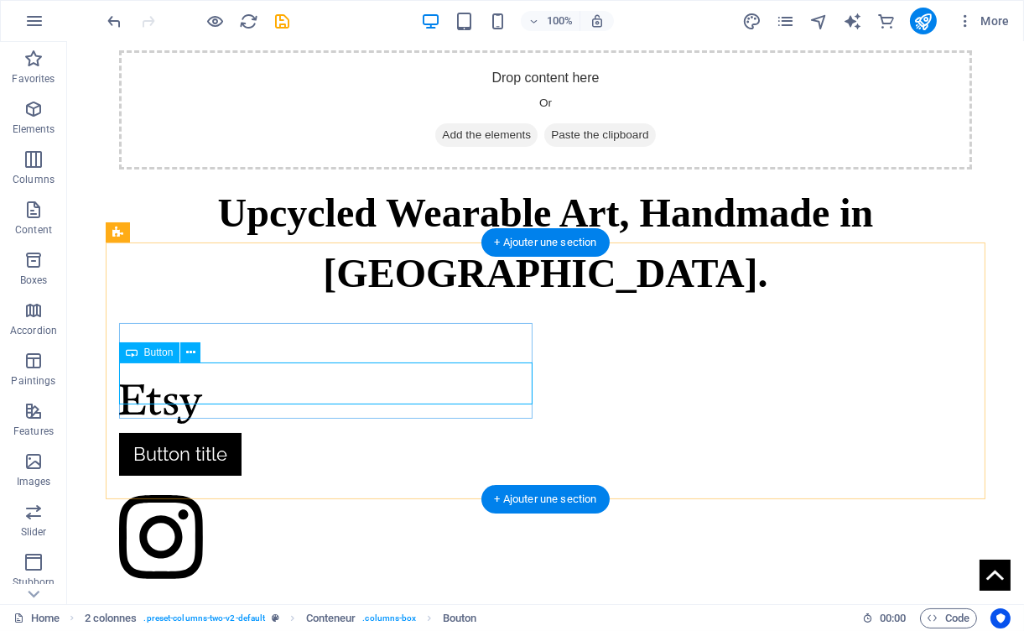
click at [503, 433] on div "Button title" at bounding box center [326, 454] width 414 height 43
click at [280, 433] on div "Button title" at bounding box center [326, 454] width 414 height 43
click at [208, 384] on figure at bounding box center [326, 408] width 414 height 49
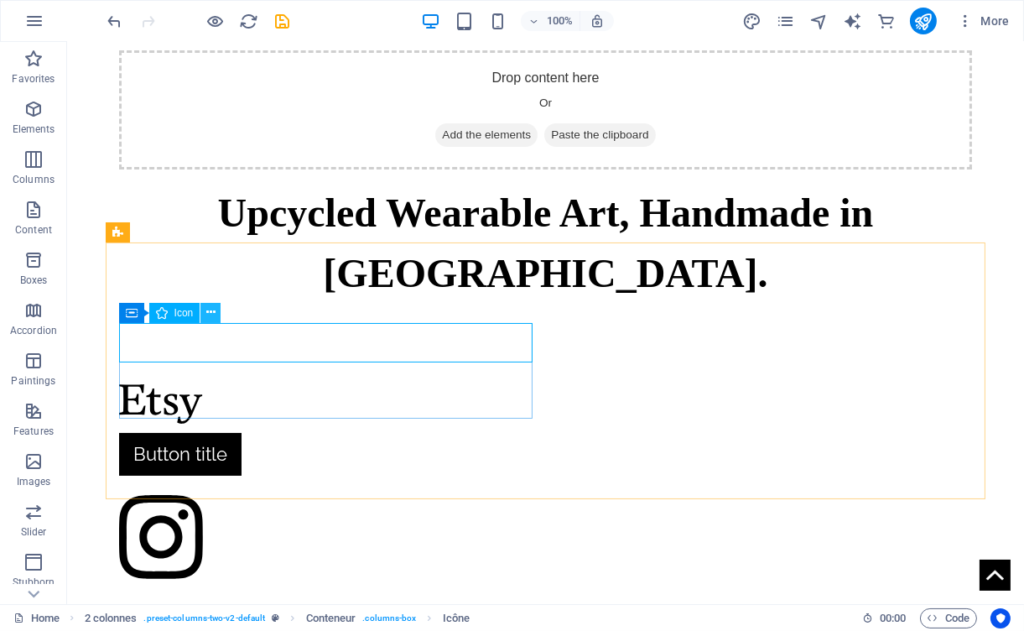
click at [212, 316] on icon at bounding box center [210, 313] width 9 height 18
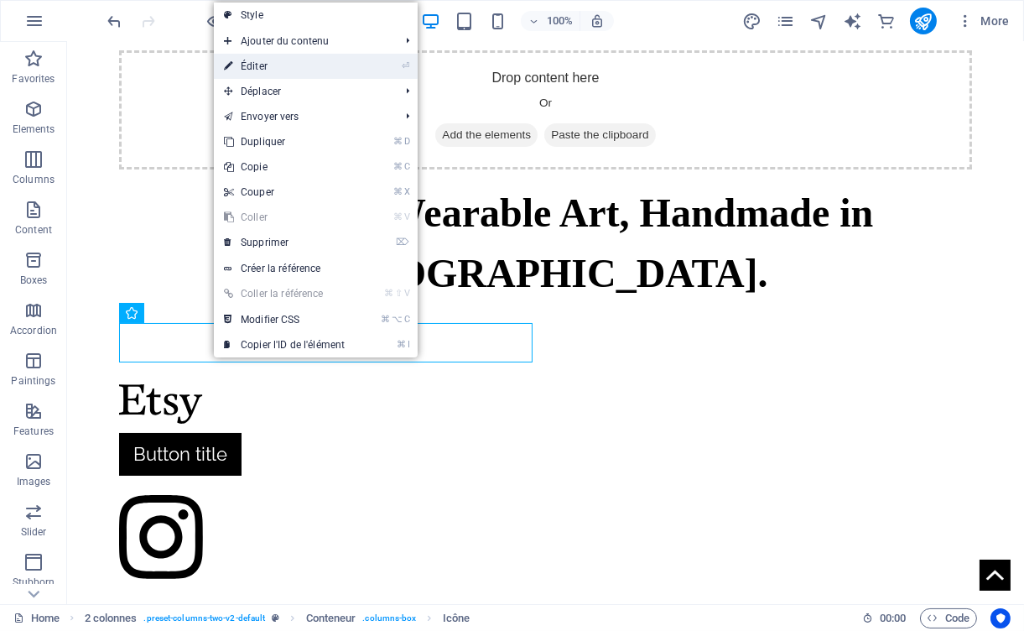
click at [280, 59] on link "⏎ Éditer" at bounding box center [284, 66] width 141 height 25
select select "xMidYMid"
select select "px"
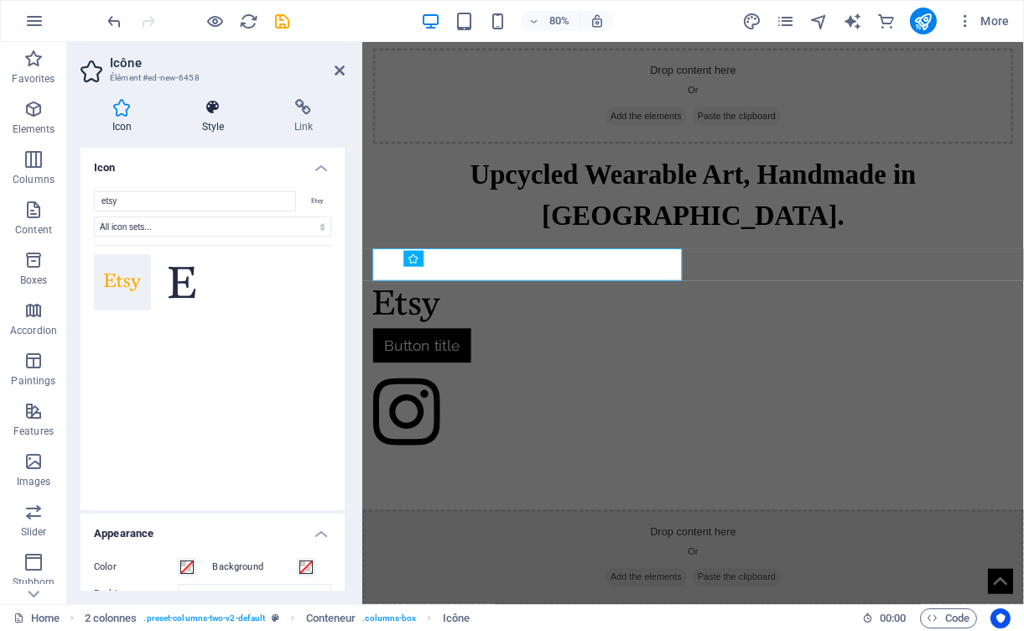
click at [210, 124] on font "Style" at bounding box center [213, 127] width 23 height 12
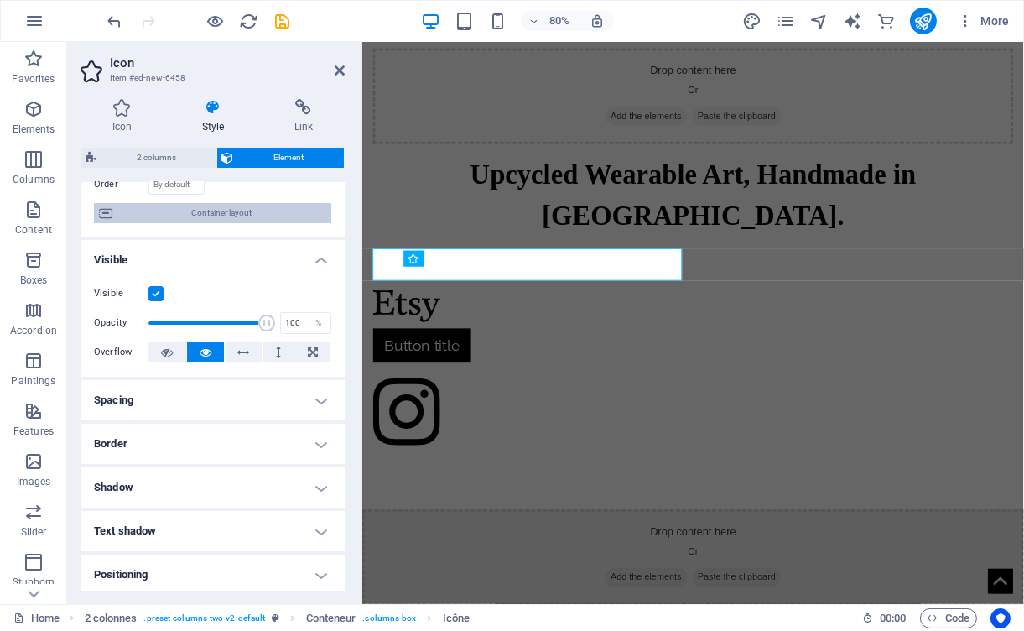
scroll to position [137, 0]
click at [201, 214] on font "Container layout" at bounding box center [222, 211] width 60 height 9
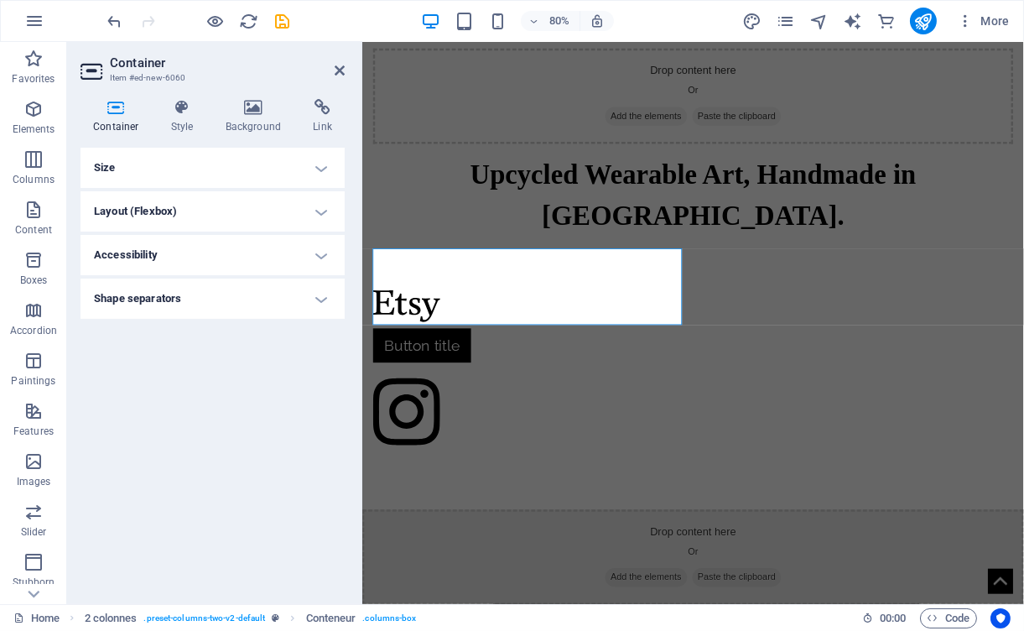
click at [321, 165] on h4 "Size" at bounding box center [213, 168] width 264 height 40
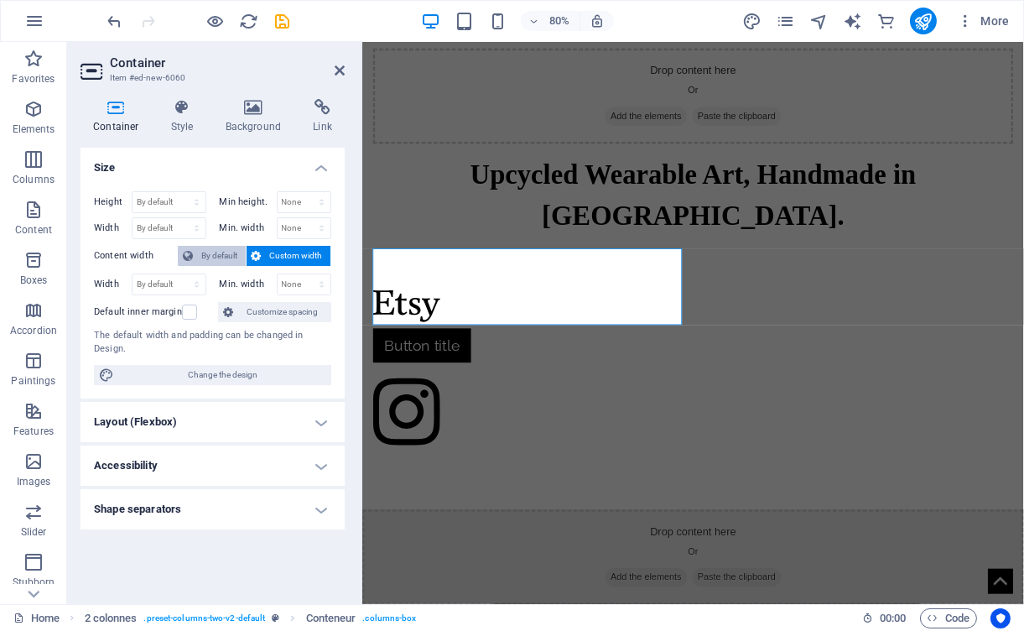
click at [207, 252] on font "By default" at bounding box center [219, 255] width 36 height 9
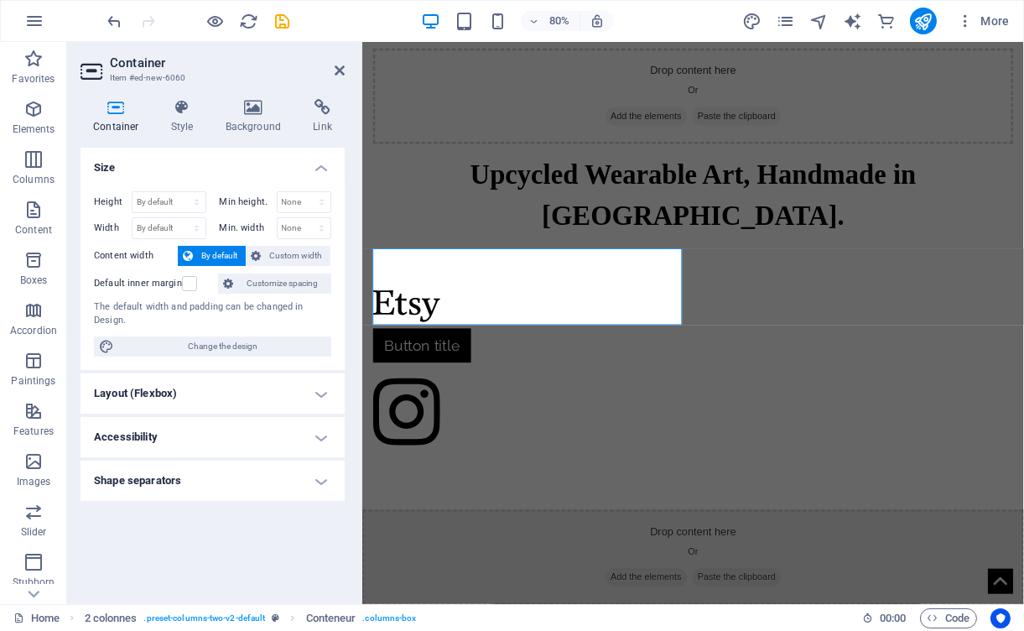
click at [318, 388] on h4 "Layout (Flexbox)" at bounding box center [213, 393] width 264 height 40
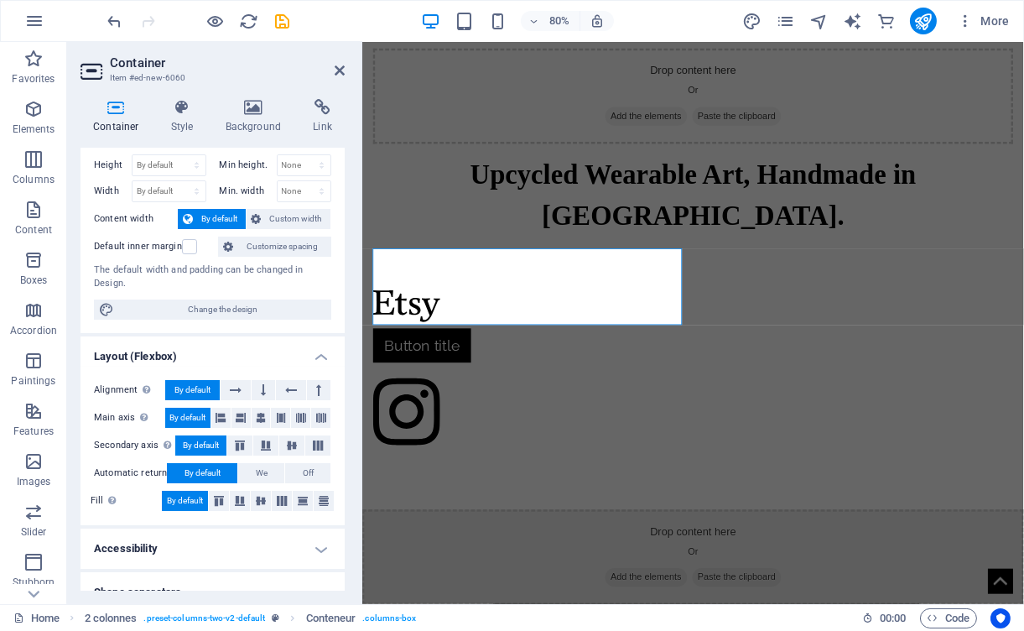
scroll to position [56, 0]
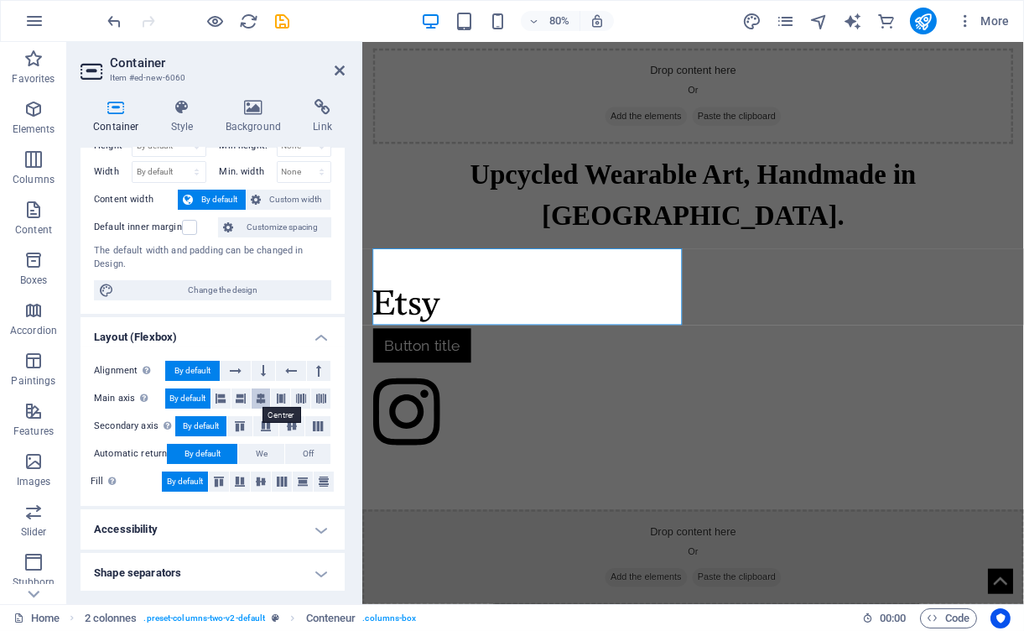
click at [258, 396] on icon at bounding box center [261, 398] width 10 height 20
click at [189, 390] on span "By default" at bounding box center [187, 398] width 36 height 20
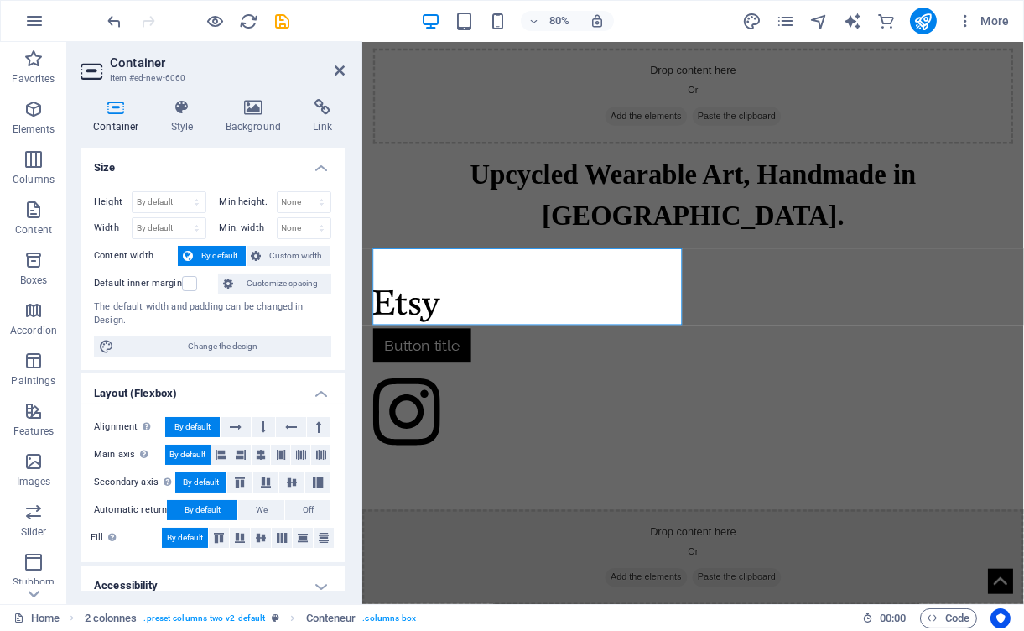
click at [120, 106] on icon at bounding box center [116, 107] width 71 height 17
click at [182, 111] on icon at bounding box center [183, 107] width 48 height 17
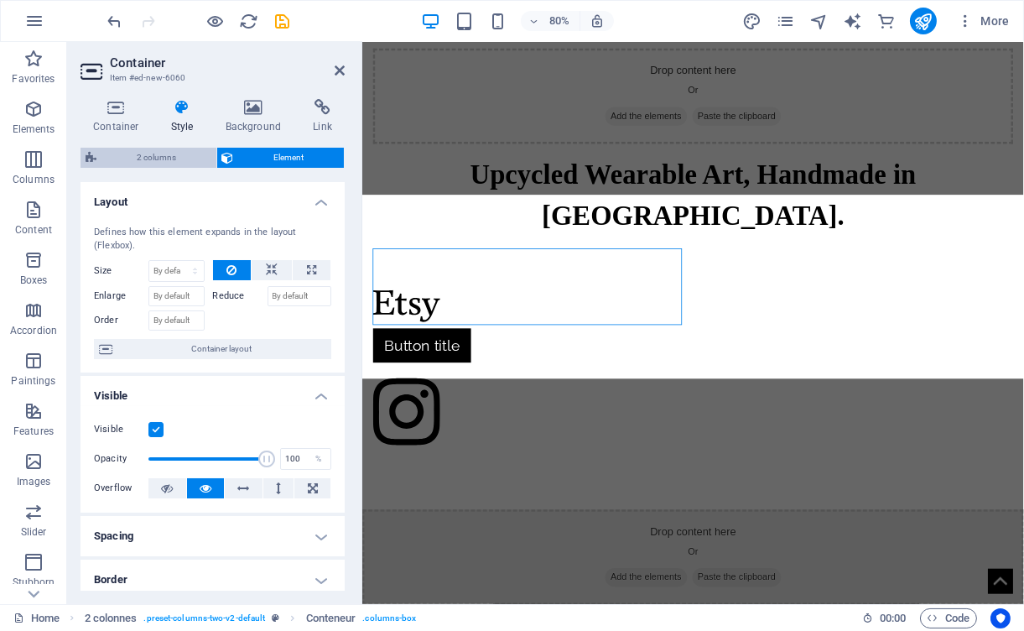
click at [183, 158] on span "2 columns" at bounding box center [157, 158] width 110 height 20
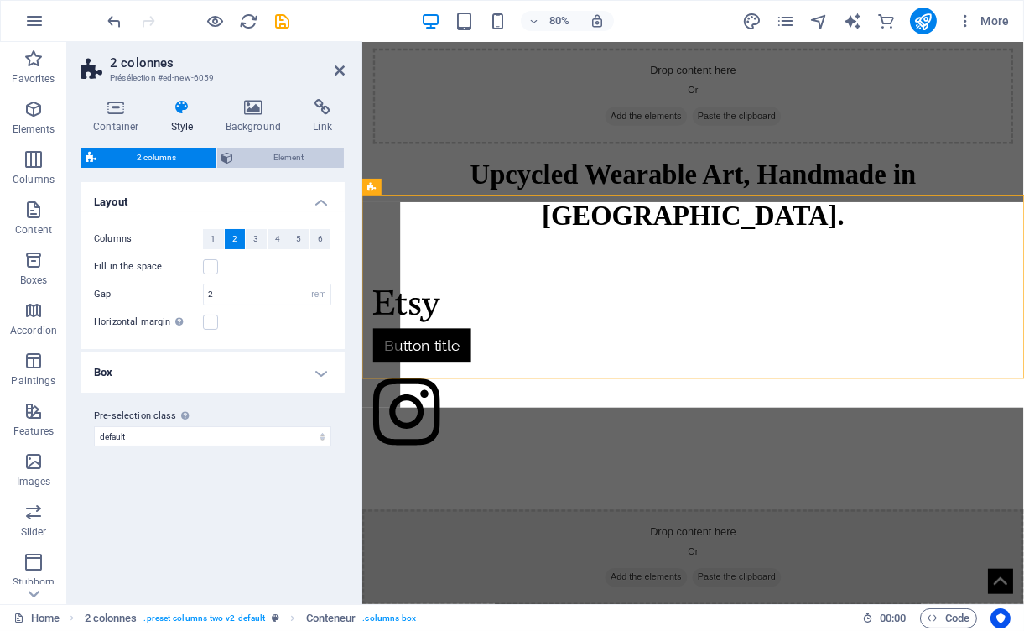
click at [240, 159] on span "Element" at bounding box center [289, 158] width 101 height 20
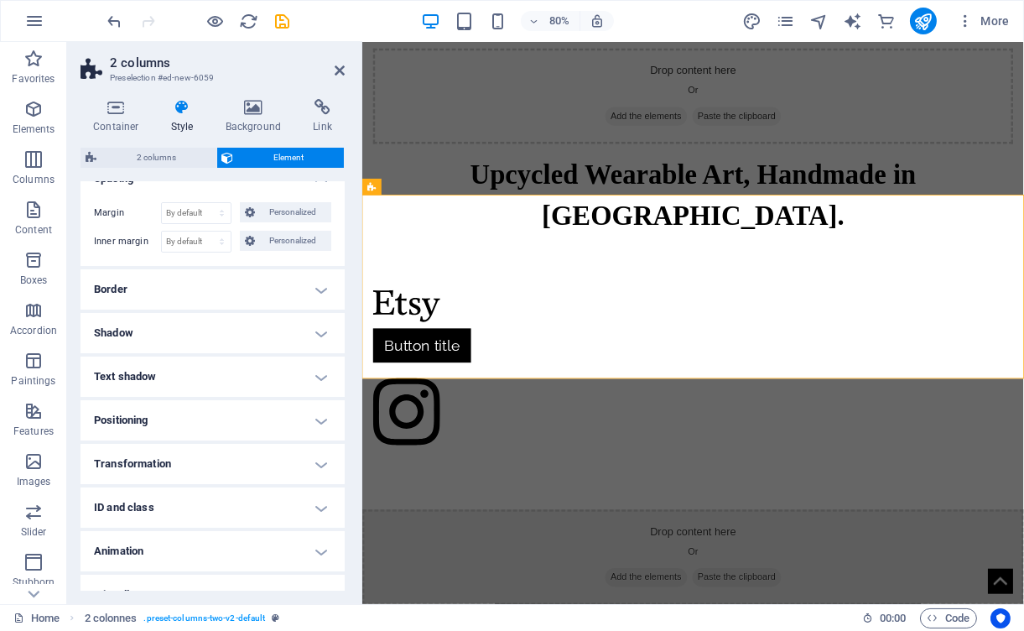
scroll to position [185, 0]
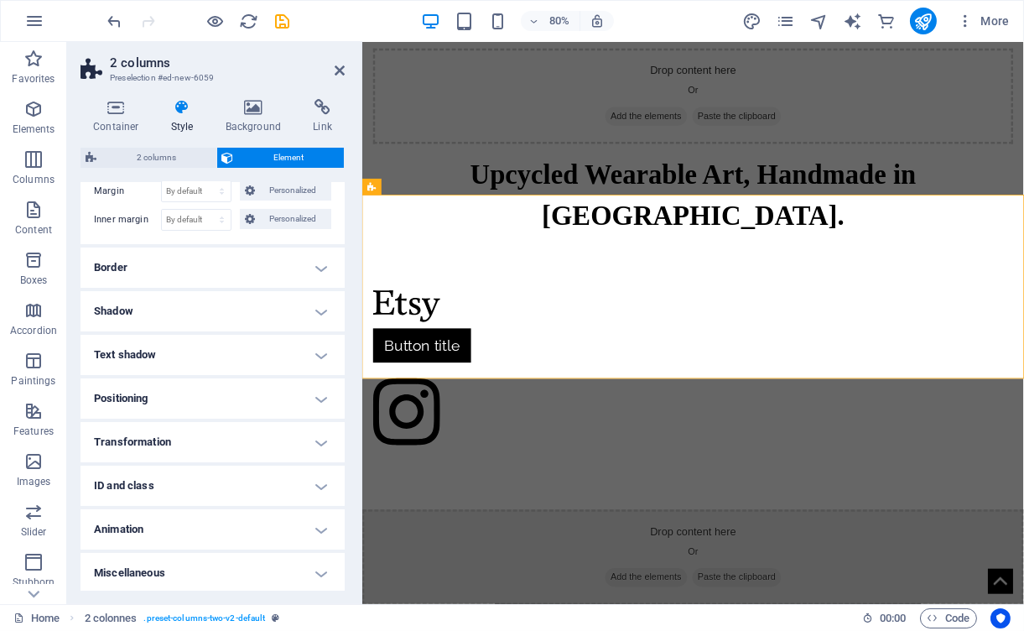
click at [309, 393] on h4 "Positioning" at bounding box center [213, 398] width 264 height 40
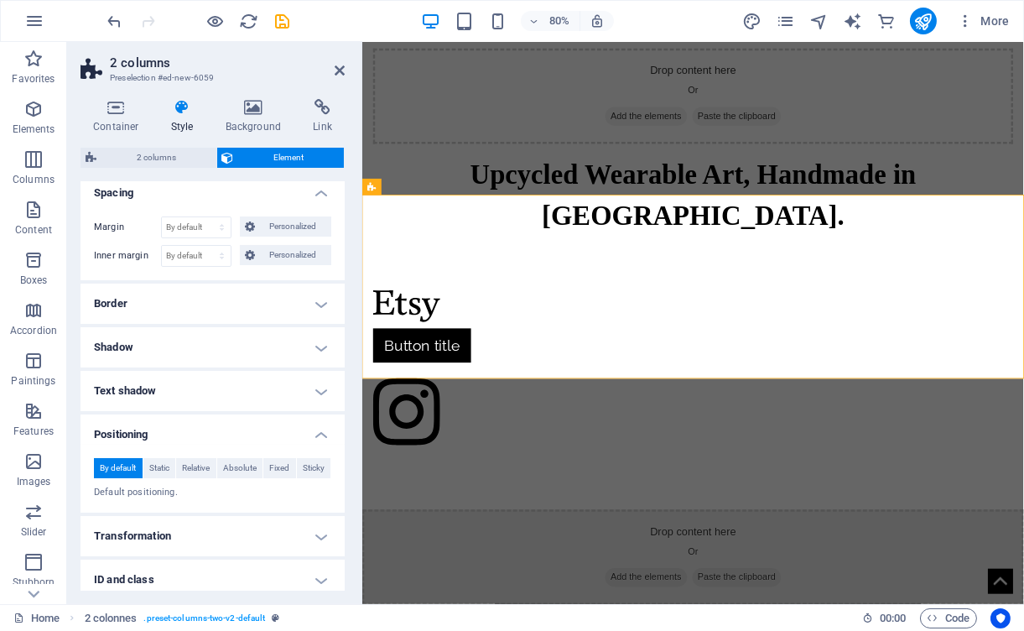
scroll to position [0, 0]
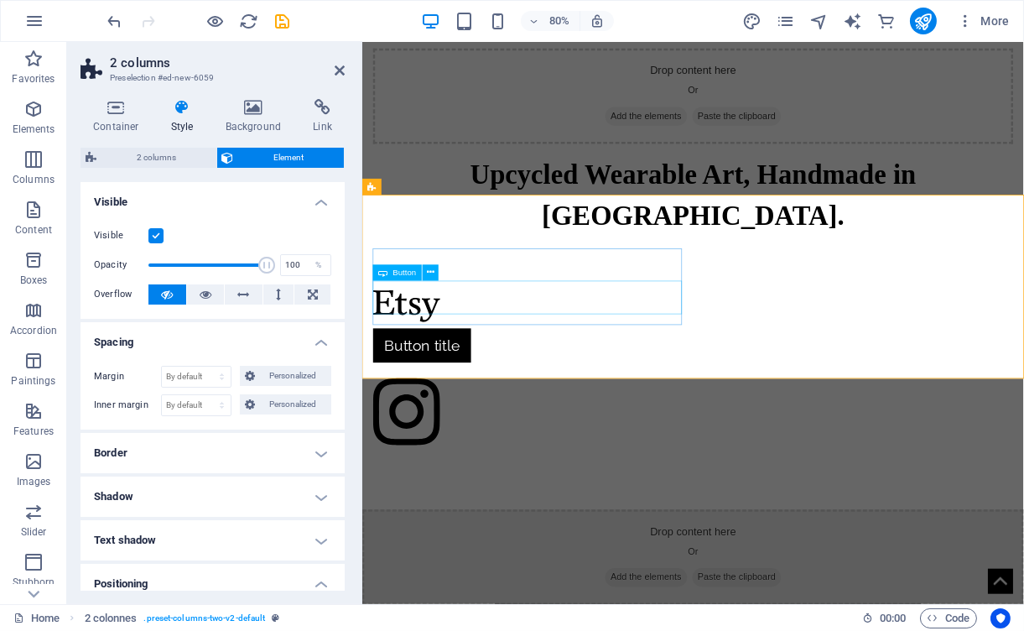
click at [455, 400] on div "Button title" at bounding box center [568, 421] width 387 height 43
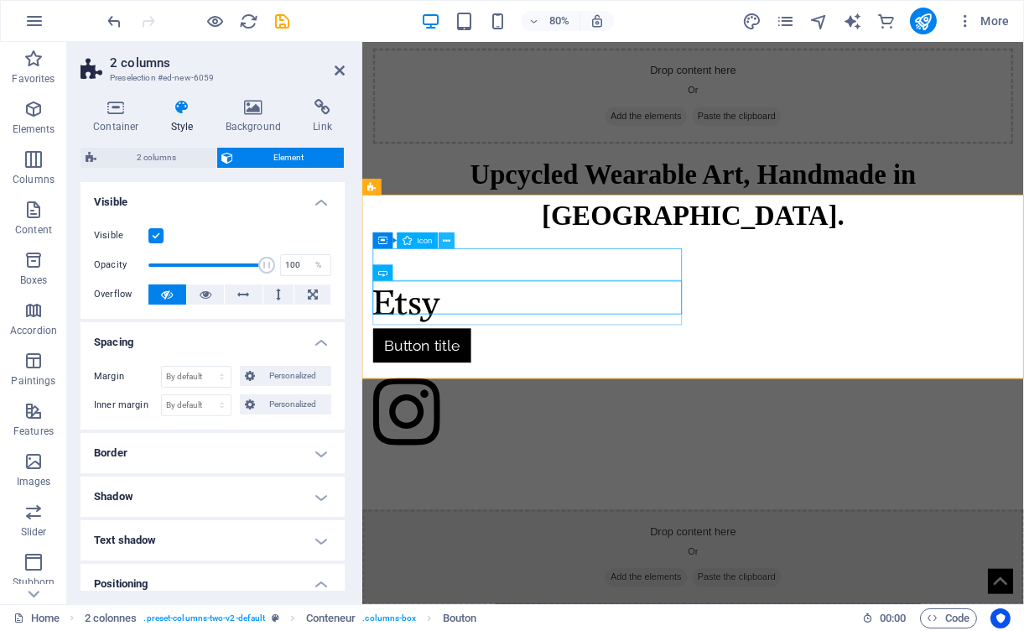
click at [445, 241] on icon at bounding box center [447, 240] width 8 height 14
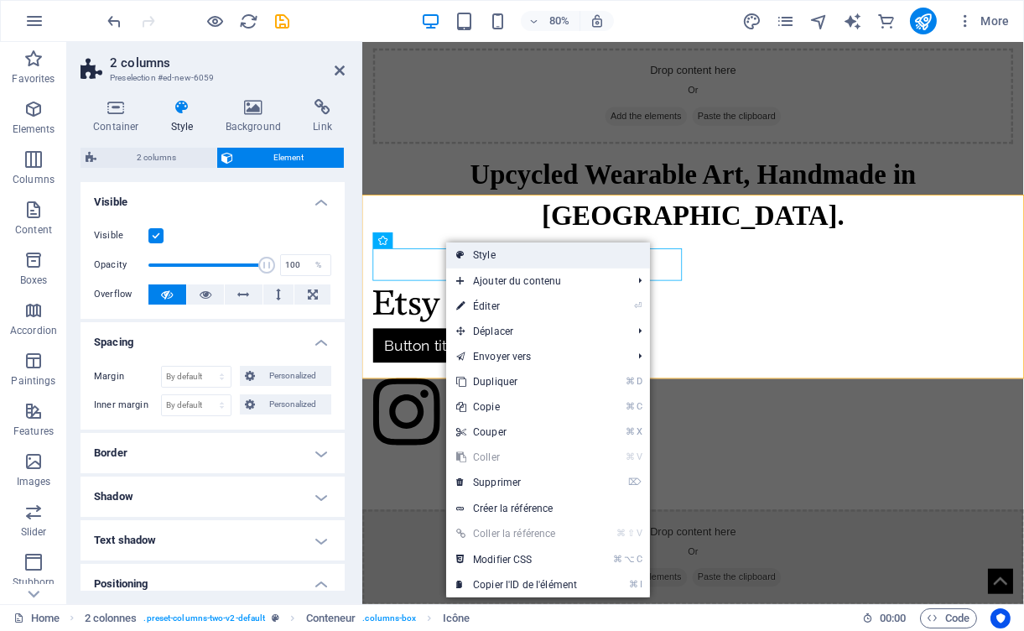
click at [466, 265] on link "Style" at bounding box center [548, 254] width 204 height 25
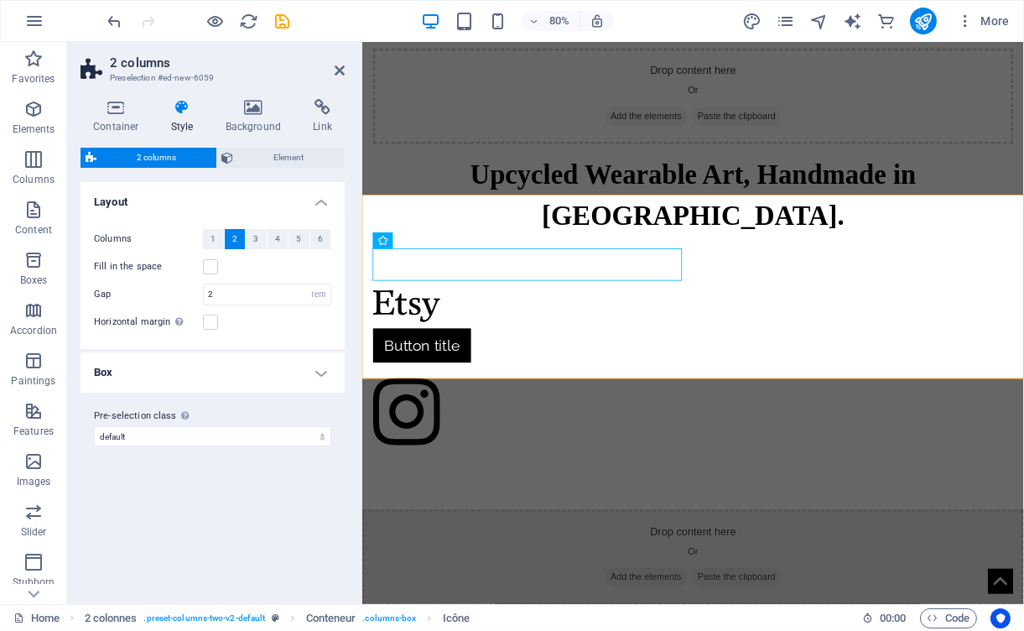
click at [323, 368] on h4 "Box" at bounding box center [213, 372] width 264 height 40
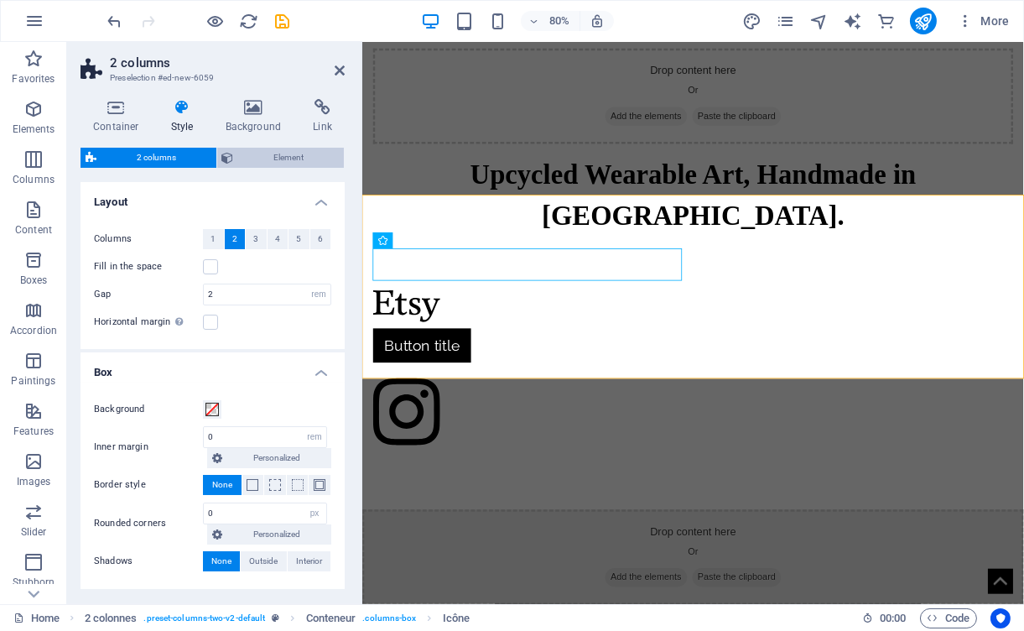
click at [279, 153] on font "Element" at bounding box center [289, 157] width 30 height 9
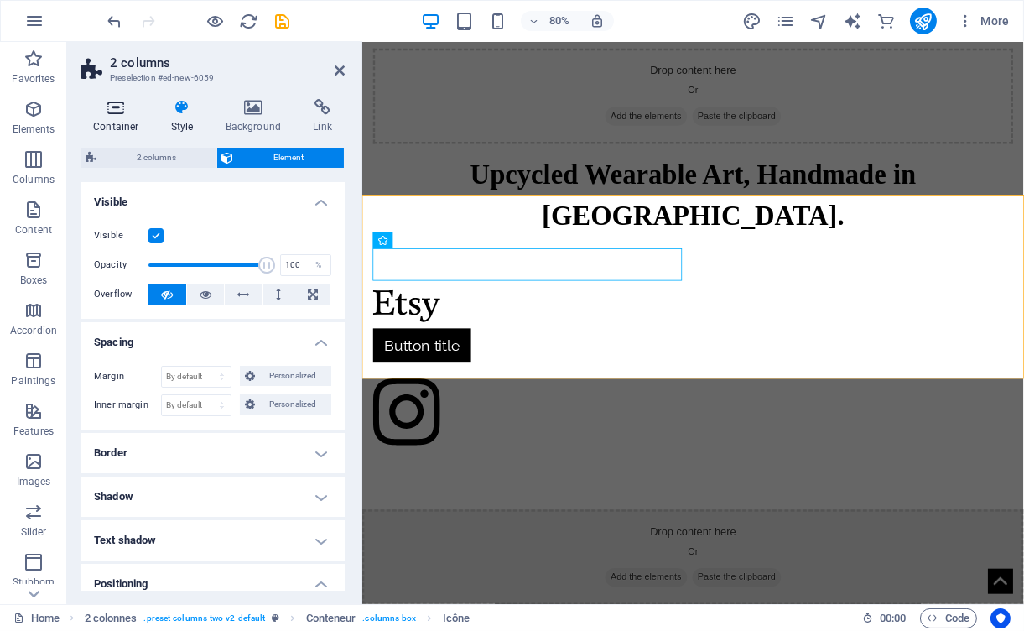
click at [117, 104] on icon at bounding box center [116, 107] width 71 height 17
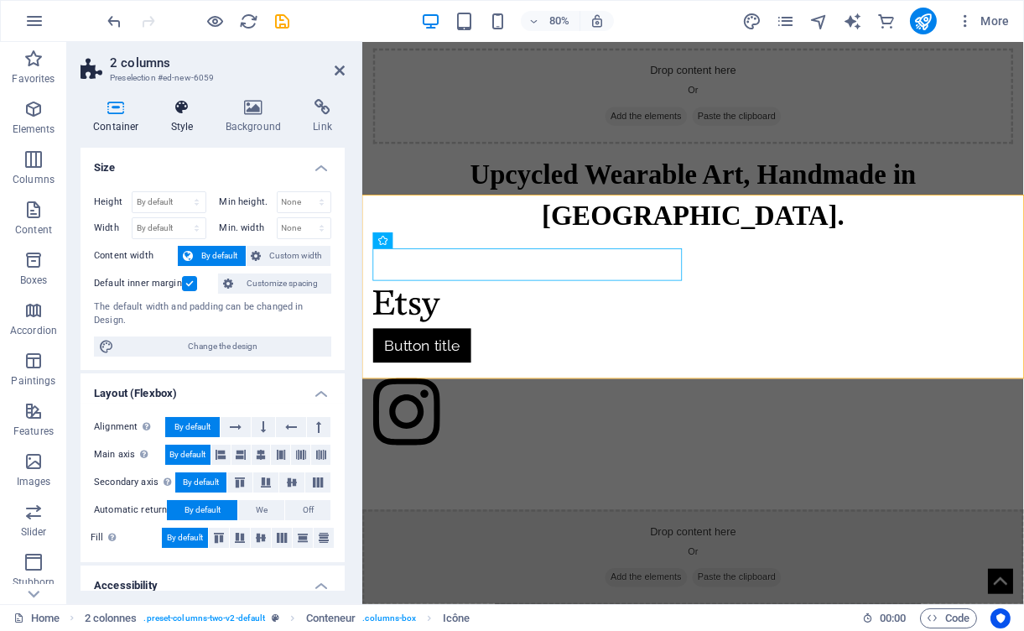
click at [170, 116] on h4 "Style" at bounding box center [186, 116] width 55 height 35
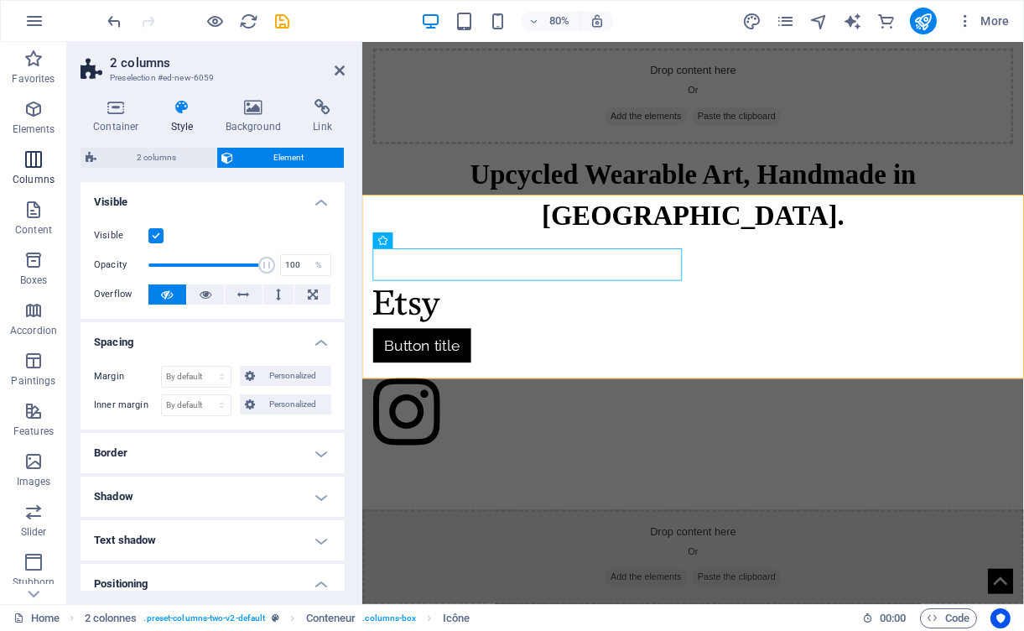
click at [34, 160] on icon "button" at bounding box center [33, 159] width 20 height 20
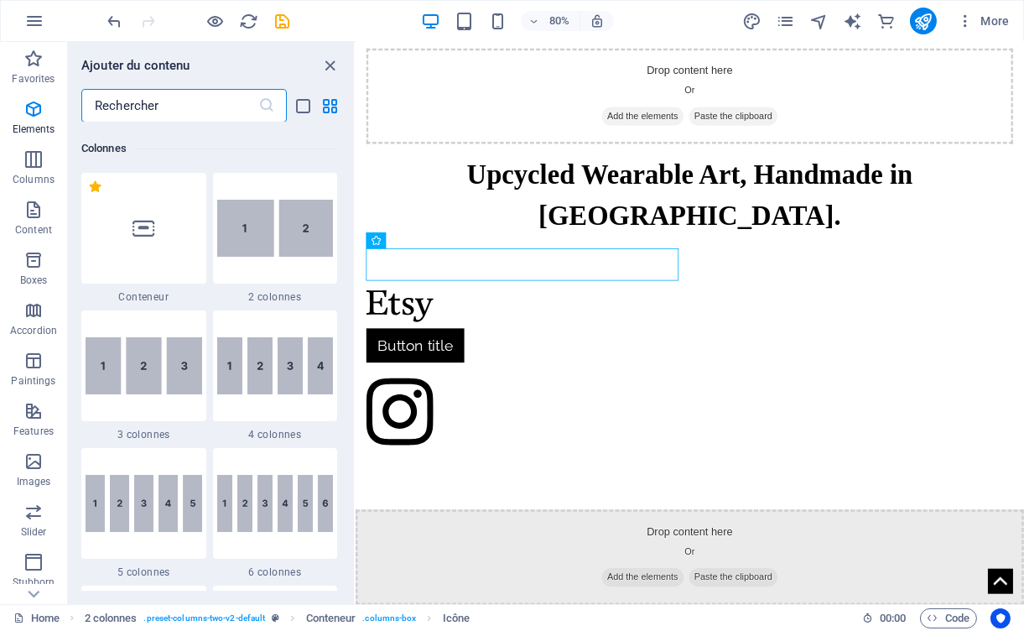
scroll to position [831, 0]
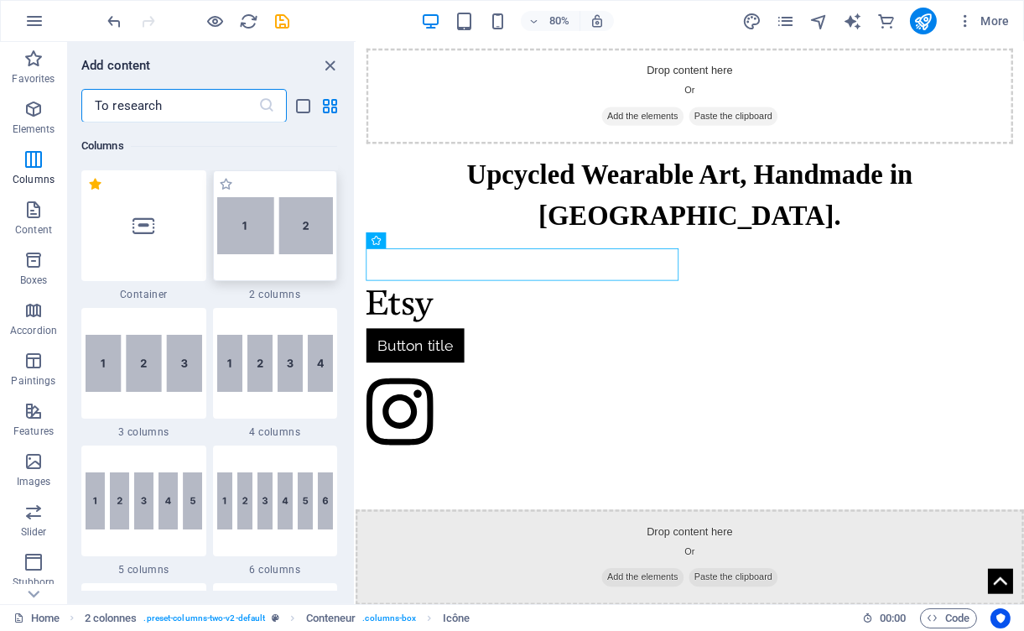
click at [281, 221] on img at bounding box center [275, 225] width 117 height 57
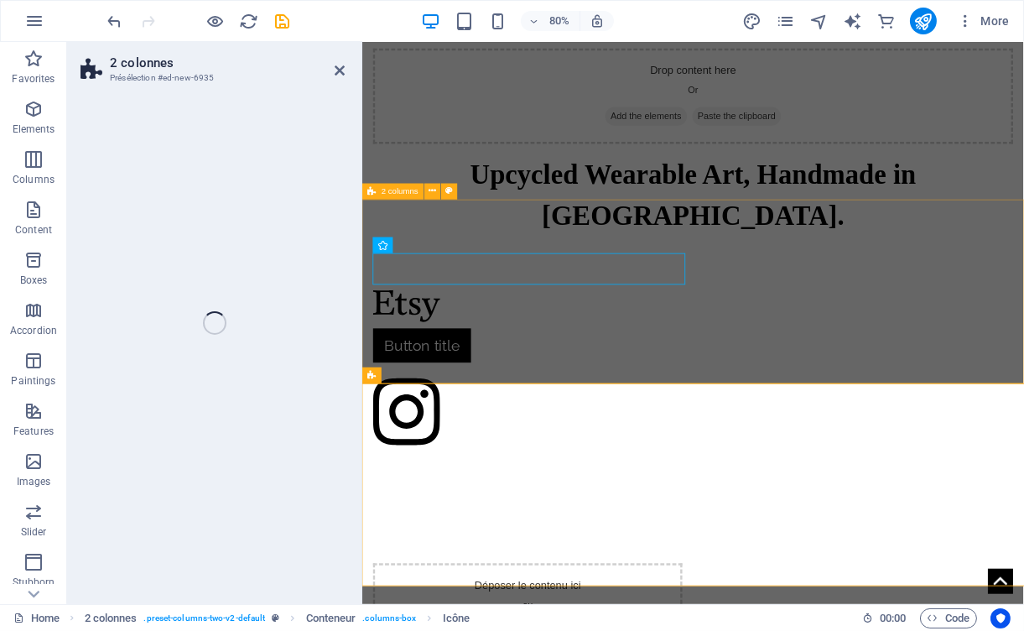
select select "rem"
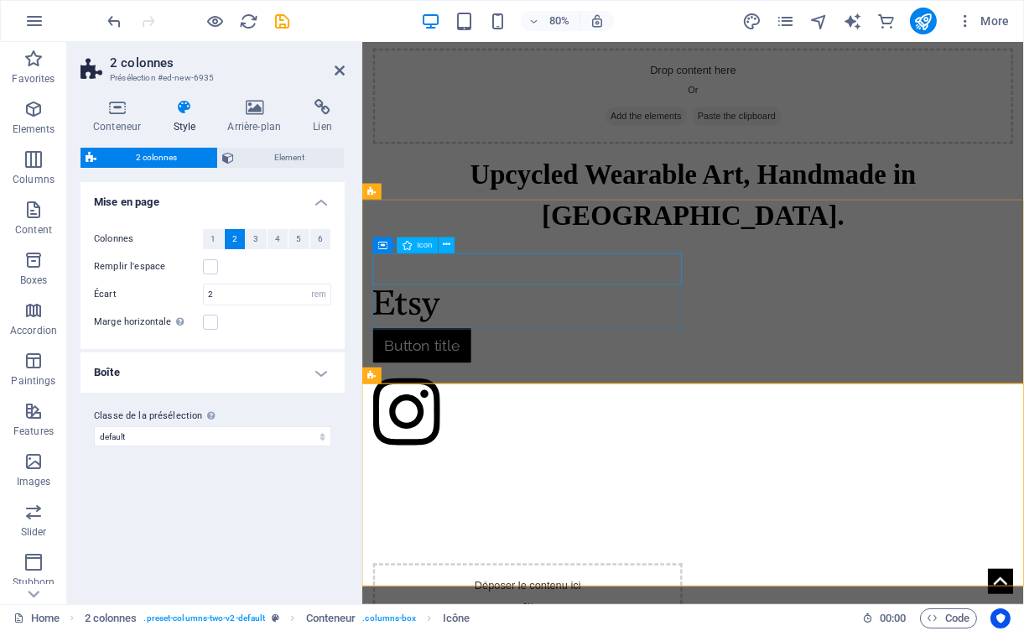
scroll to position [0, 0]
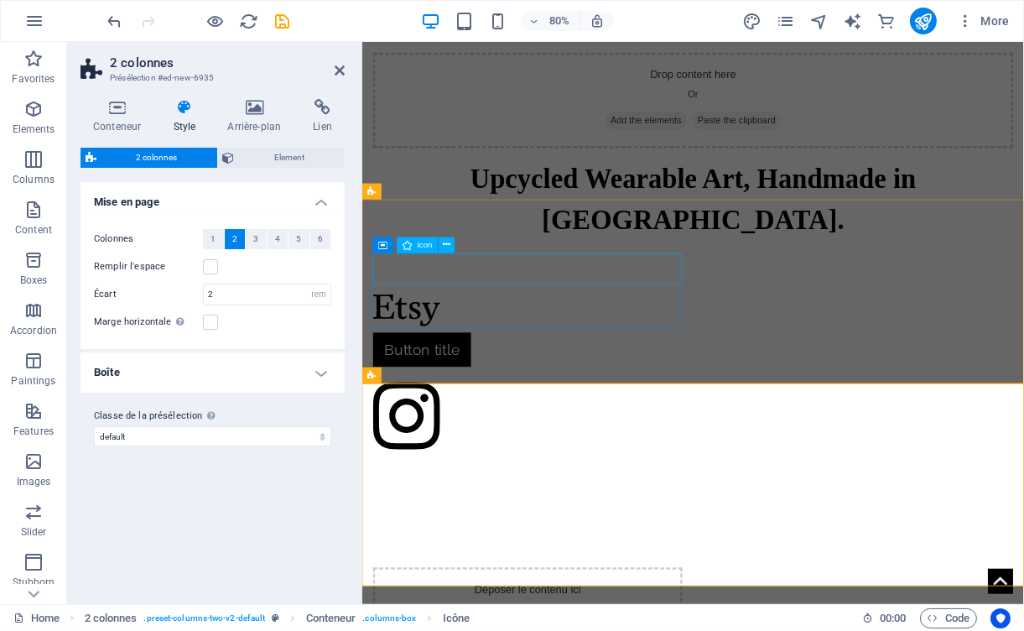
click at [541, 357] on figure at bounding box center [568, 380] width 387 height 47
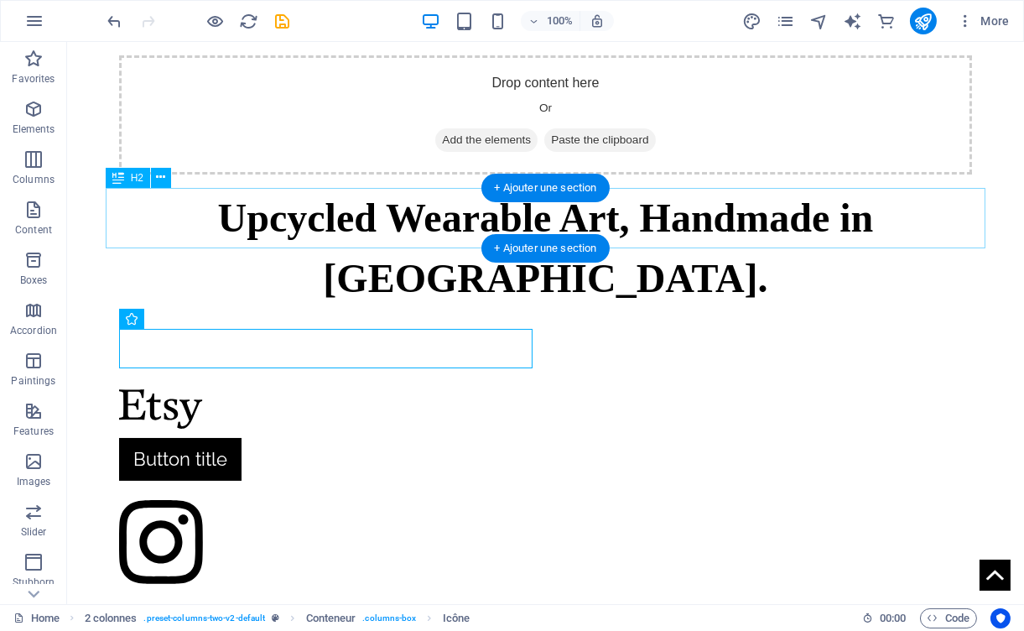
click at [461, 217] on div "Upcycled Wearable Art, Handmade in BC." at bounding box center [546, 248] width 881 height 121
